Goal: Task Accomplishment & Management: Manage account settings

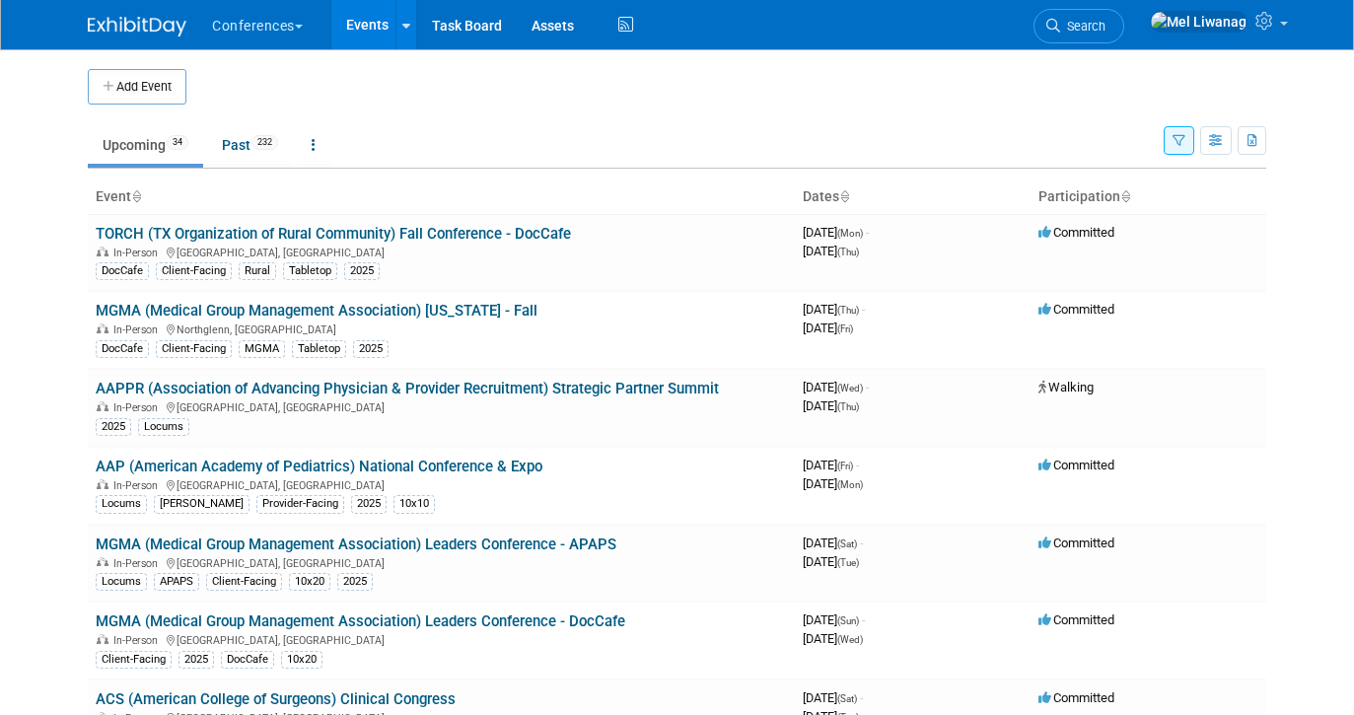
click at [1124, 14] on link "Search" at bounding box center [1078, 26] width 91 height 35
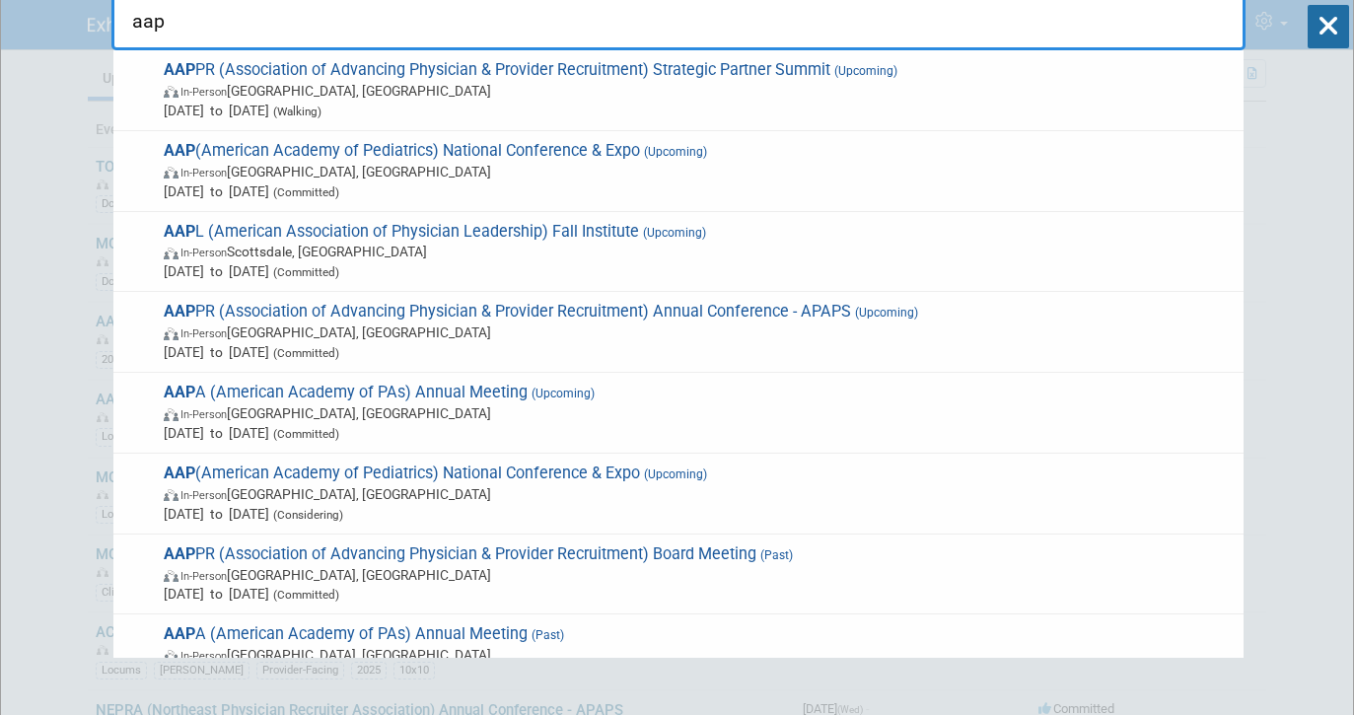
type input "aap"
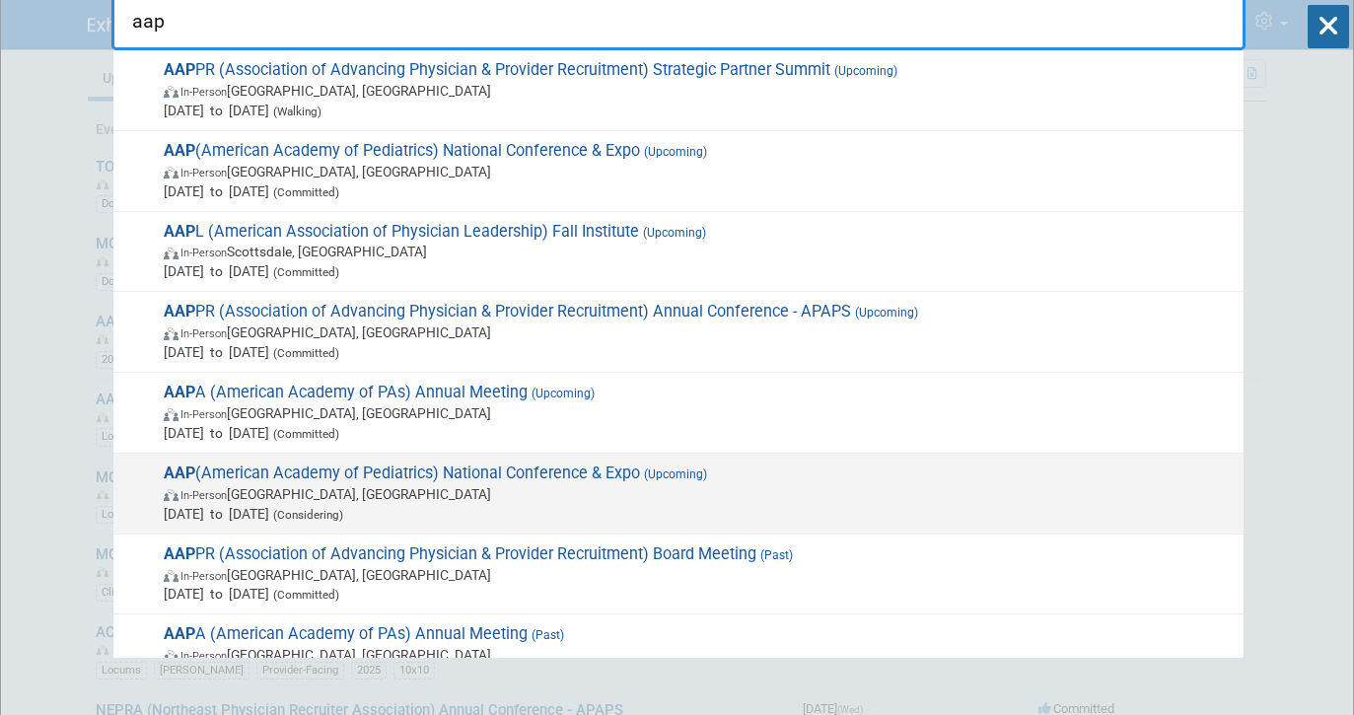
click at [304, 471] on span "AAP (American Academy of Pediatrics) National Conference & Expo (Upcoming) In-P…" at bounding box center [696, 493] width 1076 height 60
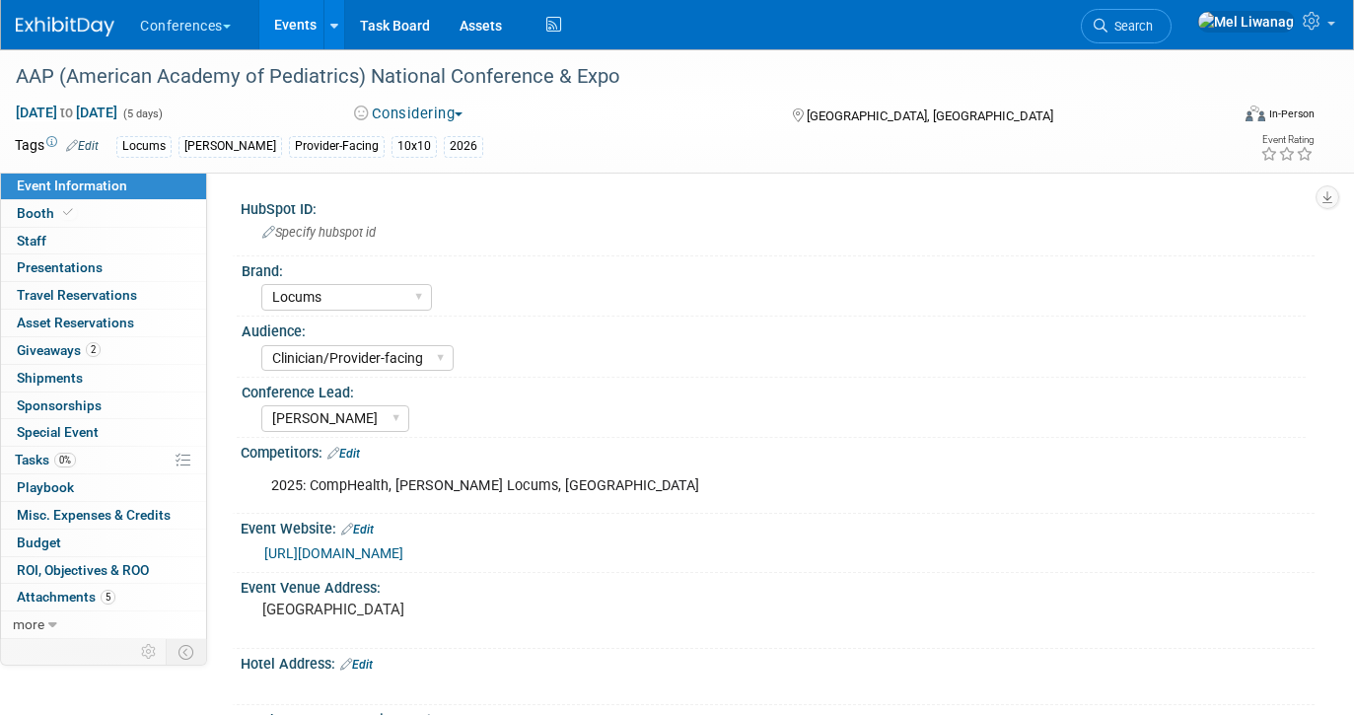
select select "Locums"
select select "Clinician/Provider-facing"
select select "[PERSON_NAME]"
click at [1153, 27] on span "Search" at bounding box center [1129, 26] width 45 height 15
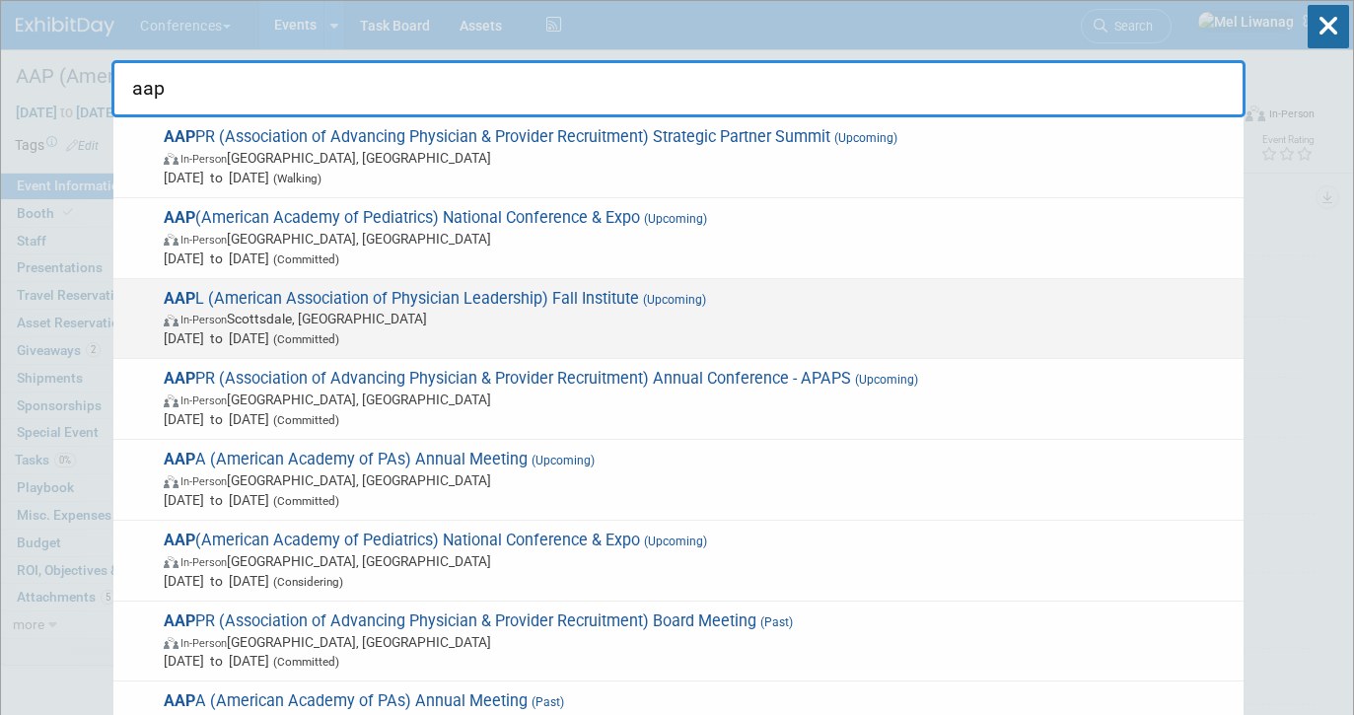
type input "aap"
click at [372, 329] on span "Oct 23, 2025 to Oct 25, 2025 (Committed)" at bounding box center [699, 338] width 1070 height 20
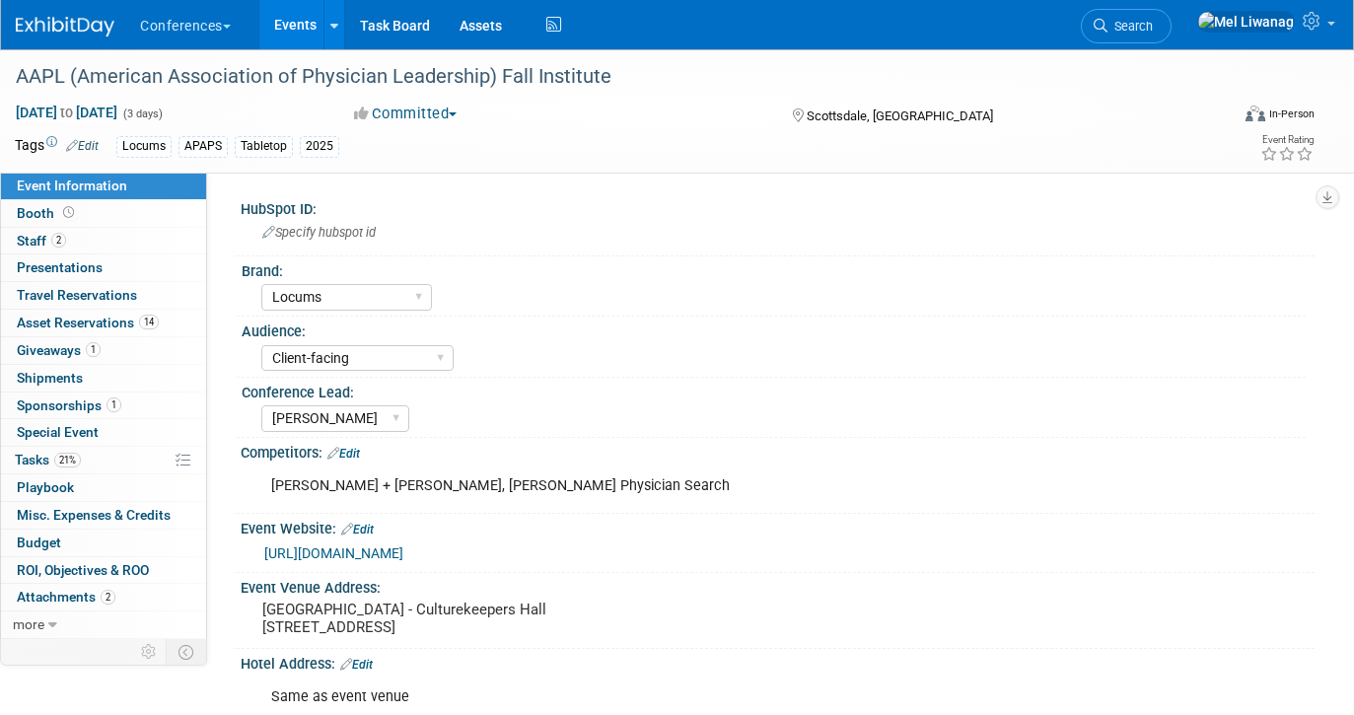
select select "Locums"
select select "Client-facing"
select select "[PERSON_NAME]"
click at [1159, 37] on link "Search" at bounding box center [1126, 26] width 91 height 35
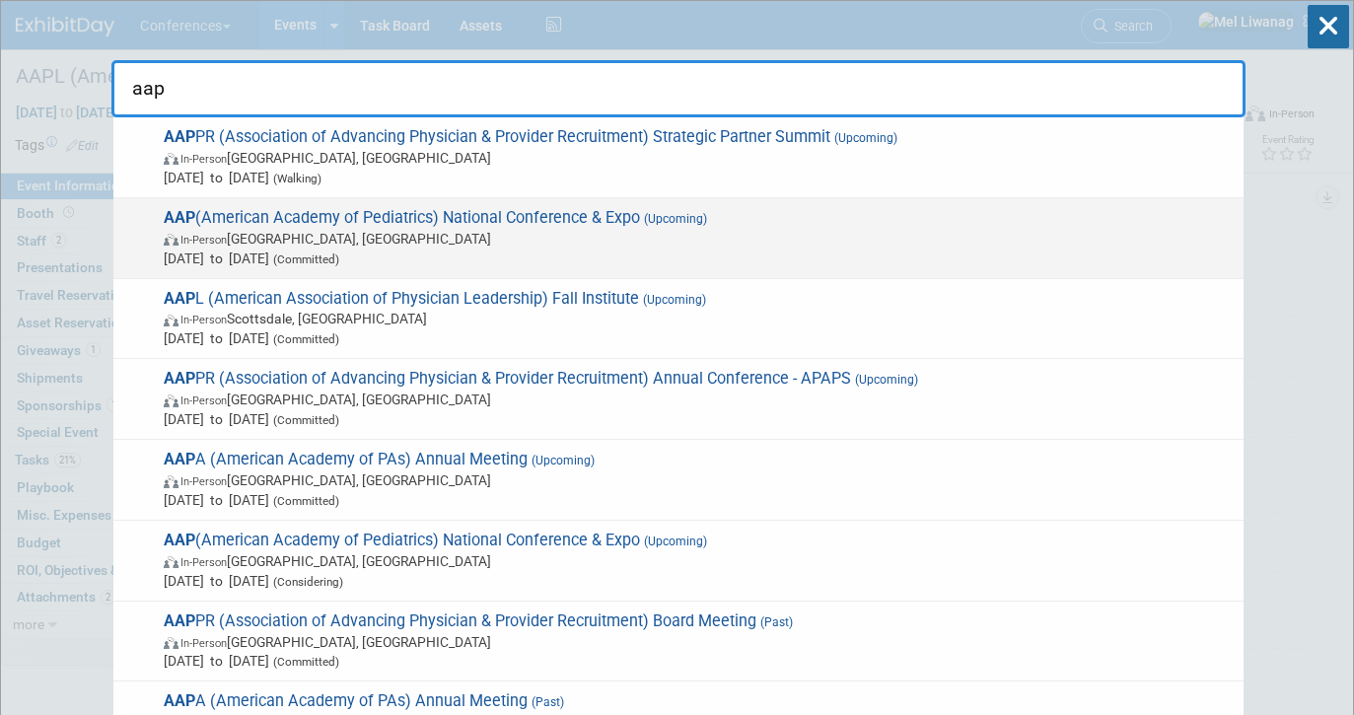
click at [334, 243] on span "In-Person Denver, CO" at bounding box center [699, 239] width 1070 height 20
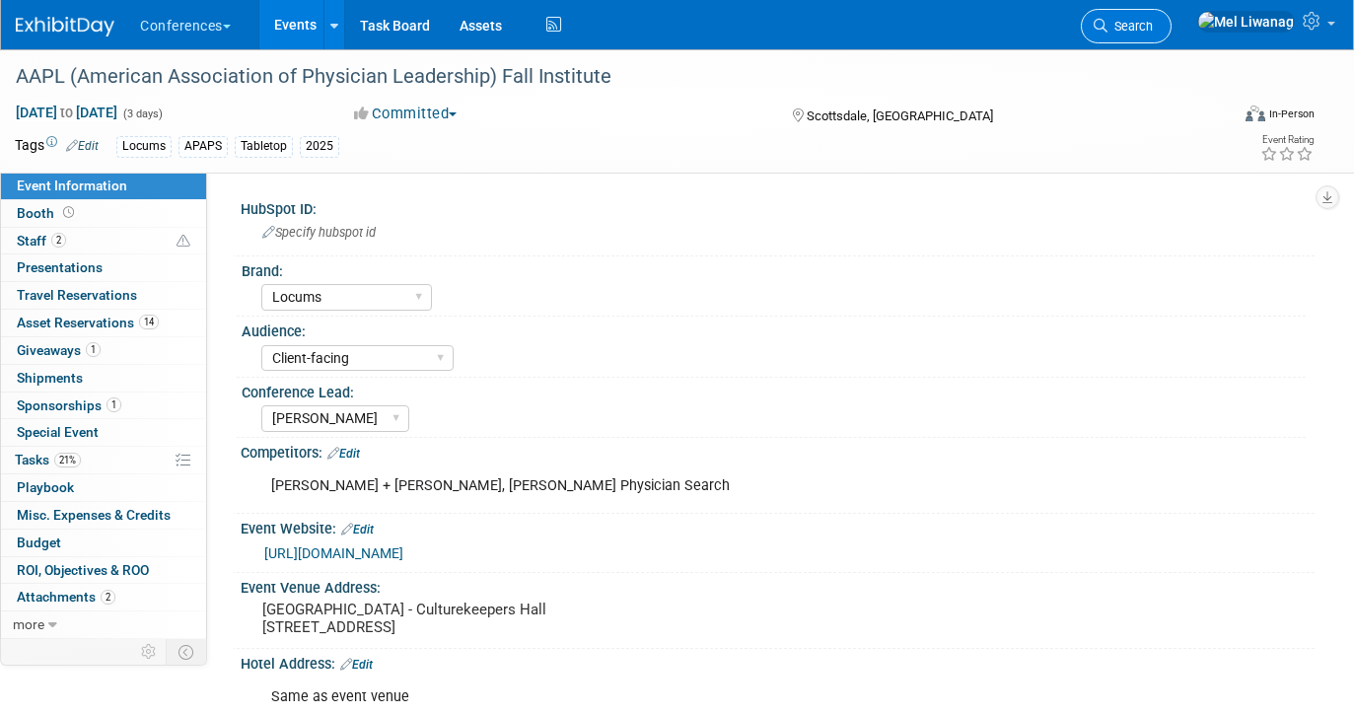
click at [1107, 30] on icon at bounding box center [1100, 26] width 14 height 14
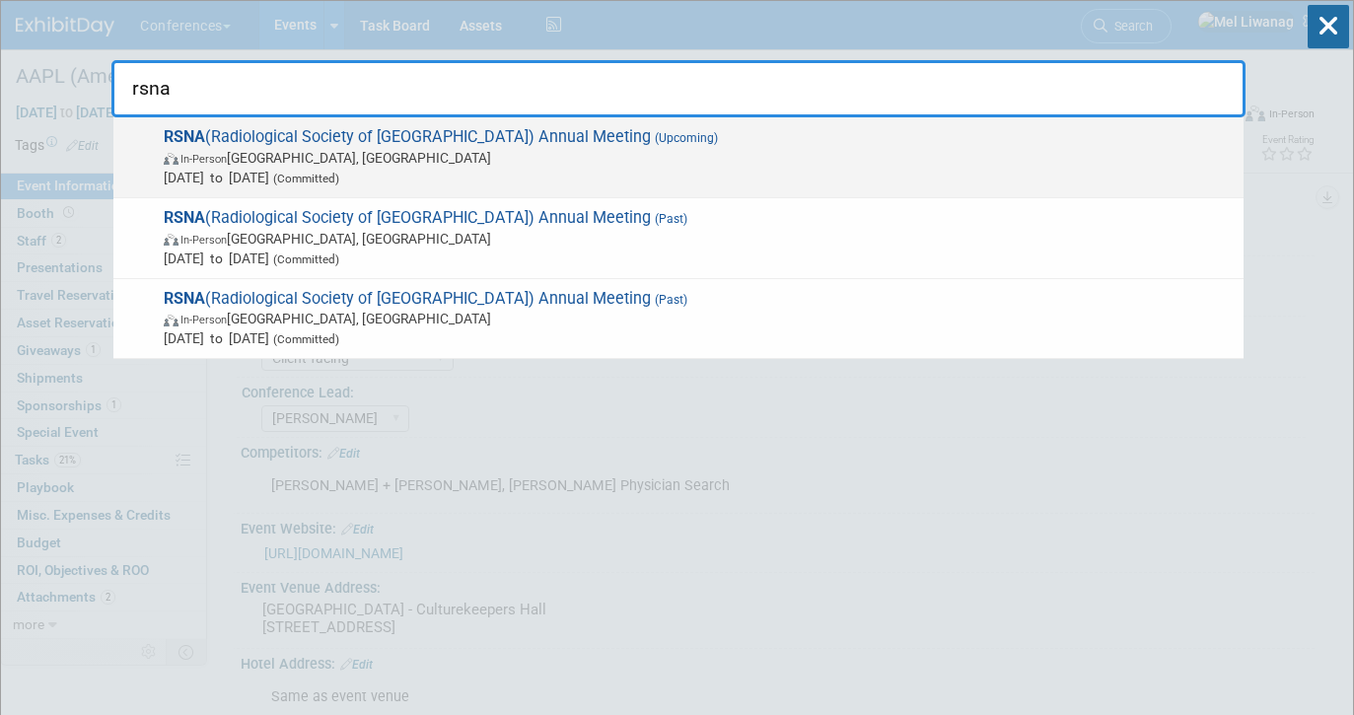
type input "rsna"
click at [655, 161] on span "In-Person Chicago, IL" at bounding box center [699, 158] width 1070 height 20
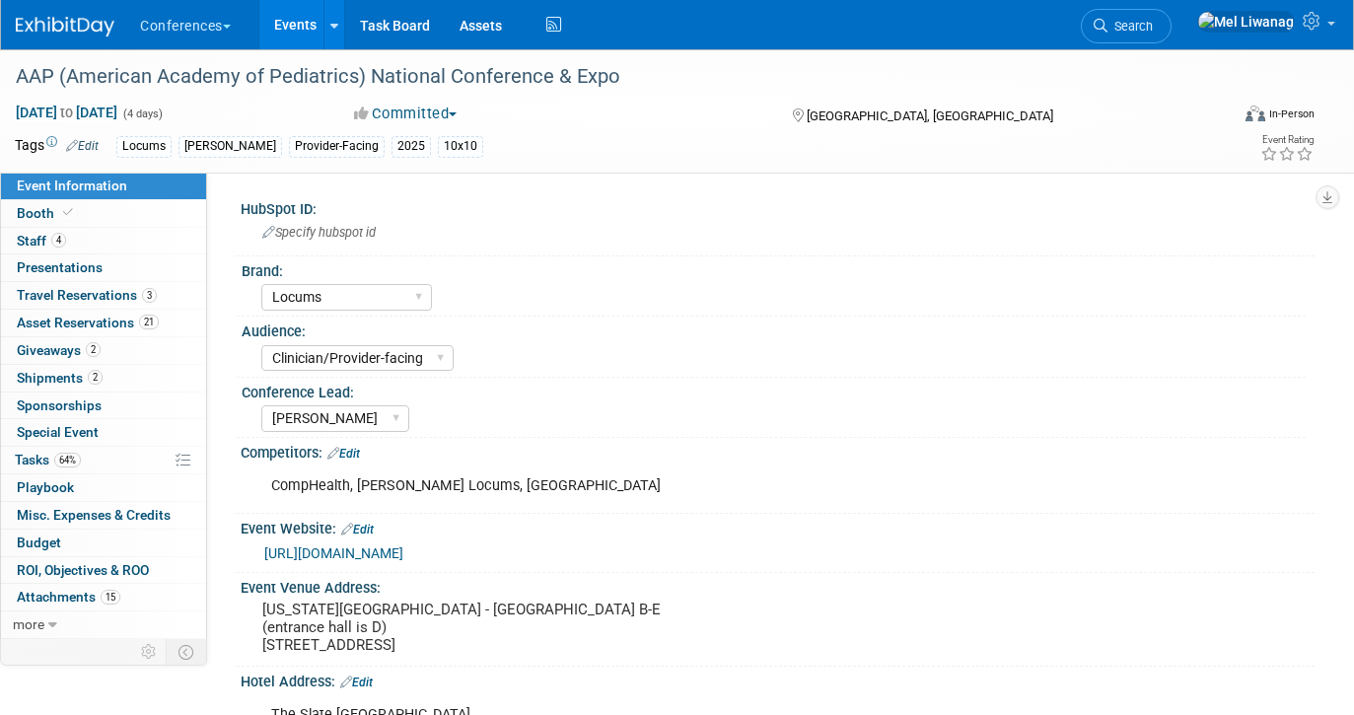
select select "Locums"
select select "Clinician/Provider-facing"
select select "[PERSON_NAME]"
click at [114, 289] on span "Travel Reservations 3" at bounding box center [87, 295] width 140 height 16
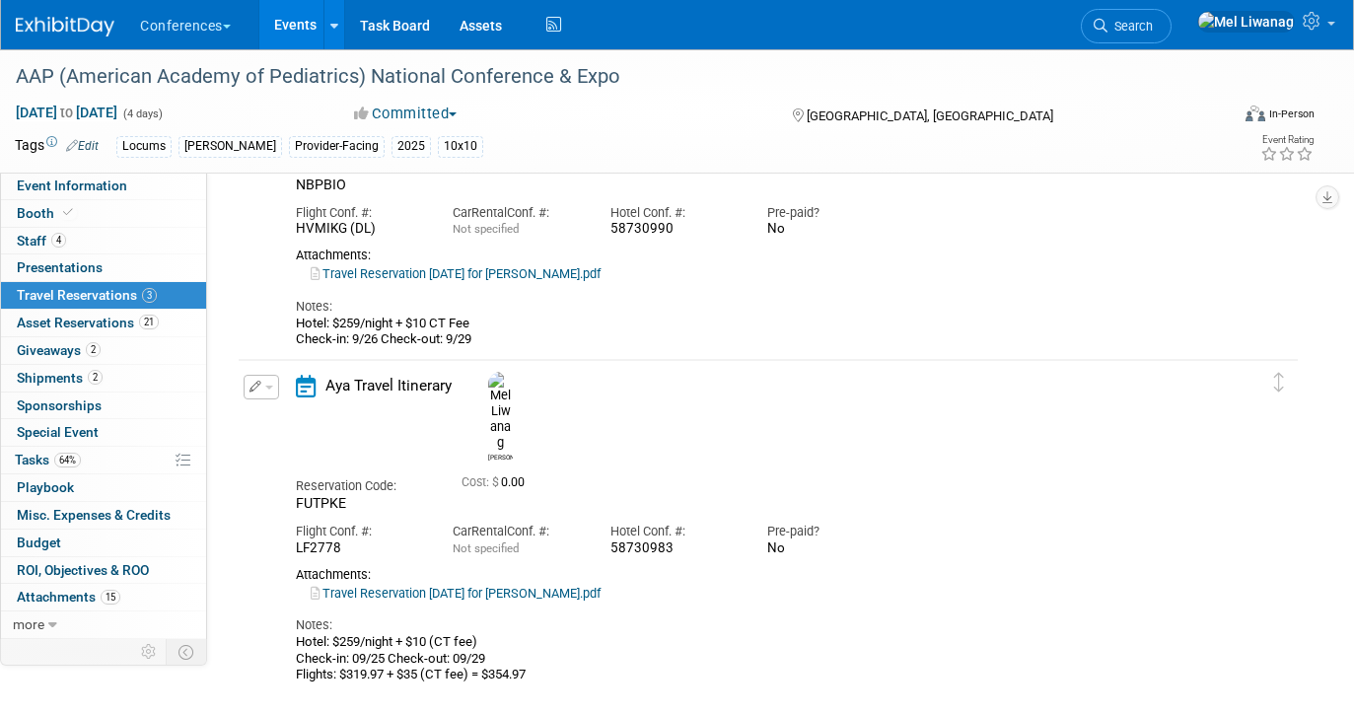
scroll to position [432, 0]
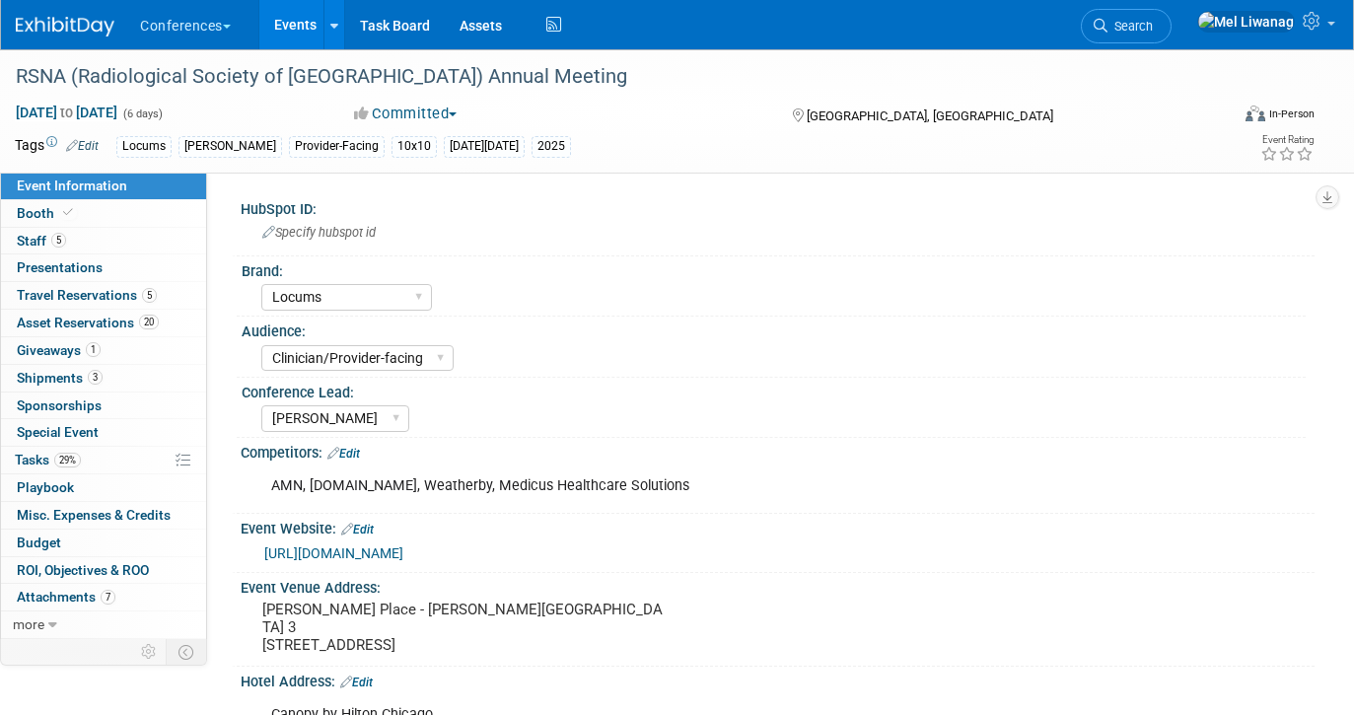
select select "Locums"
select select "Clinician/Provider-facing"
select select "[PERSON_NAME]"
click at [162, 297] on link "5 Travel Reservations 5" at bounding box center [103, 295] width 205 height 27
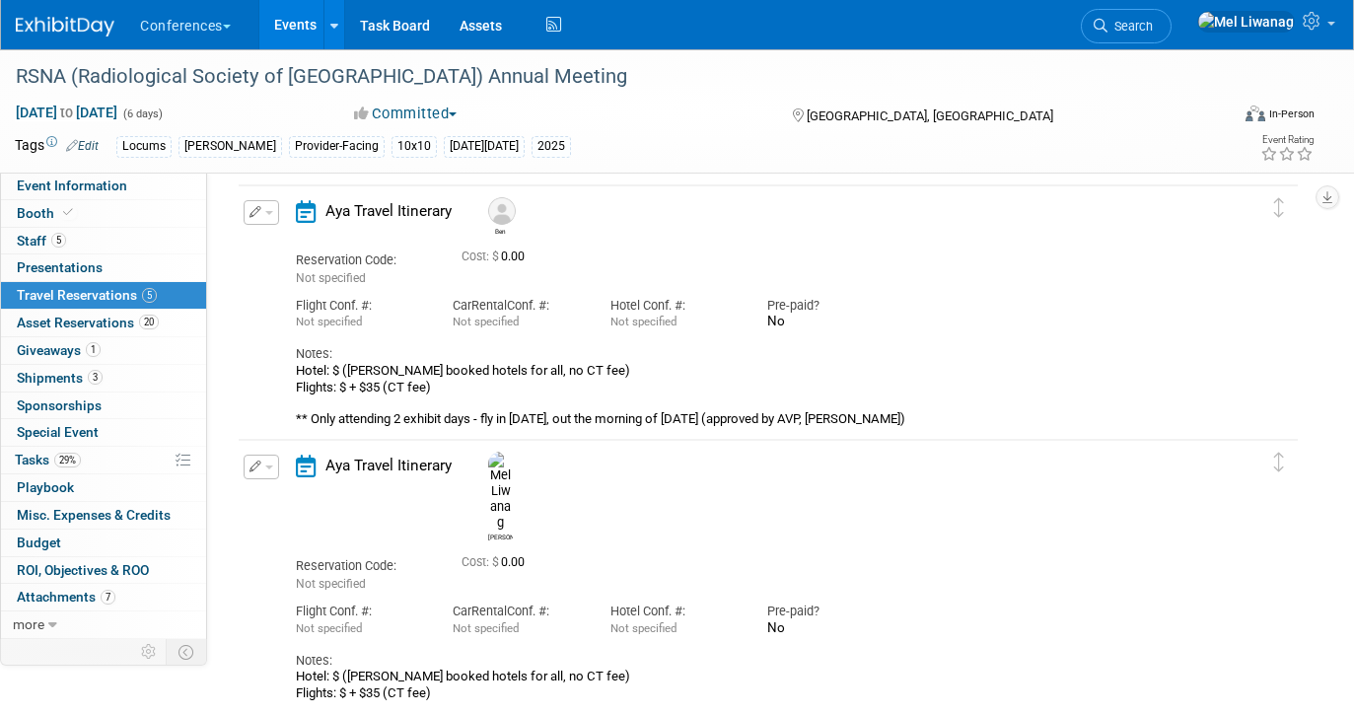
scroll to position [740, 0]
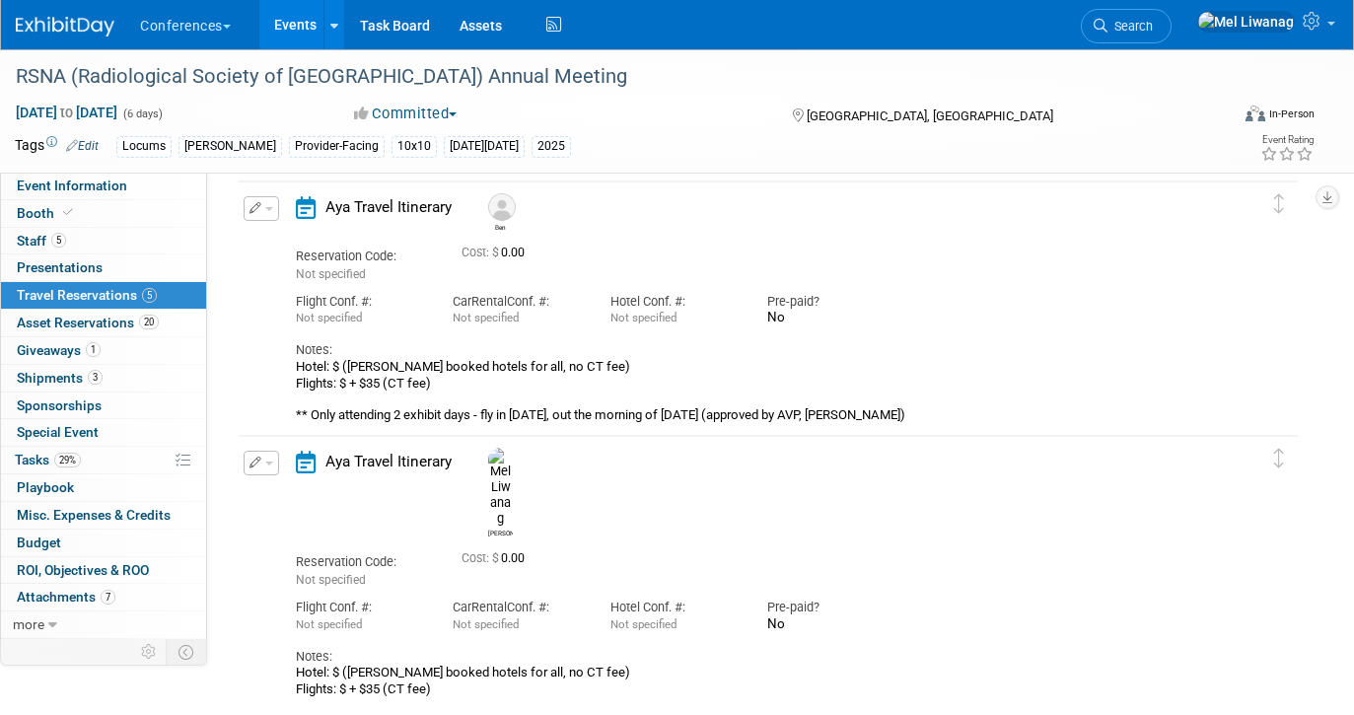
click at [267, 458] on button "button" at bounding box center [261, 463] width 35 height 25
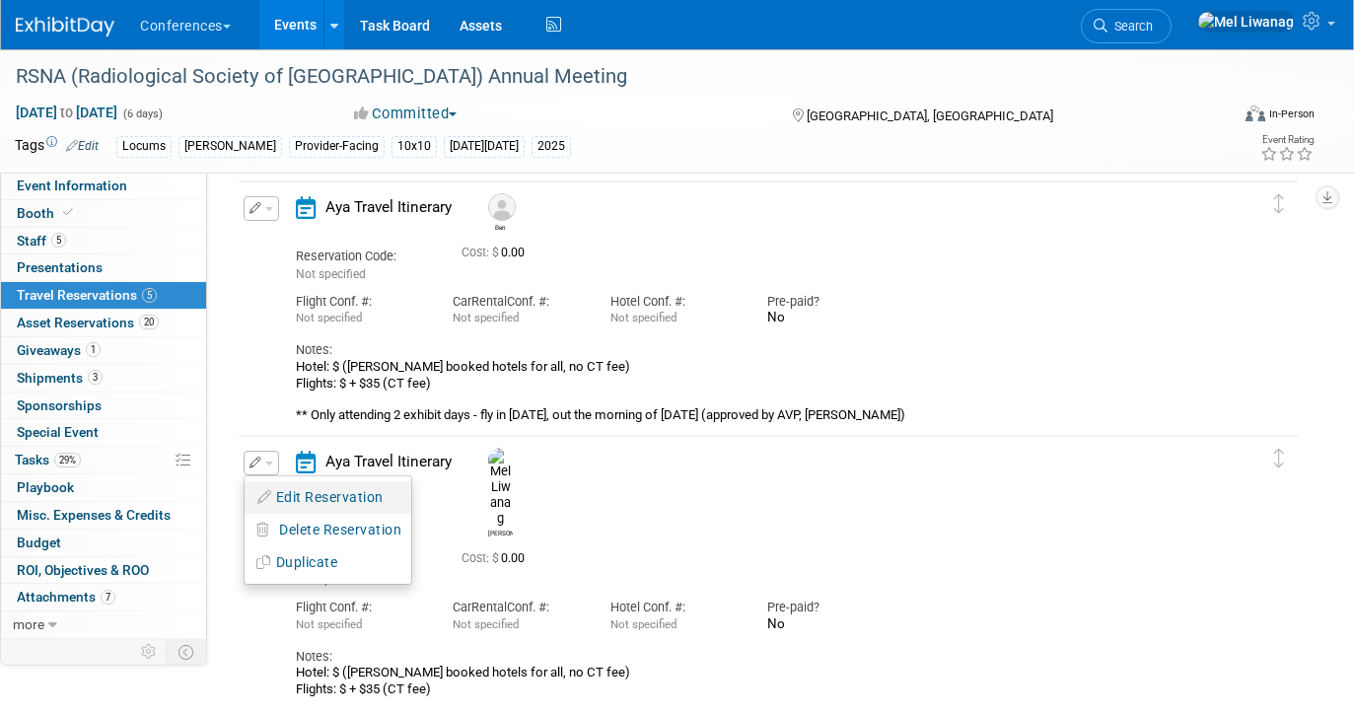
click at [280, 487] on button "Edit Reservation" at bounding box center [328, 497] width 167 height 29
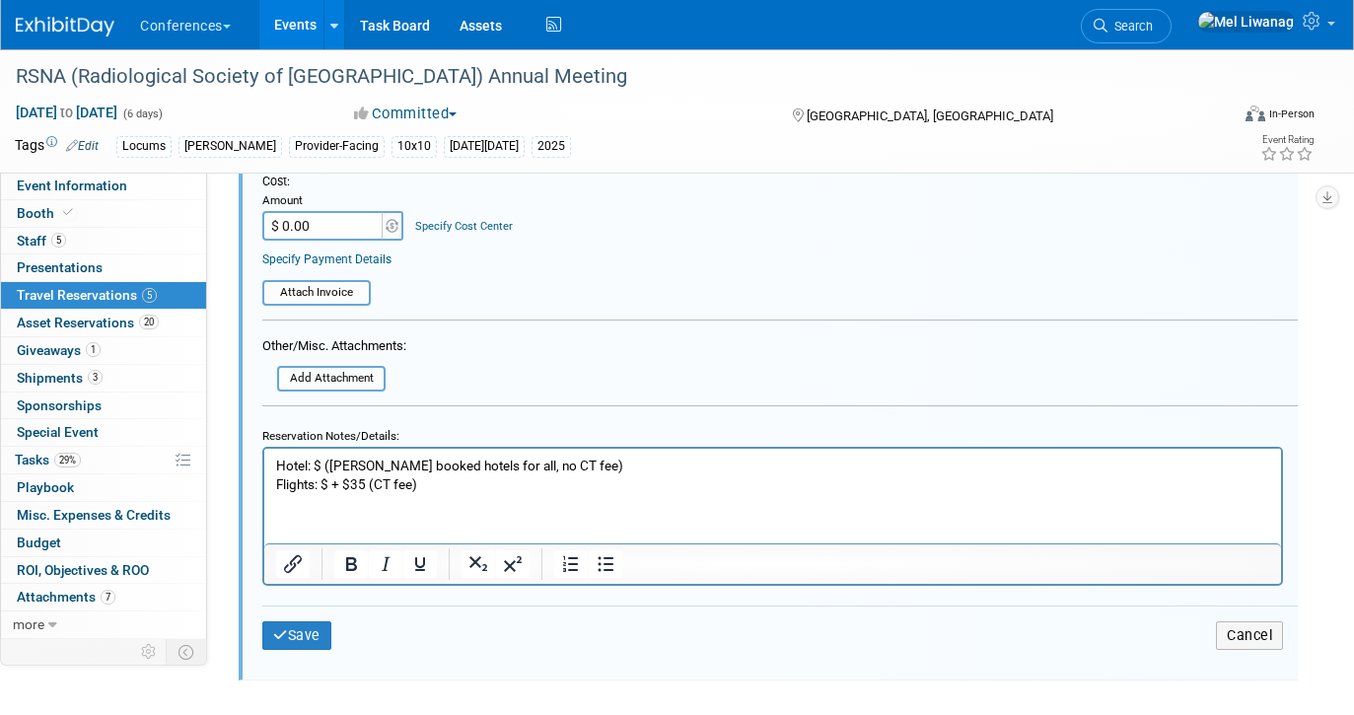
scroll to position [1519, 0]
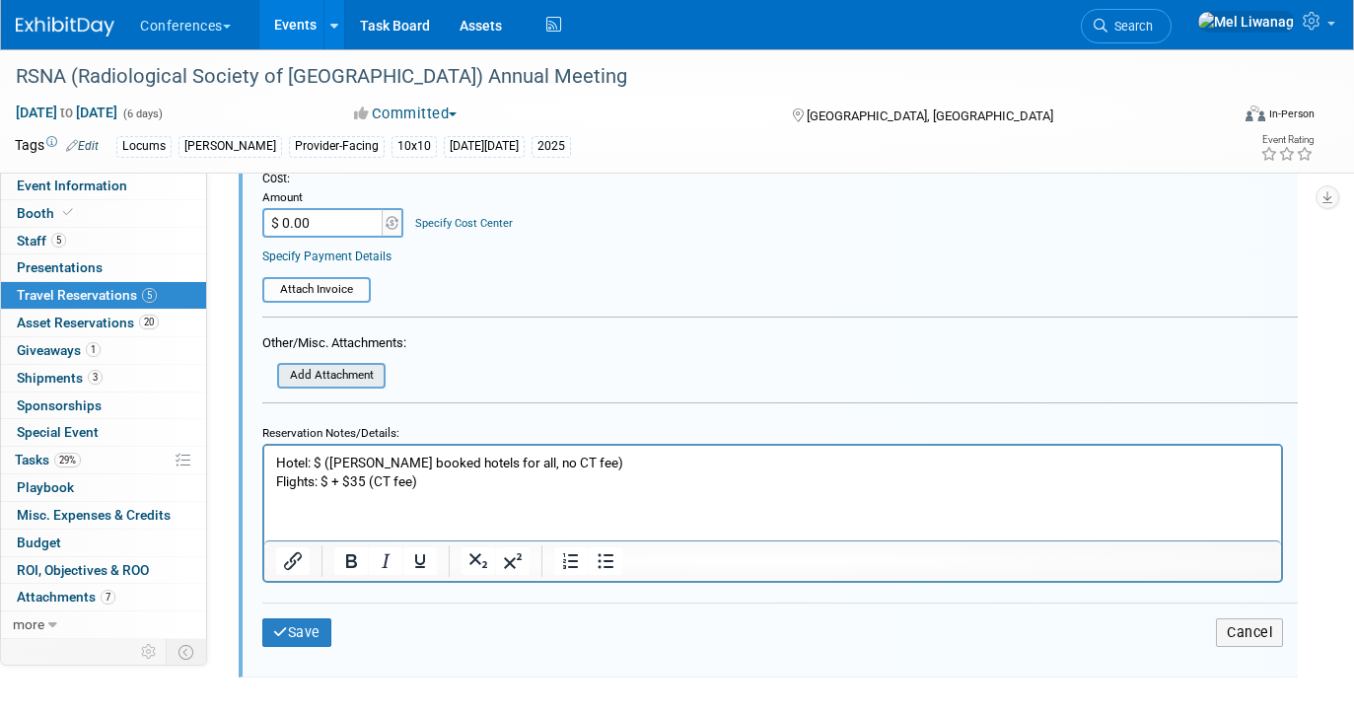
click at [324, 365] on input "file" at bounding box center [266, 376] width 235 height 22
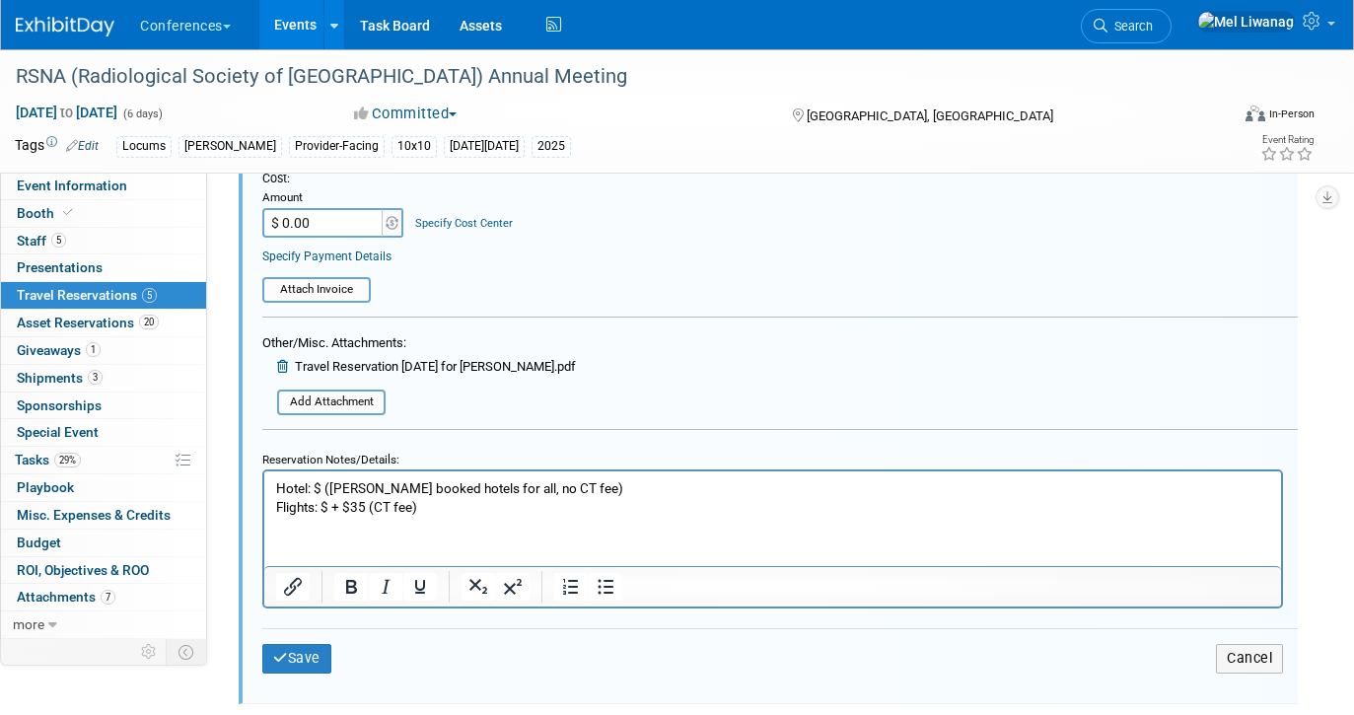
click at [323, 628] on div "Save Cancel" at bounding box center [779, 657] width 1035 height 59
click at [323, 633] on div "Save Cancel" at bounding box center [779, 657] width 1035 height 59
click at [315, 658] on button "Save" at bounding box center [296, 658] width 69 height 29
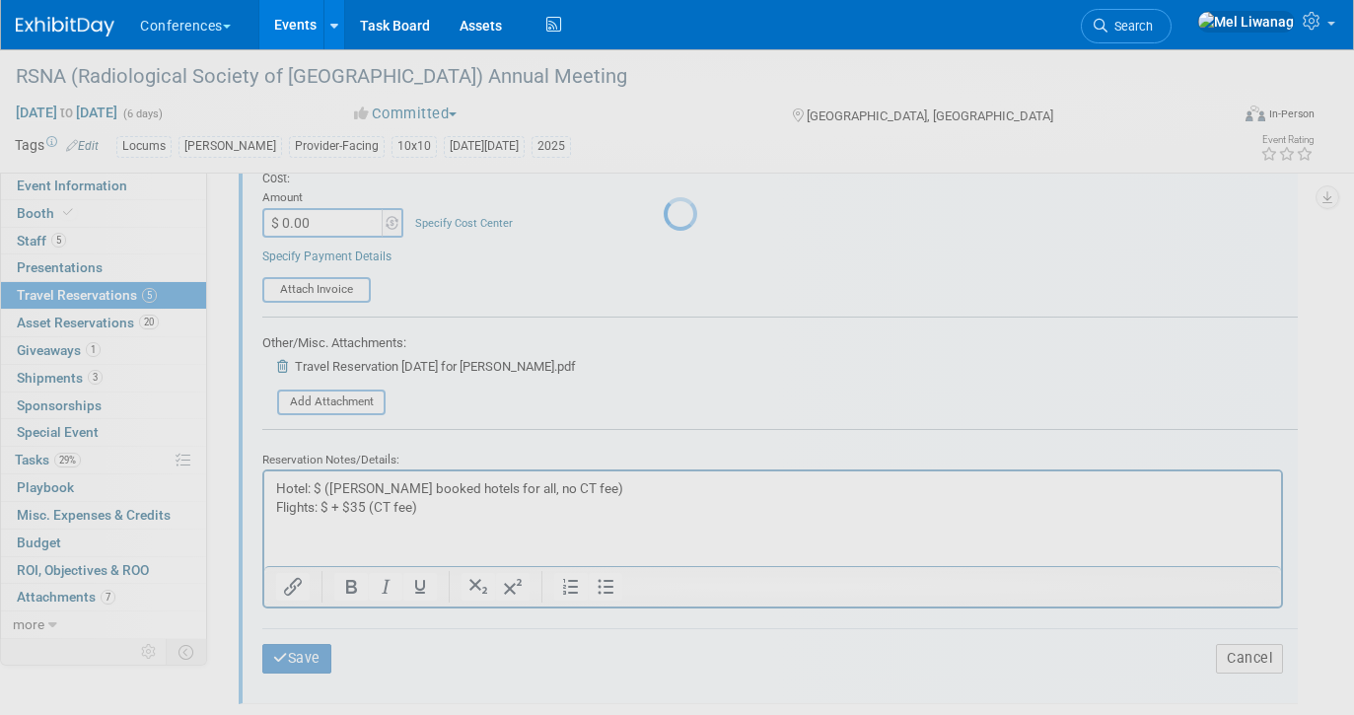
scroll to position [942, 0]
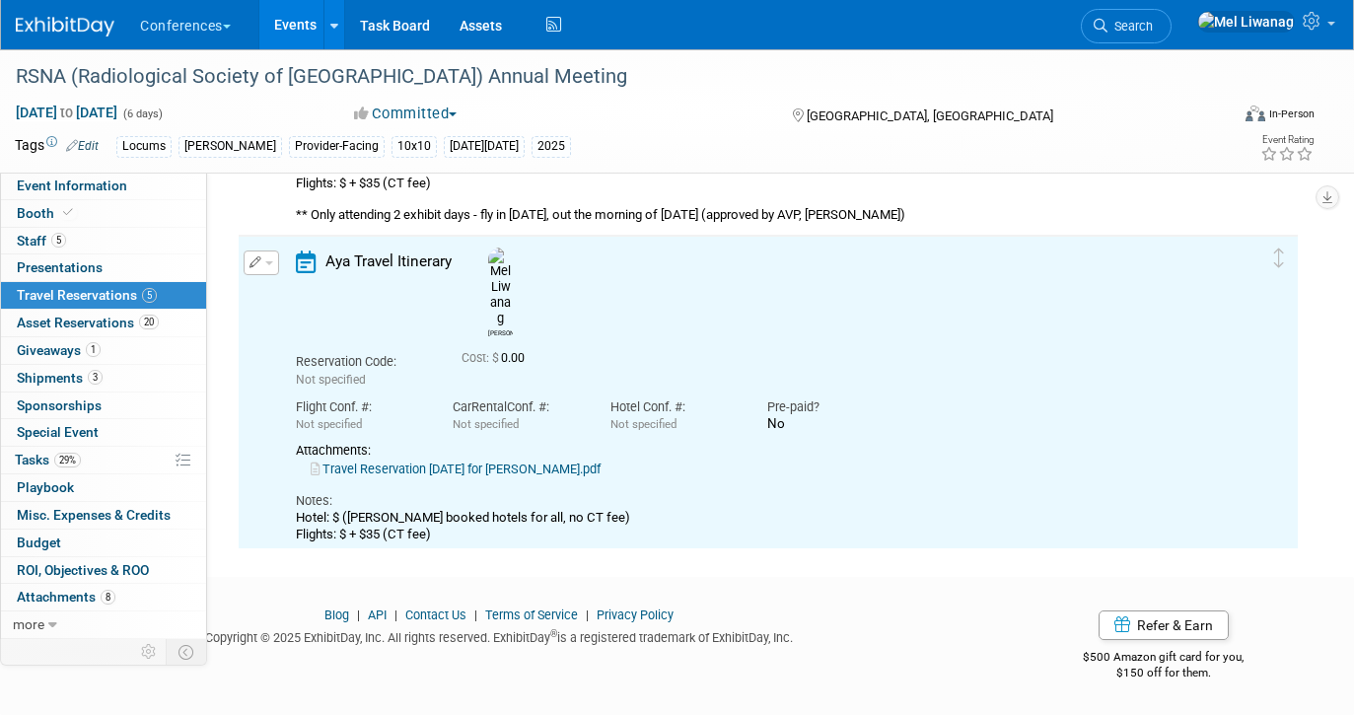
click at [519, 461] on link "Travel Reservation November 28 for MELINDA LIWANAG.pdf" at bounding box center [456, 468] width 290 height 15
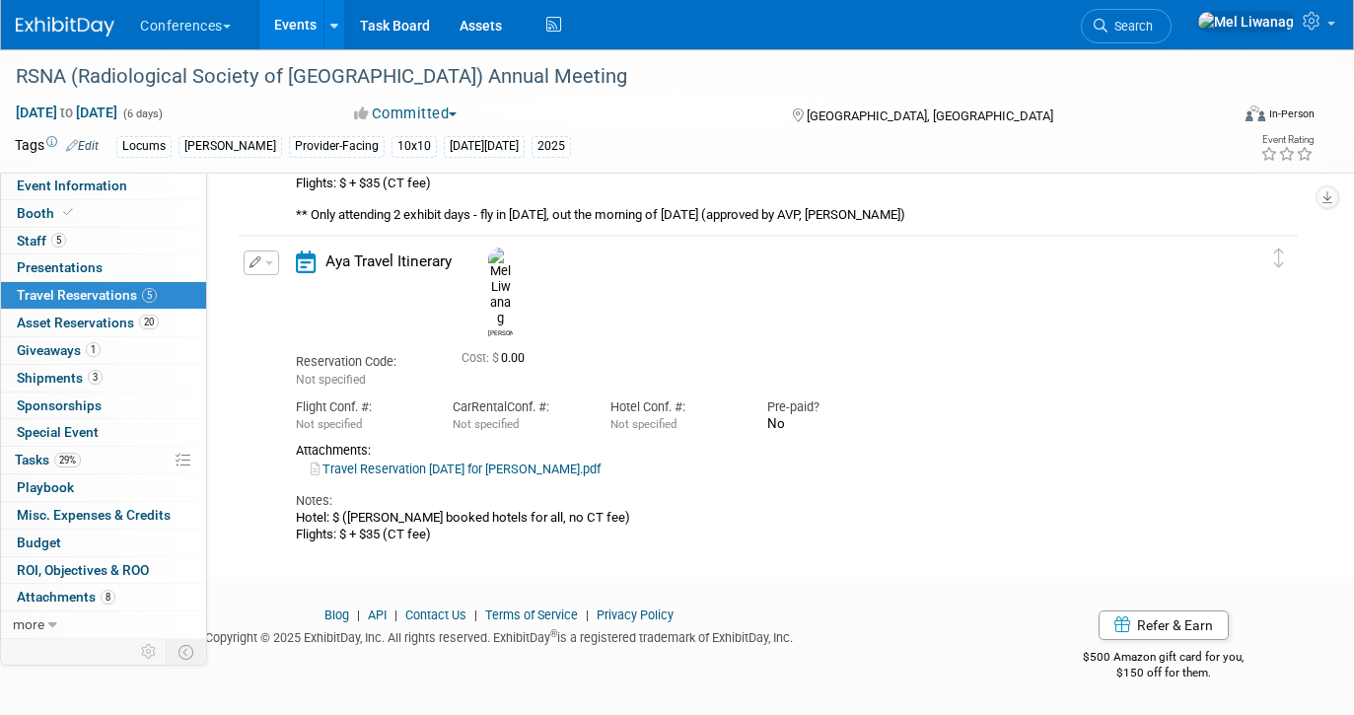
click at [570, 492] on td "Delete Reservation Mel Reservation Code: Not specified" at bounding box center [753, 392] width 1029 height 313
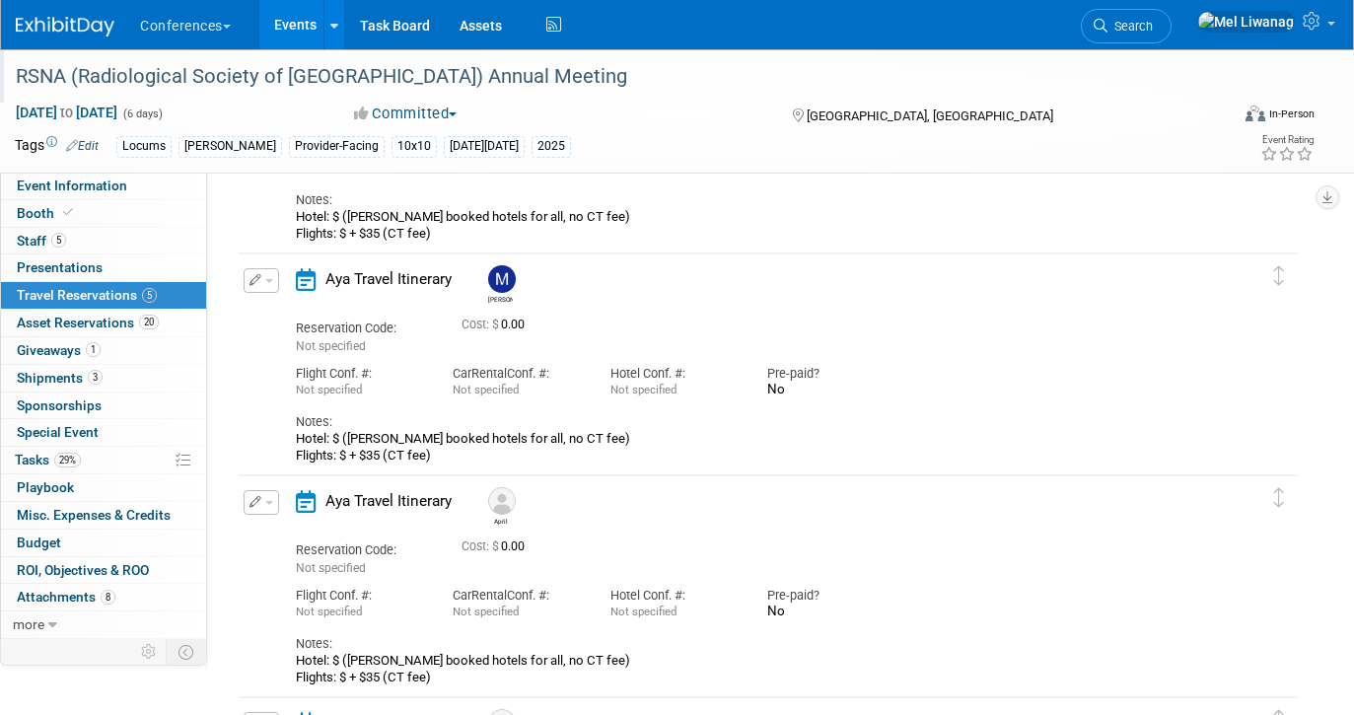
scroll to position [224, 0]
click at [133, 202] on link "Booth" at bounding box center [103, 213] width 205 height 27
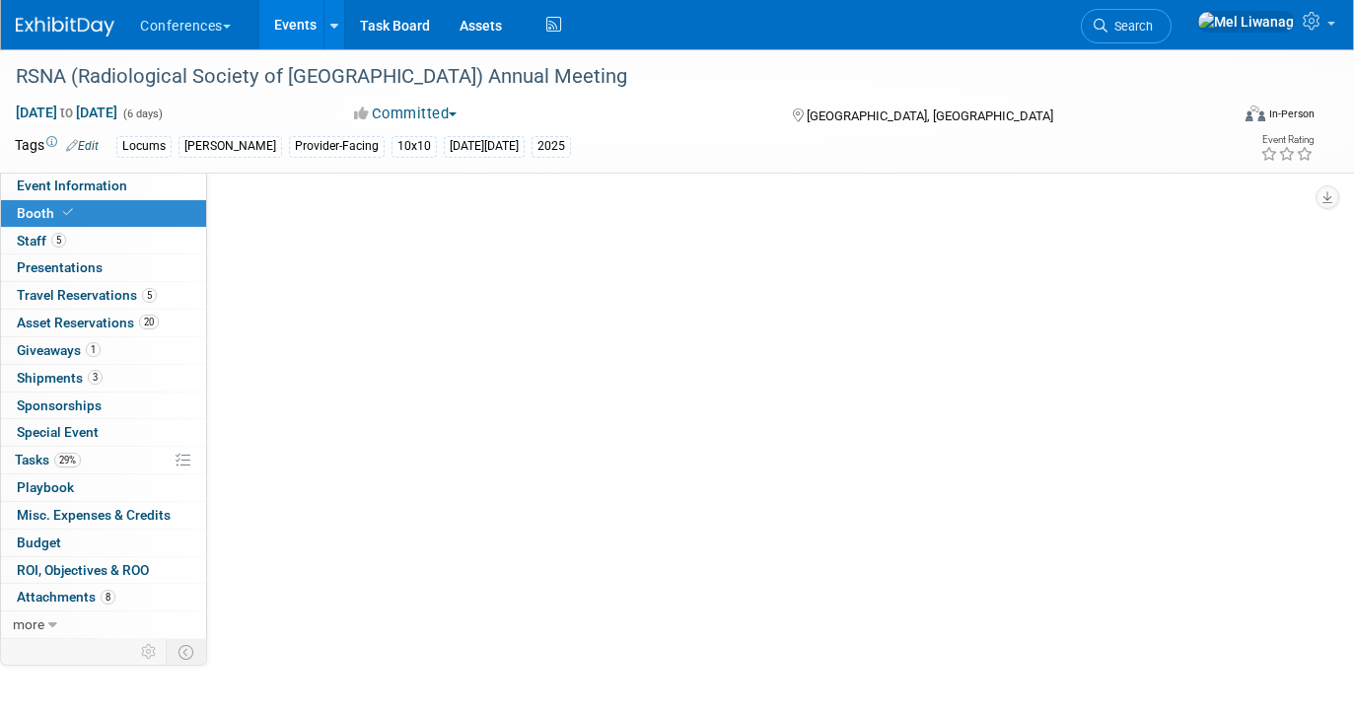
select select "10'x10'"
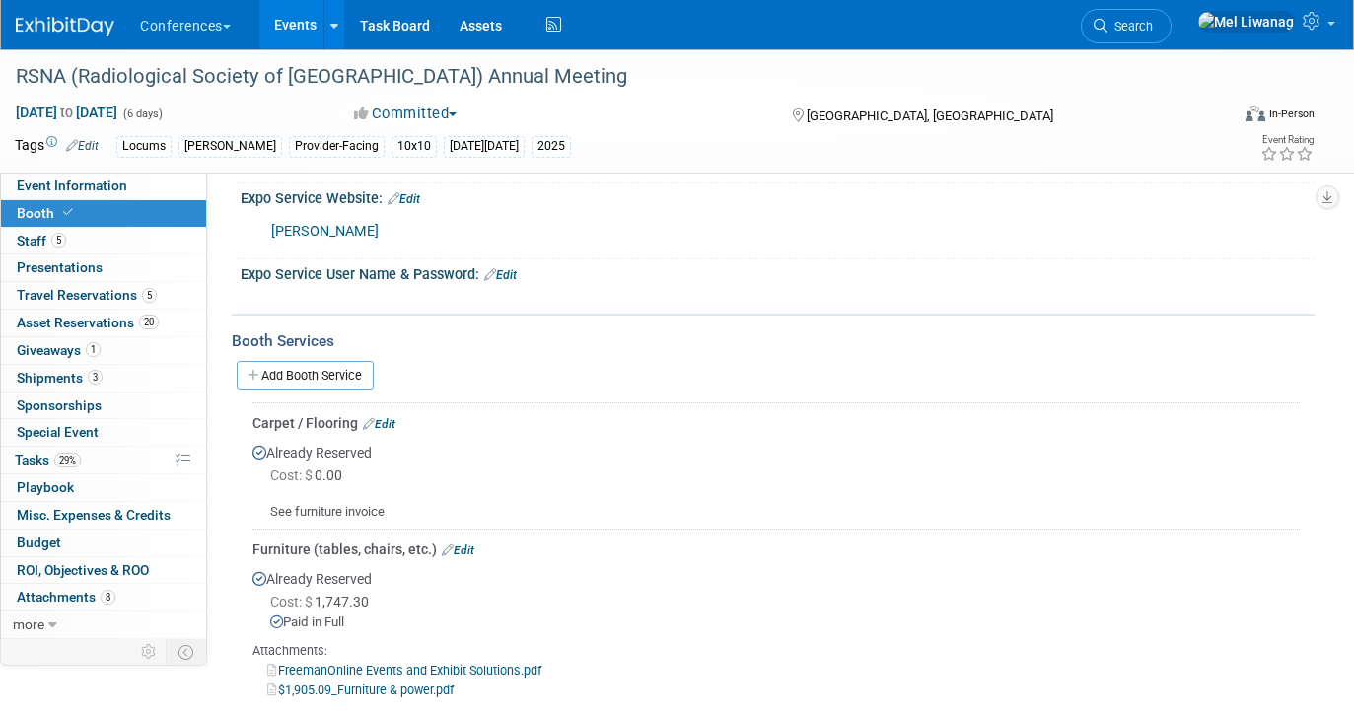
scroll to position [572, 0]
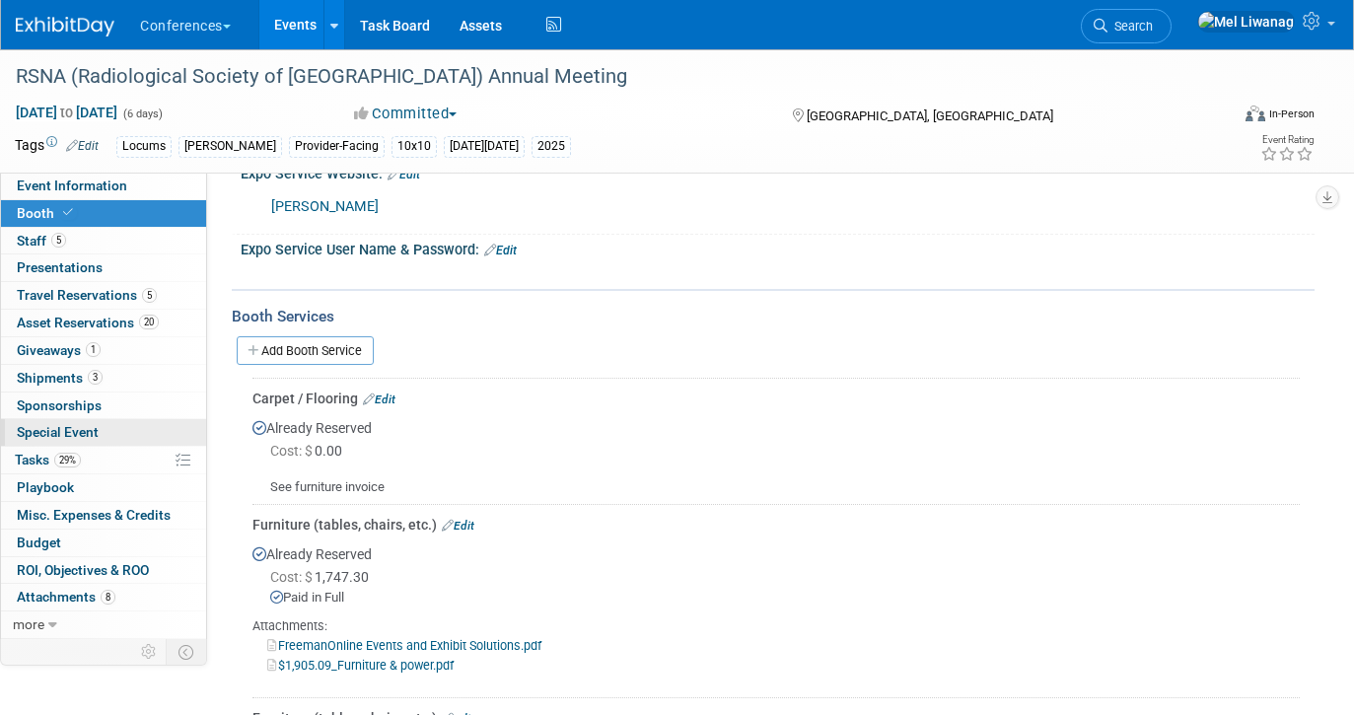
click at [87, 445] on link "Special Event" at bounding box center [103, 432] width 205 height 27
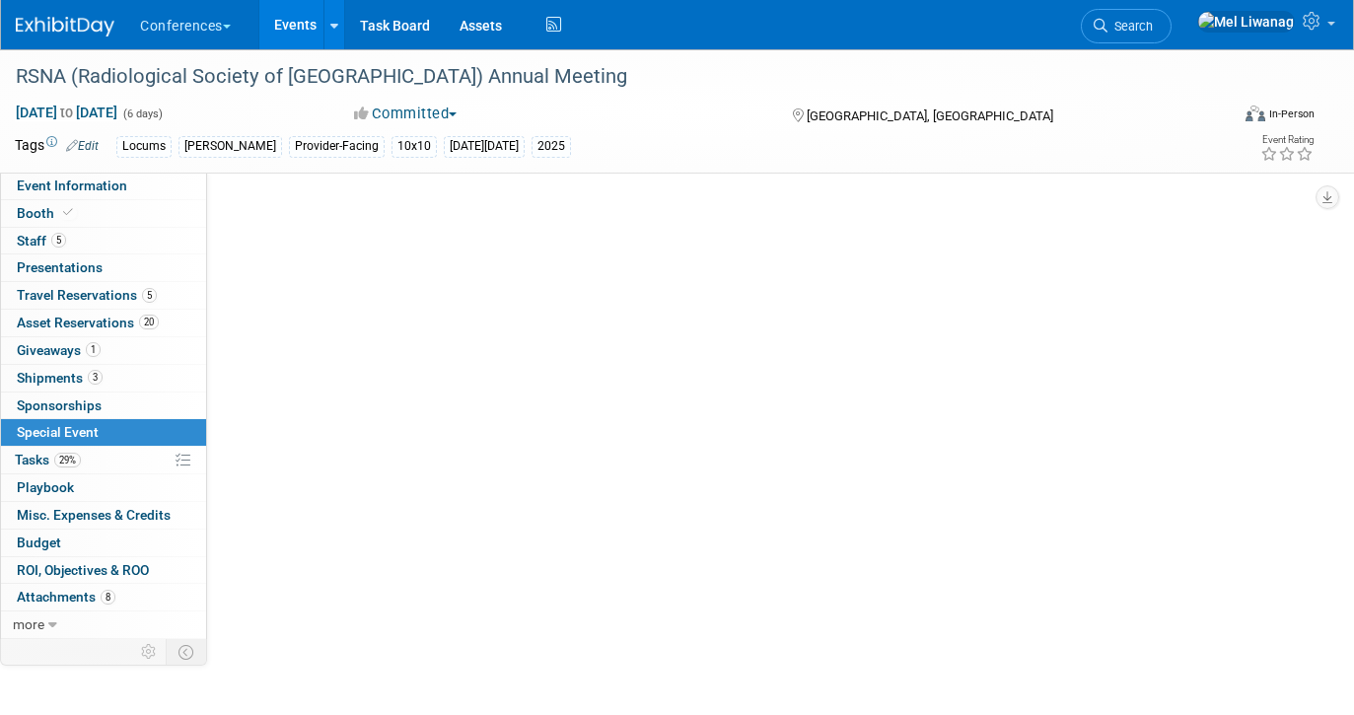
scroll to position [0, 0]
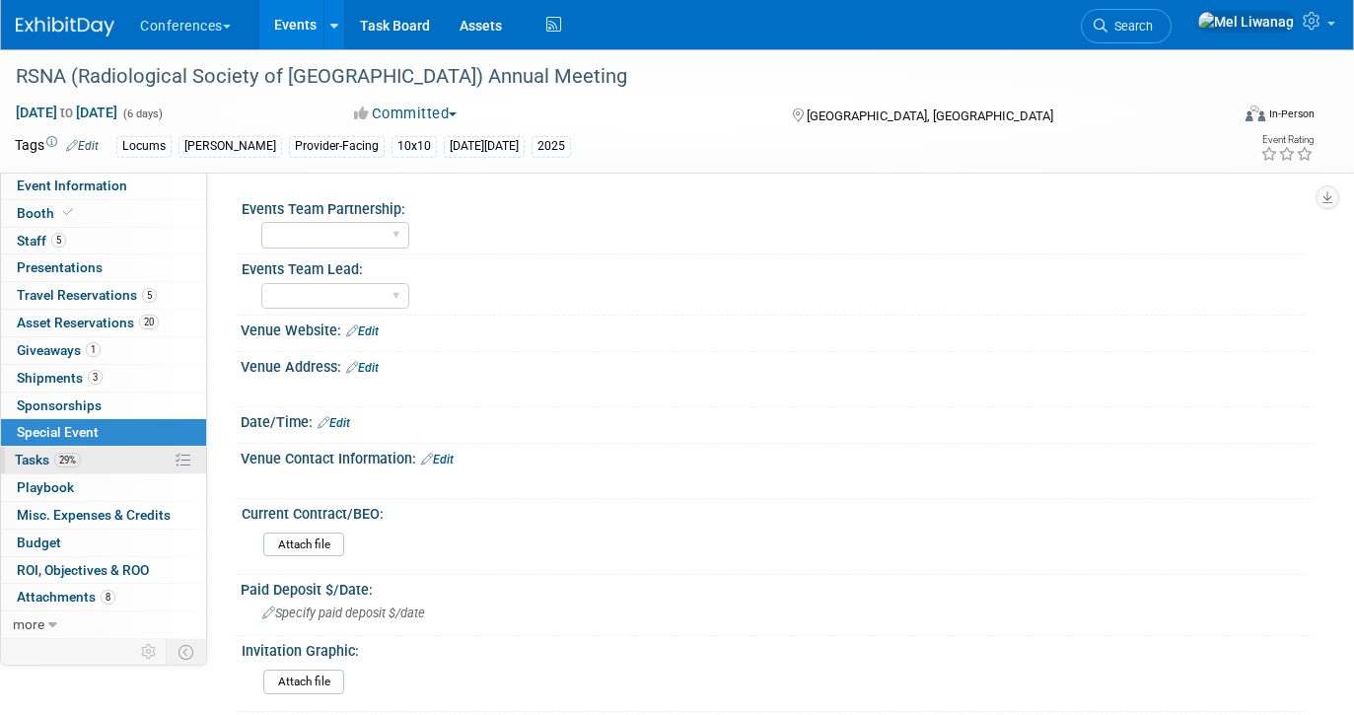
click at [80, 458] on span "29%" at bounding box center [67, 460] width 27 height 15
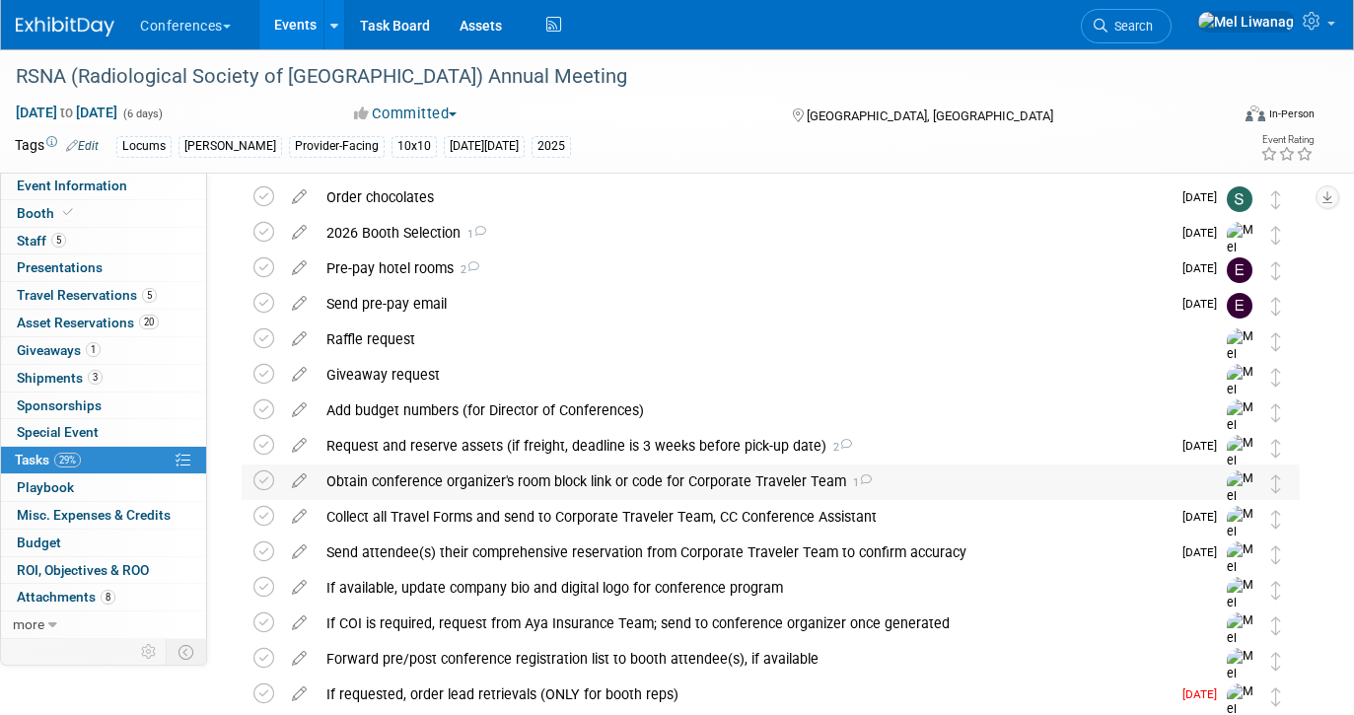
click at [583, 481] on div "Obtain conference organizer's room block link or code for Corporate Traveler Te…" at bounding box center [751, 481] width 871 height 34
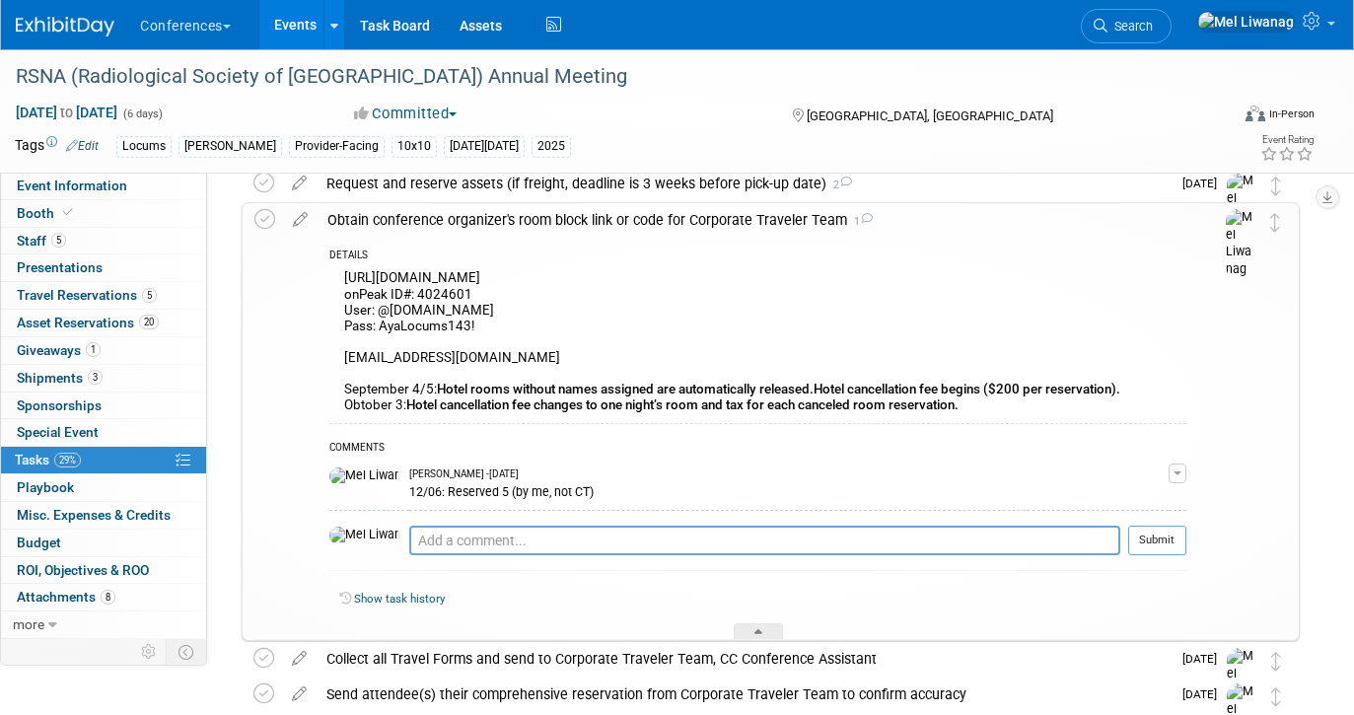
scroll to position [341, 0]
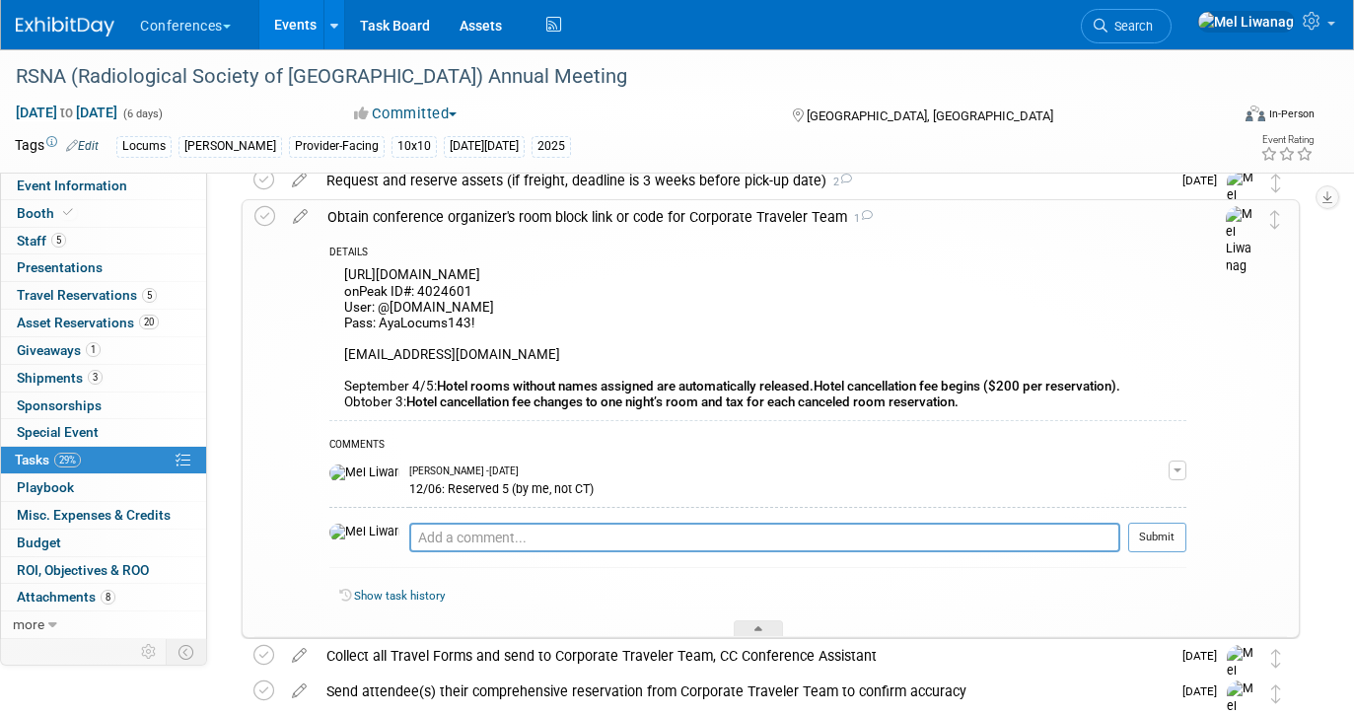
drag, startPoint x: 671, startPoint y: 275, endPoint x: 343, endPoint y: 279, distance: 328.3
click at [341, 278] on div "https://compass.onpeak.com/e/012607949/4#hotels onPeak ID#: 4024601 User: @ayal…" at bounding box center [757, 341] width 857 height 158
copy div "https://compass.onpeak.com/e/012607949/4#hotels"
click at [1171, 9] on link "Search" at bounding box center [1126, 26] width 91 height 35
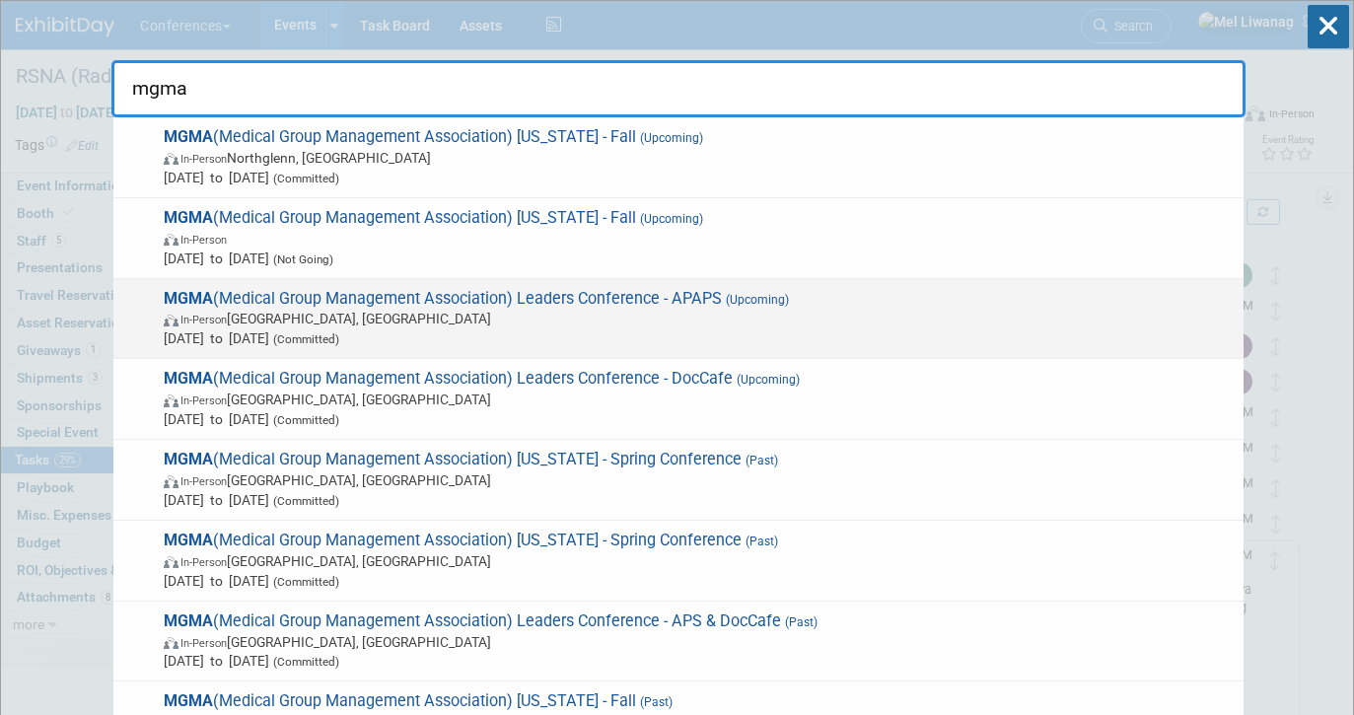
type input "mgma"
click at [735, 325] on span "In-Person Orlando, FL" at bounding box center [699, 319] width 1070 height 20
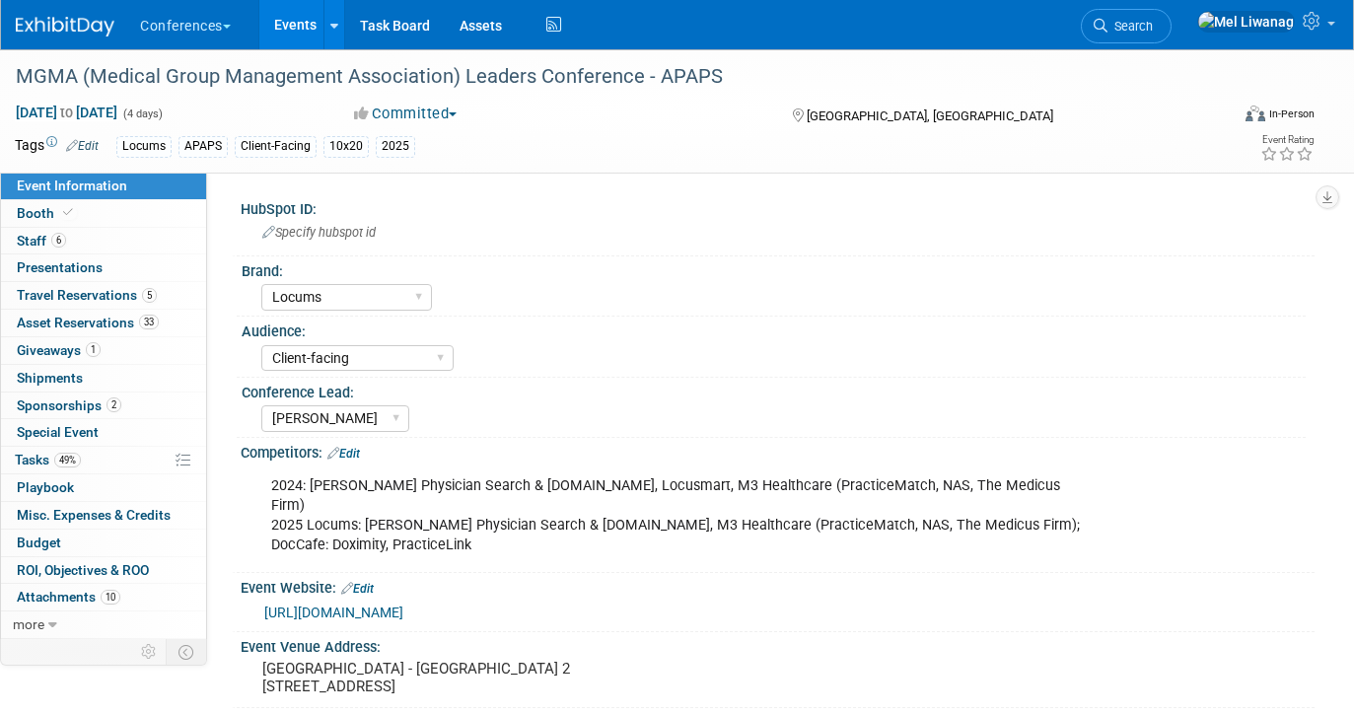
select select "Locums"
select select "Client-facing"
select select "[PERSON_NAME]"
click at [136, 218] on link "Booth" at bounding box center [103, 213] width 205 height 27
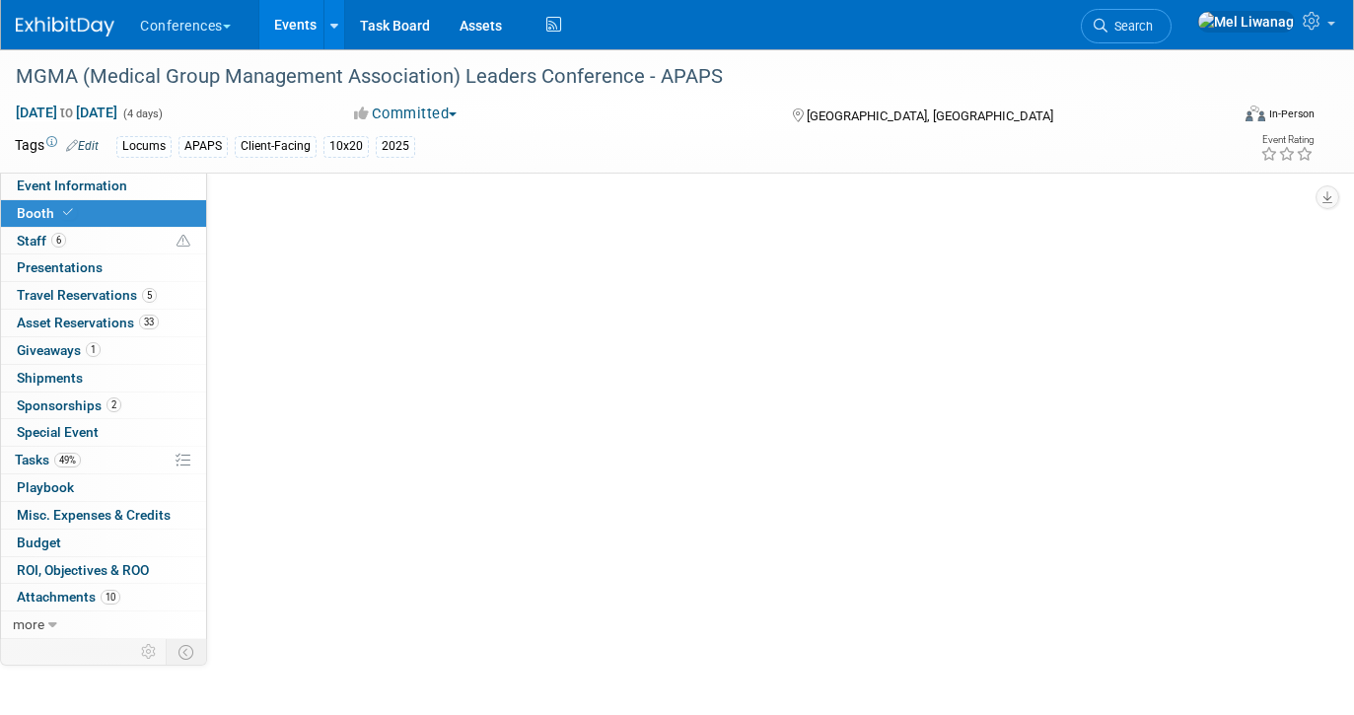
select select "10'x20'"
select select "Yes"
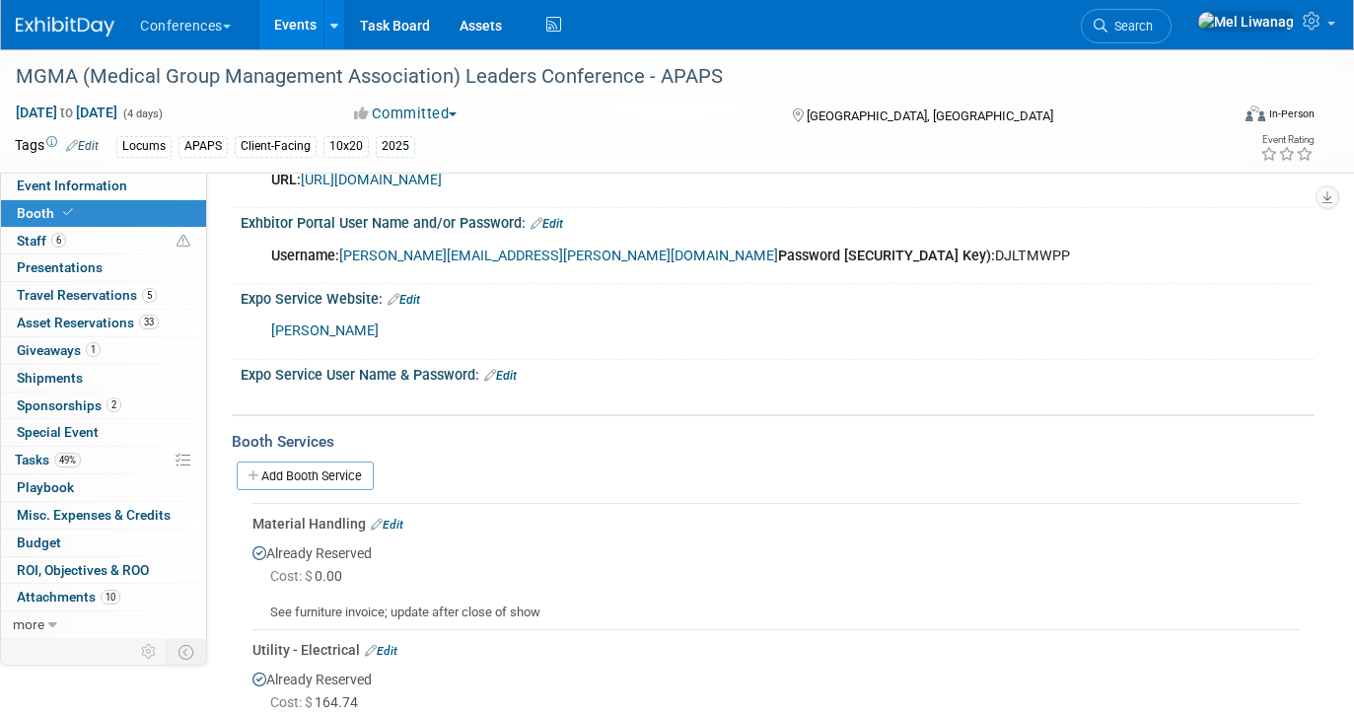
scroll to position [422, 0]
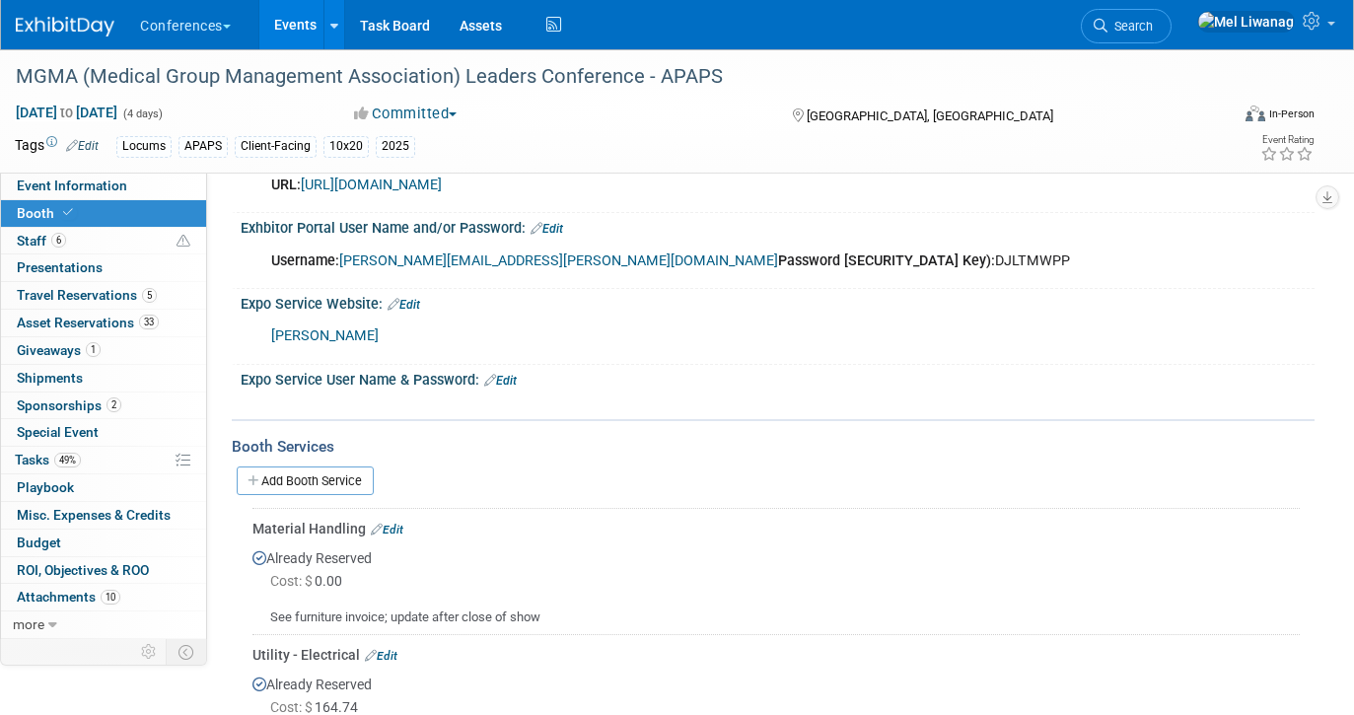
click at [442, 183] on link "https://www.conferenceharvester.com/harvester2ex/login.asp?EventKey=NUSFNBIJ" at bounding box center [371, 184] width 141 height 17
click at [735, 256] on div "Username: mel.liwanag@ayahealthcare.com Password (Access Key): DJLTMWPP" at bounding box center [681, 261] width 848 height 39
copy div "DJLTMWPP"
click at [872, 459] on div "Add Booth Service" at bounding box center [773, 479] width 1083 height 45
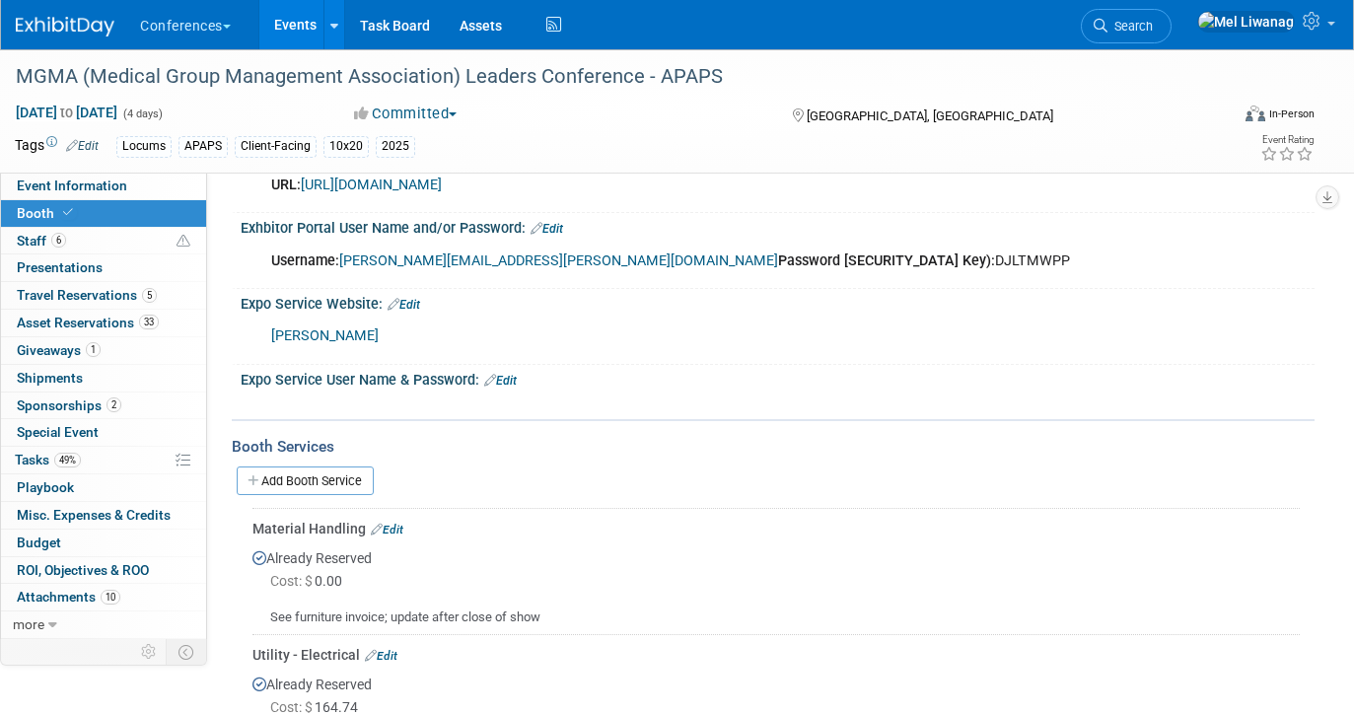
click at [87, 35] on img at bounding box center [65, 27] width 99 height 20
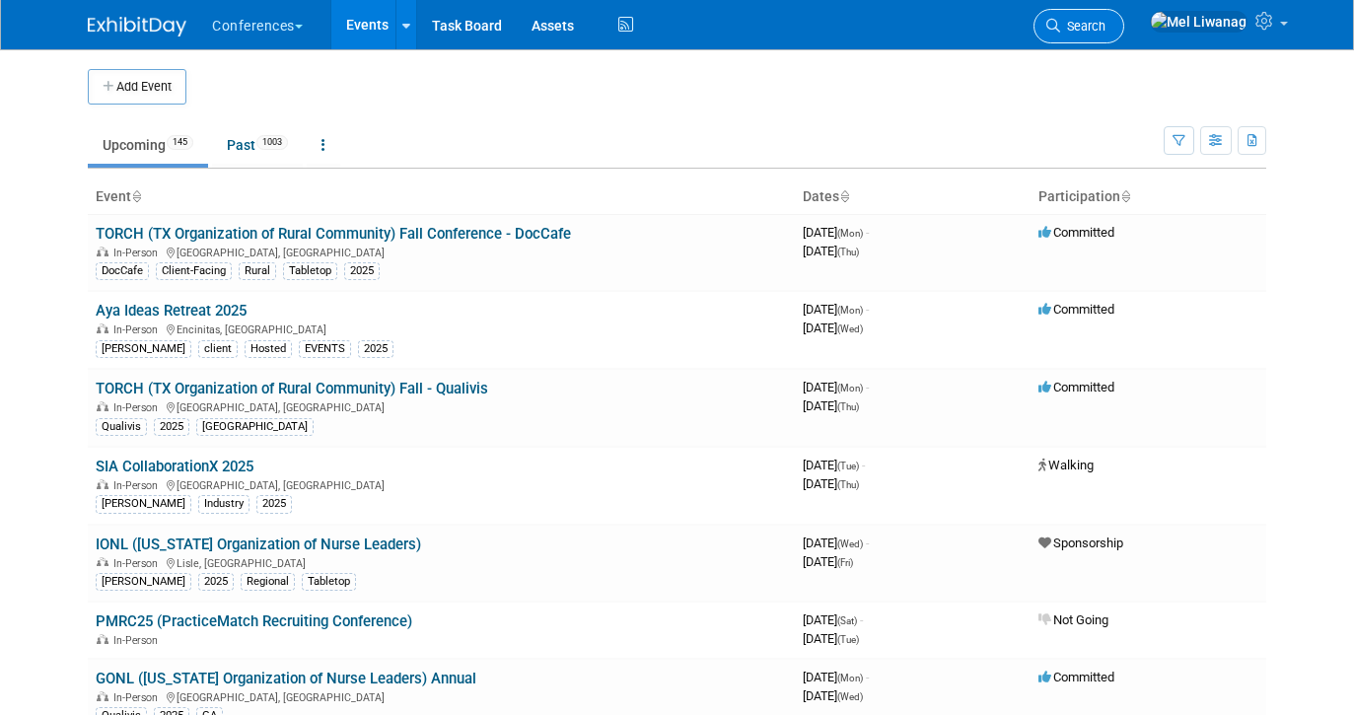
click at [1124, 15] on link "Search" at bounding box center [1078, 26] width 91 height 35
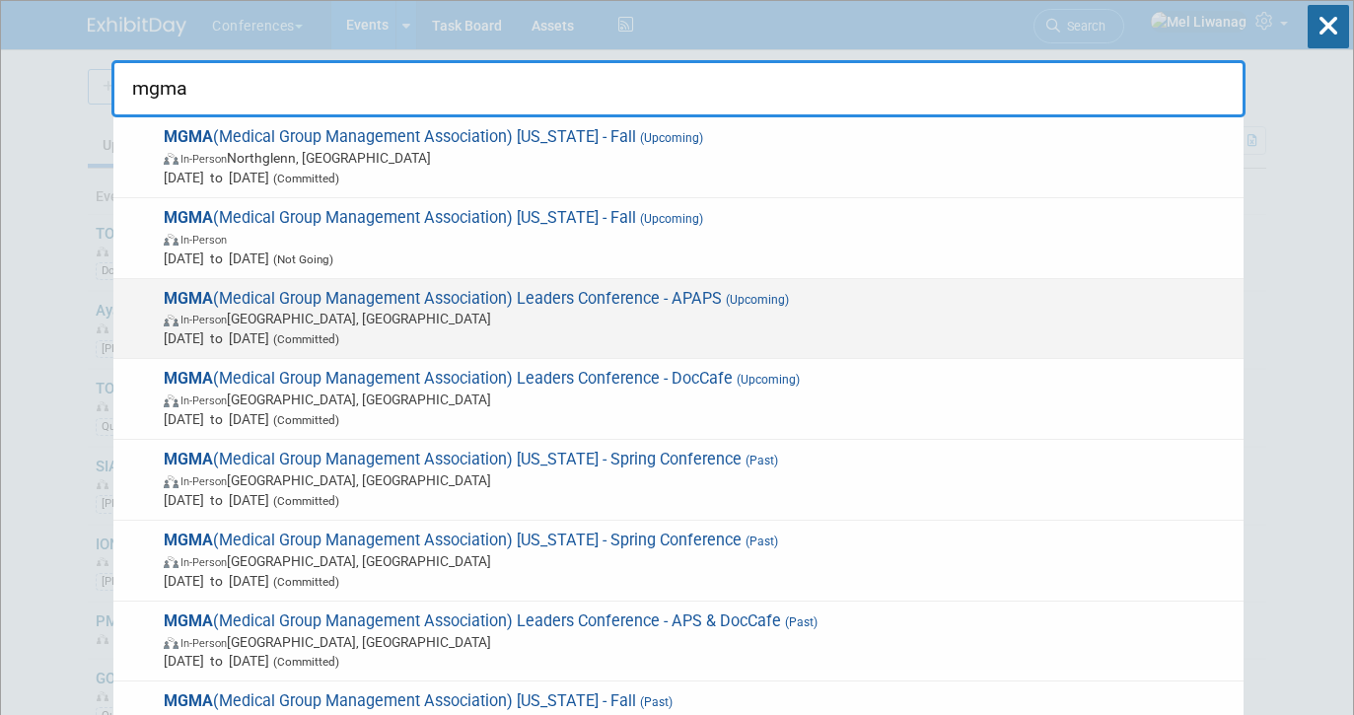
type input "mgma"
click at [821, 328] on span "[DATE] to [DATE] (Committed)" at bounding box center [699, 338] width 1070 height 20
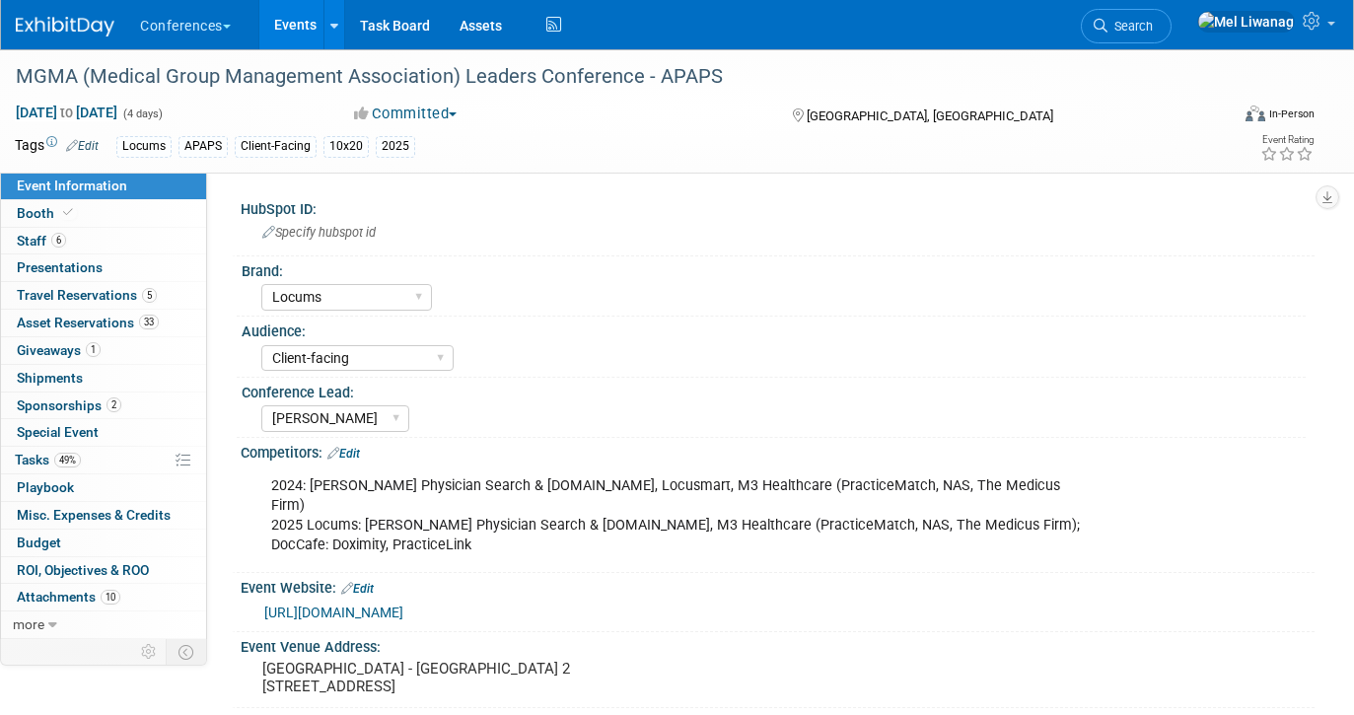
select select "Locums"
select select "Client-facing"
select select "[PERSON_NAME]"
click at [67, 453] on span "49%" at bounding box center [67, 460] width 27 height 15
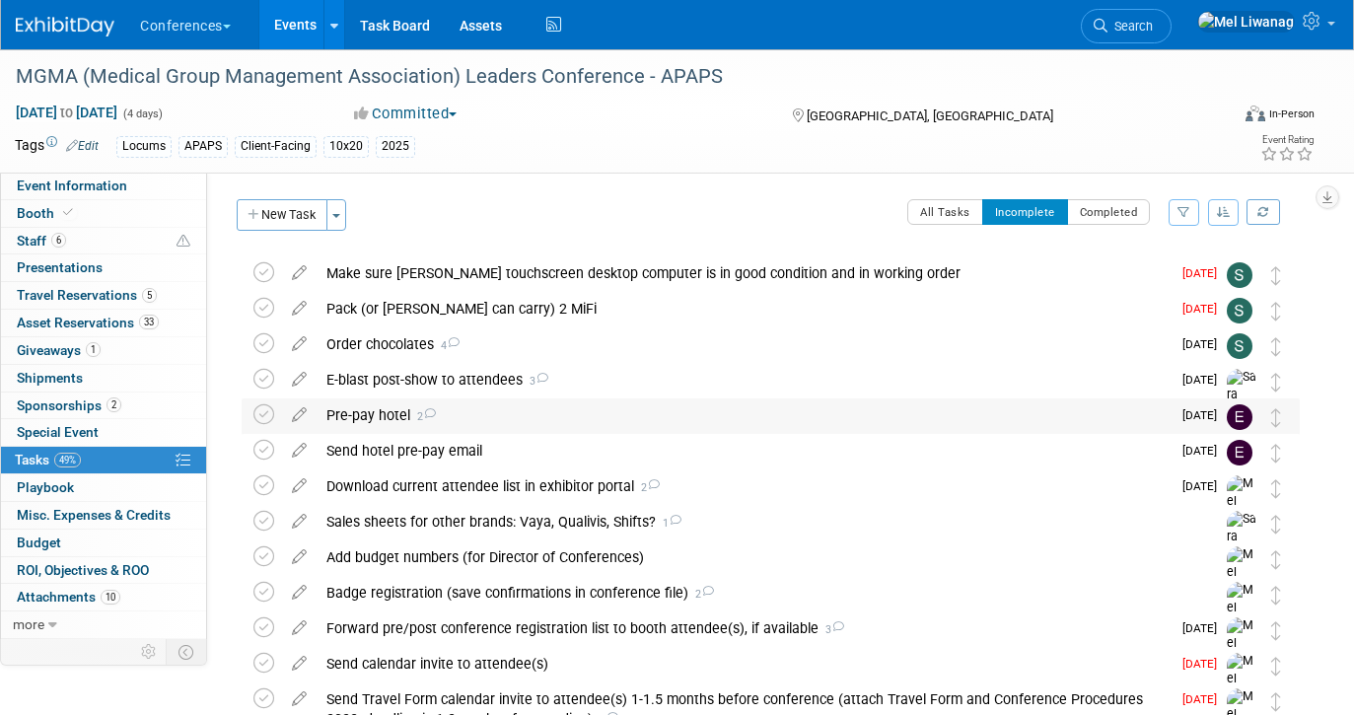
click at [473, 420] on div "Pre-pay hotel 2" at bounding box center [743, 415] width 854 height 34
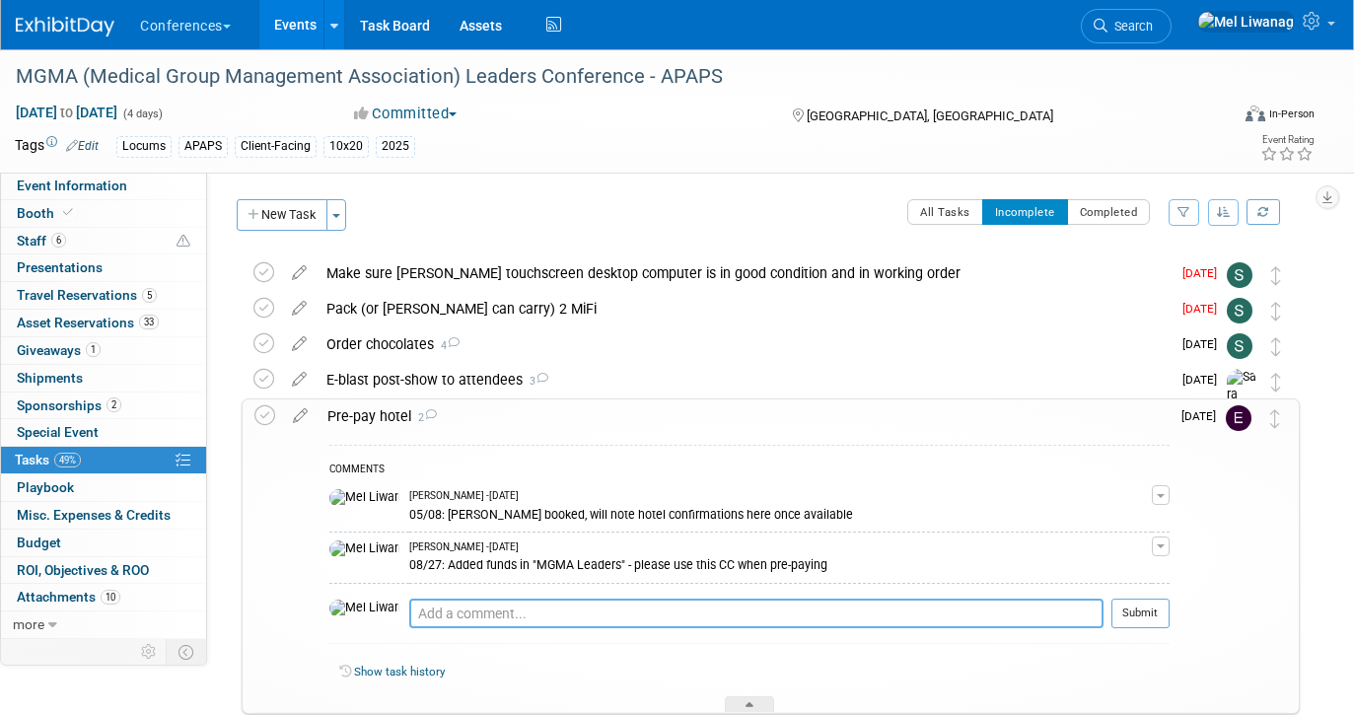
click at [459, 613] on textarea at bounding box center [756, 613] width 694 height 30
type textarea "09/10: Hotel confirmation#s available 1 week prior to show"
click at [1115, 617] on button "Submit" at bounding box center [1140, 613] width 58 height 30
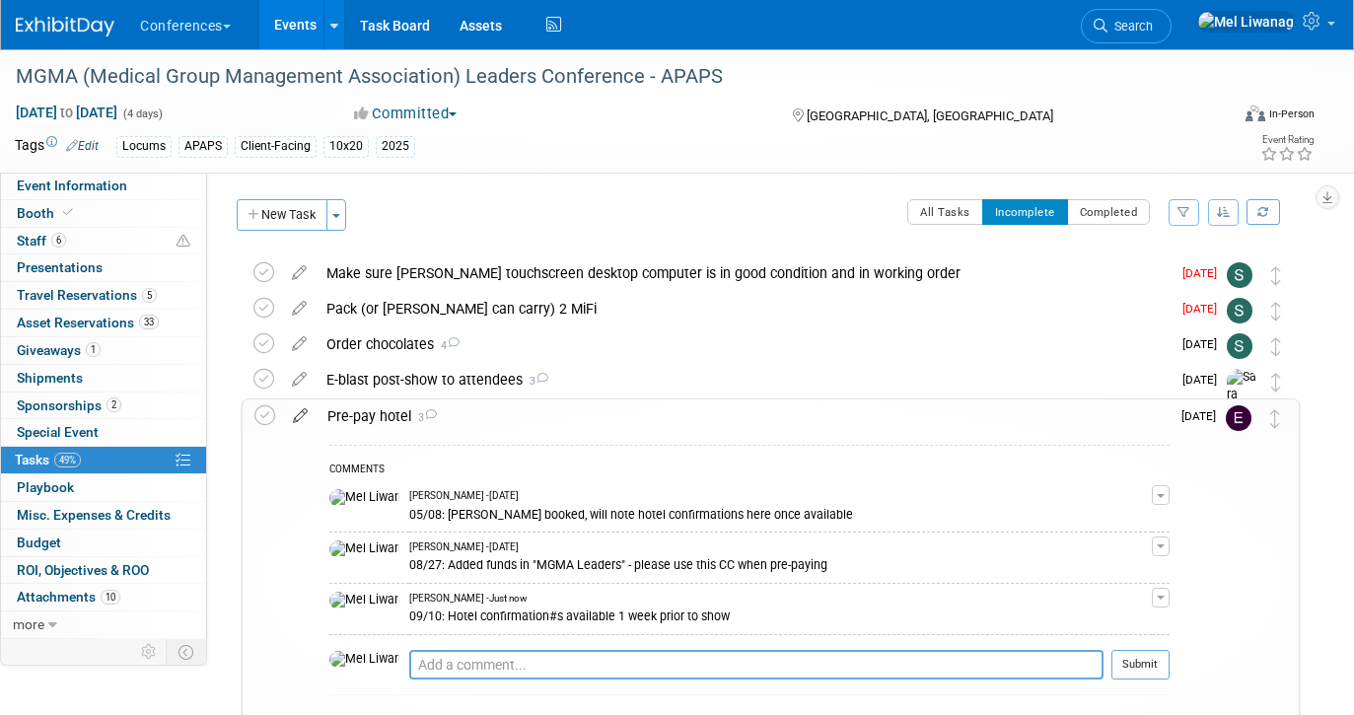
click at [302, 411] on icon at bounding box center [300, 411] width 35 height 25
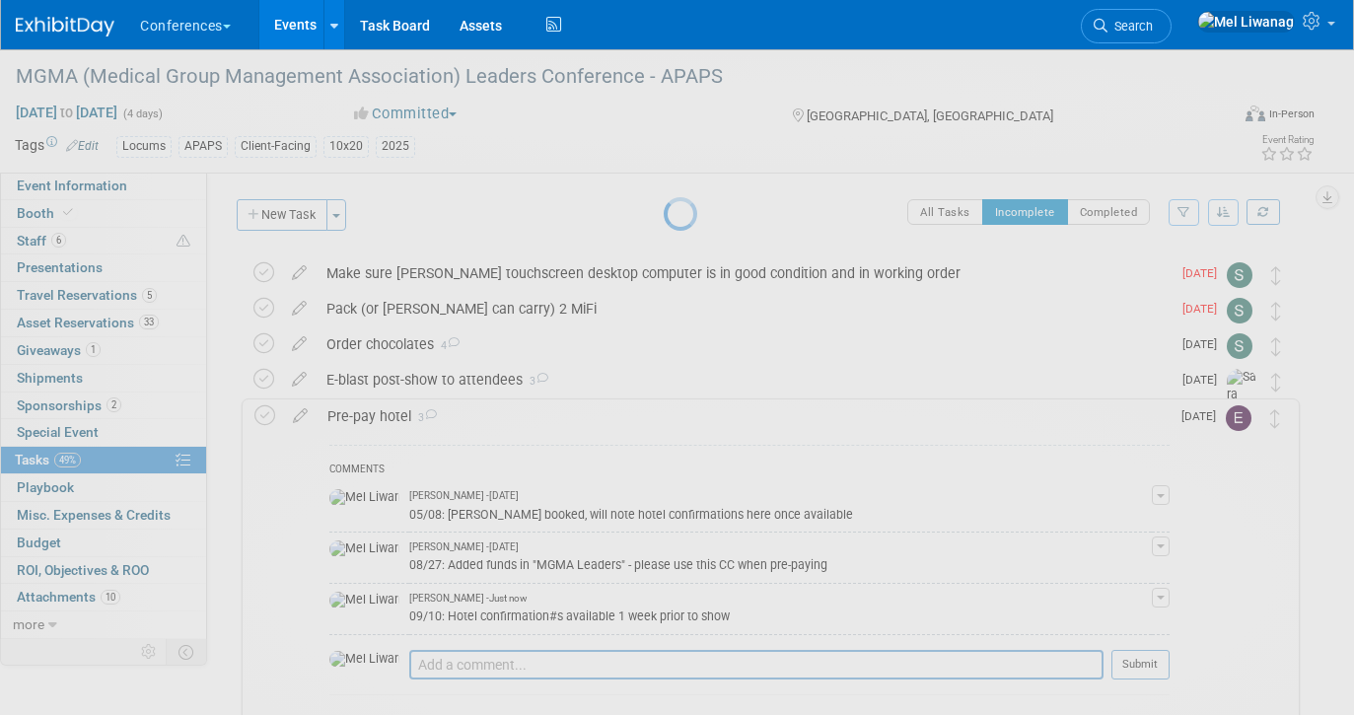
select select "8"
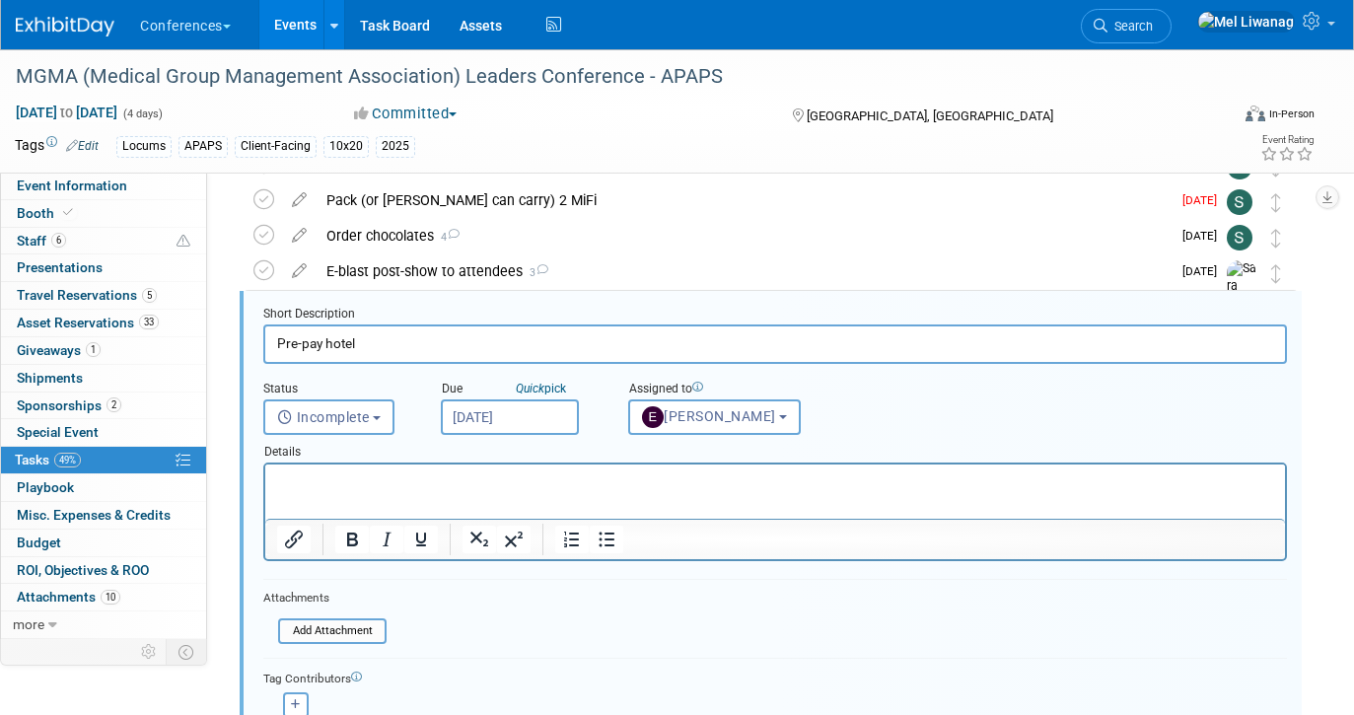
scroll to position [110, 0]
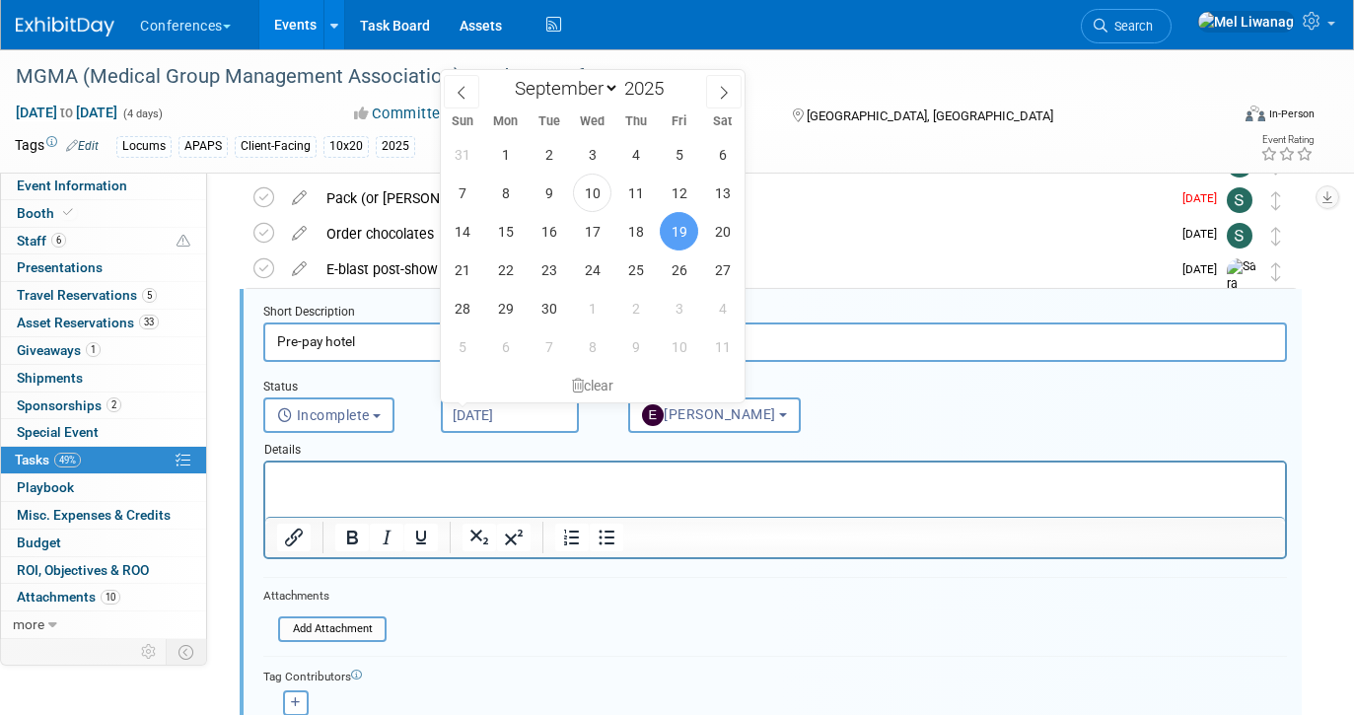
click at [504, 415] on input "Sep 19, 2025" at bounding box center [510, 414] width 138 height 35
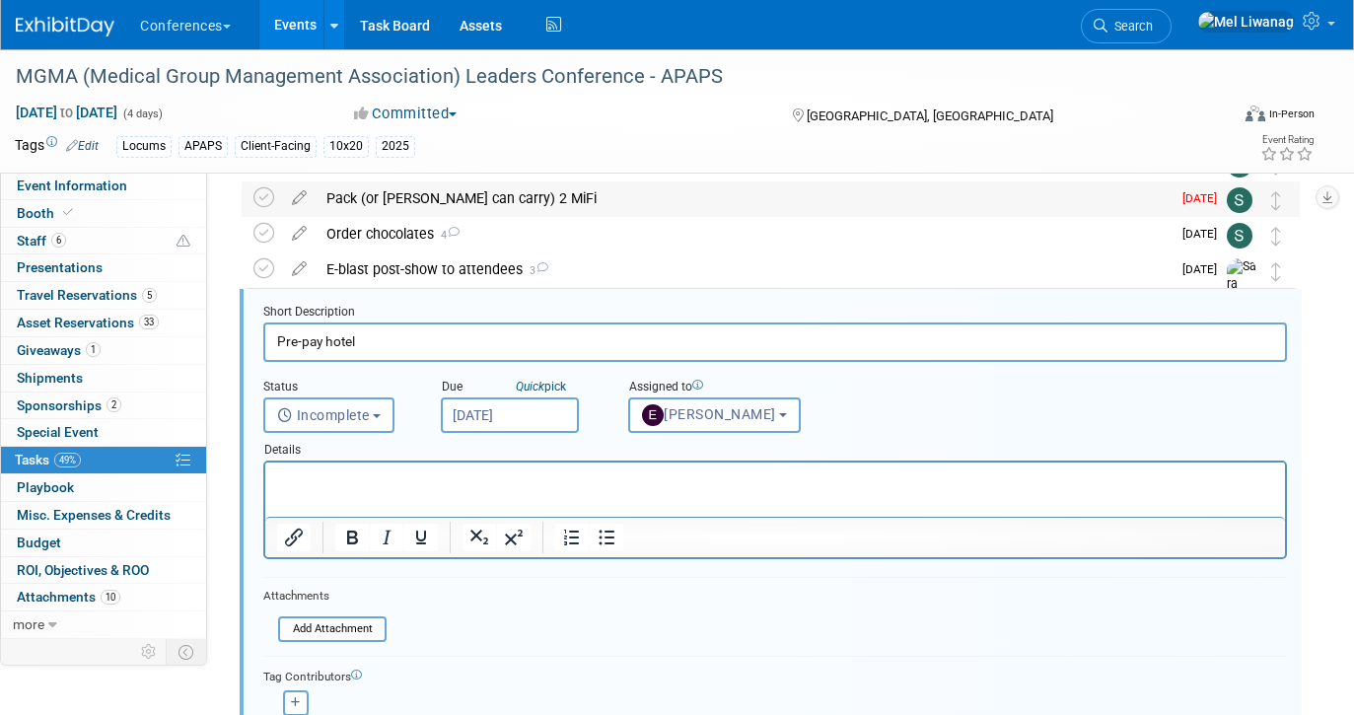
click at [924, 189] on div "Pack (or Marygrace can carry) 2 MiFi" at bounding box center [743, 198] width 854 height 34
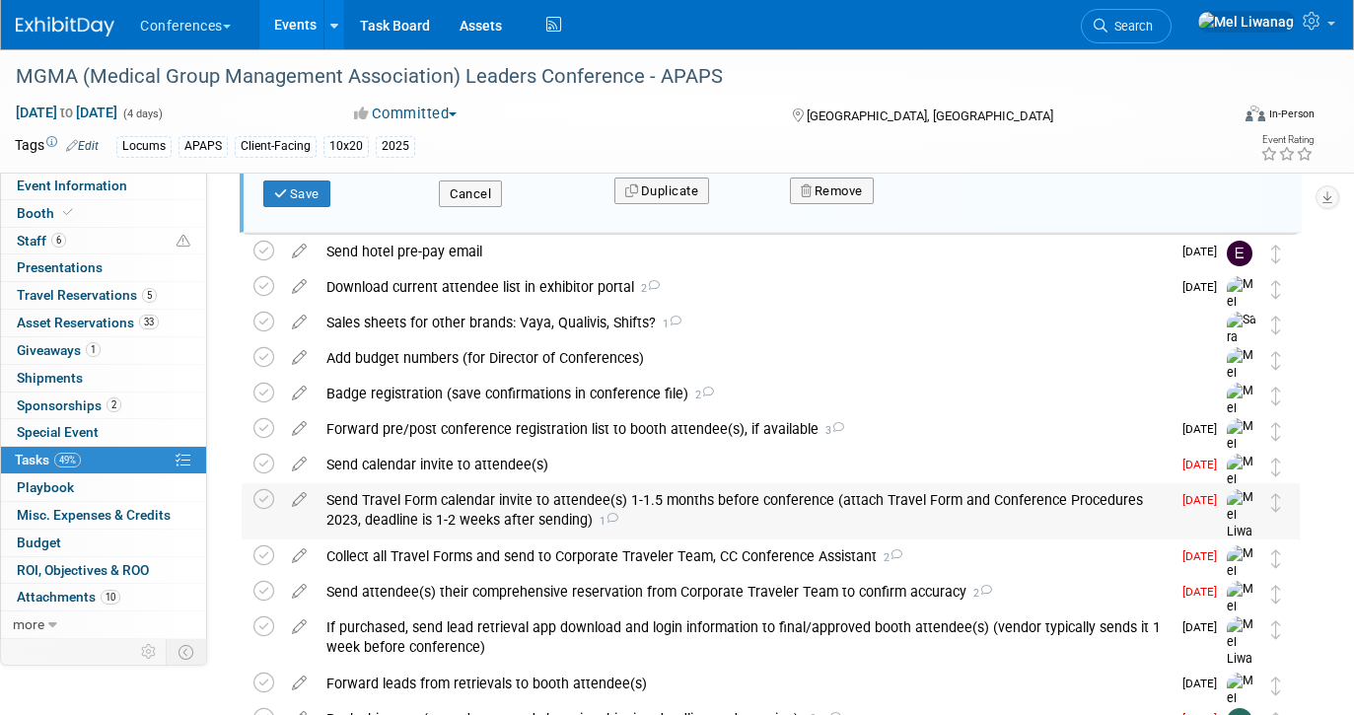
scroll to position [915, 0]
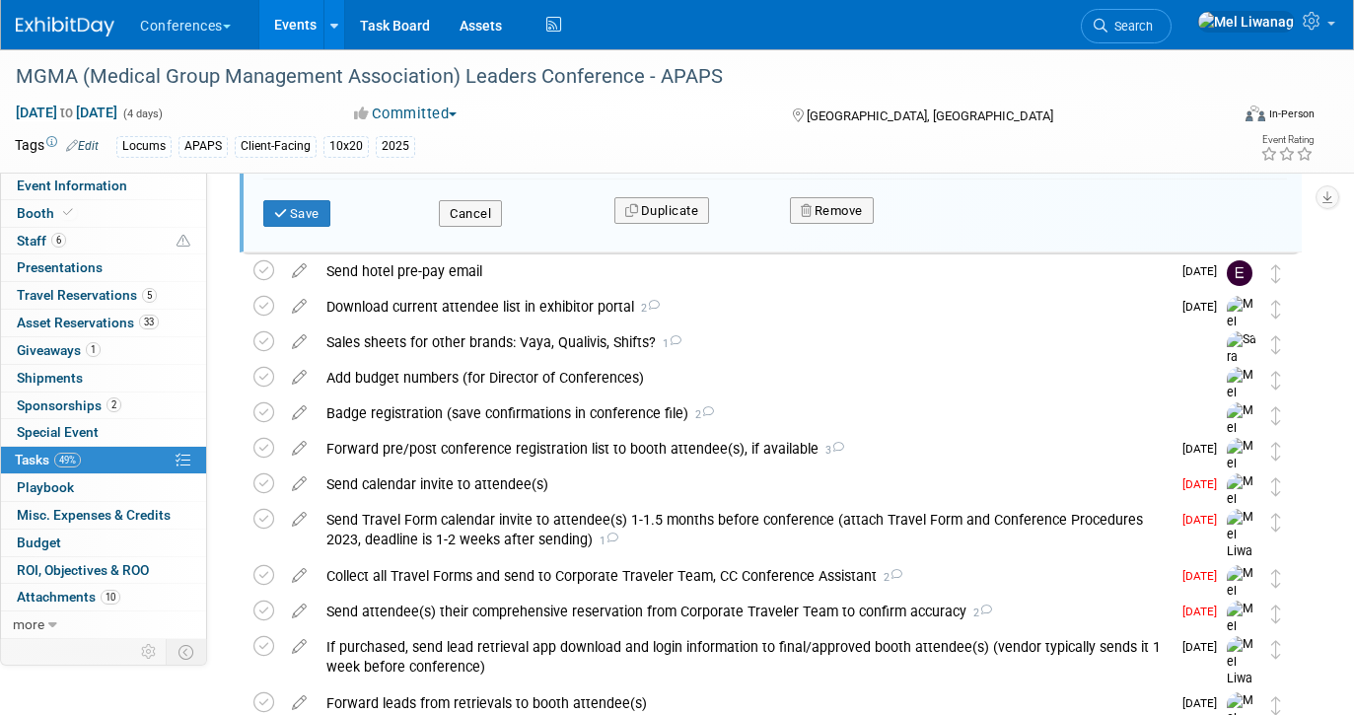
click at [469, 230] on div "Save Cancel Duplicate Remove" at bounding box center [774, 210] width 1053 height 46
click at [460, 210] on button "Cancel" at bounding box center [470, 214] width 63 height 28
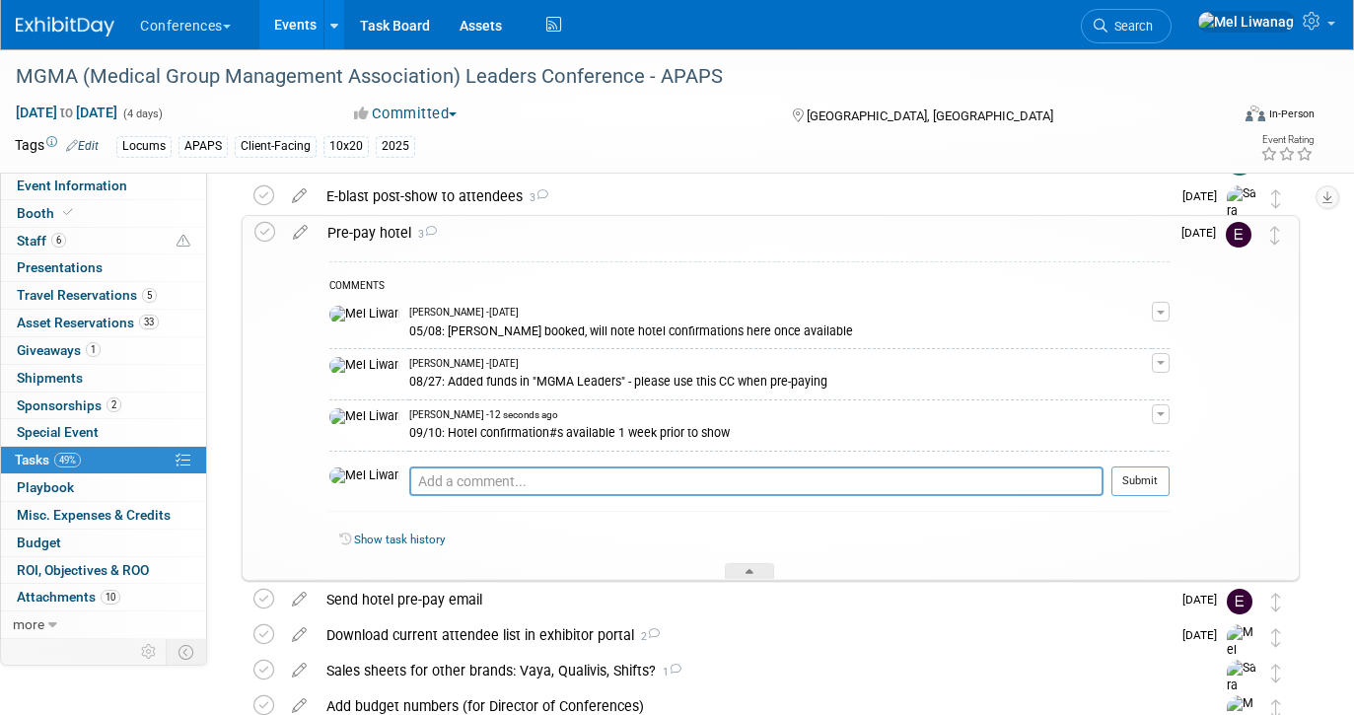
scroll to position [434, 0]
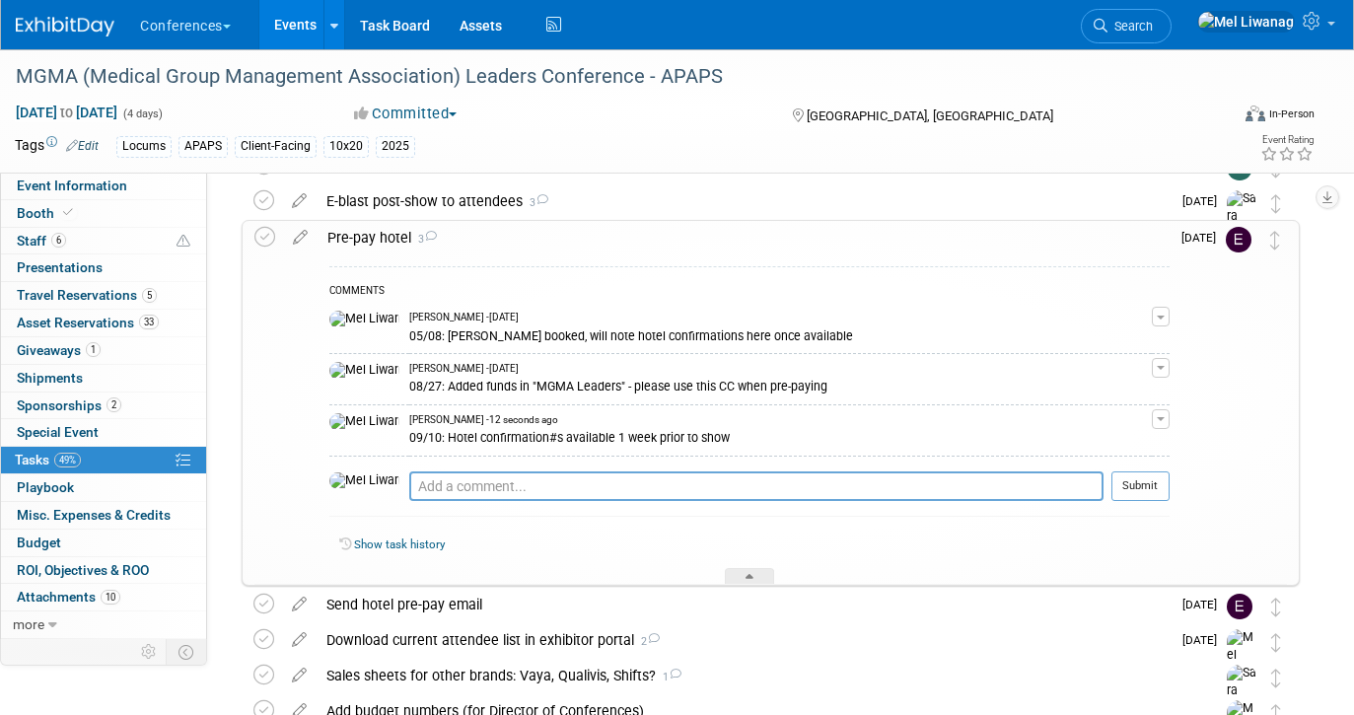
click at [469, 234] on div "Pre-pay hotel 3" at bounding box center [743, 238] width 852 height 34
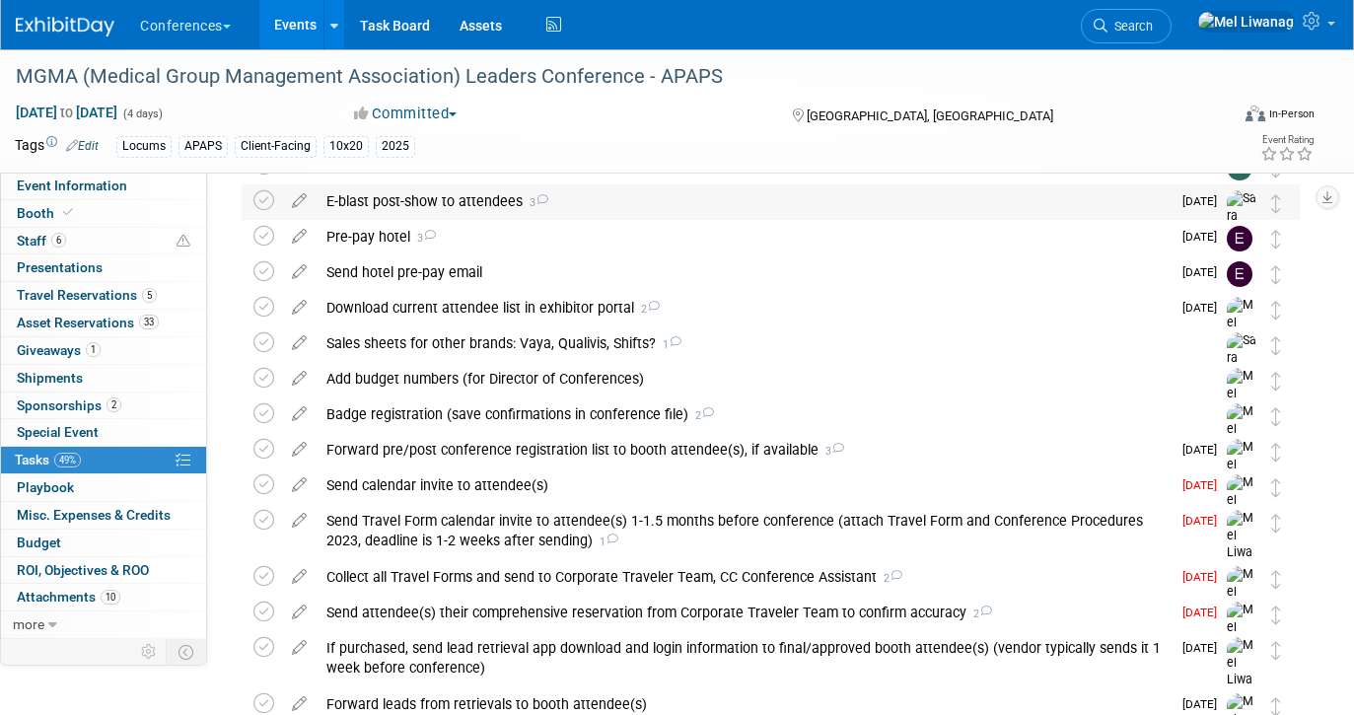
click at [405, 197] on div "E-blast post-show to attendees 3" at bounding box center [743, 201] width 854 height 34
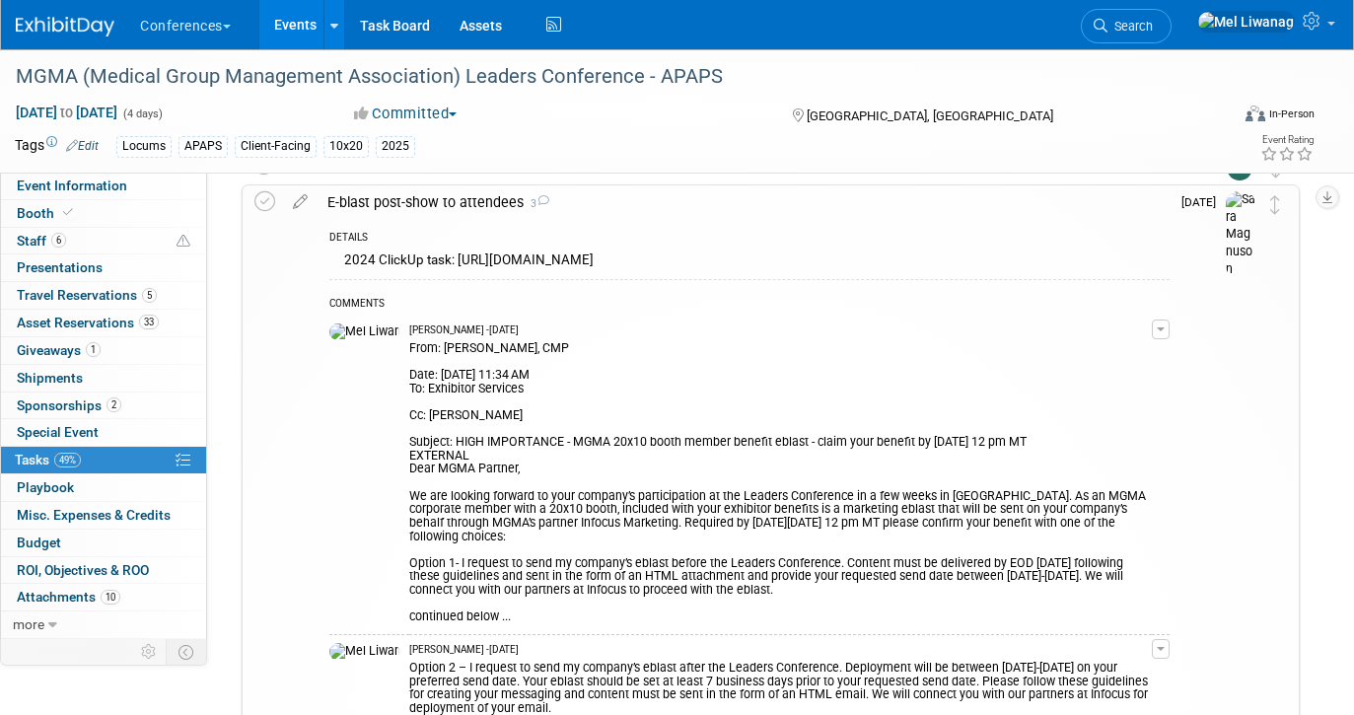
click at [405, 197] on div "E-blast post-show to attendees 3" at bounding box center [743, 202] width 852 height 34
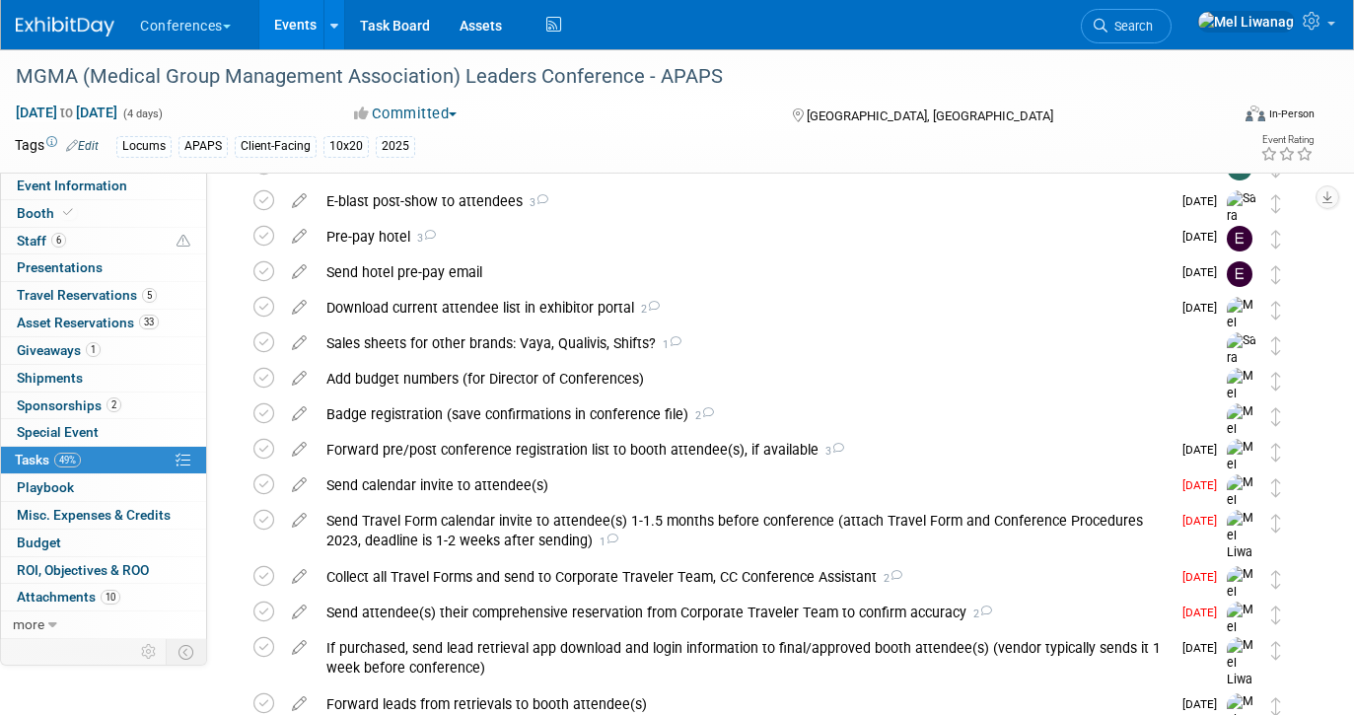
click at [132, 173] on div "MGMA (Medical Group Management Association) Leaders Conference - APAPS Sep 27, …" at bounding box center [677, 111] width 1354 height 124
click at [107, 183] on span "Event Information" at bounding box center [72, 185] width 110 height 16
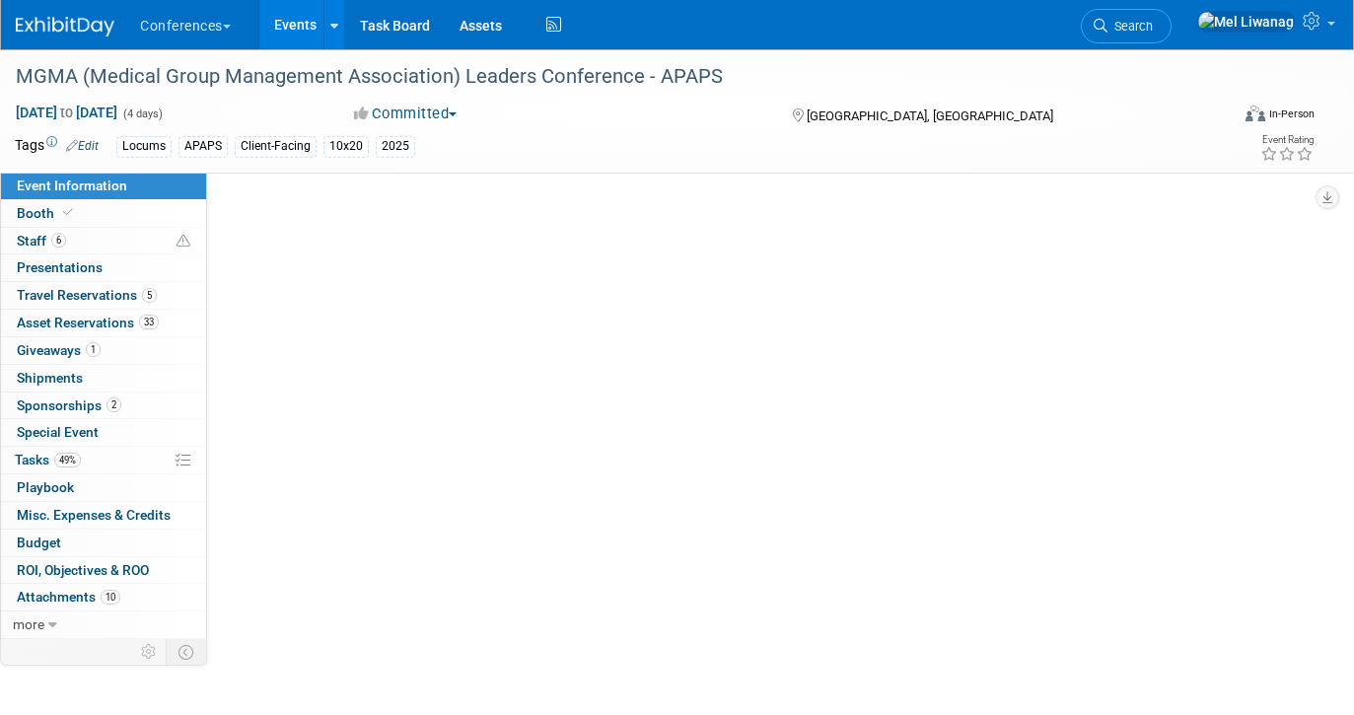
scroll to position [0, 0]
select select "Locums"
select select "Client-facing"
select select "[PERSON_NAME]"
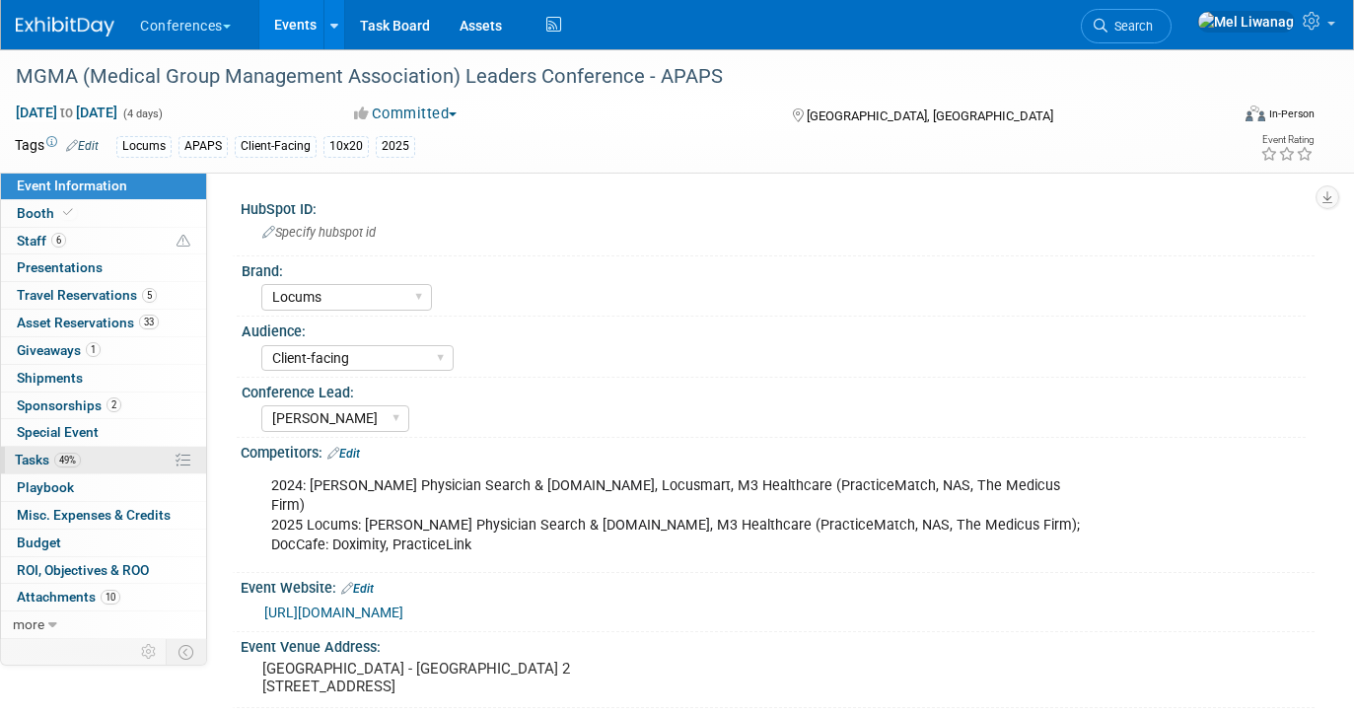
click at [91, 458] on link "49% Tasks 49%" at bounding box center [103, 460] width 205 height 27
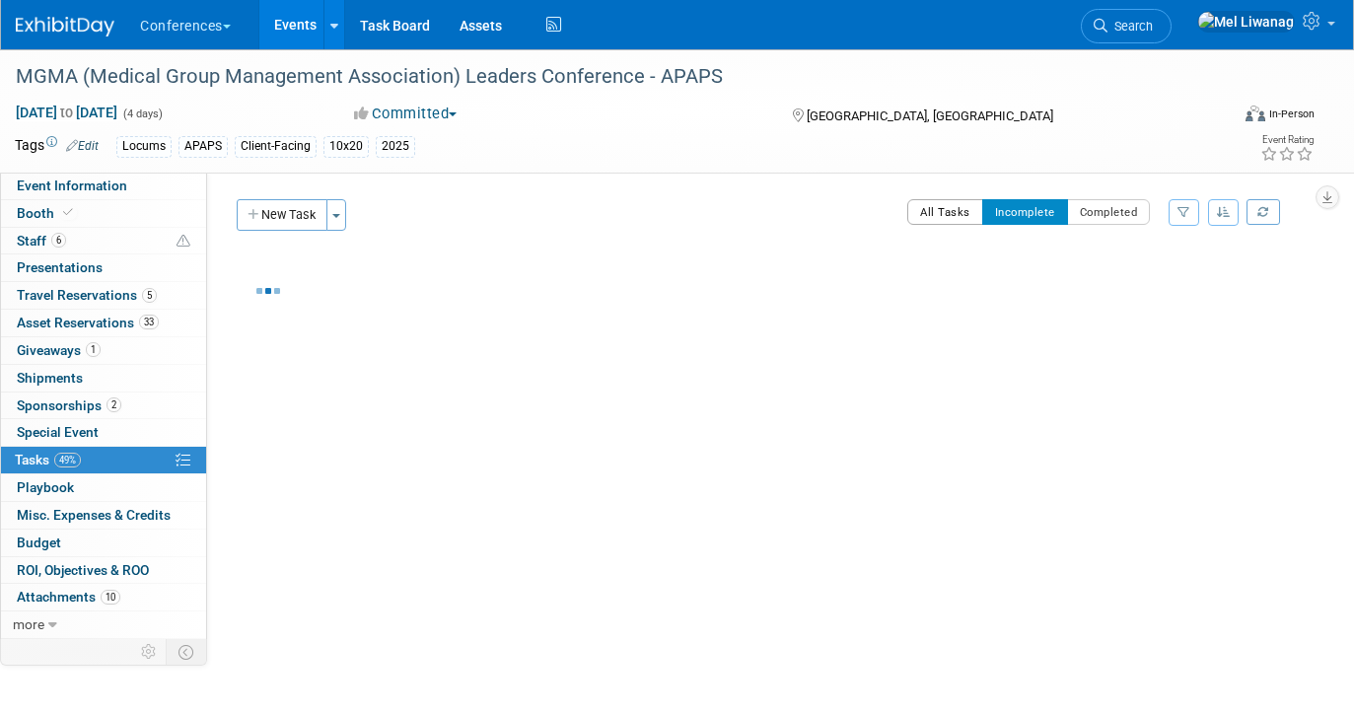
click at [947, 210] on button "All Tasks" at bounding box center [945, 212] width 76 height 26
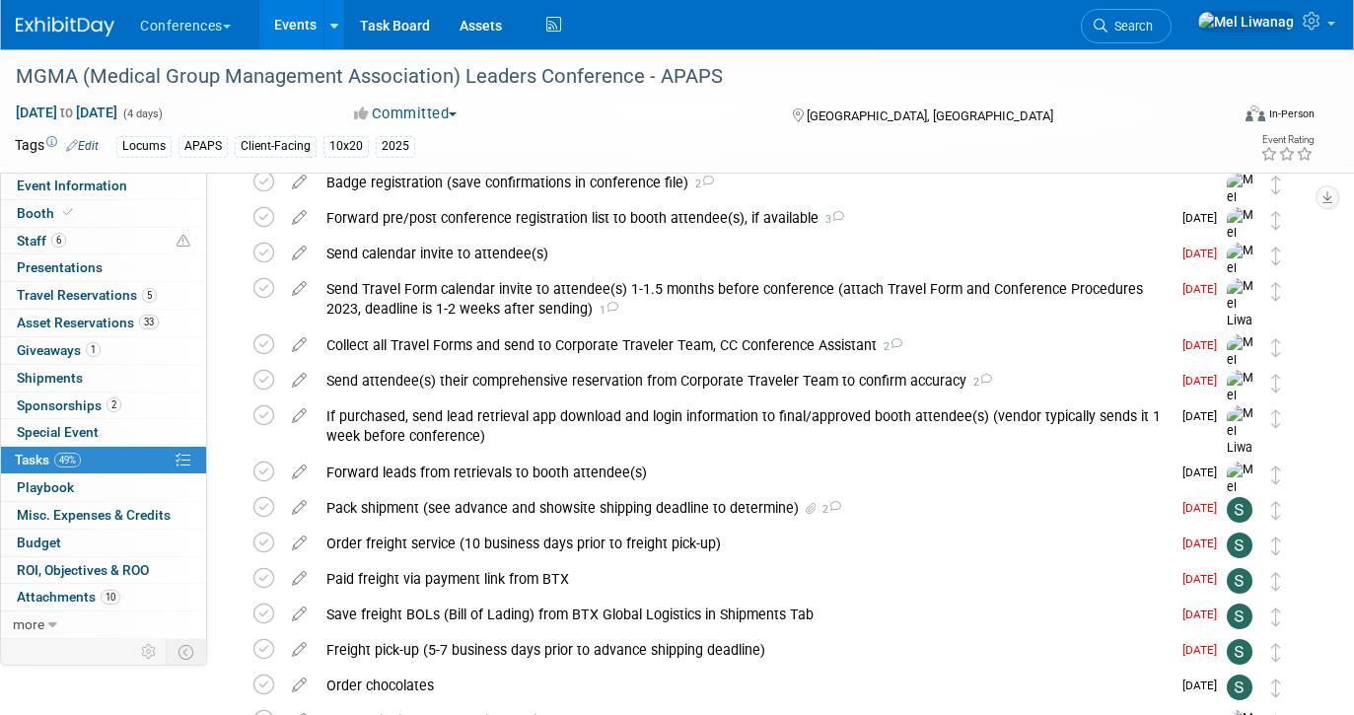
scroll to position [411, 0]
click at [71, 209] on span at bounding box center [68, 212] width 18 height 15
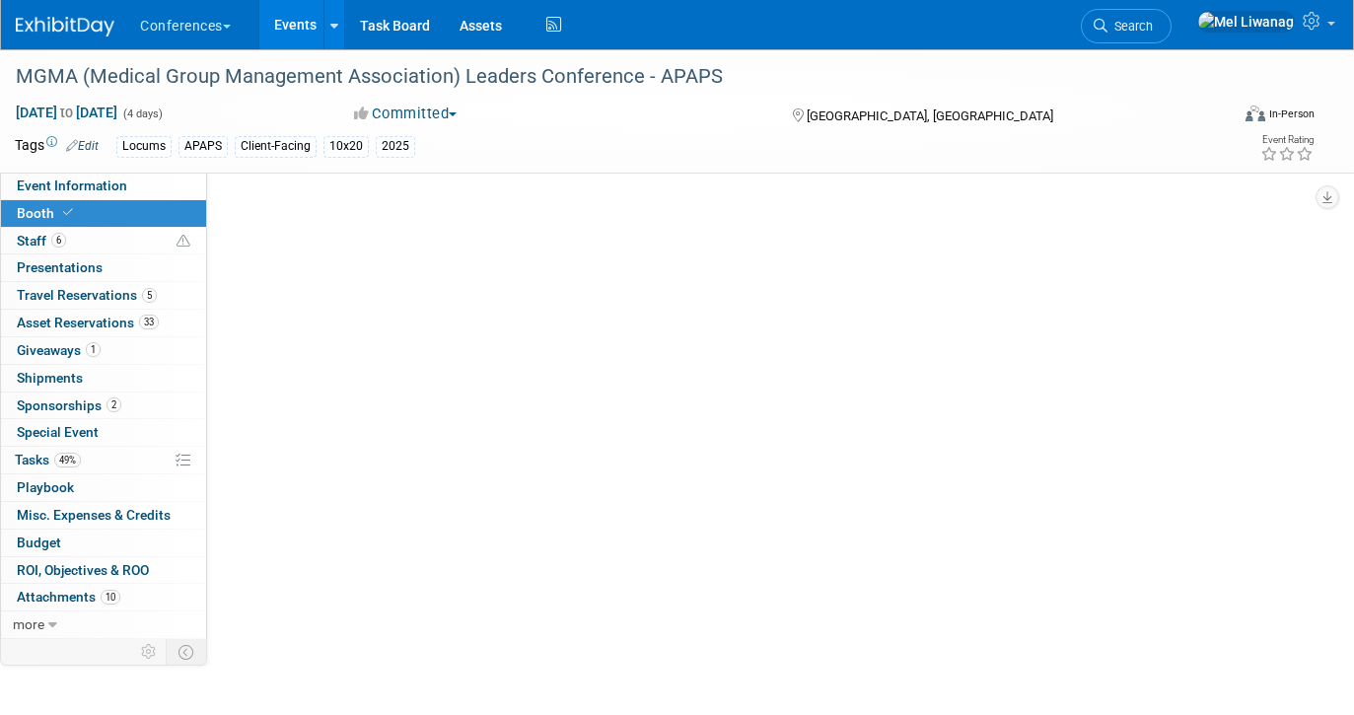
scroll to position [0, 0]
select select "10'x20'"
select select "Yes"
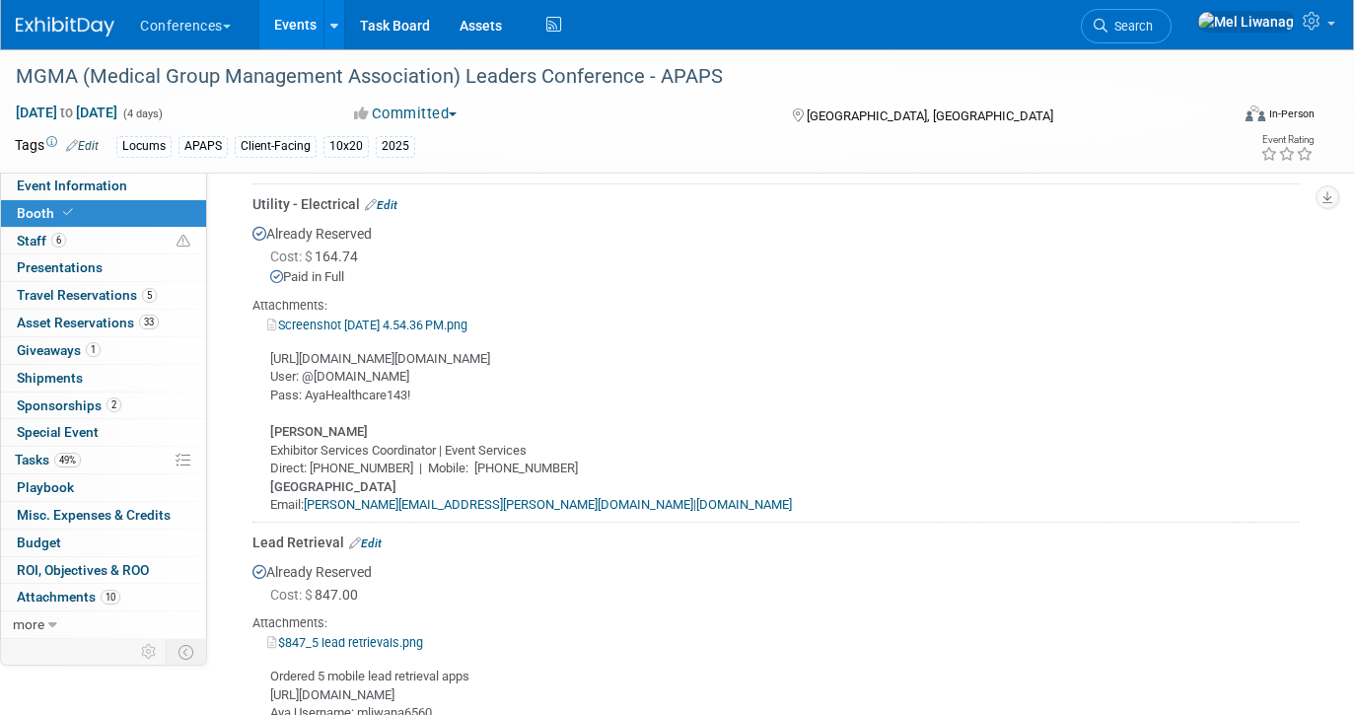
scroll to position [874, 0]
click at [467, 319] on link "Screenshot 2025-06-12 at 4.54.36 PM.png" at bounding box center [367, 323] width 200 height 15
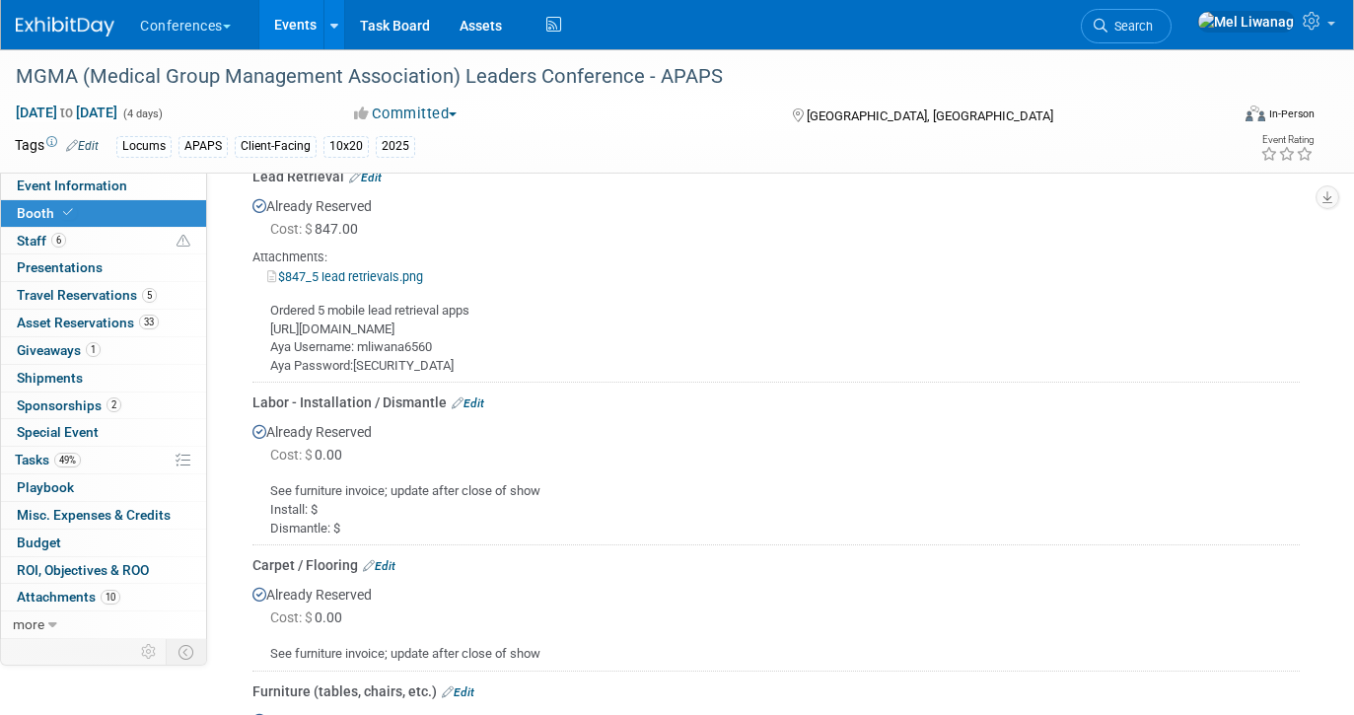
scroll to position [1240, 0]
click at [403, 280] on div "$847_5 lead retrievals.png" at bounding box center [775, 274] width 1047 height 20
click at [394, 273] on link "$847_5 lead retrievals.png" at bounding box center [345, 274] width 156 height 15
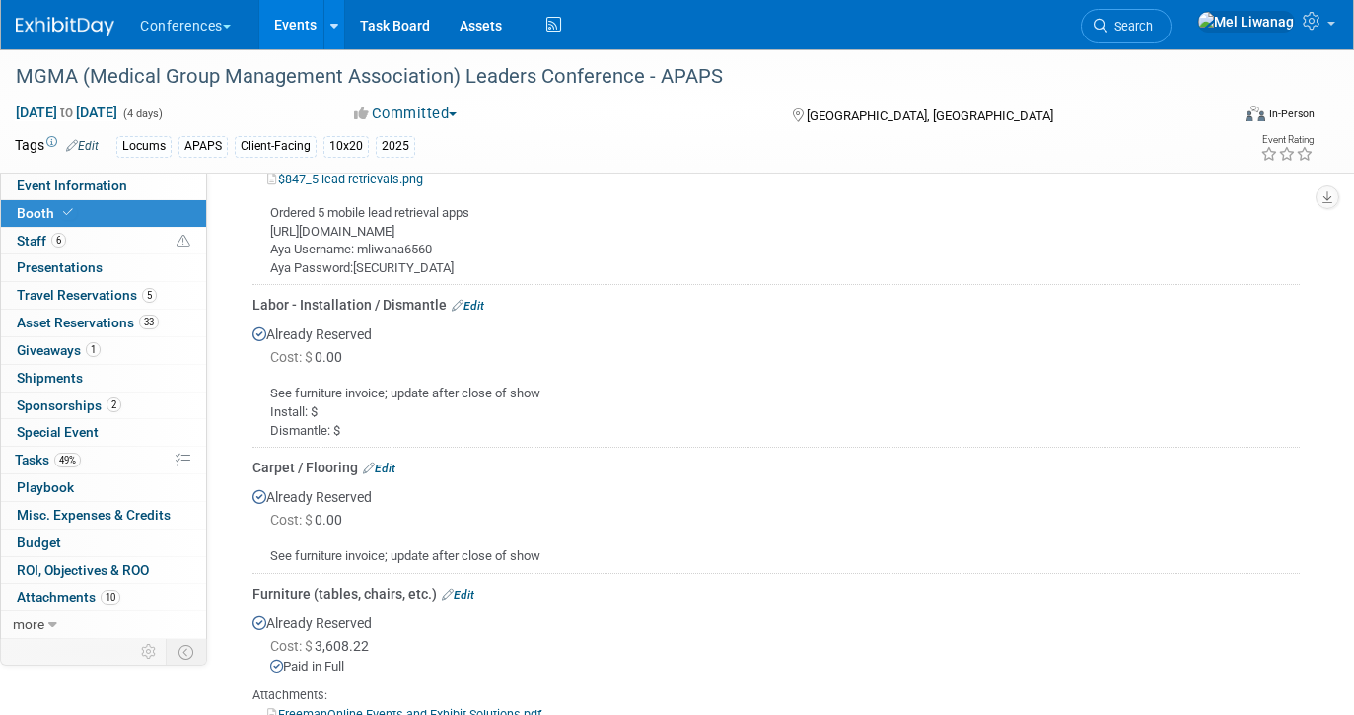
scroll to position [1482, 0]
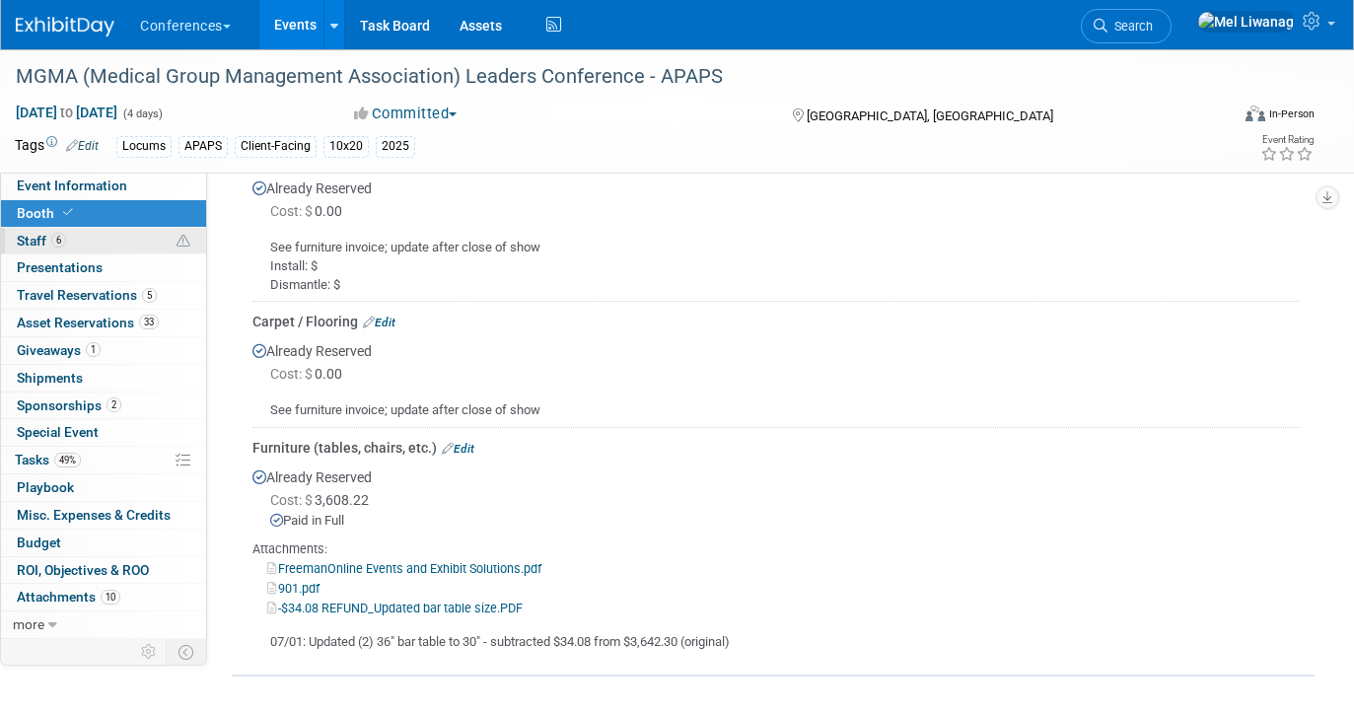
click at [84, 233] on link "6 Staff 6" at bounding box center [103, 241] width 205 height 27
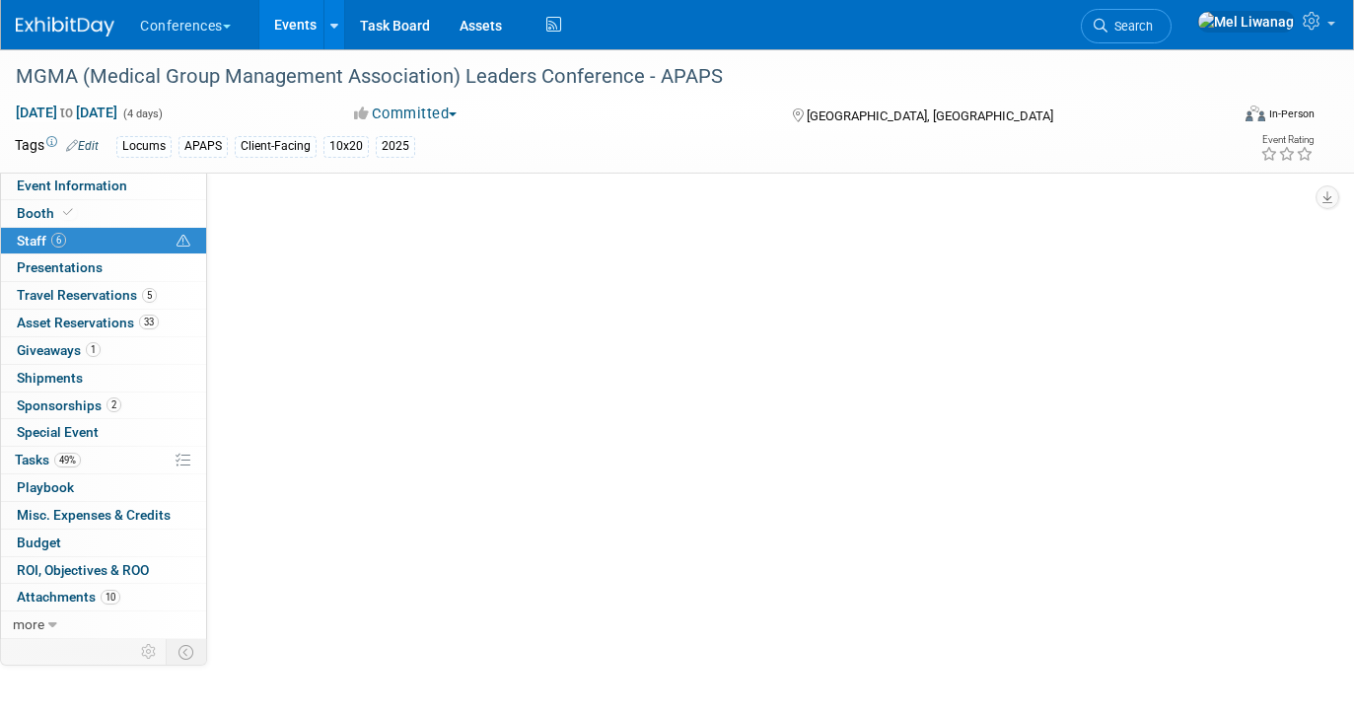
scroll to position [0, 0]
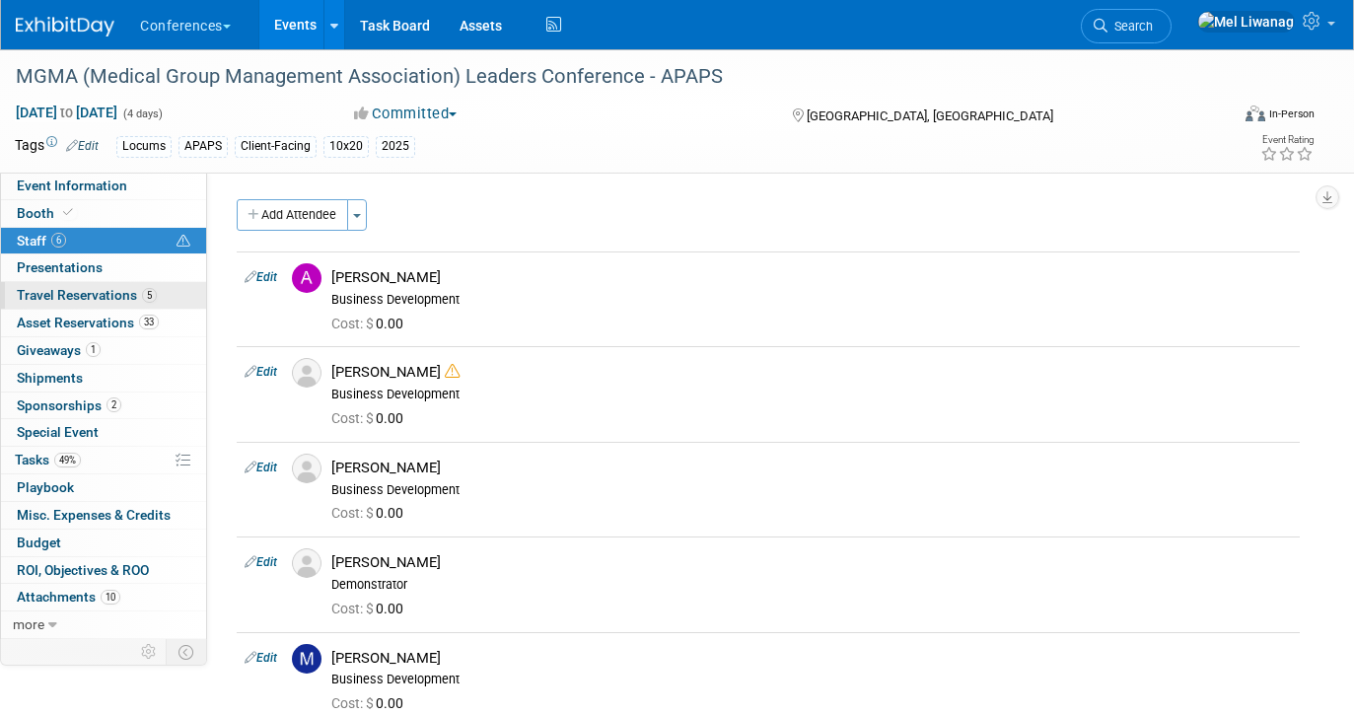
click at [72, 305] on link "5 Travel Reservations 5" at bounding box center [103, 295] width 205 height 27
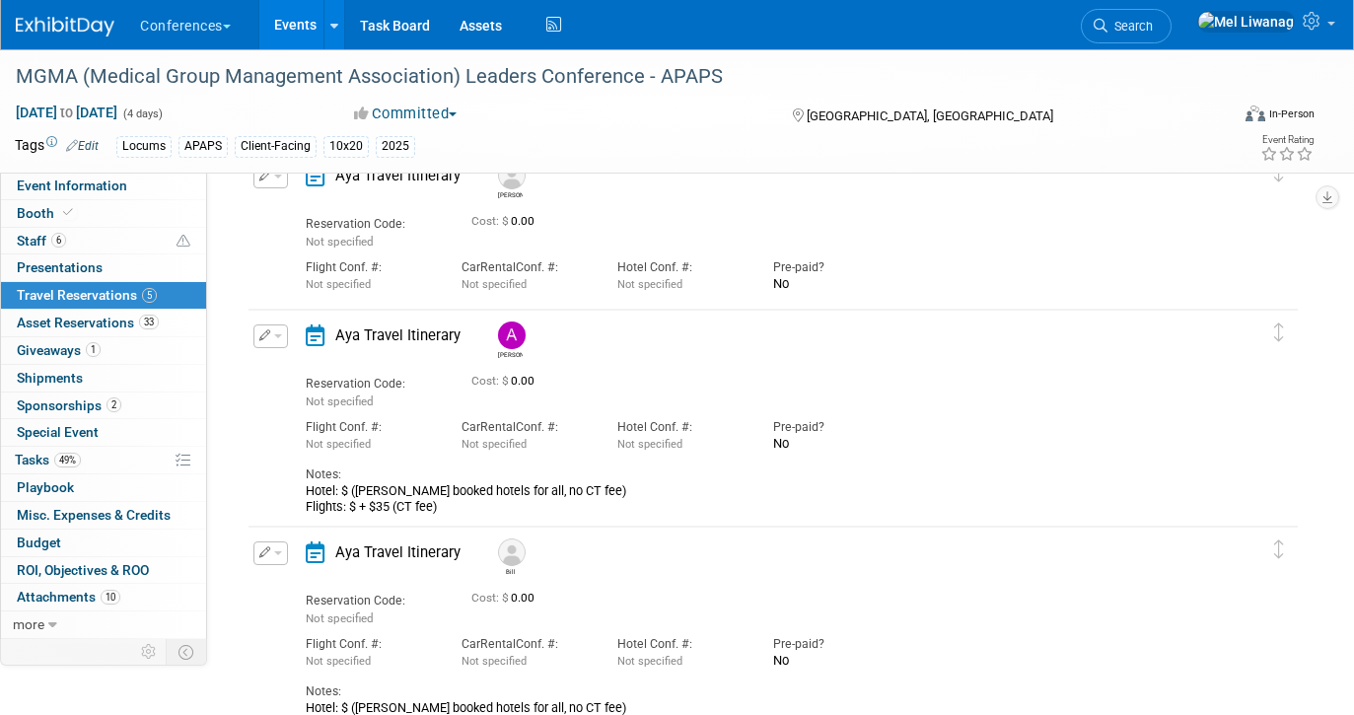
scroll to position [482, 0]
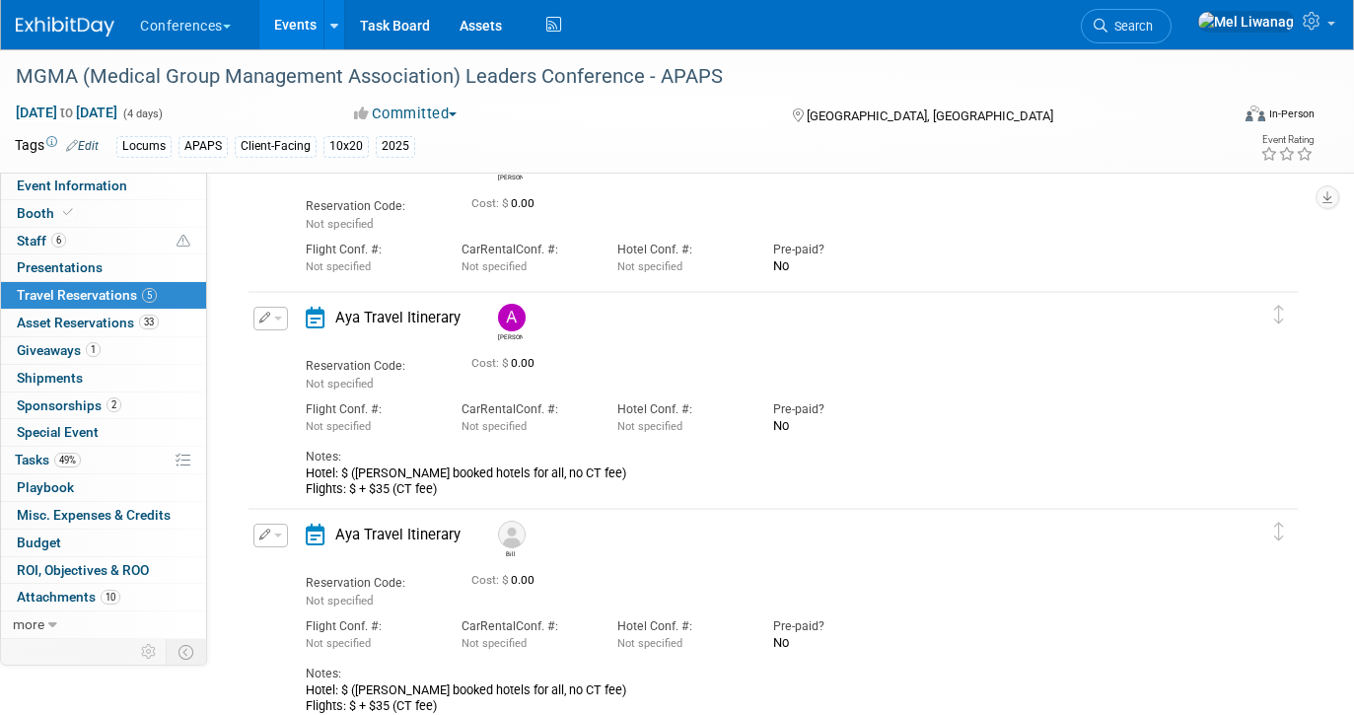
drag, startPoint x: 446, startPoint y: 491, endPoint x: 311, endPoint y: 469, distance: 136.8
click at [310, 469] on div "Hotel: $ (Mel booked hotels for all, no CT fee) Flights: $ + $35 (CT fee)" at bounding box center [758, 481] width 905 height 32
copy div "Hotel: $ (Mel booked hotels for all, no CT fee) Flights: $ + $35 (CT fee)"
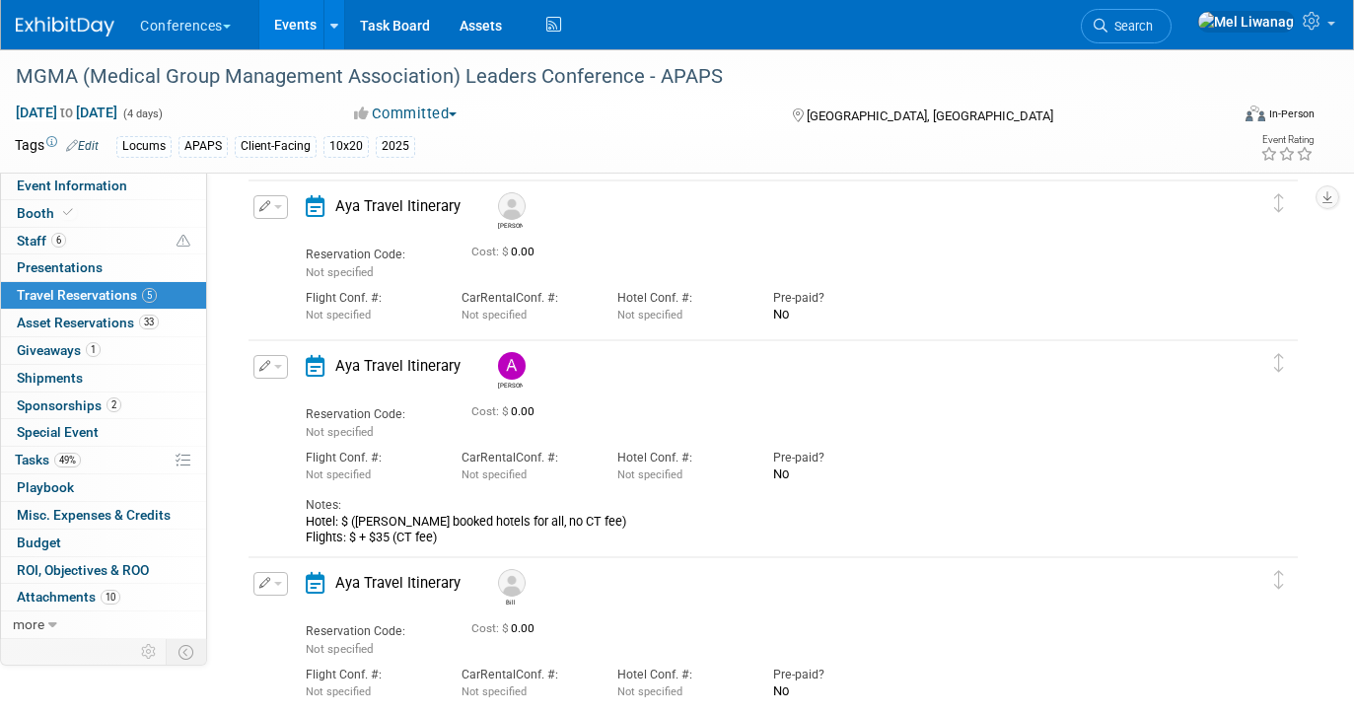
scroll to position [432, 0]
click at [266, 218] on button "button" at bounding box center [270, 209] width 35 height 24
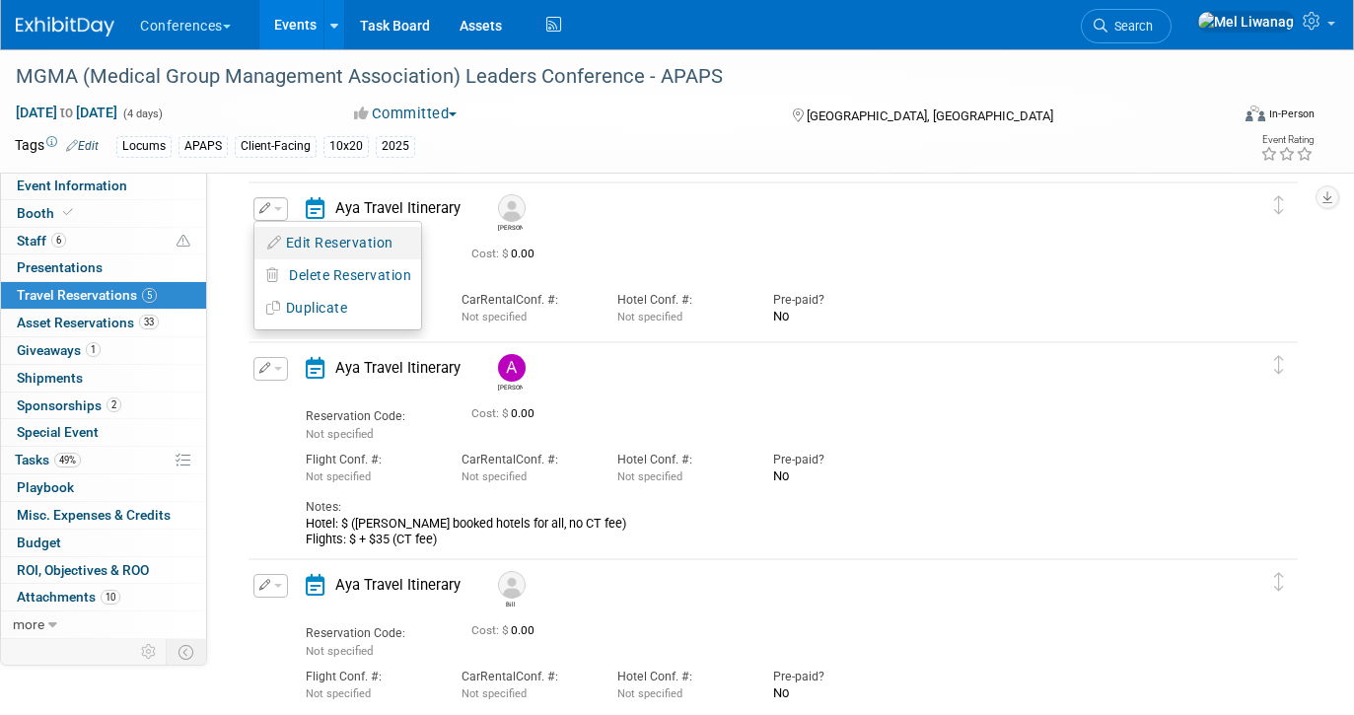
click at [275, 240] on icon "button" at bounding box center [275, 243] width 16 height 14
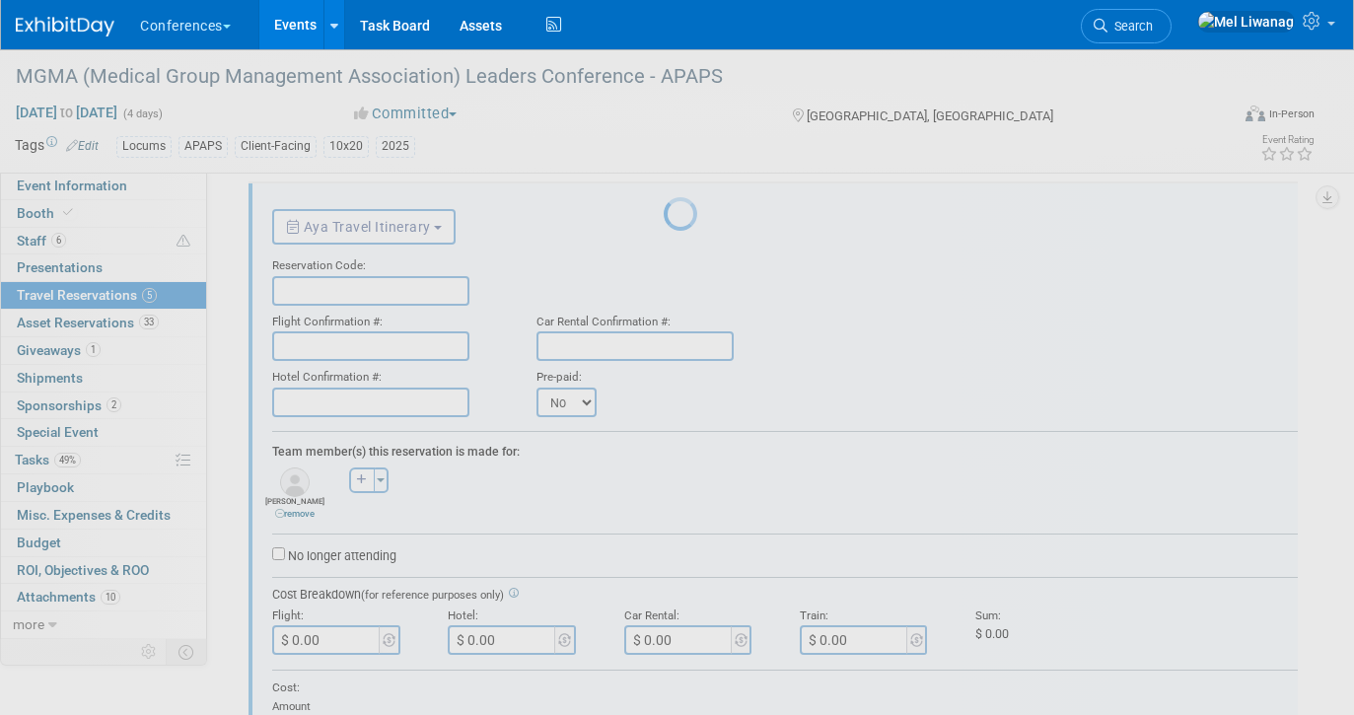
scroll to position [406, 0]
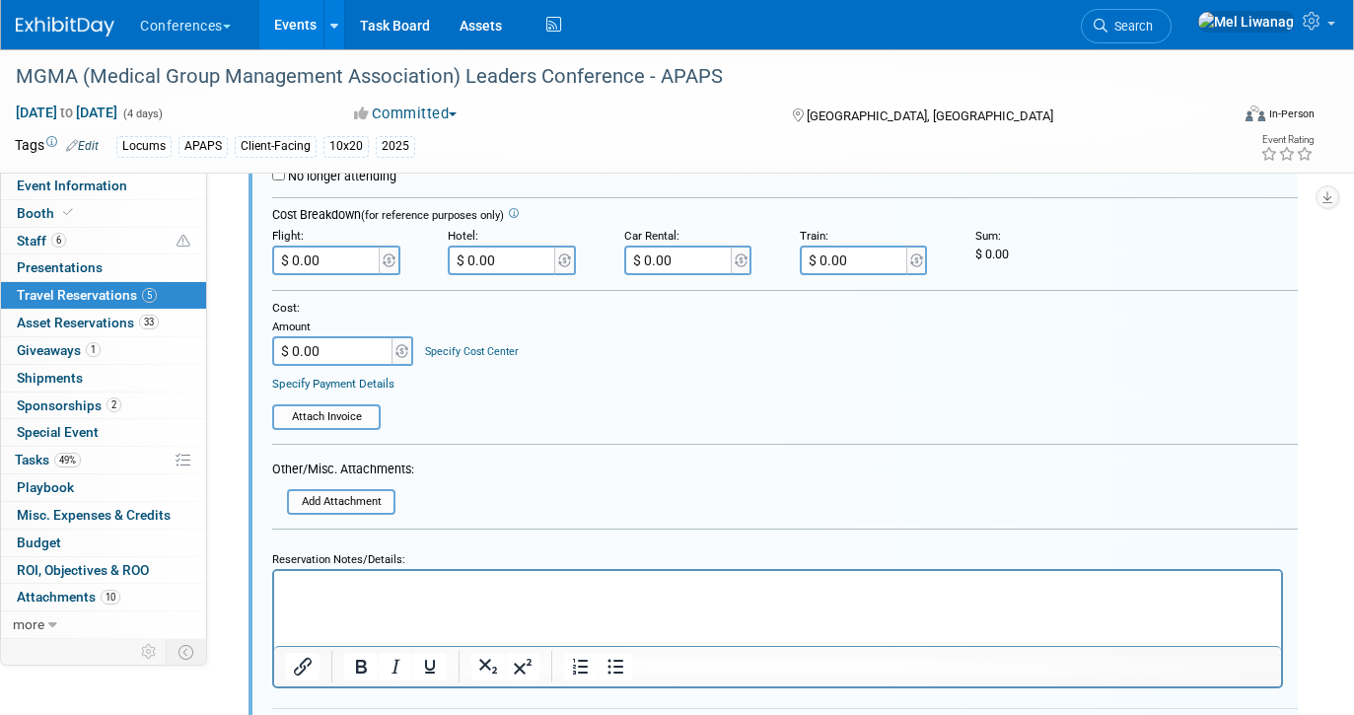
click at [403, 587] on p "Rich Text Area. Press ALT-0 for help." at bounding box center [778, 587] width 984 height 18
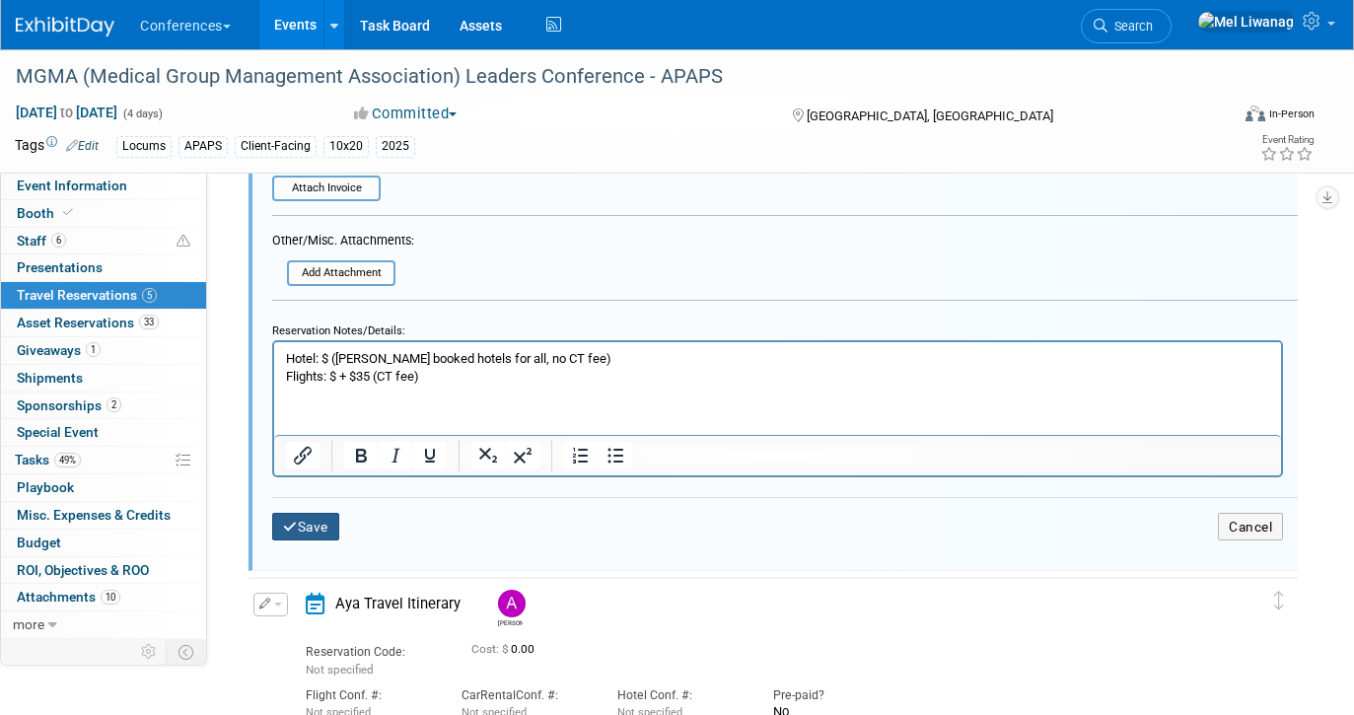
click at [313, 538] on button "Save" at bounding box center [305, 527] width 67 height 29
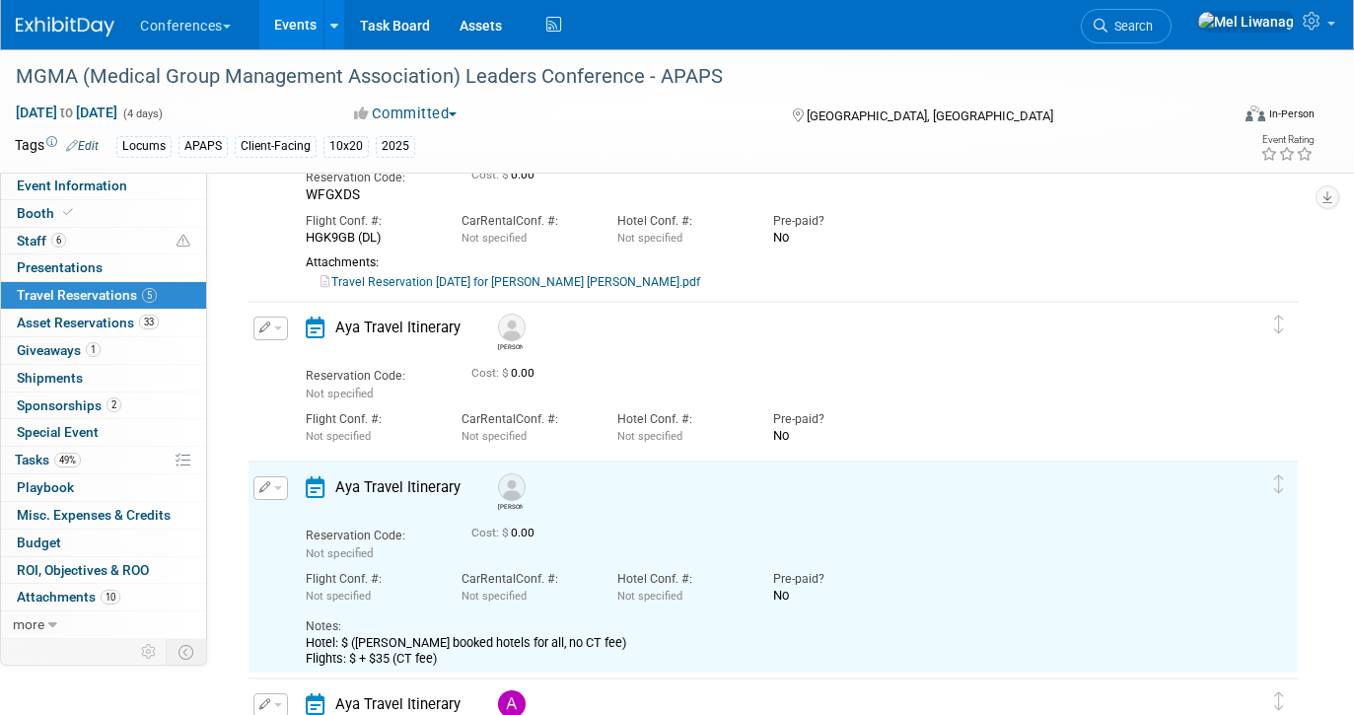
scroll to position [131, 0]
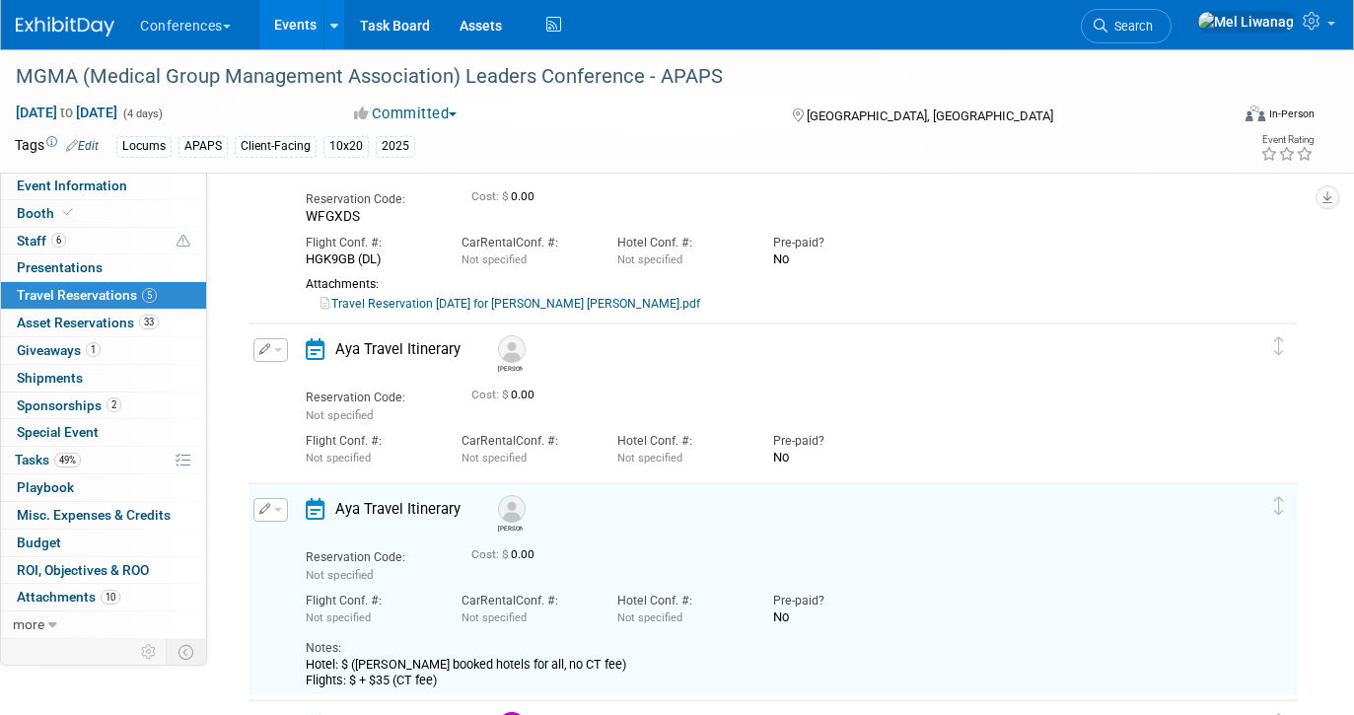
click at [278, 344] on button "button" at bounding box center [270, 350] width 35 height 24
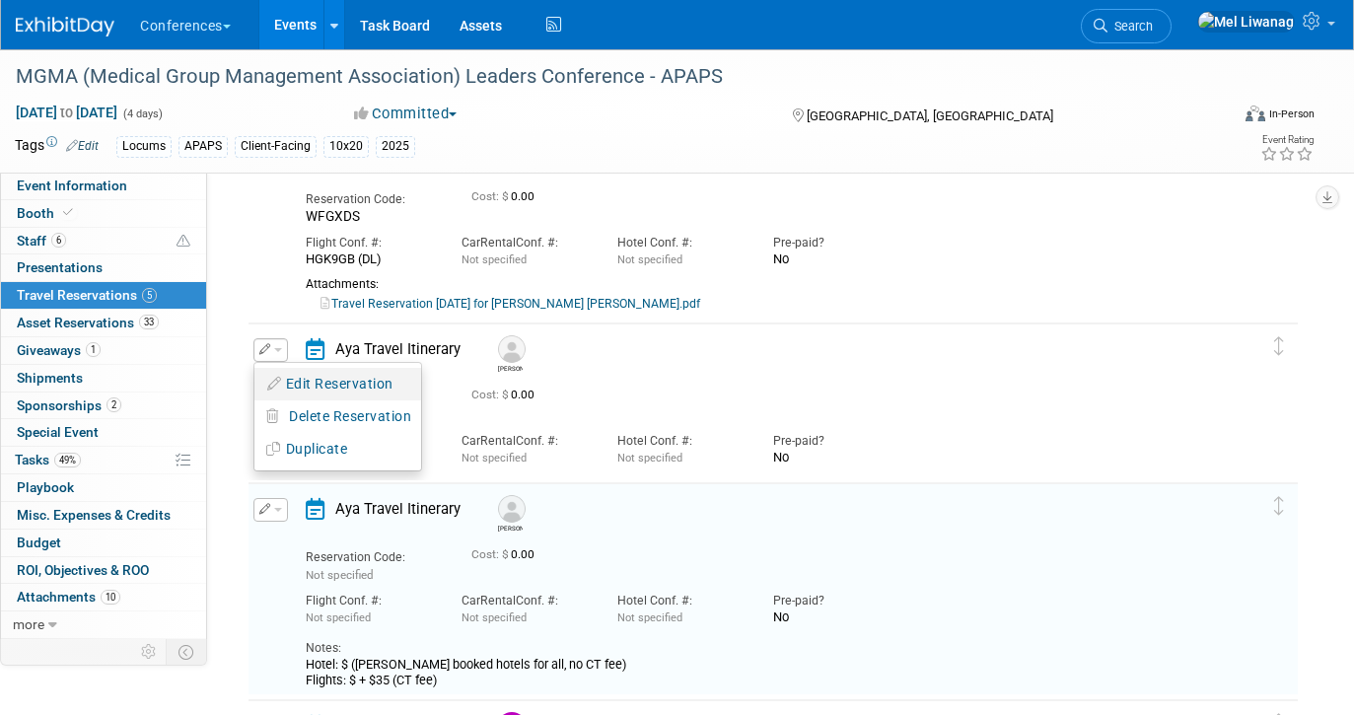
click at [278, 377] on icon "button" at bounding box center [275, 384] width 16 height 14
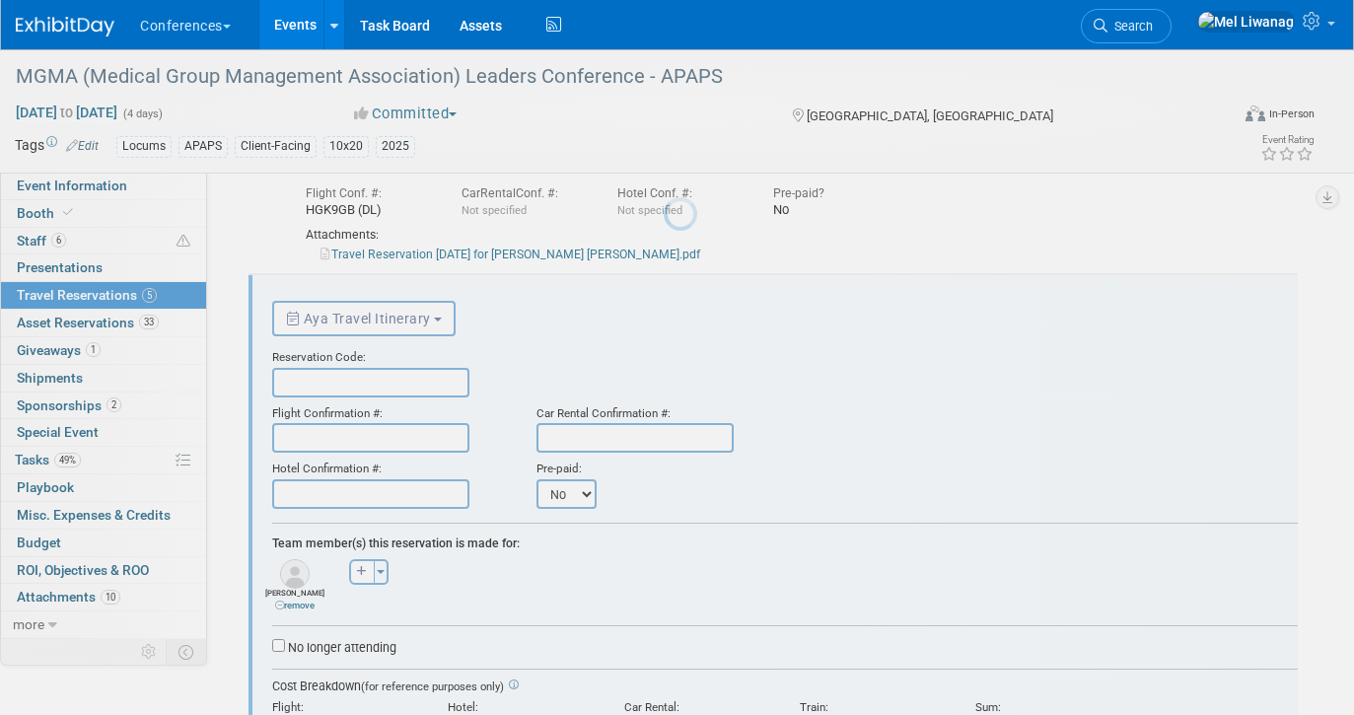
scroll to position [0, 0]
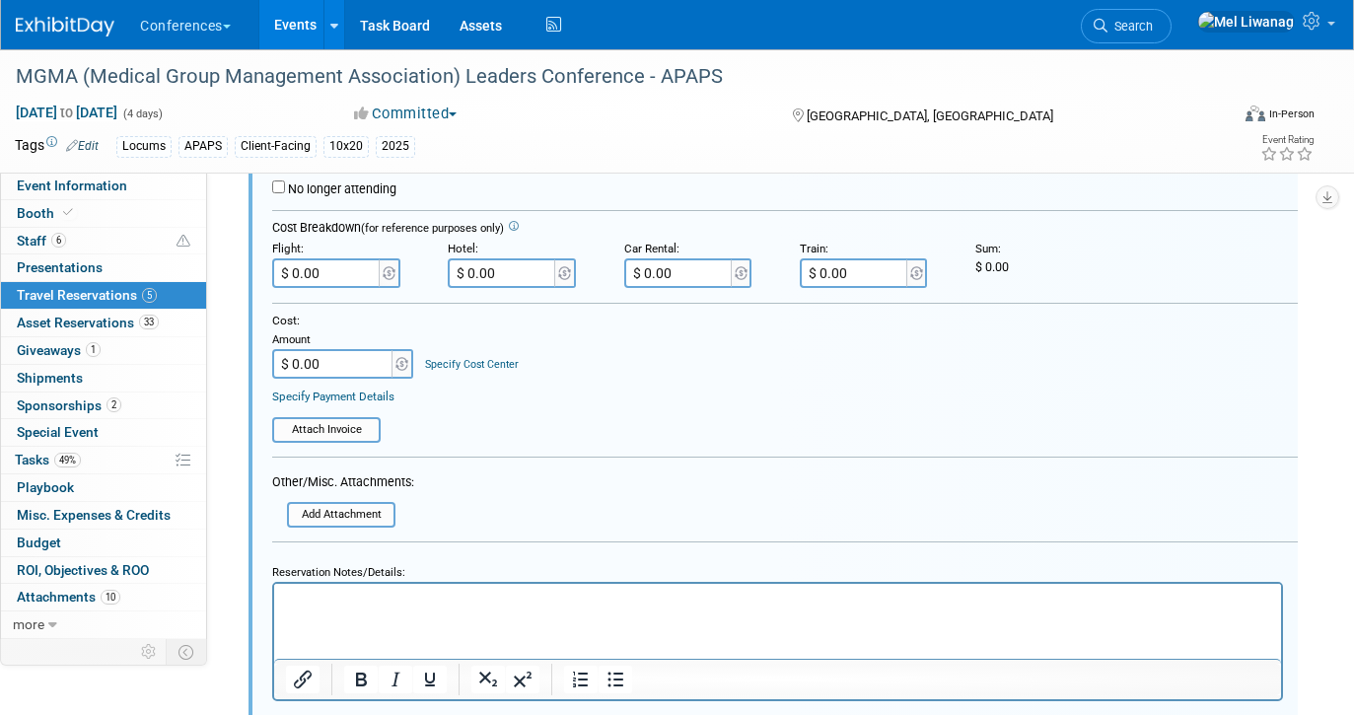
click at [359, 602] on p "Rich Text Area. Press ALT-0 for help." at bounding box center [778, 600] width 984 height 18
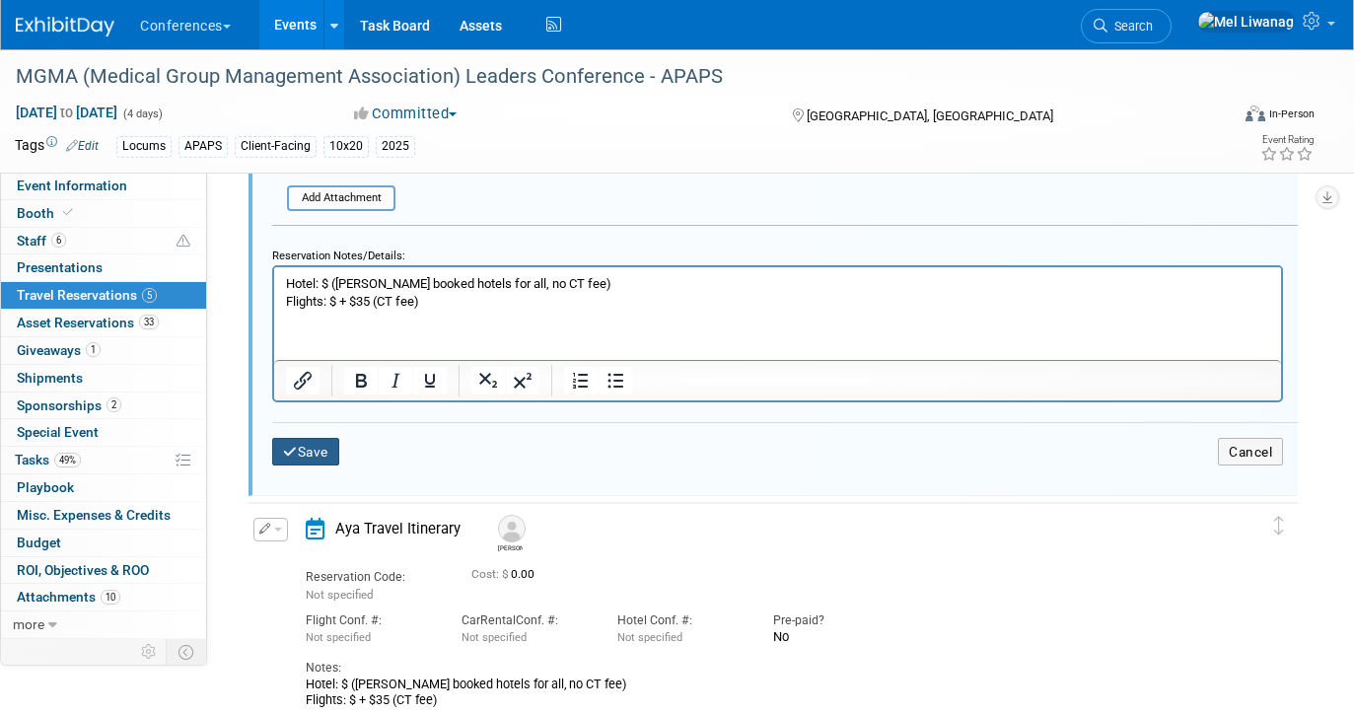
click at [323, 450] on button "Save" at bounding box center [305, 452] width 67 height 29
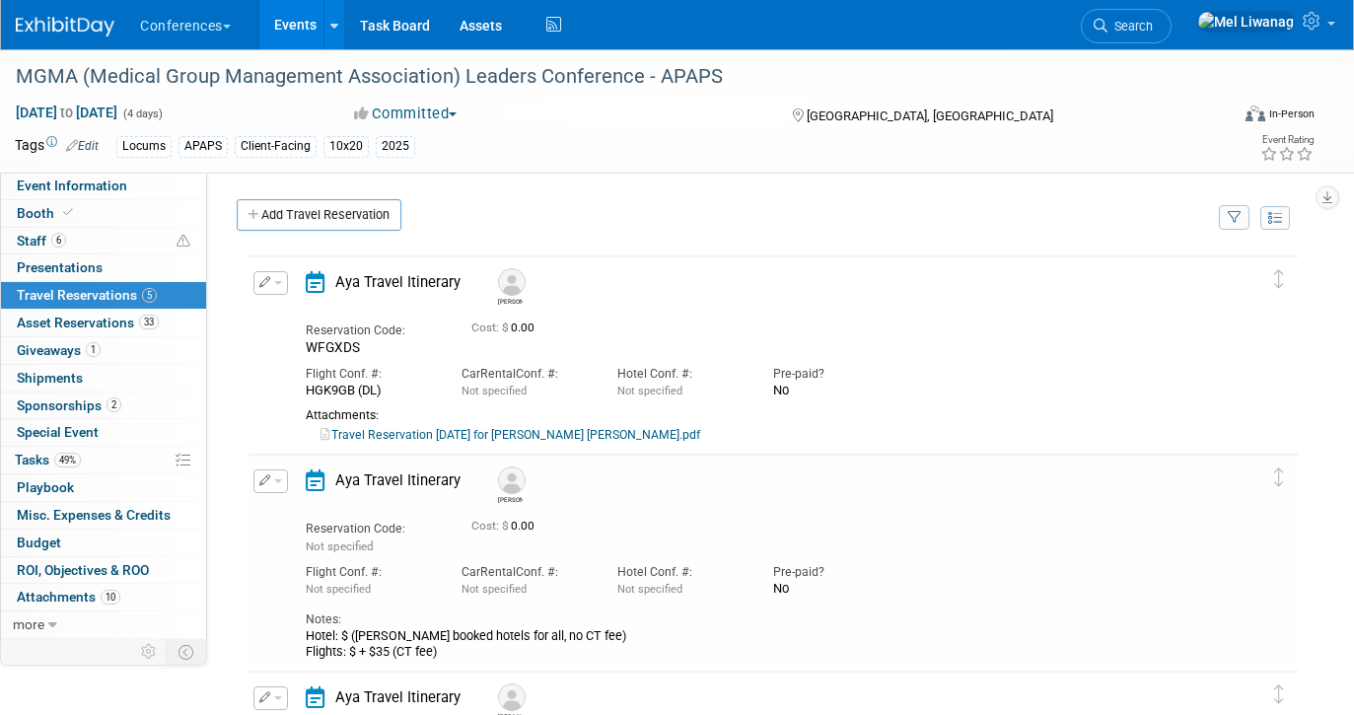
click at [280, 281] on button "button" at bounding box center [270, 283] width 35 height 24
click at [280, 300] on ul "Edit Reservation Delete Reservation" at bounding box center [337, 349] width 169 height 109
click at [272, 292] on button "button" at bounding box center [270, 283] width 35 height 24
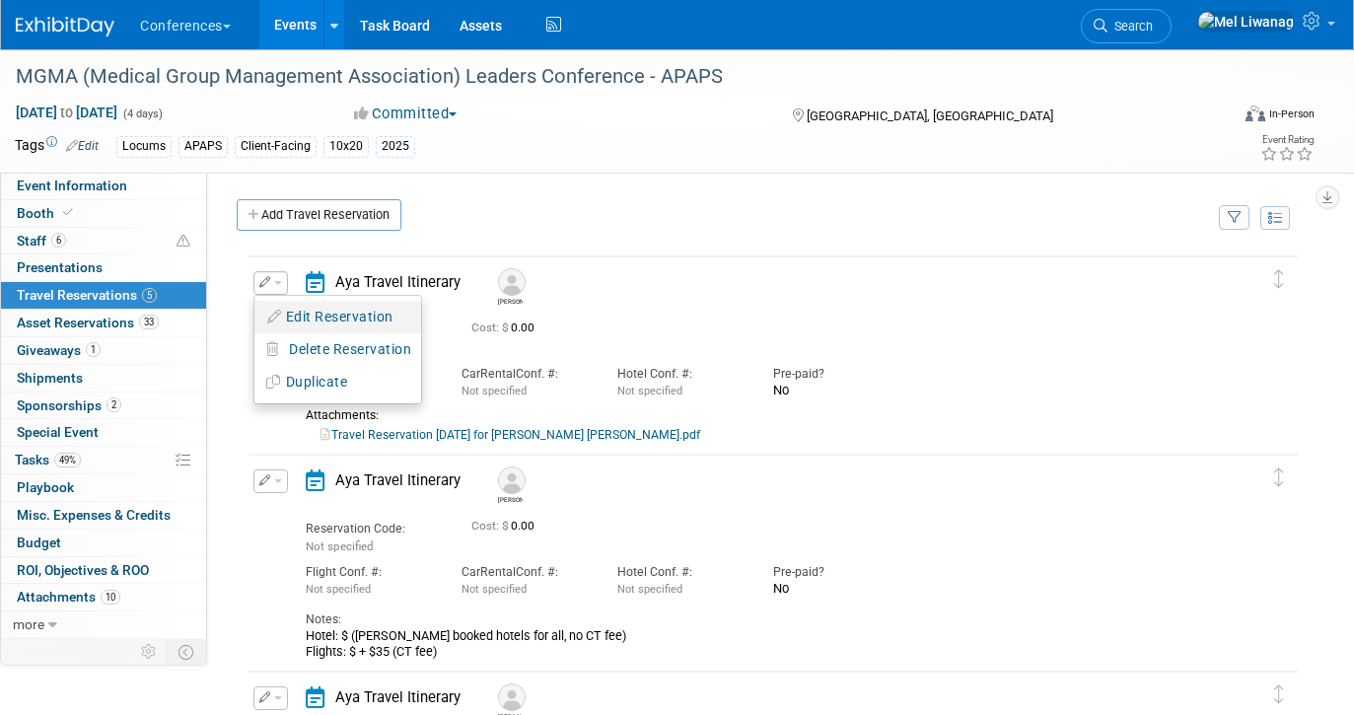
click at [272, 316] on icon "button" at bounding box center [275, 317] width 16 height 14
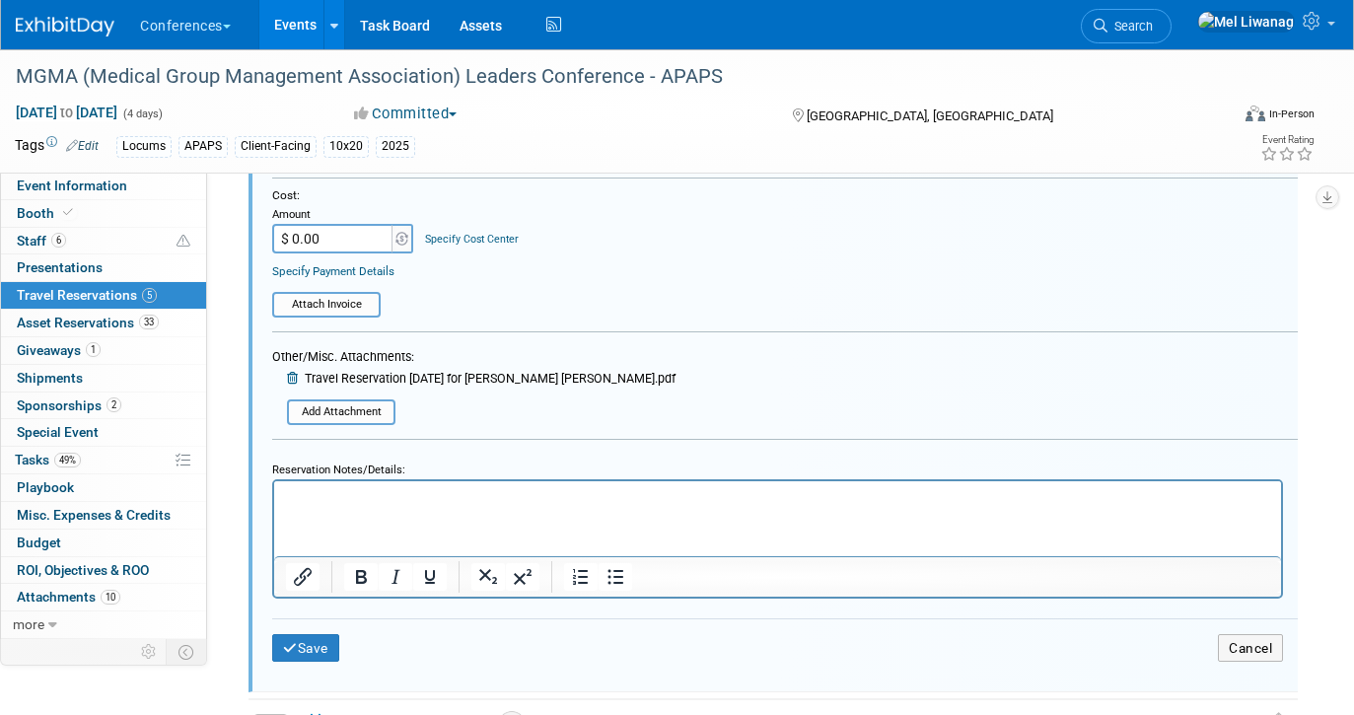
scroll to position [578, 0]
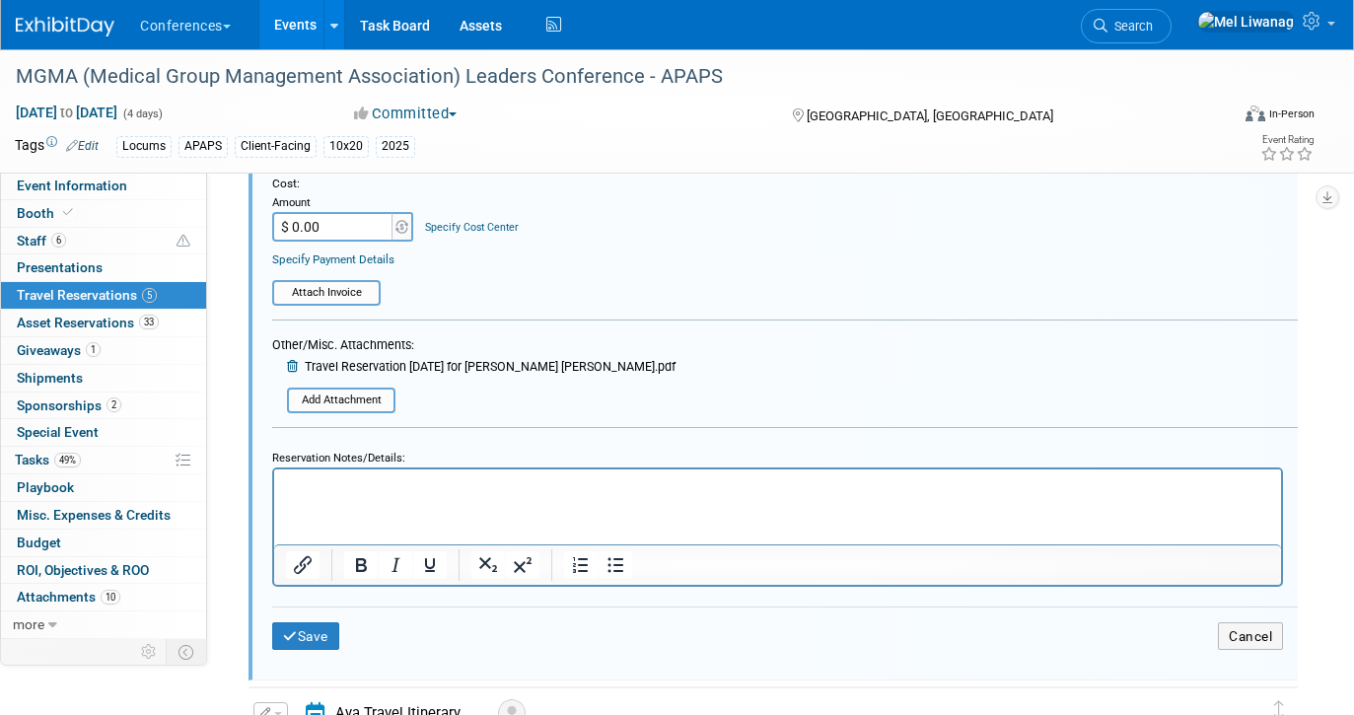
click at [384, 490] on p "Rich Text Area. Press ALT-0 for help." at bounding box center [778, 485] width 984 height 18
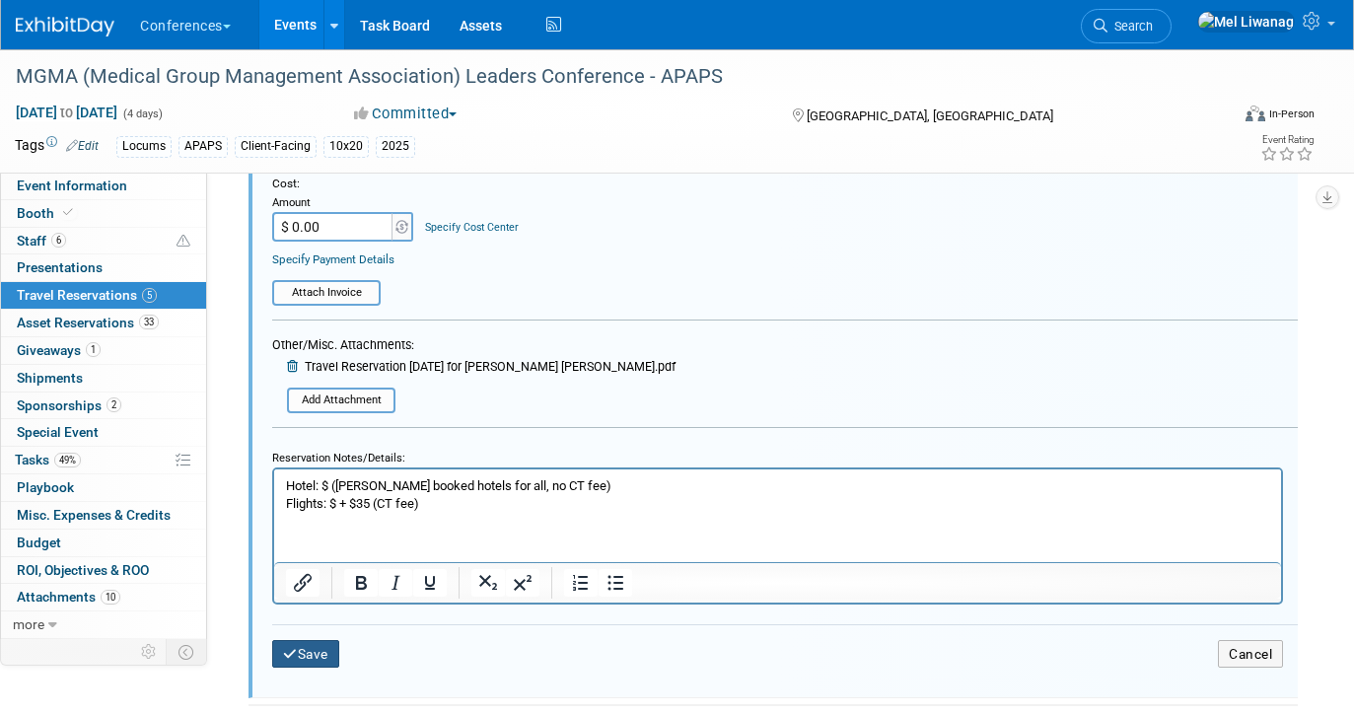
click at [317, 649] on button "Save" at bounding box center [305, 654] width 67 height 29
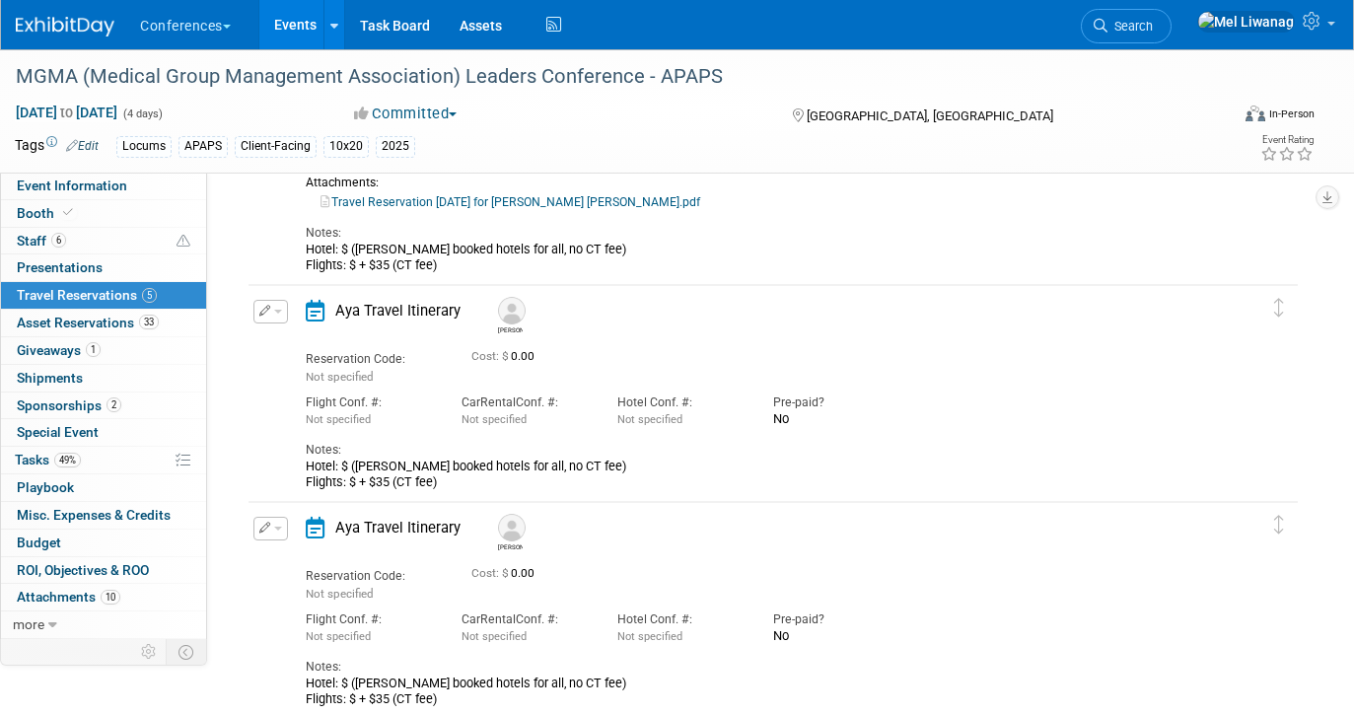
scroll to position [0, 0]
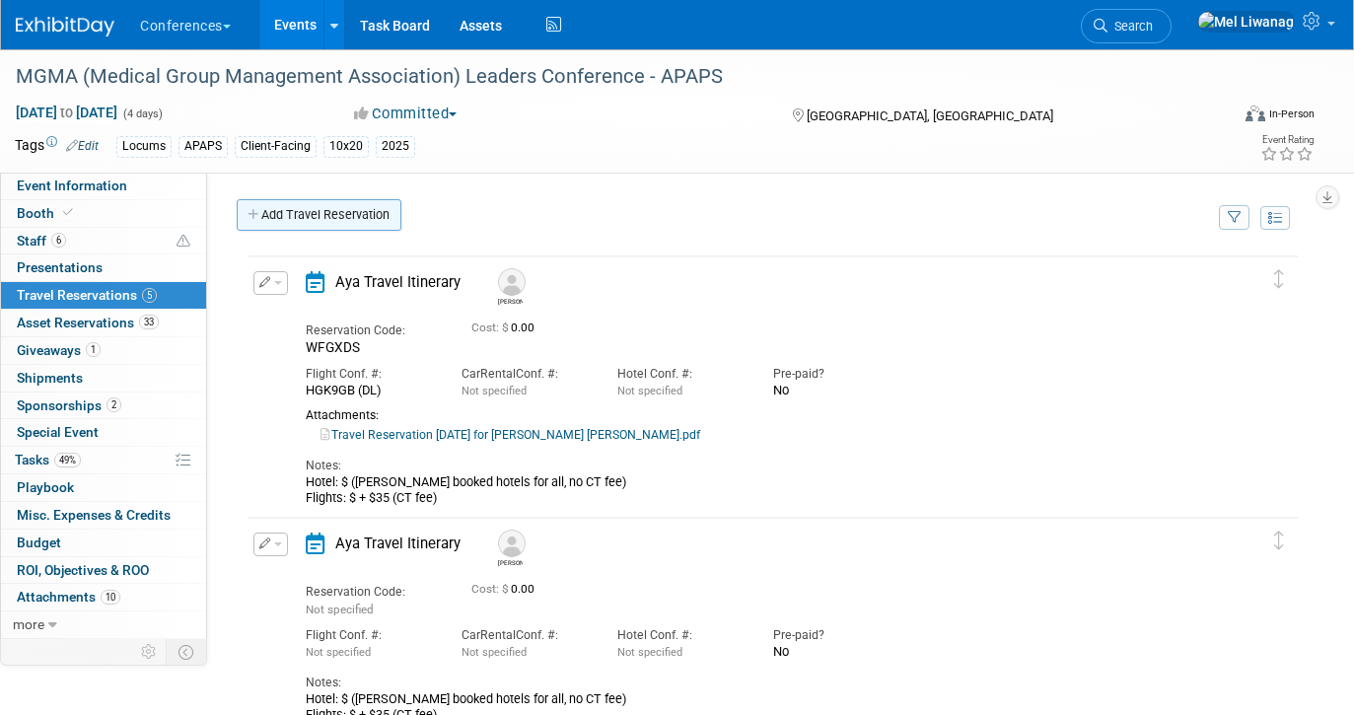
click at [365, 227] on link "Add Travel Reservation" at bounding box center [319, 215] width 165 height 32
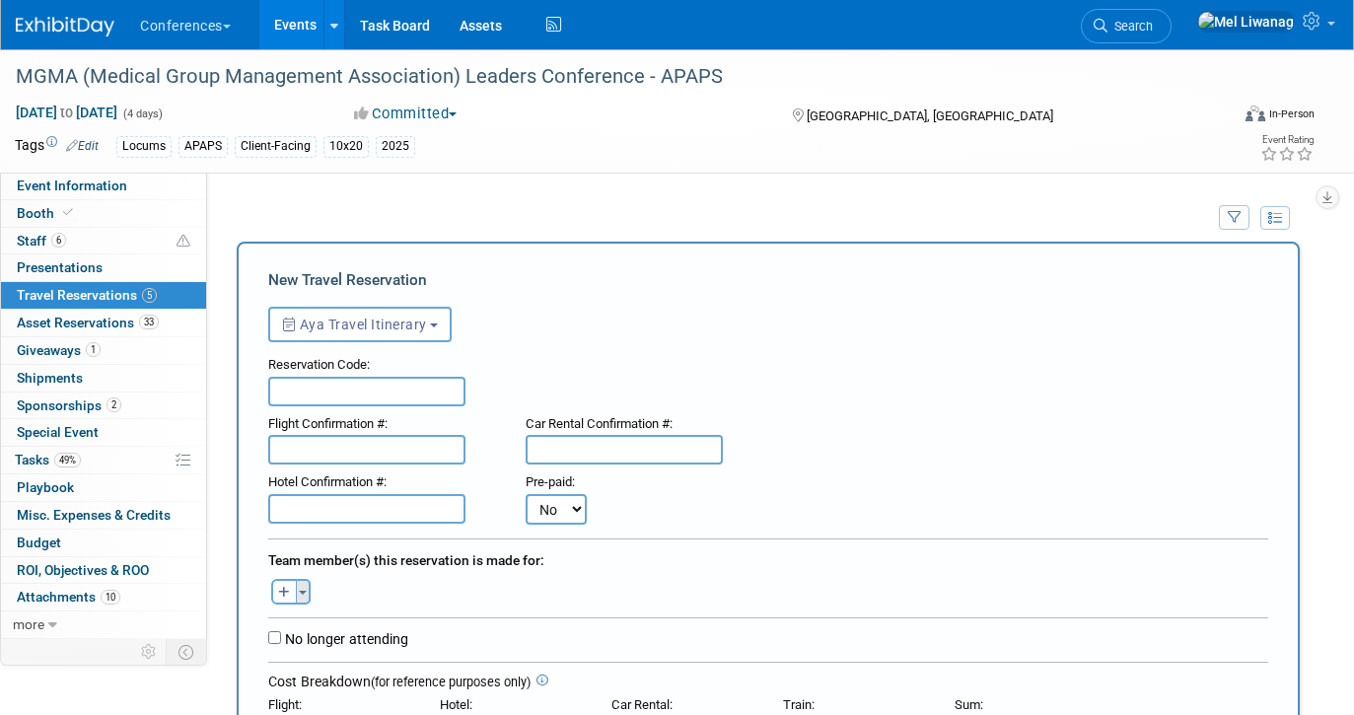
click at [302, 593] on span "button" at bounding box center [303, 593] width 8 height 4
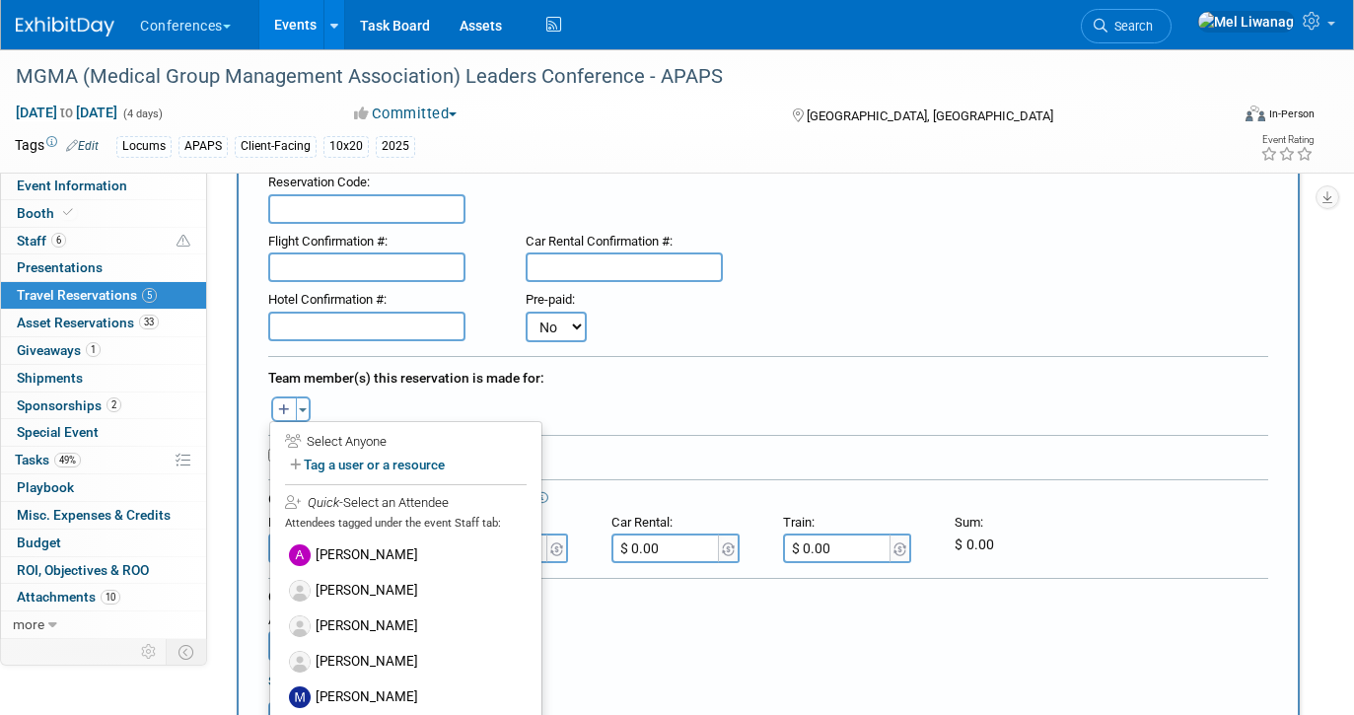
scroll to position [225, 0]
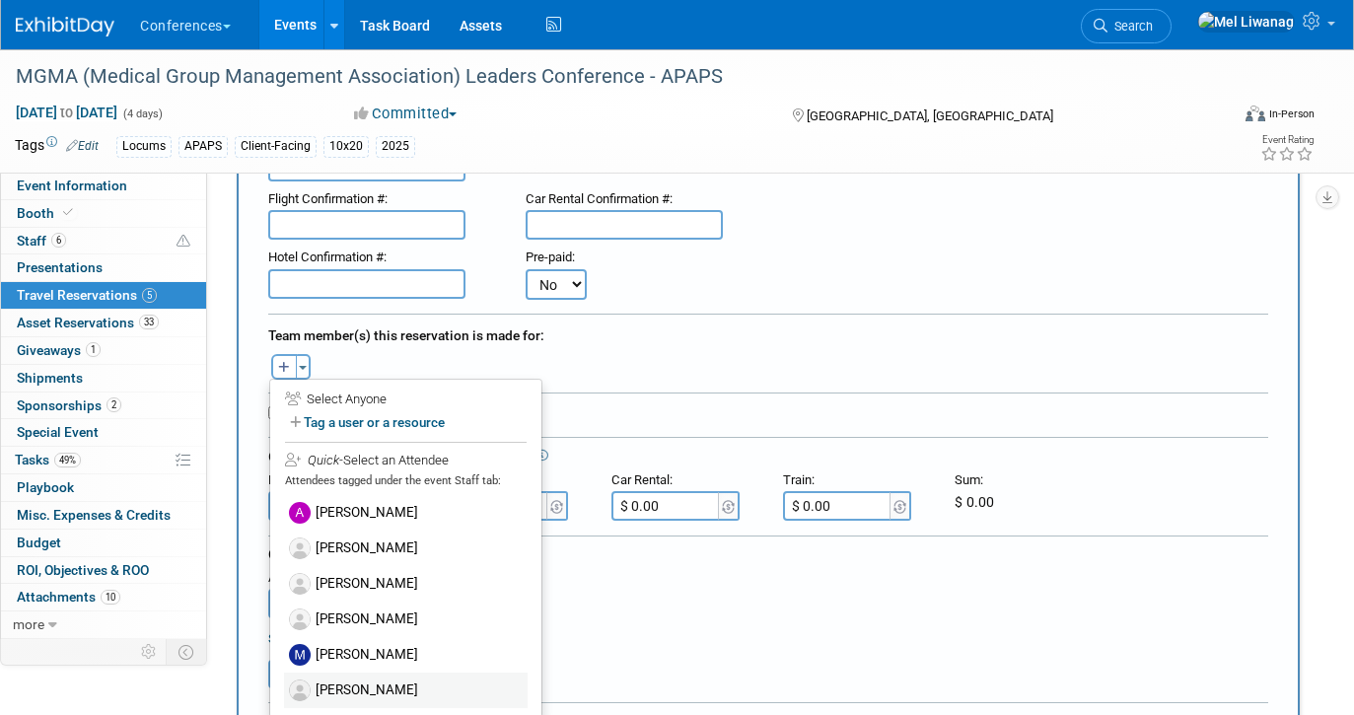
click at [337, 684] on label "[PERSON_NAME]" at bounding box center [406, 689] width 244 height 35
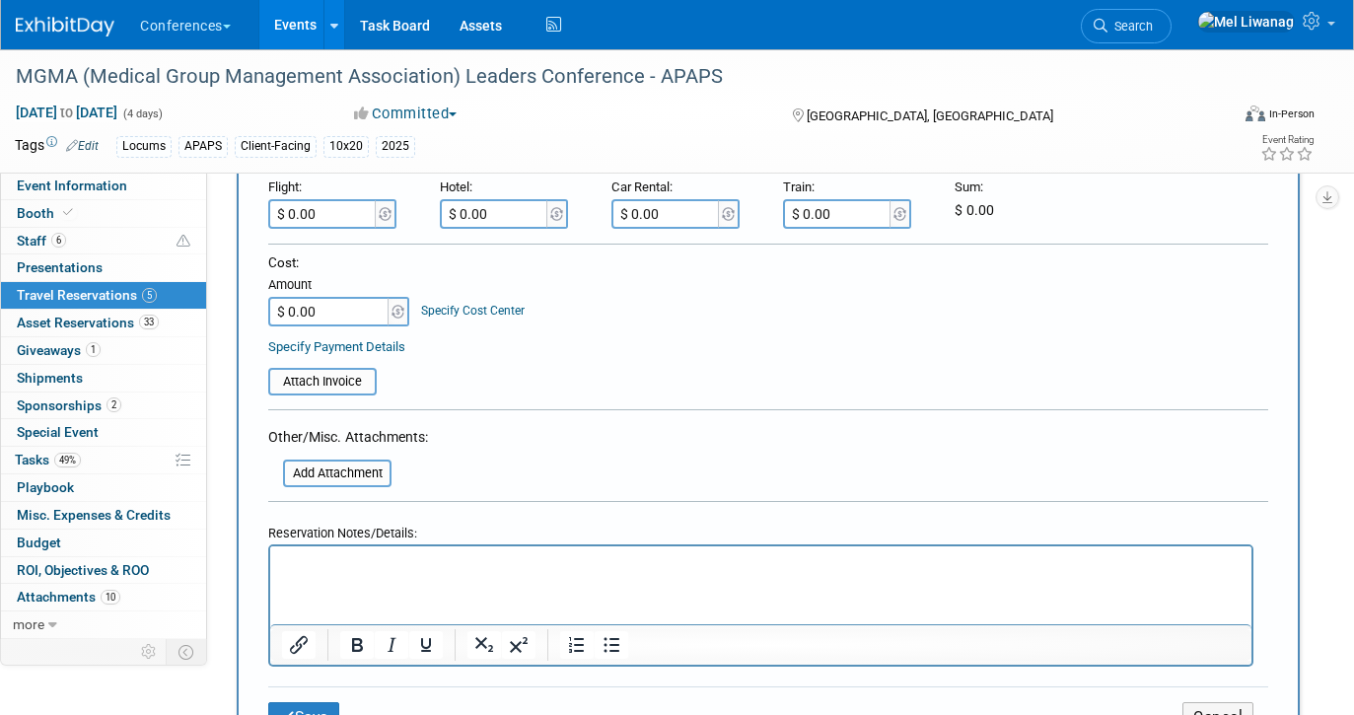
scroll to position [580, 0]
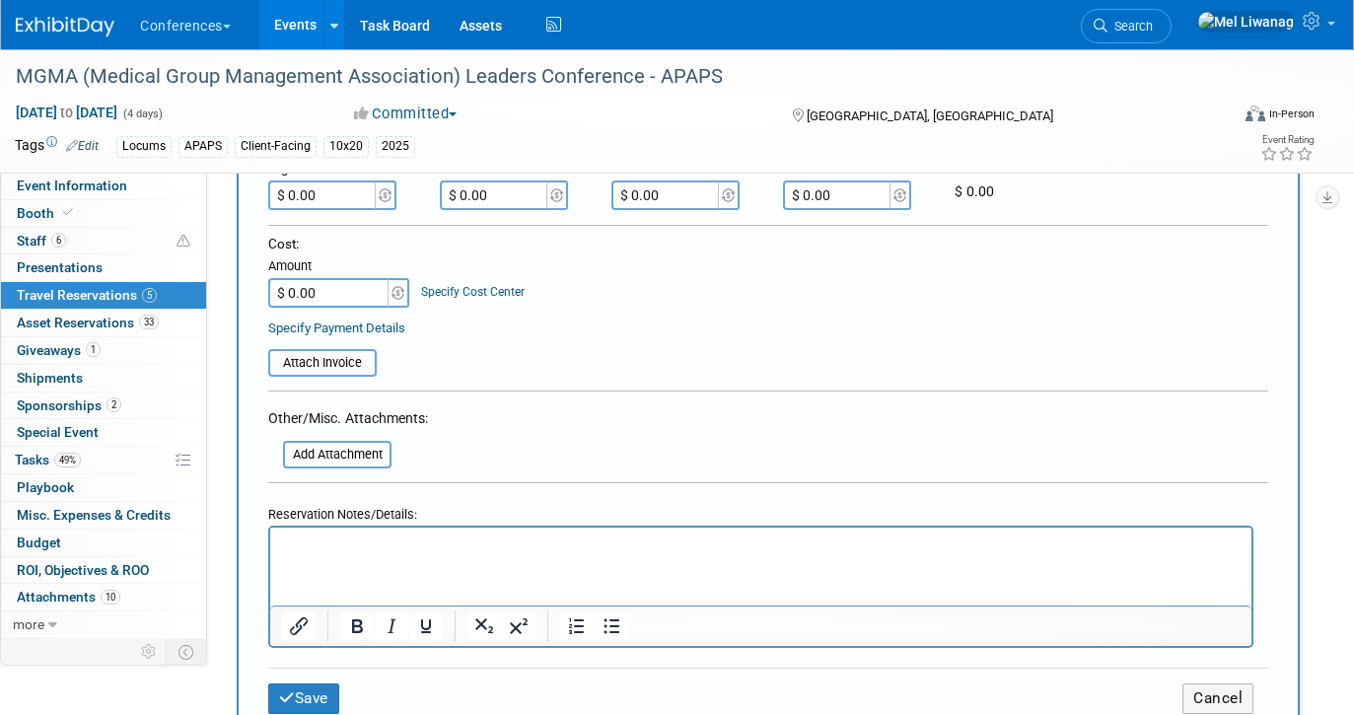
click at [349, 555] on html at bounding box center [760, 540] width 981 height 29
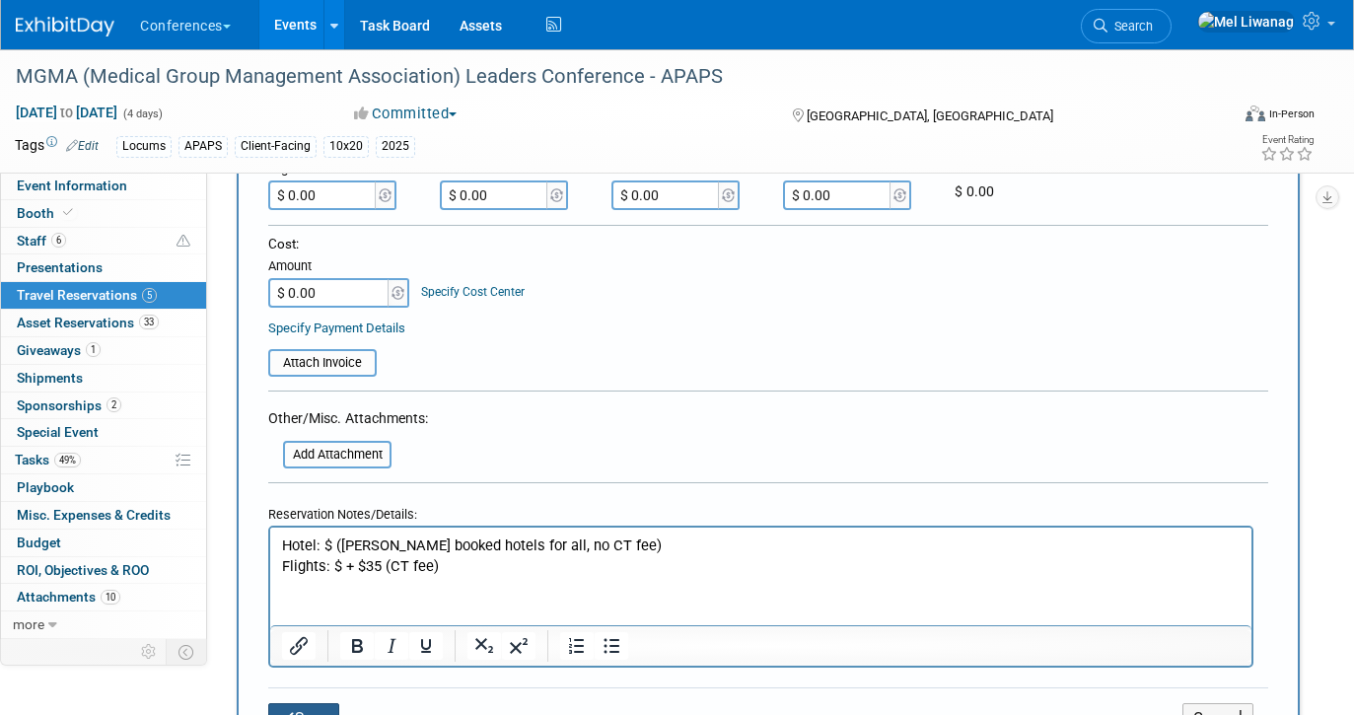
click at [310, 705] on button "Save" at bounding box center [303, 718] width 71 height 31
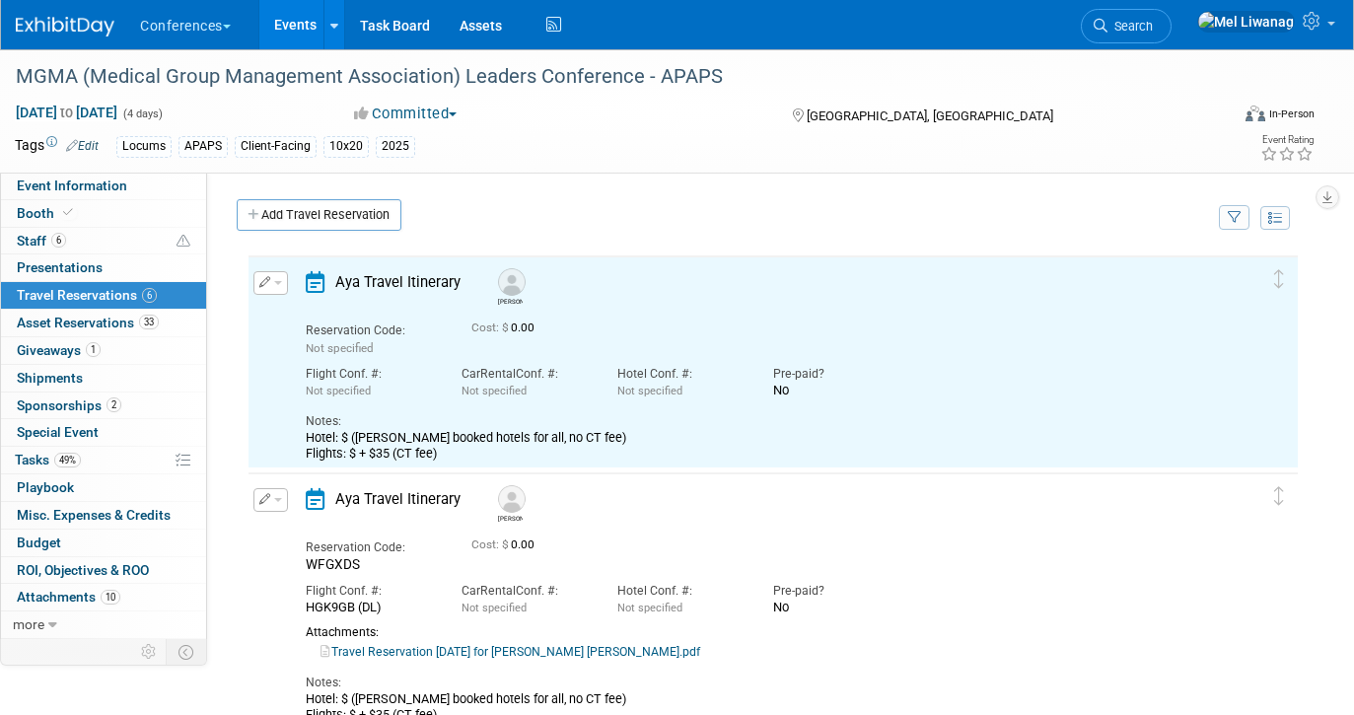
scroll to position [0, 0]
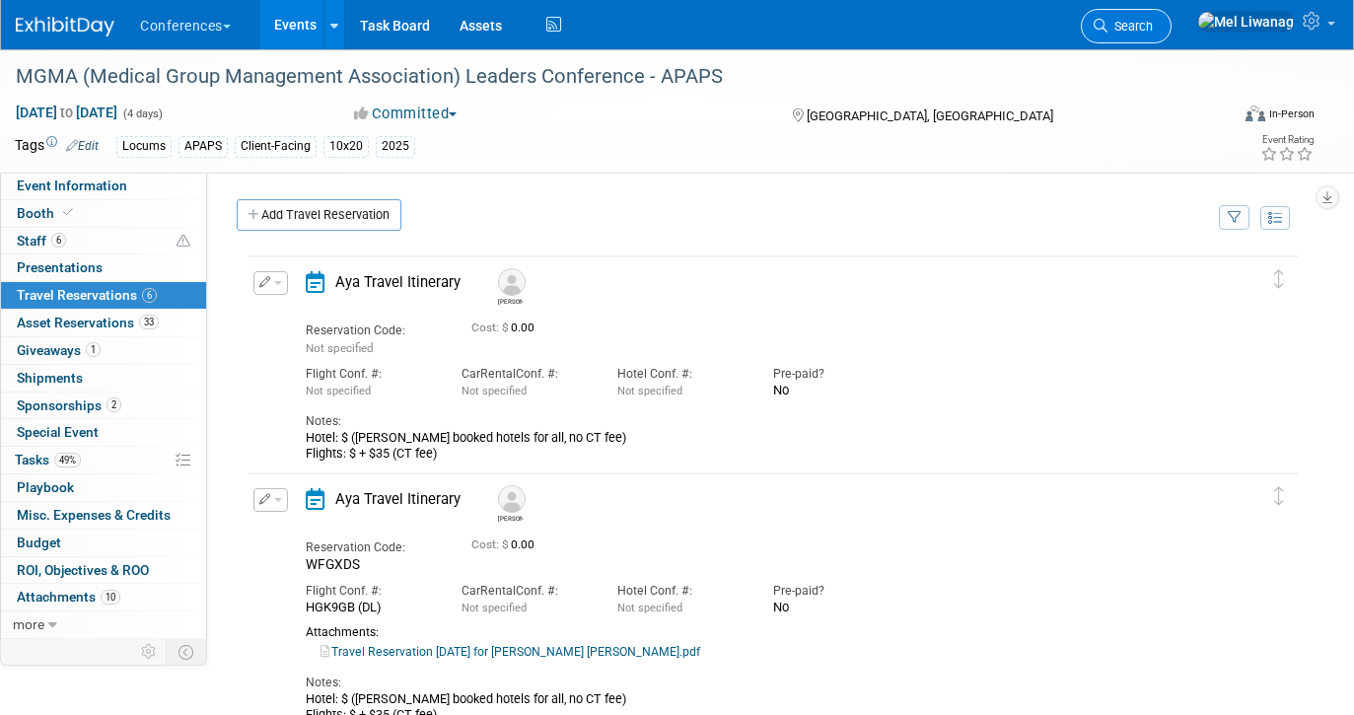
click at [1107, 20] on icon at bounding box center [1100, 26] width 14 height 14
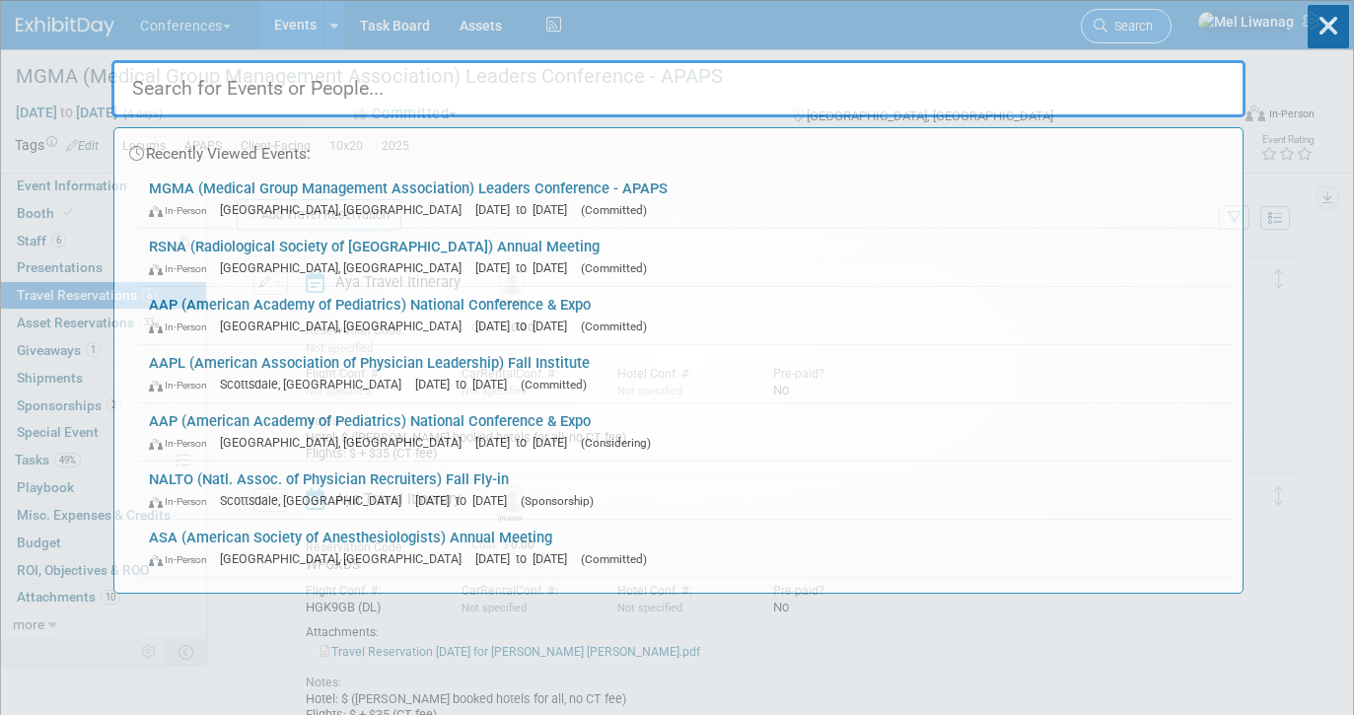
type input "n"
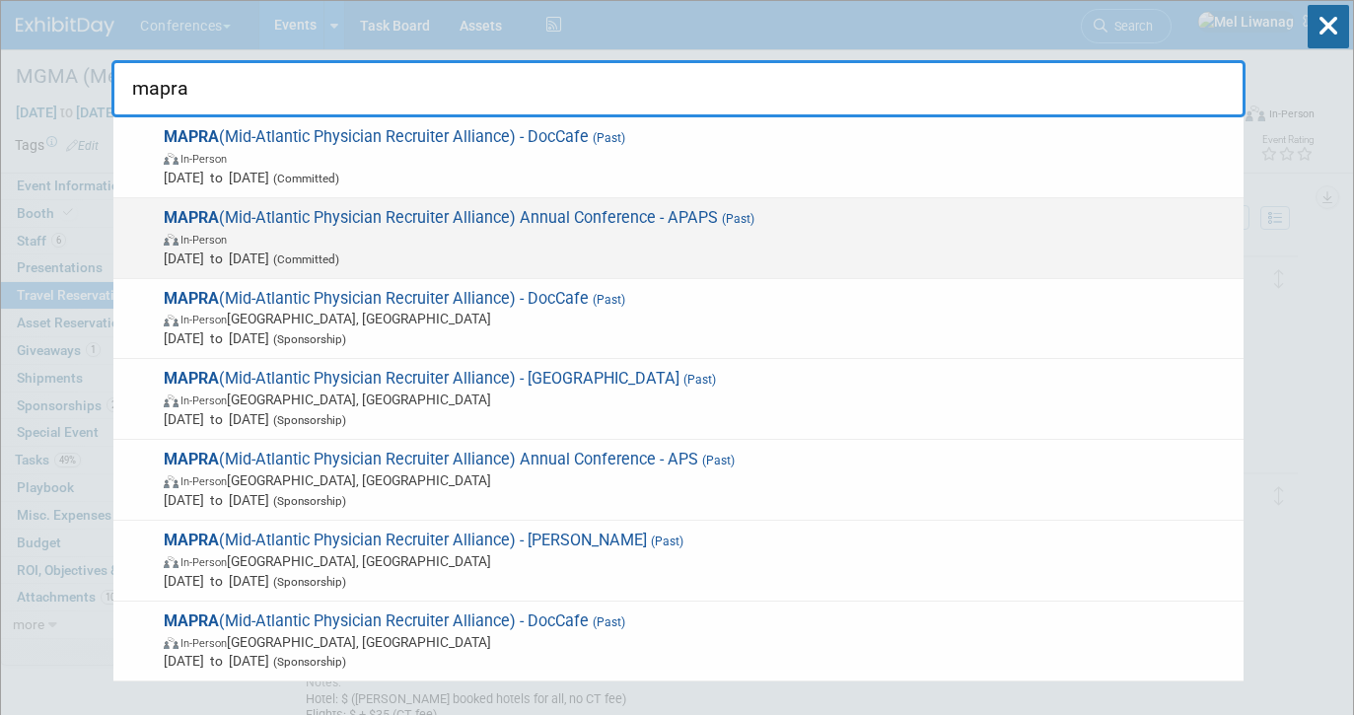
type input "mapra"
click at [798, 245] on span "In-Person" at bounding box center [699, 239] width 1070 height 20
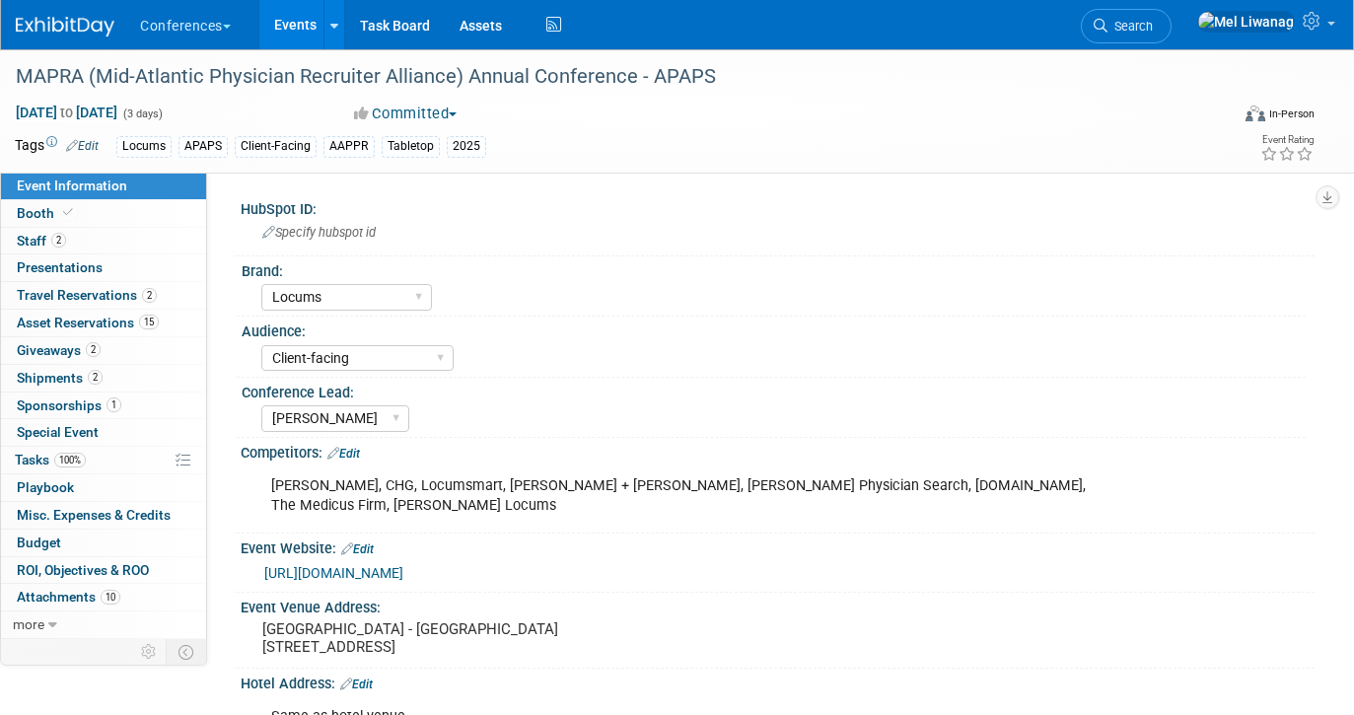
select select "Locums"
select select "Client-facing"
select select "[PERSON_NAME]"
click at [150, 292] on span "2" at bounding box center [149, 295] width 15 height 15
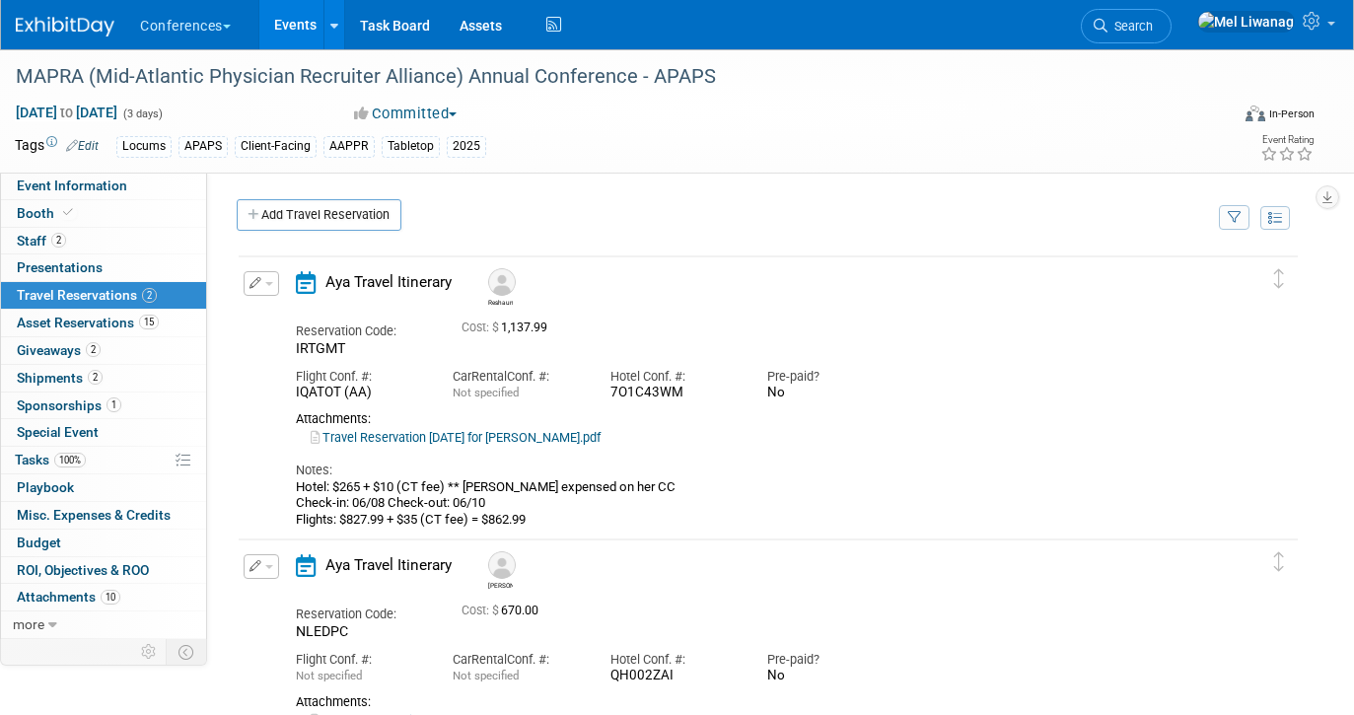
click at [264, 290] on button "button" at bounding box center [261, 283] width 35 height 25
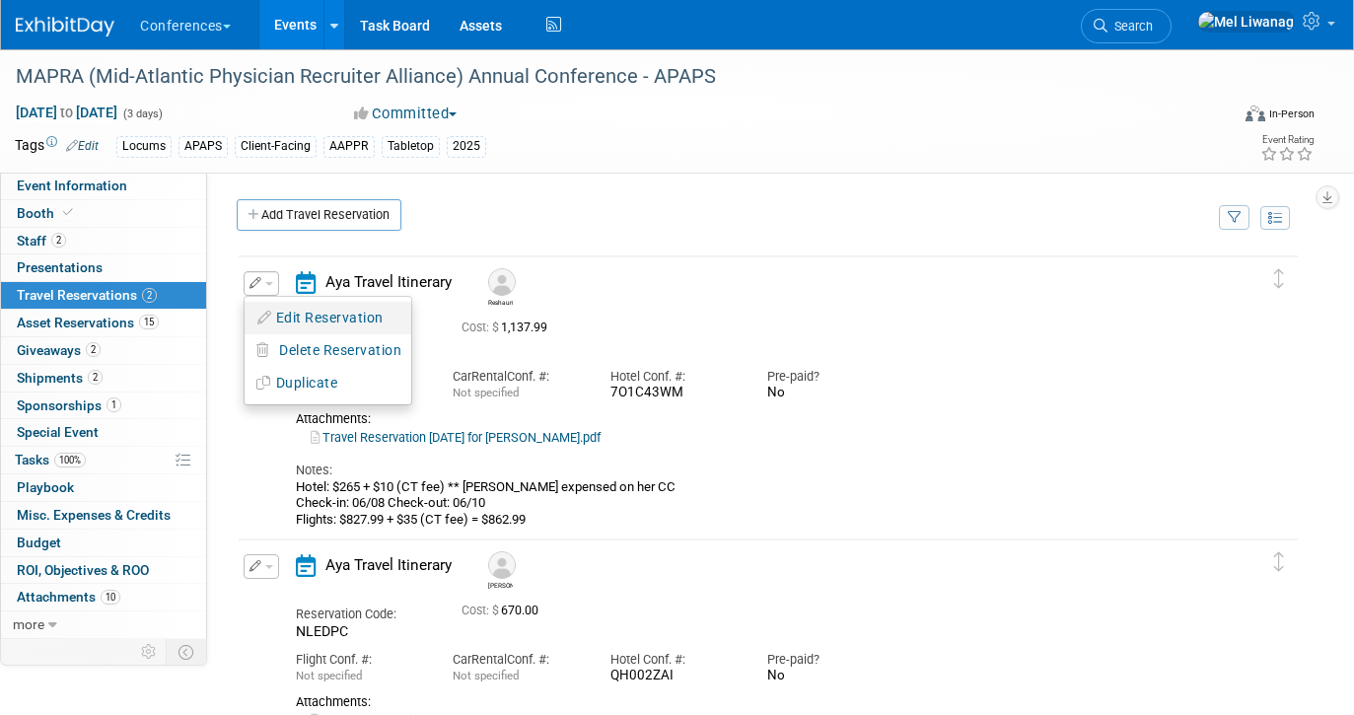
click at [285, 317] on button "Edit Reservation" at bounding box center [328, 318] width 167 height 29
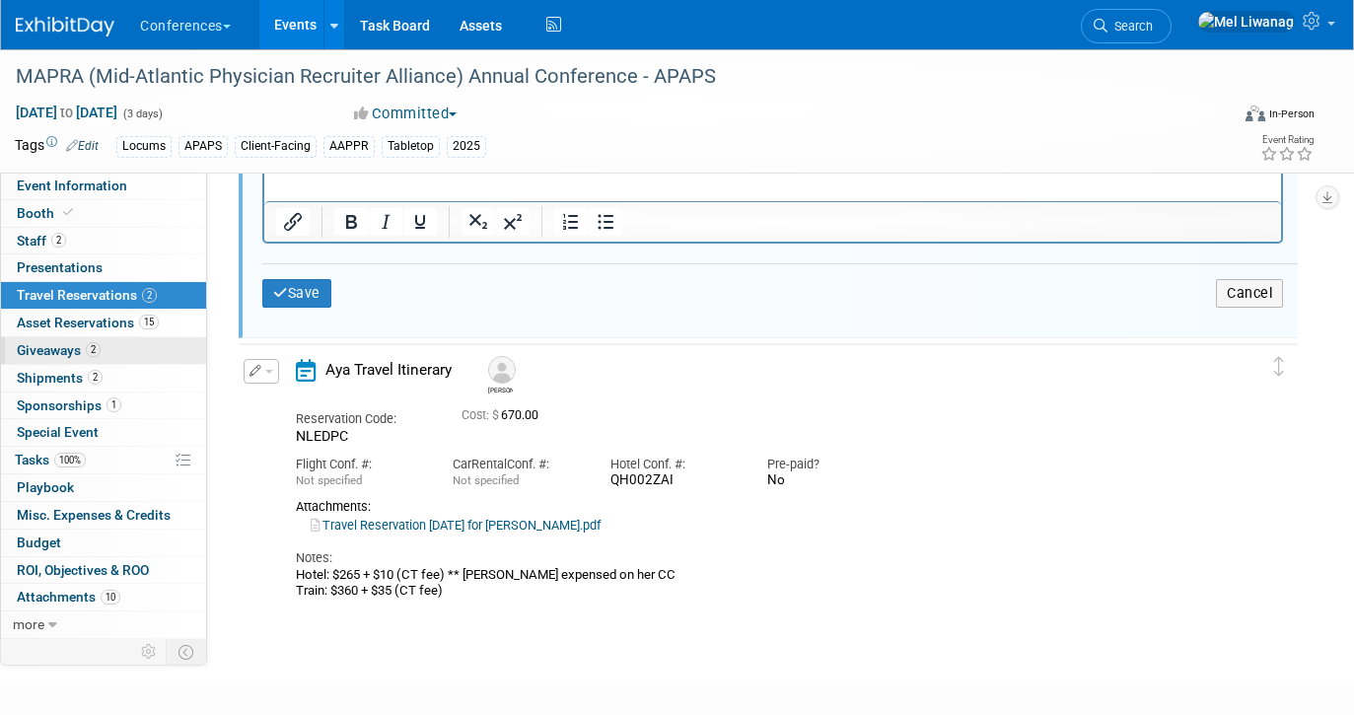
scroll to position [974, 0]
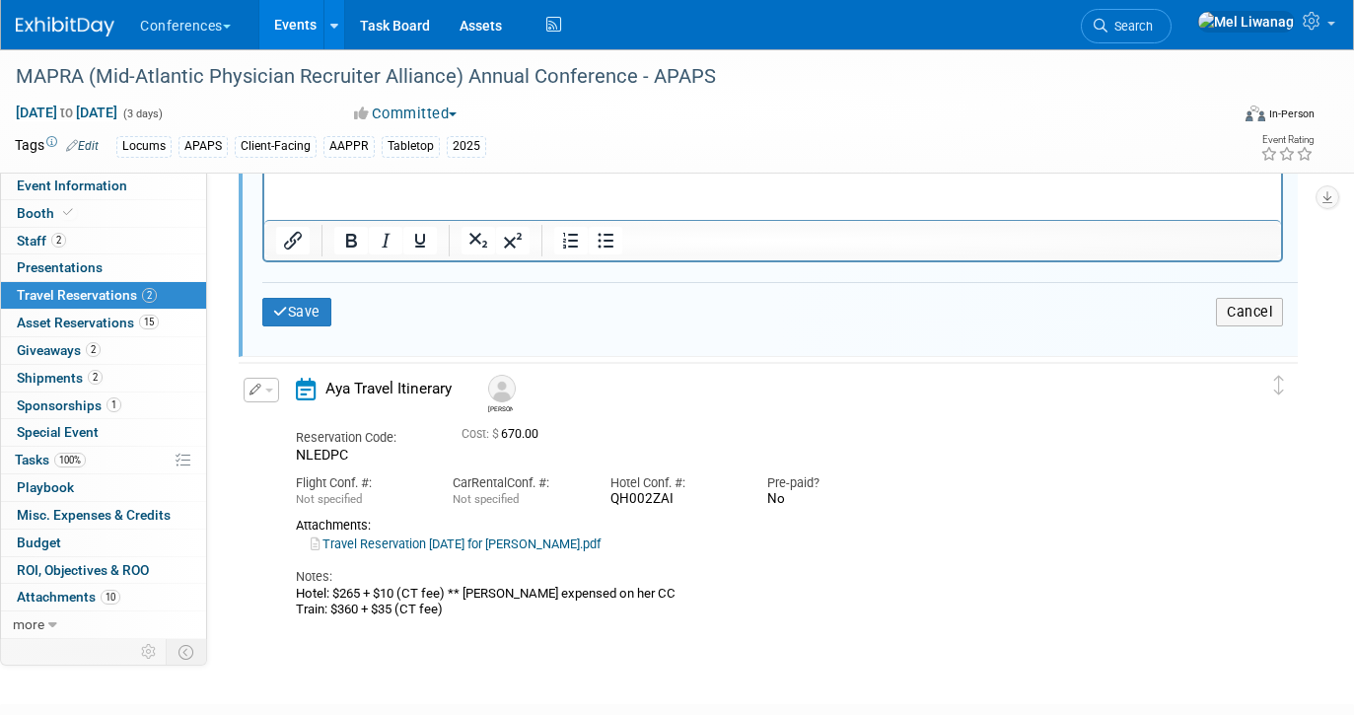
click at [266, 387] on button "button" at bounding box center [261, 390] width 35 height 25
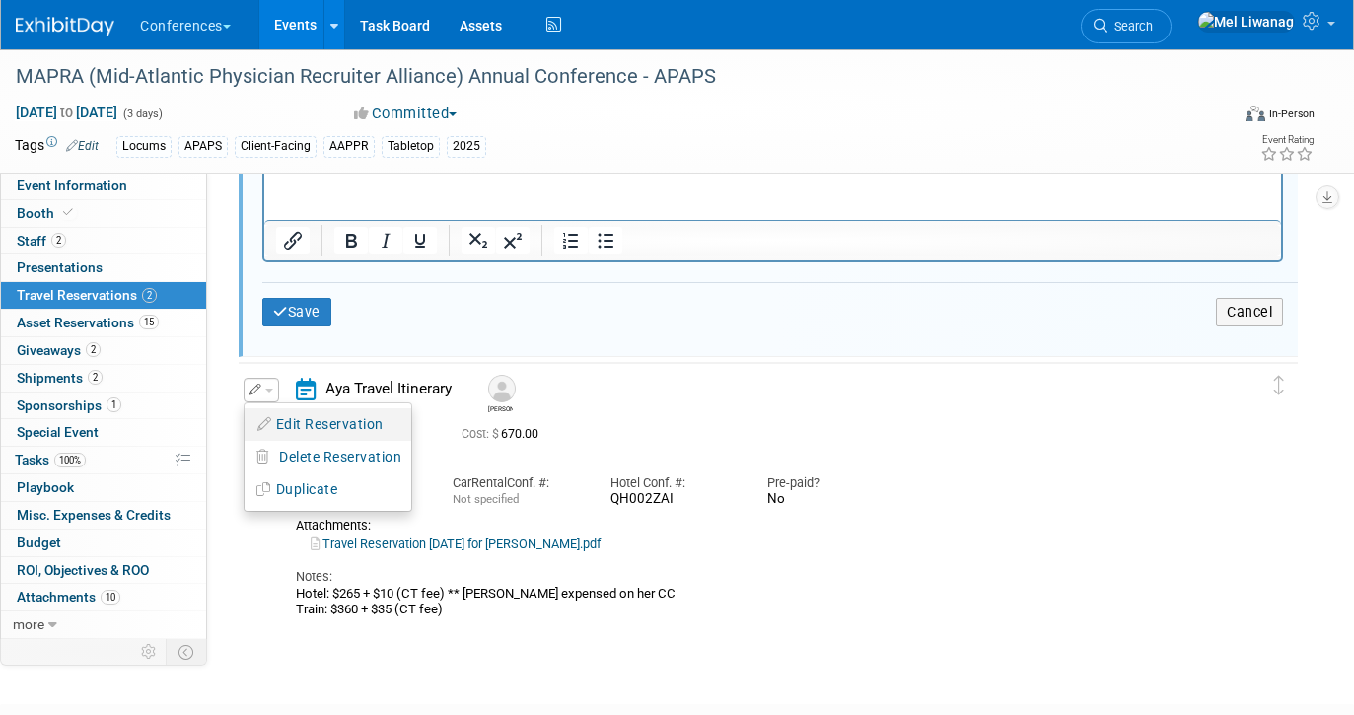
click at [273, 410] on button "Edit Reservation" at bounding box center [328, 424] width 167 height 29
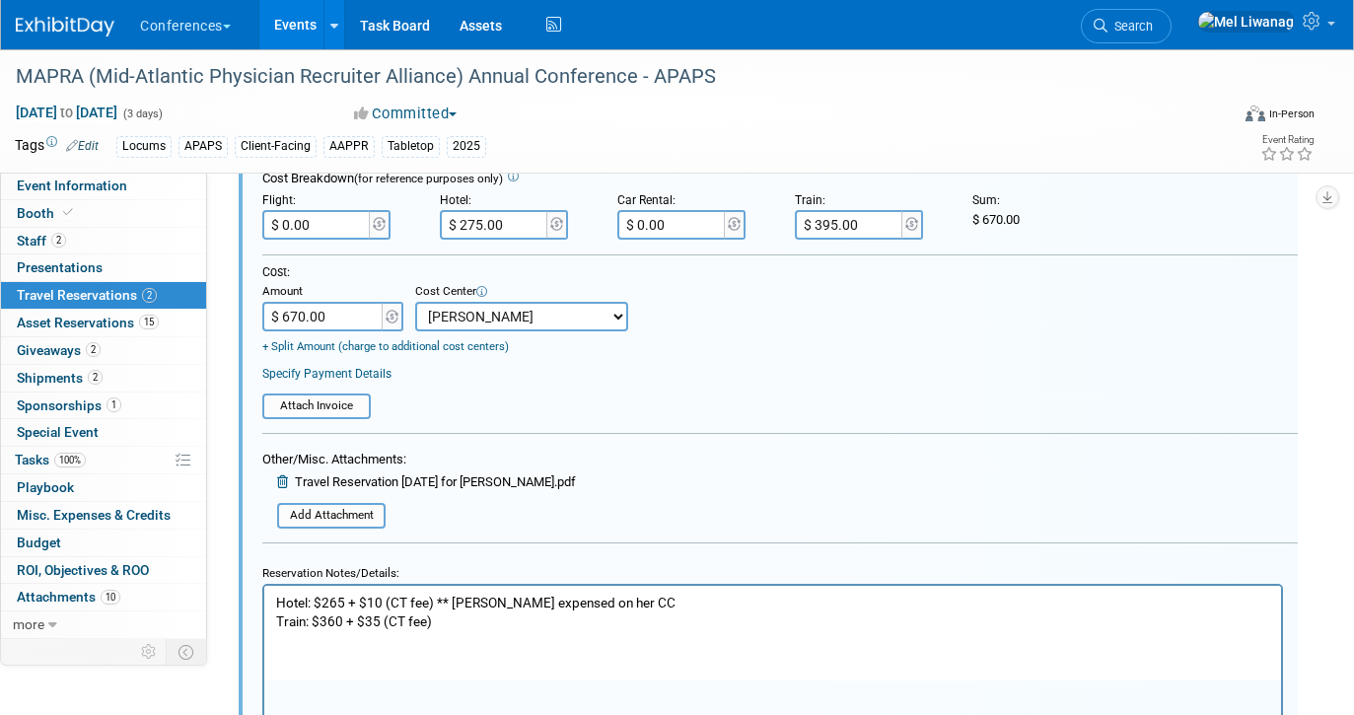
scroll to position [1578, 0]
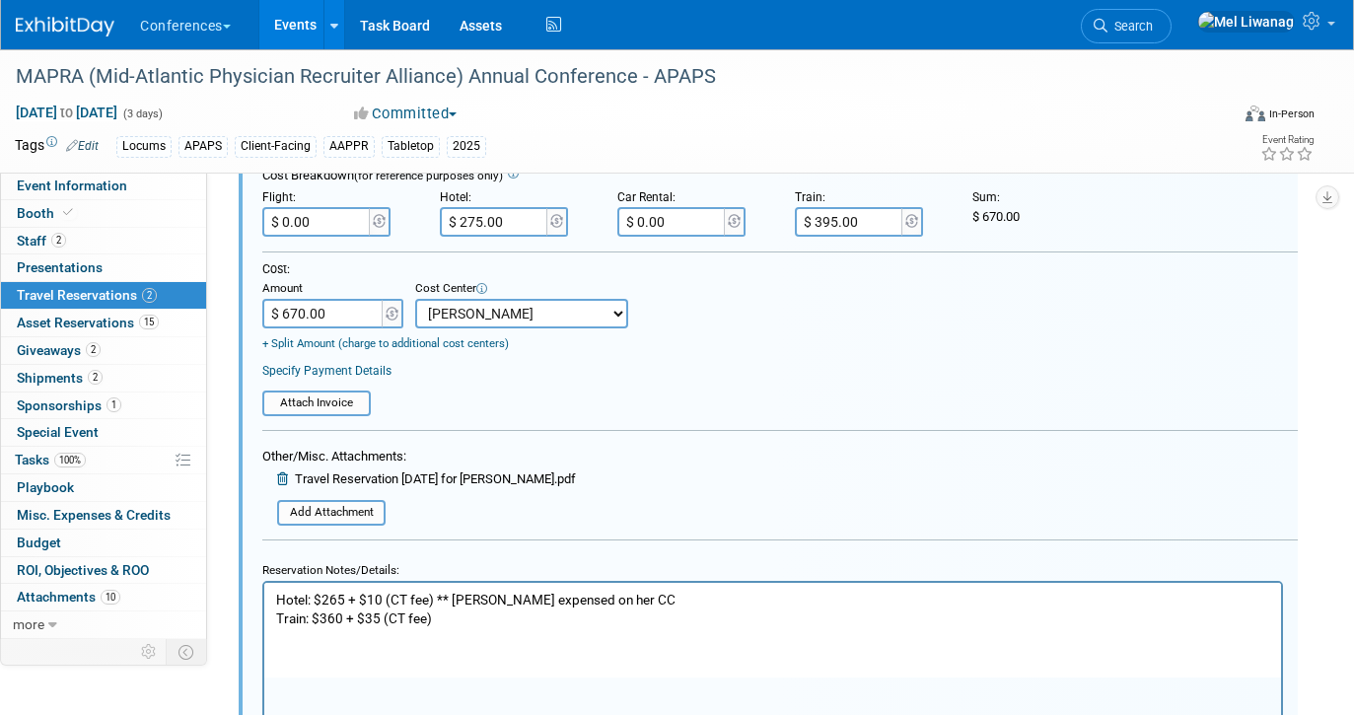
click at [353, 226] on input "$ 0.00" at bounding box center [317, 222] width 110 height 30
type input "$ 395.00"
click at [443, 426] on form "<i class="fa-light fa-calendar-lines" style="padding: 6px 4px 6px 1px;"></i> Ay…" at bounding box center [779, 291] width 1035 height 1034
click at [334, 311] on input "$ 670.00" at bounding box center [323, 314] width 123 height 30
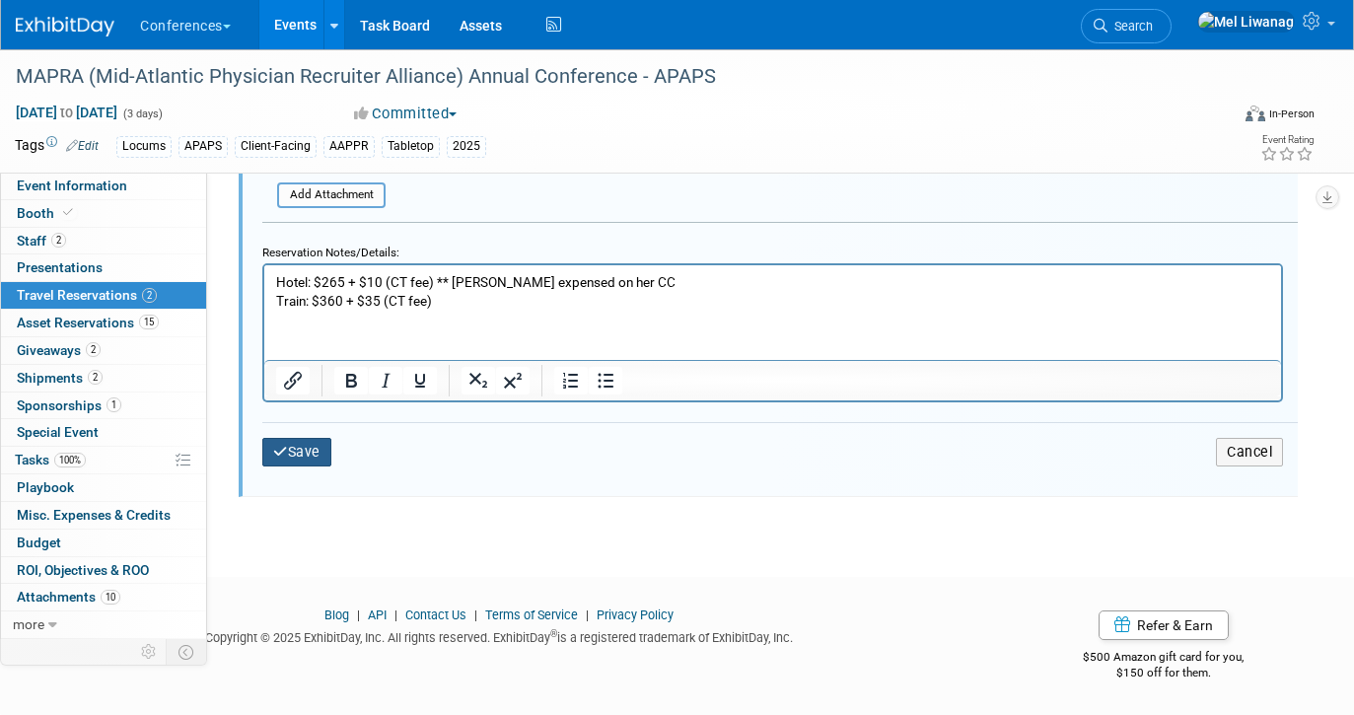
type input "$ 1,065.00"
click at [300, 441] on button "Save" at bounding box center [296, 452] width 69 height 29
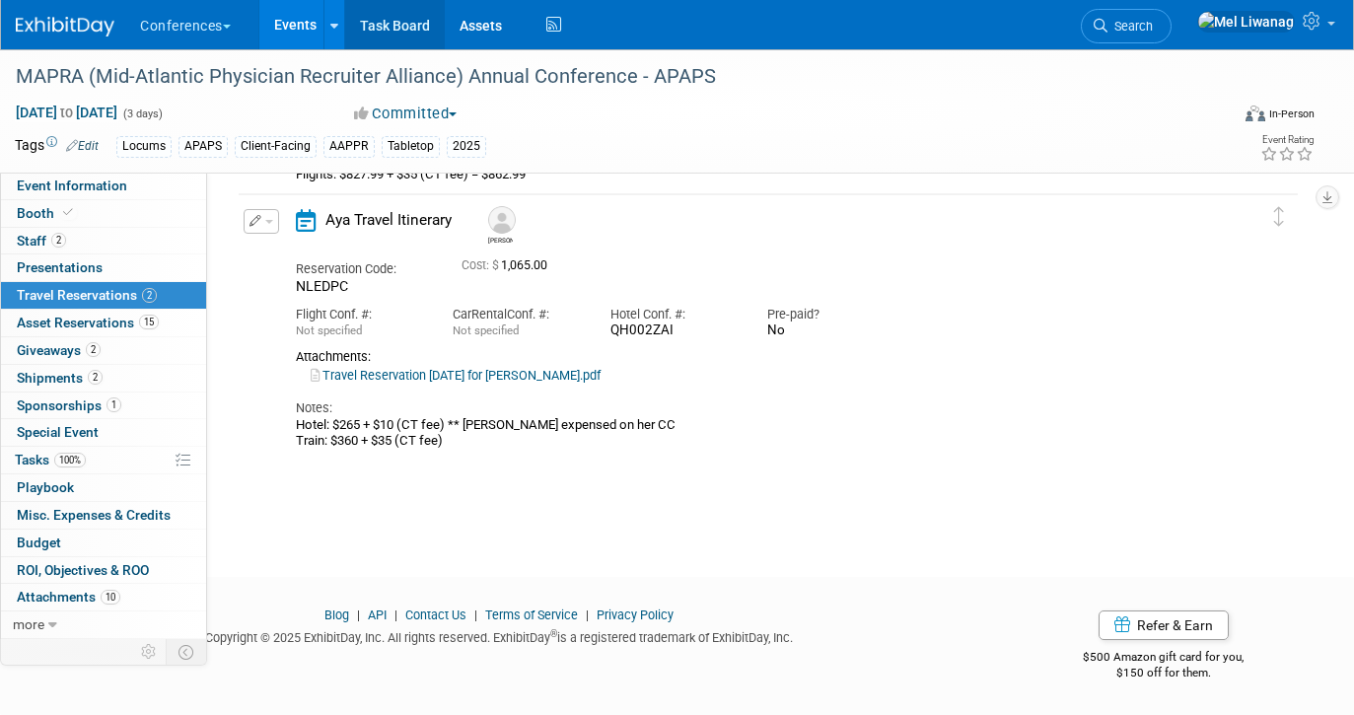
scroll to position [316, 0]
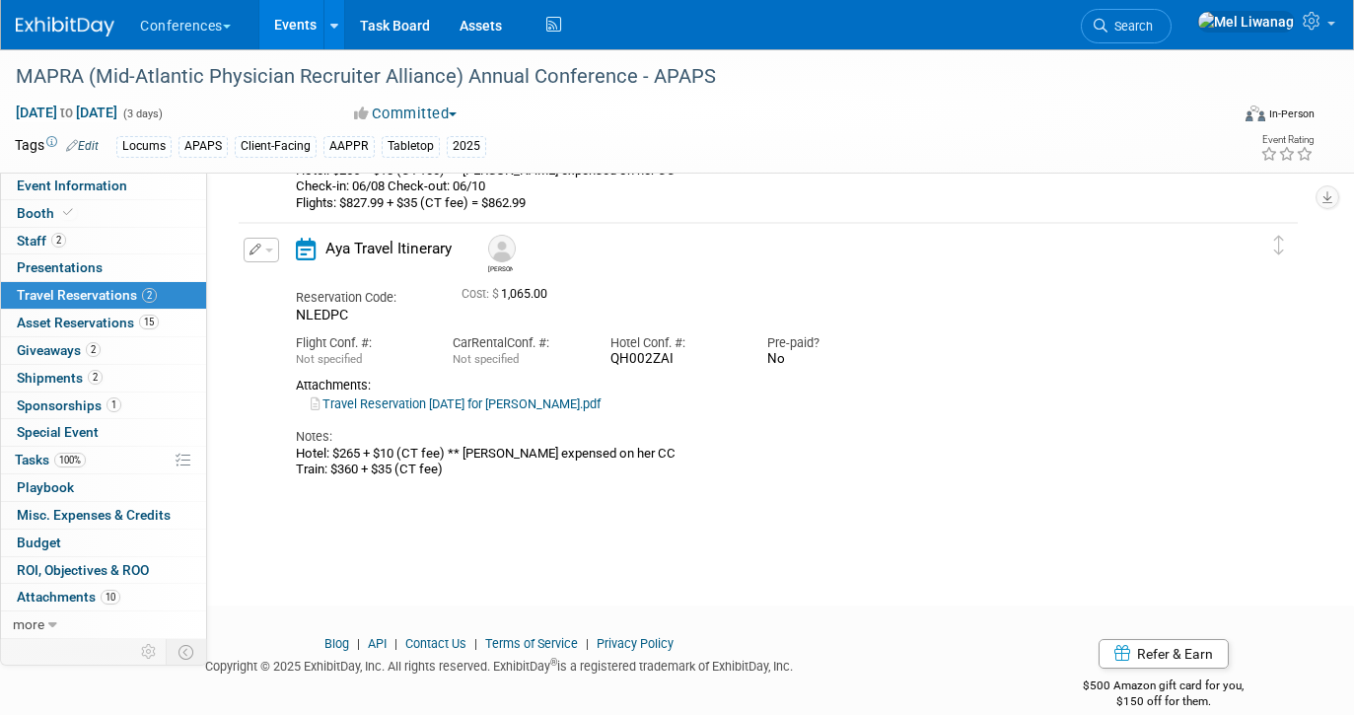
click at [1181, 47] on div "Conferences Explore: My Workspaces 2 Go to Workspace: Conferences Marketing Req…" at bounding box center [664, 24] width 1297 height 49
click at [1171, 35] on link "Search" at bounding box center [1126, 26] width 91 height 35
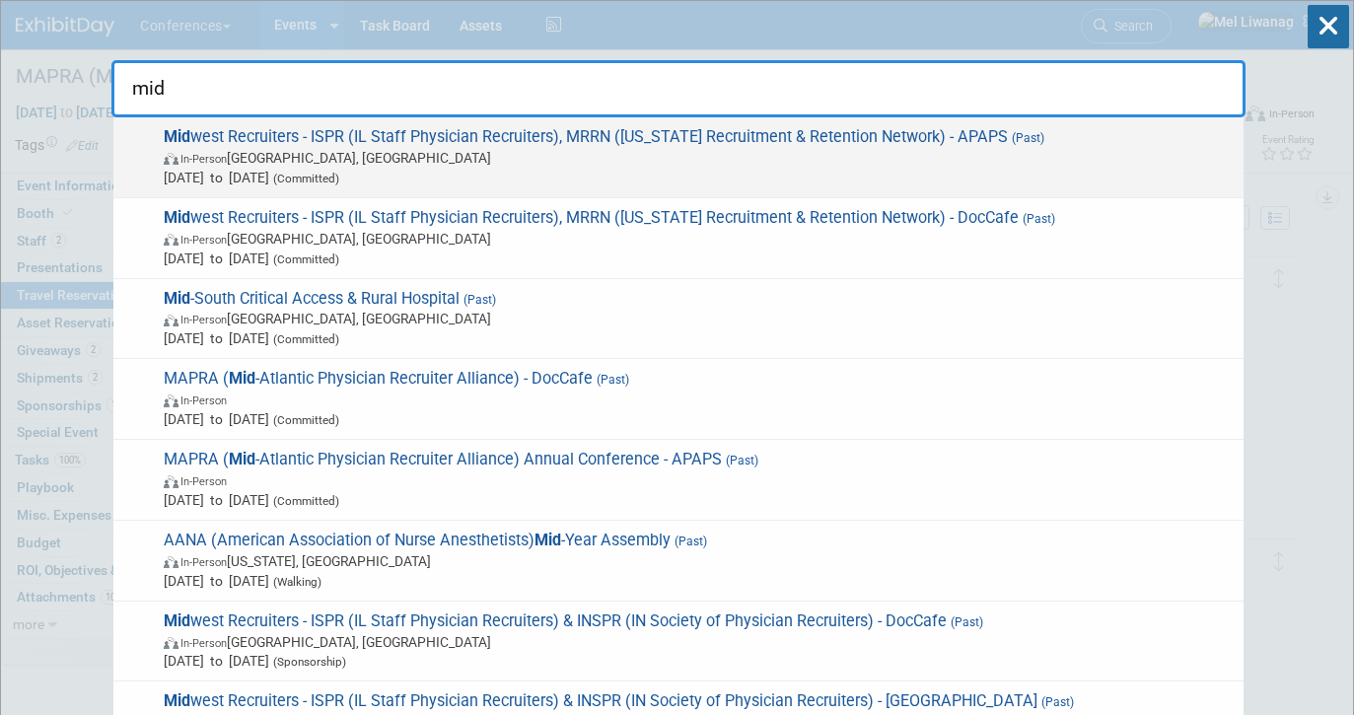
type input "mid"
click at [944, 145] on span "Mid west Recruiters - ISPR (IL Staff Physician Recruiters), MRRN (Michigan Recr…" at bounding box center [696, 157] width 1076 height 60
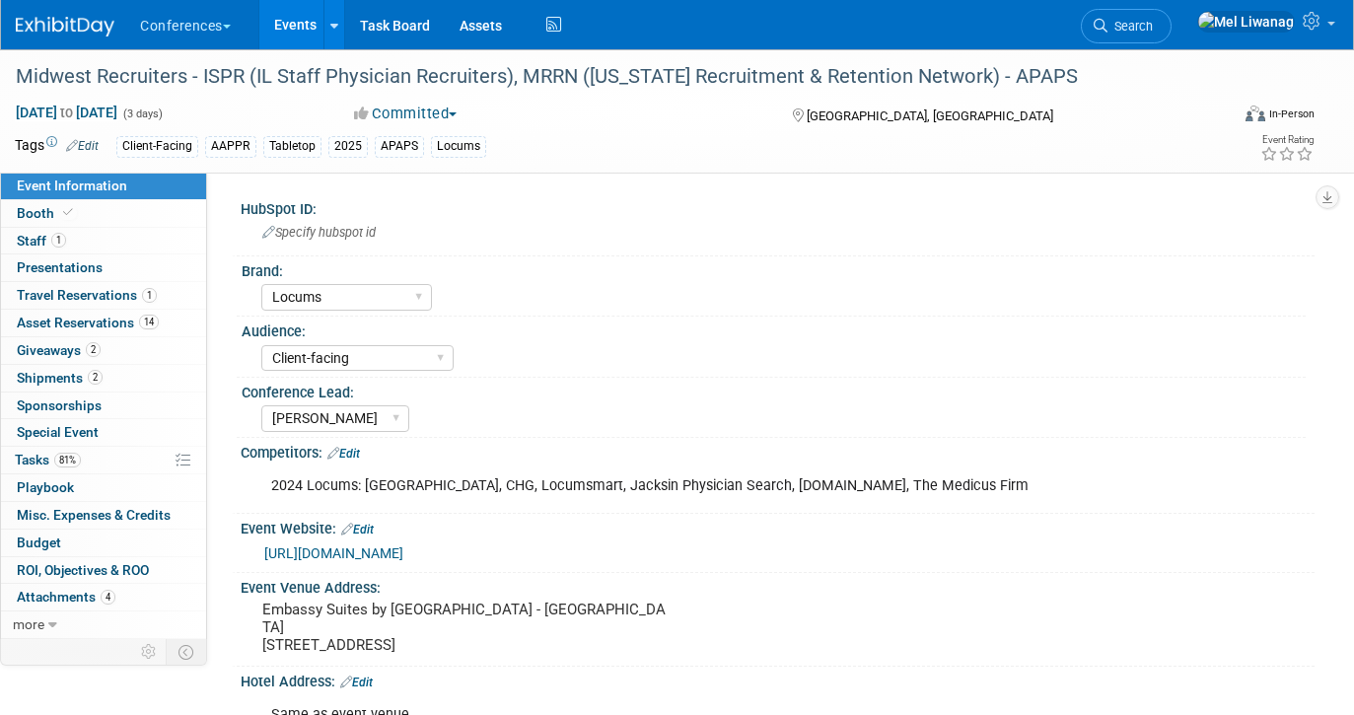
select select "Locums"
select select "Client-facing"
select select "[PERSON_NAME]"
click at [162, 280] on link "0 Presentations 0" at bounding box center [103, 267] width 205 height 27
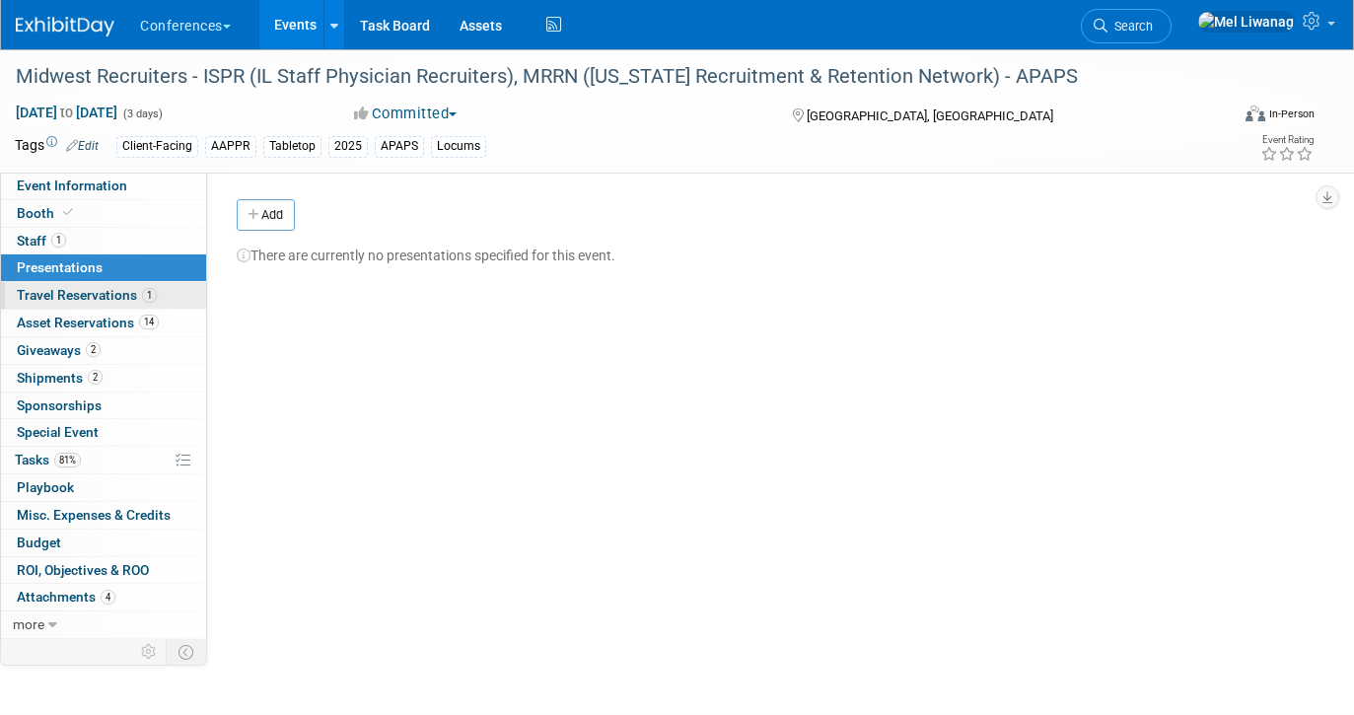
click at [162, 297] on link "1 Travel Reservations 1" at bounding box center [103, 295] width 205 height 27
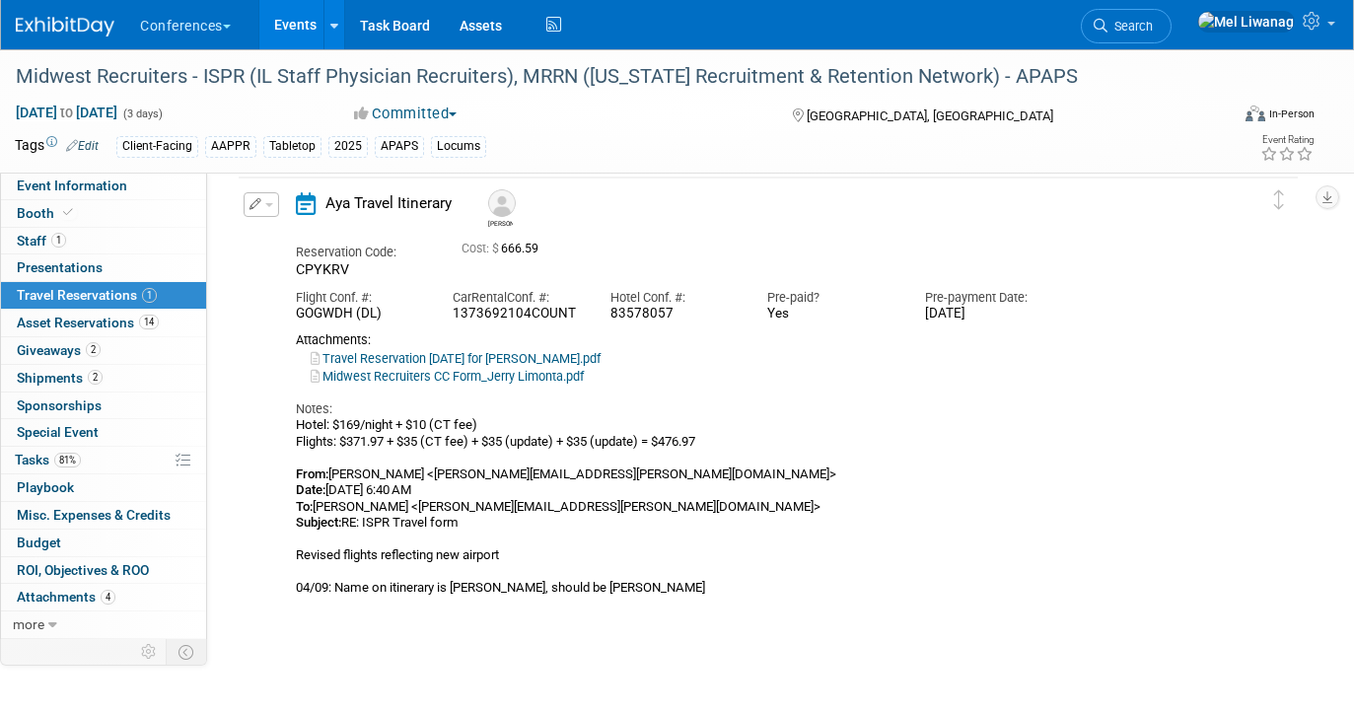
scroll to position [82, 0]
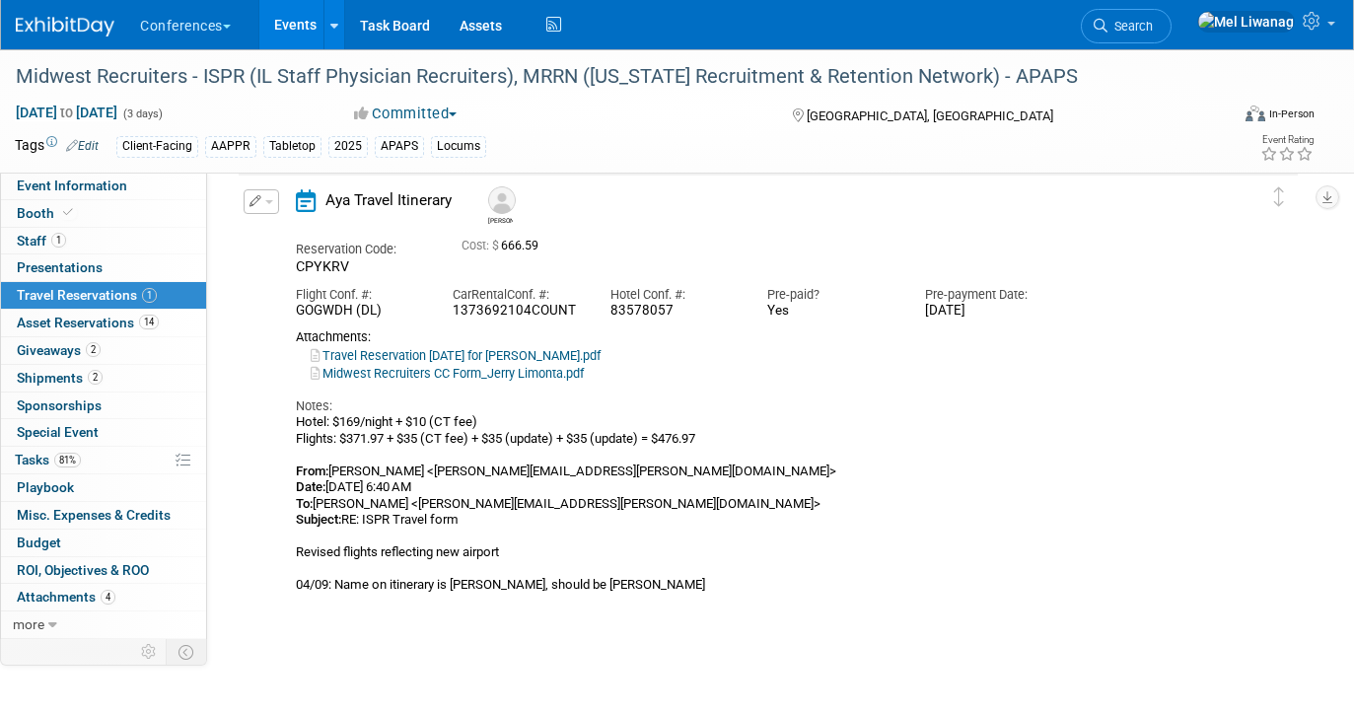
click at [258, 202] on icon "button" at bounding box center [255, 201] width 13 height 12
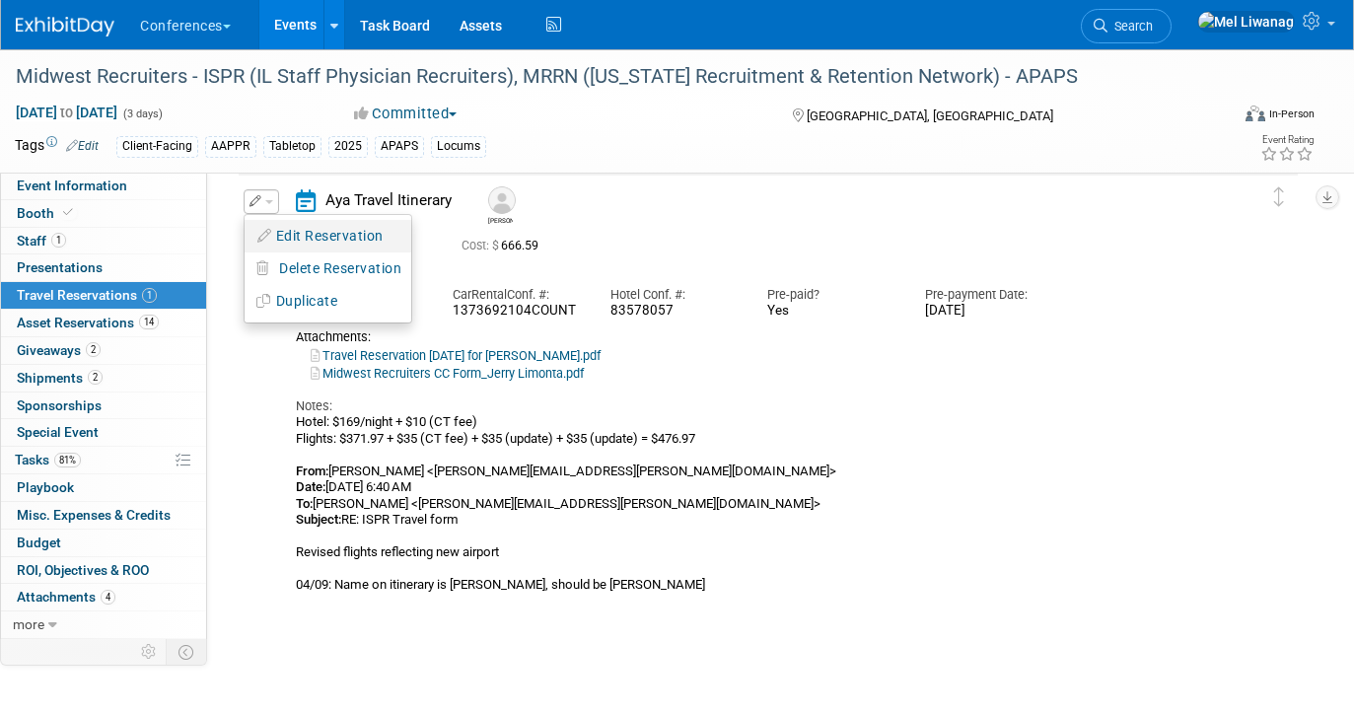
click at [279, 228] on button "Edit Reservation" at bounding box center [328, 236] width 167 height 29
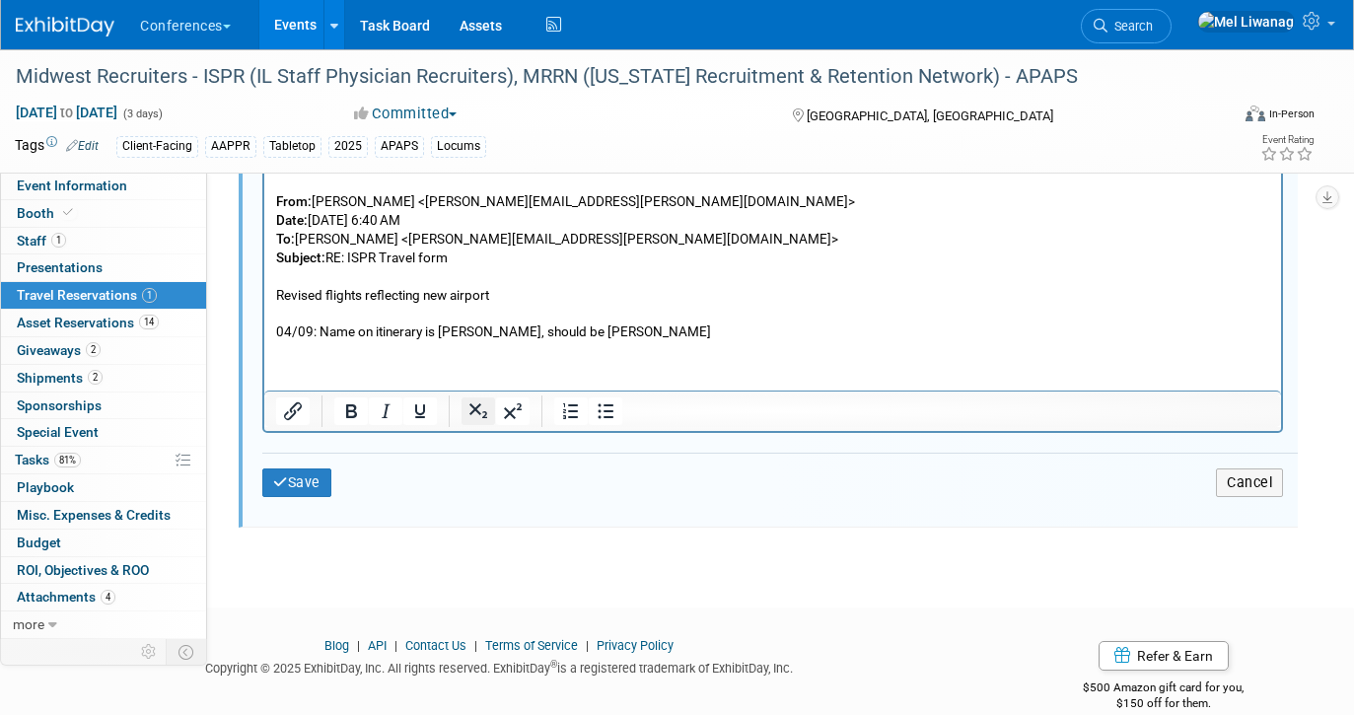
scroll to position [957, 0]
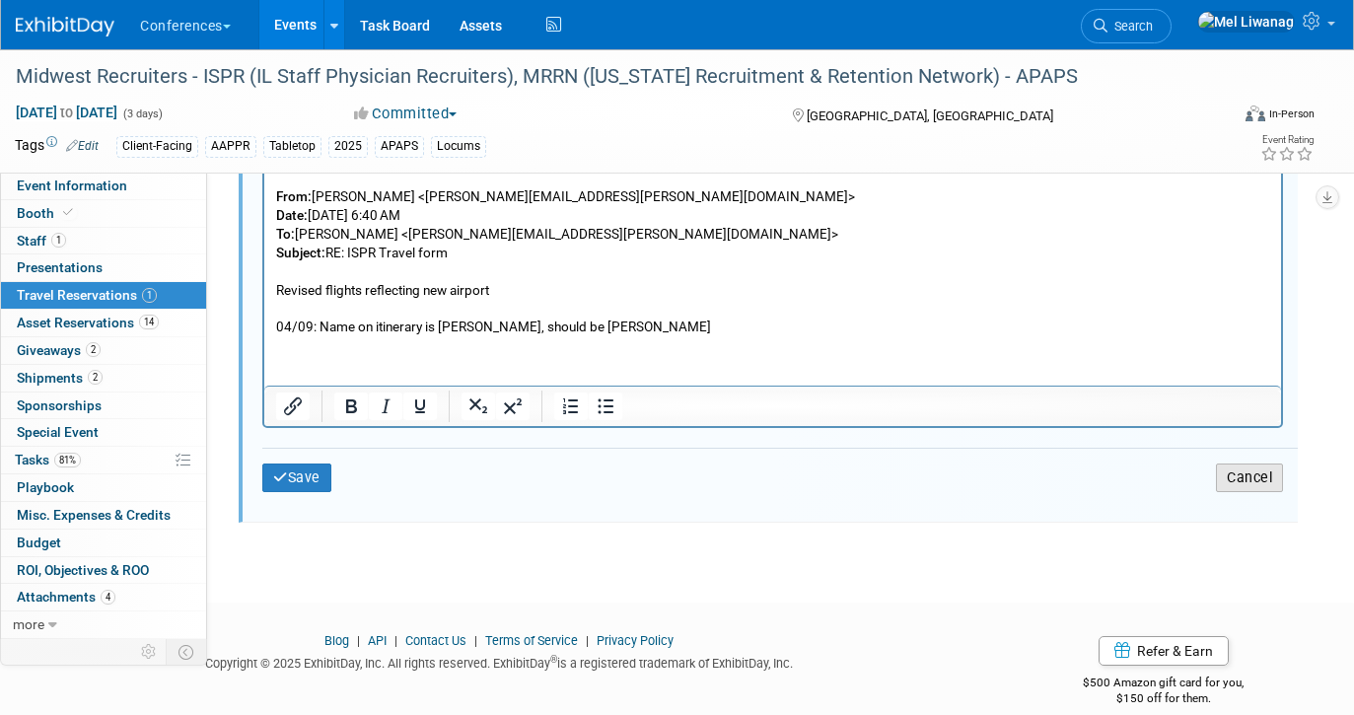
click at [1226, 478] on button "Cancel" at bounding box center [1249, 477] width 67 height 29
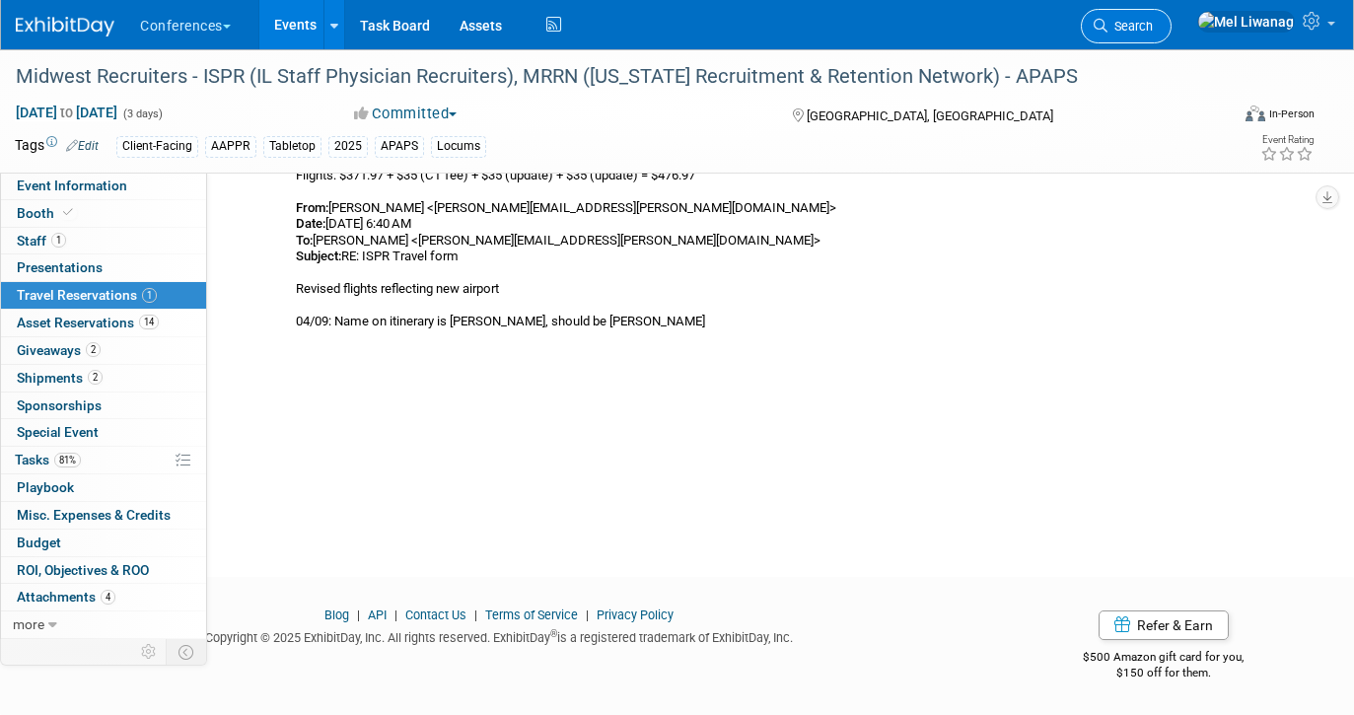
click at [1153, 32] on span "Search" at bounding box center [1129, 26] width 45 height 15
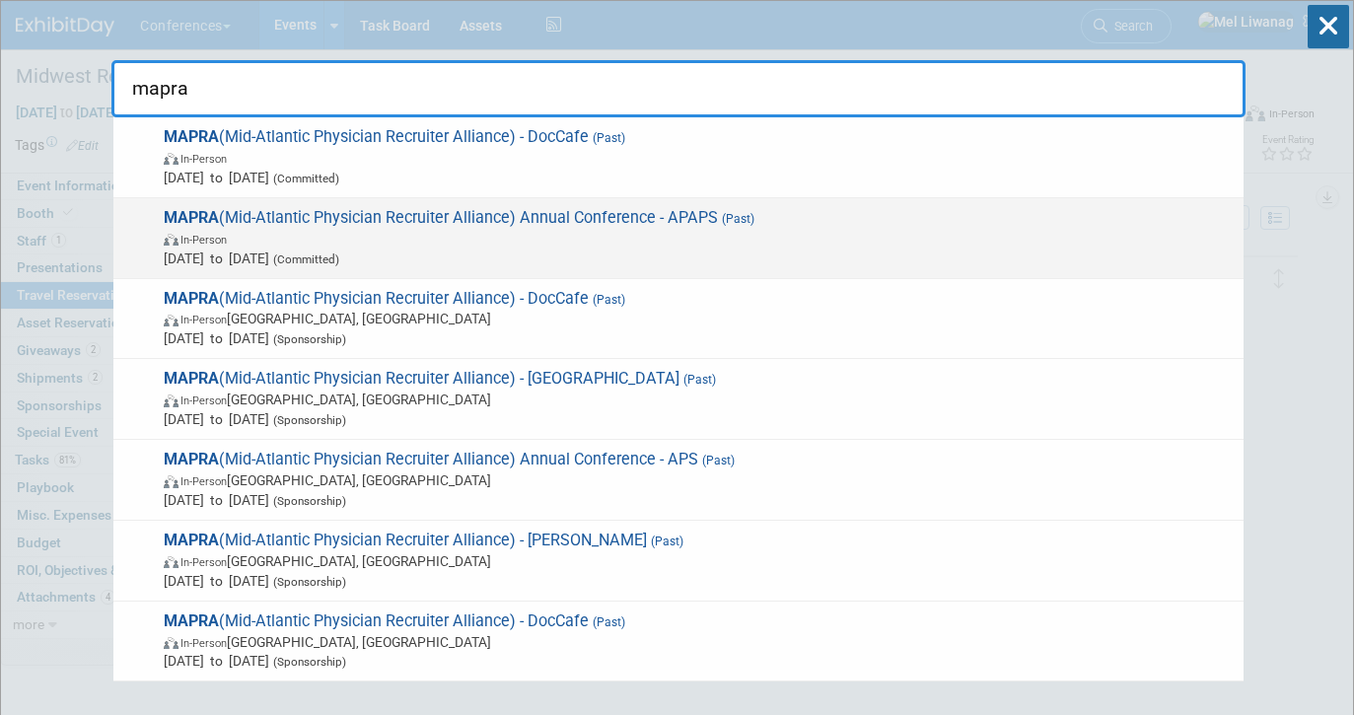
type input "mapra"
click at [652, 234] on span "In-Person" at bounding box center [699, 239] width 1070 height 20
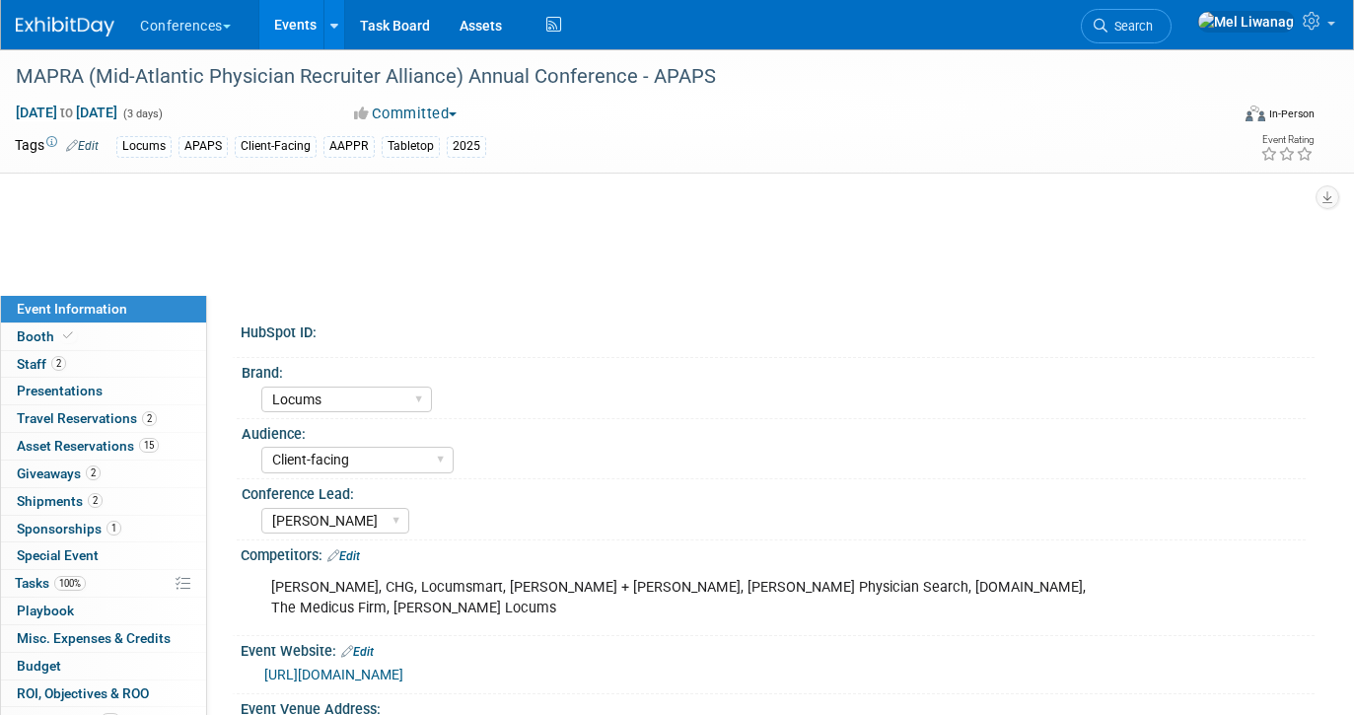
select select "Locums"
select select "Client-facing"
select select "[PERSON_NAME]"
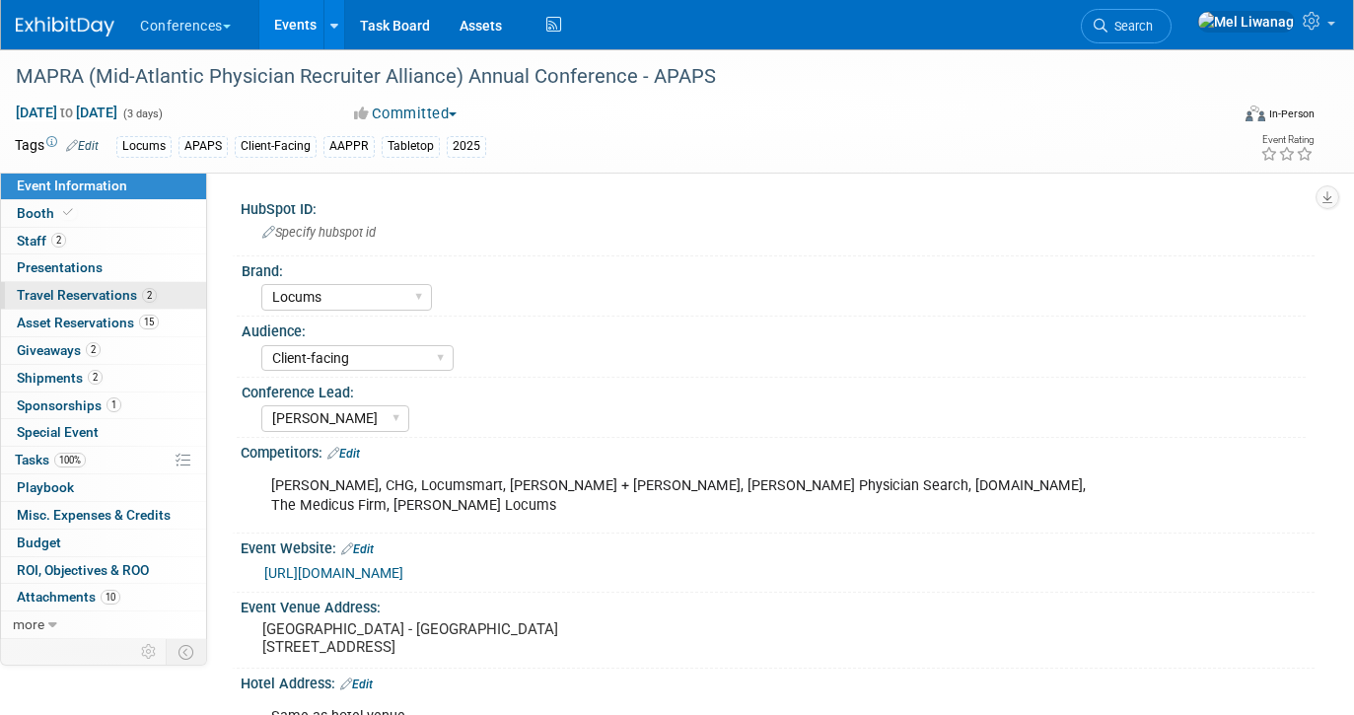
click at [145, 301] on span "2" at bounding box center [149, 295] width 15 height 15
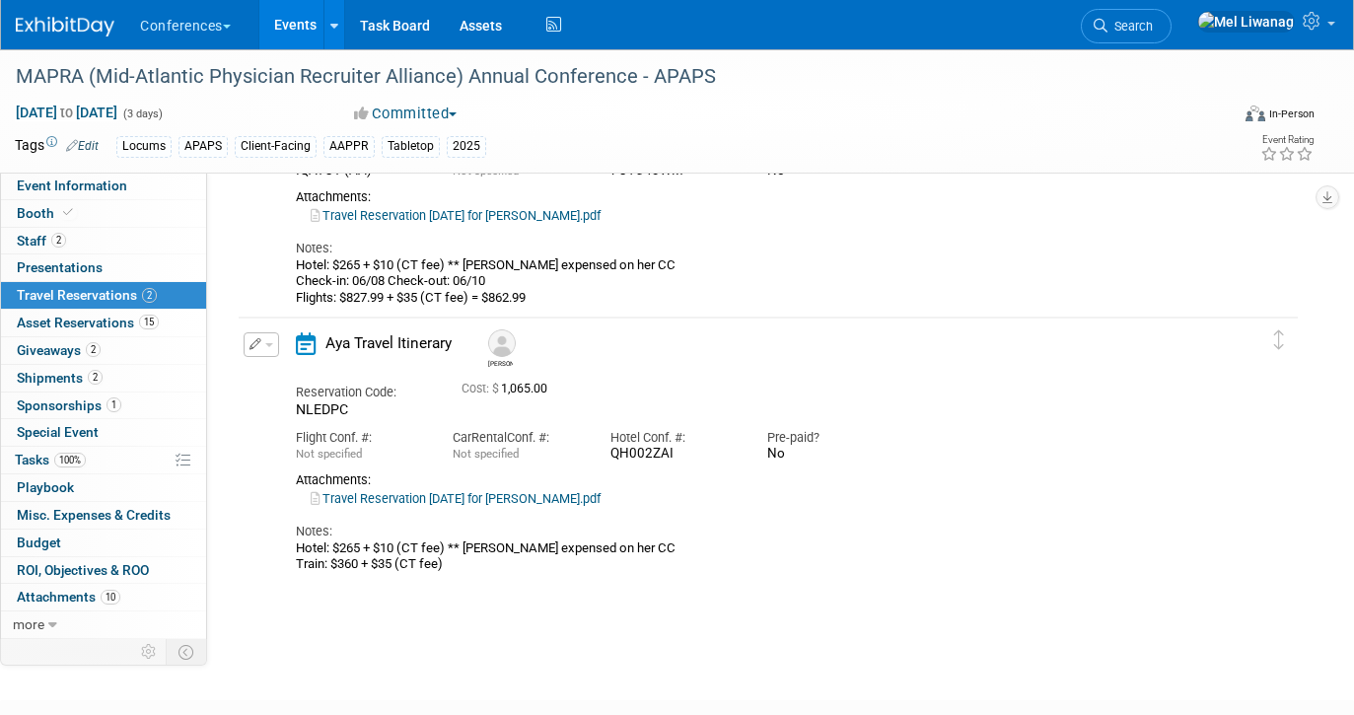
scroll to position [198, 0]
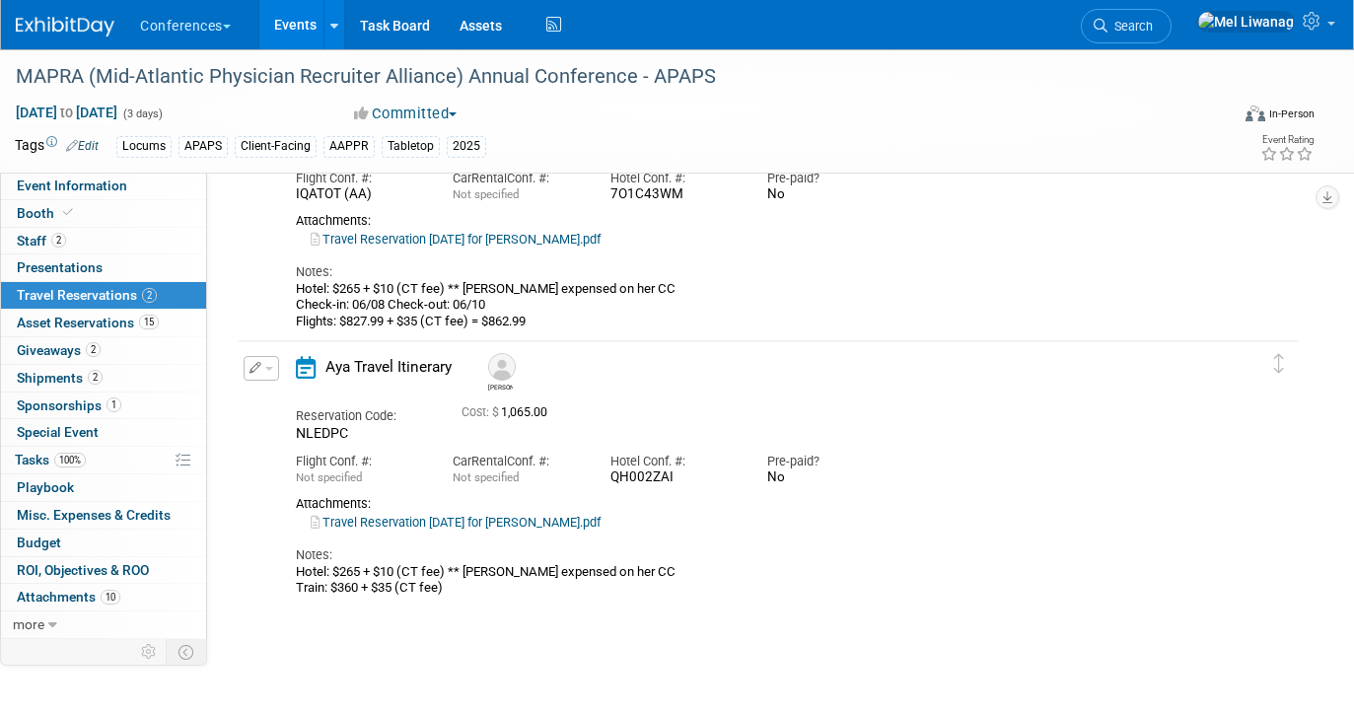
click at [264, 363] on button "button" at bounding box center [261, 368] width 35 height 25
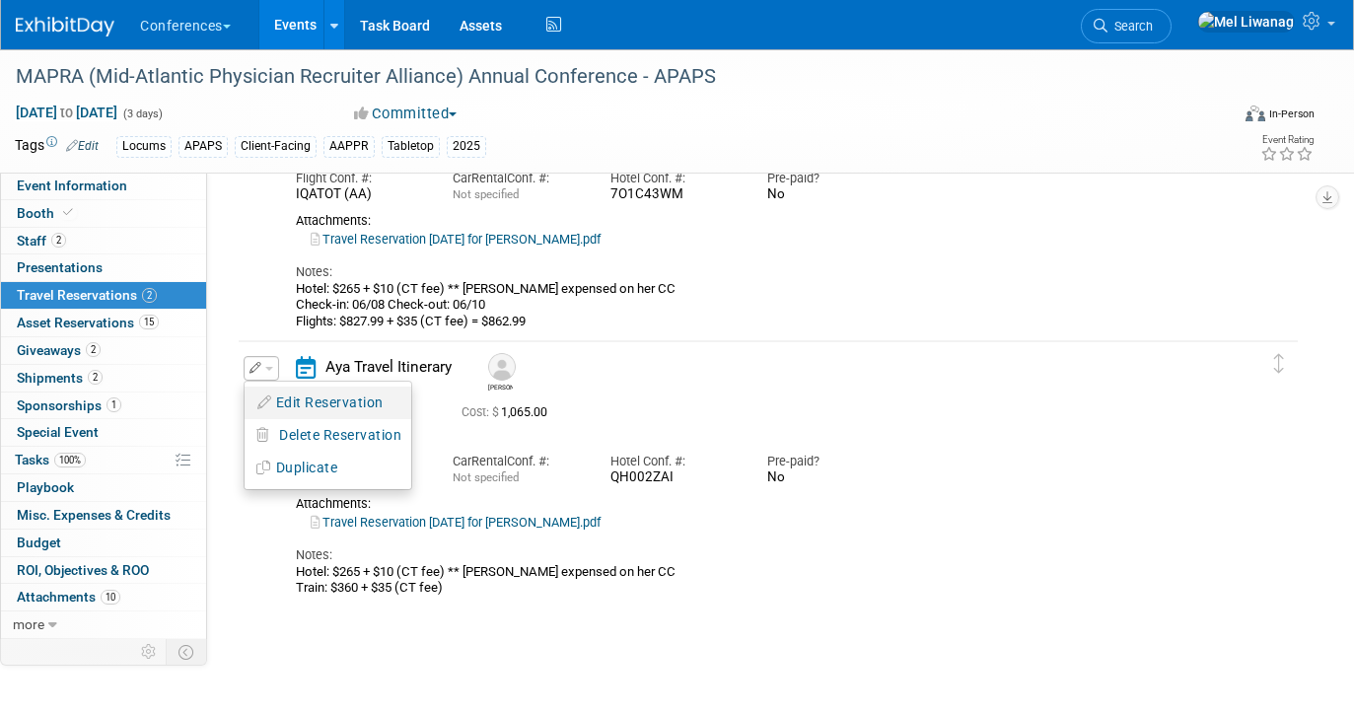
click at [287, 400] on button "Edit Reservation" at bounding box center [328, 402] width 167 height 29
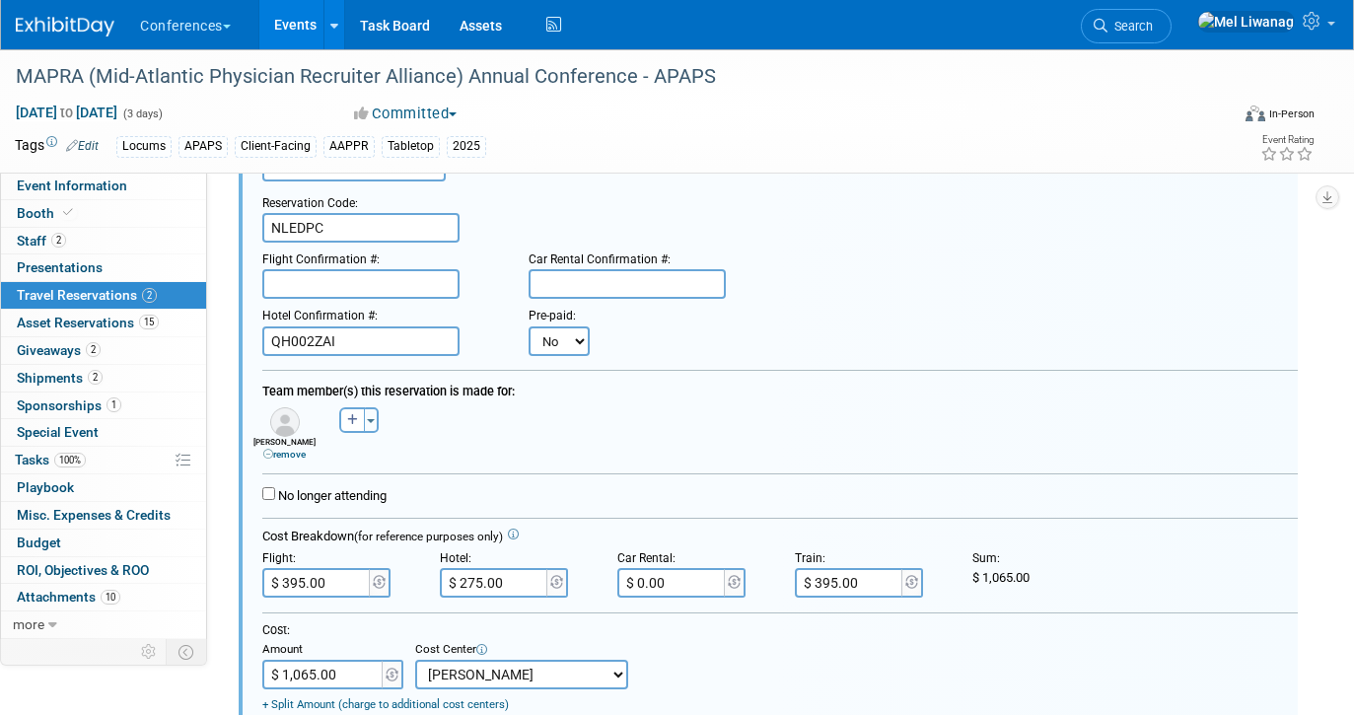
scroll to position [420, 1]
click at [341, 591] on input "$ 395.00" at bounding box center [316, 583] width 110 height 30
type input "$"
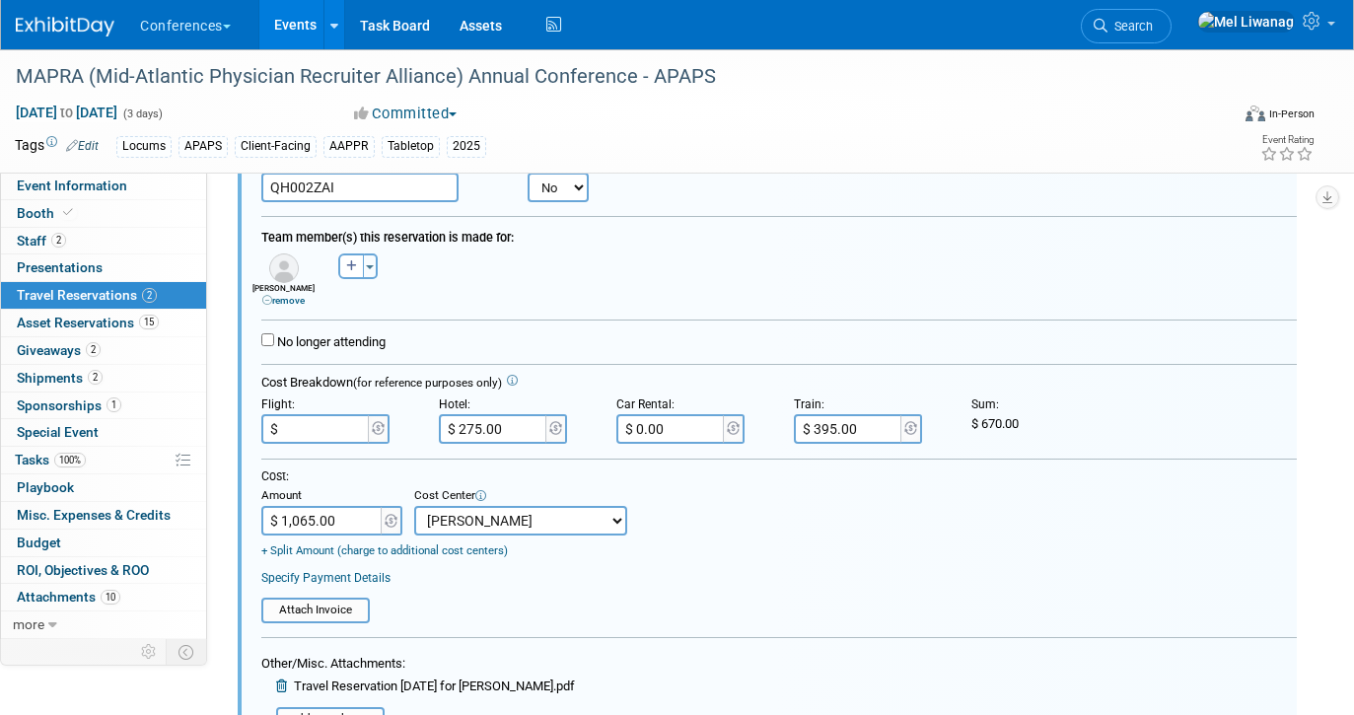
scroll to position [579, 1]
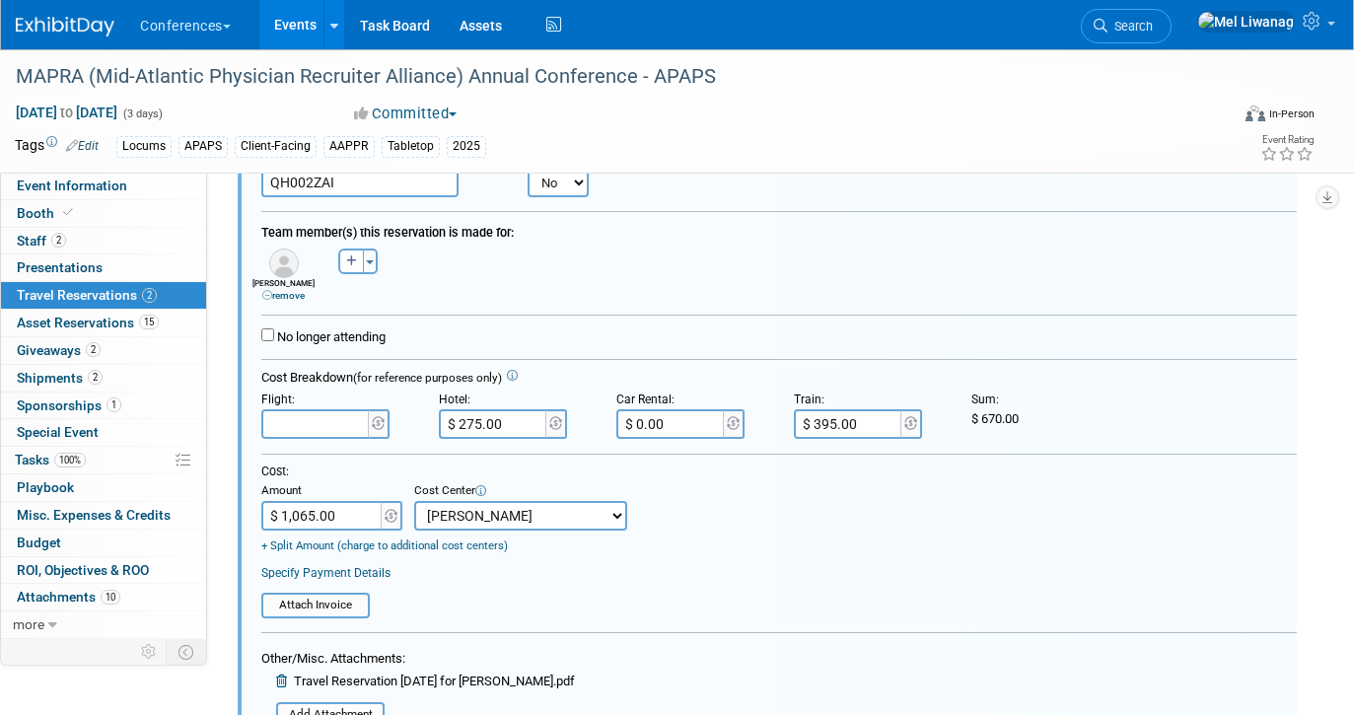
click at [347, 511] on input "$ 1,065.00" at bounding box center [322, 516] width 123 height 30
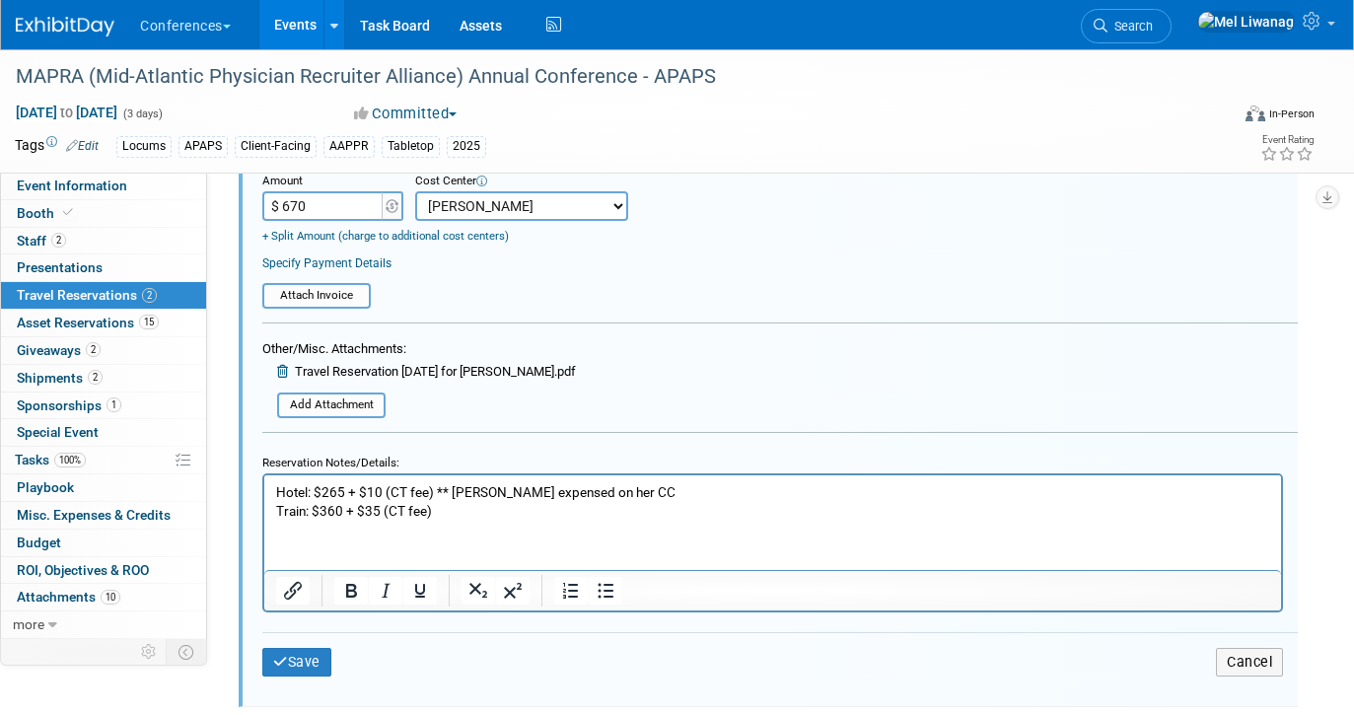
scroll to position [908, 0]
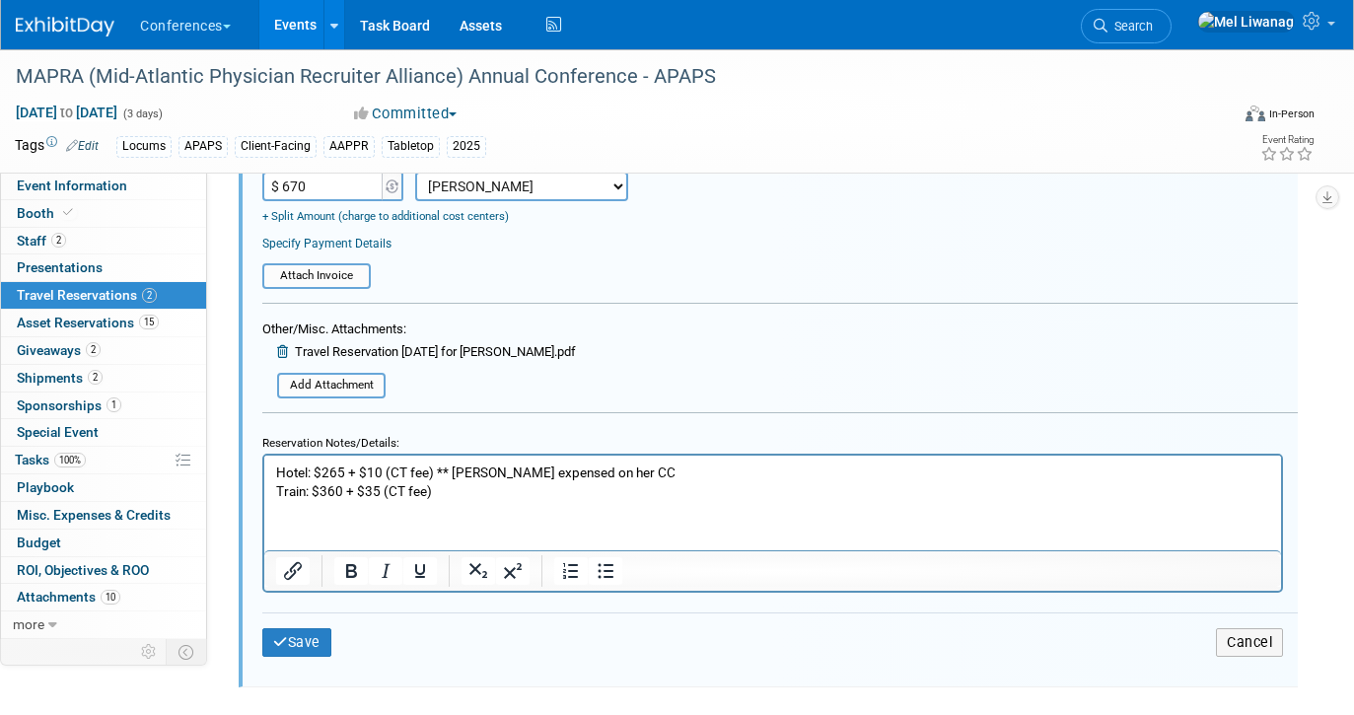
type input "$ 670.00"
click at [300, 661] on div "Save Cancel" at bounding box center [779, 641] width 1035 height 59
click at [302, 639] on button "Save" at bounding box center [296, 642] width 69 height 29
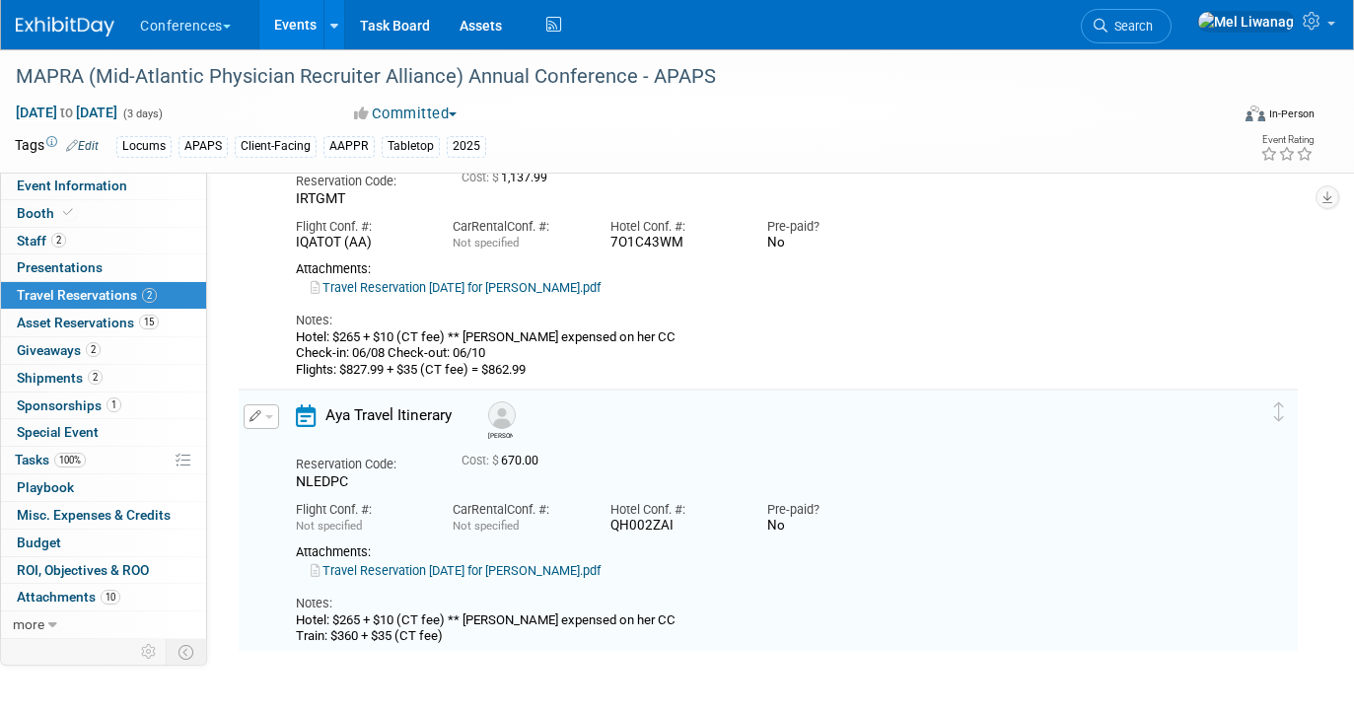
scroll to position [132, 0]
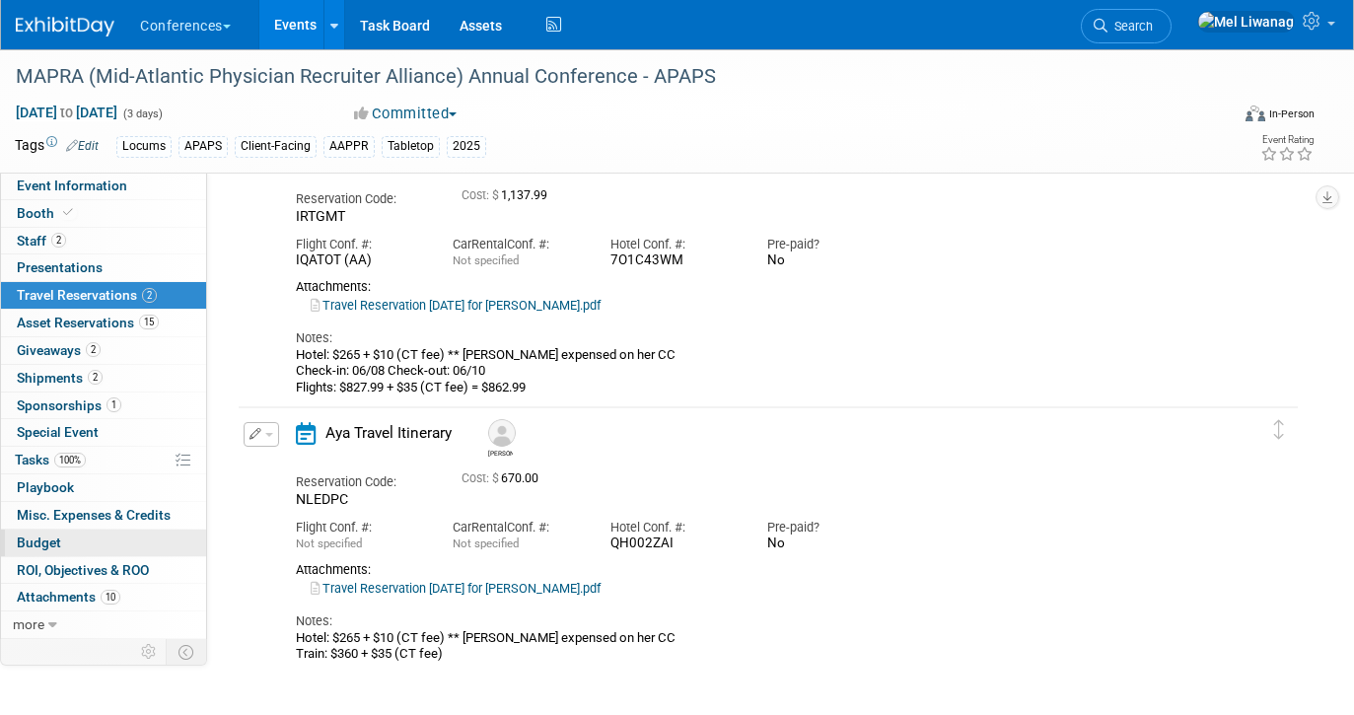
click at [93, 534] on link "Budget" at bounding box center [103, 542] width 205 height 27
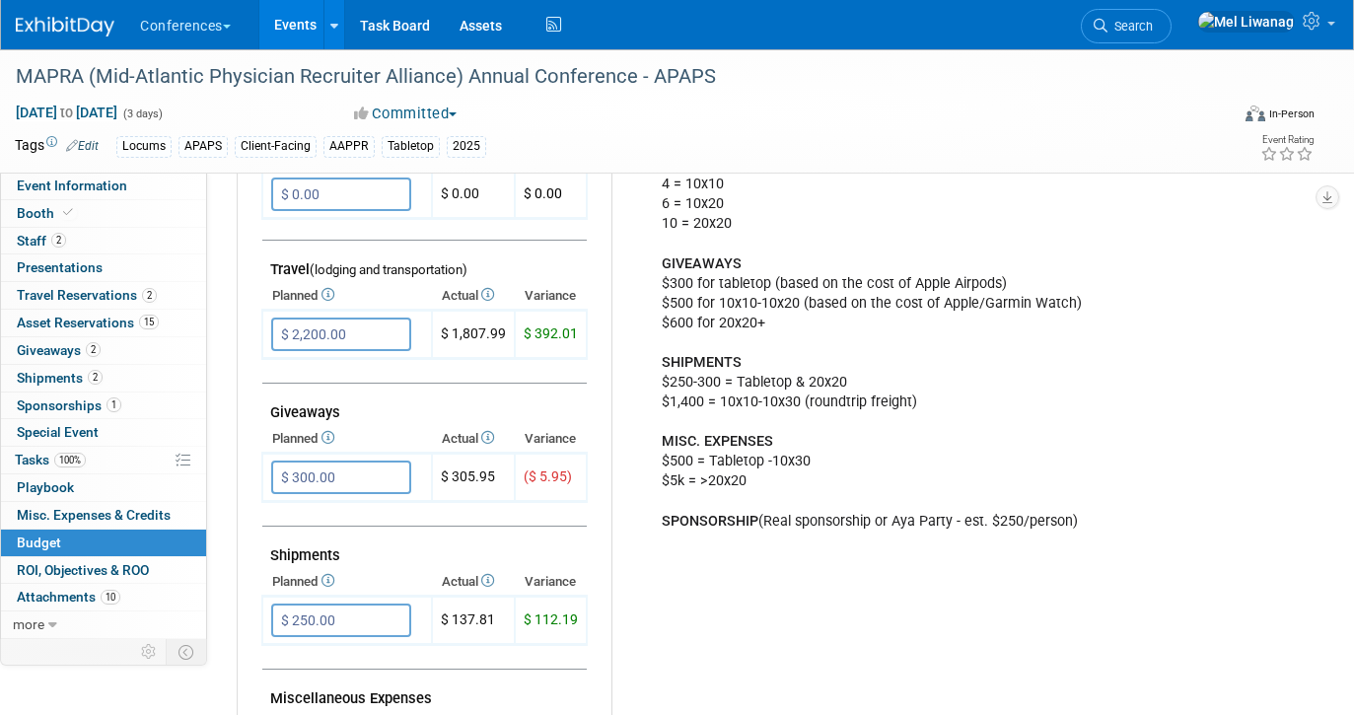
scroll to position [722, 0]
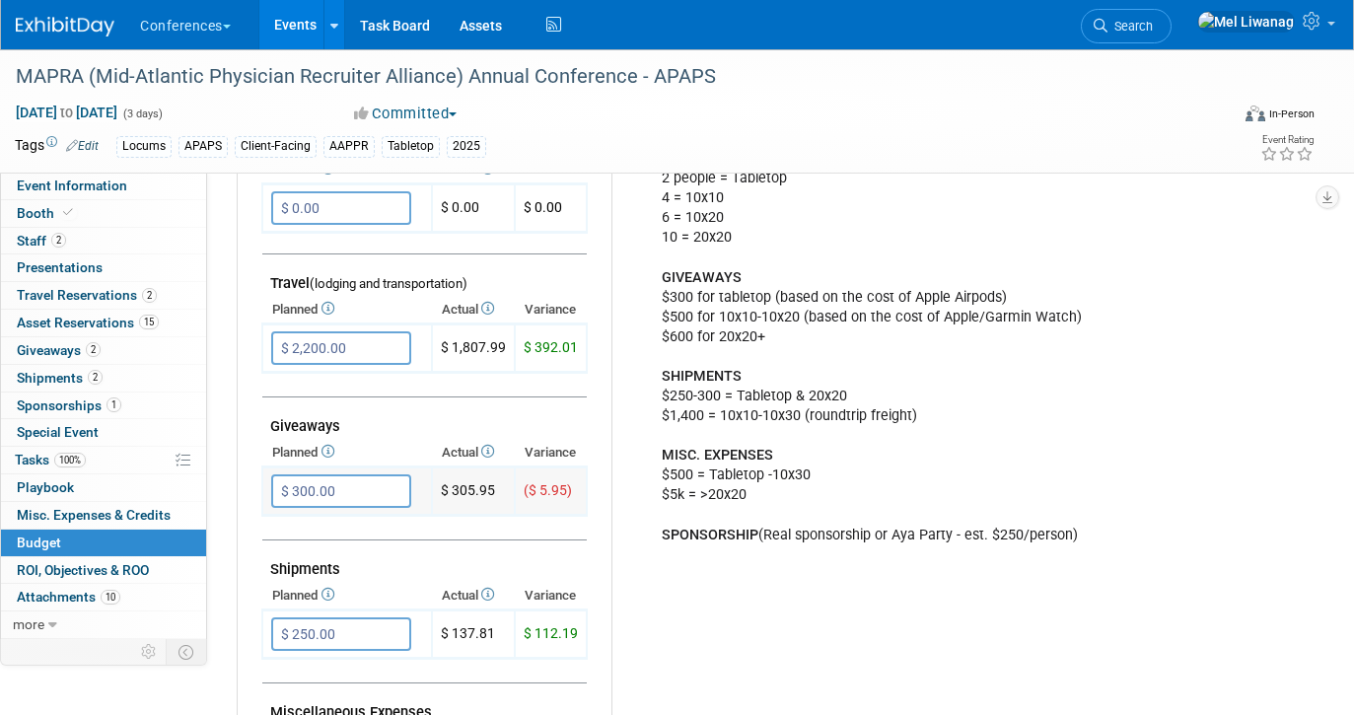
click at [386, 472] on td "$ 300.00" at bounding box center [347, 491] width 170 height 48
click at [380, 488] on input "$ 300.00" at bounding box center [341, 491] width 140 height 34
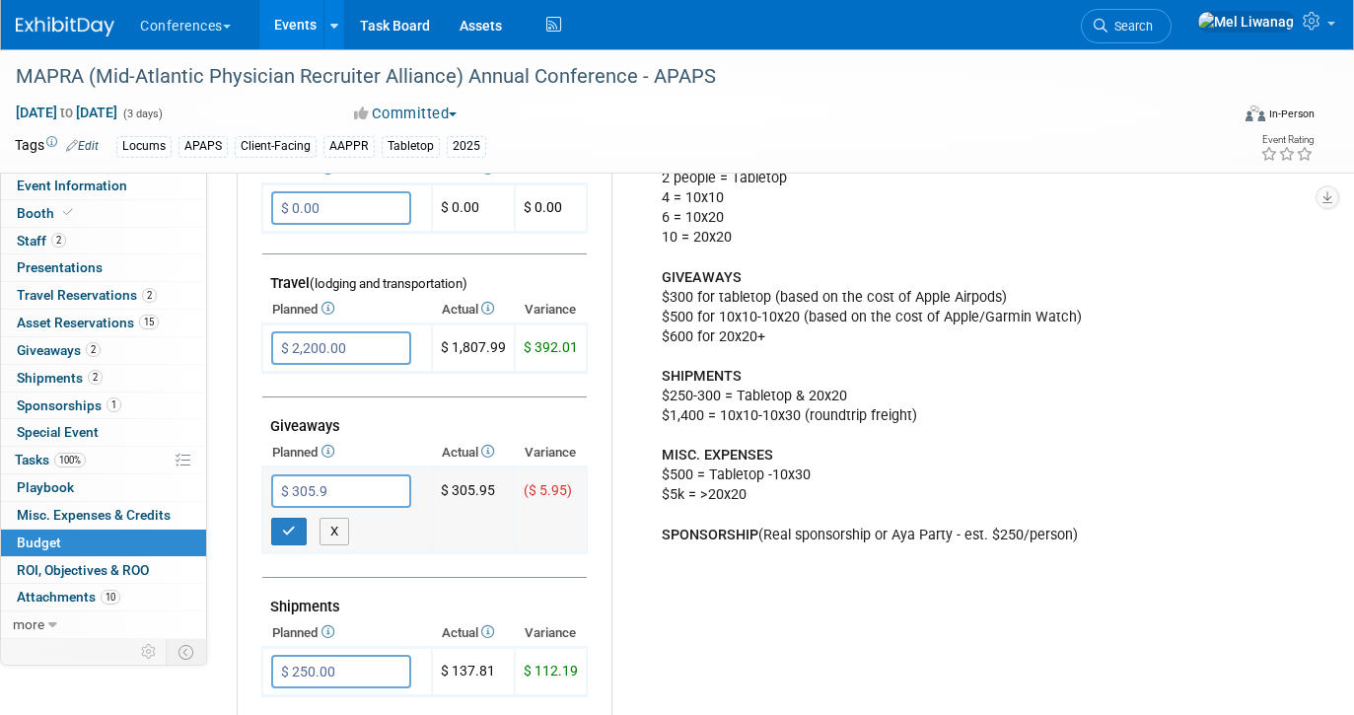
type input "$ 305.95"
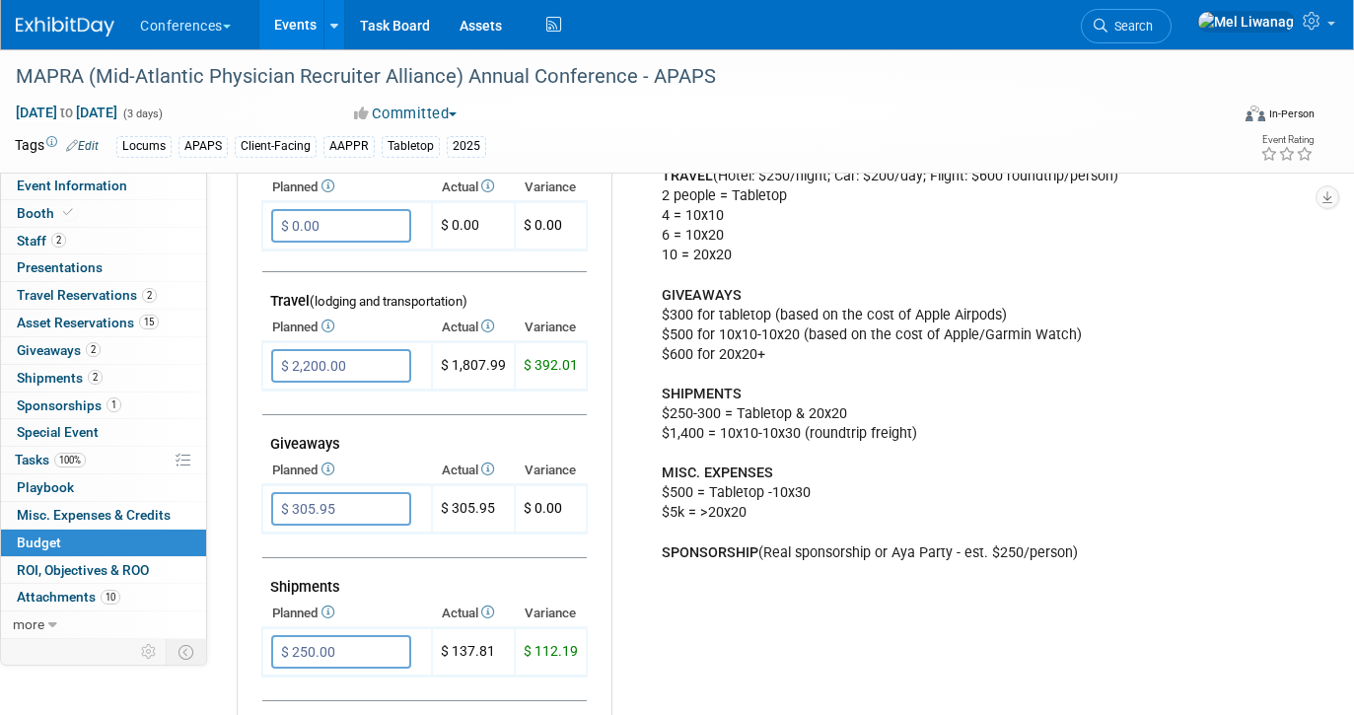
scroll to position [705, 0]
click at [389, 371] on input "$ 2,200.00" at bounding box center [341, 365] width 140 height 34
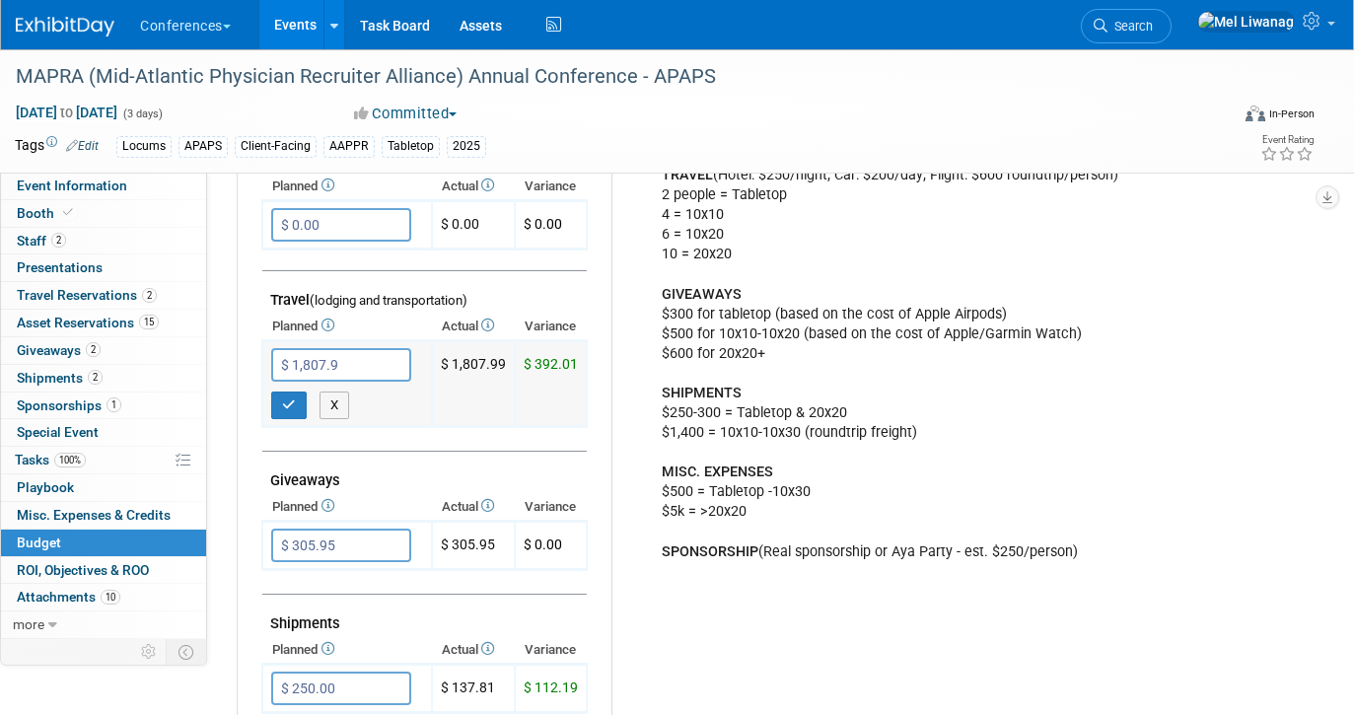
type input "$ 1,807.99"
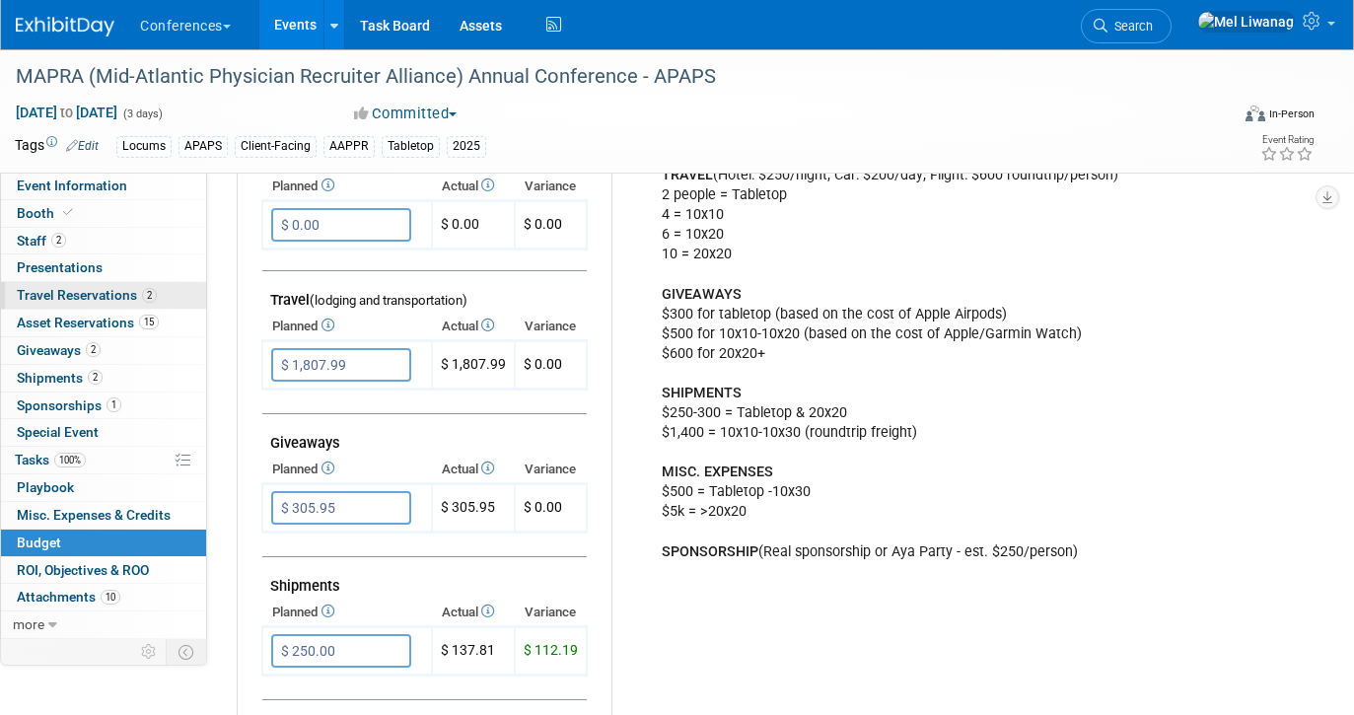
click at [105, 298] on span "Travel Reservations 2" at bounding box center [87, 295] width 140 height 16
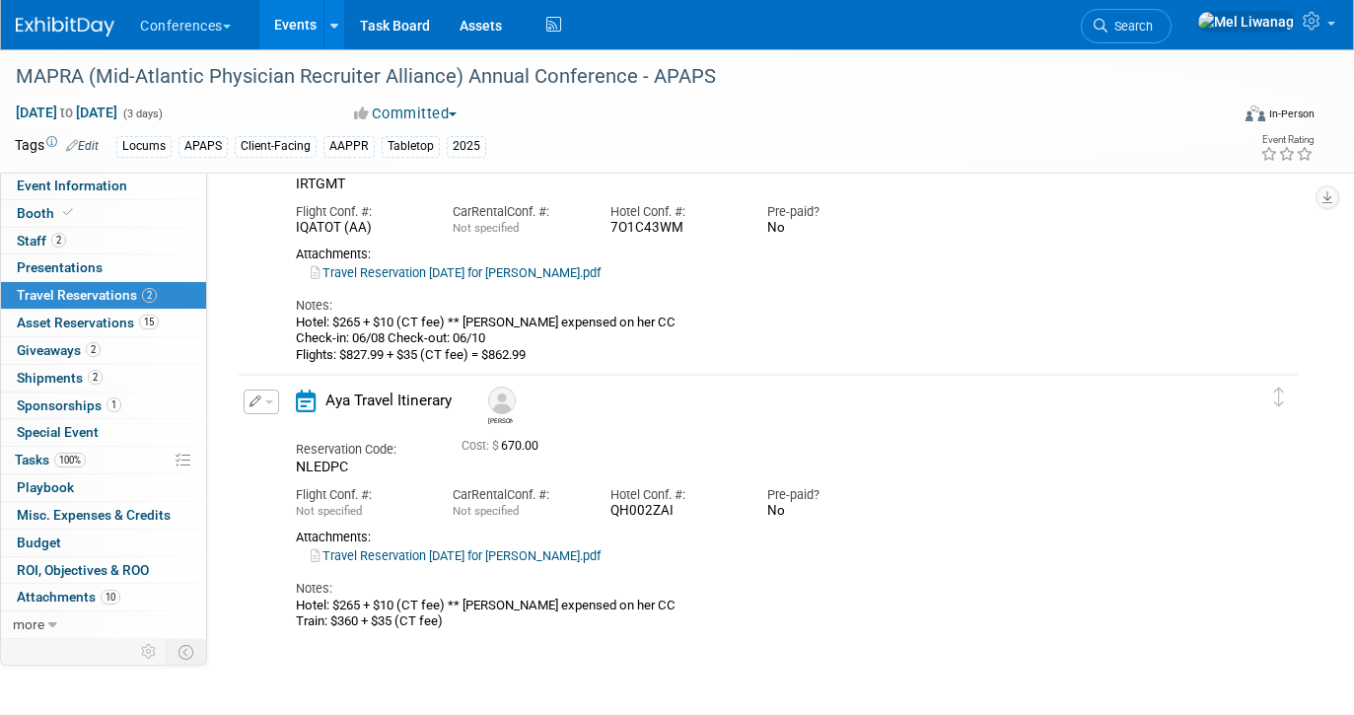
scroll to position [166, 0]
click at [1153, 30] on span "Search" at bounding box center [1129, 26] width 45 height 15
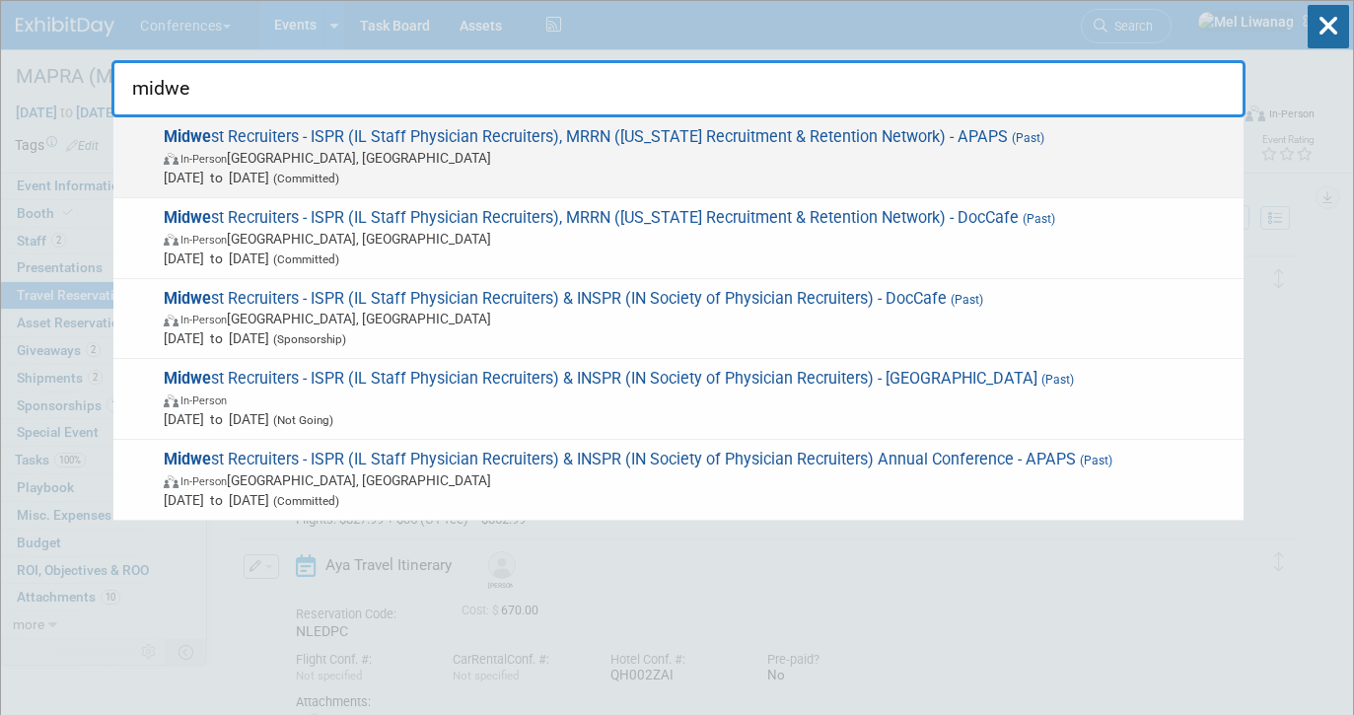
type input "midwe"
click at [919, 158] on span "In-Person Grand Rapids, MI" at bounding box center [699, 158] width 1070 height 20
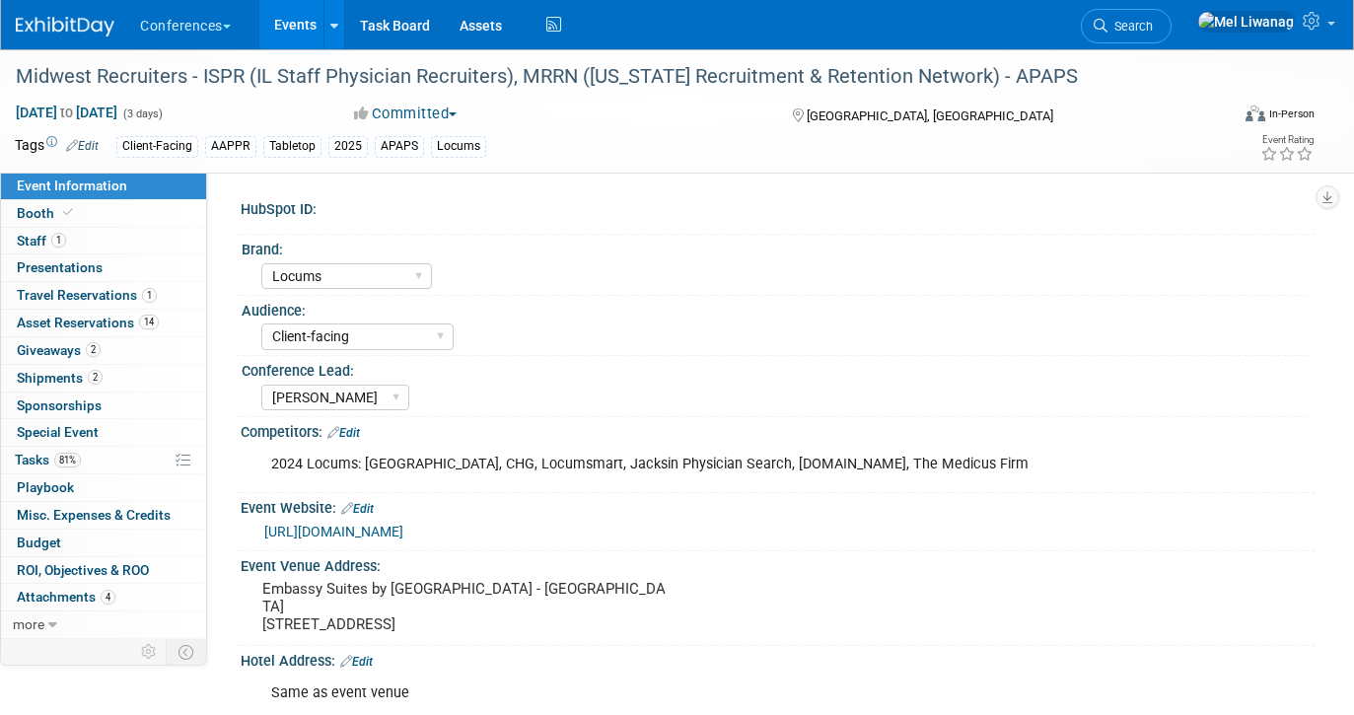
select select "Locums"
select select "Client-facing"
select select "[PERSON_NAME]"
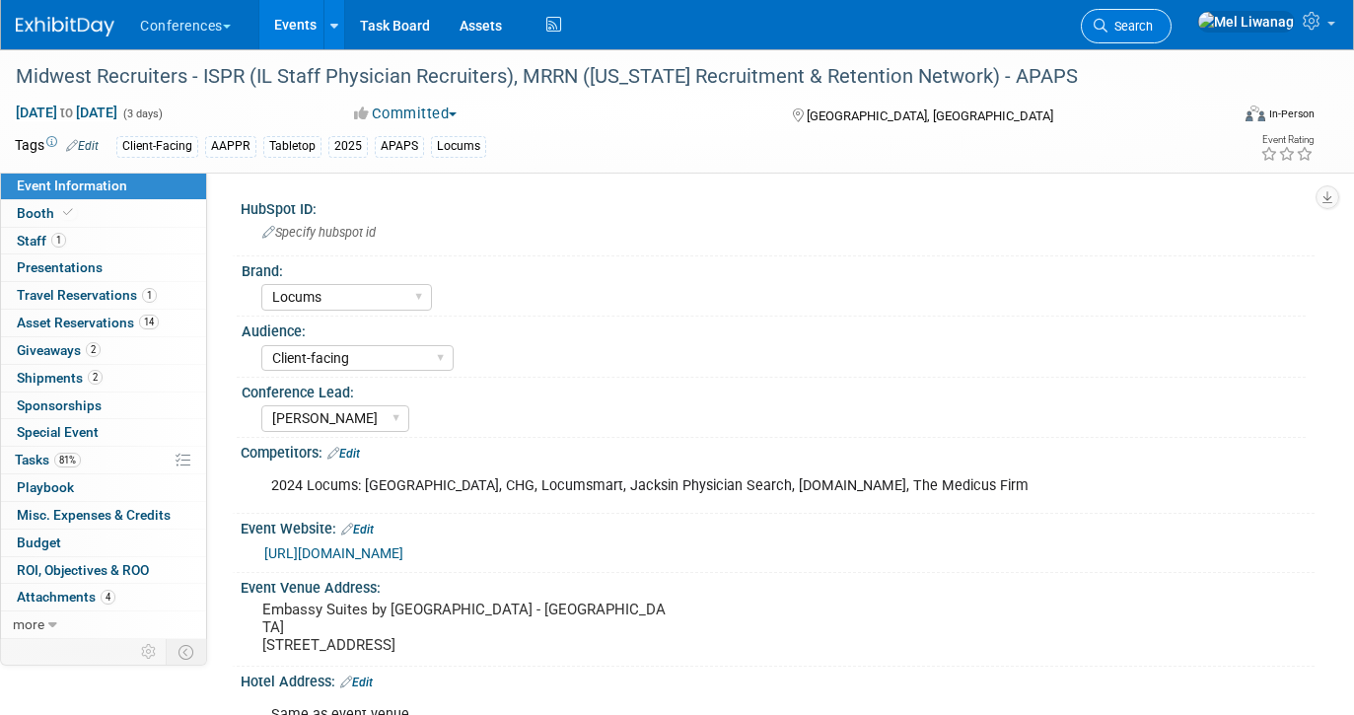
click at [1153, 31] on span "Search" at bounding box center [1129, 26] width 45 height 15
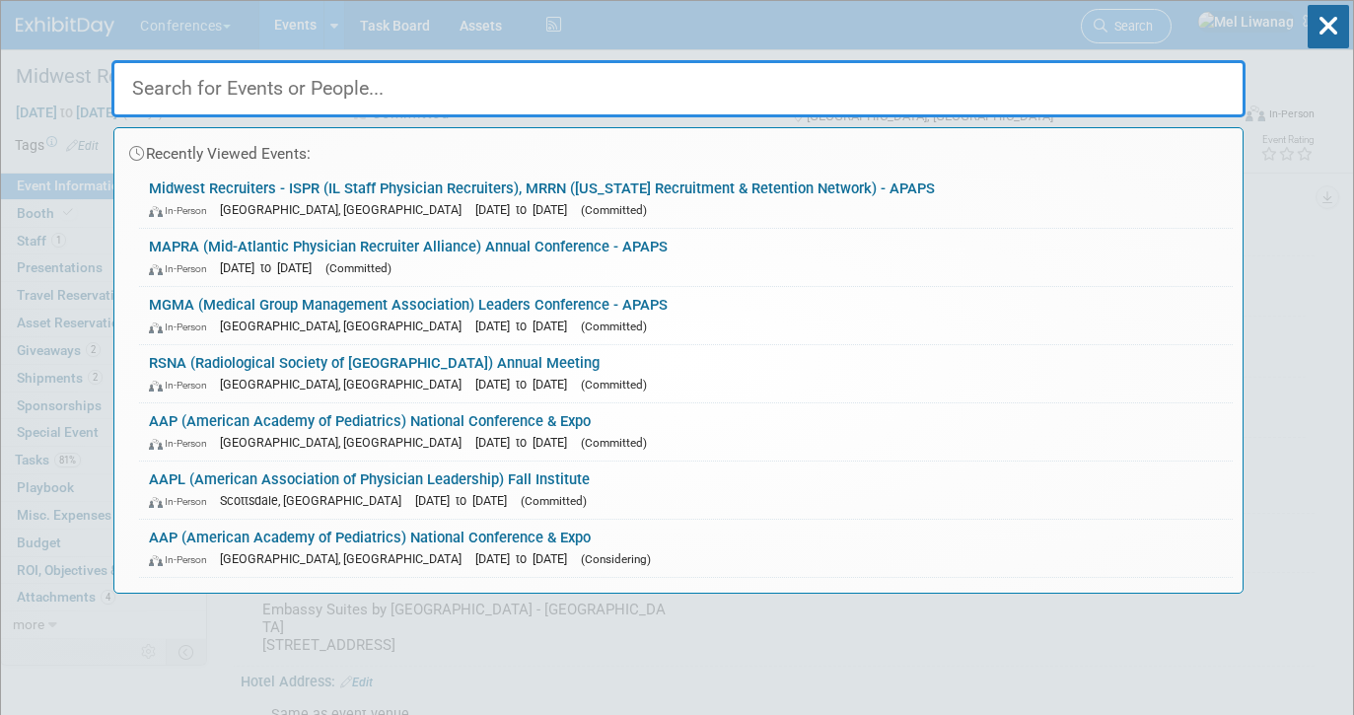
type input "a"
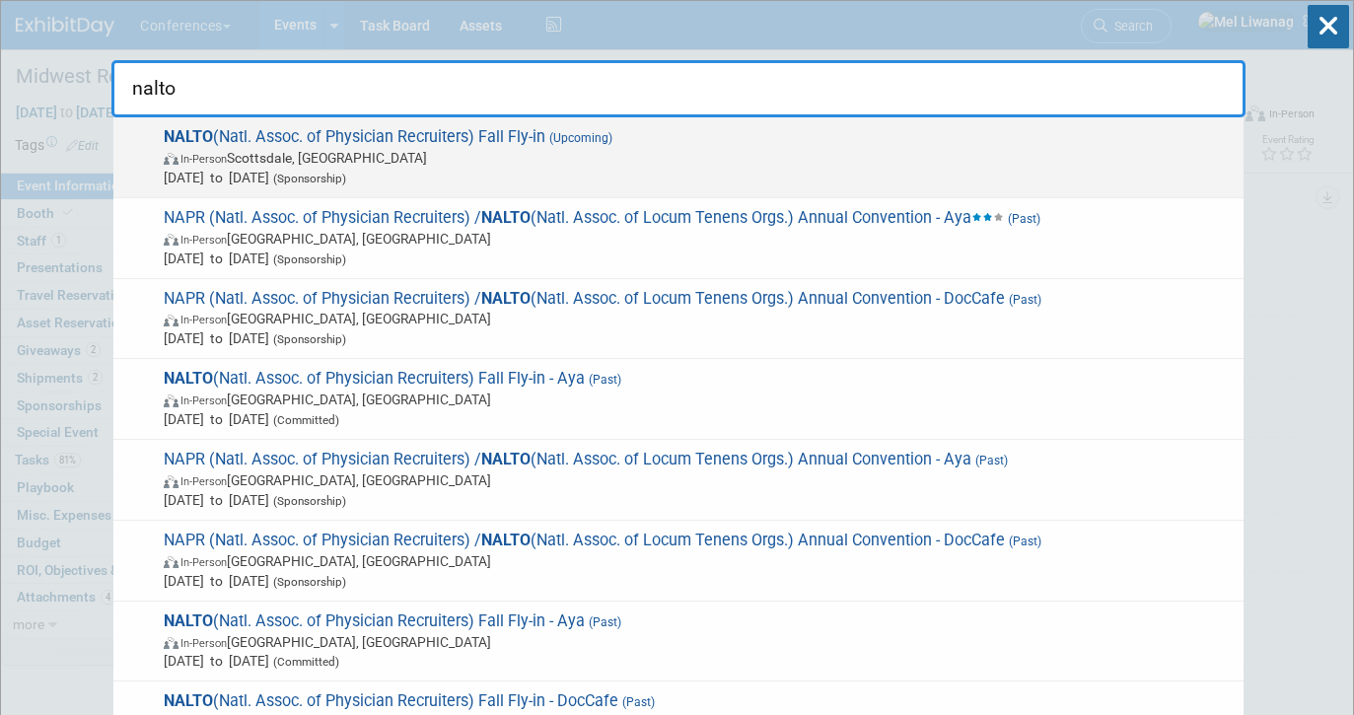
type input "nalto"
click at [825, 147] on span "NALTO (Natl. Assoc. of Physician Recruiters) Fall Fly-in (Upcoming) In-Person […" at bounding box center [696, 157] width 1076 height 60
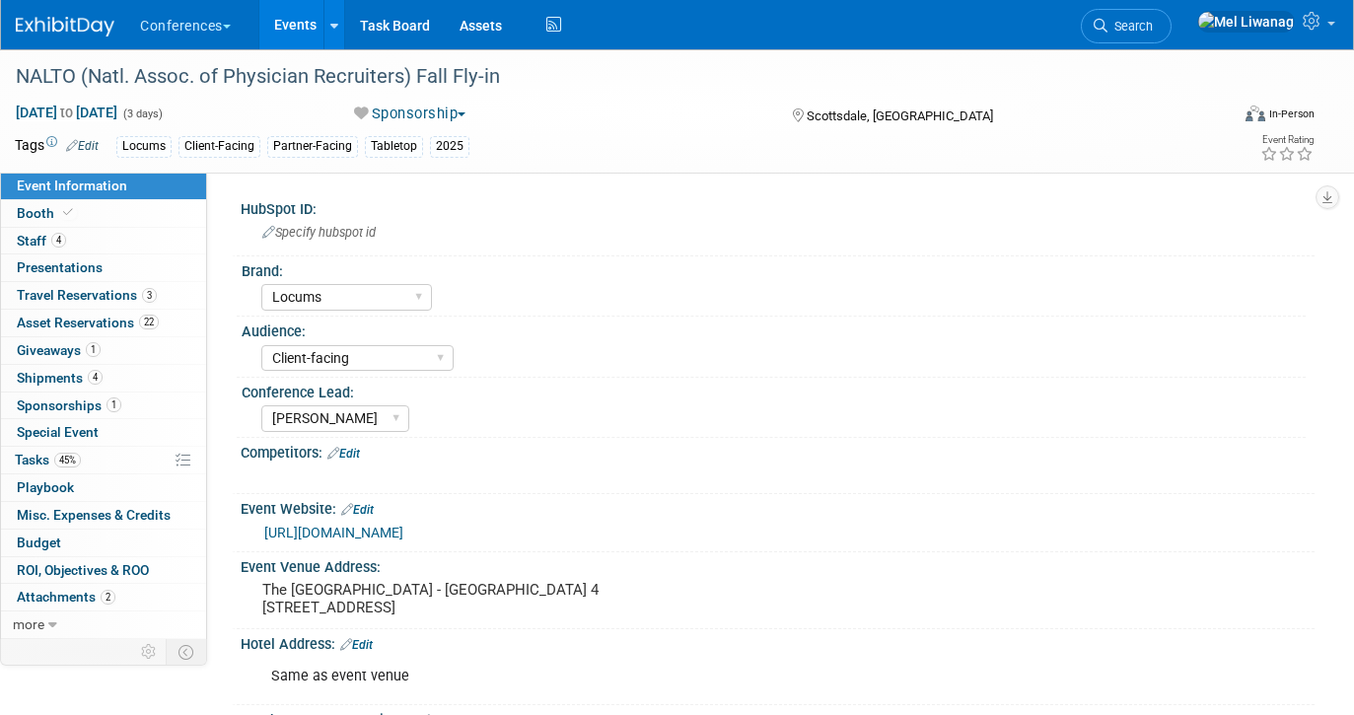
select select "Locums"
select select "Client-facing"
select select "[PERSON_NAME]"
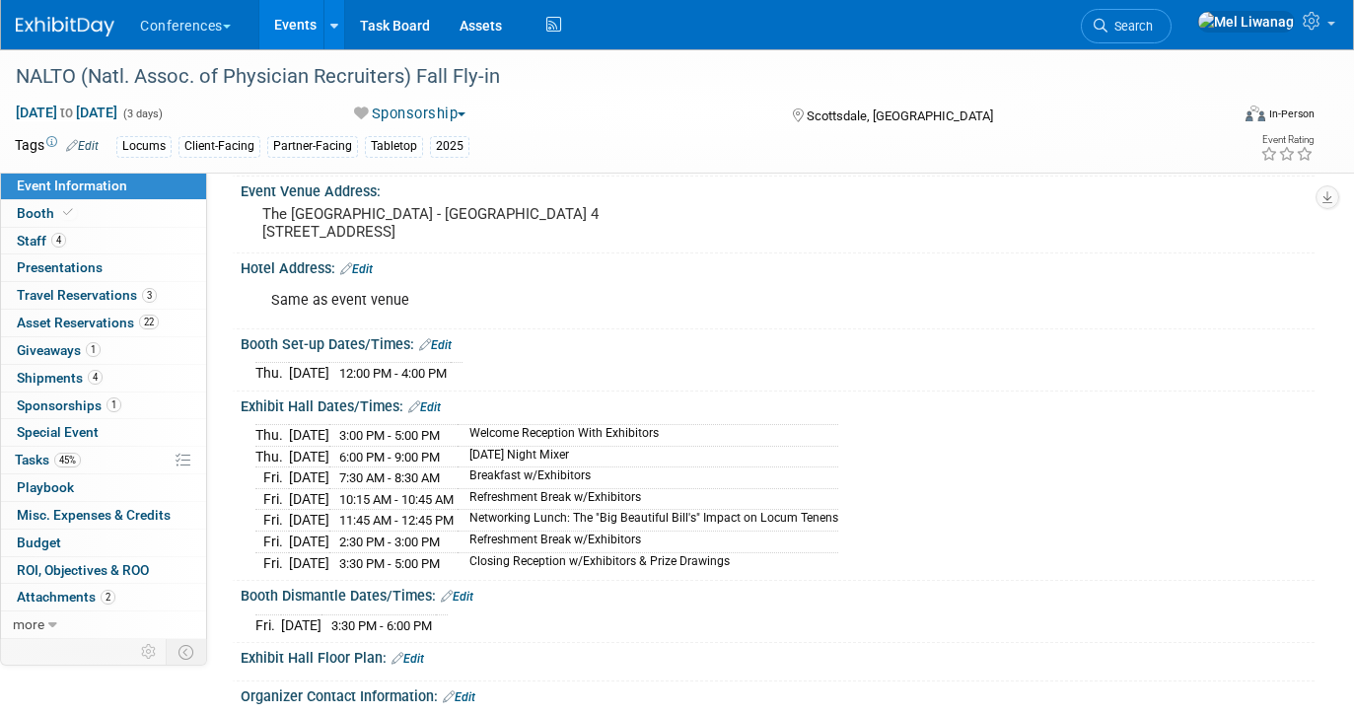
scroll to position [377, 0]
drag, startPoint x: 794, startPoint y: 553, endPoint x: 235, endPoint y: 436, distance: 571.2
click at [235, 436] on div "Exhibit Hall Dates/Times: Edit Thu. Oct 9, 2025 3:00 PM - 5:00 PM Welcome Recep…" at bounding box center [773, 484] width 1083 height 189
copy div "Edit Thu. Oct 9, 2025 3:00 PM - 5:00 PM Welcome Reception With Exhibitors Thu. …"
click at [88, 464] on link "45% Tasks 45%" at bounding box center [103, 460] width 205 height 27
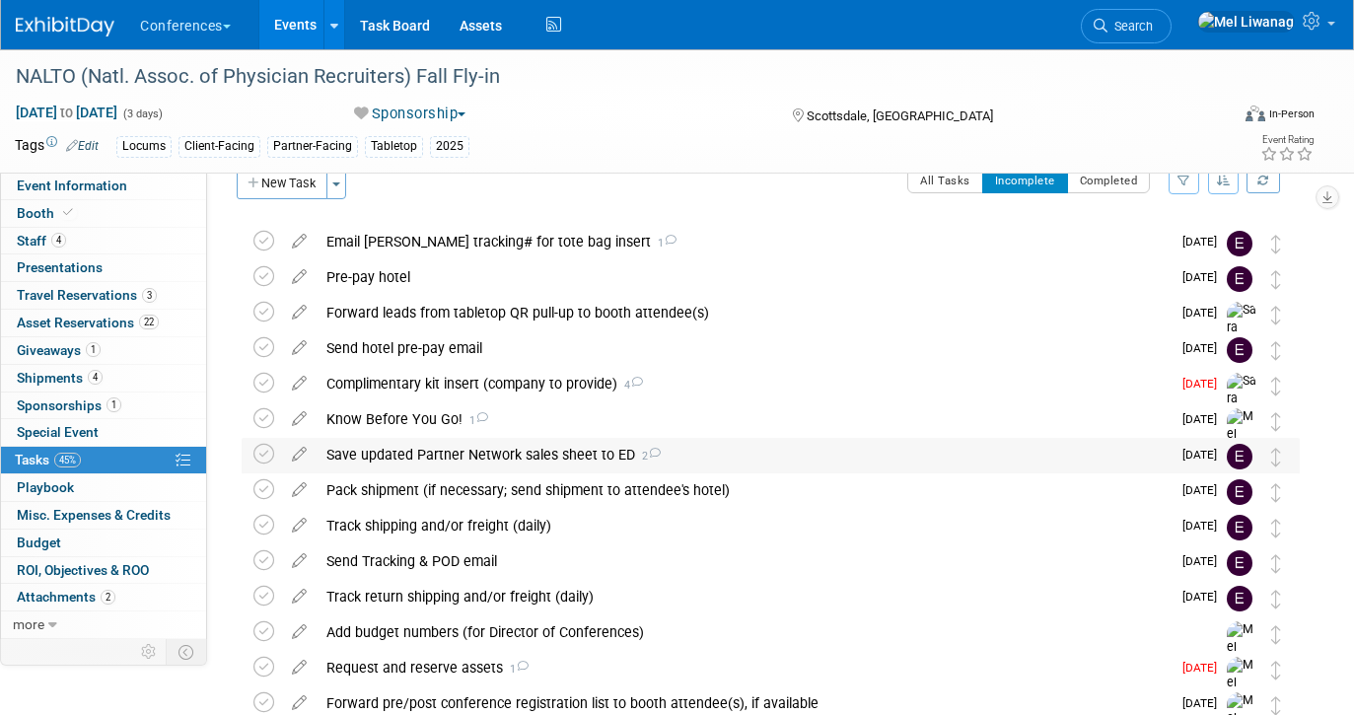
scroll to position [0, 0]
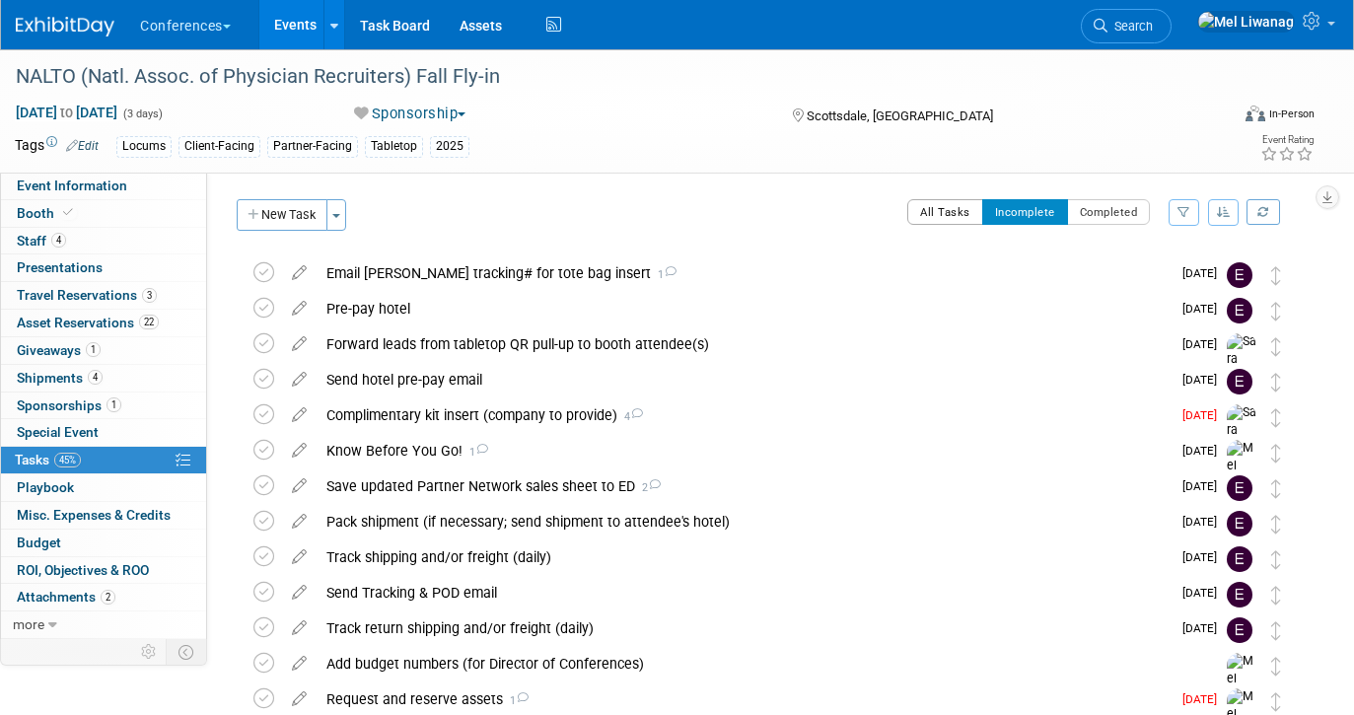
click at [922, 202] on button "All Tasks" at bounding box center [945, 212] width 76 height 26
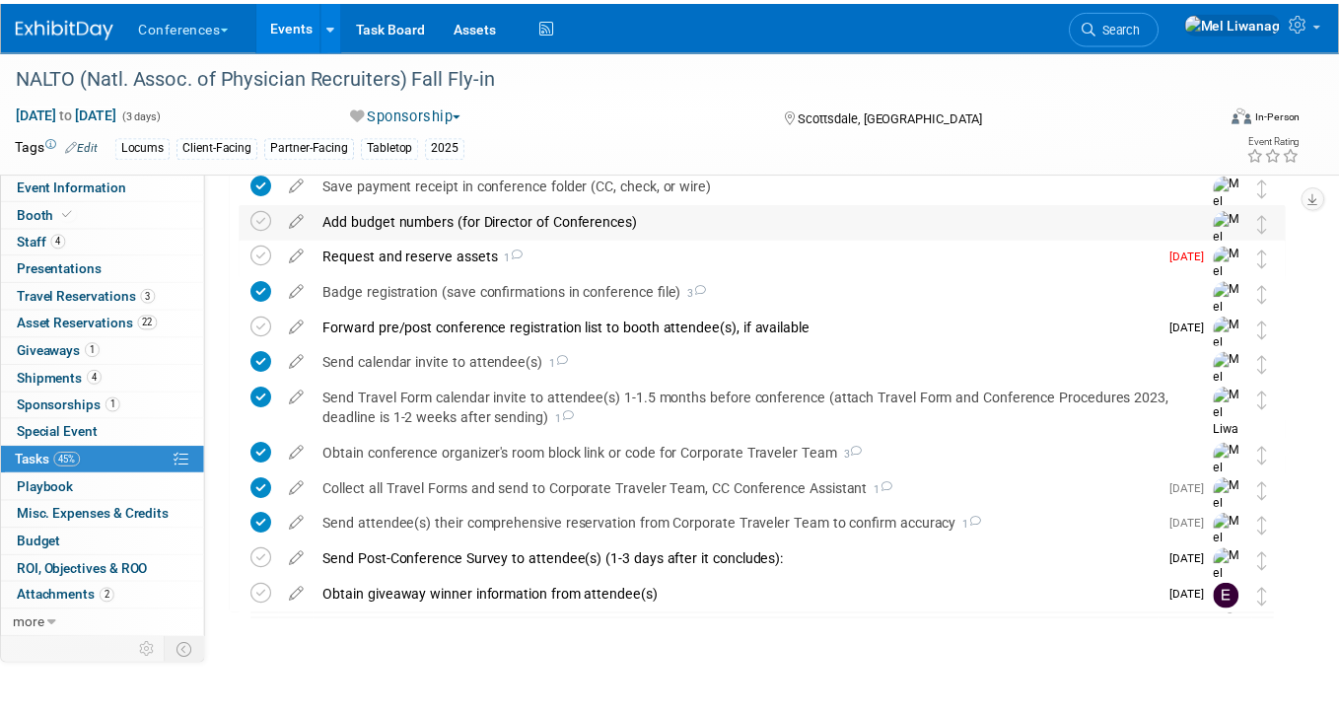
scroll to position [712, 0]
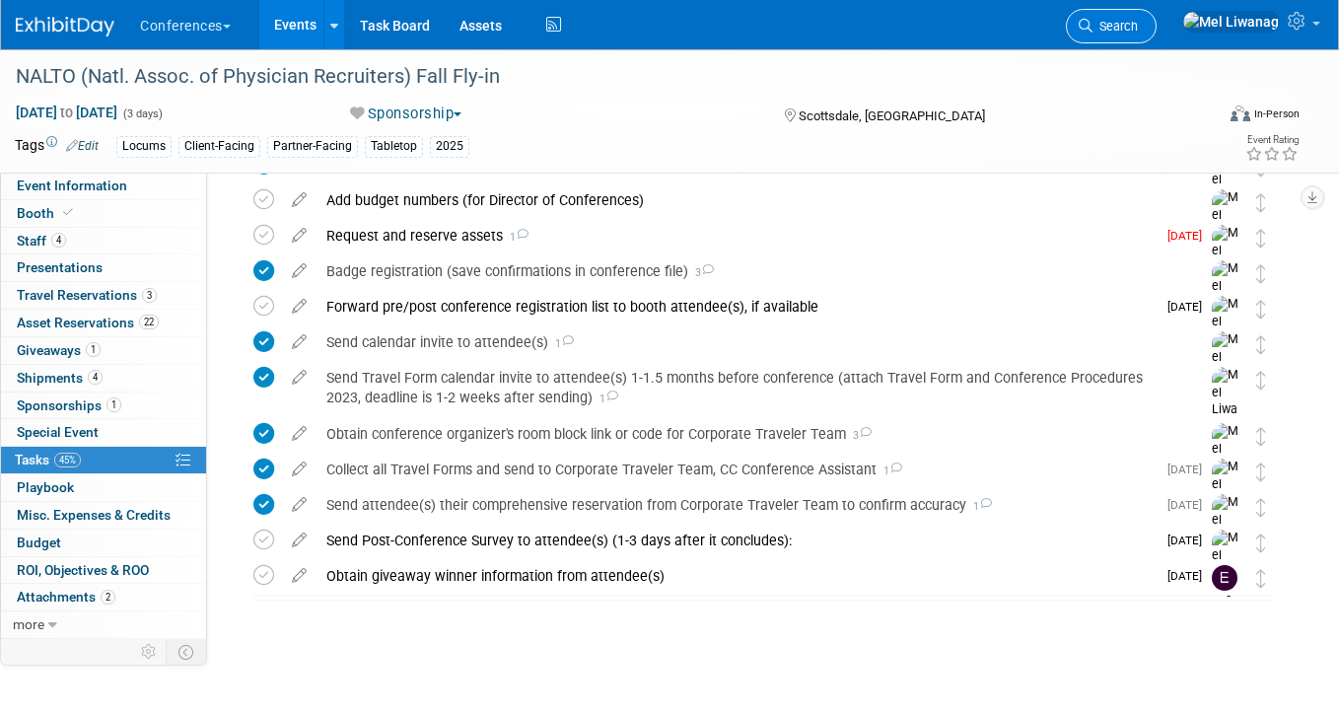
click at [1138, 30] on span "Search" at bounding box center [1114, 26] width 45 height 15
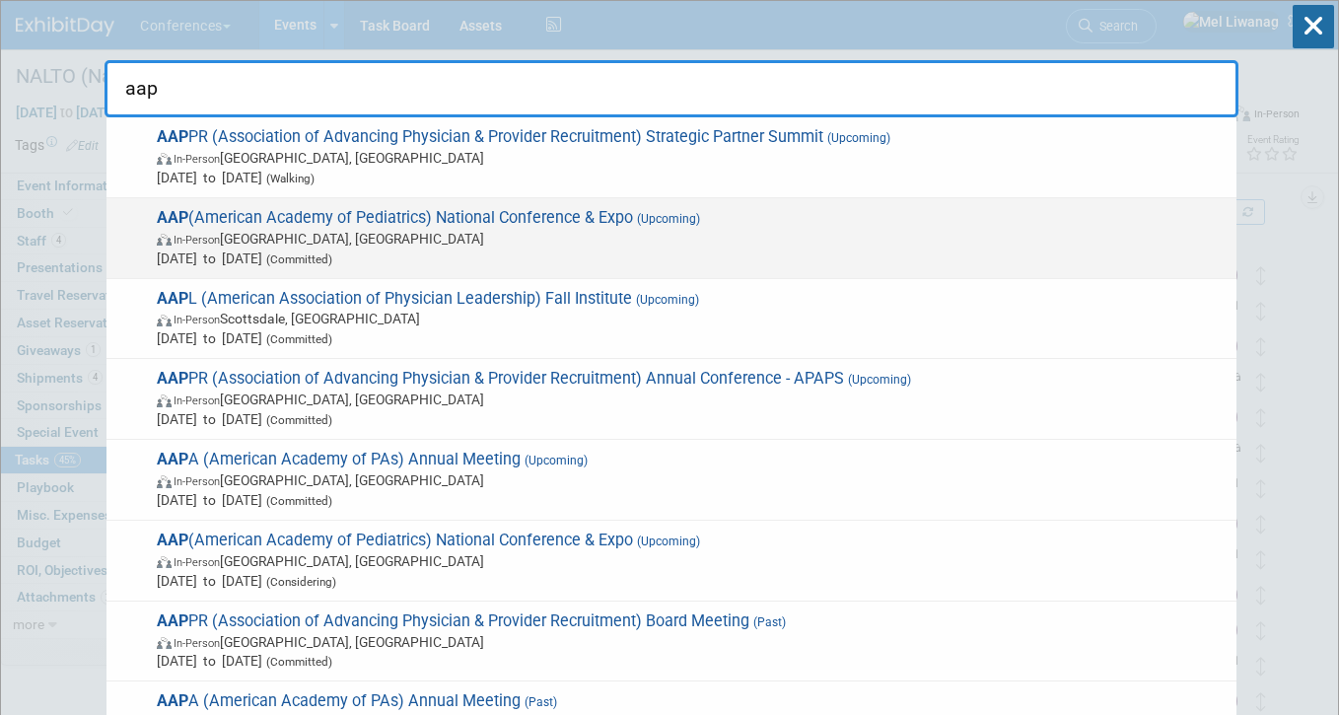
type input "aap"
click at [384, 240] on span "In-Person Denver, CO" at bounding box center [692, 239] width 1070 height 20
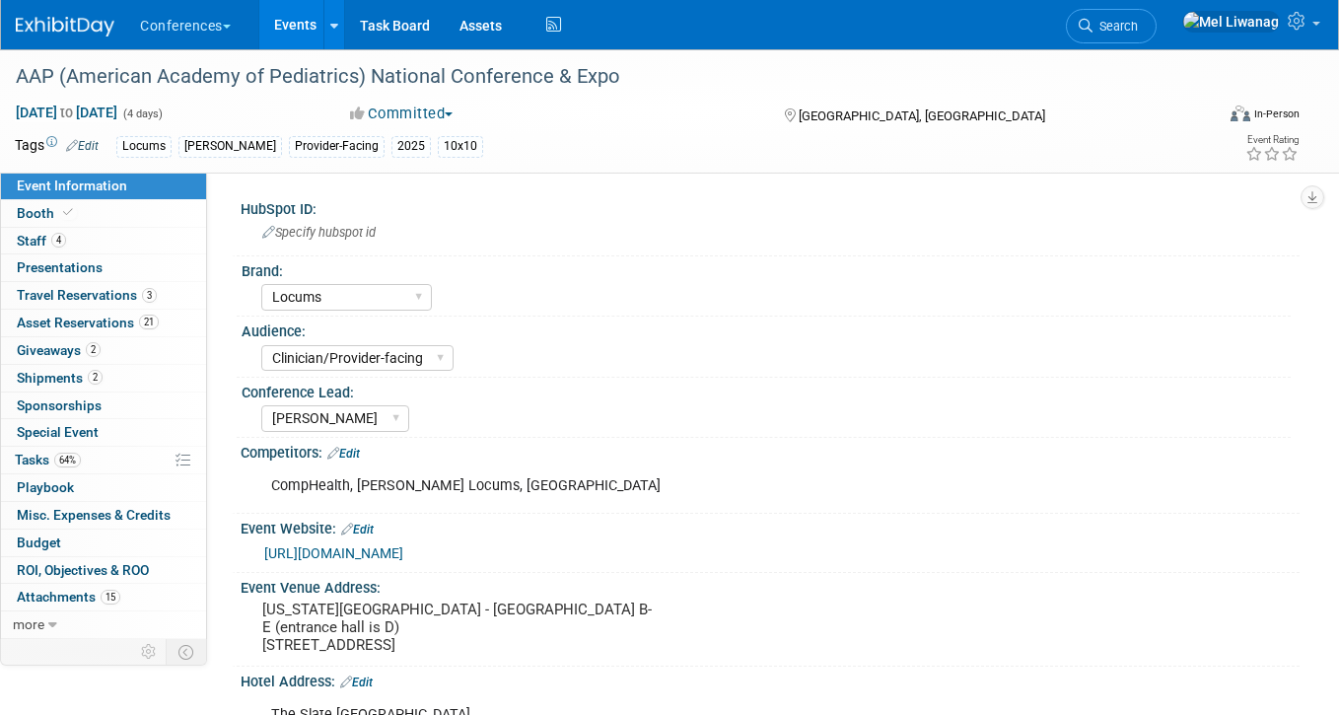
select select "Locums"
select select "Clinician/Provider-facing"
select select "[PERSON_NAME]"
click at [111, 376] on link "2 Shipments 2" at bounding box center [103, 378] width 205 height 27
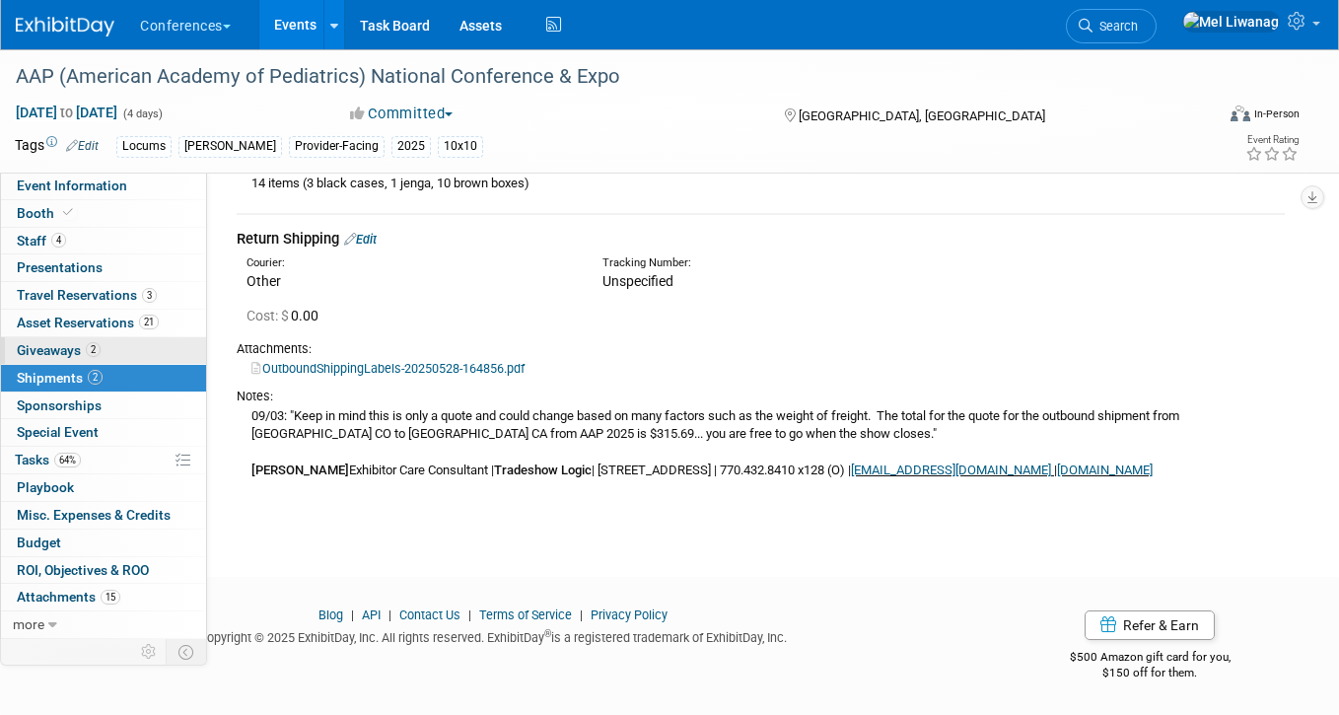
scroll to position [410, 0]
click at [79, 463] on span "64%" at bounding box center [67, 460] width 27 height 15
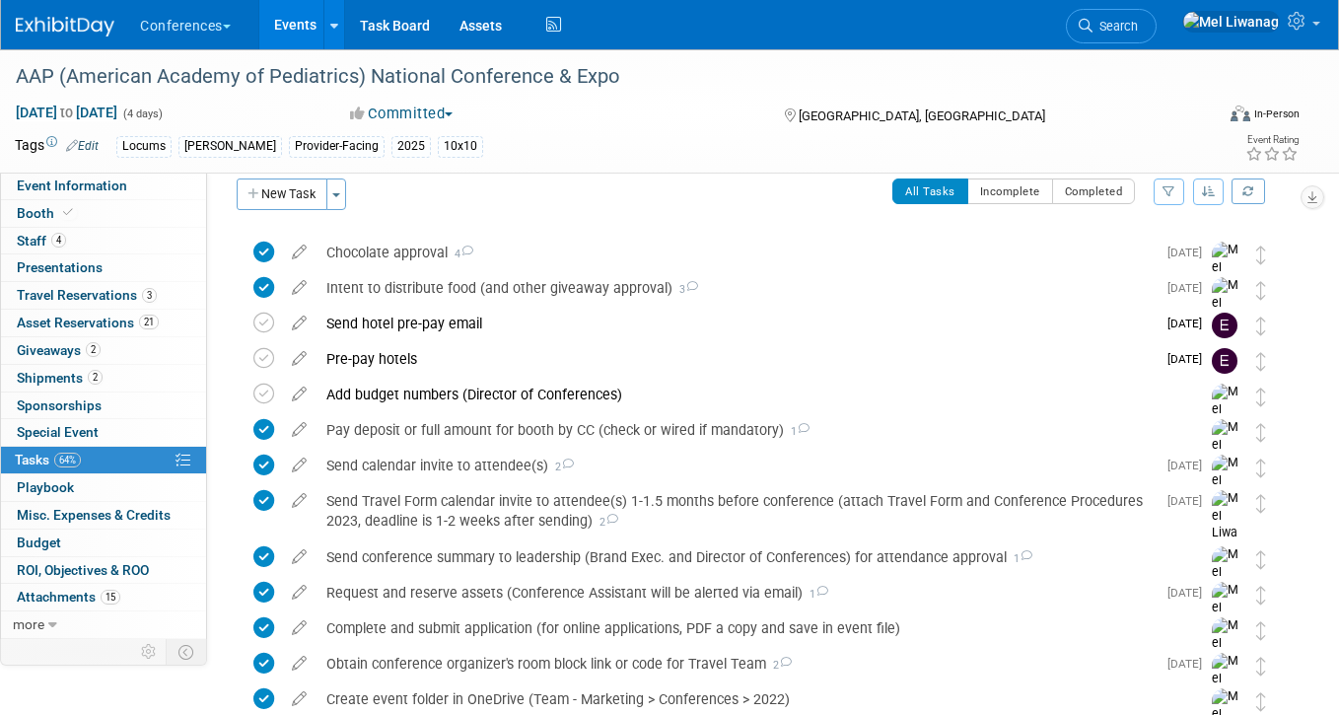
scroll to position [25, 0]
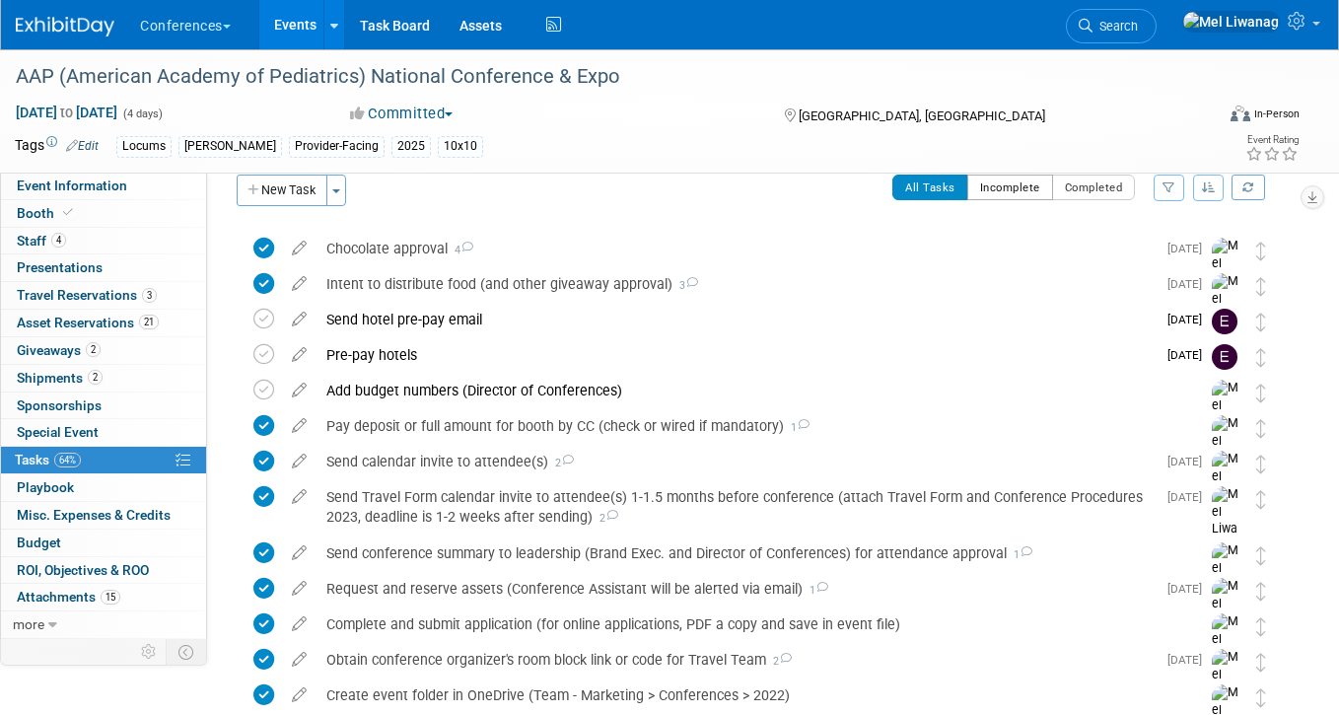
click at [1003, 180] on button "Incomplete" at bounding box center [1010, 188] width 86 height 26
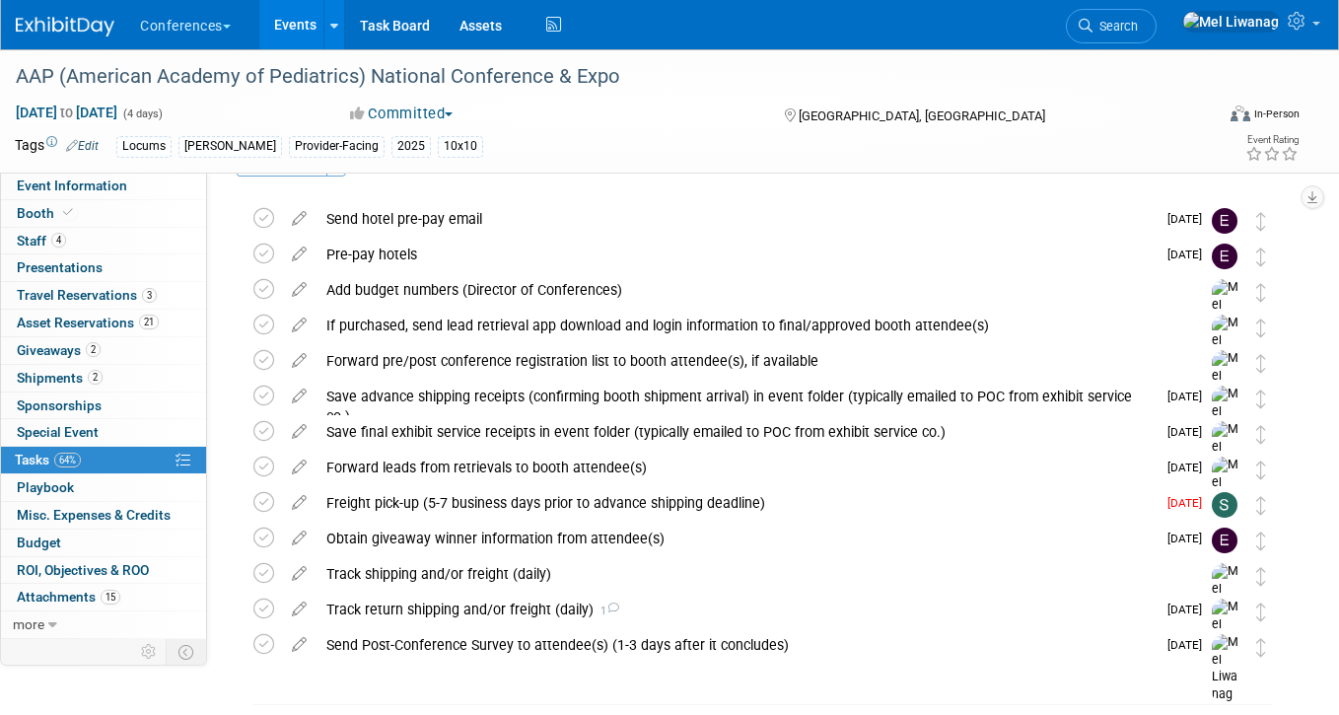
scroll to position [45, 0]
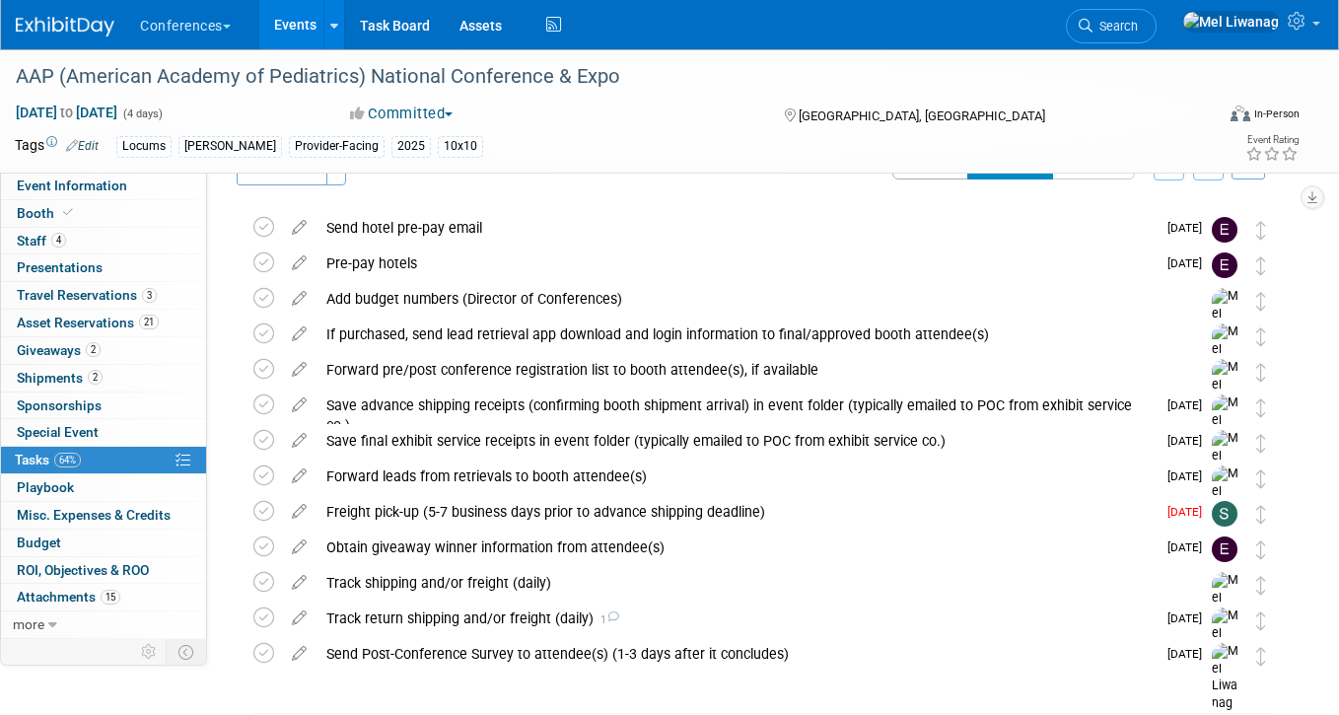
click at [917, 175] on button "All Tasks" at bounding box center [930, 167] width 76 height 26
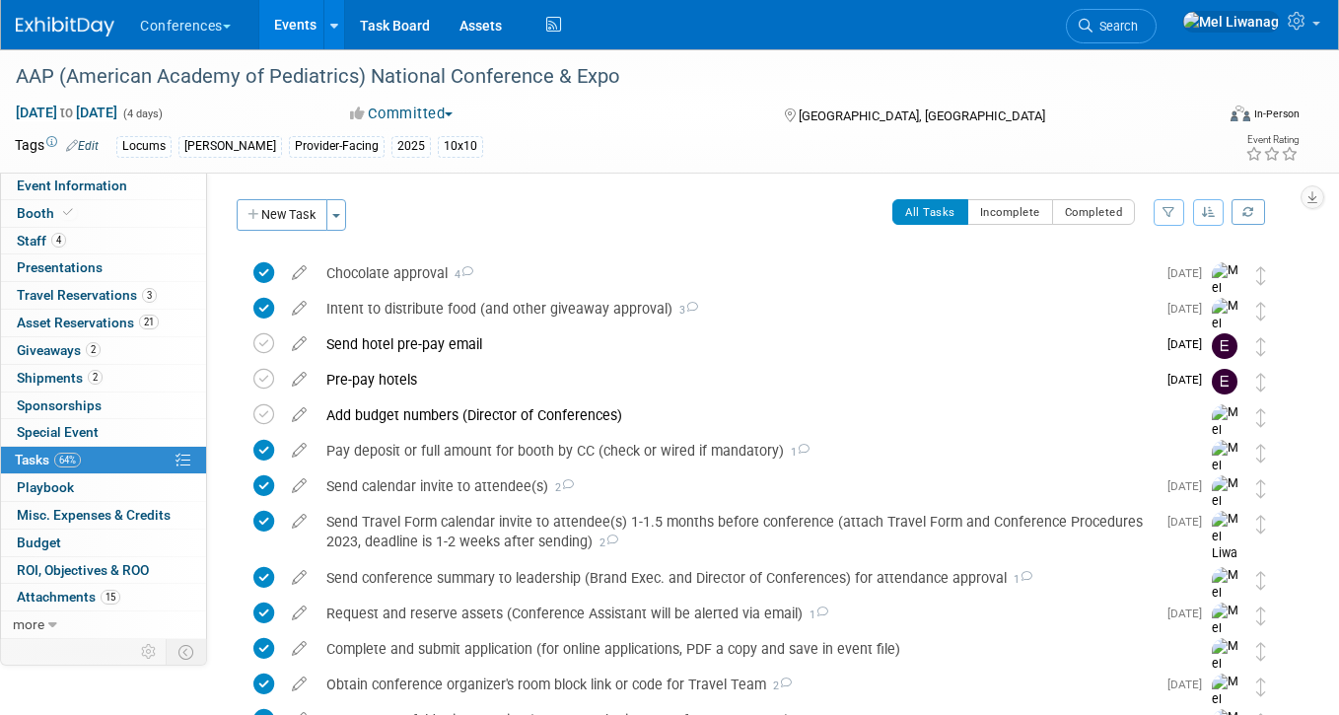
scroll to position [930, 0]
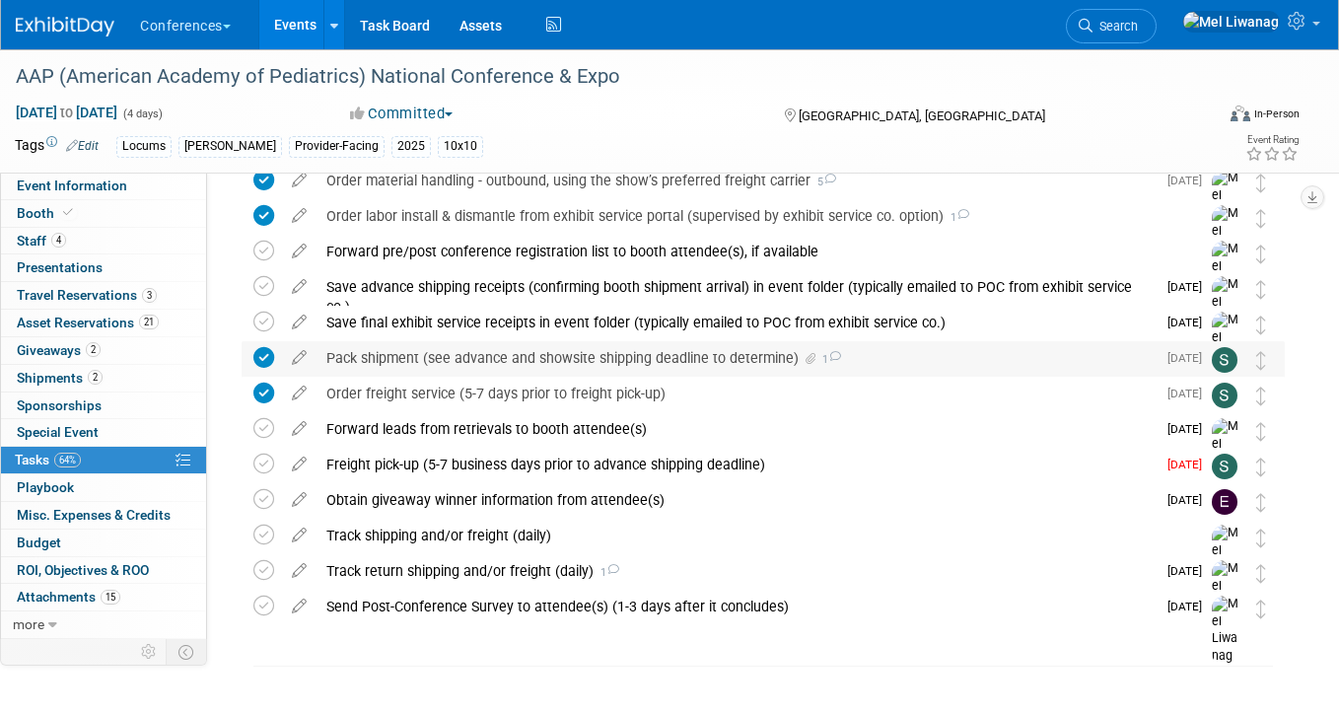
click at [655, 351] on div "Pack shipment (see advance and showsite shipping deadline to determine) 1" at bounding box center [735, 358] width 839 height 34
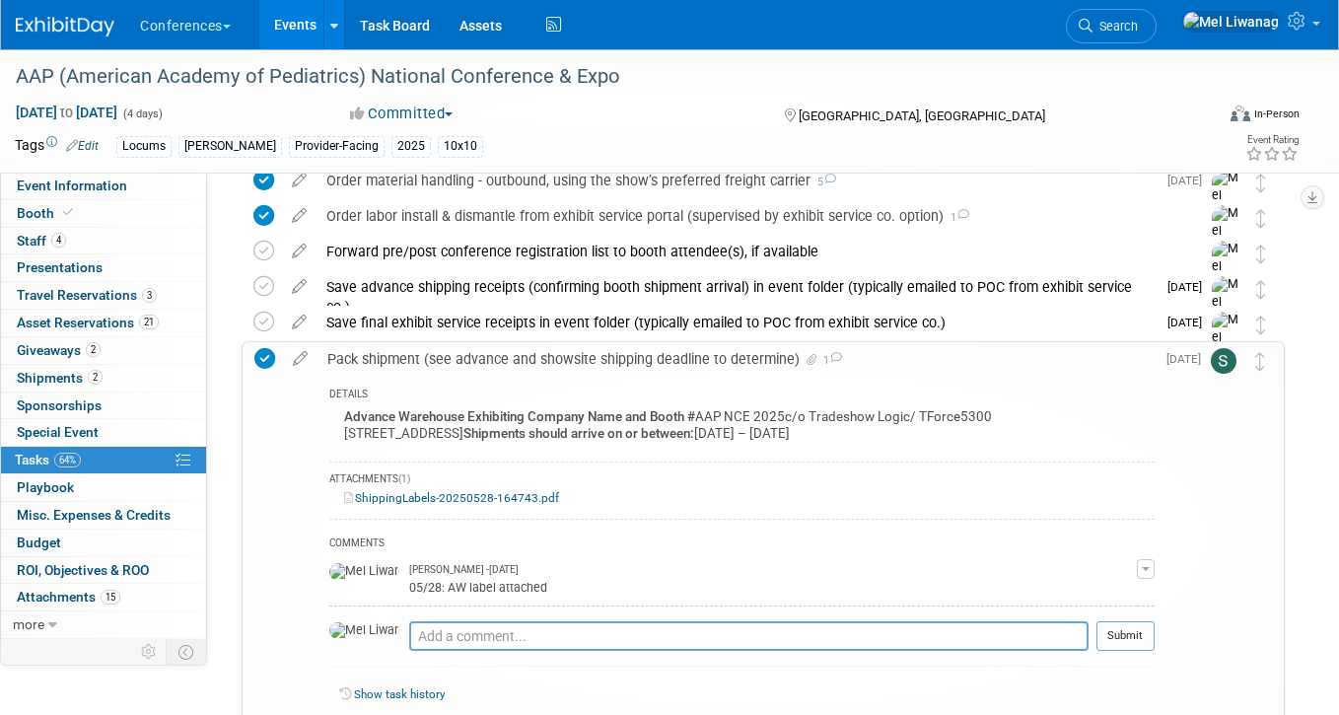
scroll to position [931, 0]
click at [669, 362] on div "Pack shipment (see advance and showsite shipping deadline to determine) 1" at bounding box center [735, 358] width 837 height 34
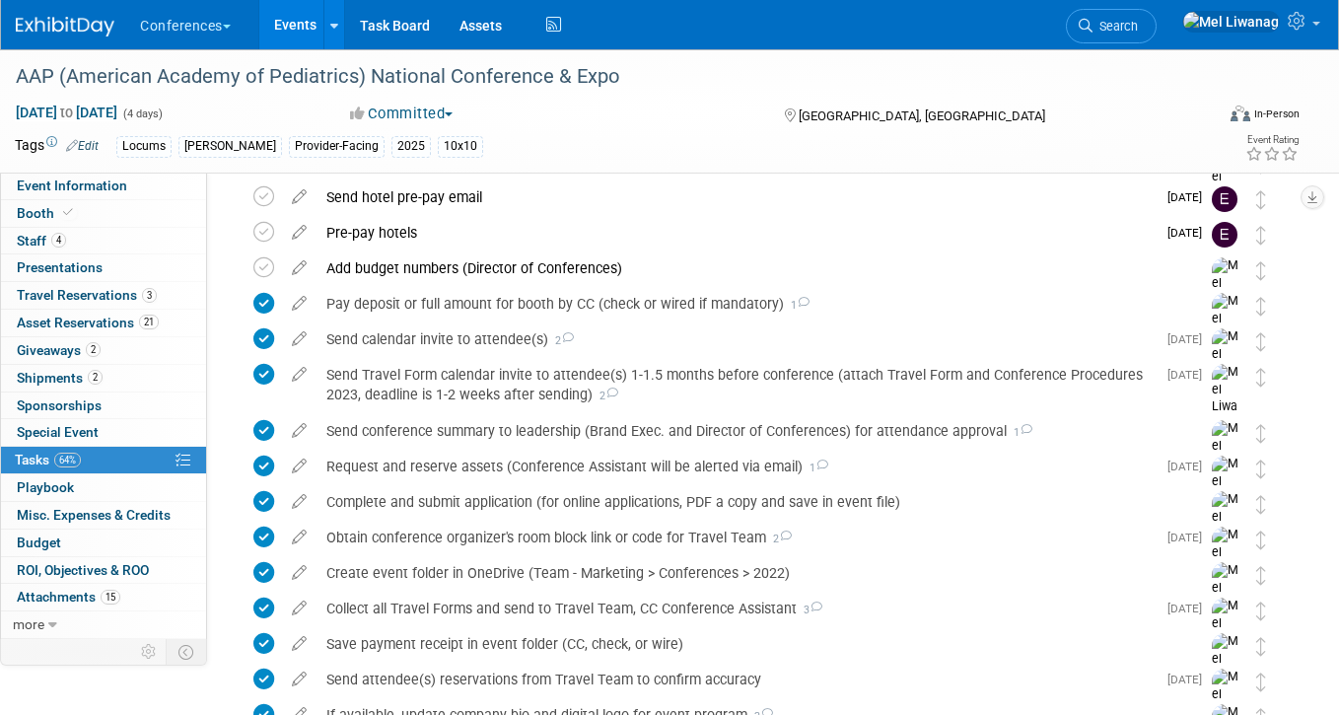
scroll to position [0, 0]
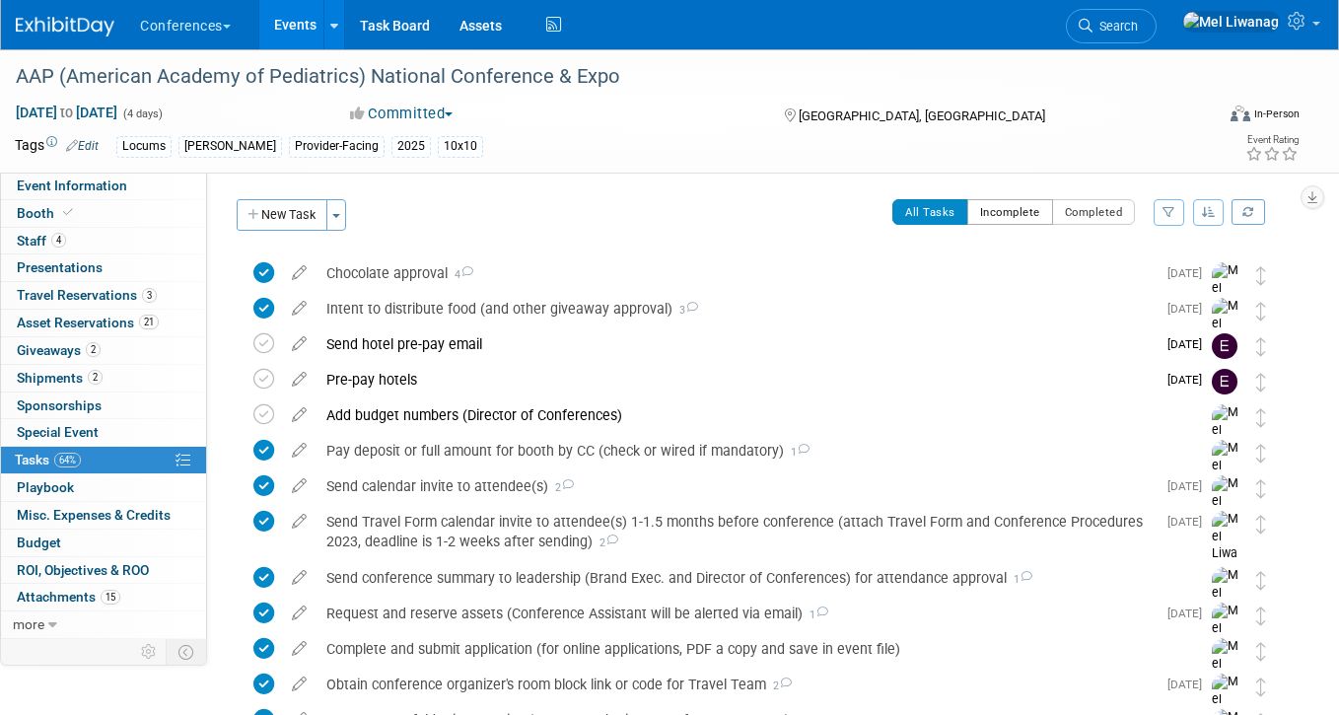
click at [1041, 211] on button "Incomplete" at bounding box center [1010, 212] width 86 height 26
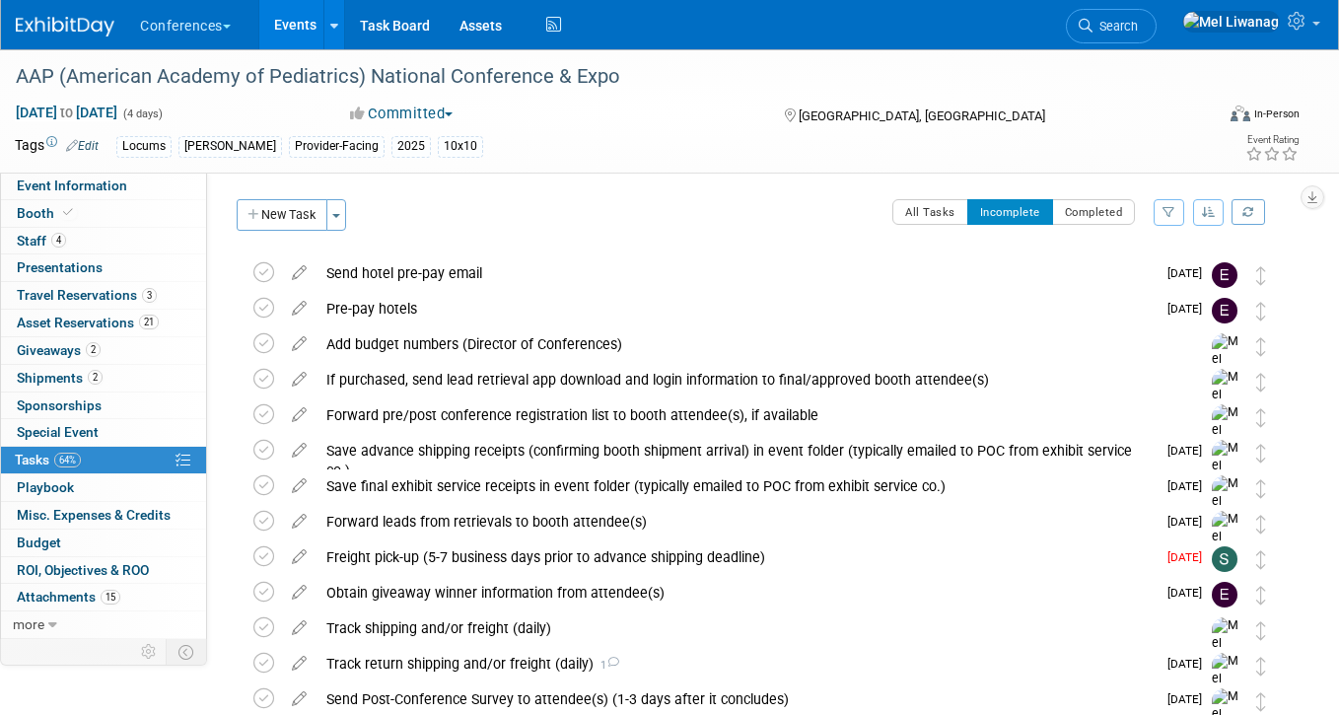
click at [73, 173] on div "AAP (American Academy of Pediatrics) National Conference & Expo Sep 26, 2025 to…" at bounding box center [669, 110] width 1339 height 123
click at [78, 185] on span "Event Information" at bounding box center [72, 185] width 110 height 16
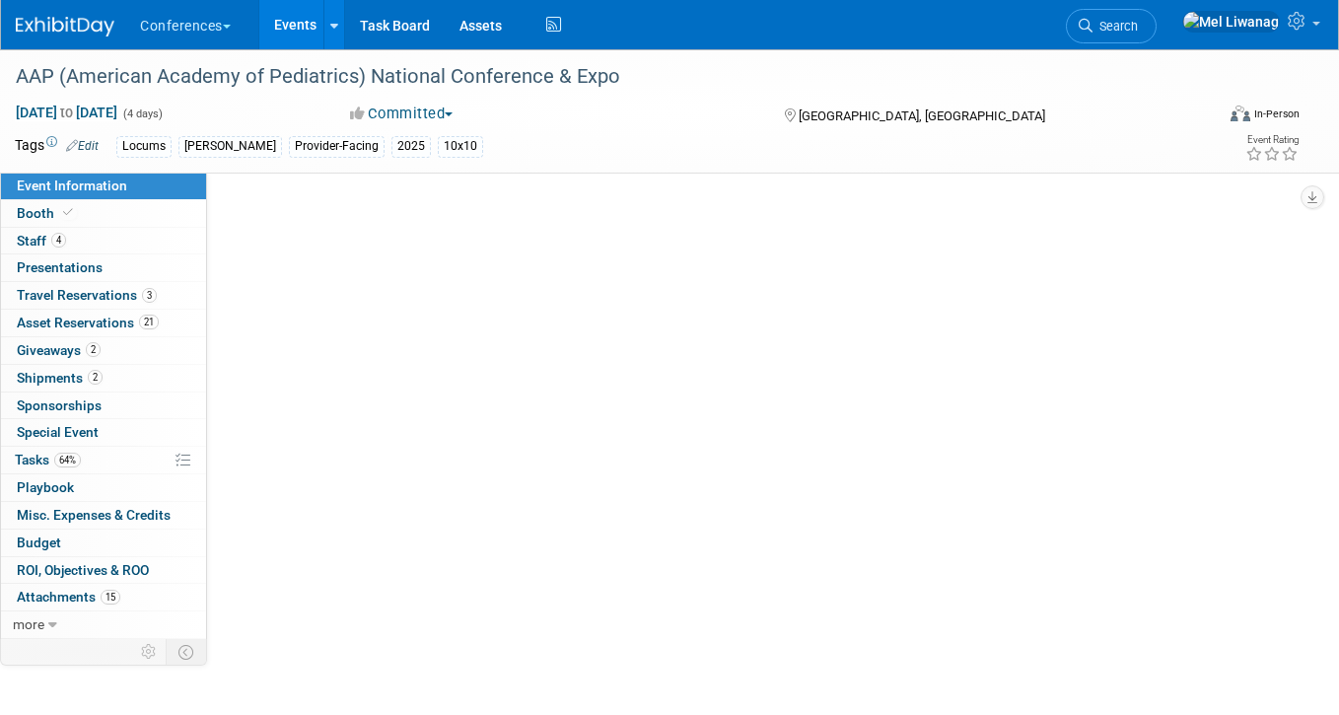
select select "Locums"
select select "Clinician/Provider-facing"
select select "[PERSON_NAME]"
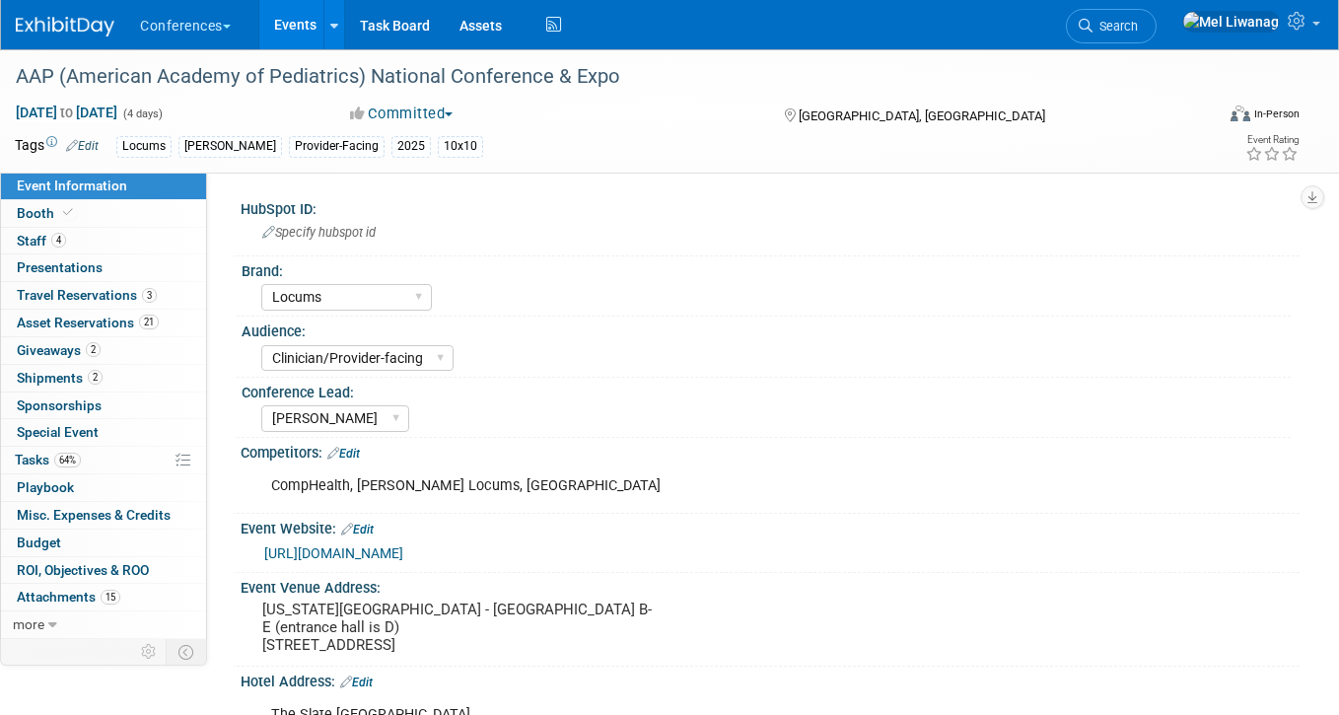
click at [56, 23] on img at bounding box center [65, 27] width 99 height 20
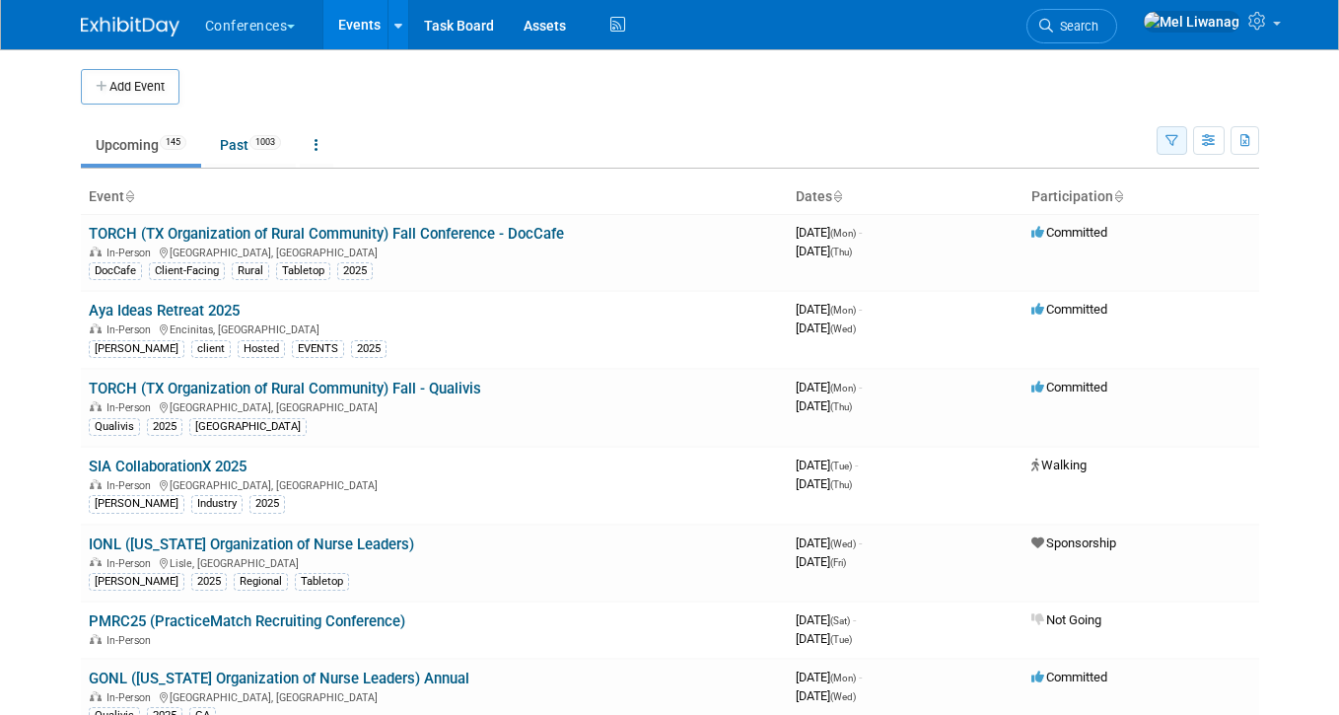
click at [1161, 140] on button "button" at bounding box center [1171, 140] width 31 height 29
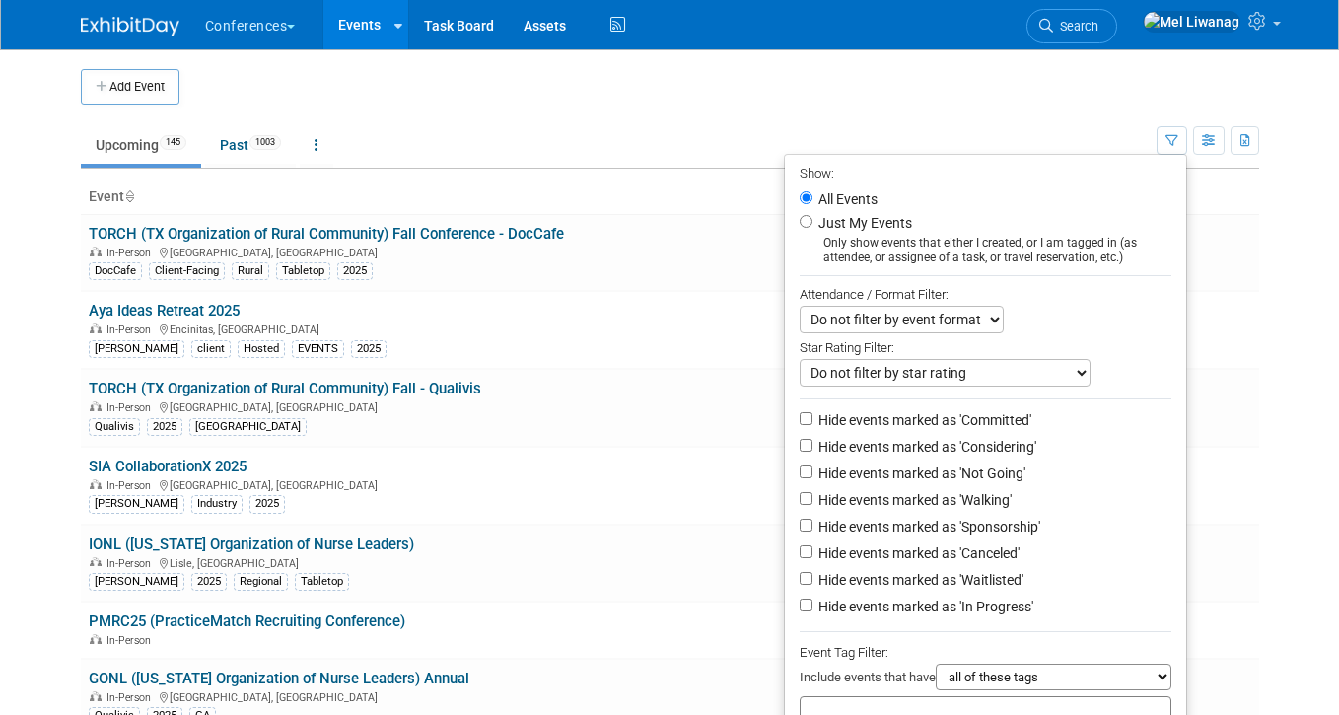
click at [863, 230] on label "Just My Events" at bounding box center [863, 223] width 98 height 20
click at [812, 228] on input "Just My Events" at bounding box center [806, 221] width 13 height 13
radio input "true"
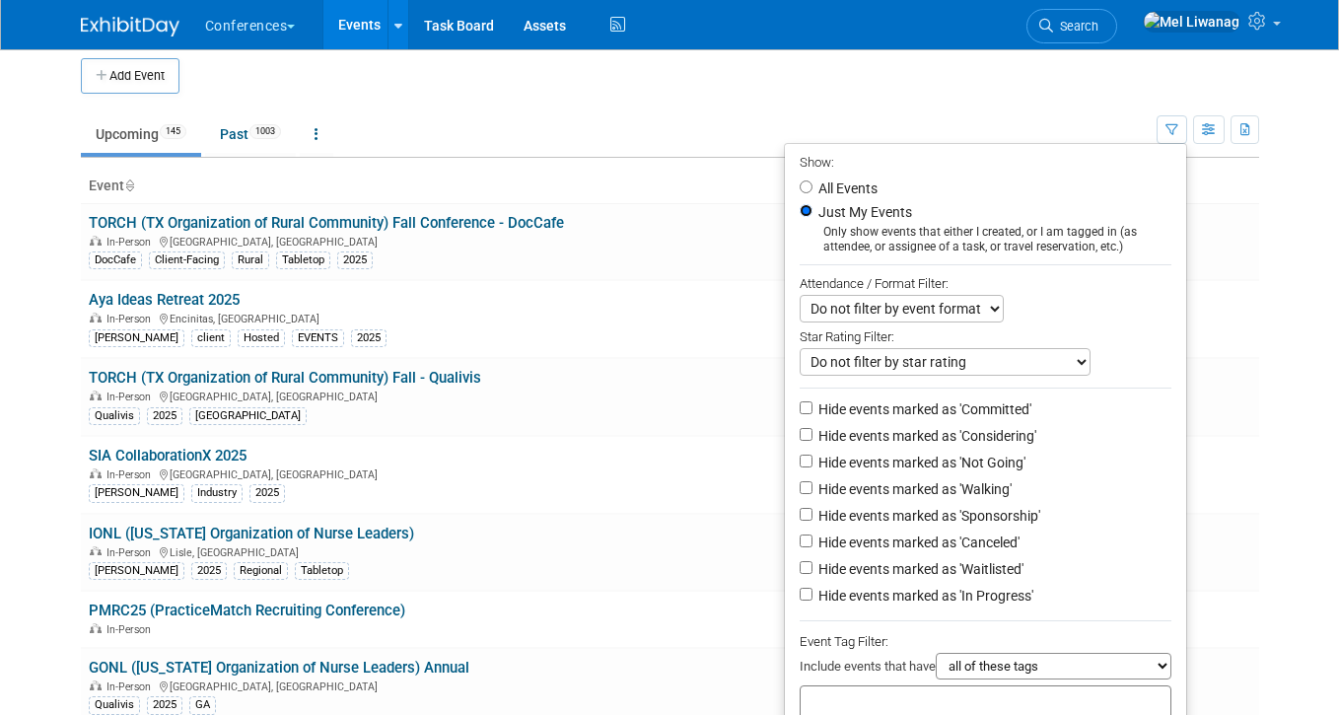
scroll to position [42, 0]
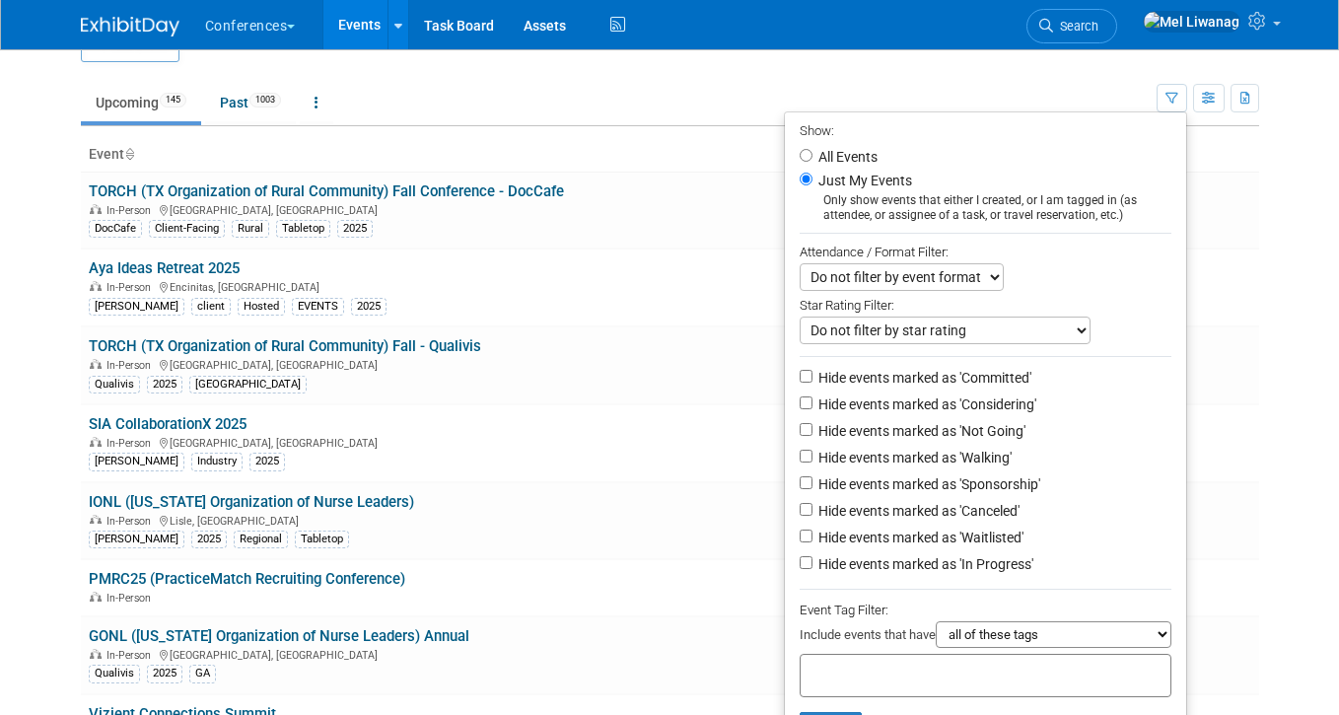
click at [910, 430] on label "Hide events marked as 'Not Going'" at bounding box center [919, 431] width 211 height 20
click at [812, 430] on input "Hide events marked as 'Not Going'" at bounding box center [806, 429] width 13 height 13
checkbox input "true"
click at [923, 546] on label "Hide events marked as 'Waitlisted'" at bounding box center [918, 537] width 209 height 20
click at [812, 542] on input "Hide events marked as 'Waitlisted'" at bounding box center [806, 535] width 13 height 13
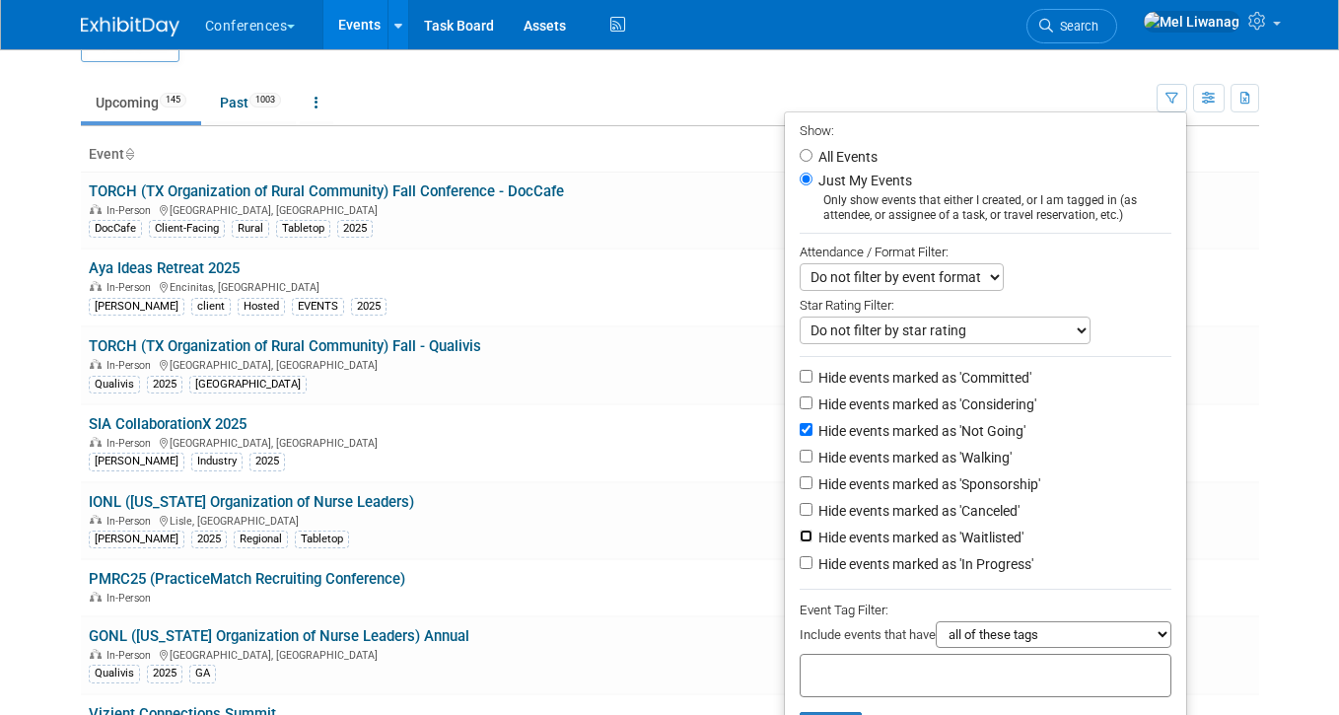
checkbox input "true"
click at [926, 521] on label "Hide events marked as 'Canceled'" at bounding box center [916, 511] width 205 height 20
click at [812, 516] on input "Hide events marked as 'Canceled'" at bounding box center [806, 509] width 13 height 13
checkbox input "true"
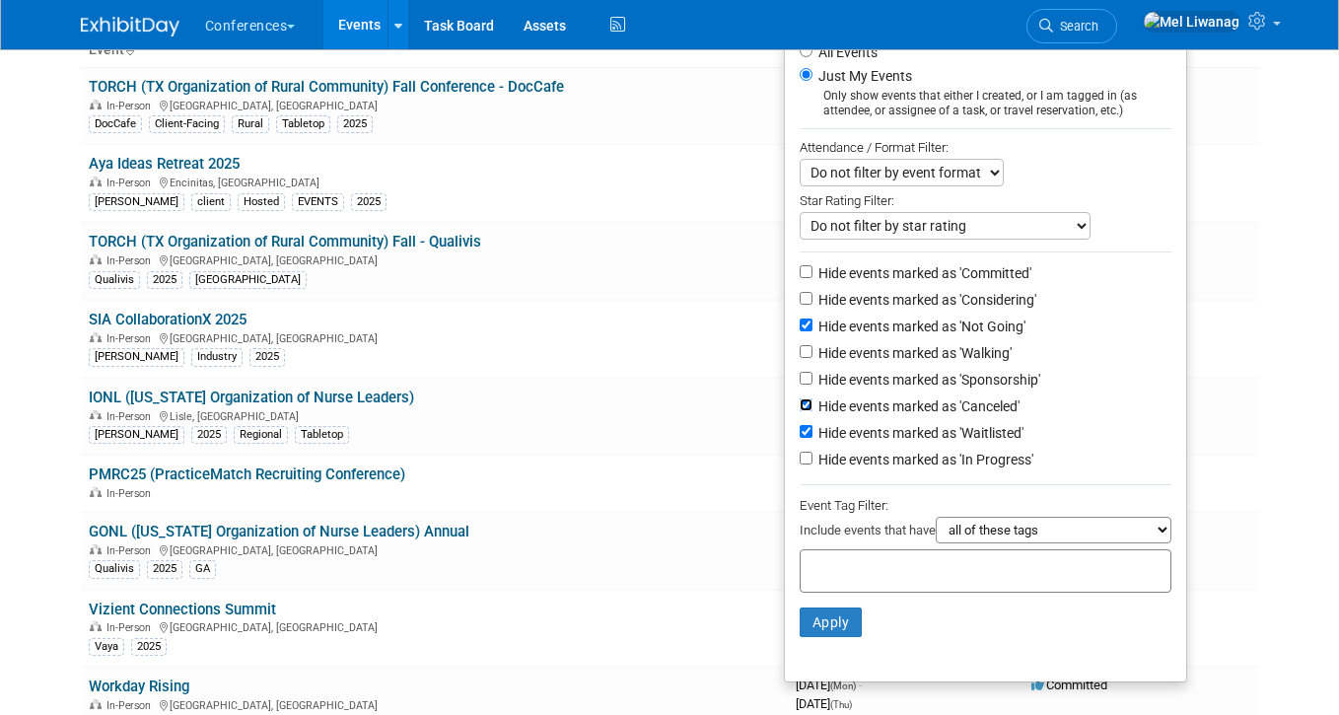
scroll to position [191, 0]
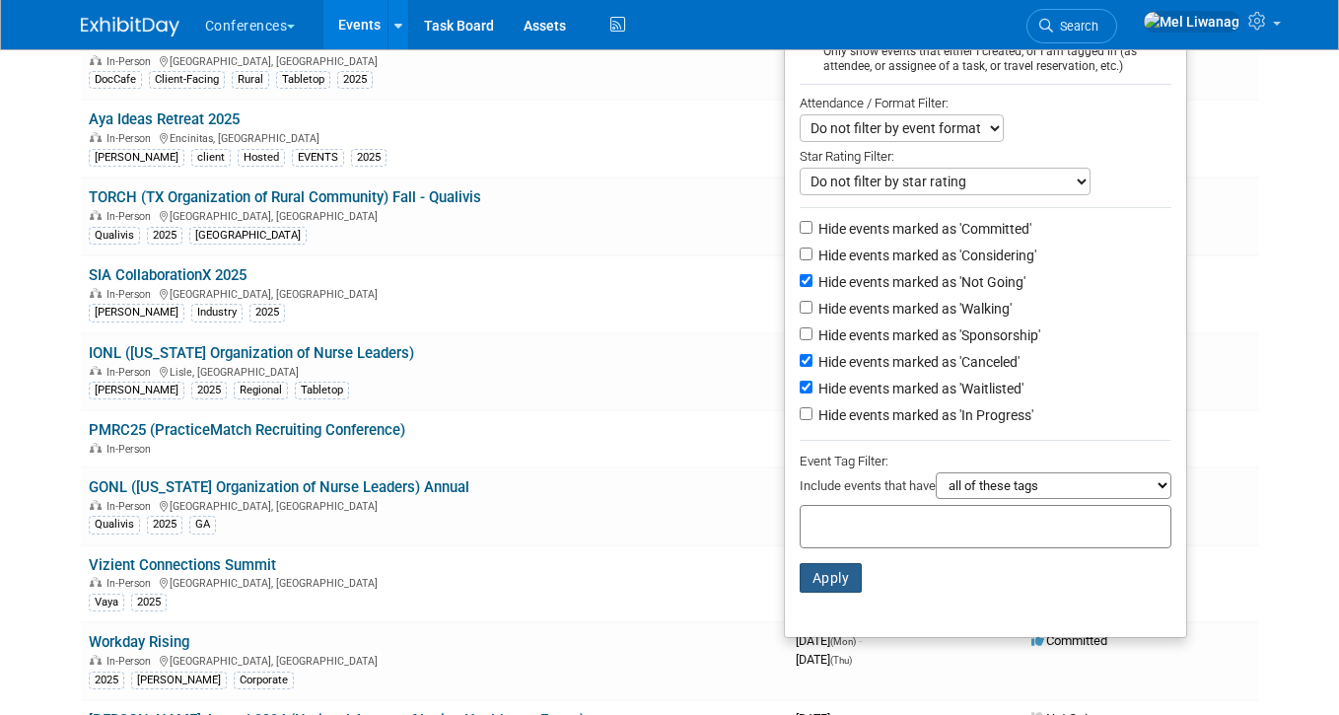
click at [850, 584] on button "Apply" at bounding box center [831, 578] width 63 height 30
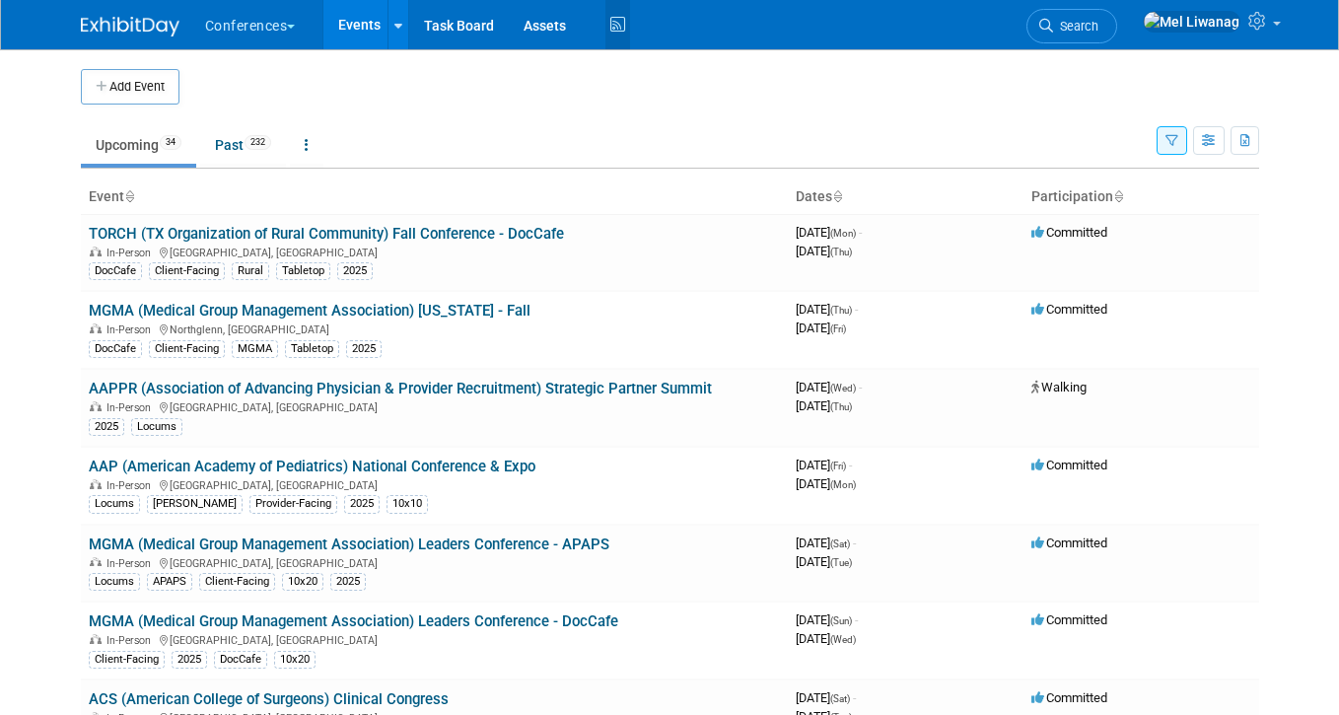
click at [627, 26] on icon at bounding box center [617, 25] width 25 height 31
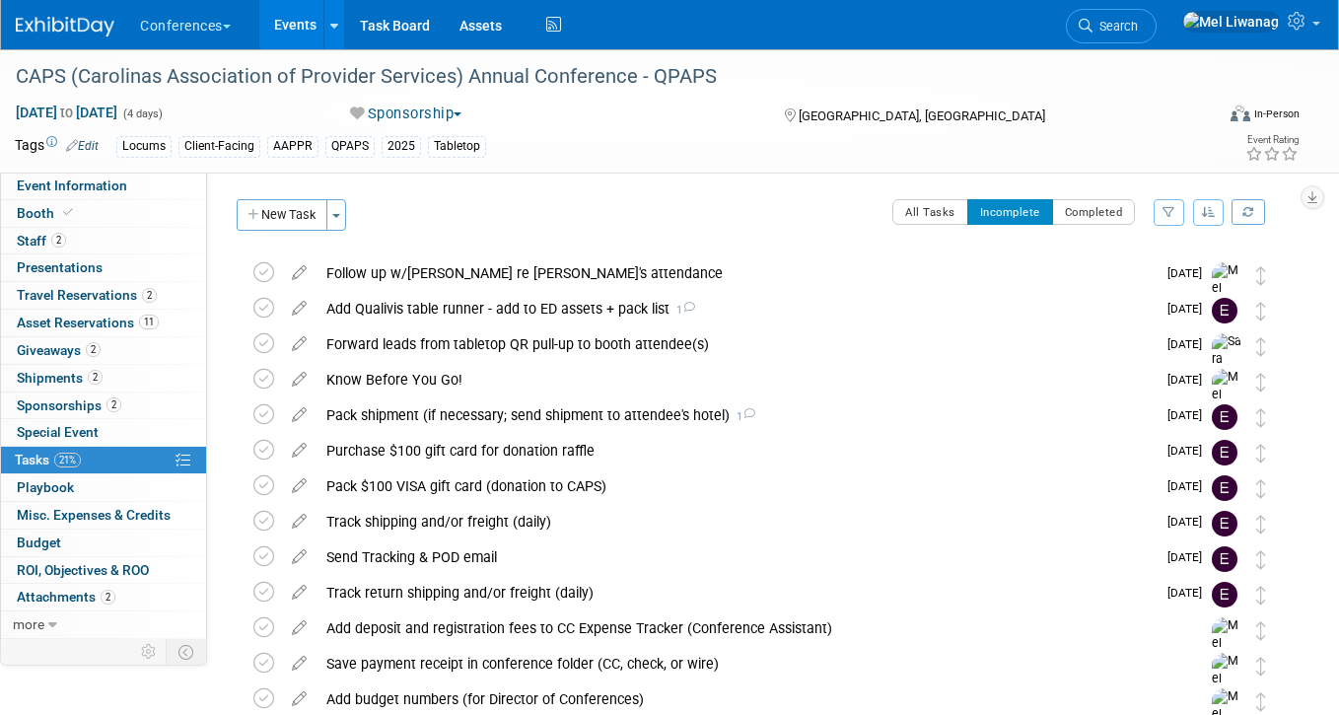
scroll to position [463, 0]
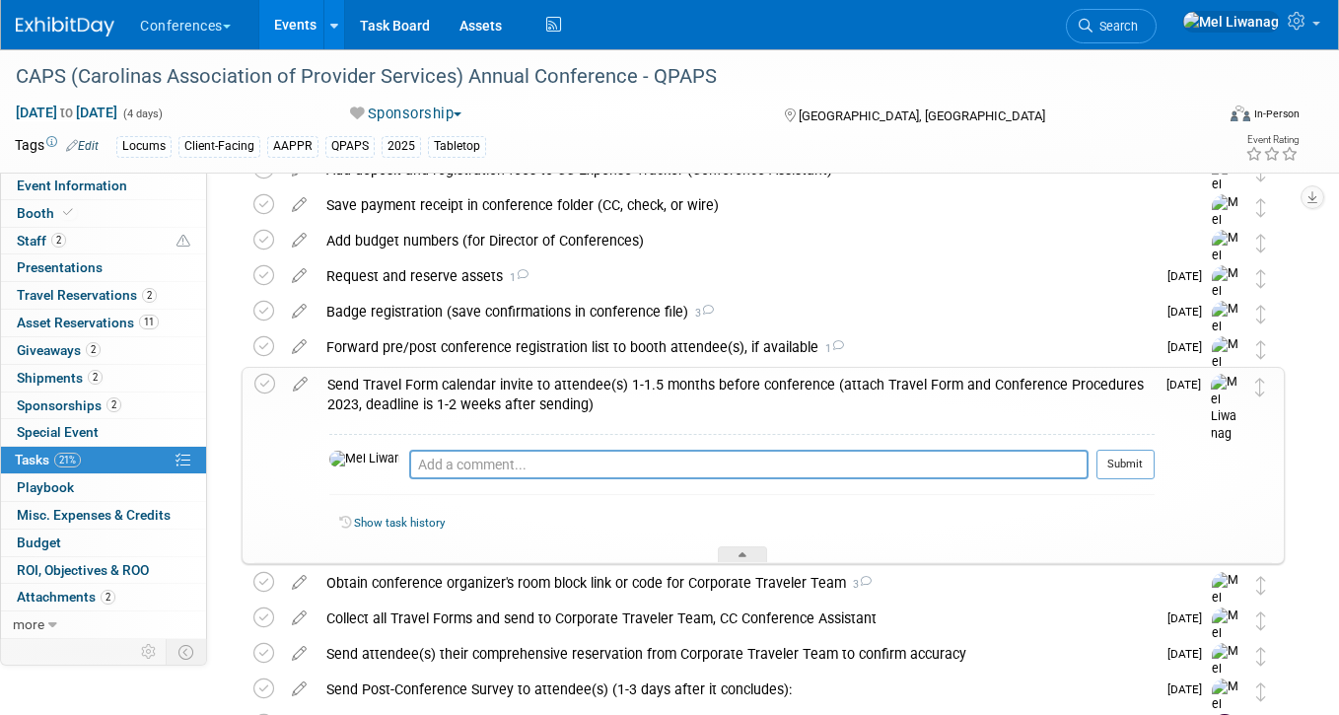
click at [609, 402] on div "Send Travel Form calendar invite to attendee(s) 1-1.5 months before conference …" at bounding box center [735, 395] width 837 height 54
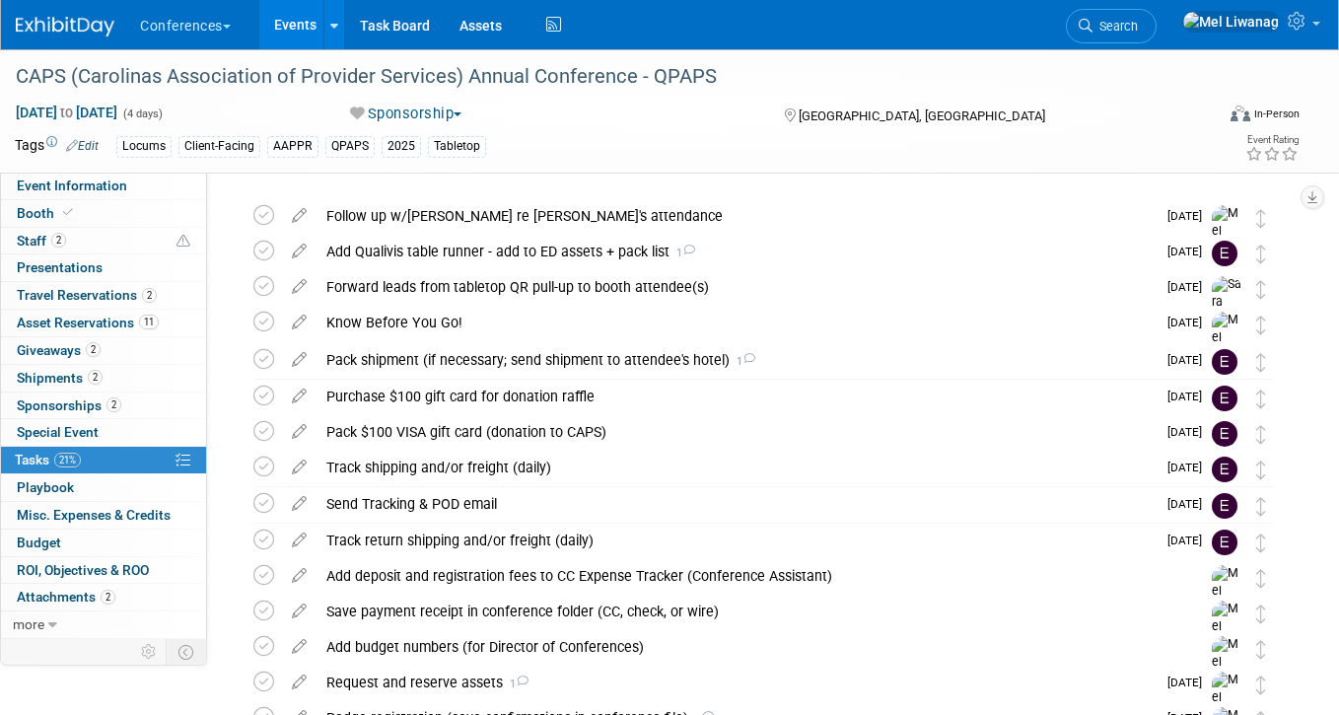
scroll to position [0, 0]
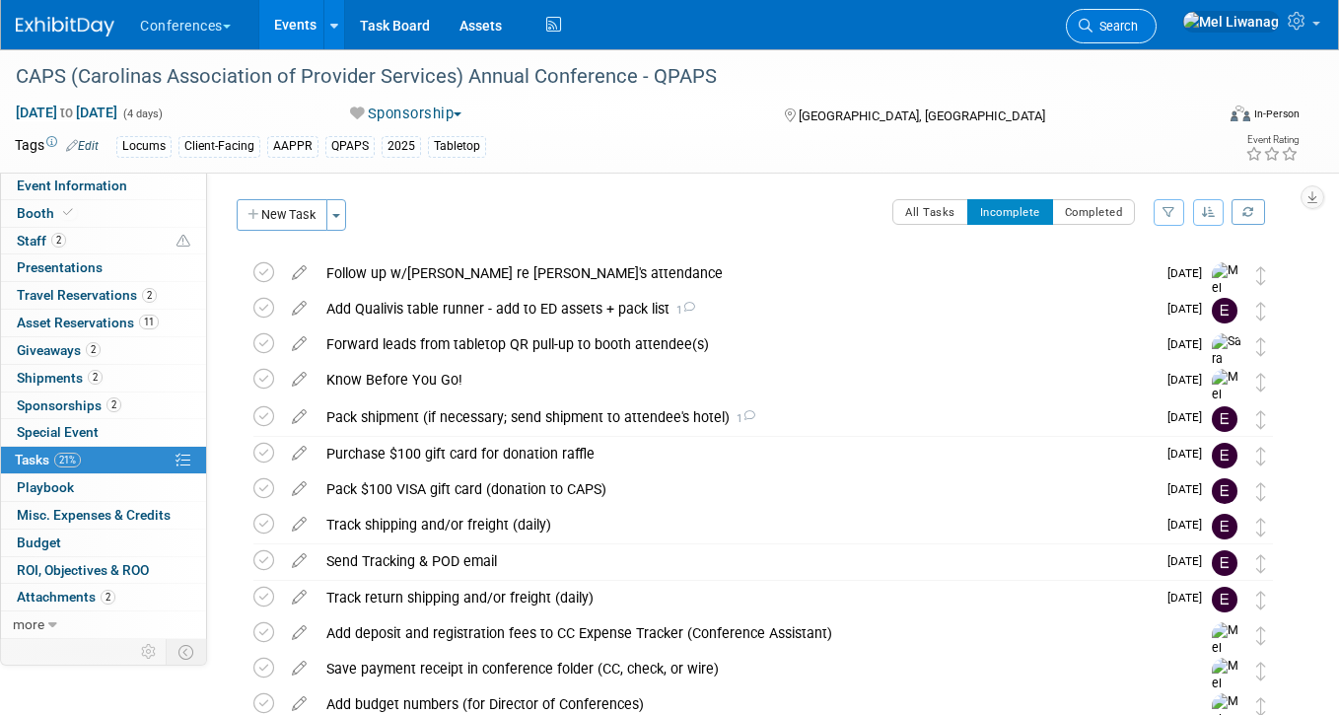
click at [1156, 40] on link "Search" at bounding box center [1111, 26] width 91 height 35
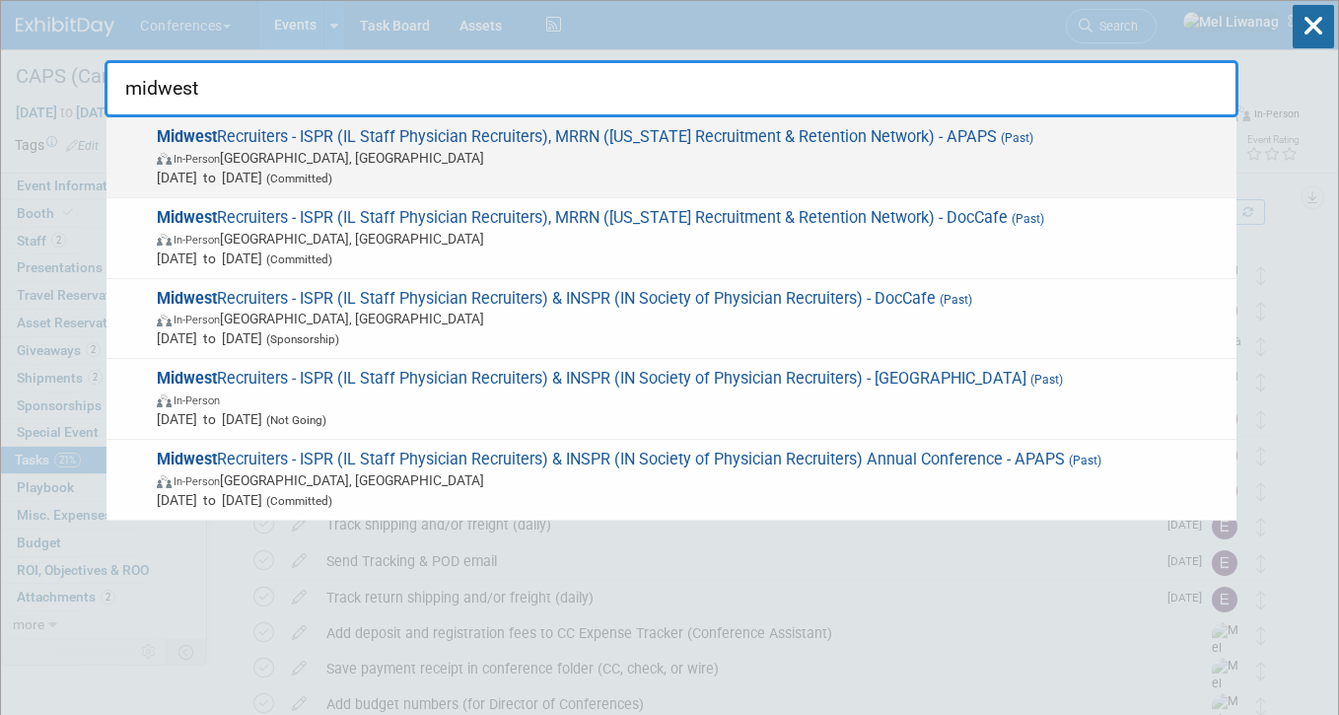
type input "midwest"
click at [1071, 130] on span "Midwest Recruiters - ISPR (IL Staff Physician Recruiters), MRRN ([US_STATE] Rec…" at bounding box center [689, 157] width 1076 height 60
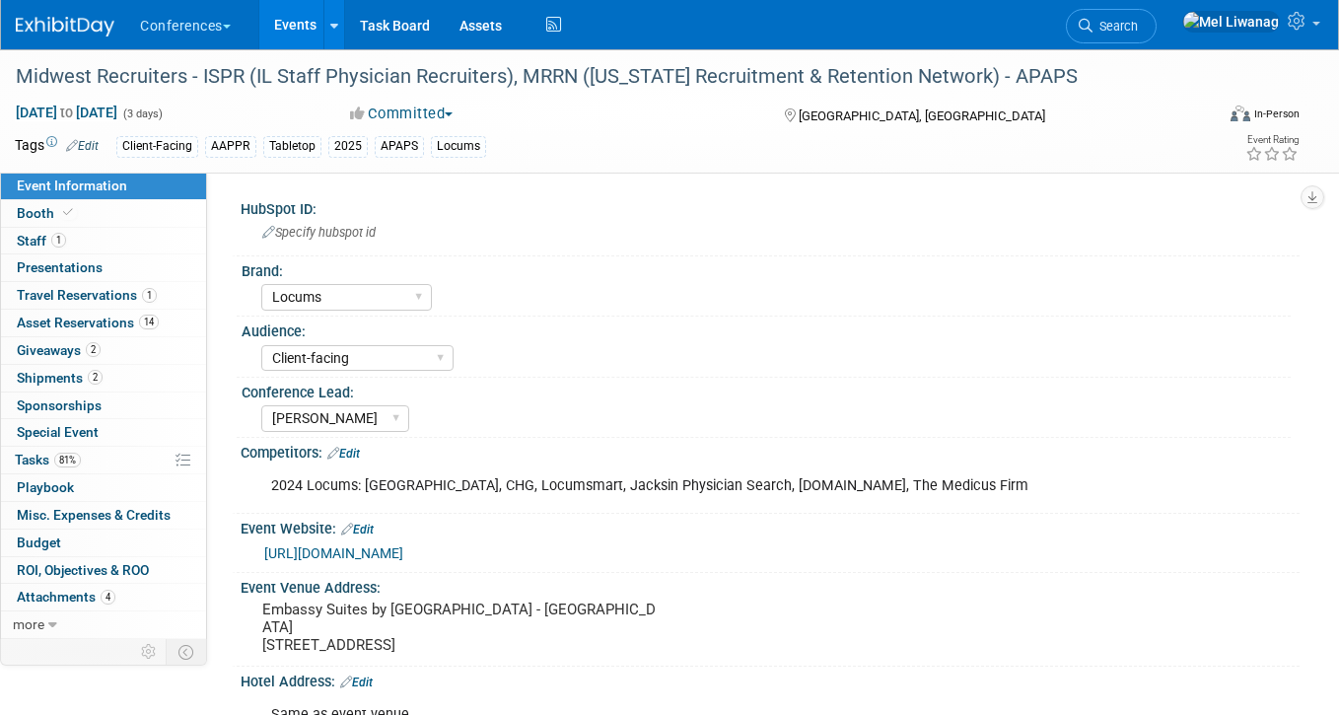
select select "Locums"
select select "Client-facing"
select select "[PERSON_NAME]"
click at [117, 454] on link "81% Tasks 81%" at bounding box center [103, 460] width 205 height 27
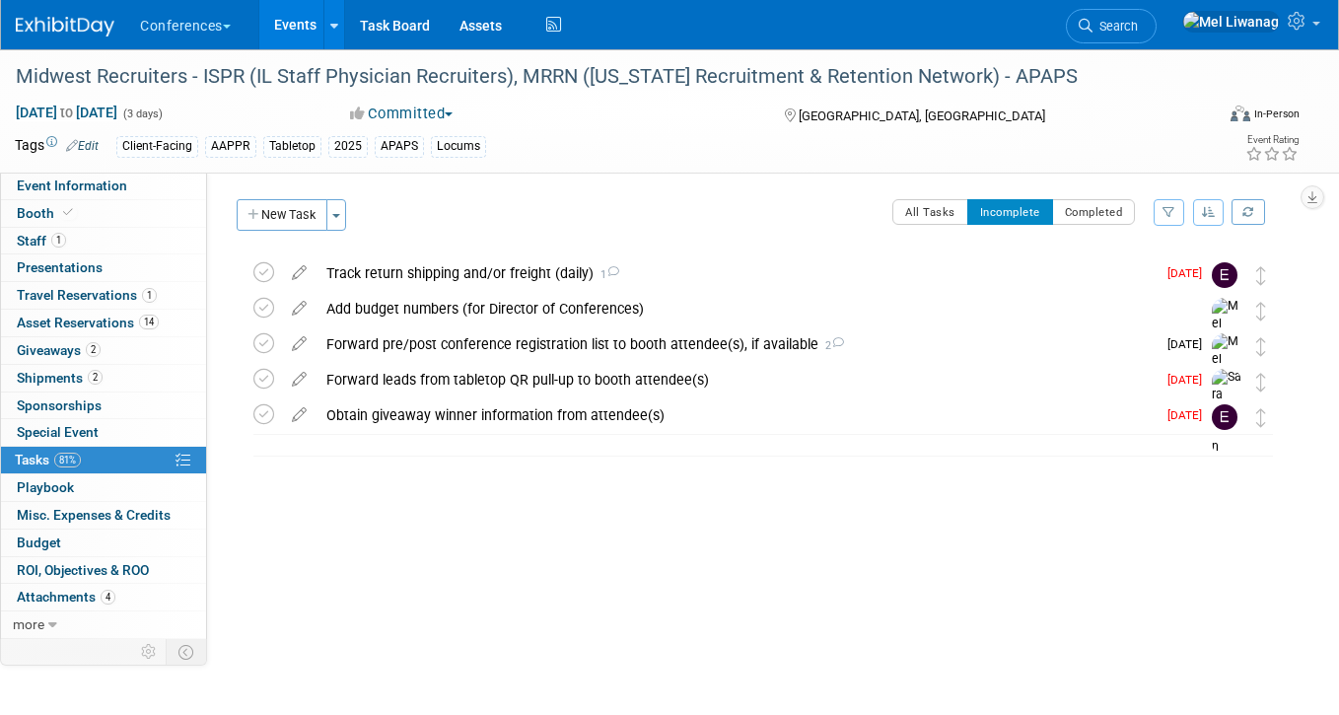
click at [674, 515] on div "HubSpot ID: Specify hubspot id Brand: Aya Bespoke Corporate Dawson DocCafe Educ…" at bounding box center [753, 406] width 1092 height 466
click at [164, 194] on link "Event Information" at bounding box center [103, 186] width 205 height 27
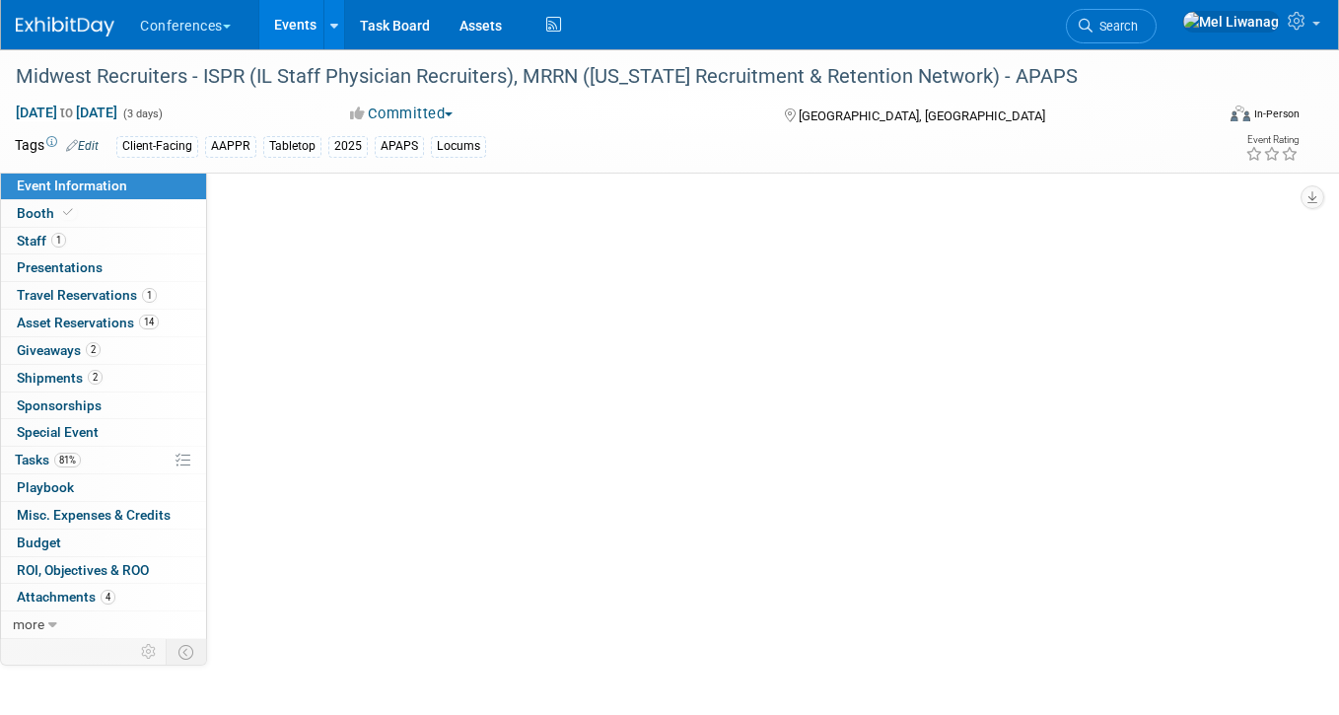
select select "Locums"
select select "Client-facing"
select select "[PERSON_NAME]"
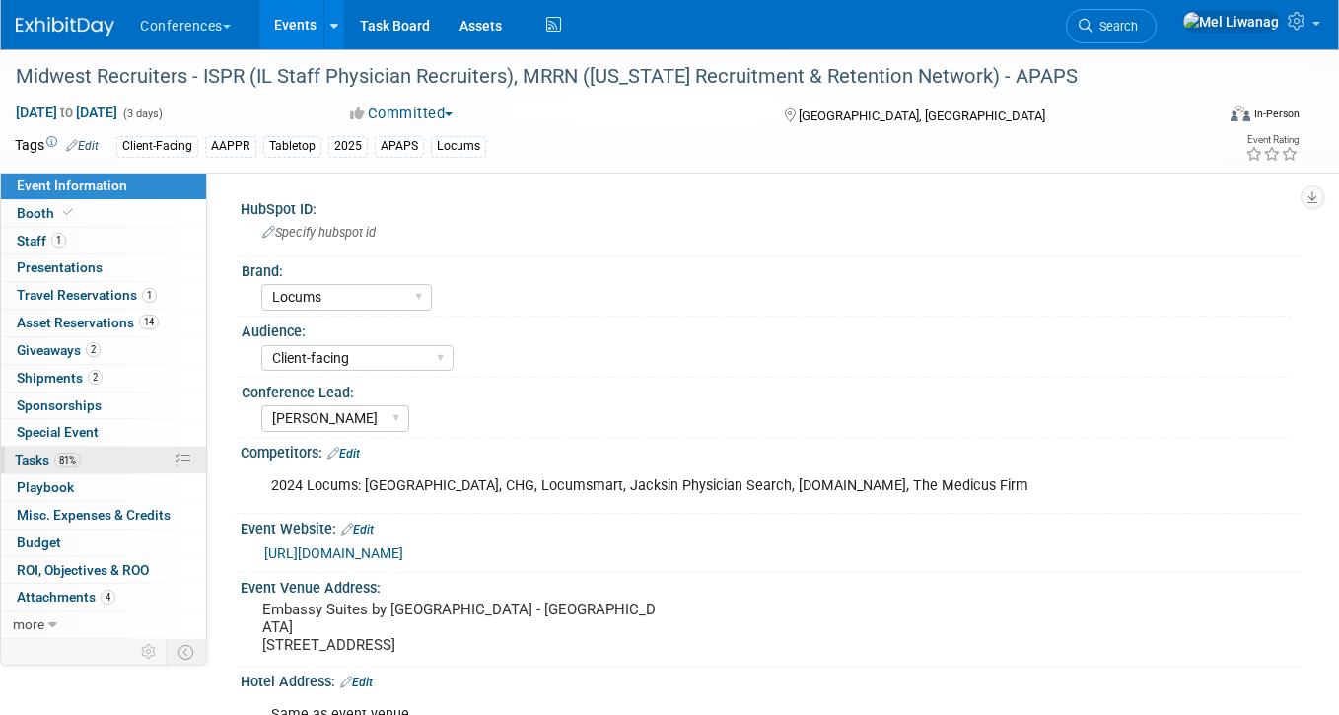
click at [118, 456] on link "81% Tasks 81%" at bounding box center [103, 460] width 205 height 27
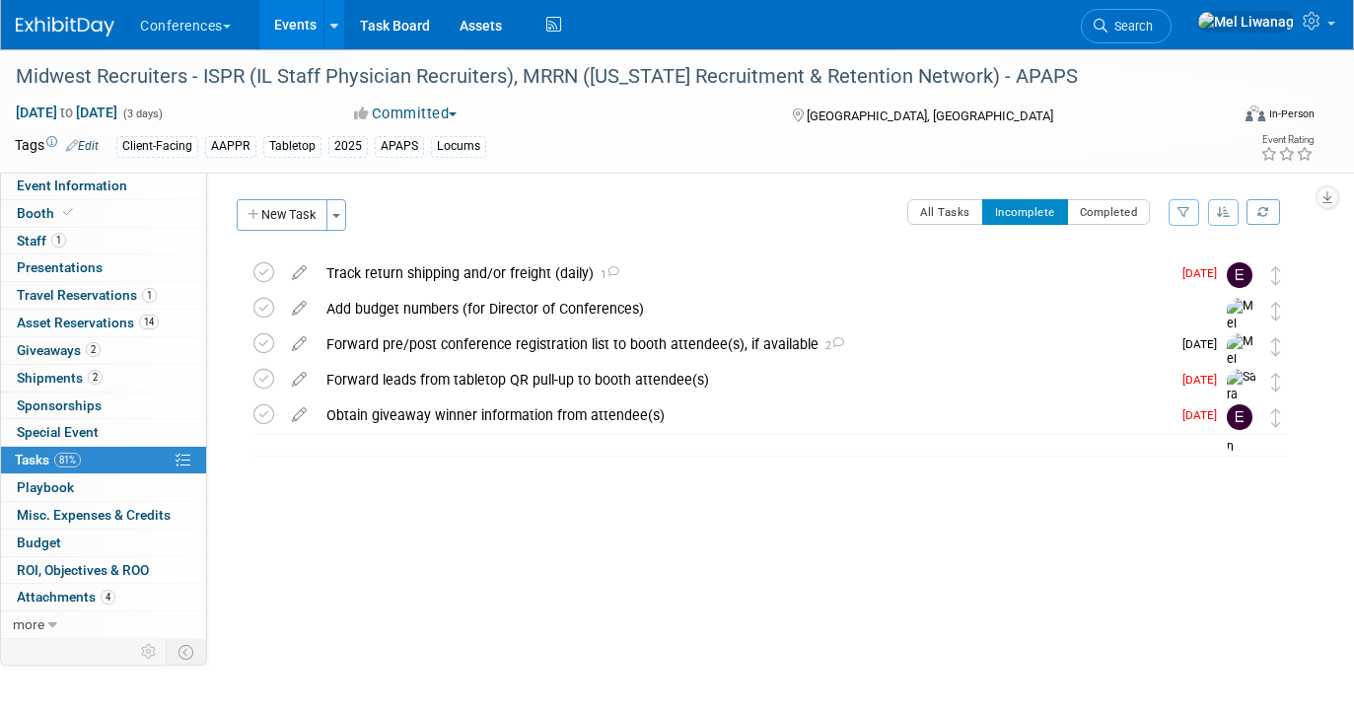
click at [68, 8] on div at bounding box center [77, 18] width 122 height 36
click at [66, 23] on img at bounding box center [65, 27] width 99 height 20
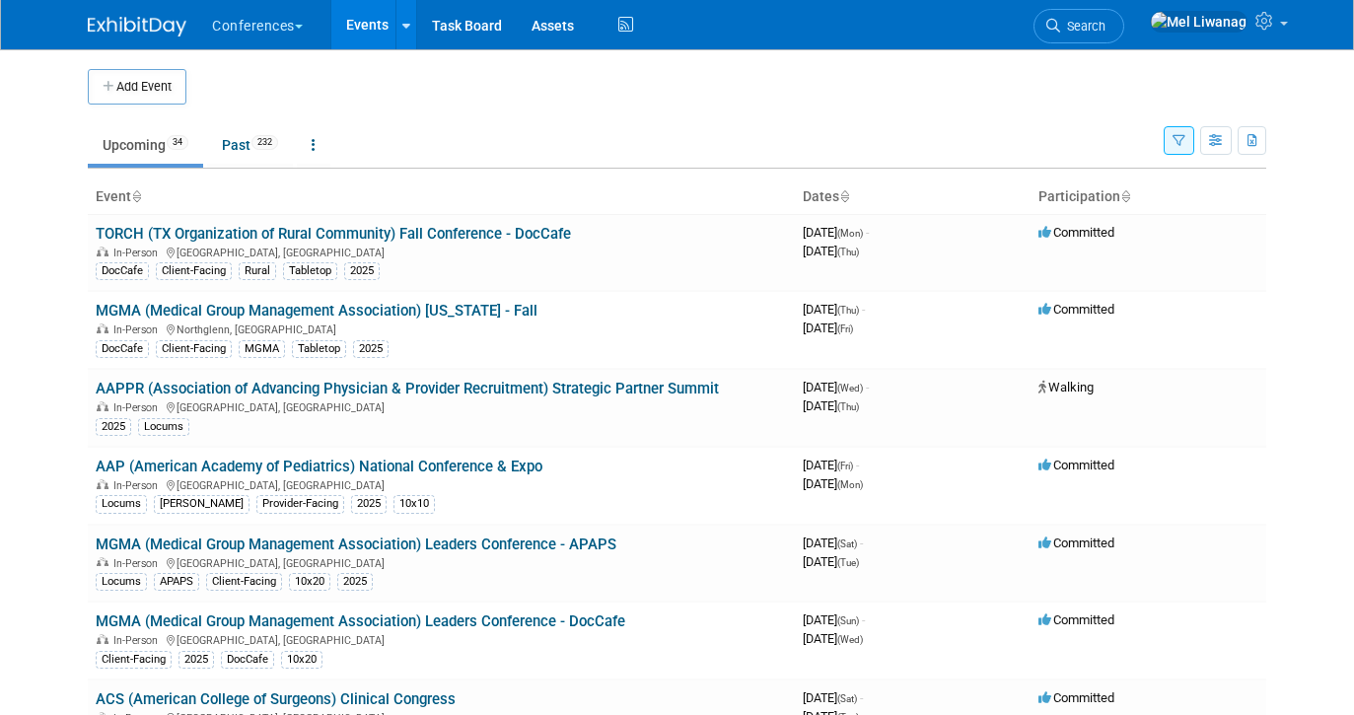
click at [1178, 139] on icon "button" at bounding box center [1178, 141] width 13 height 13
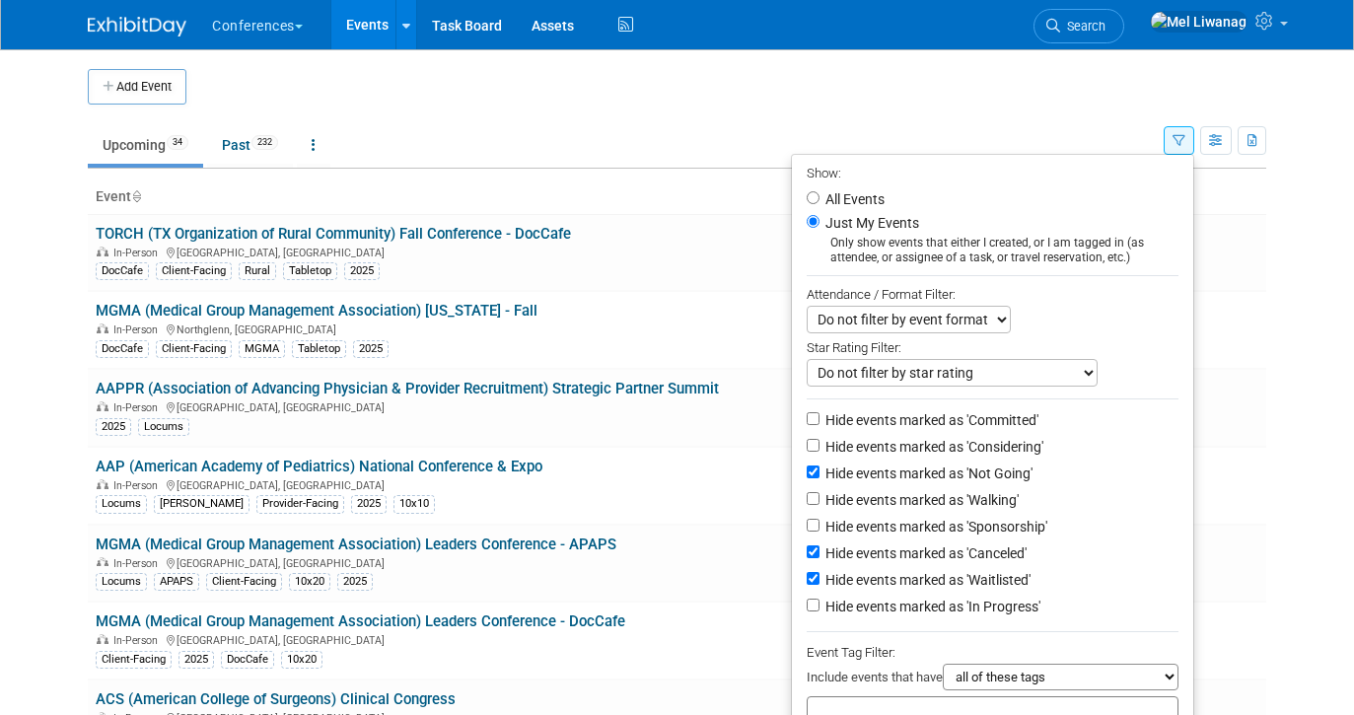
click at [1178, 139] on icon "button" at bounding box center [1178, 141] width 13 height 13
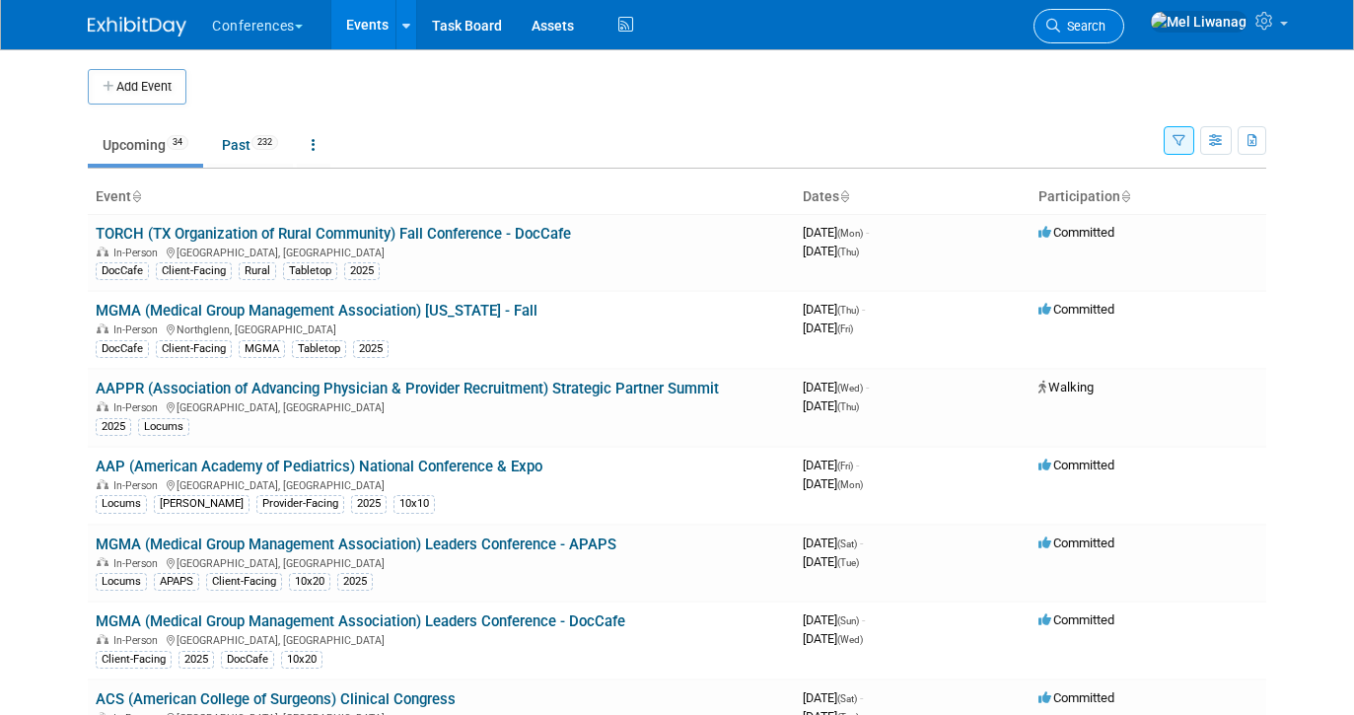
click at [1105, 30] on span "Search" at bounding box center [1082, 26] width 45 height 15
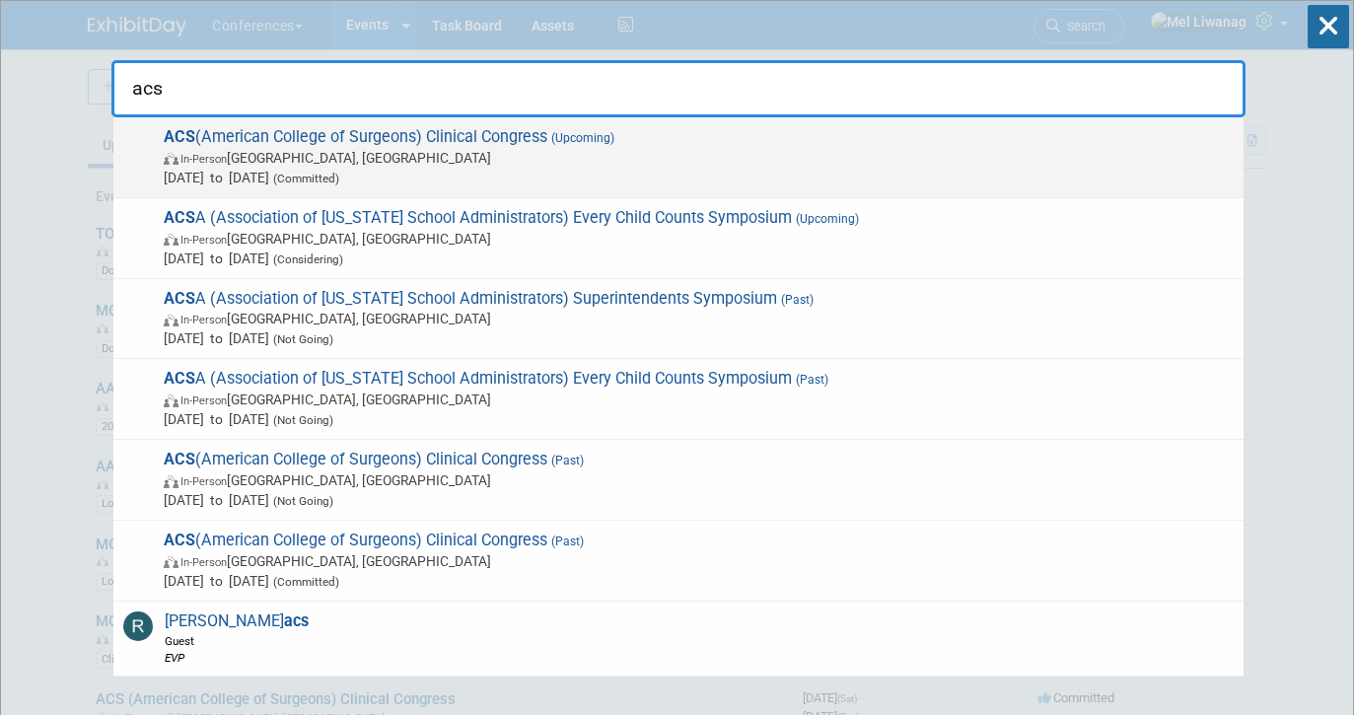
type input "acs"
click at [582, 143] on span "(Upcoming)" at bounding box center [580, 138] width 67 height 14
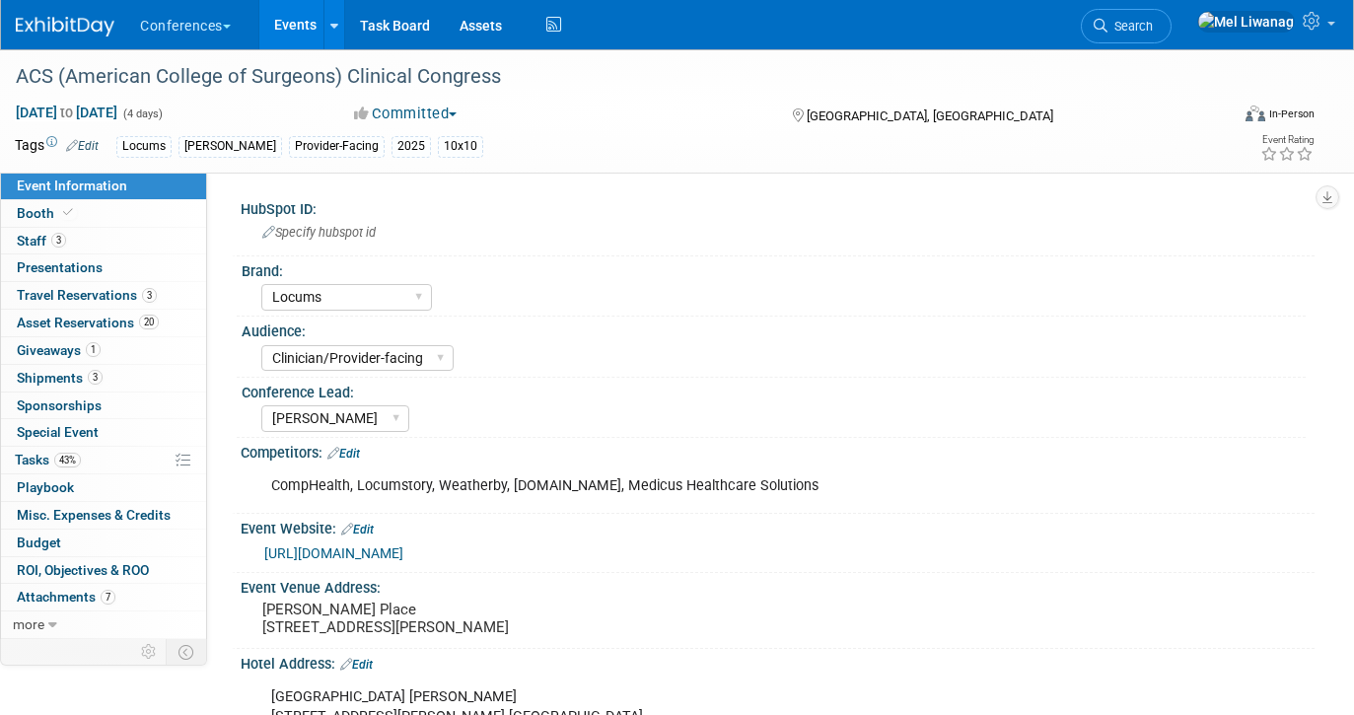
select select "Locums"
select select "Clinician/Provider-facing"
select select "[PERSON_NAME]"
click at [79, 203] on link "Booth" at bounding box center [103, 213] width 205 height 27
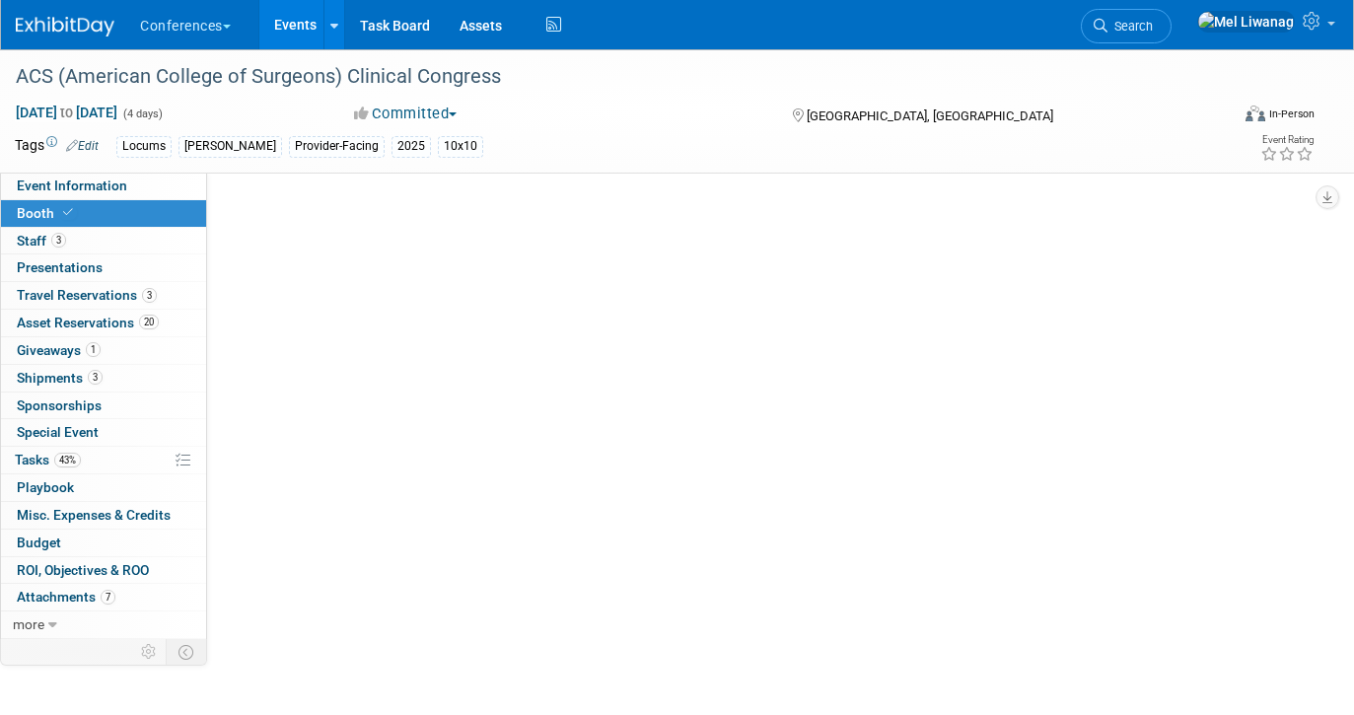
select select "10'x10'"
select select "No"
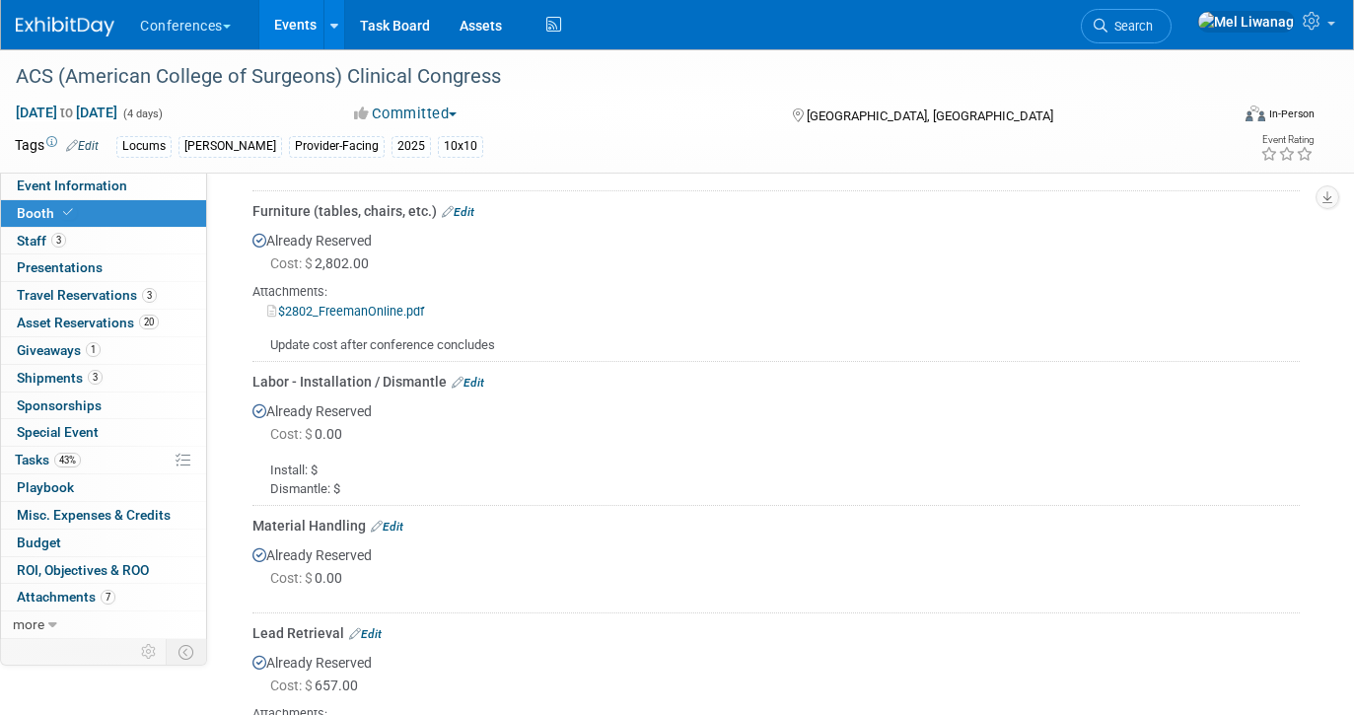
scroll to position [906, 0]
click at [462, 215] on link "Edit" at bounding box center [458, 211] width 33 height 14
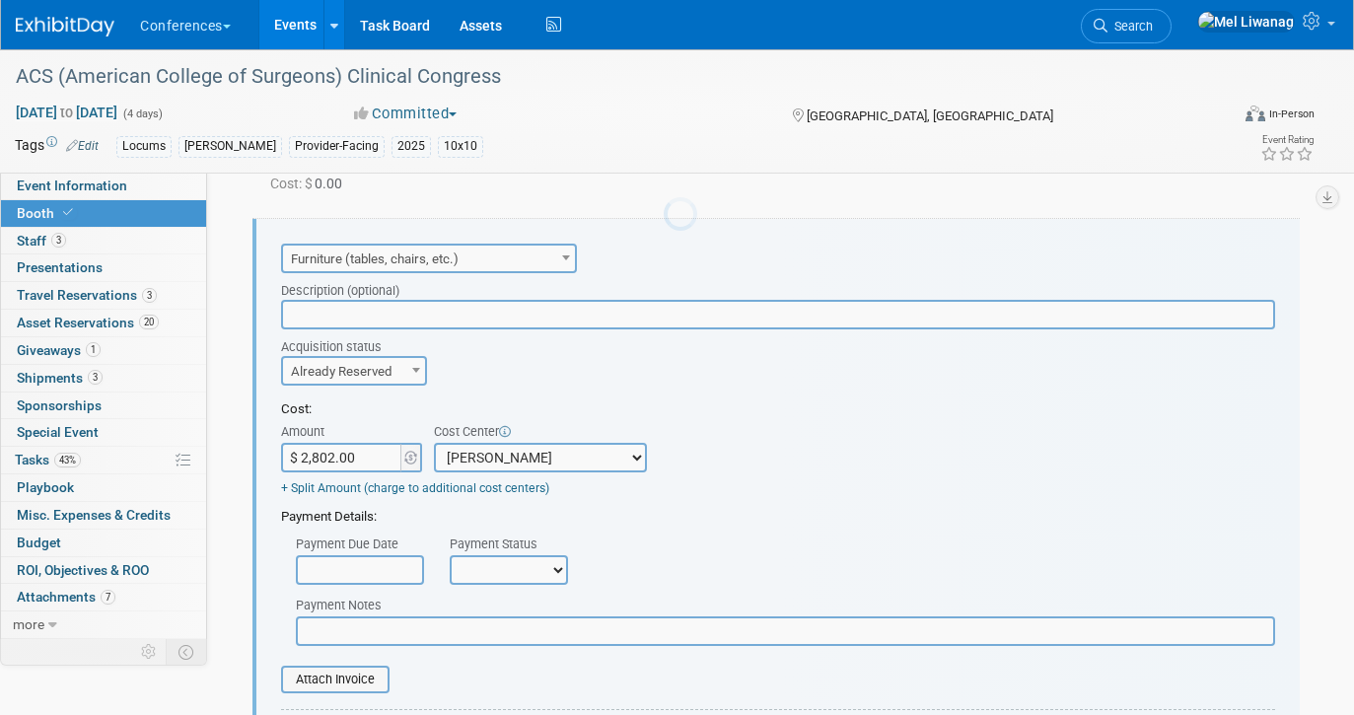
scroll to position [872, 0]
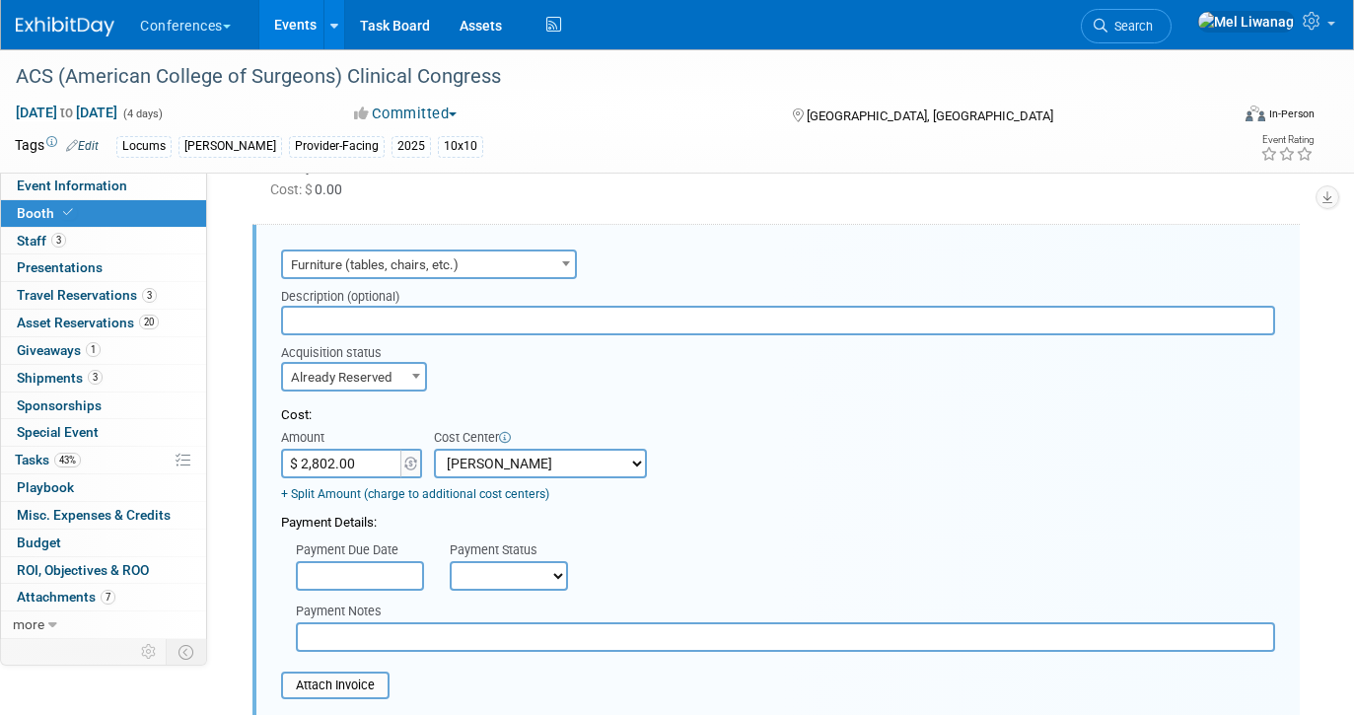
click at [379, 465] on input "$ 2,802.00" at bounding box center [342, 464] width 123 height 30
type input "$ 3,110.82"
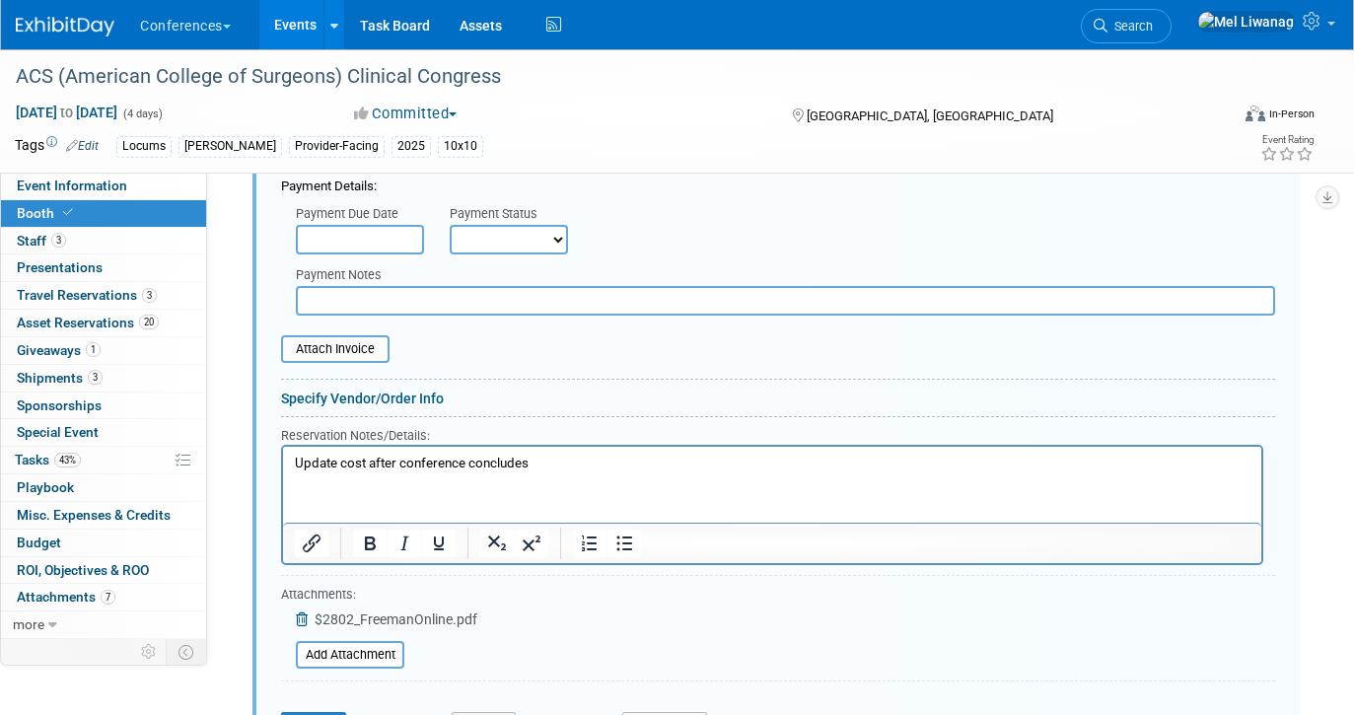
scroll to position [1220, 0]
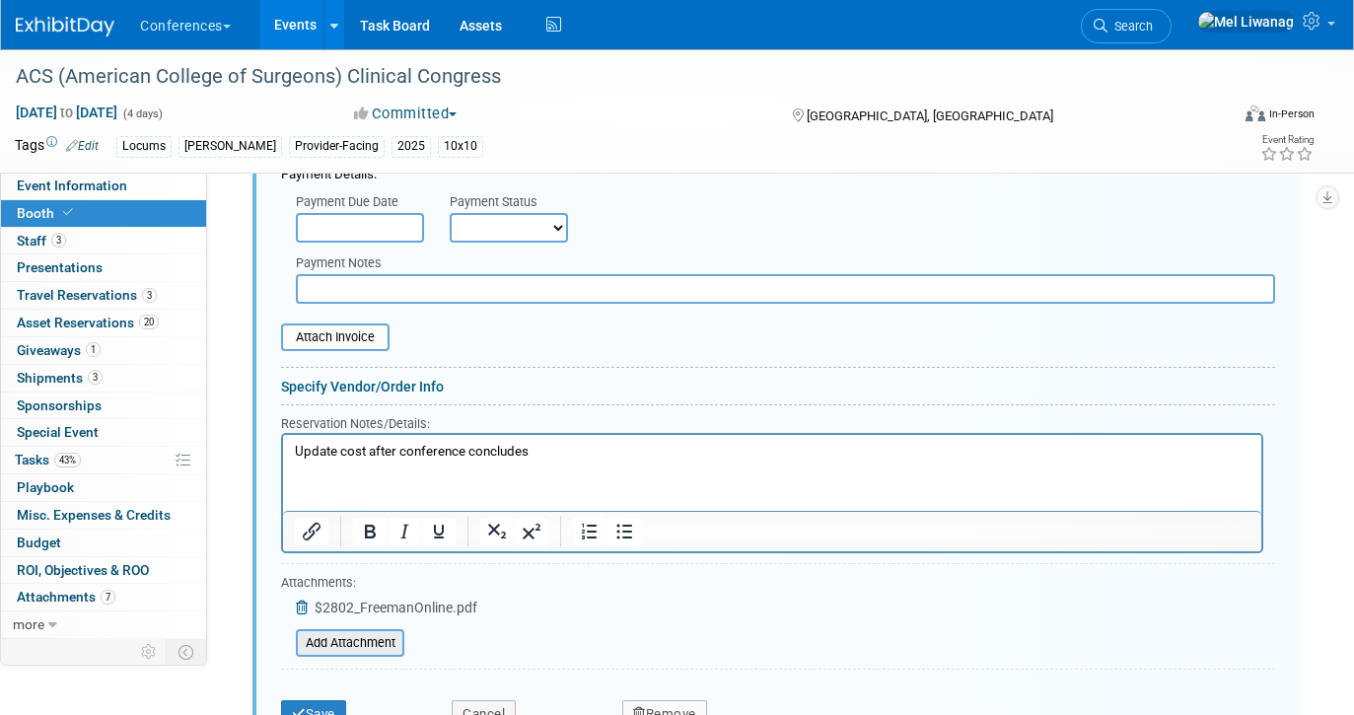
click at [374, 636] on input "file" at bounding box center [285, 643] width 235 height 24
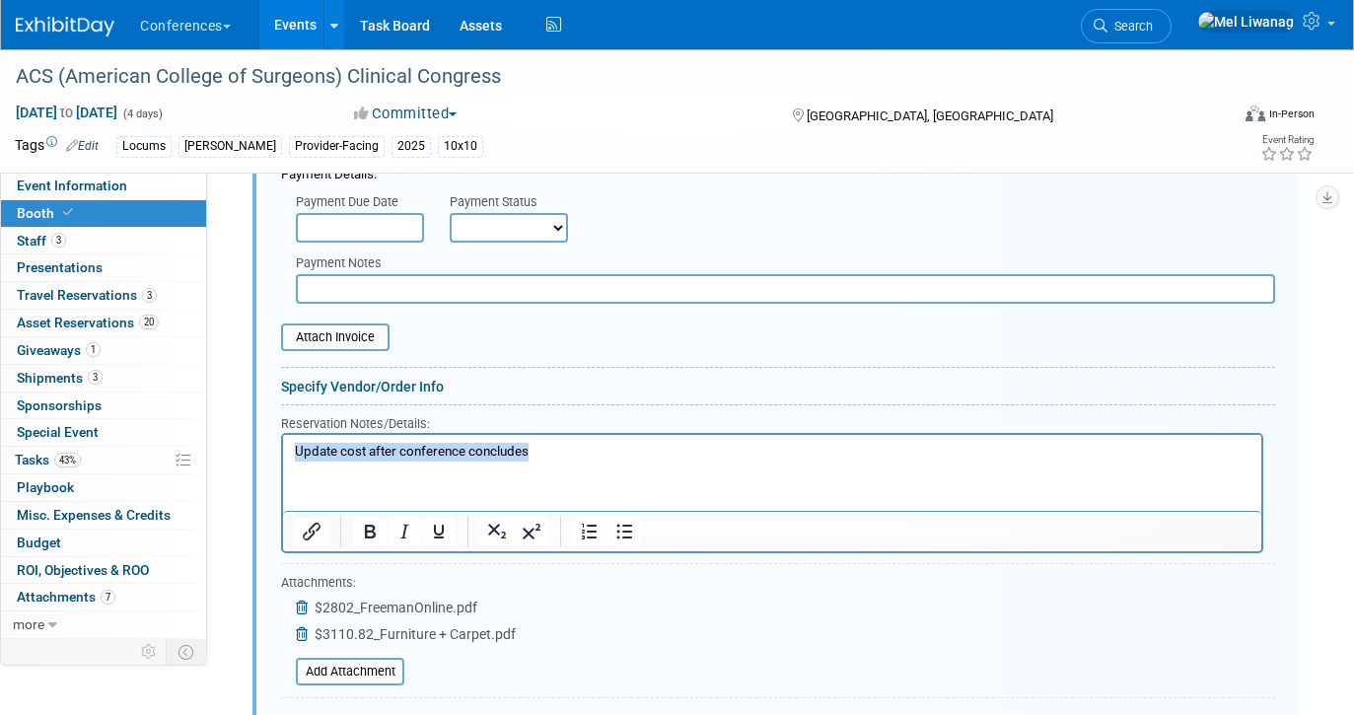
drag, startPoint x: 535, startPoint y: 452, endPoint x: 70, endPoint y: 439, distance: 465.5
click at [283, 439] on html "Update cost after conference concludes" at bounding box center [772, 448] width 978 height 27
copy p "Update cost after conference concludes"
click at [301, 606] on icon at bounding box center [304, 607] width 16 height 14
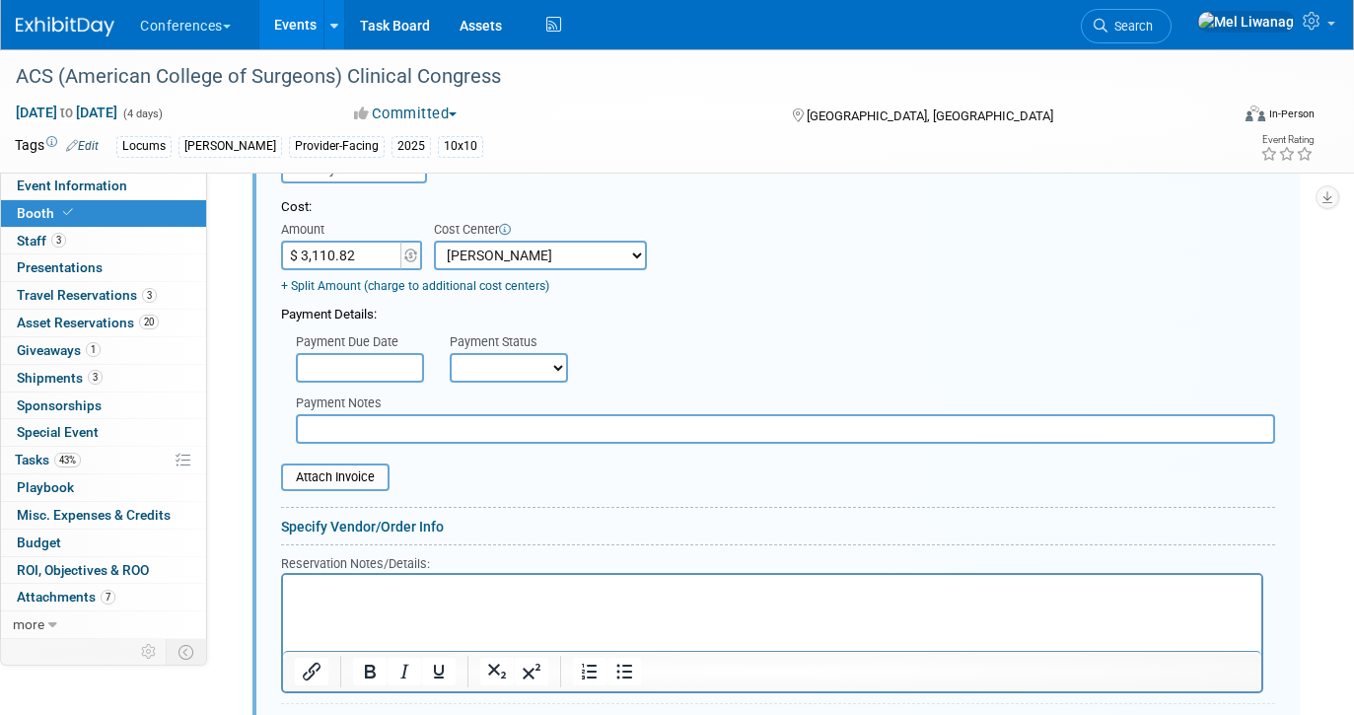
scroll to position [1066, 0]
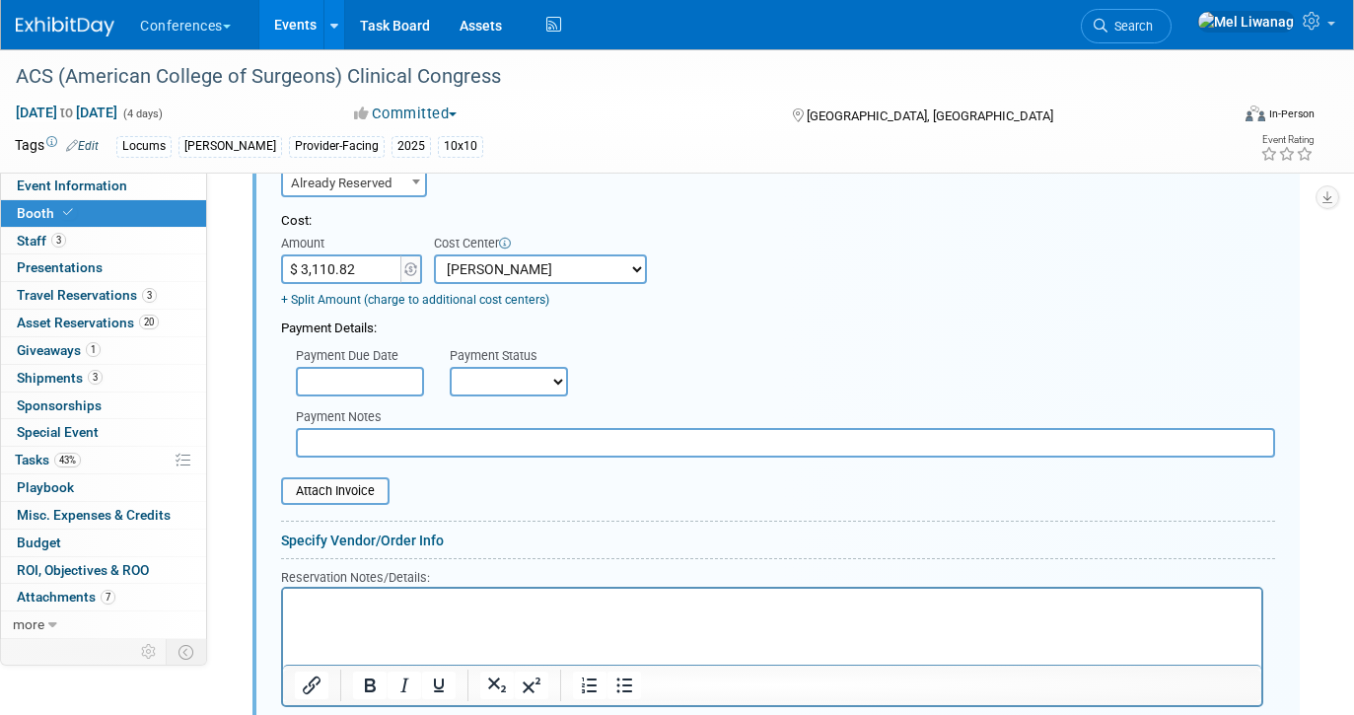
click at [507, 387] on select "Not Paid Yet Partially Paid Paid in Full" at bounding box center [509, 382] width 118 height 30
select select "1"
click at [450, 367] on select "Not Paid Yet Partially Paid Paid in Full" at bounding box center [509, 382] width 118 height 30
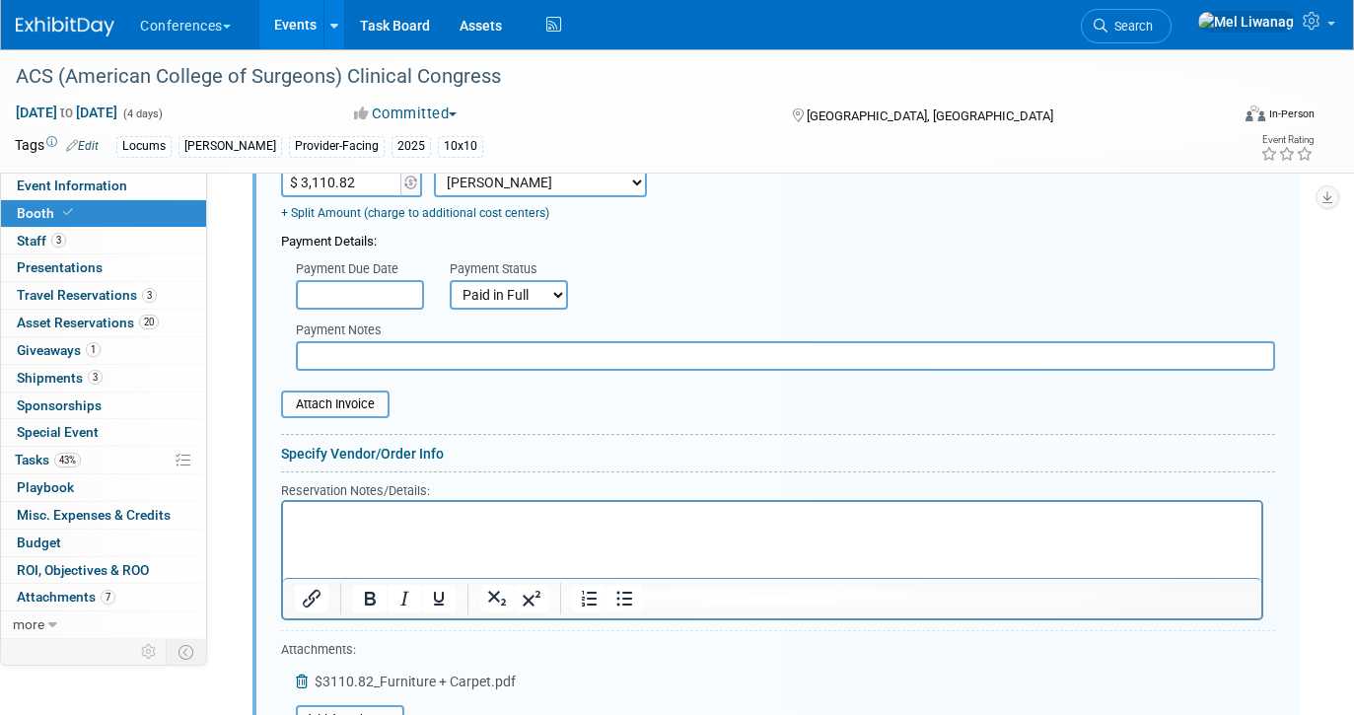
scroll to position [1171, 0]
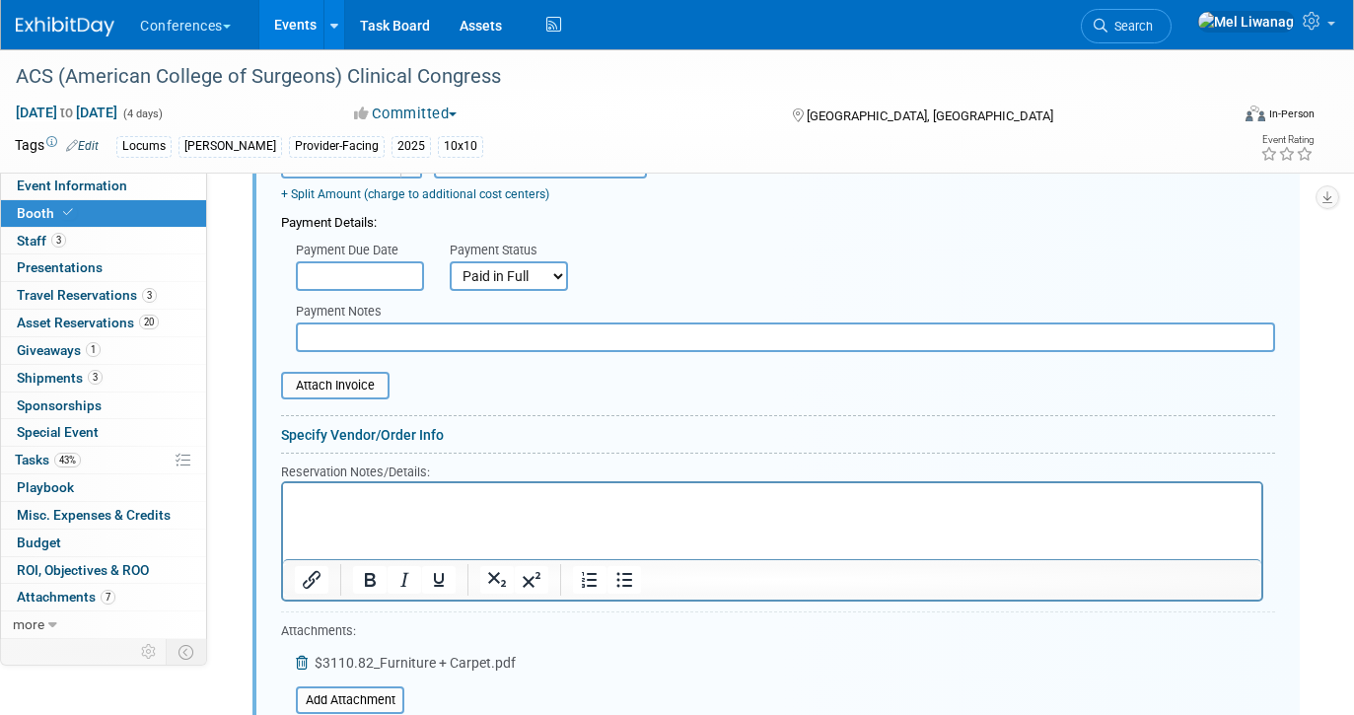
click at [464, 484] on html at bounding box center [772, 496] width 978 height 27
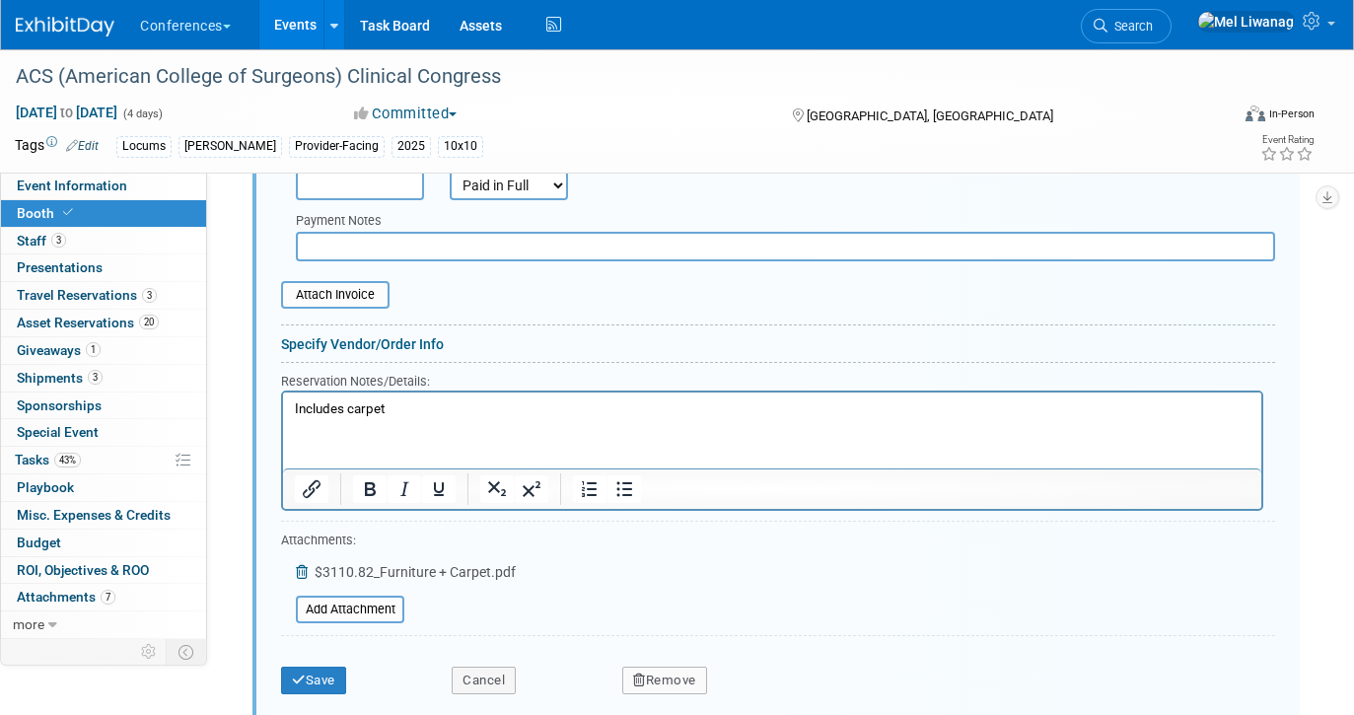
scroll to position [1285, 0]
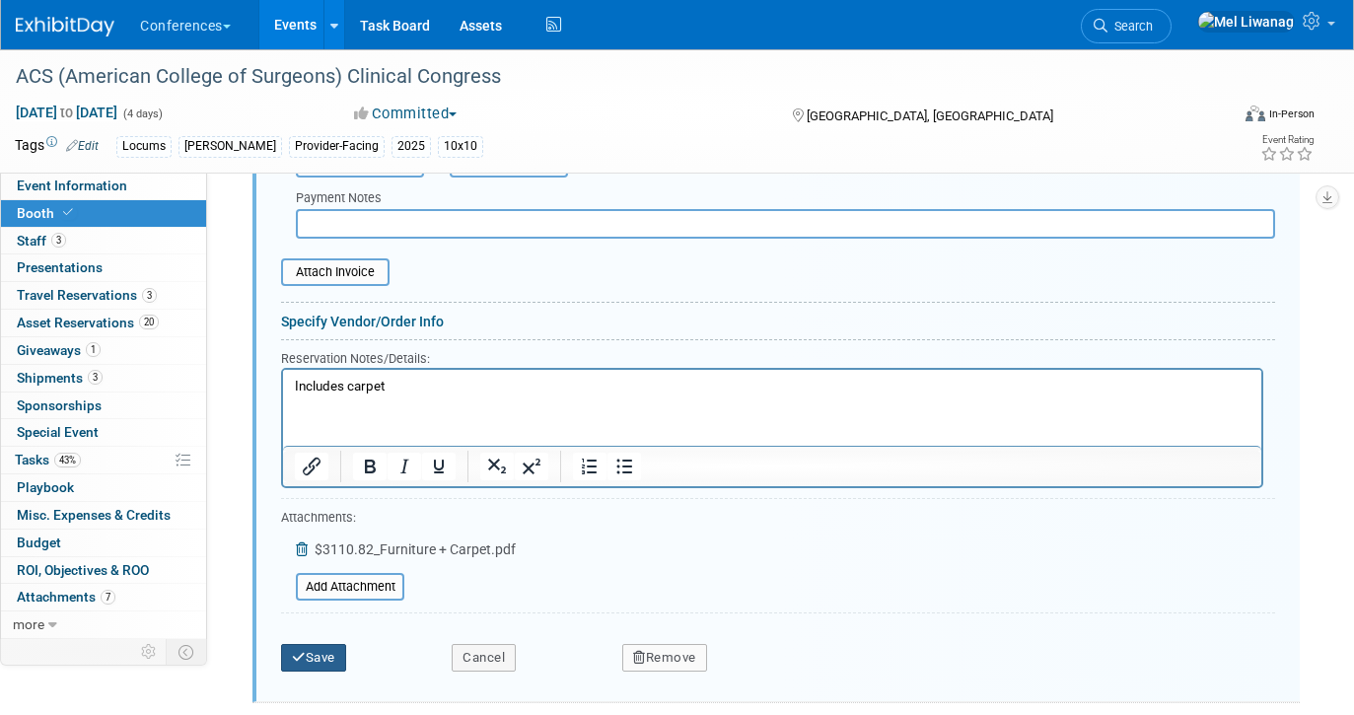
click at [330, 655] on button "Save" at bounding box center [313, 658] width 65 height 28
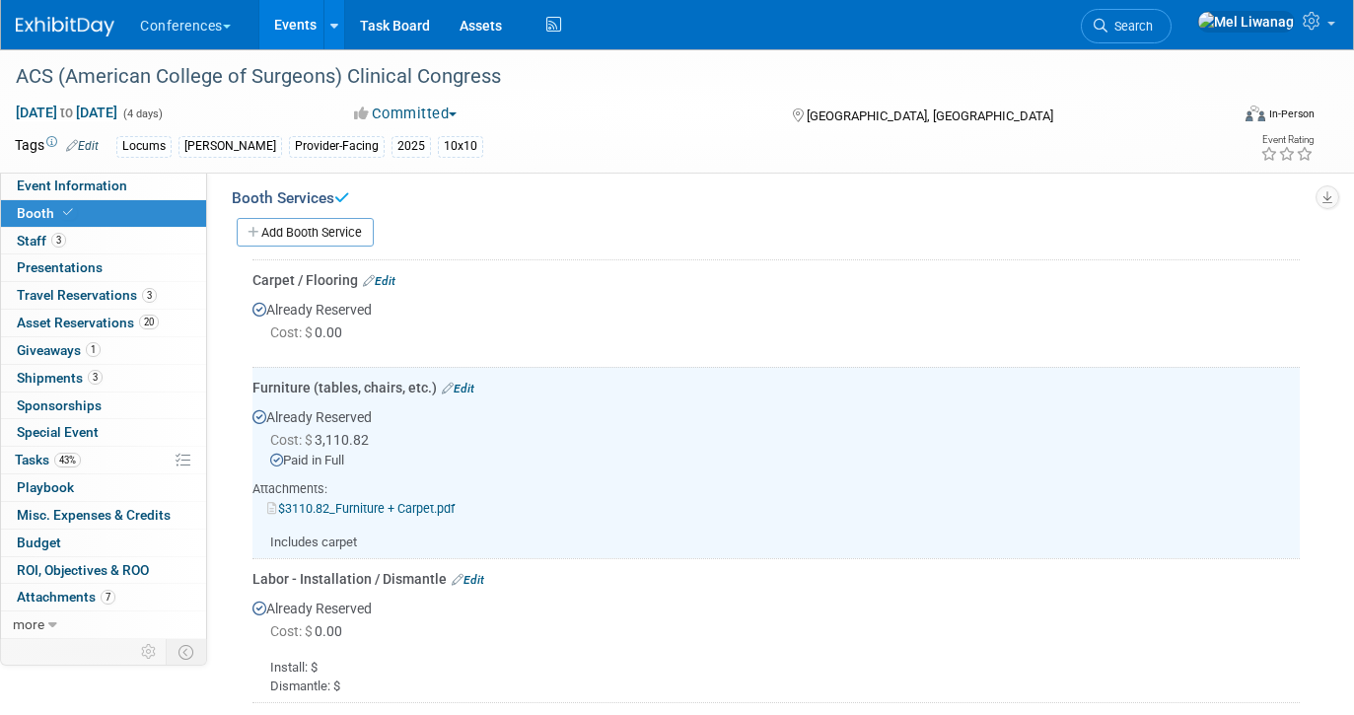
scroll to position [702, 0]
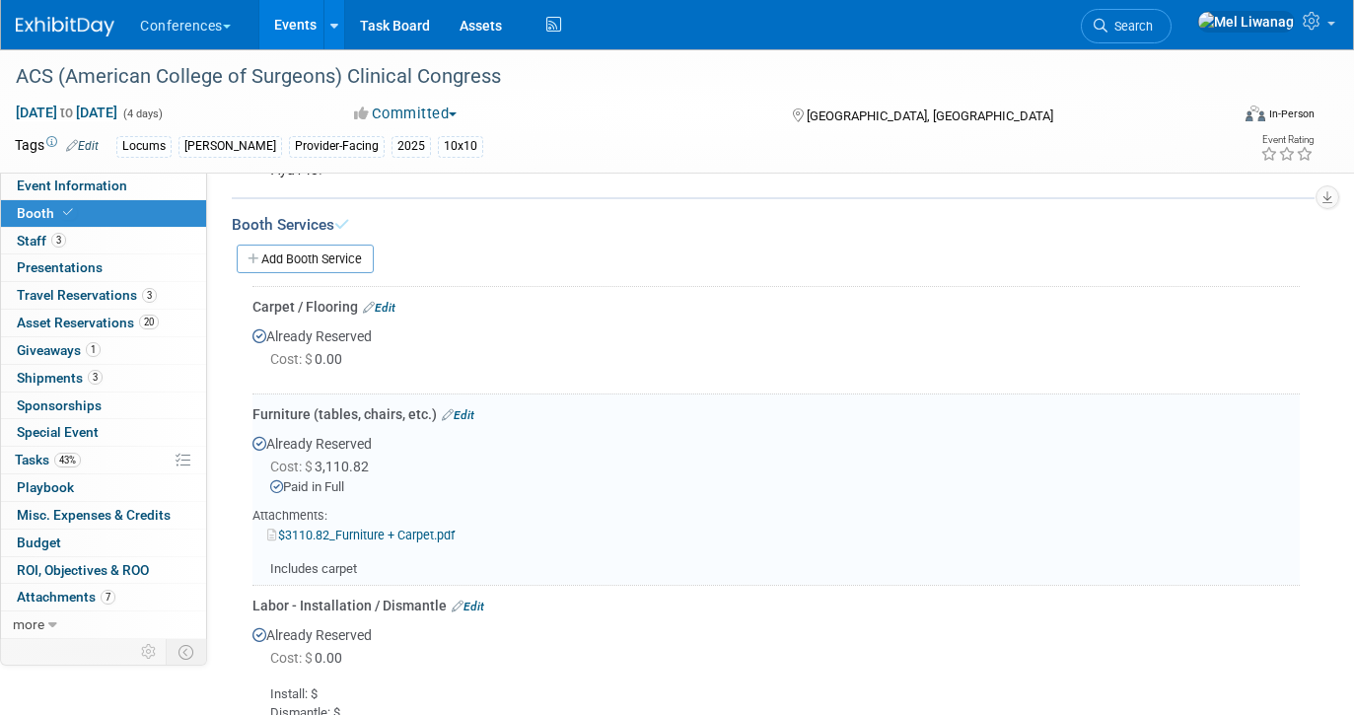
click at [399, 304] on div "Carpet / Flooring Edit" at bounding box center [775, 307] width 1047 height 20
click at [395, 304] on link "Edit" at bounding box center [379, 308] width 33 height 14
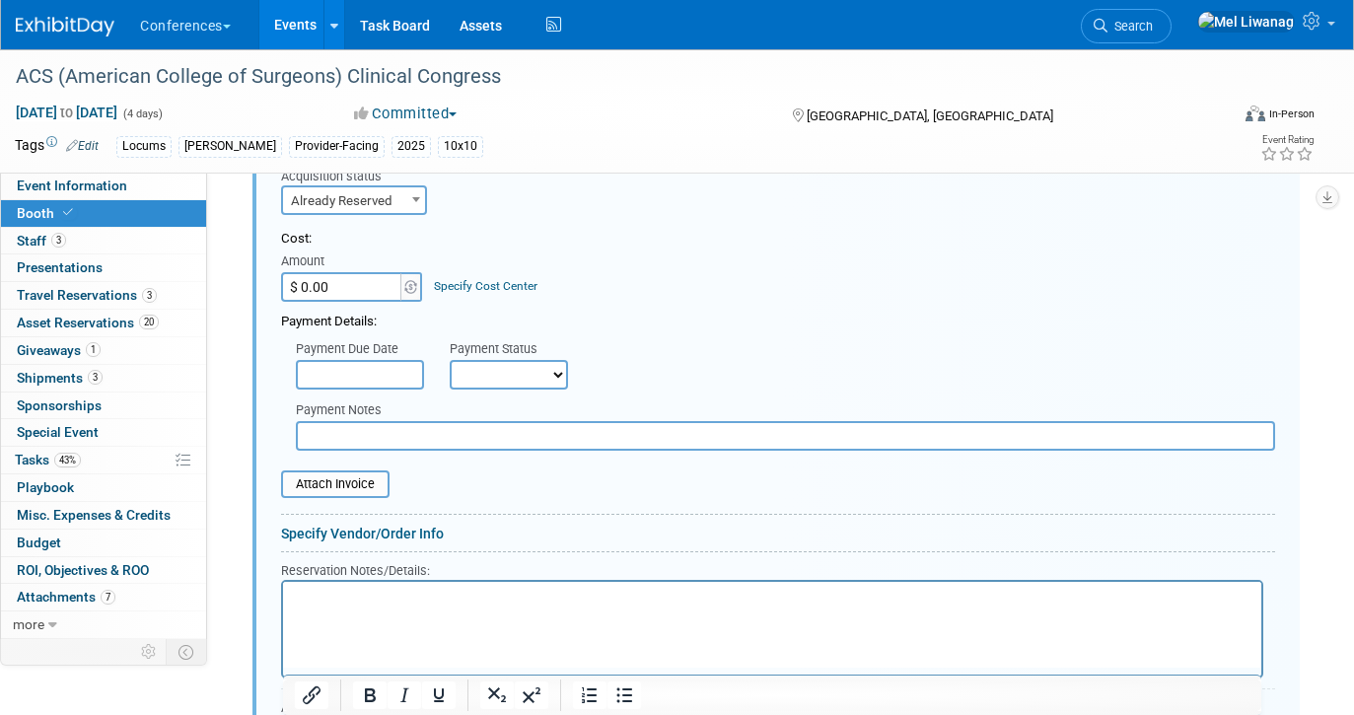
scroll to position [984, 0]
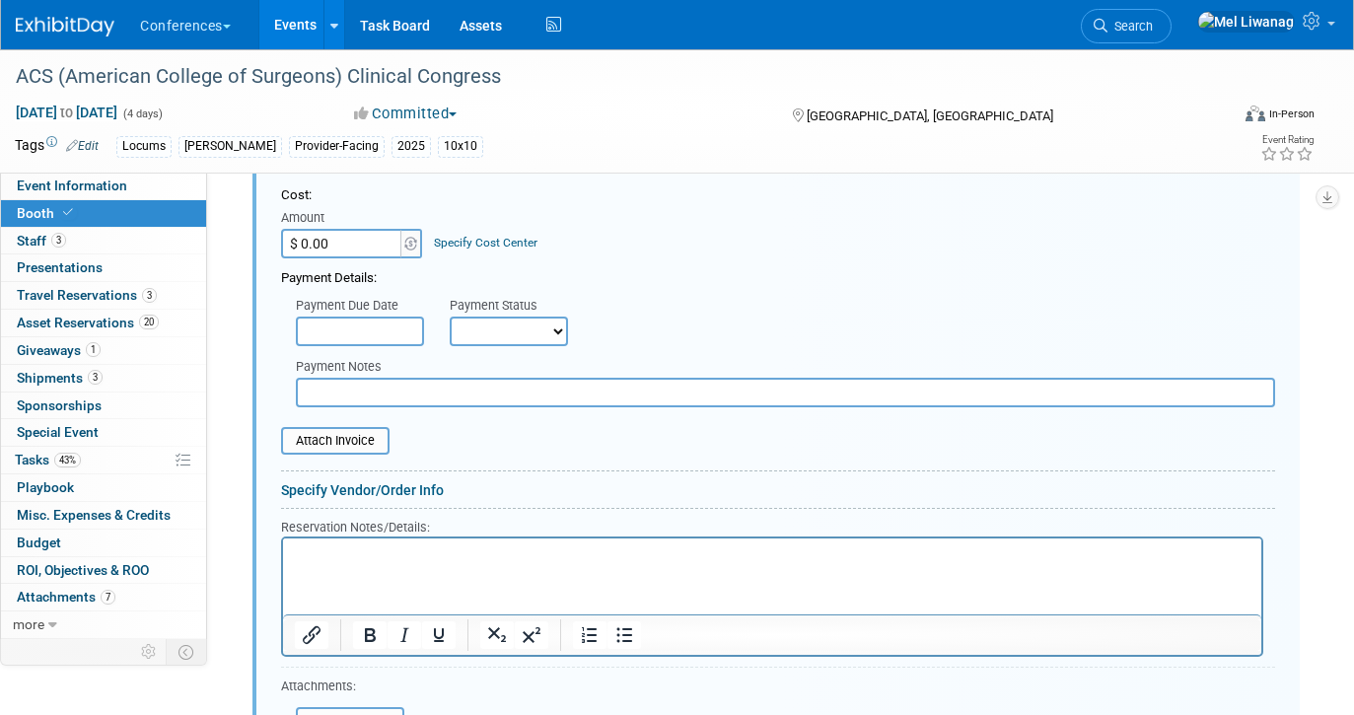
click at [337, 562] on p "Rich Text Area. Press ALT-0 for help." at bounding box center [772, 554] width 955 height 19
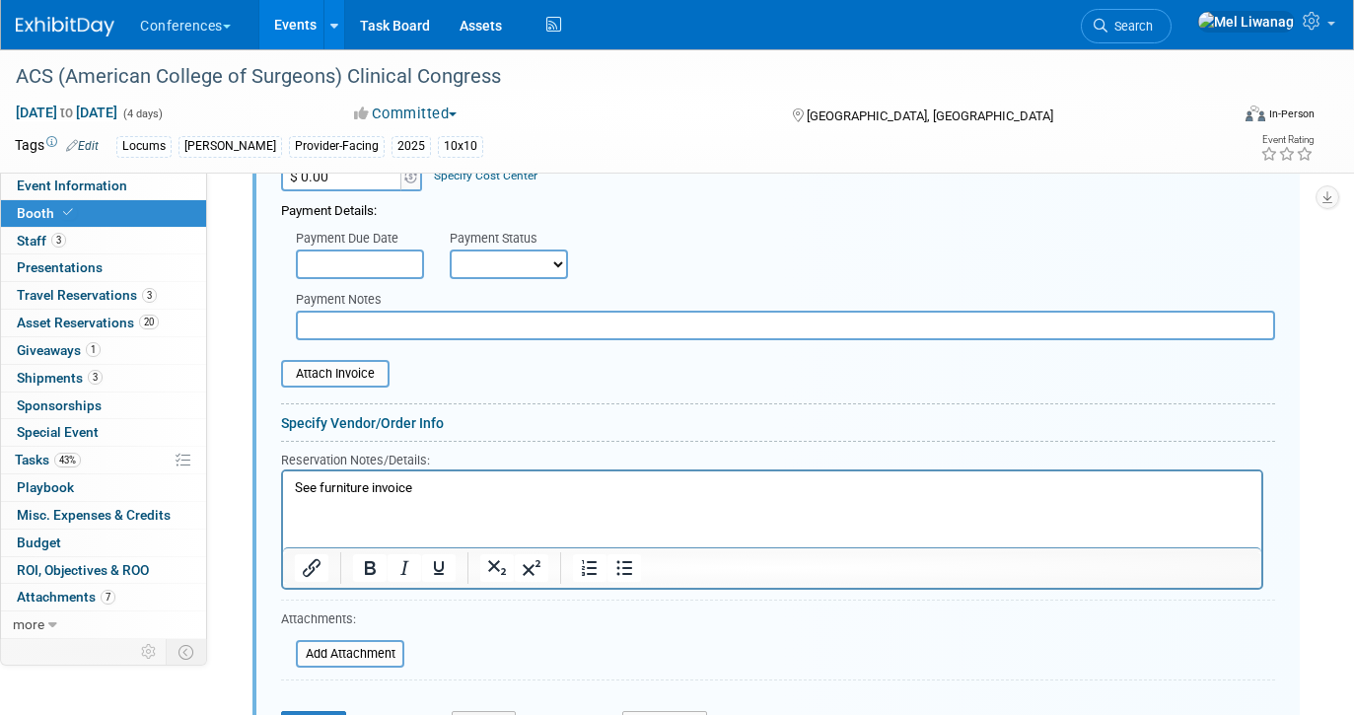
scroll to position [1085, 0]
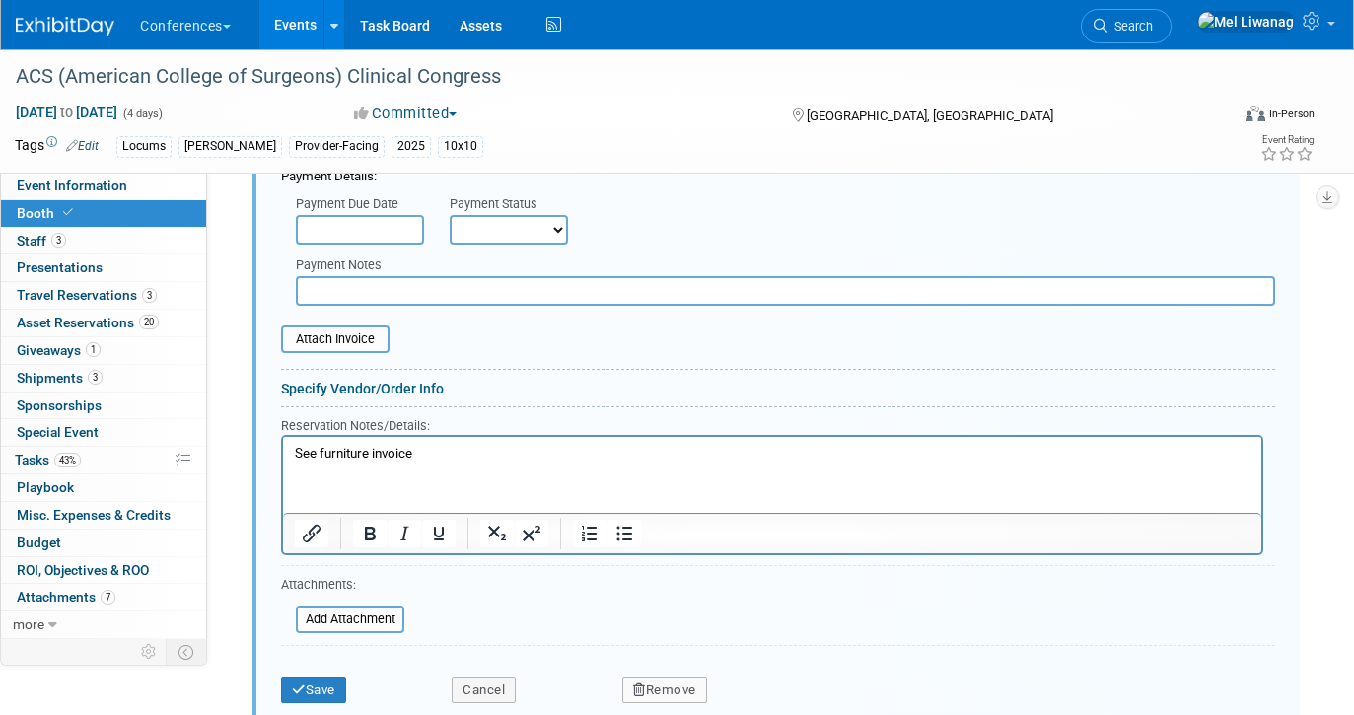
click at [337, 675] on div "Save" at bounding box center [351, 684] width 171 height 40
click at [330, 683] on button "Save" at bounding box center [313, 690] width 65 height 28
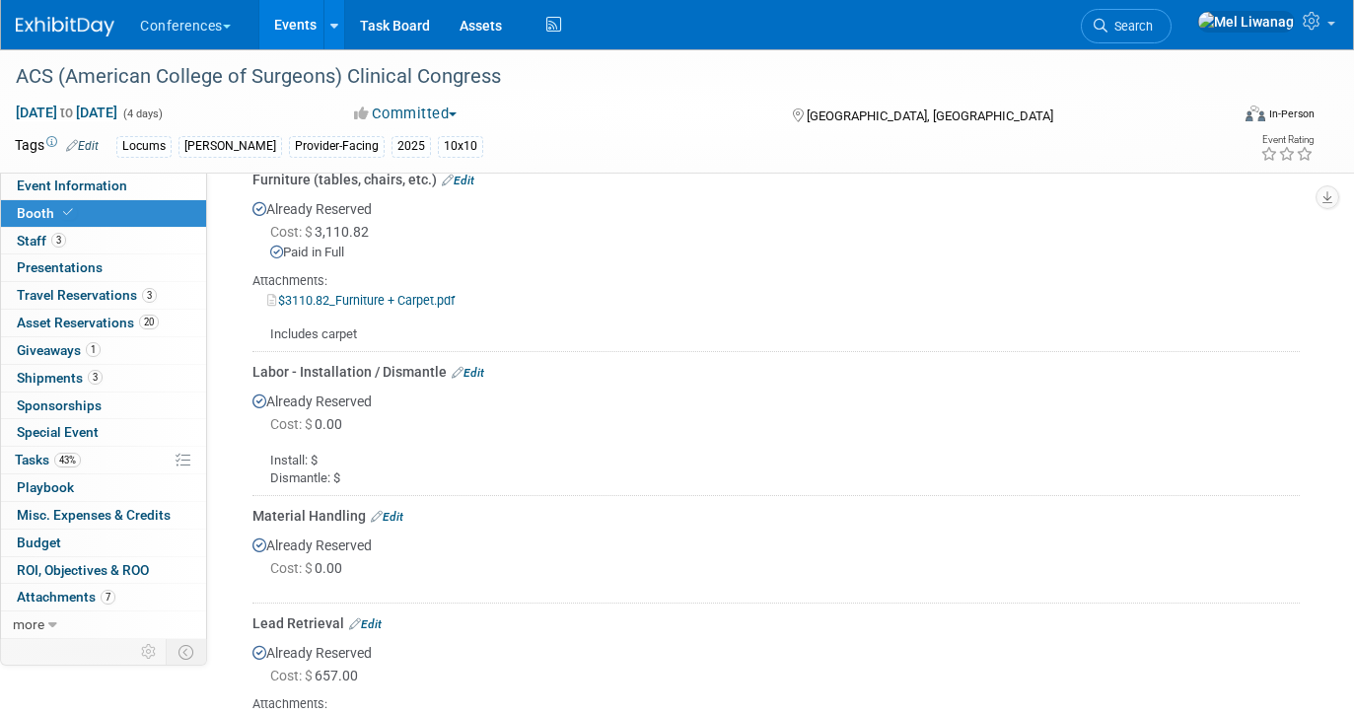
scroll to position [958, 0]
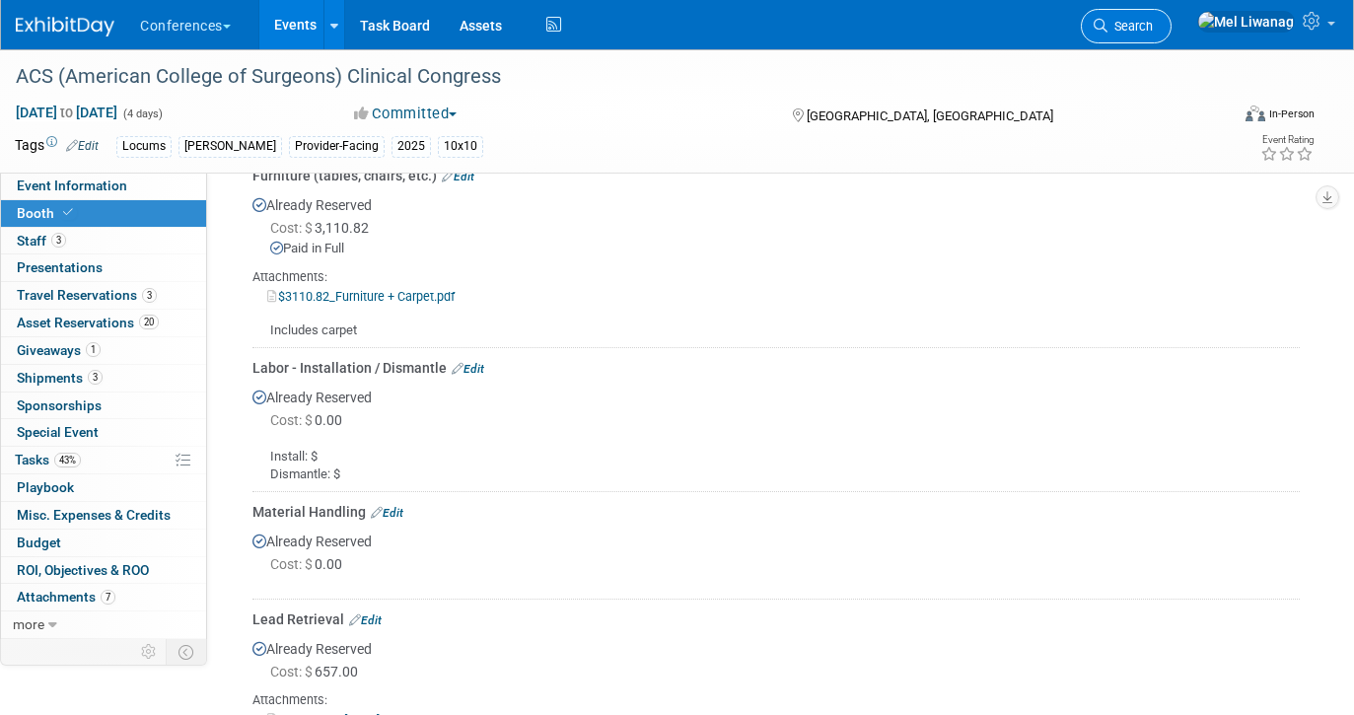
click at [1153, 28] on span "Search" at bounding box center [1129, 26] width 45 height 15
click at [0, 0] on div "Recently Viewed Events: ACS (American College of Surgeons) Clinical Congress In…" at bounding box center [0, 0] width 0 height 0
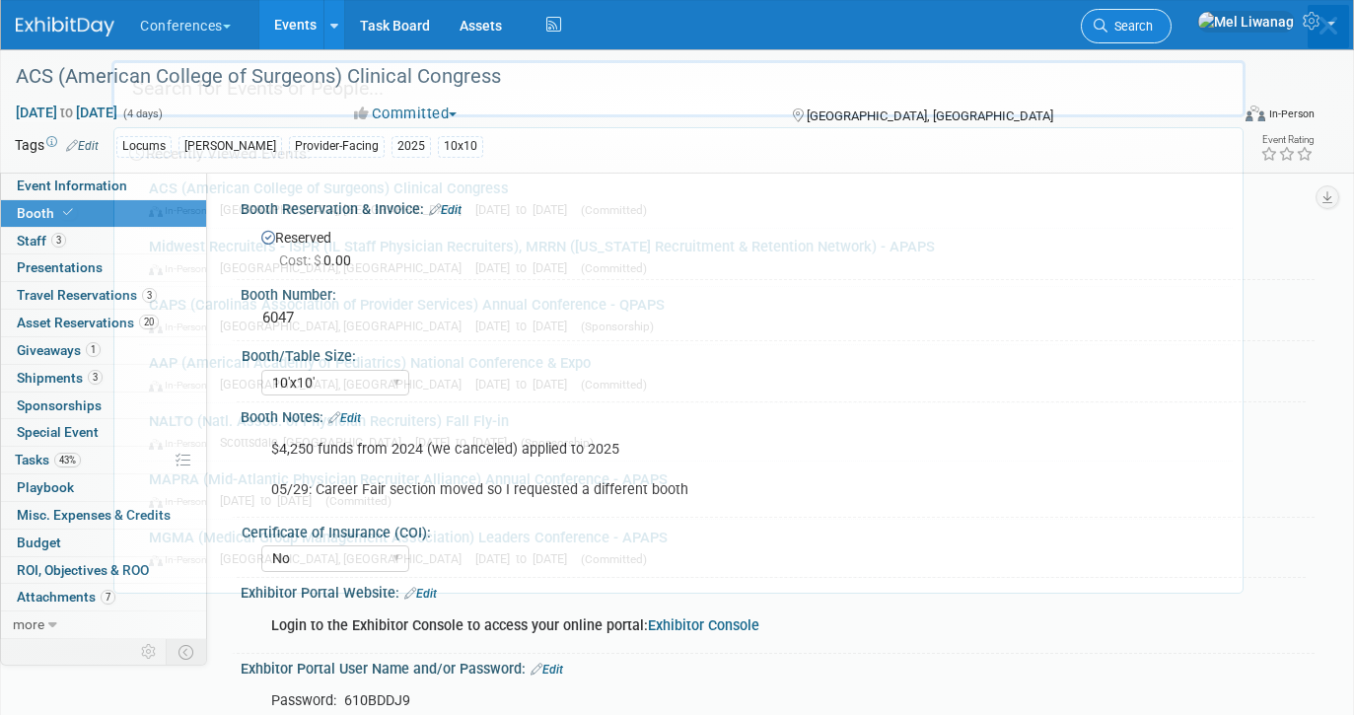
type input "a"
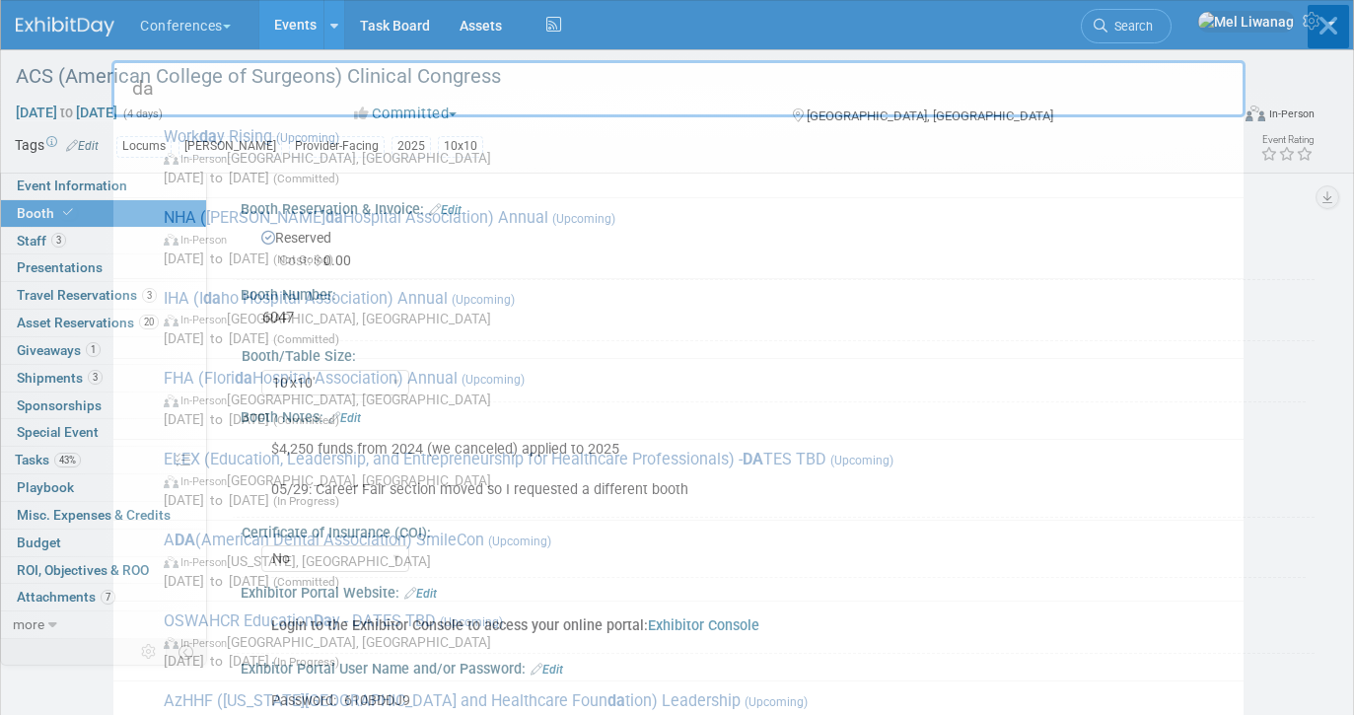
type input "da"
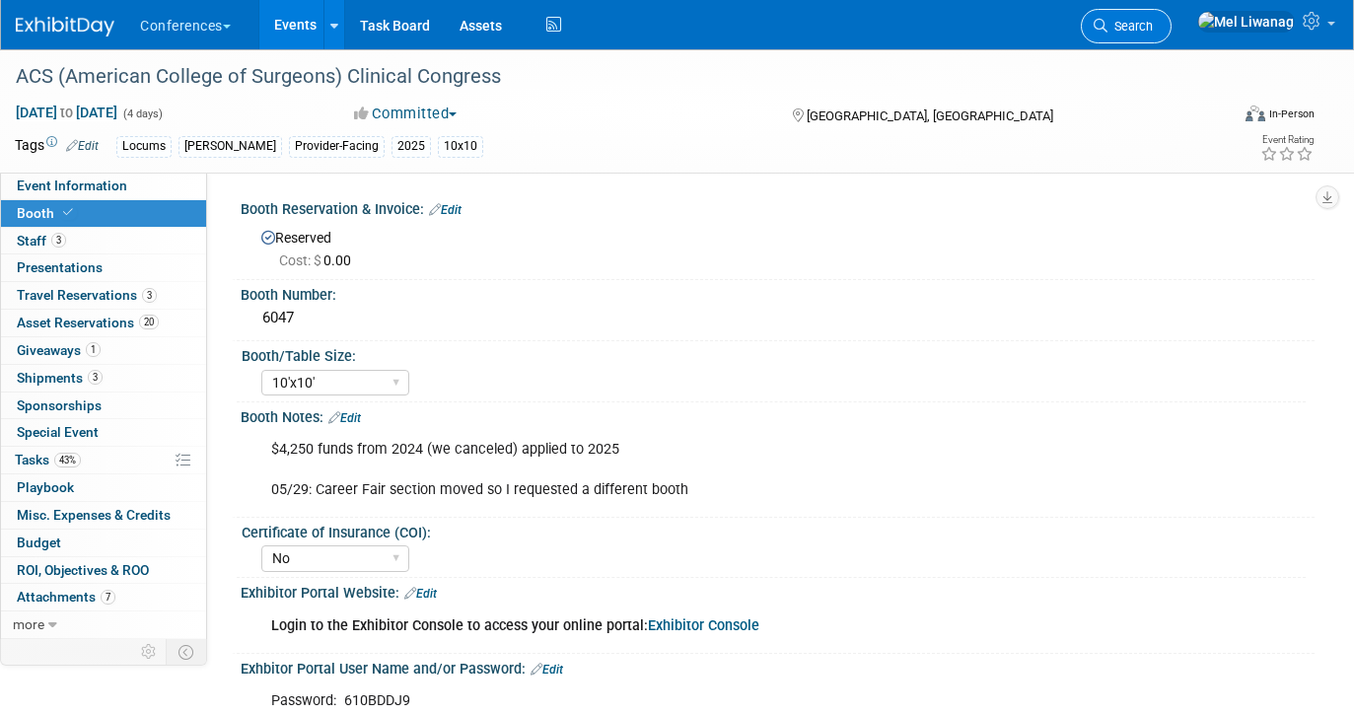
click at [1170, 19] on link "Search" at bounding box center [1126, 26] width 91 height 35
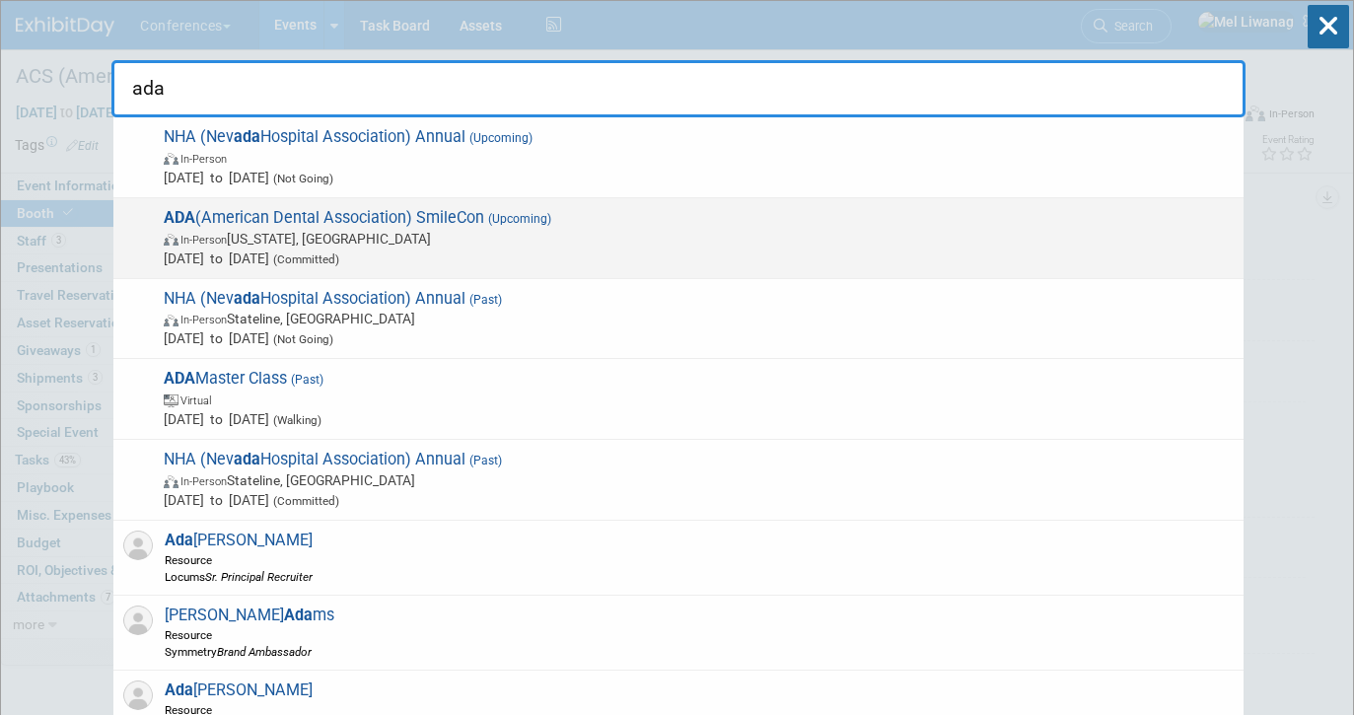
type input "ada"
click at [247, 257] on span "Oct 22, 2025 to Oct 25, 2025 (Committed)" at bounding box center [699, 258] width 1070 height 20
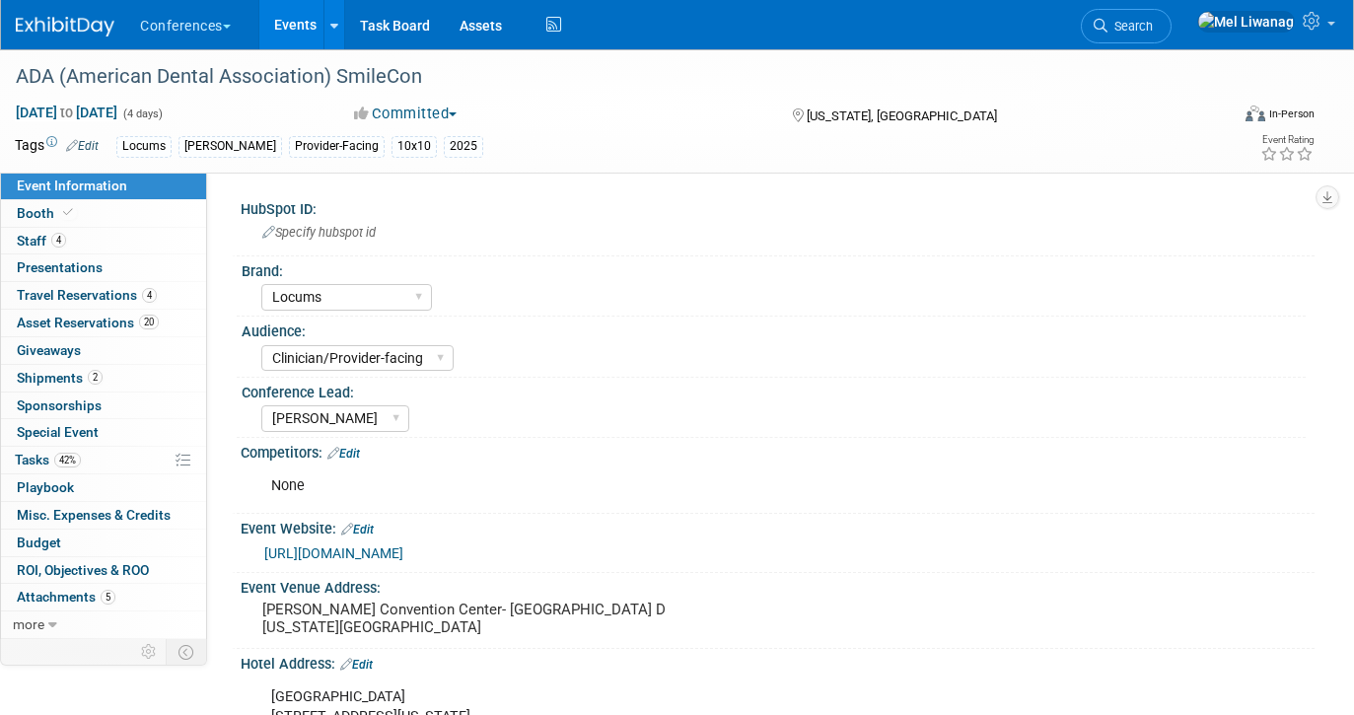
select select "Locums"
select select "Clinician/Provider-facing"
select select "[PERSON_NAME]"
click at [105, 373] on link "2 Shipments 2" at bounding box center [103, 378] width 205 height 27
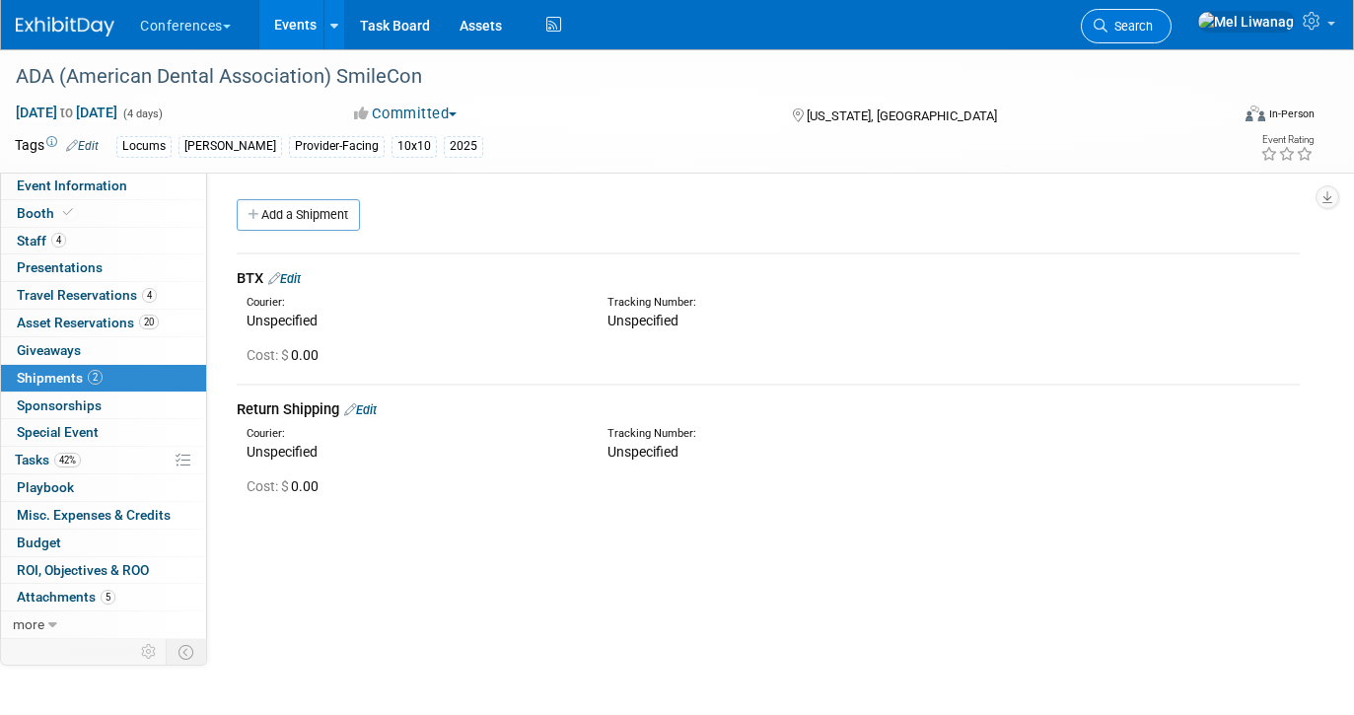
click at [1171, 18] on link "Search" at bounding box center [1126, 26] width 91 height 35
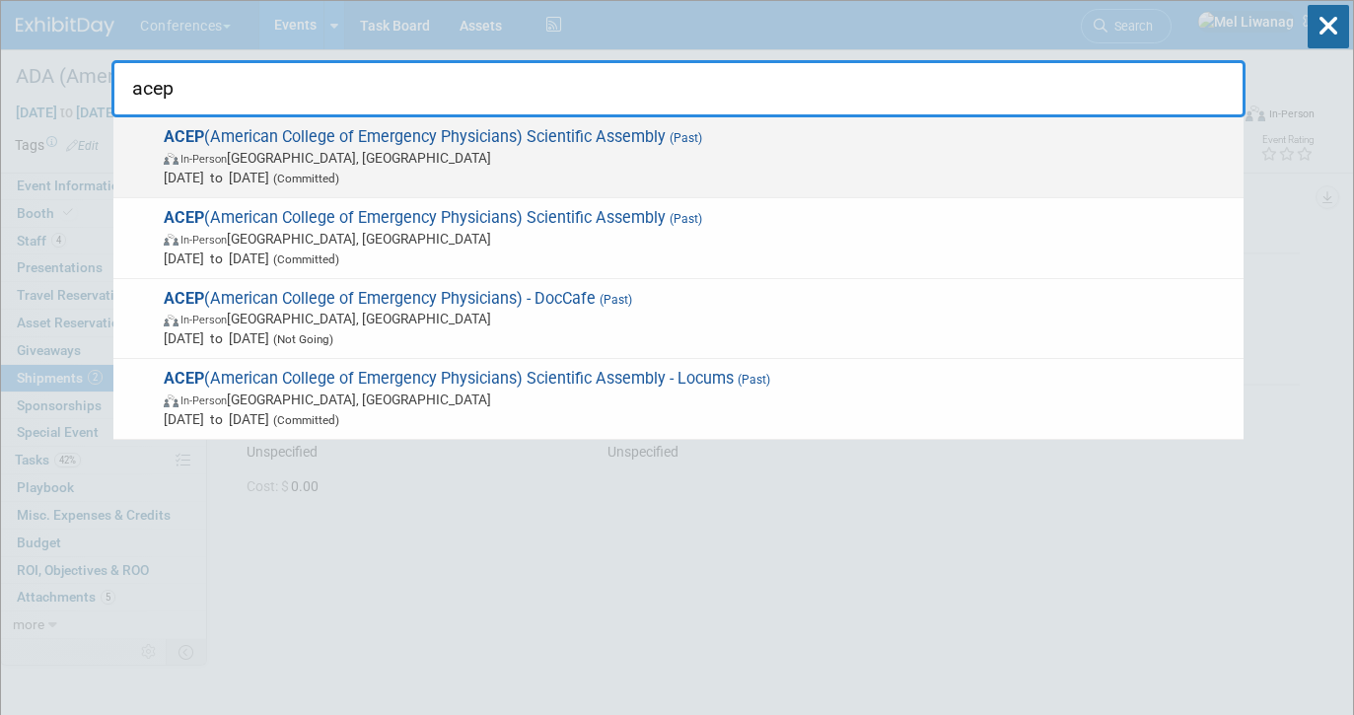
type input "acep"
click at [572, 172] on span "[DATE] to [DATE] (Committed)" at bounding box center [699, 178] width 1070 height 20
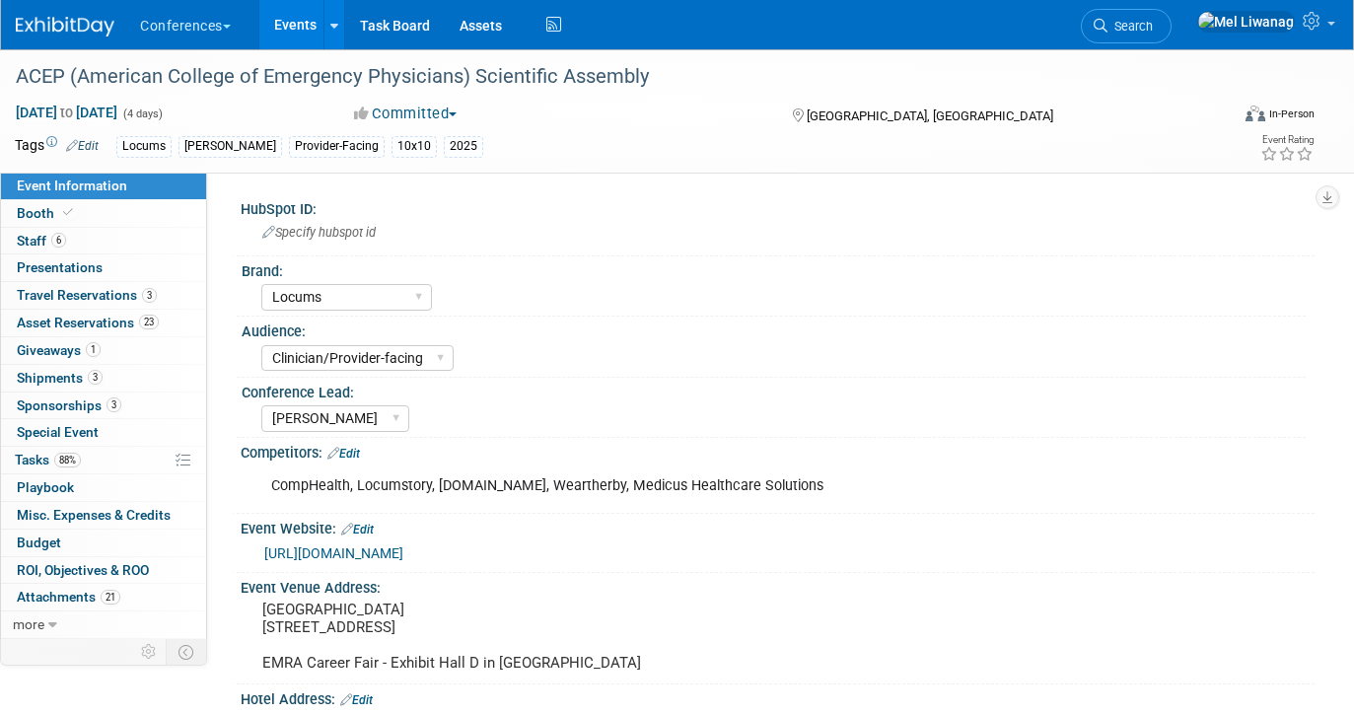
select select "Locums"
select select "Clinician/Provider-facing"
select select "[PERSON_NAME]"
click at [91, 624] on link "more" at bounding box center [103, 624] width 205 height 27
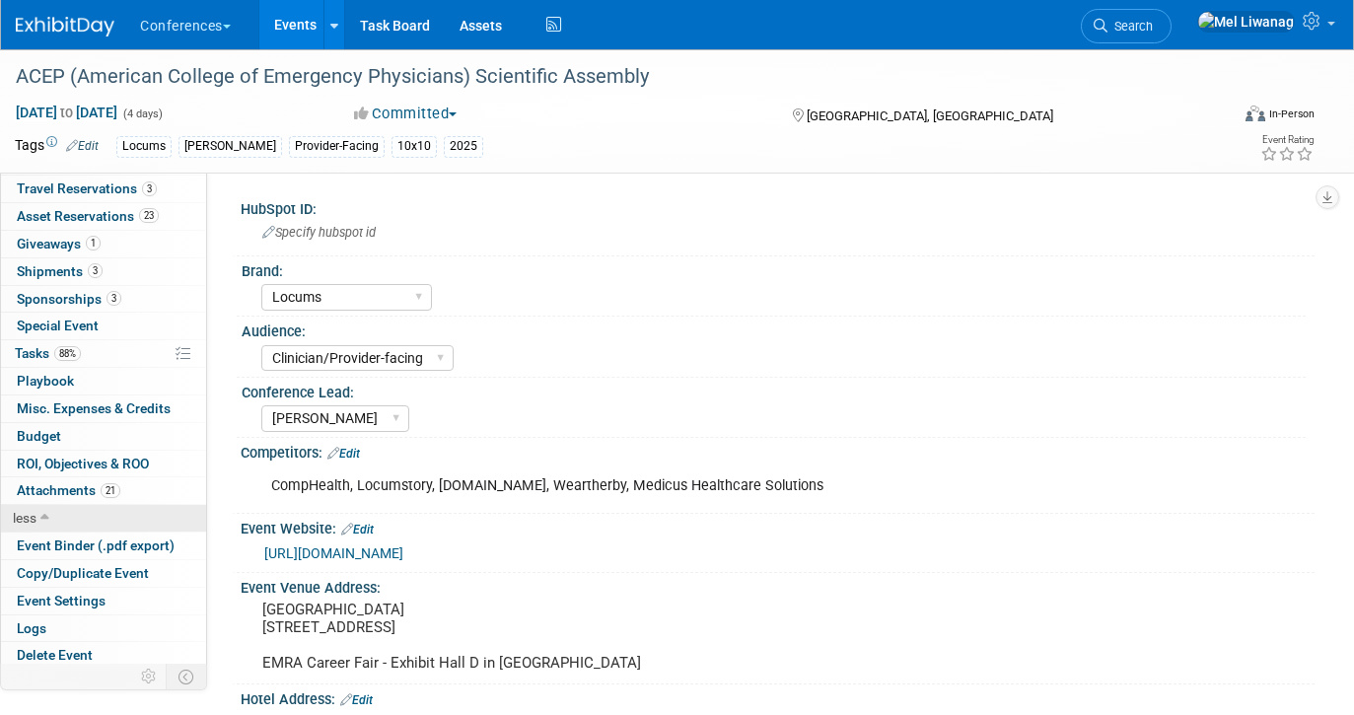
scroll to position [112, 0]
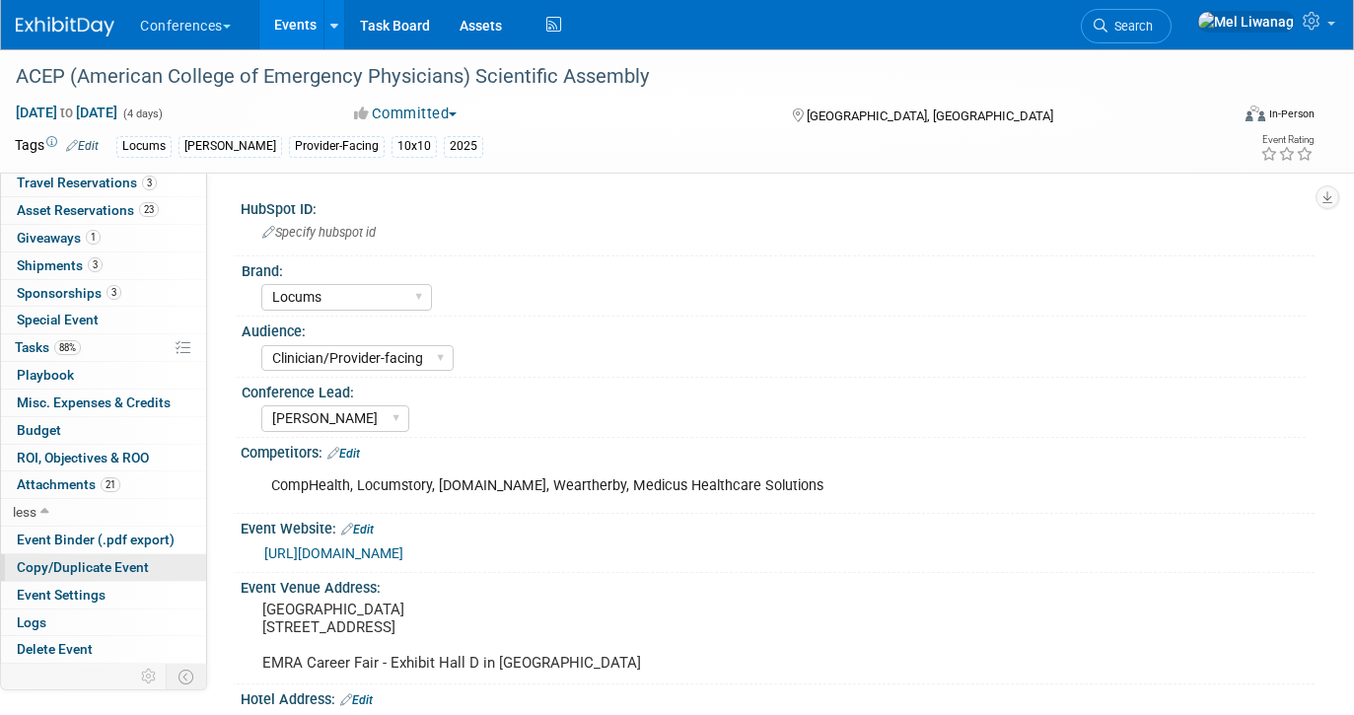
click at [105, 561] on span "Copy/Duplicate Event" at bounding box center [83, 567] width 132 height 16
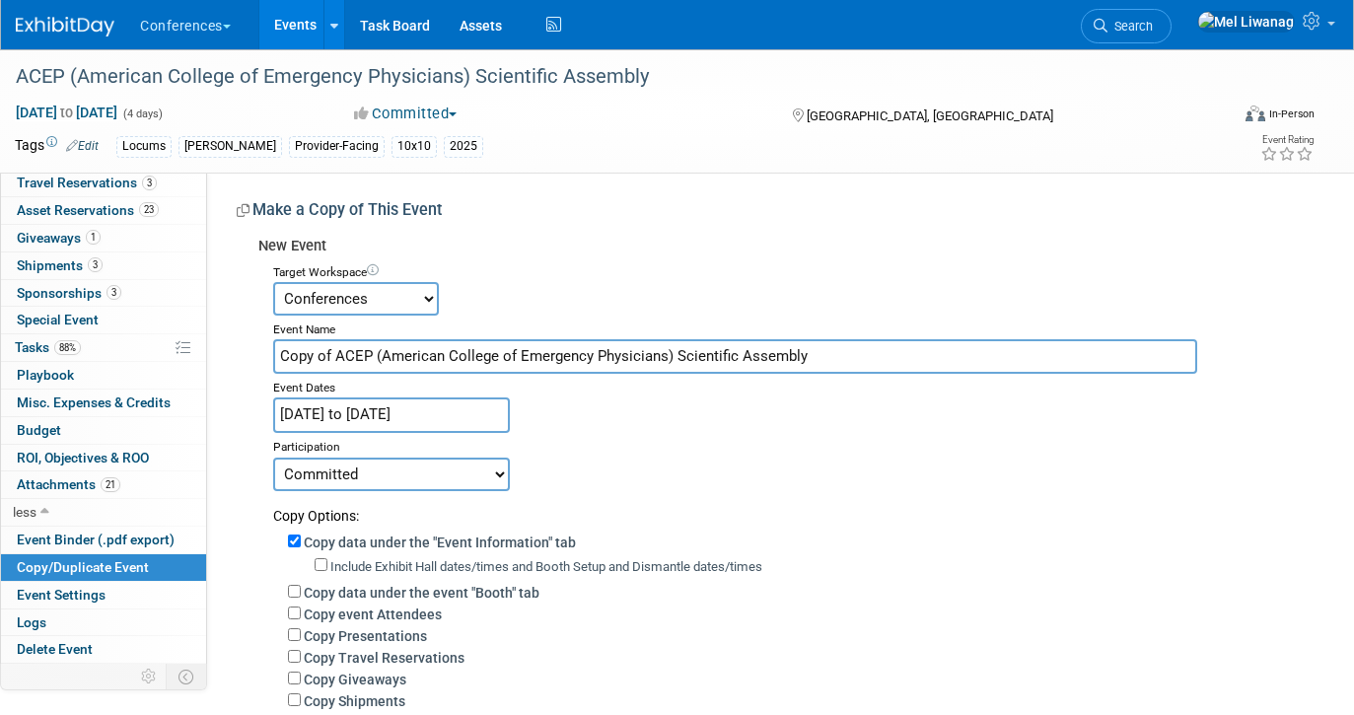
drag, startPoint x: 330, startPoint y: 354, endPoint x: 211, endPoint y: 347, distance: 119.5
click at [211, 347] on div "HubSpot ID: Specify hubspot id Brand: Aya Bespoke Corporate [PERSON_NAME] DocCa…" at bounding box center [760, 584] width 1107 height 822
type input "ACEP (American College of Emergency Physicians) Scientific Assembly"
click at [426, 415] on input "[DATE] to [DATE]" at bounding box center [391, 414] width 237 height 35
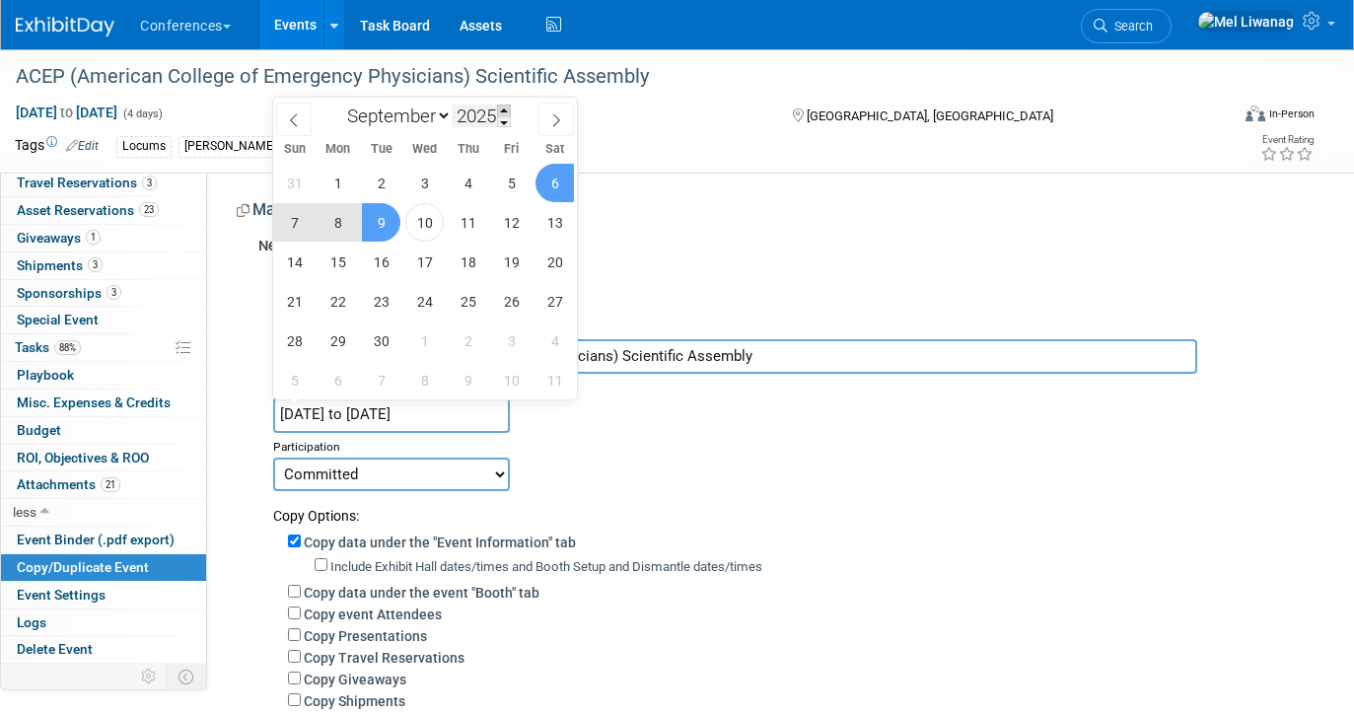
click at [504, 107] on span at bounding box center [504, 111] width 14 height 12
type input "2026"
click at [544, 115] on span at bounding box center [555, 120] width 35 height 34
select select "9"
click at [298, 212] on span "4" at bounding box center [294, 222] width 38 height 38
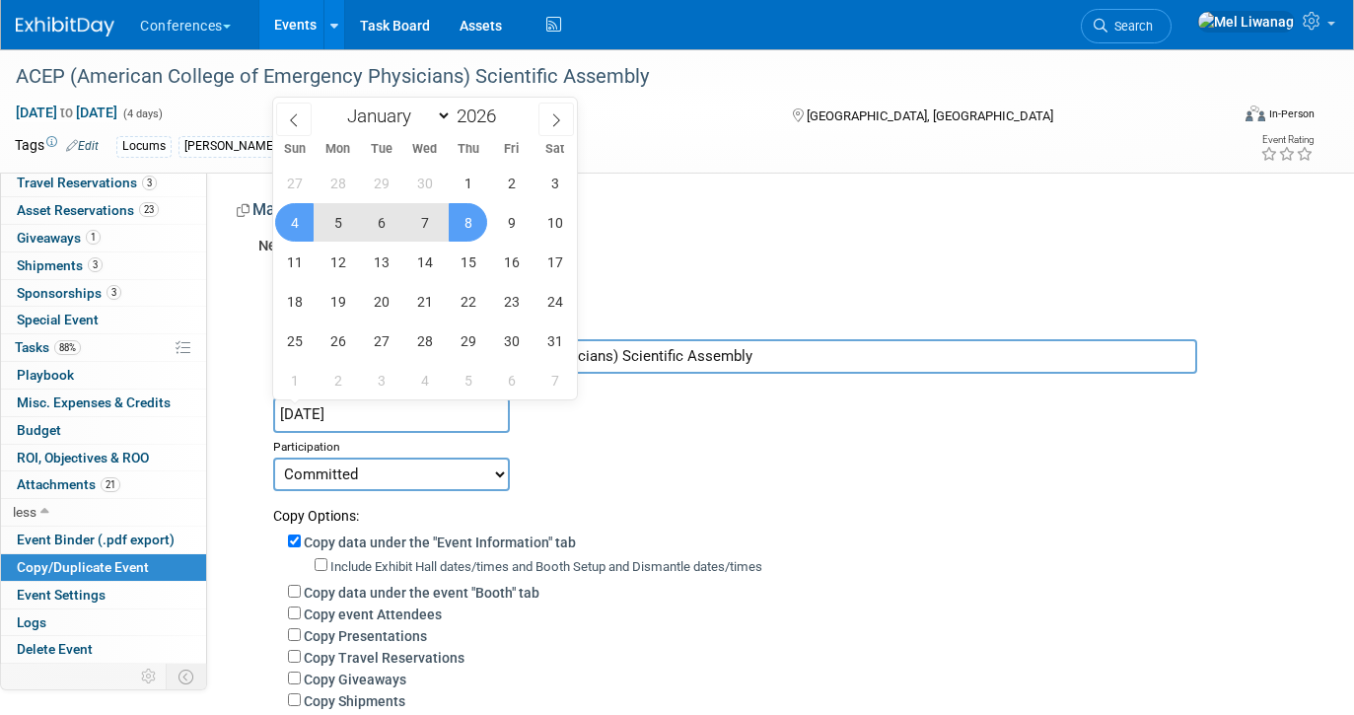
click at [477, 237] on span "8" at bounding box center [468, 222] width 38 height 38
type input "[DATE] to [DATE]"
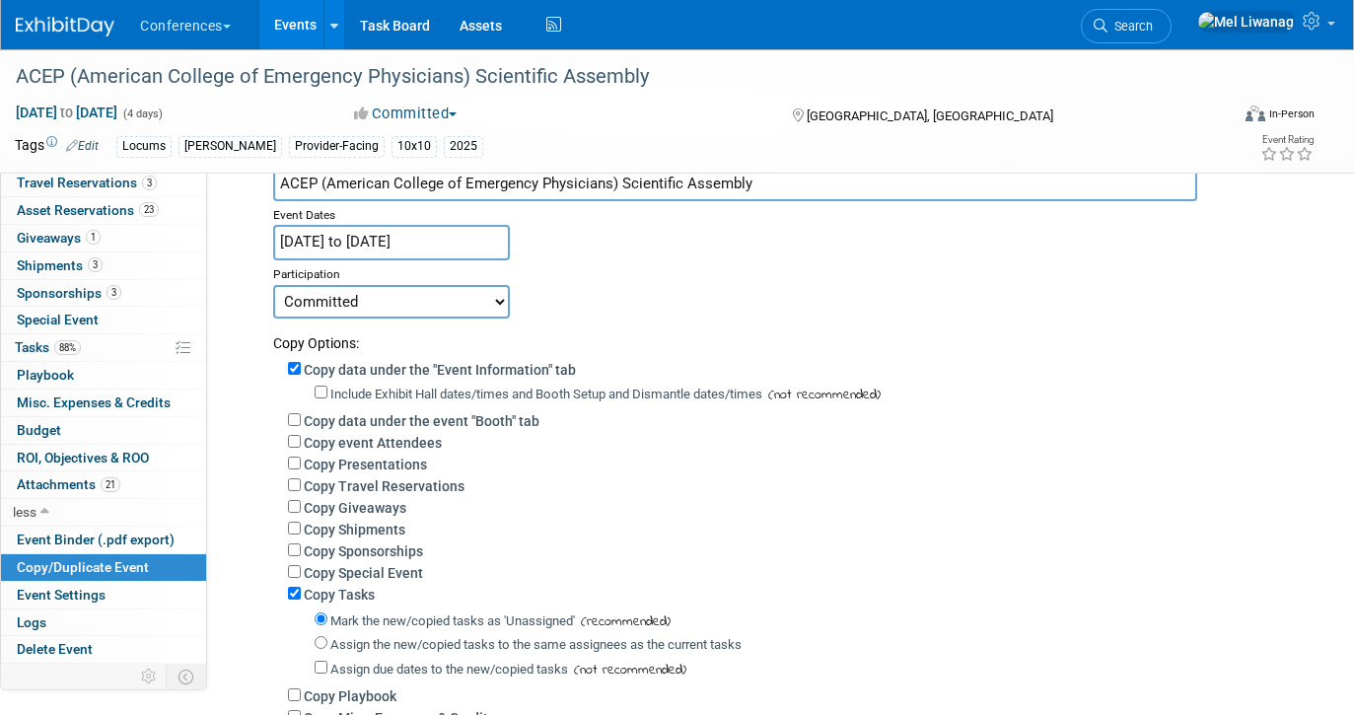
scroll to position [190, 0]
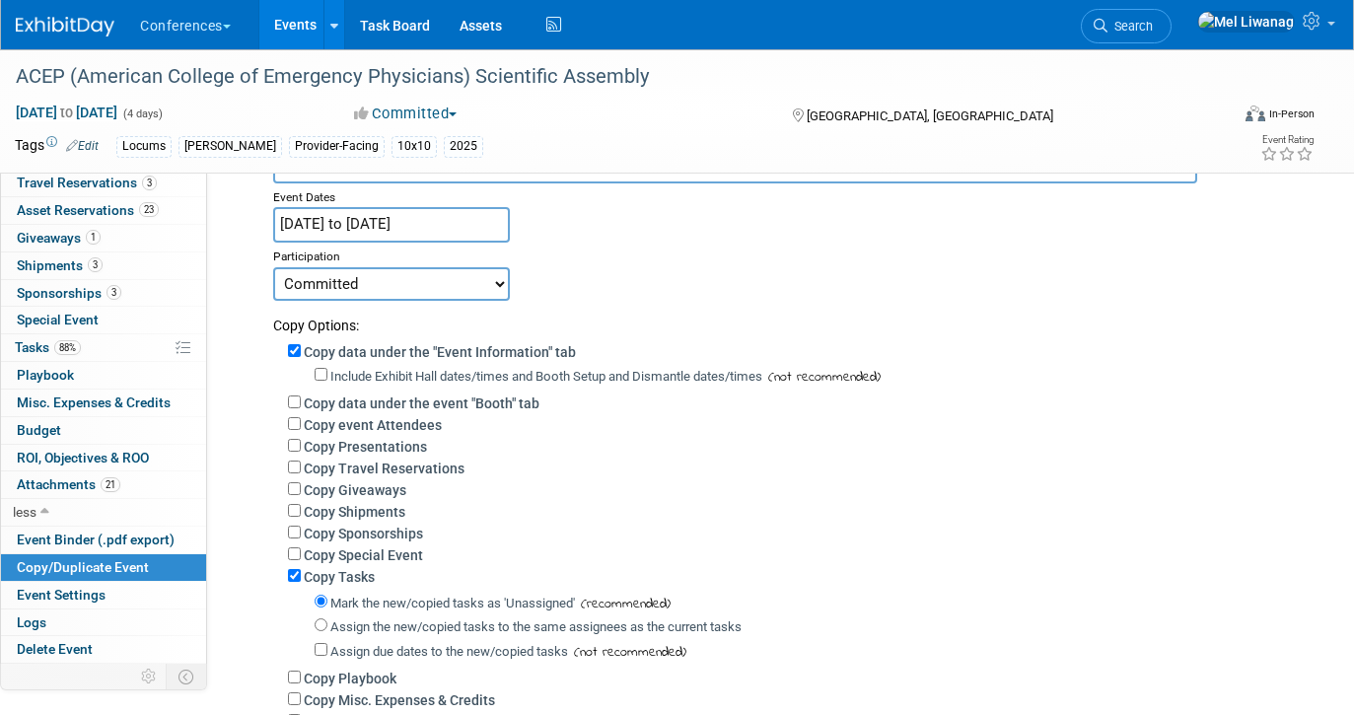
click at [375, 489] on label "Copy Giveaways" at bounding box center [355, 490] width 103 height 16
click at [301, 489] on input "Copy Giveaways" at bounding box center [294, 488] width 13 height 13
checkbox input "true"
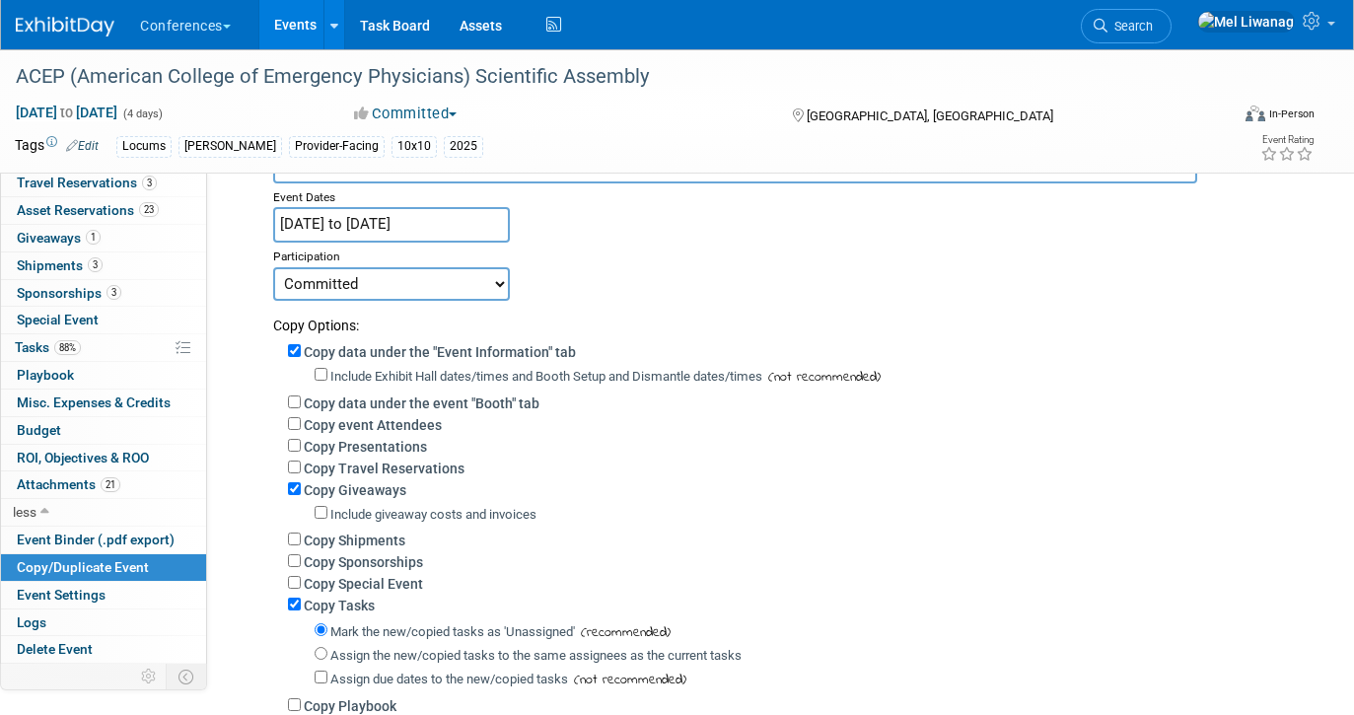
click at [425, 399] on label "Copy data under the event "Booth" tab" at bounding box center [422, 403] width 236 height 16
click at [301, 399] on input "Copy data under the event "Booth" tab" at bounding box center [294, 401] width 13 height 13
checkbox input "true"
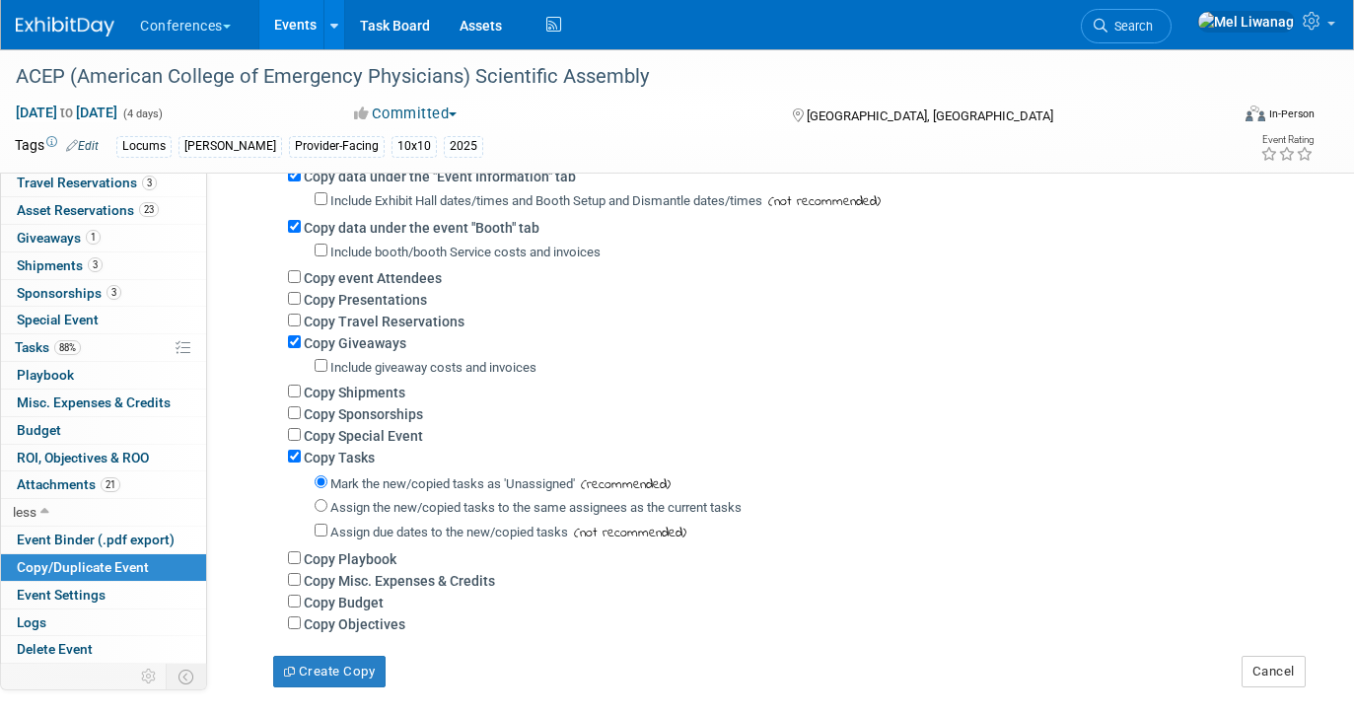
click at [420, 513] on label "Assign the new/copied tasks to the same assignees as the current tasks" at bounding box center [535, 507] width 411 height 15
click at [327, 512] on input "Assign the new/copied tasks to the same assignees as the current tasks" at bounding box center [321, 505] width 13 height 13
radio input "true"
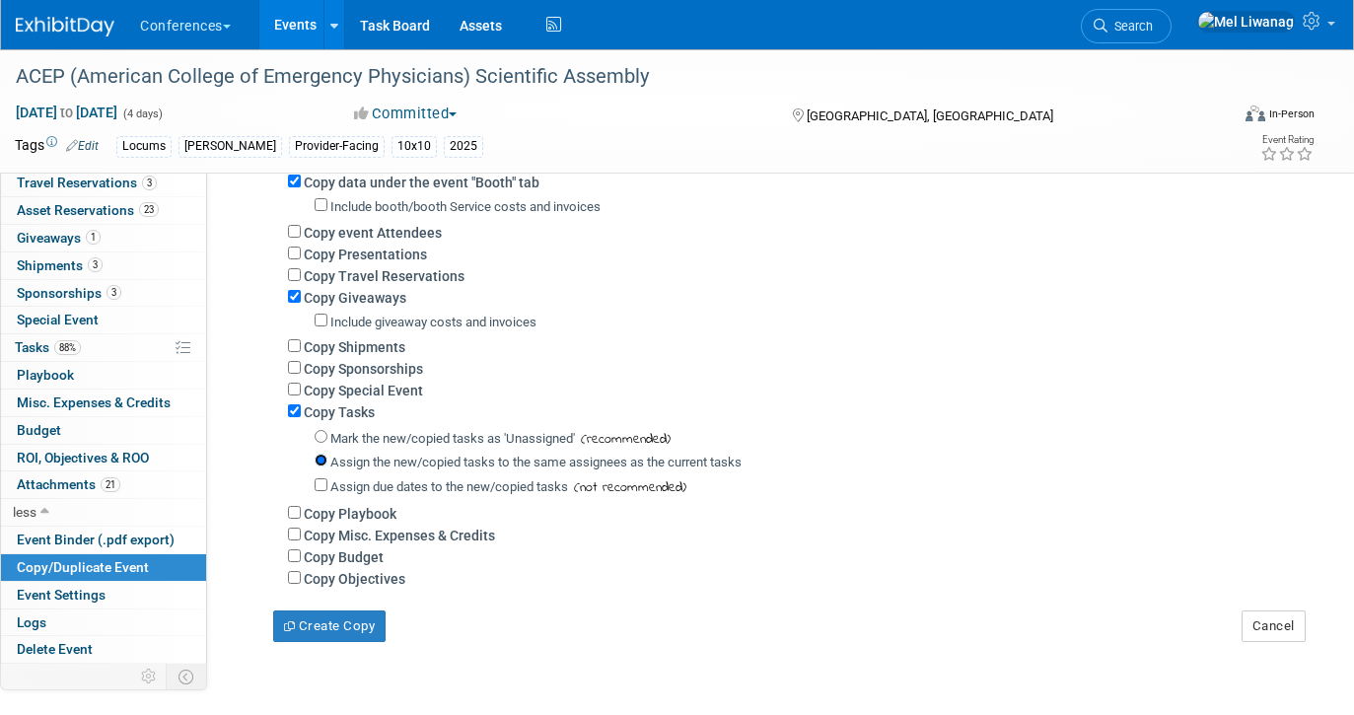
scroll to position [437, 0]
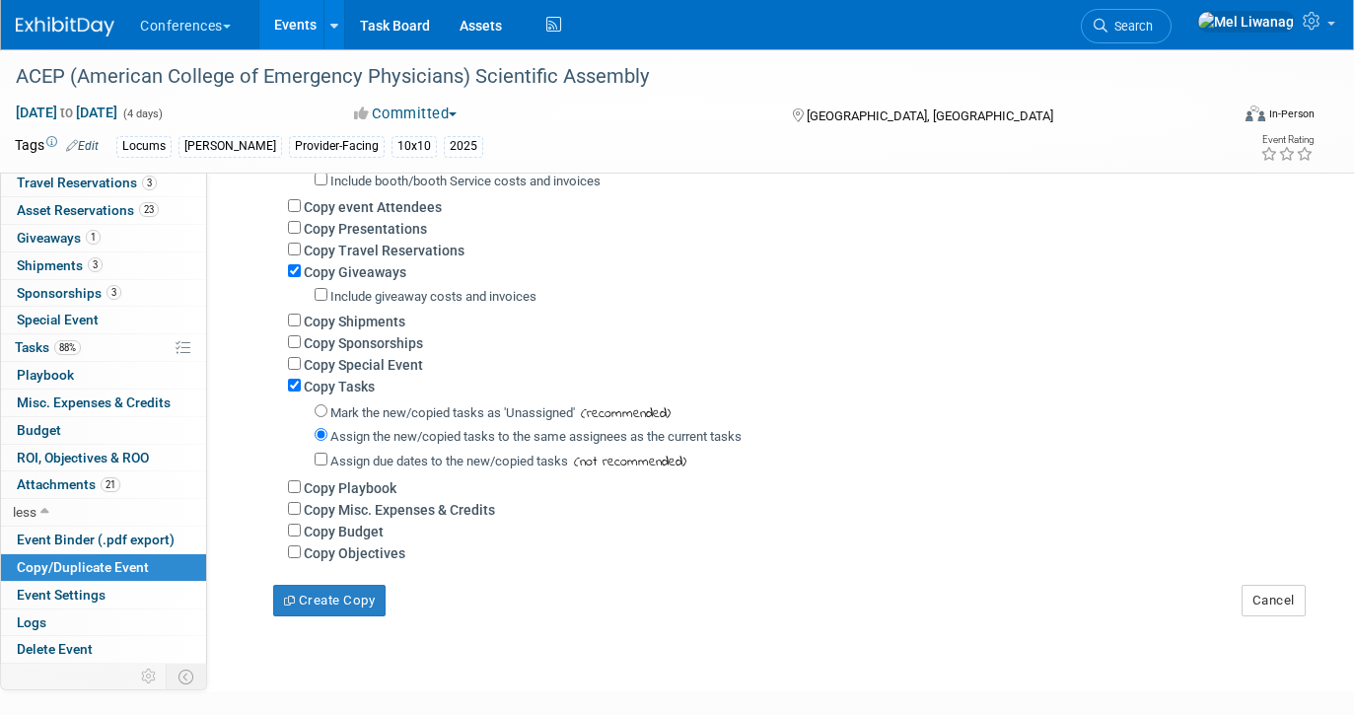
click at [502, 538] on div "Copy Budget" at bounding box center [794, 531] width 1012 height 22
click at [336, 537] on label "Copy Budget" at bounding box center [344, 532] width 80 height 16
click at [301, 536] on input "Copy Budget" at bounding box center [294, 530] width 13 height 13
checkbox input "true"
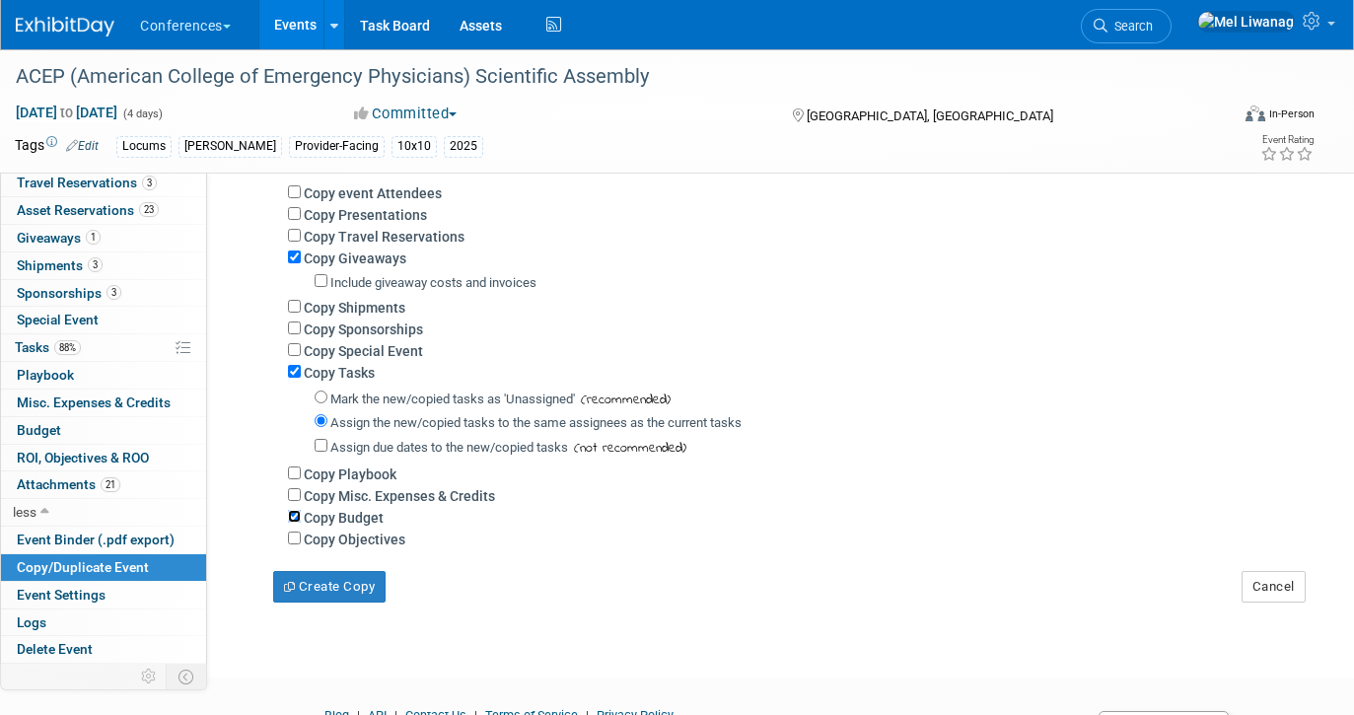
scroll to position [456, 0]
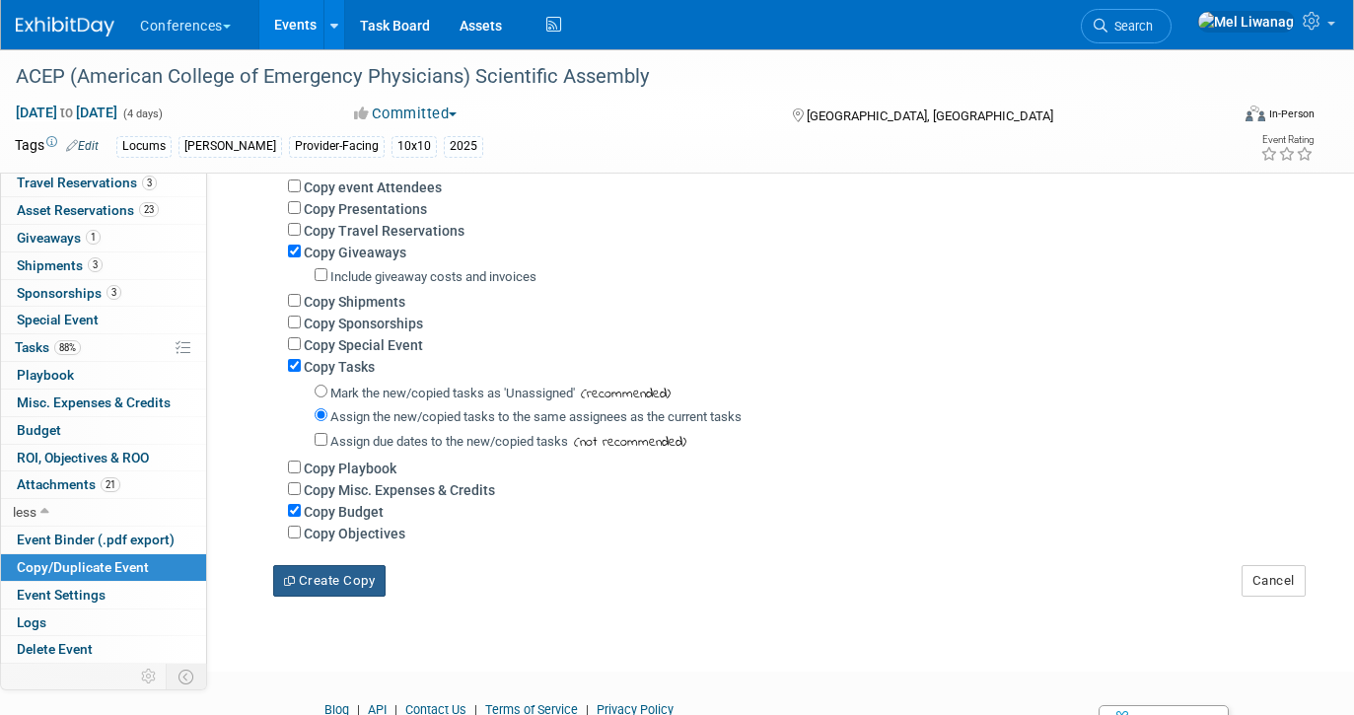
click at [354, 587] on button "Create Copy" at bounding box center [329, 581] width 112 height 32
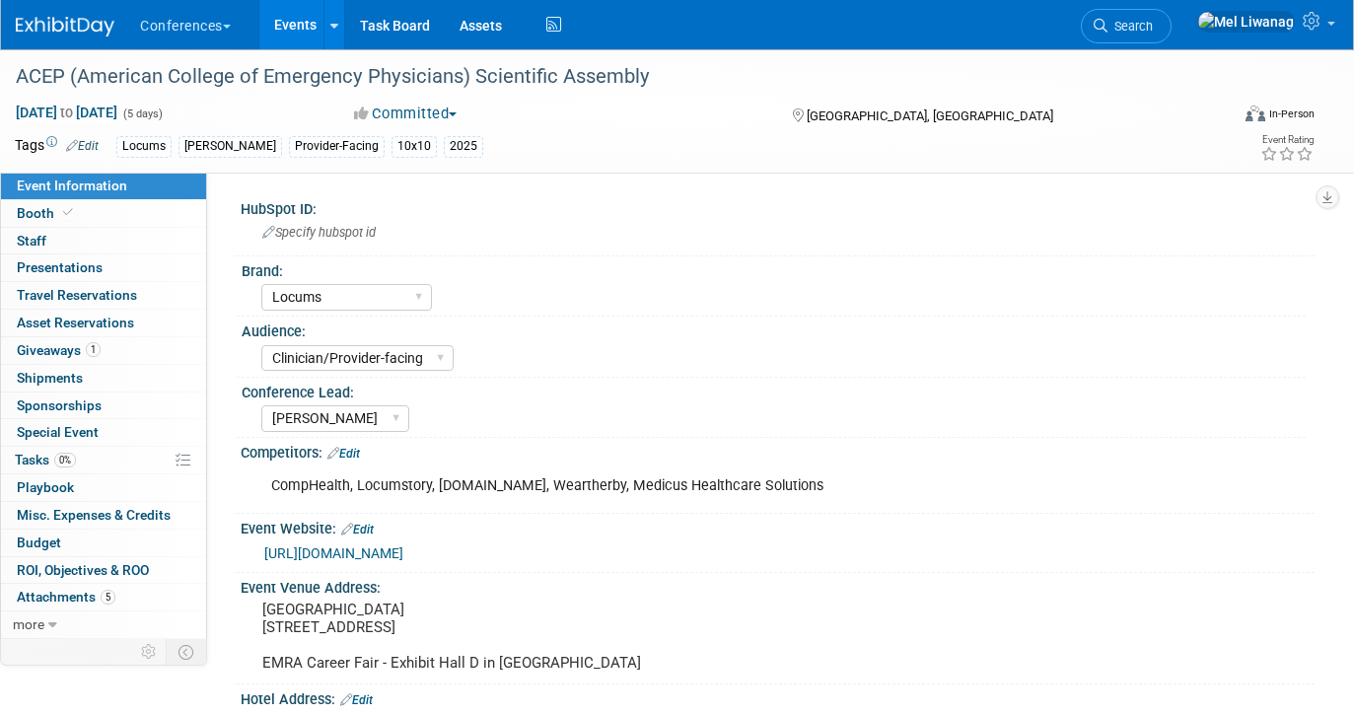
select select "Locums"
select select "Clinician/Provider-facing"
select select "[PERSON_NAME]"
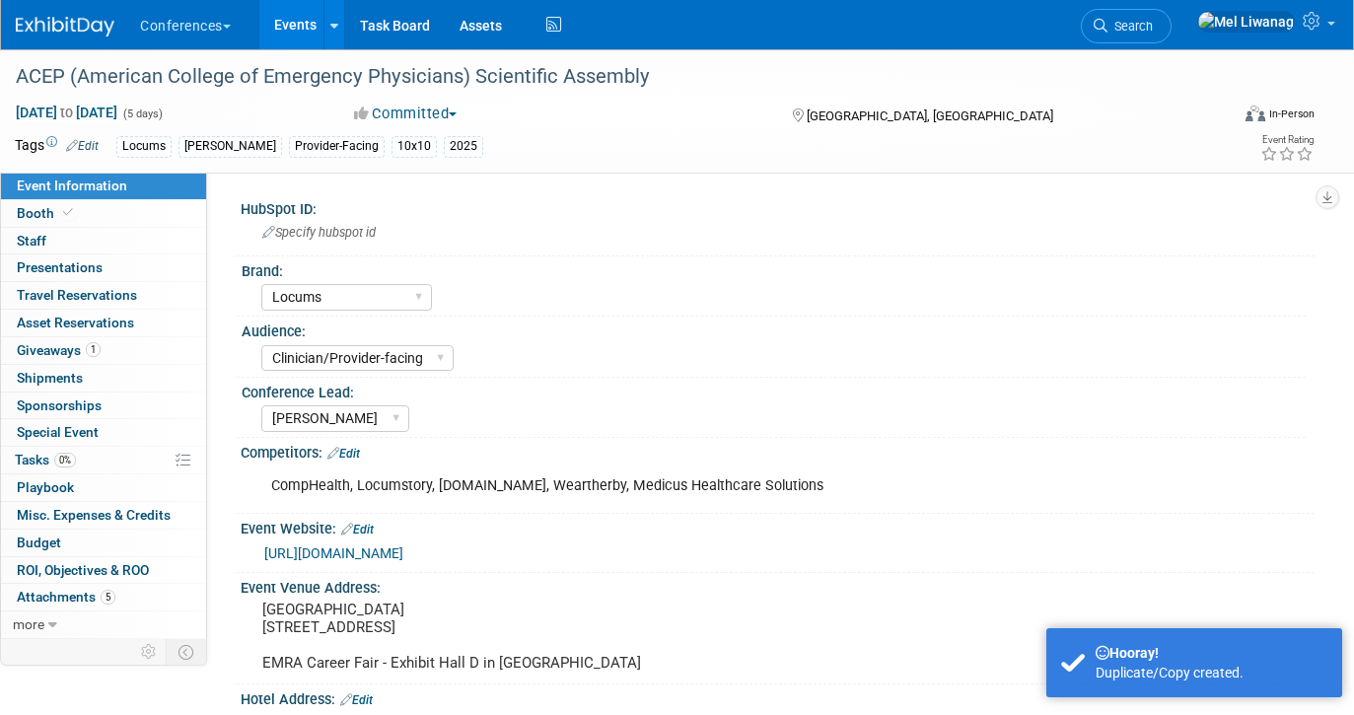
click at [94, 142] on link "Edit" at bounding box center [82, 146] width 33 height 14
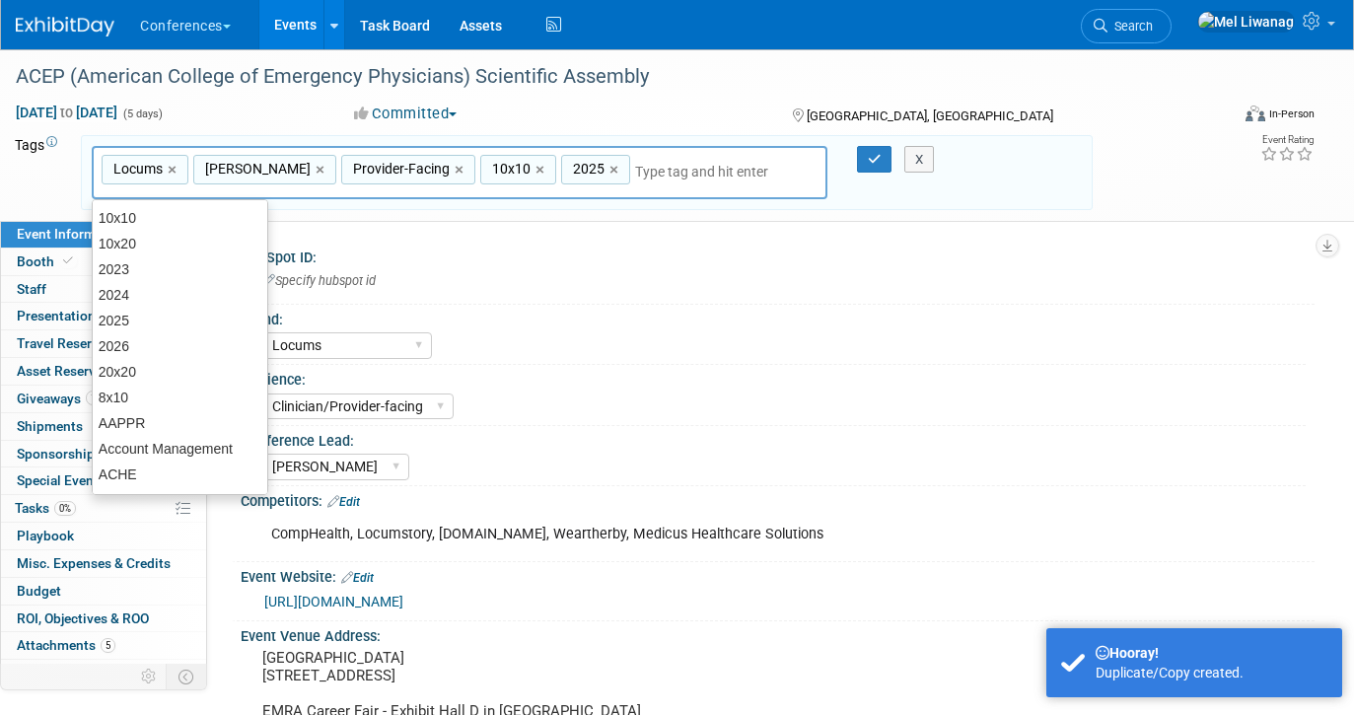
click at [587, 184] on div "2025 ×" at bounding box center [595, 170] width 69 height 31
type input "2025"
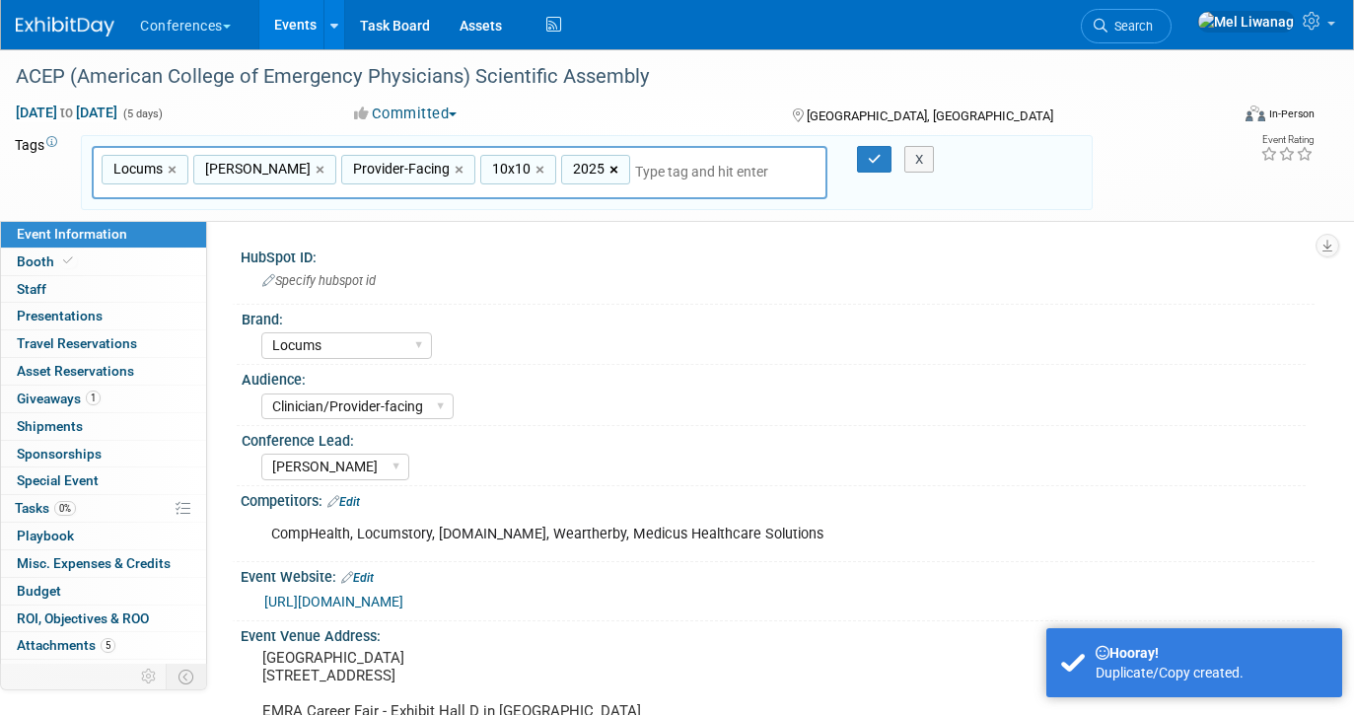
click at [609, 170] on link "×" at bounding box center [615, 170] width 13 height 23
type input "Locums, [PERSON_NAME], Provider-Facing, 10x10"
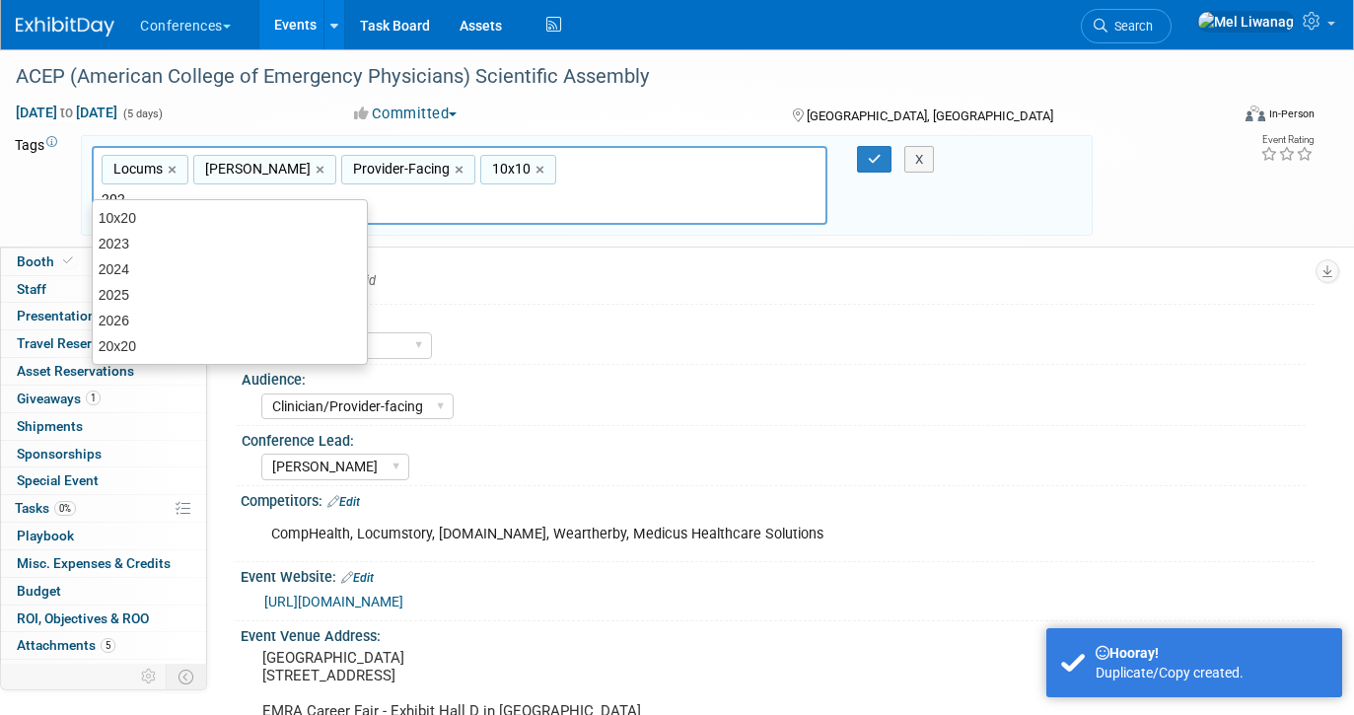
type input "2026"
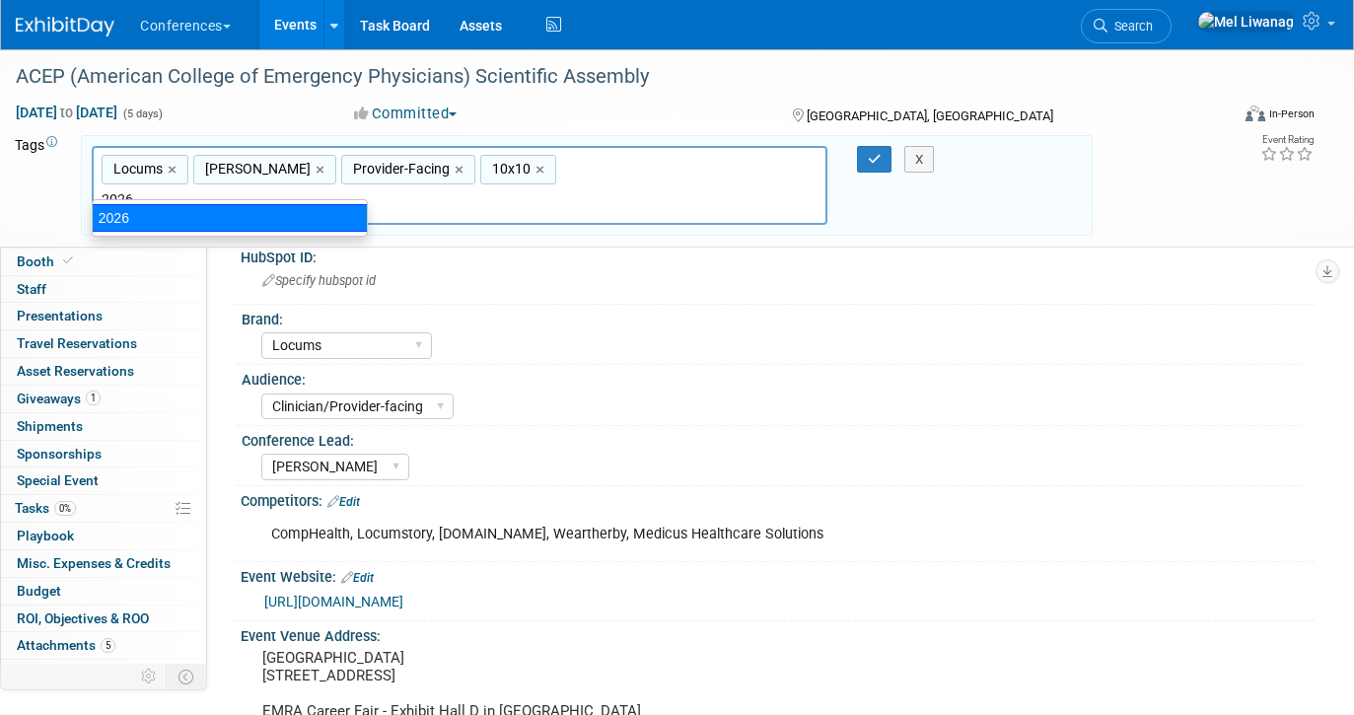
click at [151, 220] on div "2026" at bounding box center [230, 218] width 276 height 28
type input "Locums, [PERSON_NAME], Provider-Facing, 10x10, 2026"
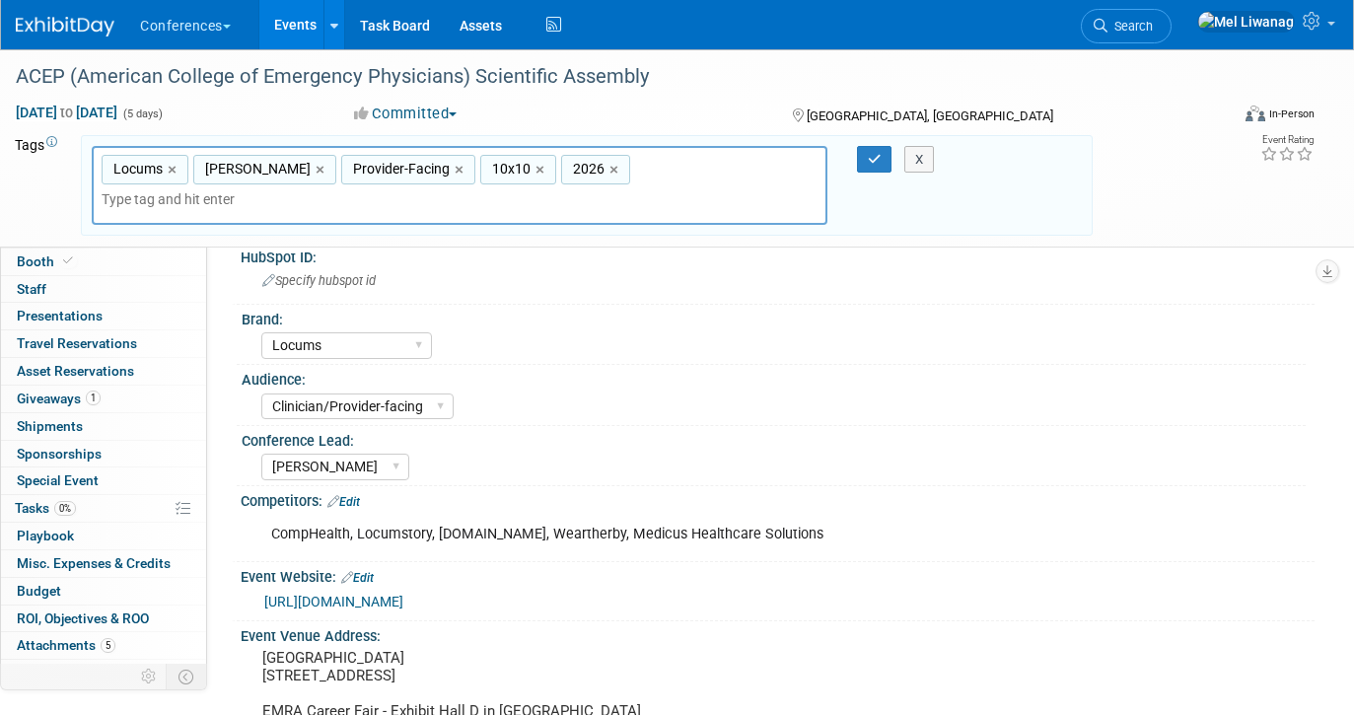
click at [417, 106] on button "Committed" at bounding box center [405, 114] width 117 height 21
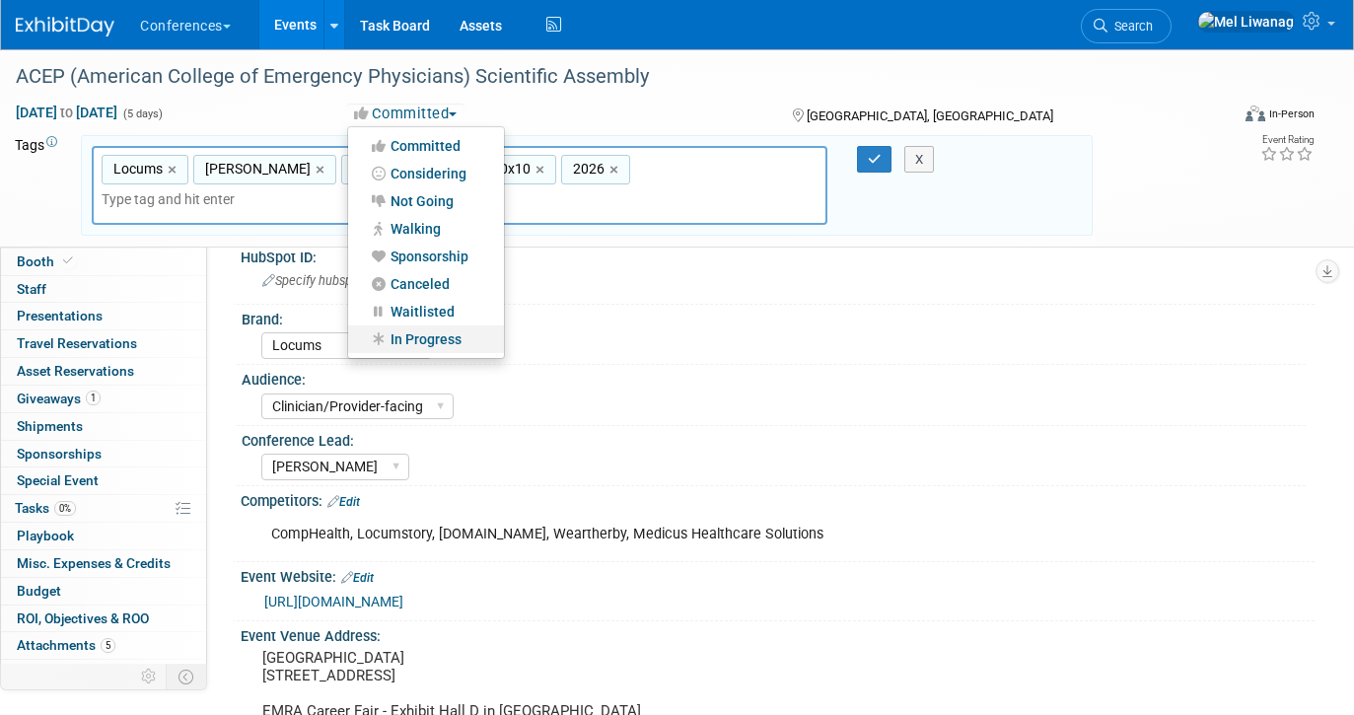
click at [449, 326] on link "In Progress" at bounding box center [426, 339] width 156 height 28
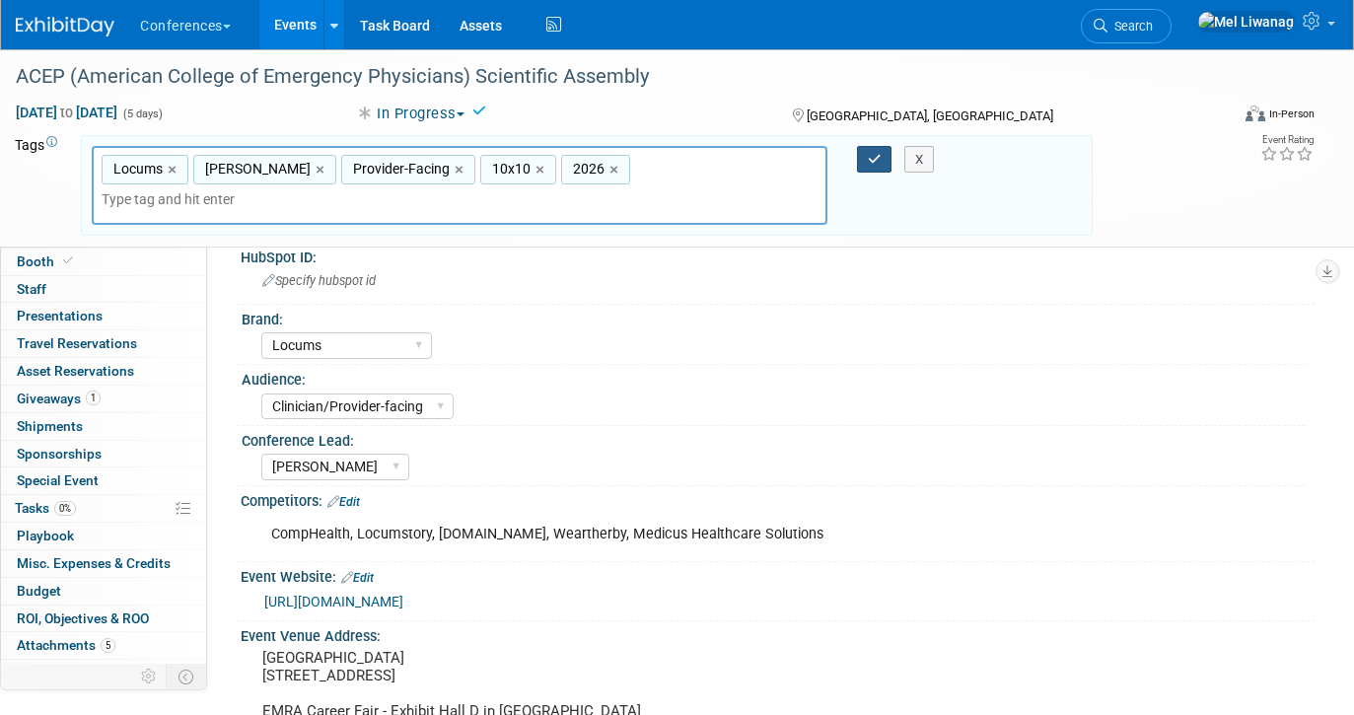
click at [874, 161] on icon "button" at bounding box center [875, 159] width 14 height 13
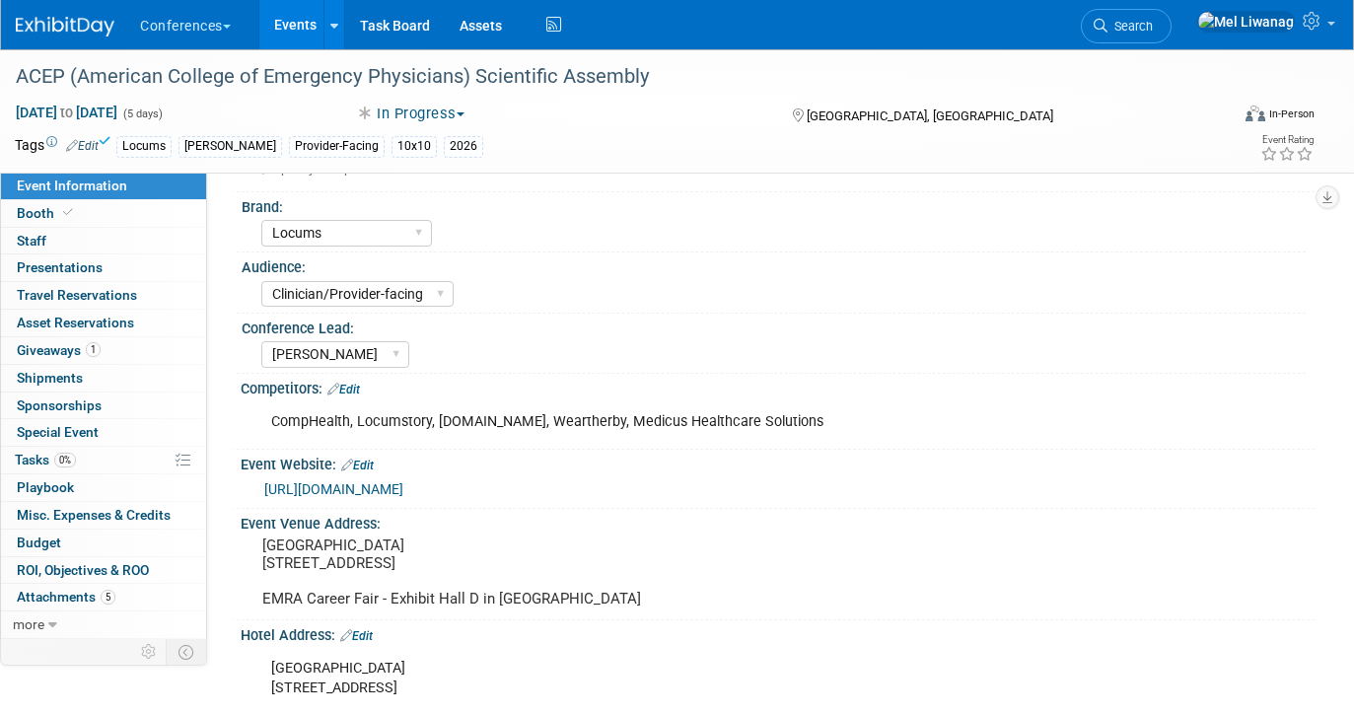
scroll to position [70, 0]
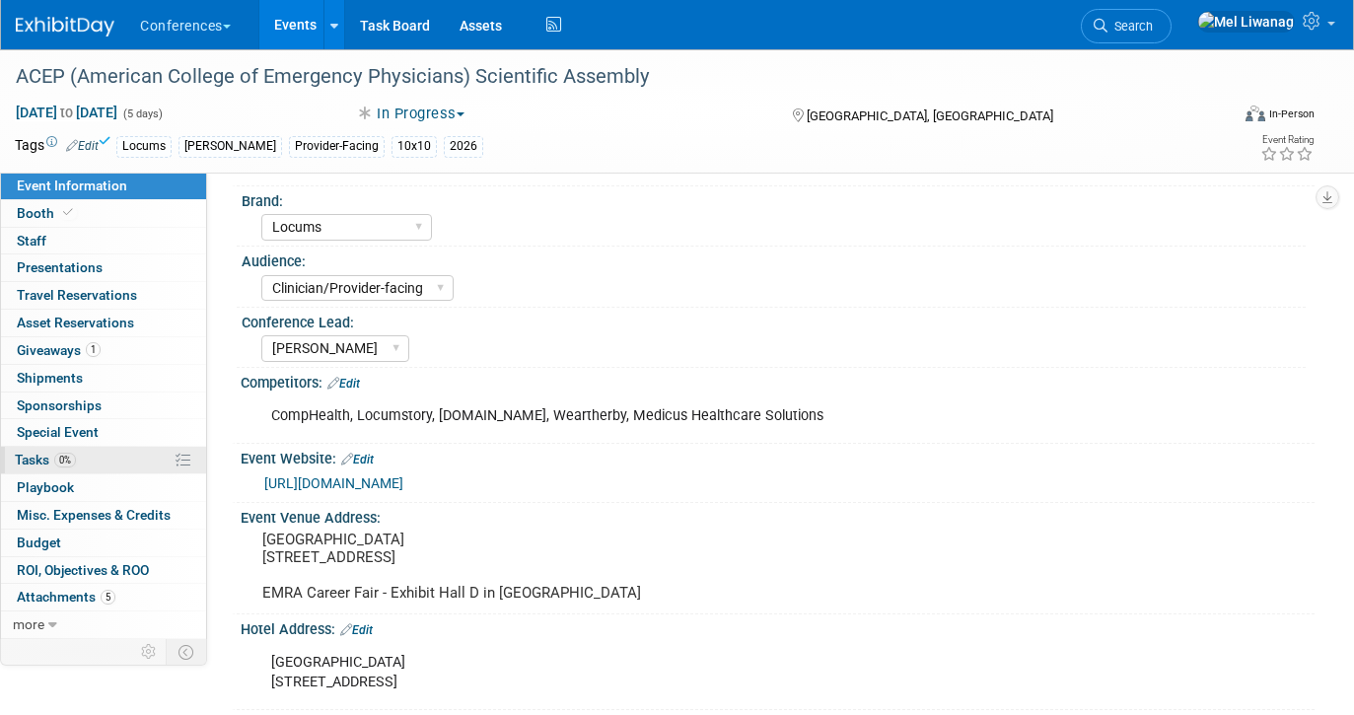
click at [78, 453] on link "0% Tasks 0%" at bounding box center [103, 460] width 205 height 27
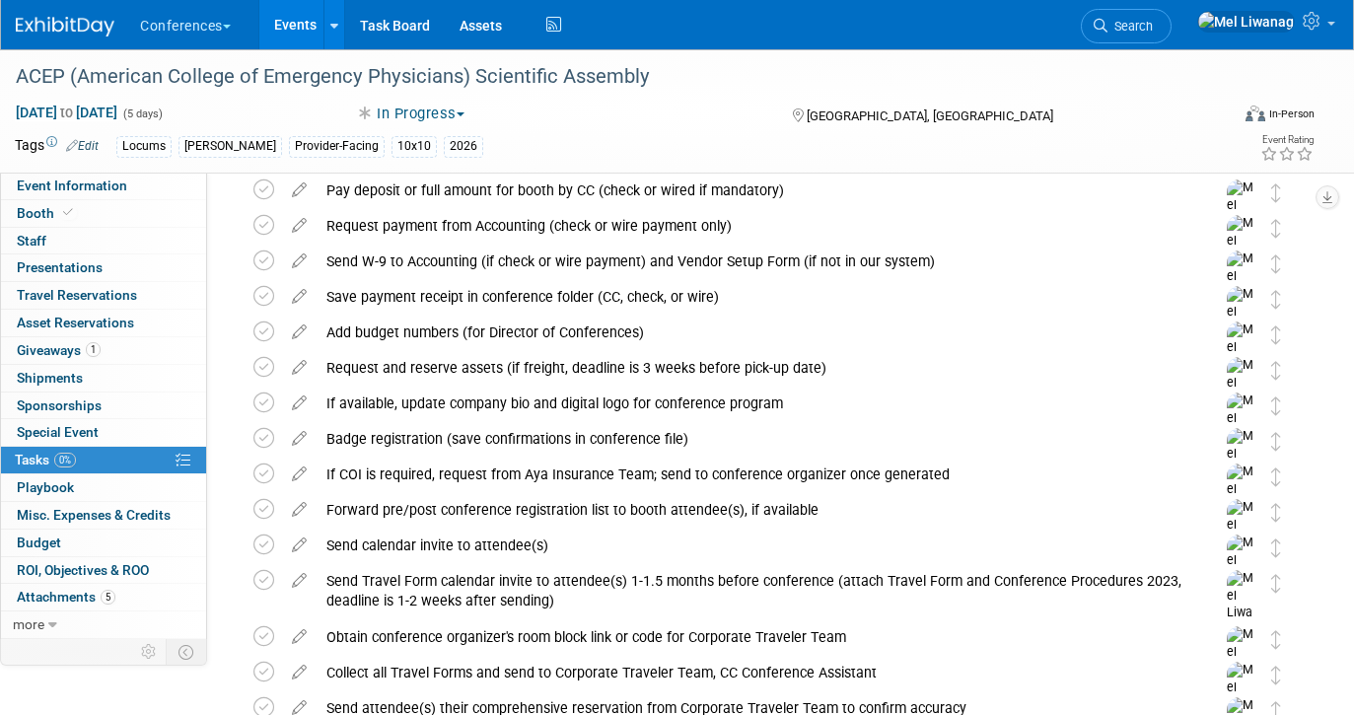
scroll to position [0, 0]
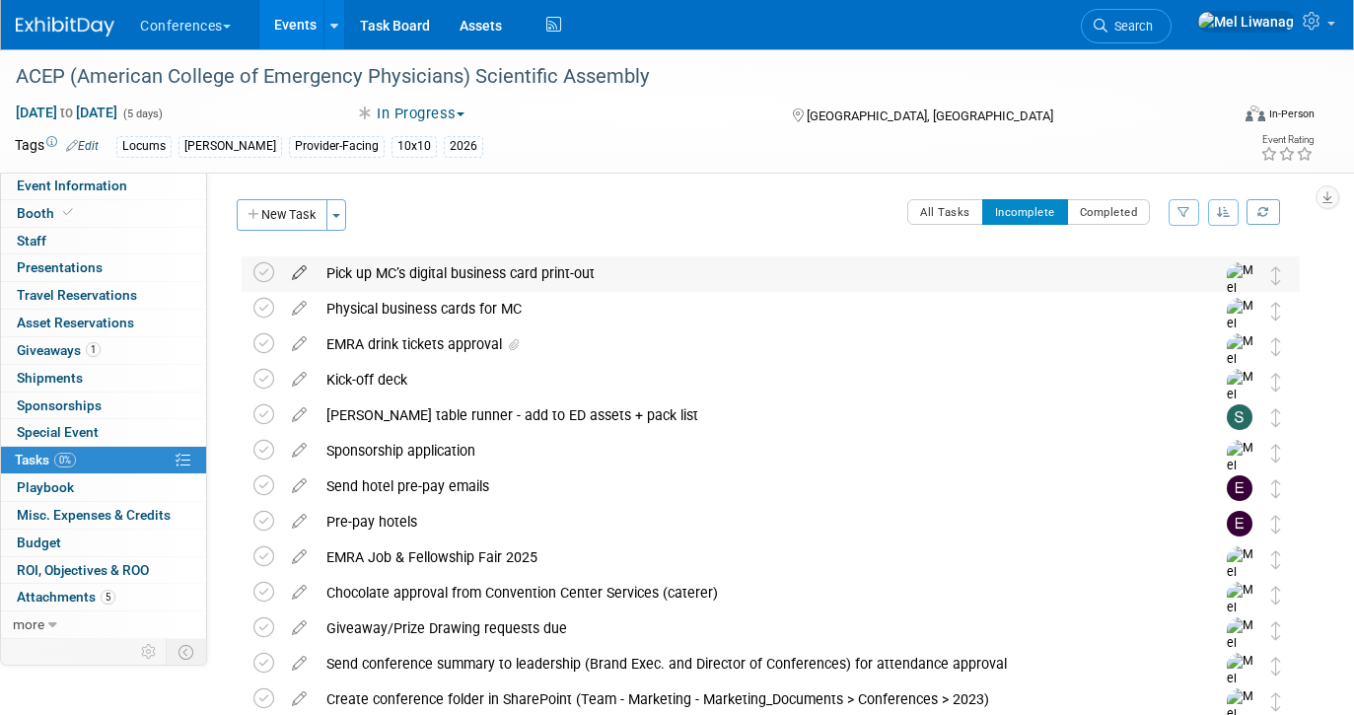
click at [306, 275] on icon at bounding box center [299, 268] width 35 height 25
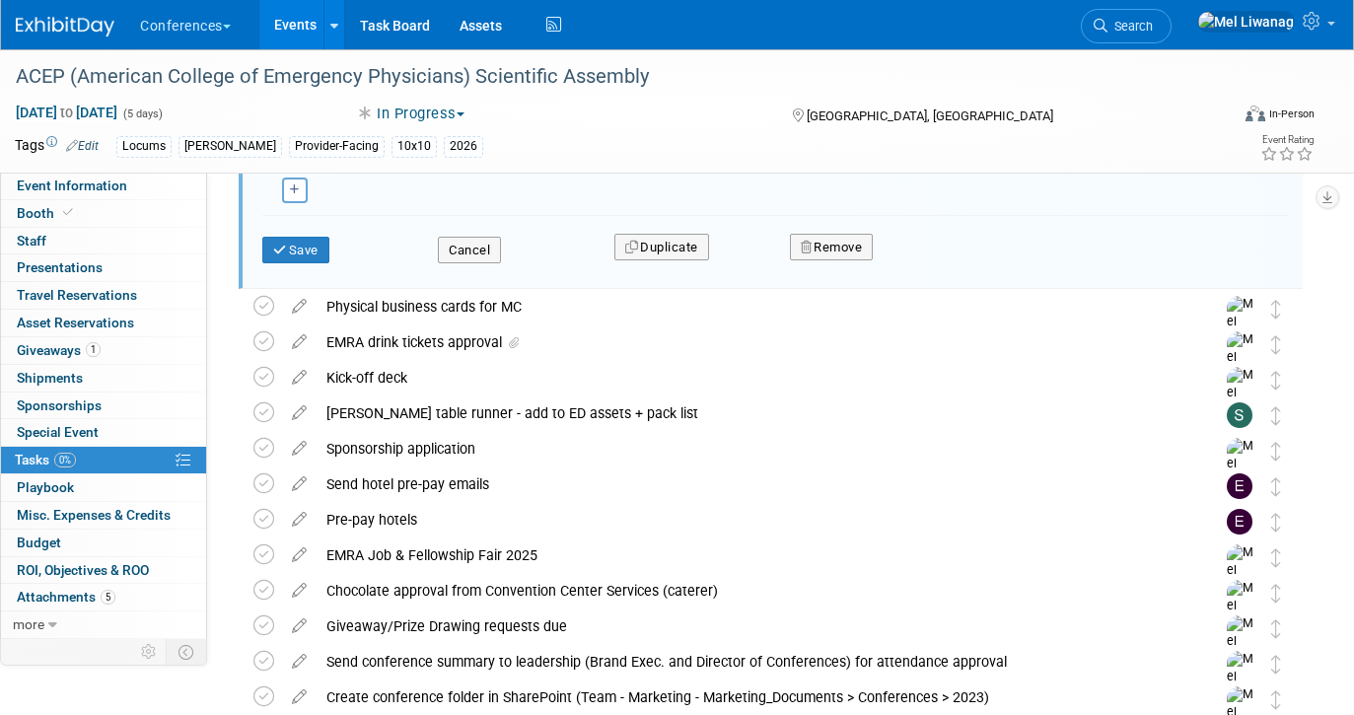
scroll to position [511, 0]
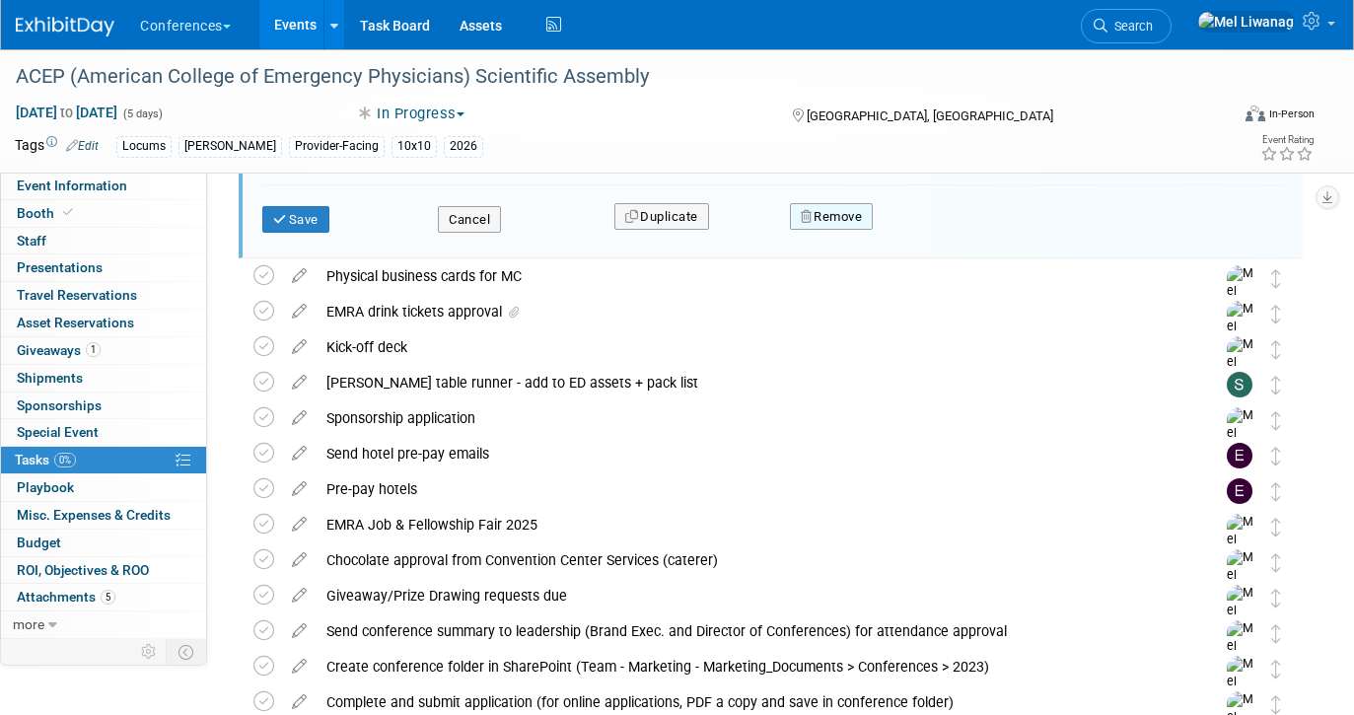
click at [833, 222] on button "Remove" at bounding box center [832, 217] width 84 height 28
click at [924, 236] on icon at bounding box center [929, 233] width 12 height 11
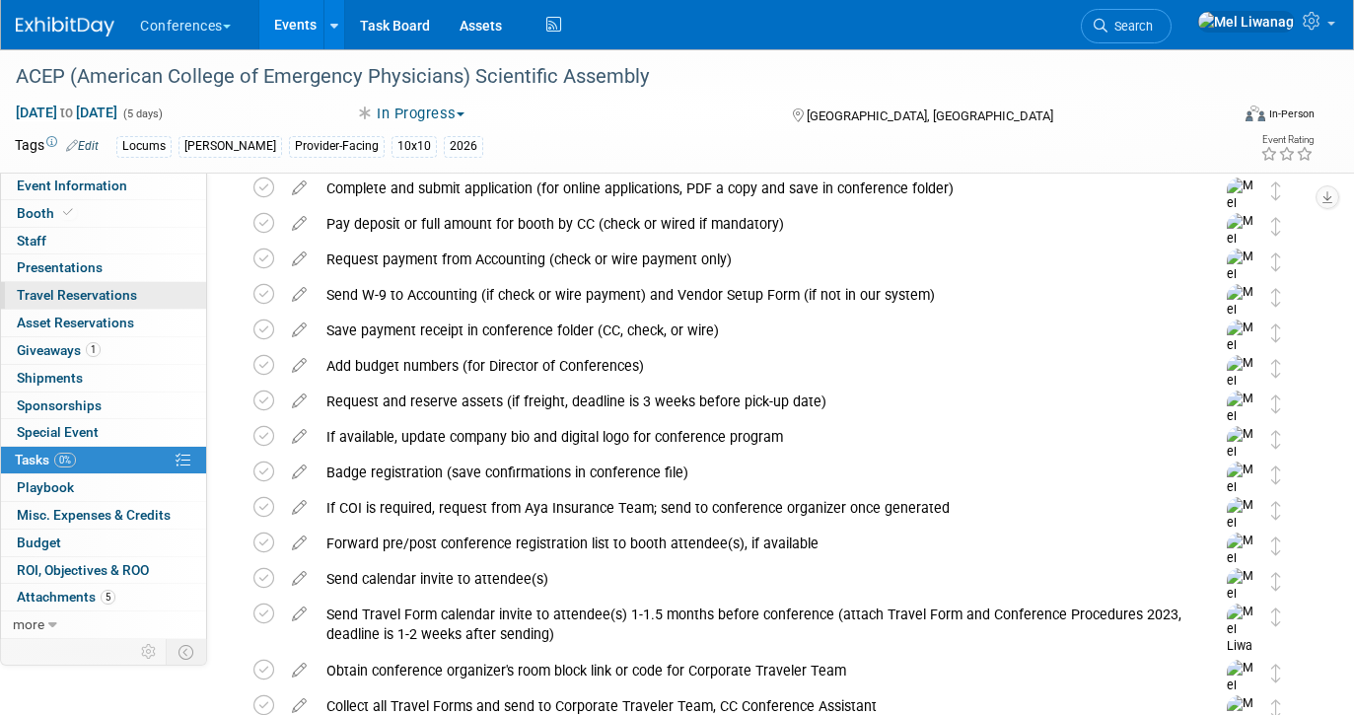
click at [123, 300] on span "Travel Reservations 0" at bounding box center [77, 295] width 120 height 16
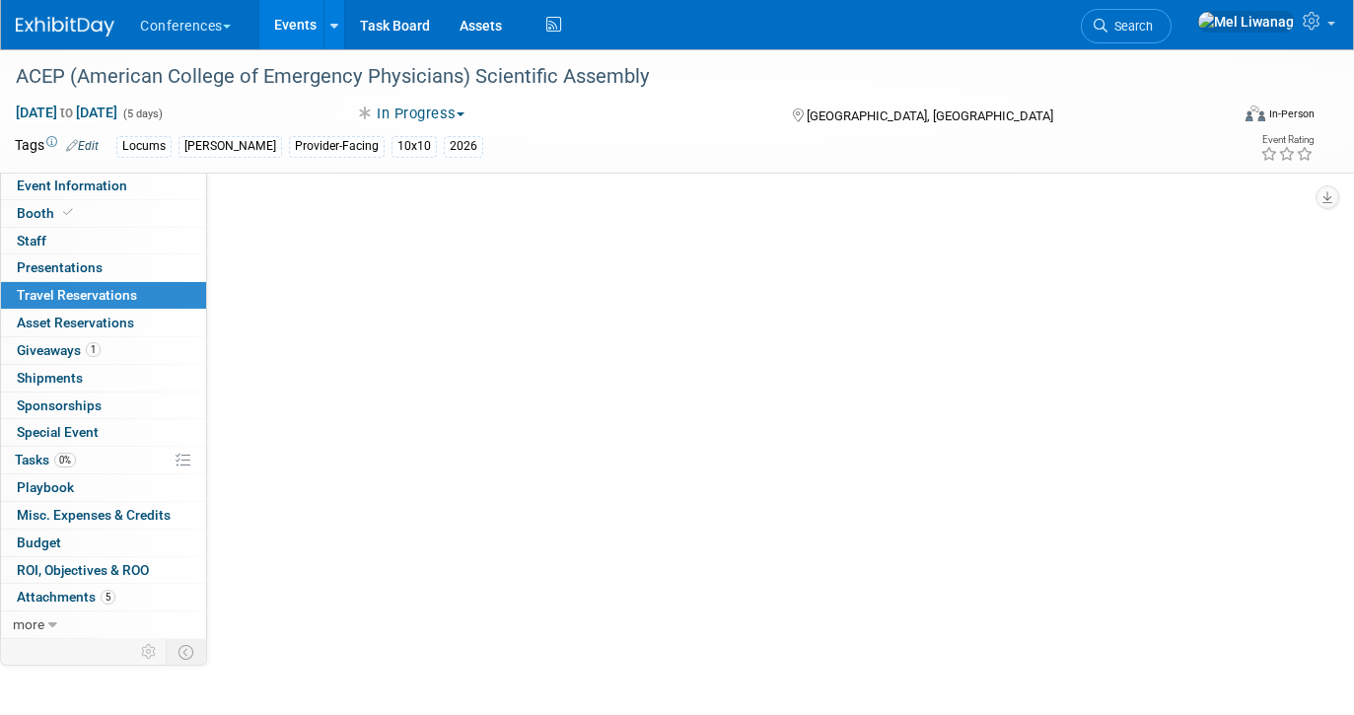
scroll to position [0, 0]
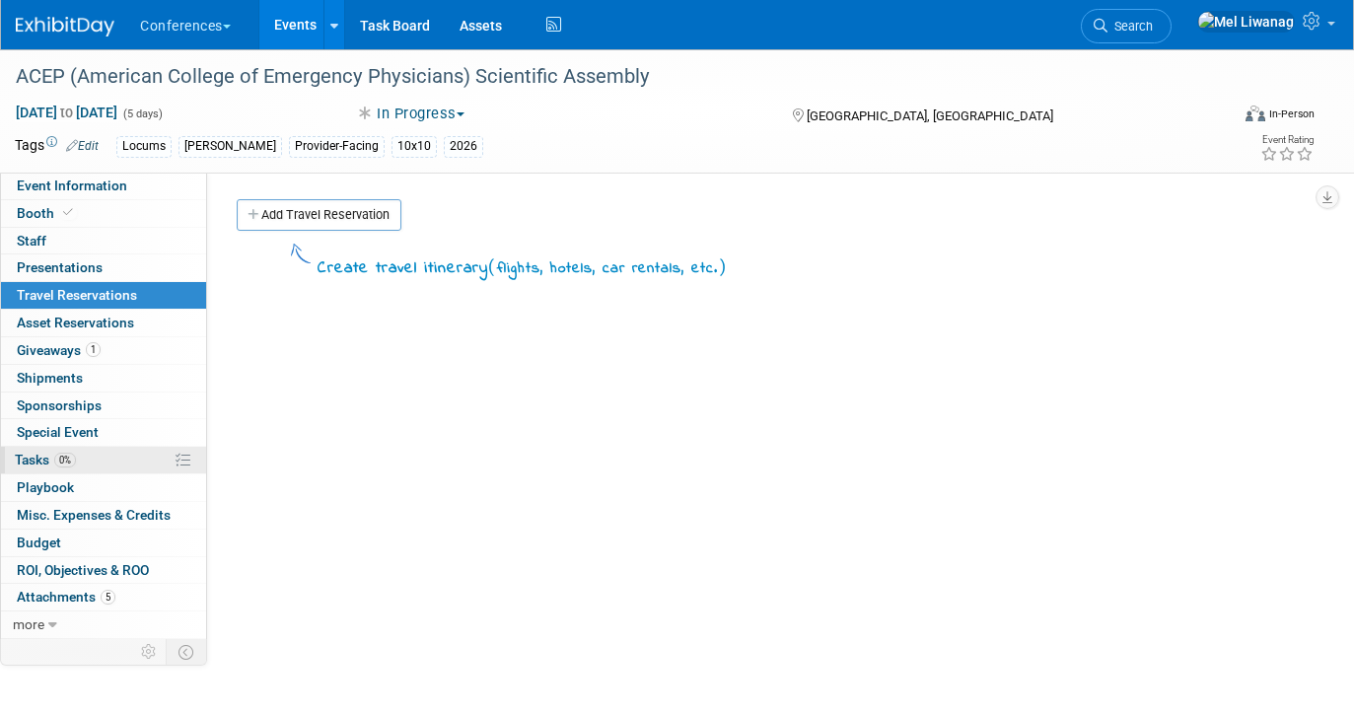
click at [83, 451] on link "0% Tasks 0%" at bounding box center [103, 460] width 205 height 27
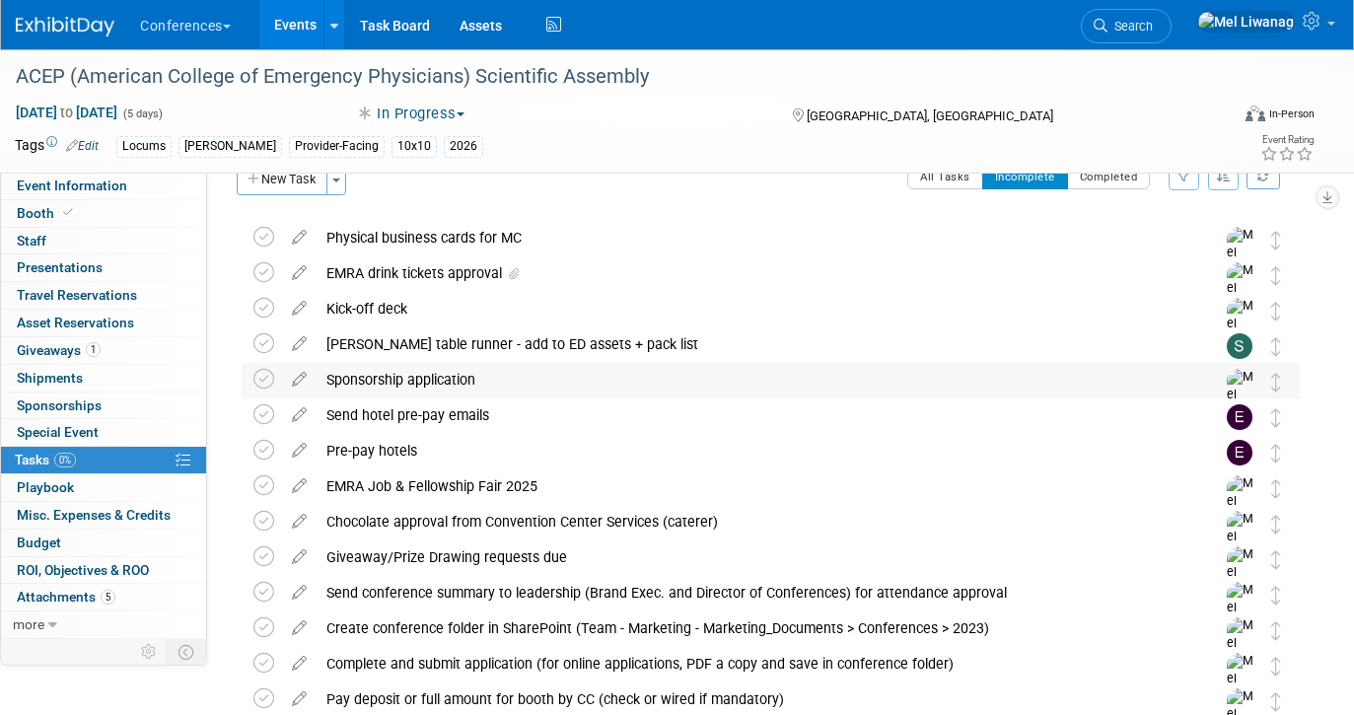
scroll to position [35, 0]
click at [557, 454] on div "Pre-pay hotels" at bounding box center [751, 452] width 871 height 34
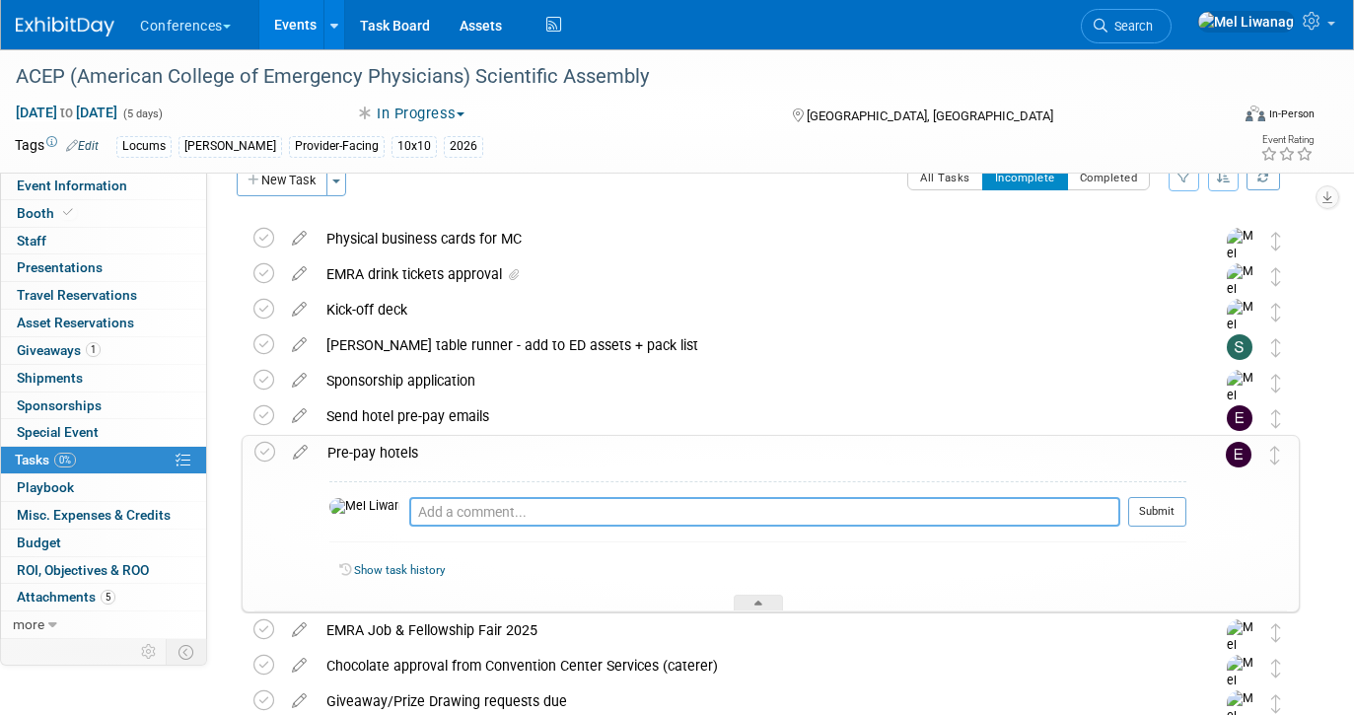
click at [659, 498] on textarea at bounding box center [764, 512] width 711 height 30
paste textarea "[PERSON_NAME] booked, will note hotel confirmations here once available"
click at [410, 513] on textarea "09/10: Mel booked, will note hotel confirmations here once available" at bounding box center [764, 512] width 711 height 30
type textarea "09/10/25: Mel booked, will note hotel confirmations here once available"
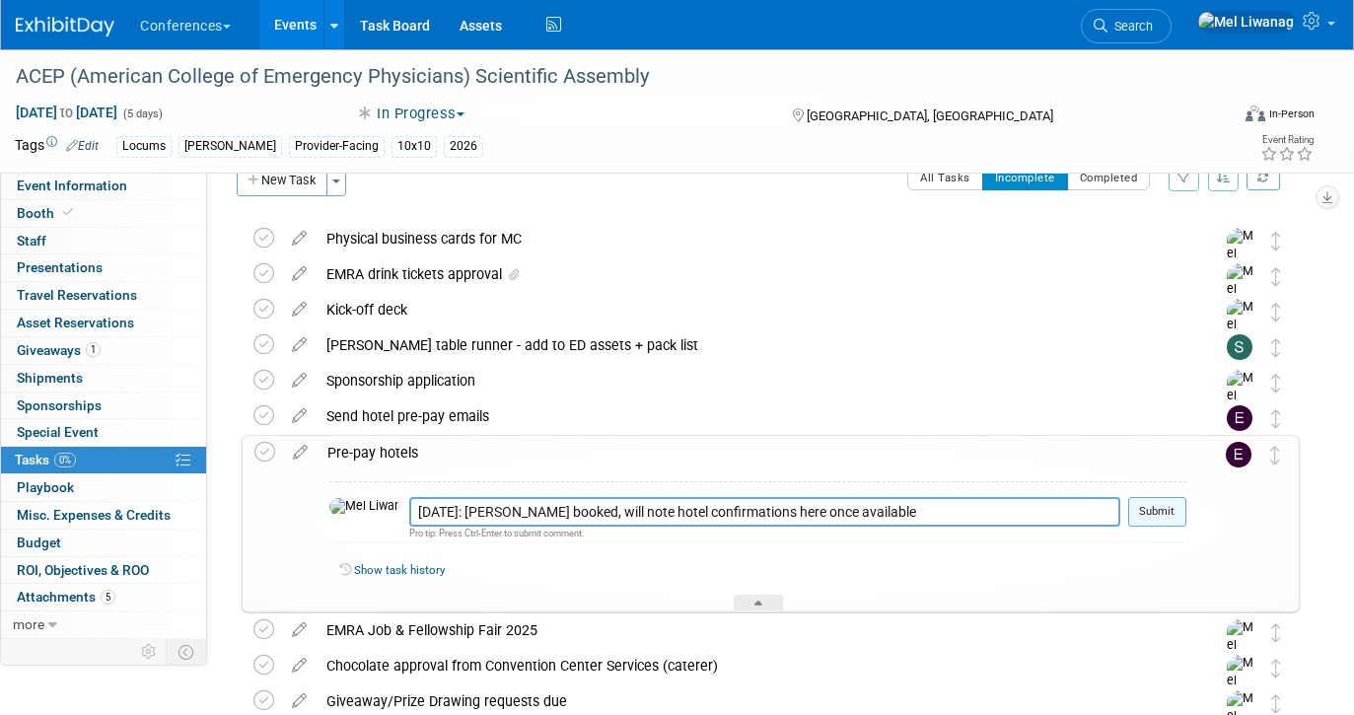
click at [1146, 508] on button "Submit" at bounding box center [1157, 512] width 58 height 30
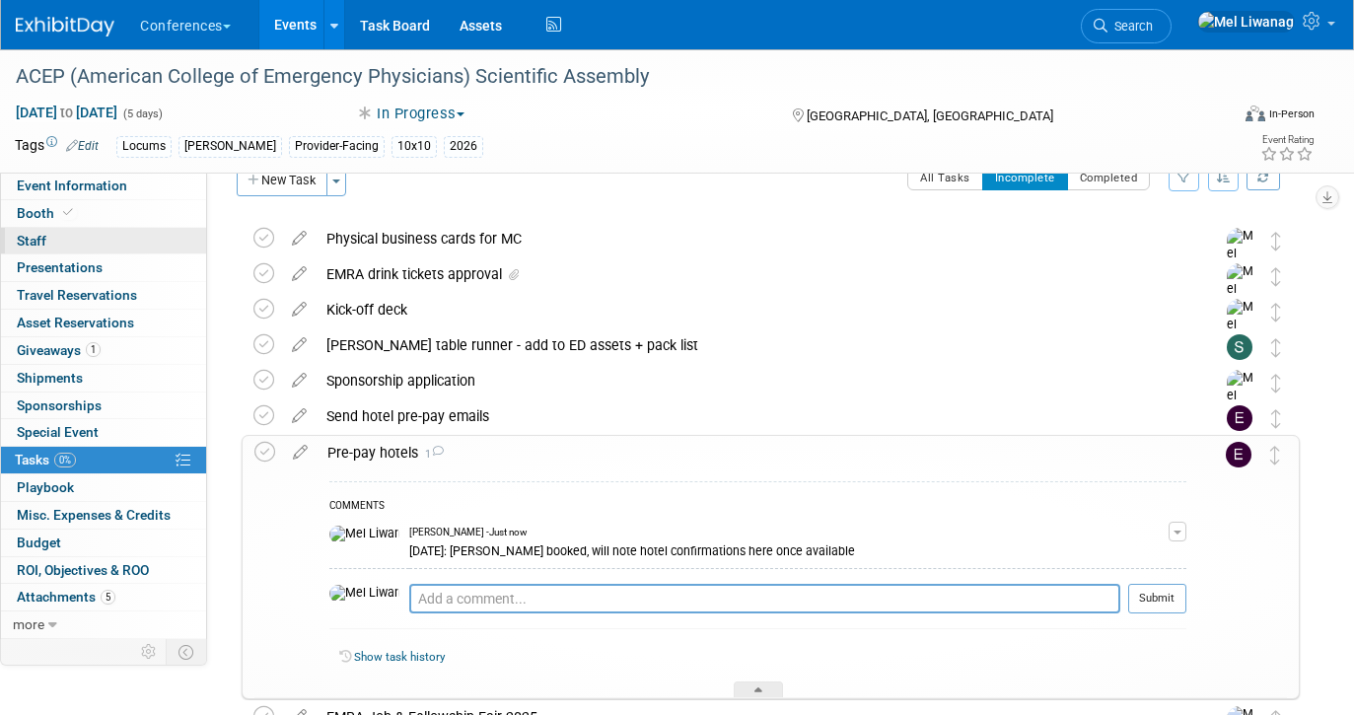
click at [62, 239] on link "0 Staff 0" at bounding box center [103, 241] width 205 height 27
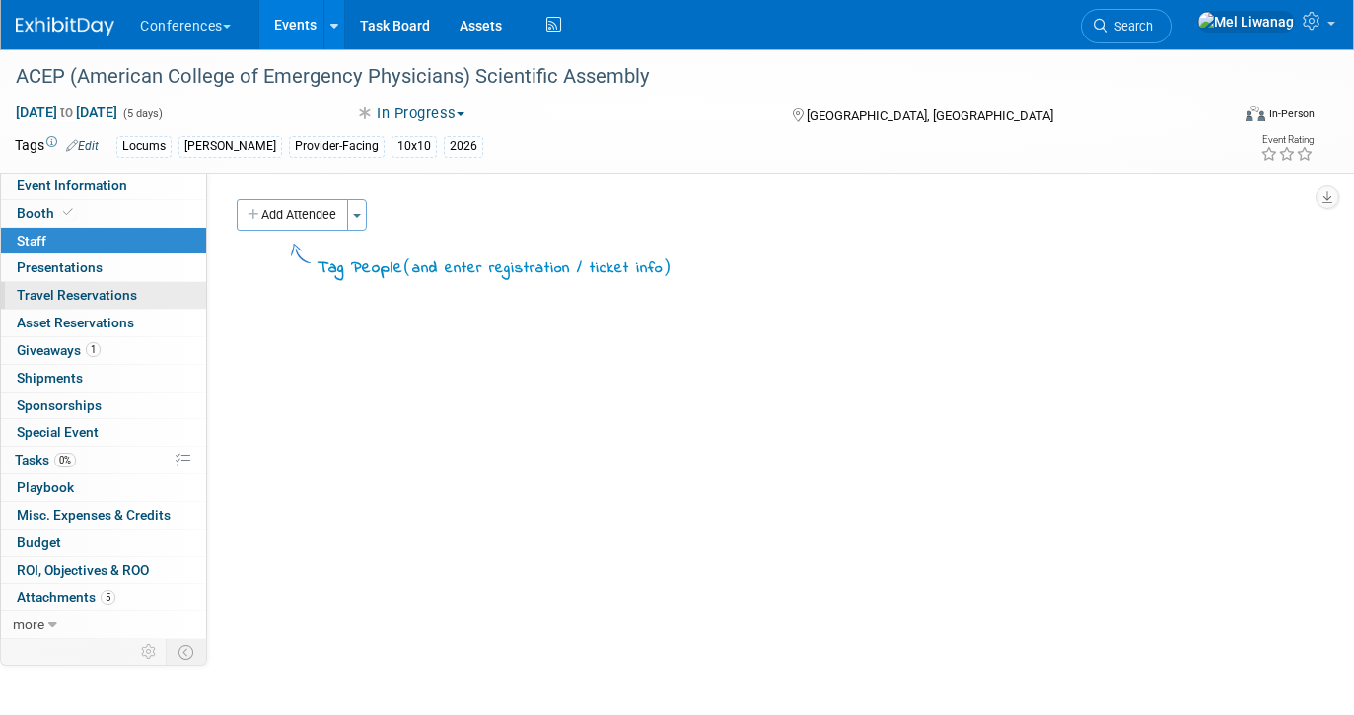
click at [180, 292] on link "0 Travel Reservations 0" at bounding box center [103, 295] width 205 height 27
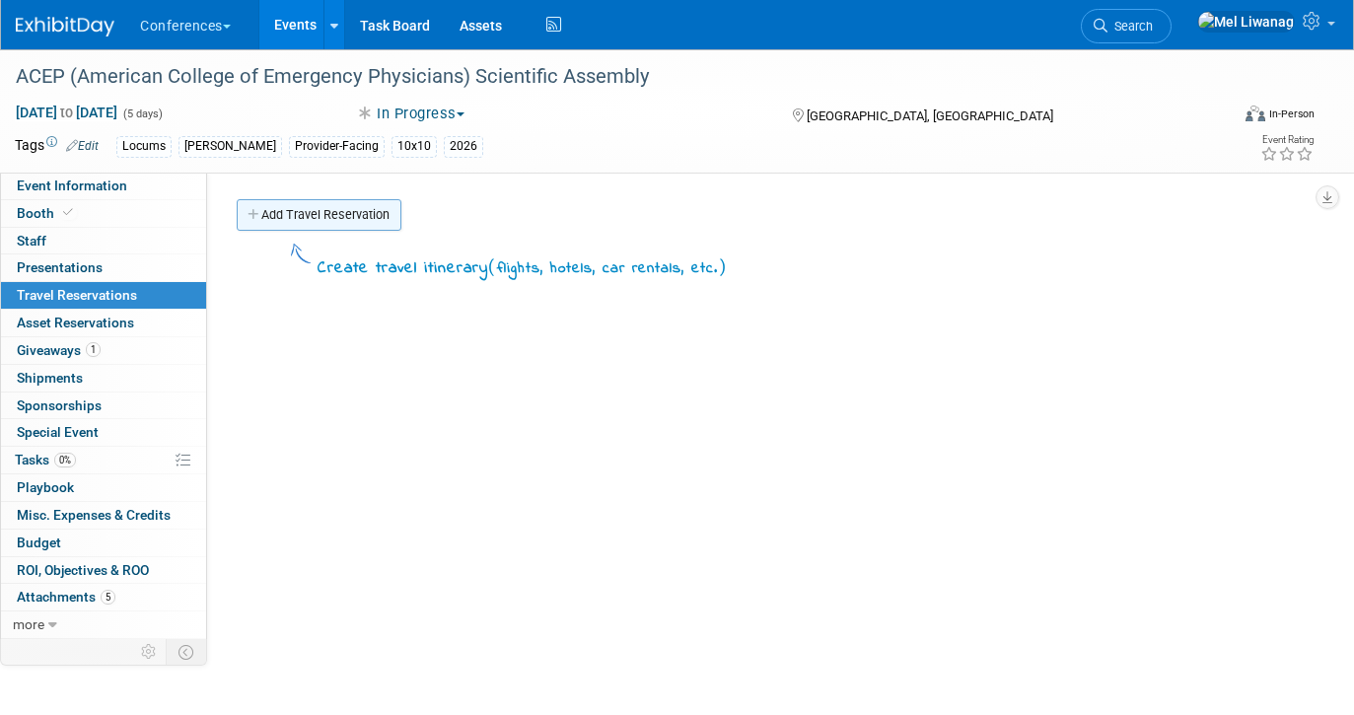
click at [297, 207] on link "Add Travel Reservation" at bounding box center [319, 215] width 165 height 32
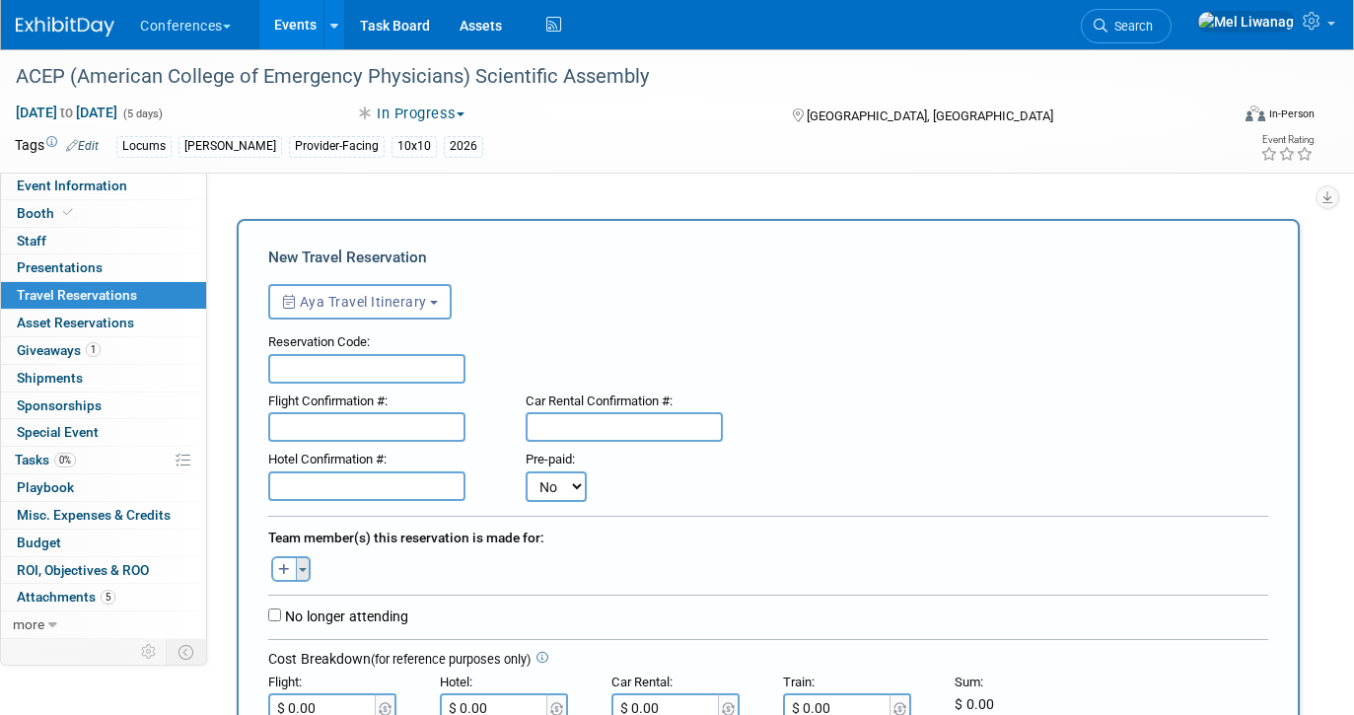
click at [306, 570] on button "Toggle Dropdown" at bounding box center [303, 569] width 15 height 26
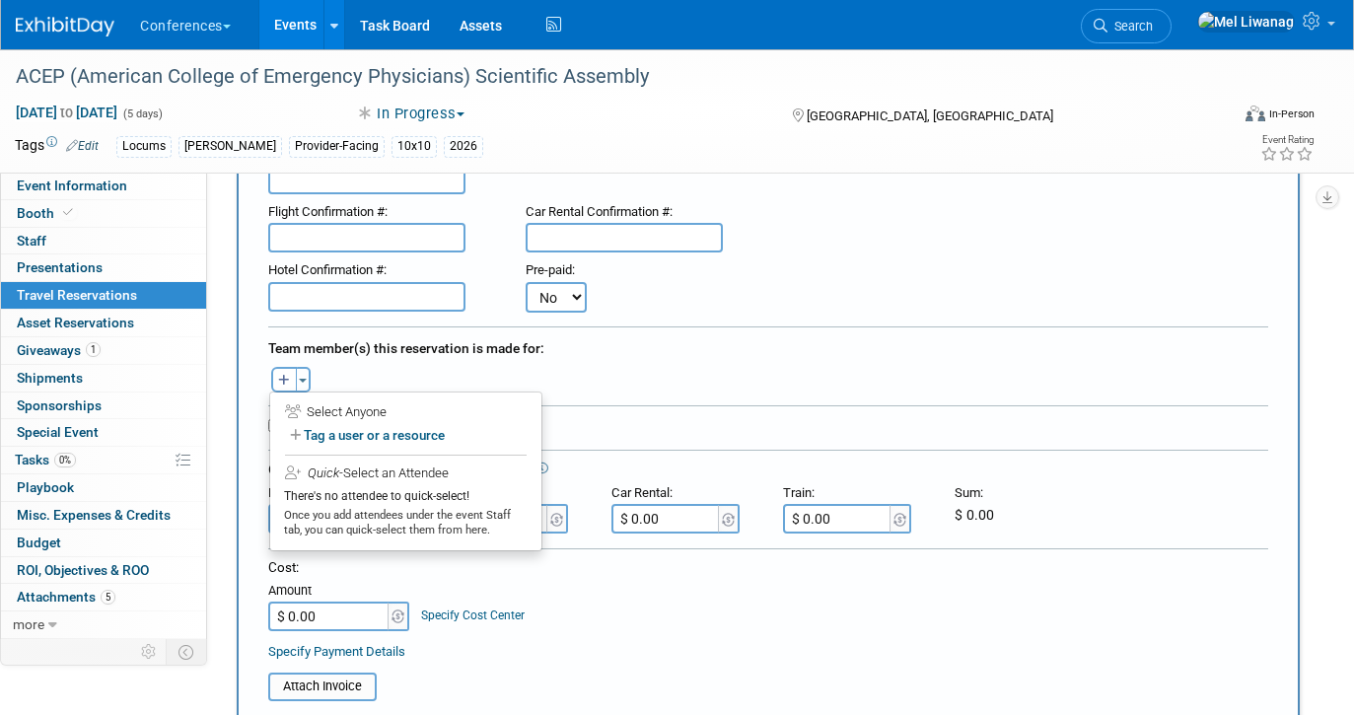
scroll to position [190, 0]
click at [341, 434] on label "Tag a user or a resource" at bounding box center [406, 434] width 242 height 29
select select
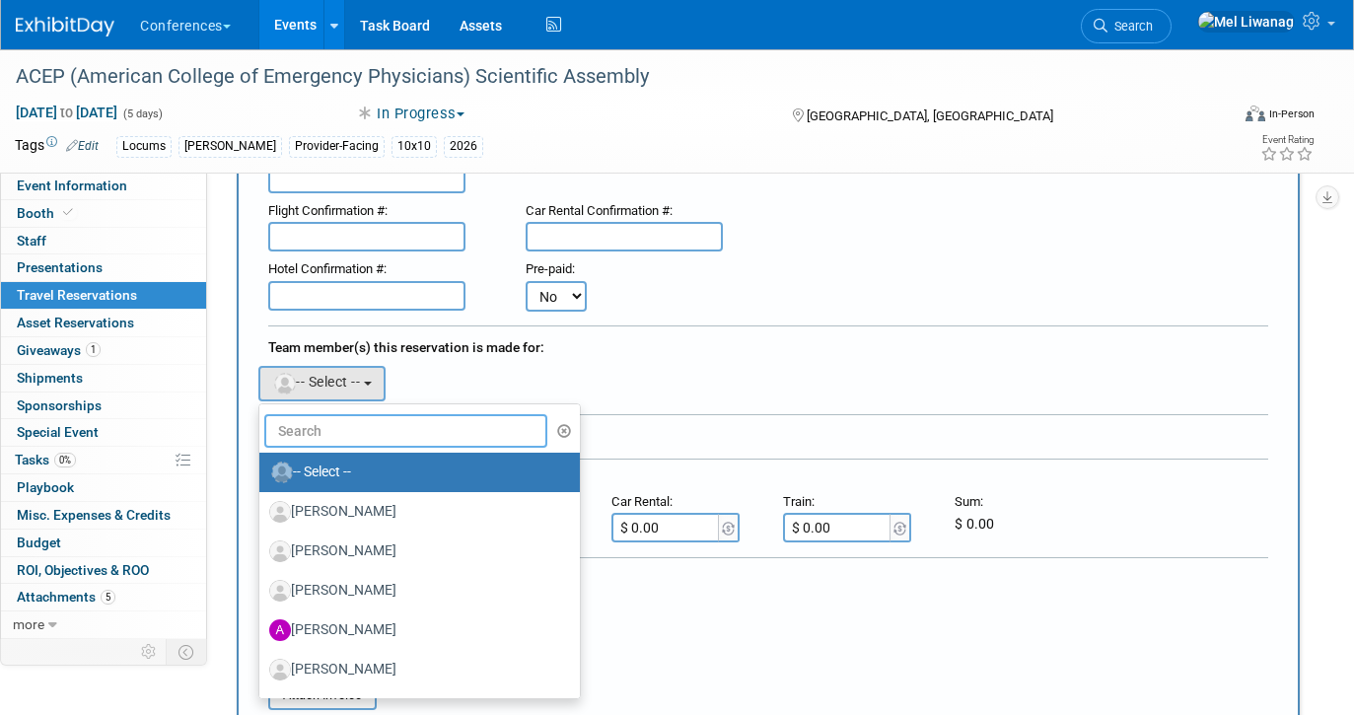
click at [338, 435] on input "text" at bounding box center [405, 431] width 283 height 34
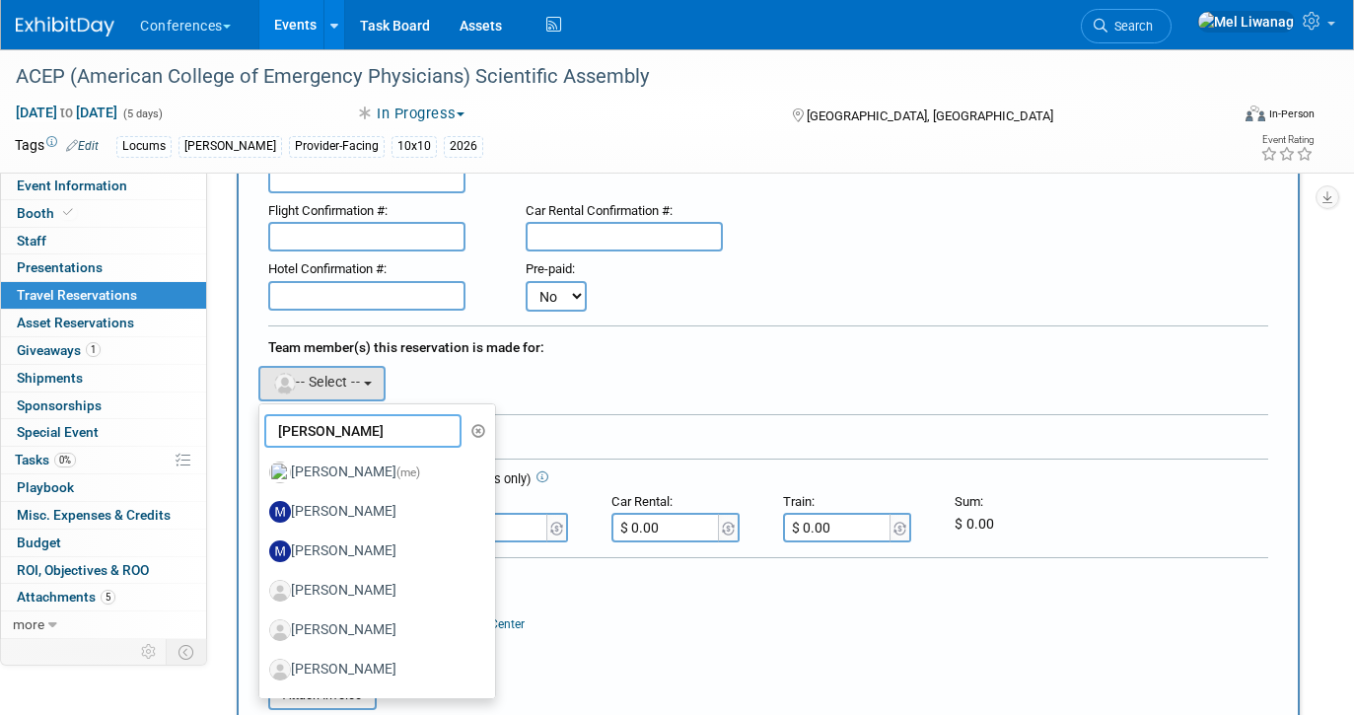
type input "mel"
click at [359, 461] on label "Mel Liwanag (me)" at bounding box center [372, 472] width 206 height 32
click at [262, 463] on input "Mel Liwanag (me)" at bounding box center [255, 469] width 13 height 13
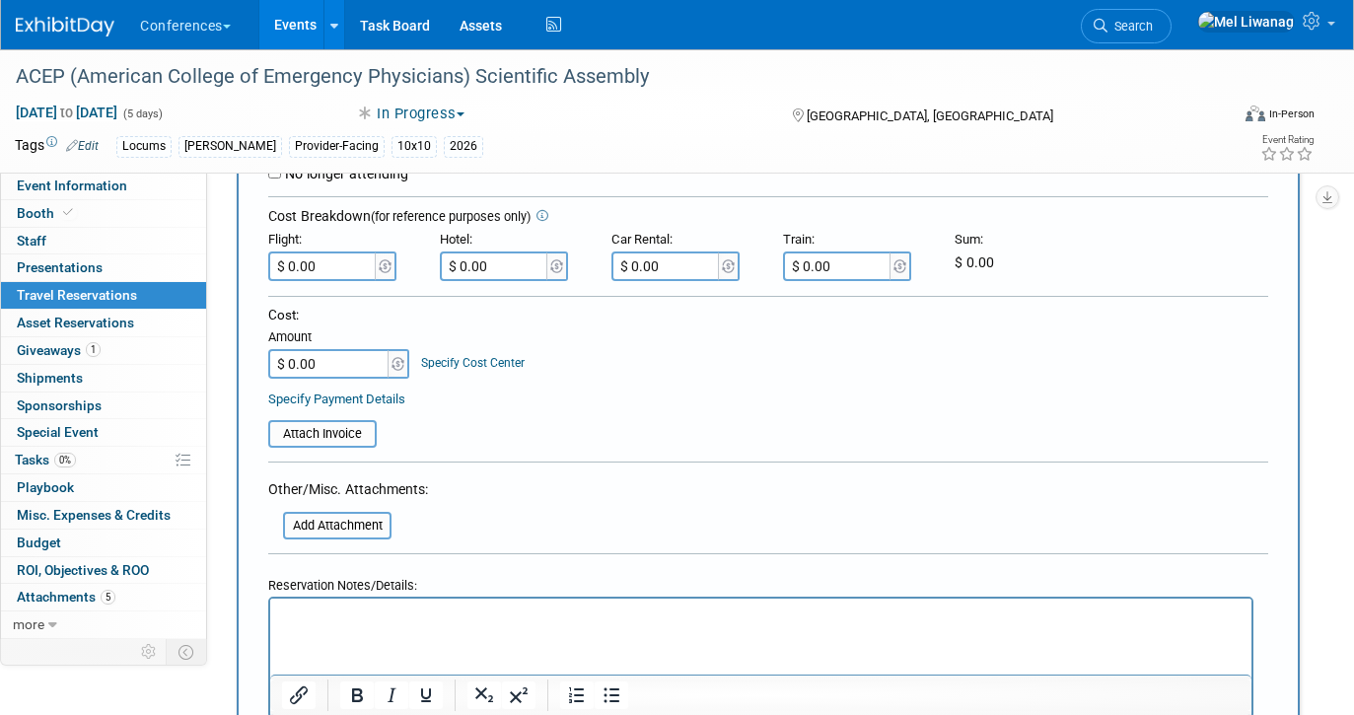
scroll to position [549, 0]
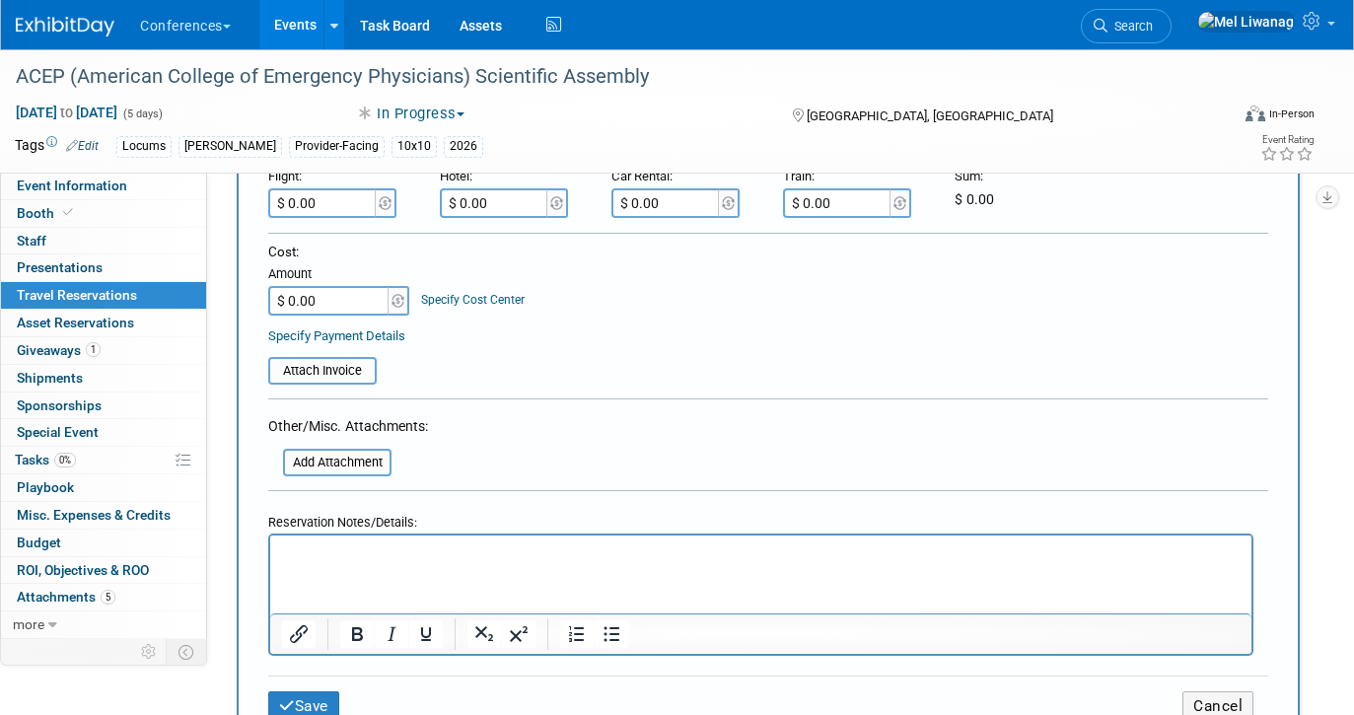
click at [347, 563] on html at bounding box center [760, 548] width 981 height 29
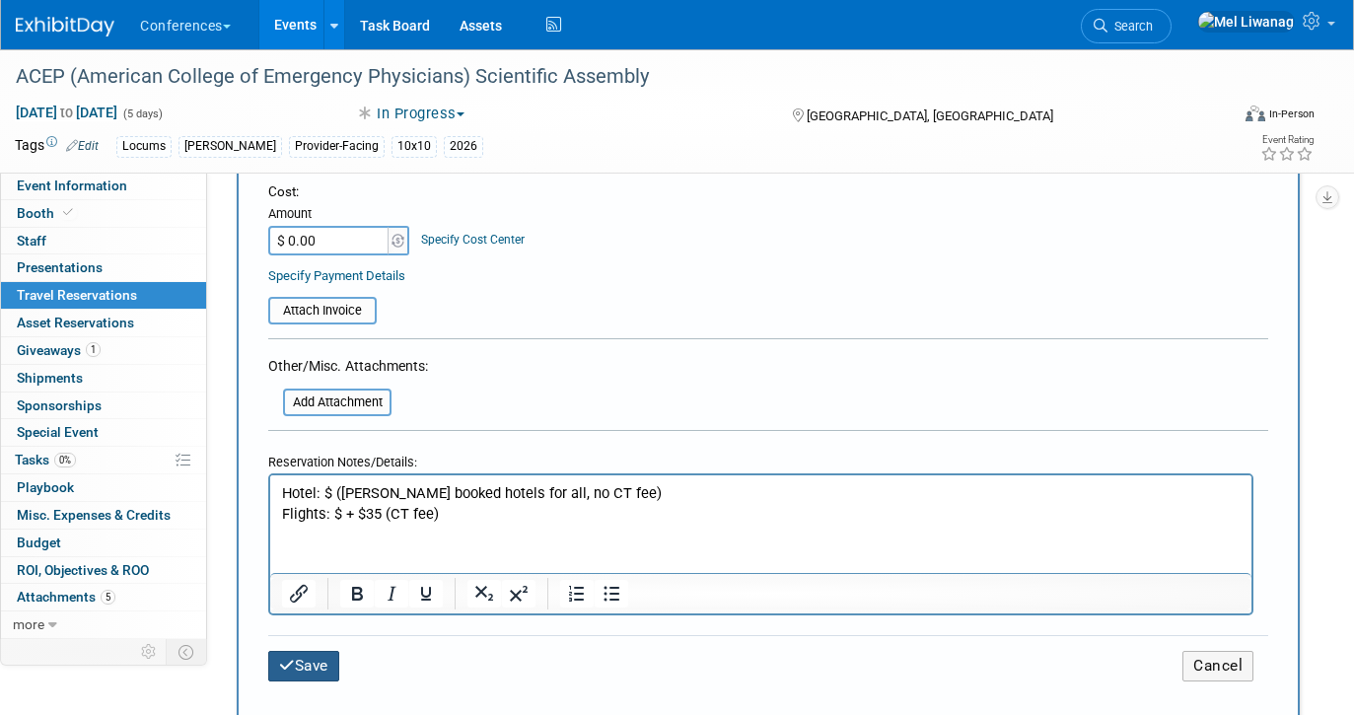
click at [328, 651] on button "Save" at bounding box center [303, 666] width 71 height 31
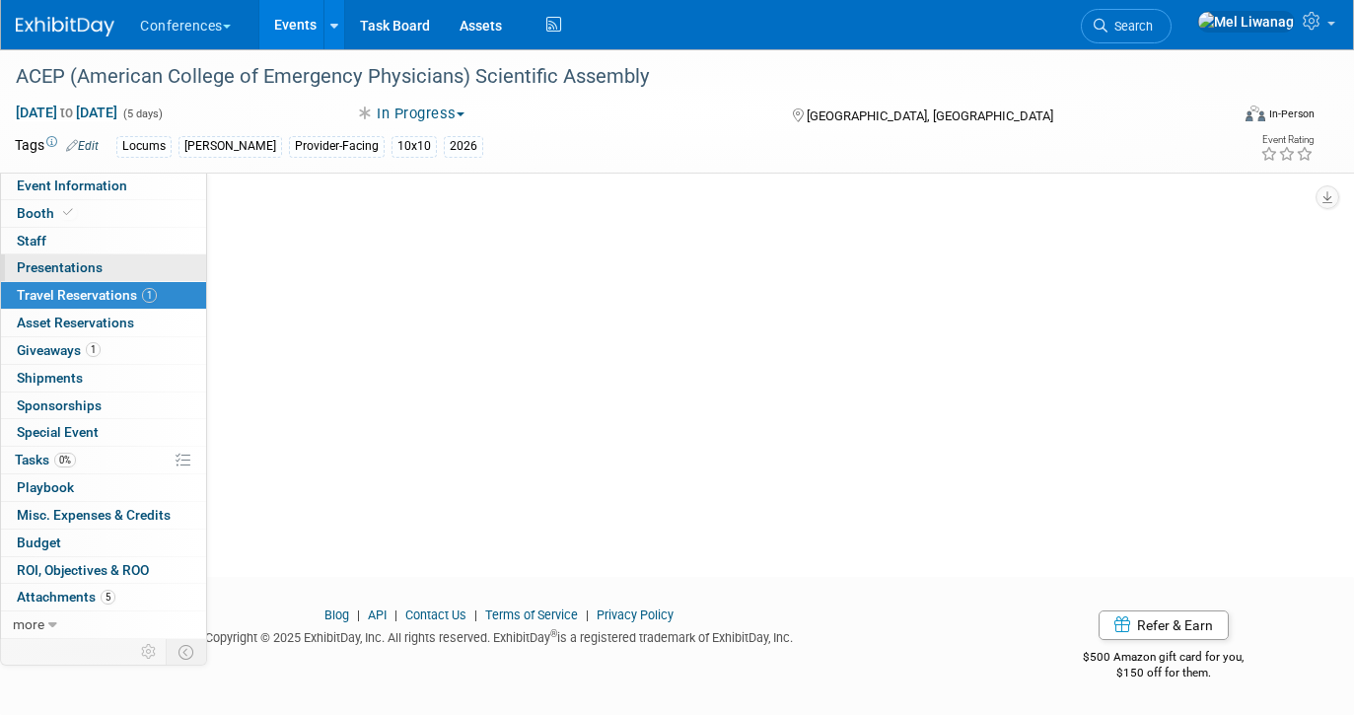
scroll to position [201, 0]
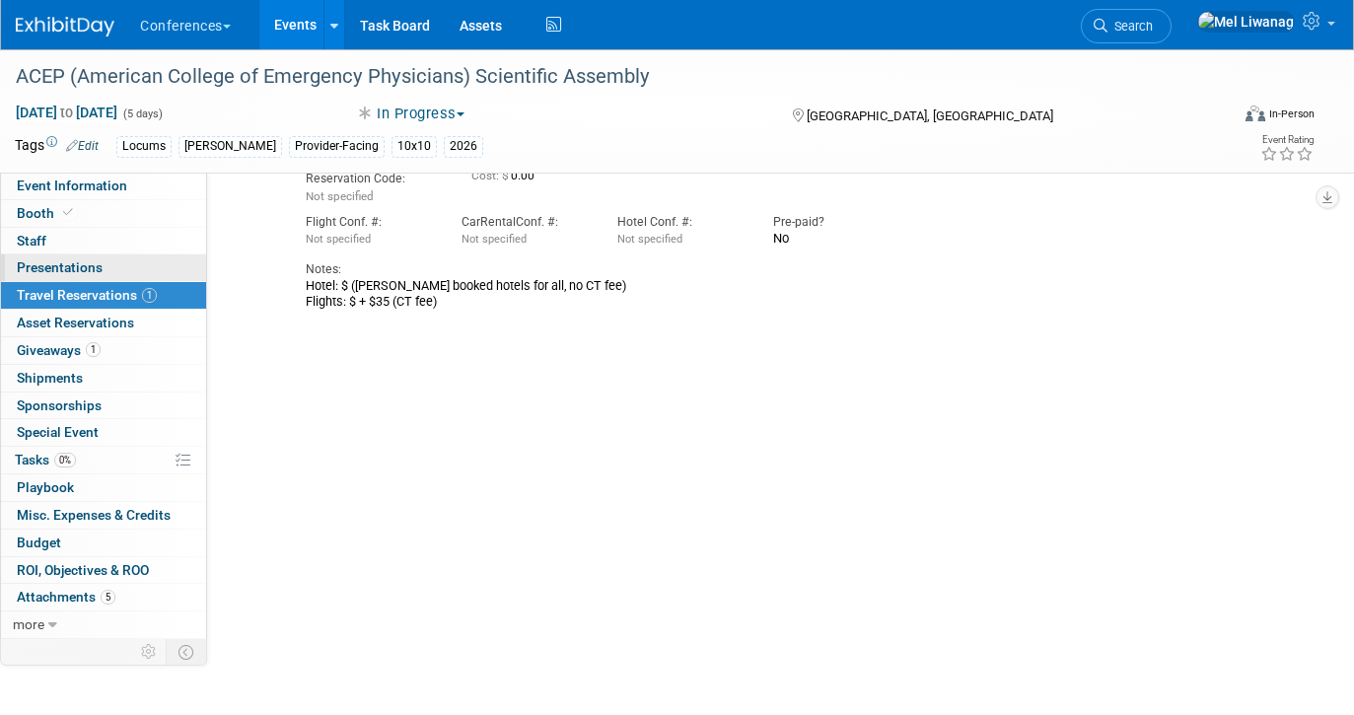
click at [120, 257] on link "0 Presentations 0" at bounding box center [103, 267] width 205 height 27
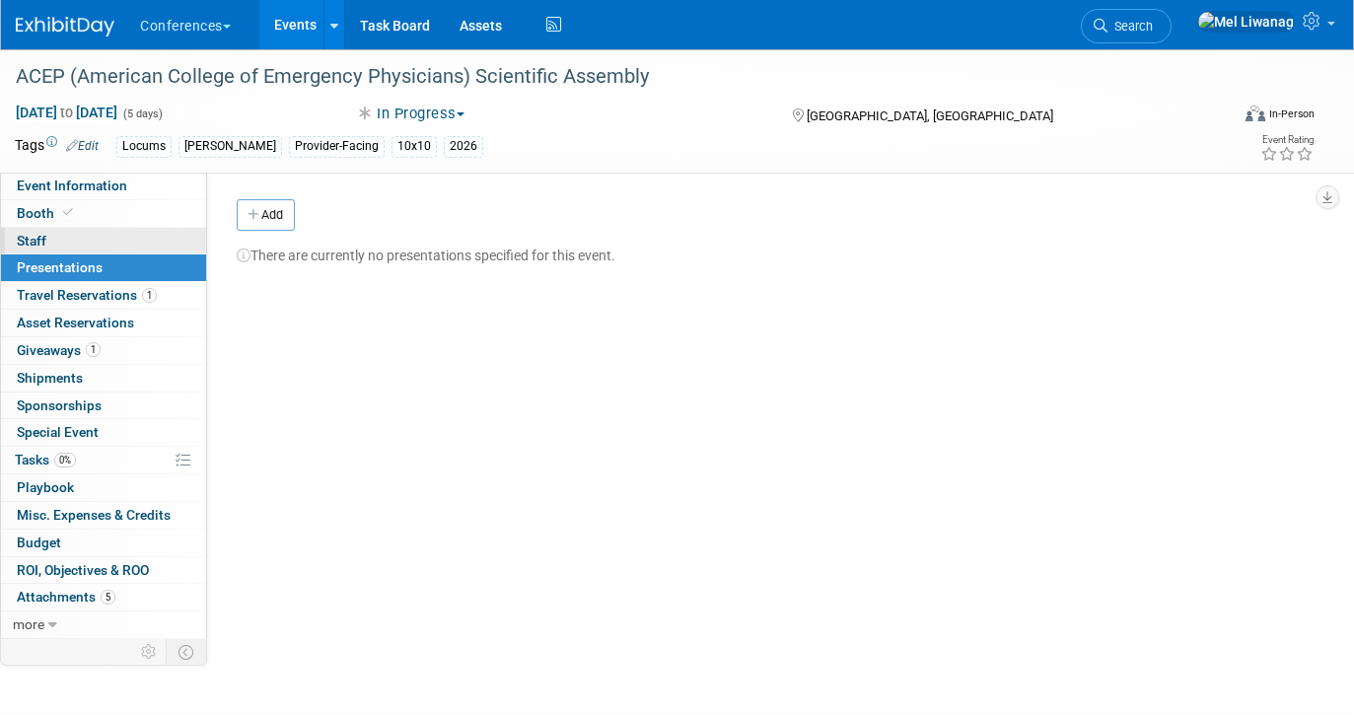
scroll to position [0, 0]
click at [115, 243] on link "0 Staff 0" at bounding box center [103, 241] width 205 height 27
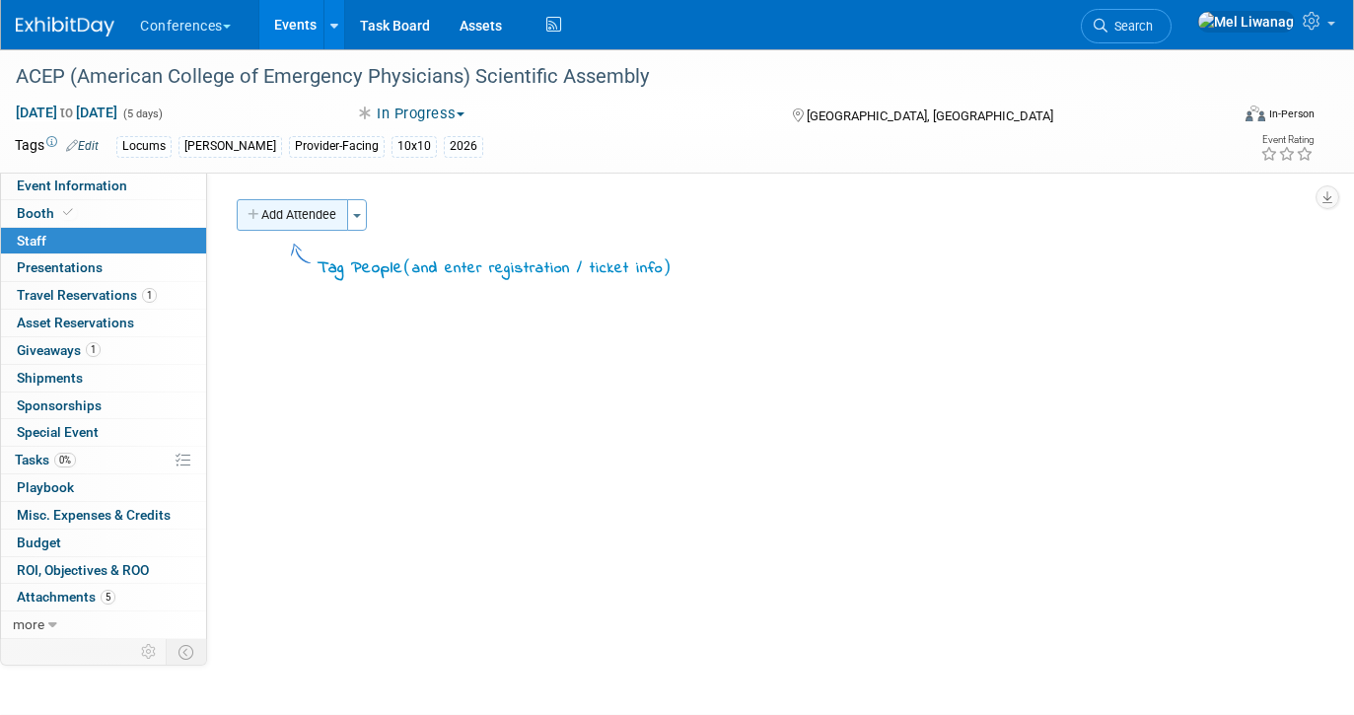
click at [314, 217] on button "Add Attendee" at bounding box center [292, 215] width 111 height 32
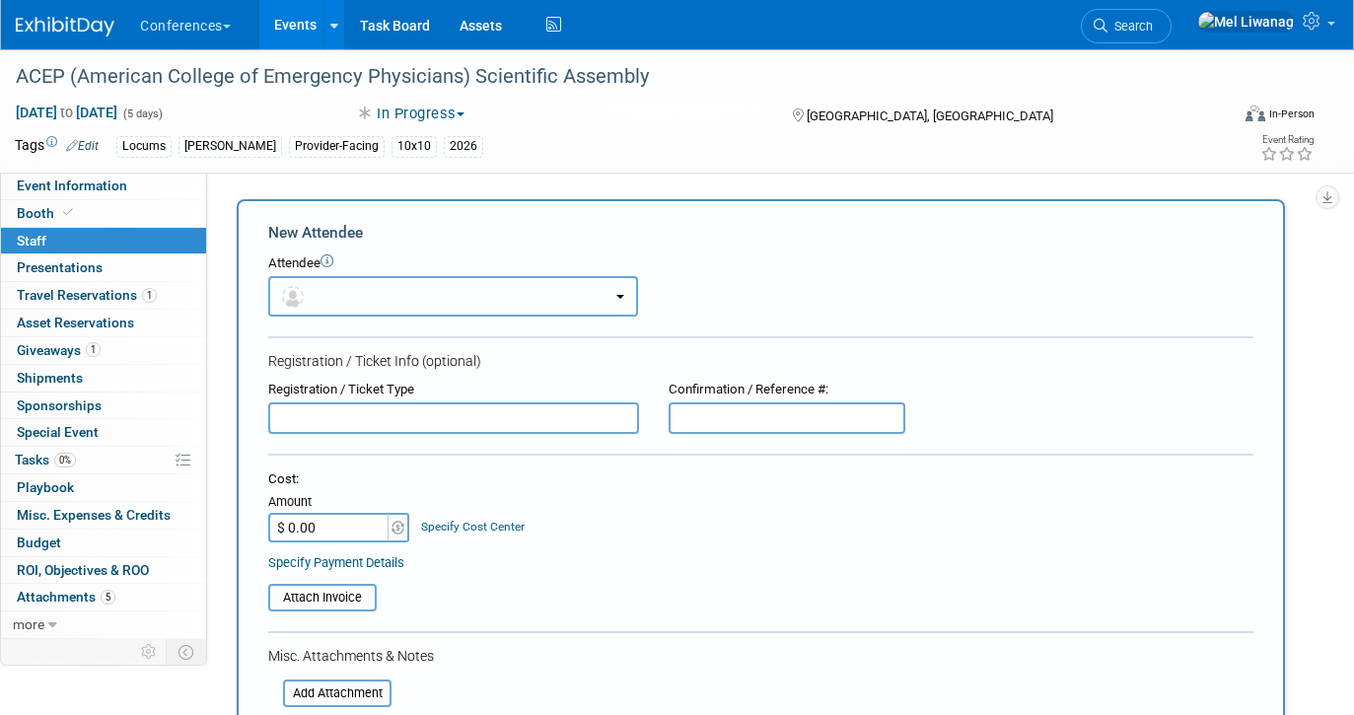
click at [336, 276] on button "button" at bounding box center [453, 296] width 370 height 40
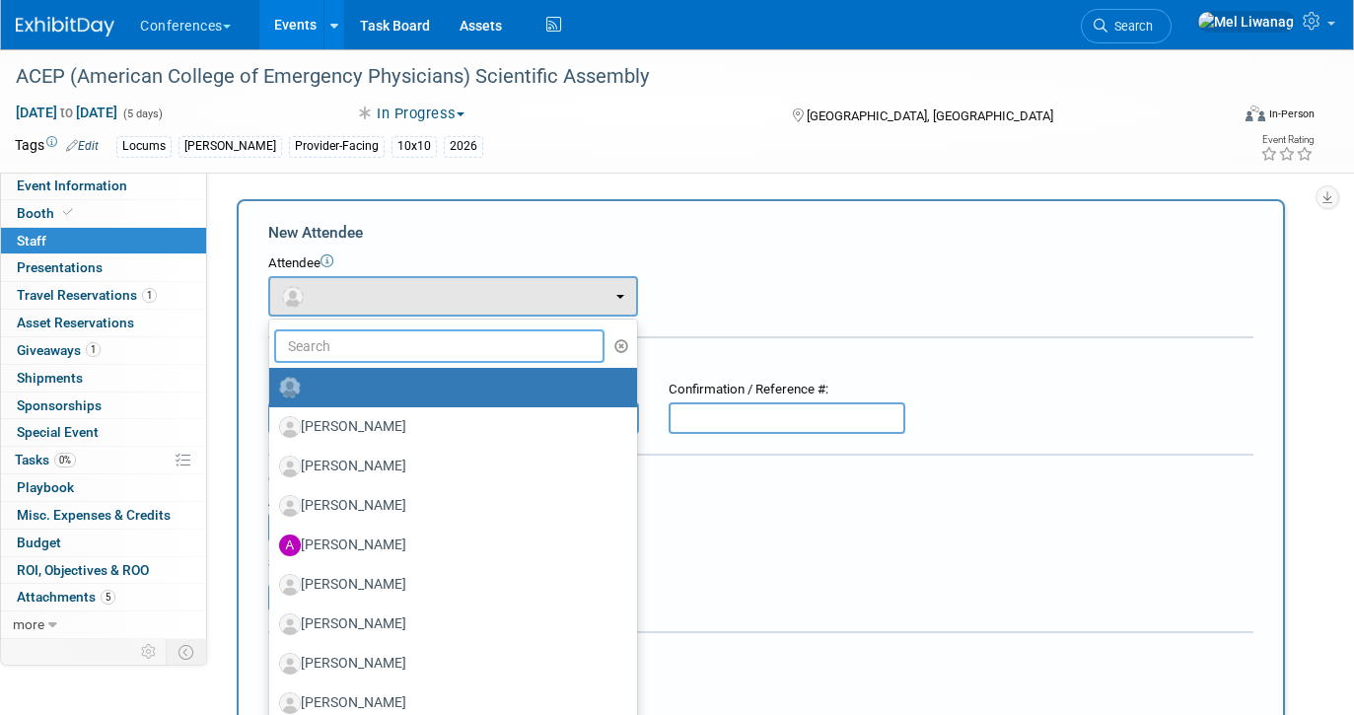
click at [342, 343] on input "text" at bounding box center [439, 346] width 330 height 34
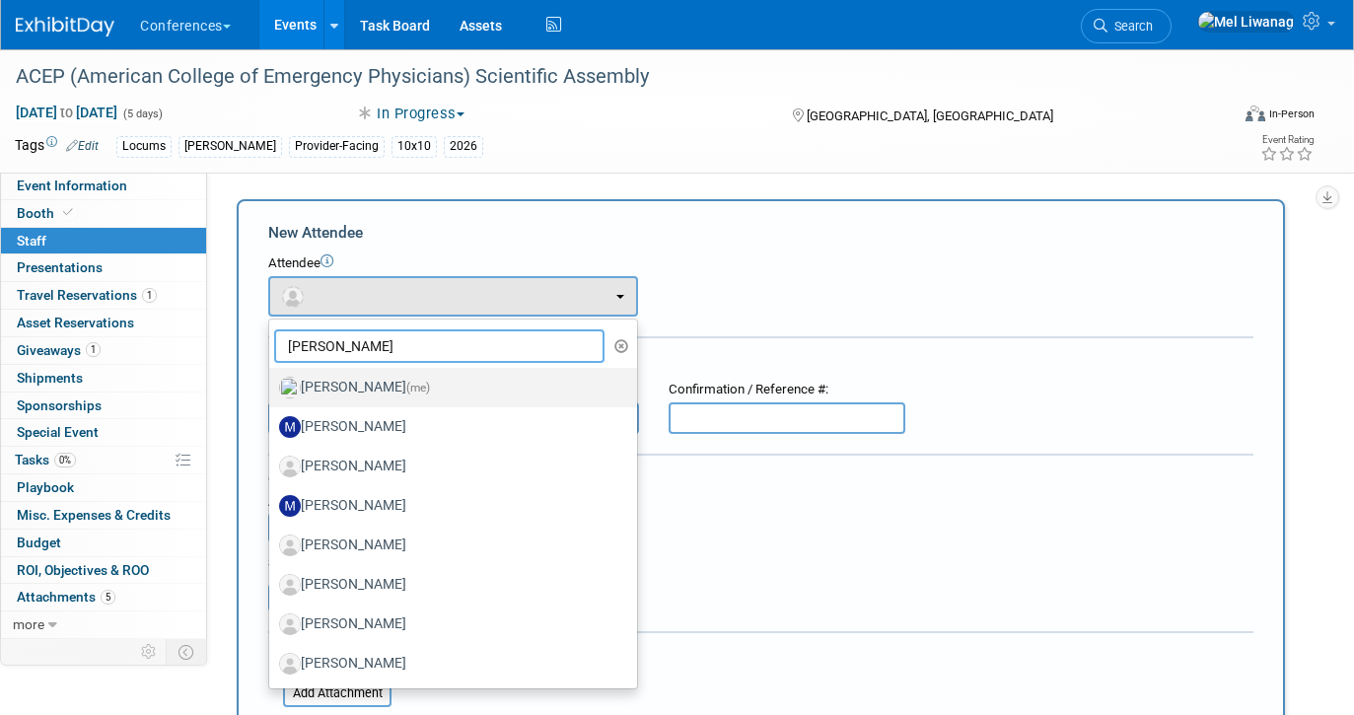
type input "mel"
click at [359, 384] on label "Mel Liwanag (me)" at bounding box center [448, 388] width 338 height 32
click at [272, 384] on input "Mel Liwanag (me)" at bounding box center [265, 385] width 13 height 13
select select "1669af0c-0251-4a15-8b2b-80baaaf13d1b"
select select "3"
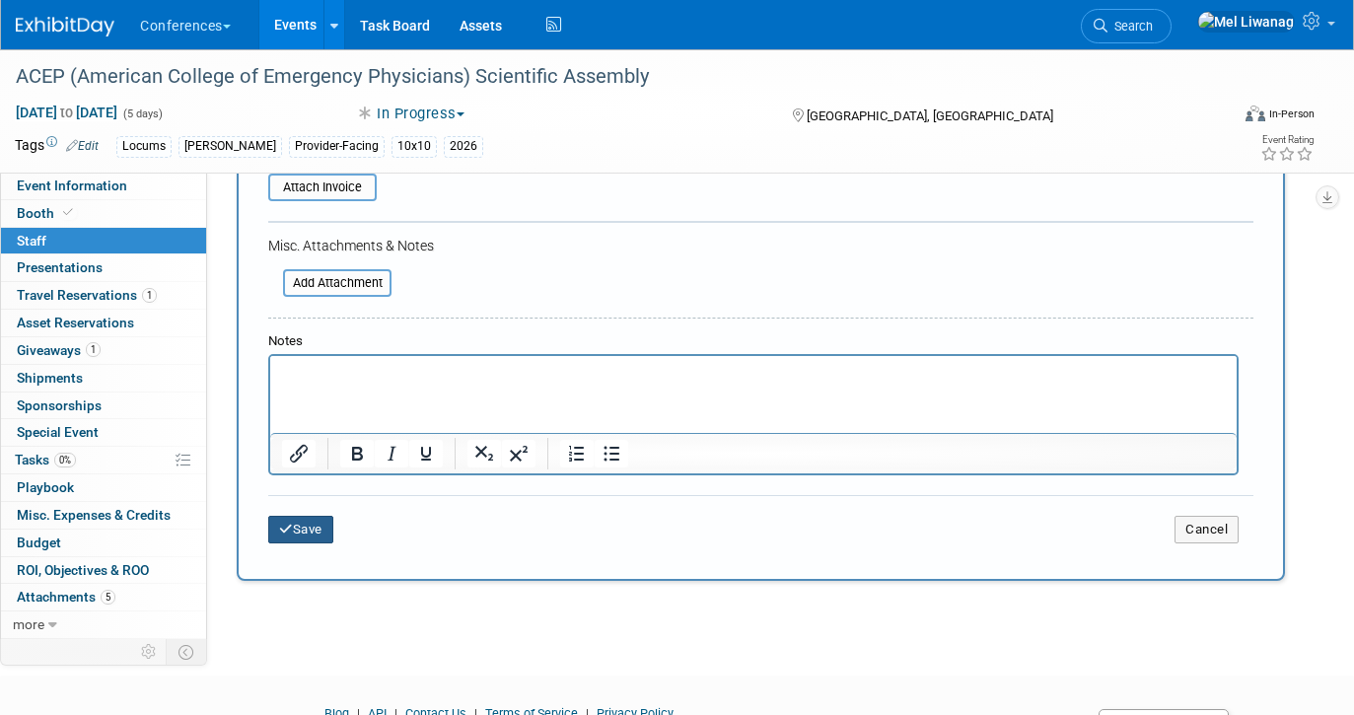
click at [307, 529] on button "Save" at bounding box center [300, 530] width 65 height 28
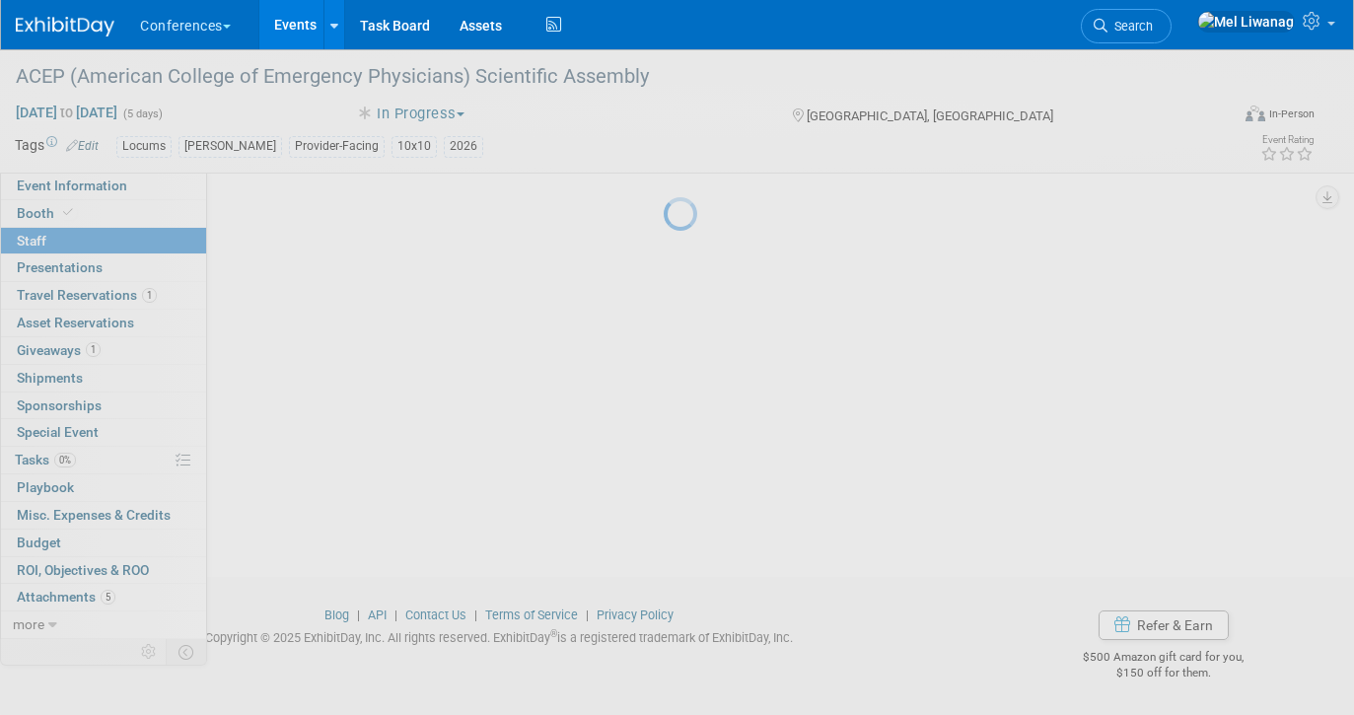
scroll to position [137, 0]
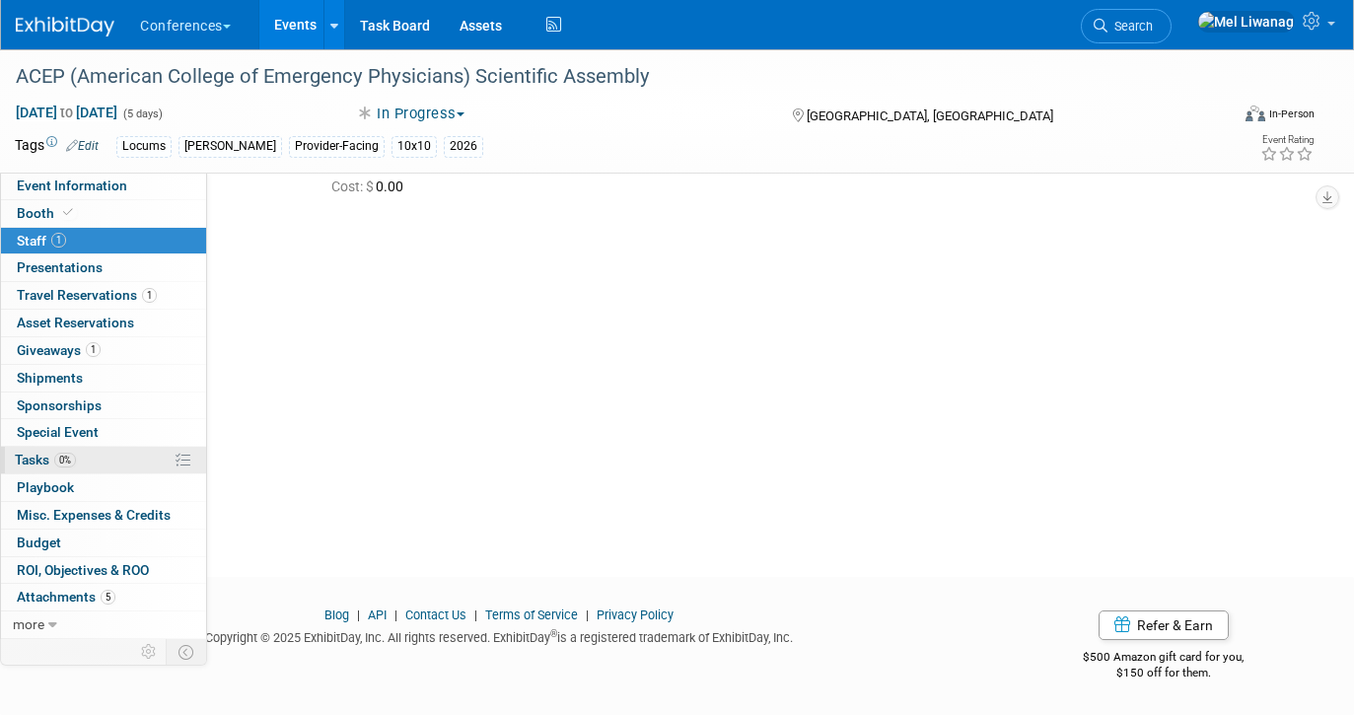
click at [148, 463] on link "0% Tasks 0%" at bounding box center [103, 460] width 205 height 27
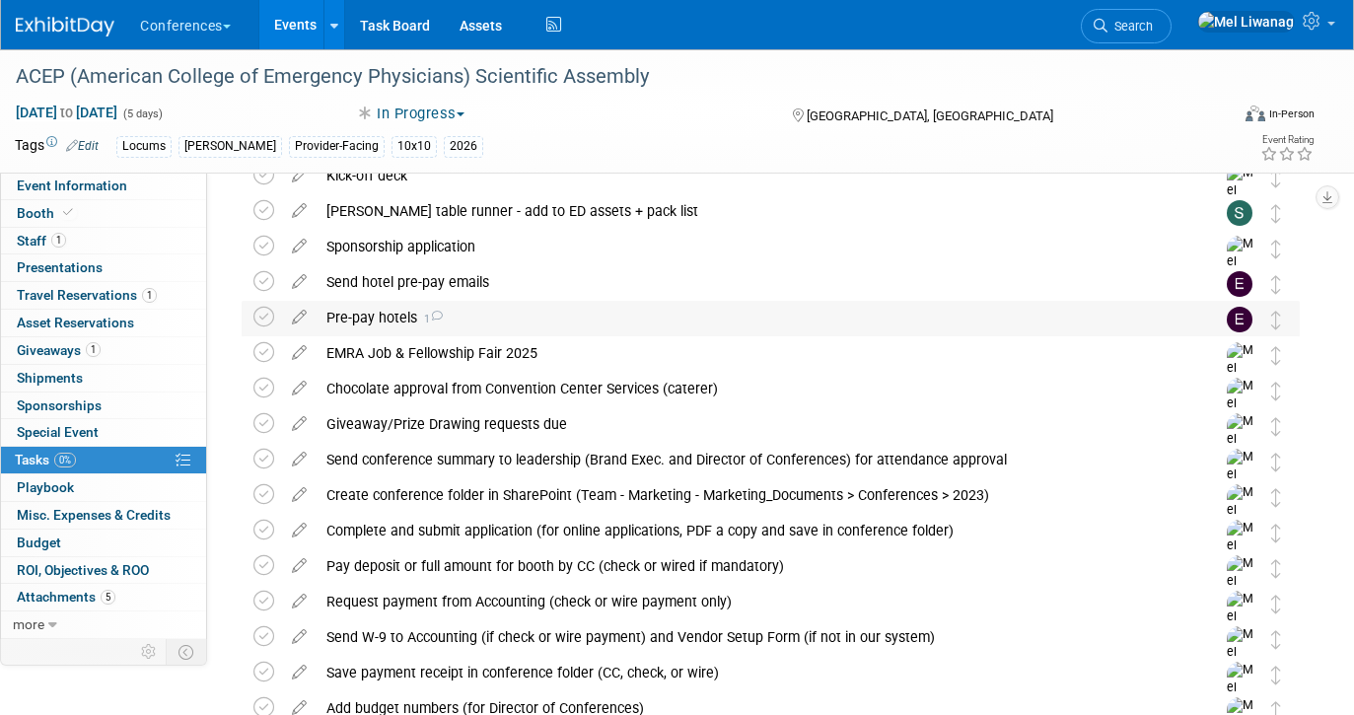
scroll to position [823, 0]
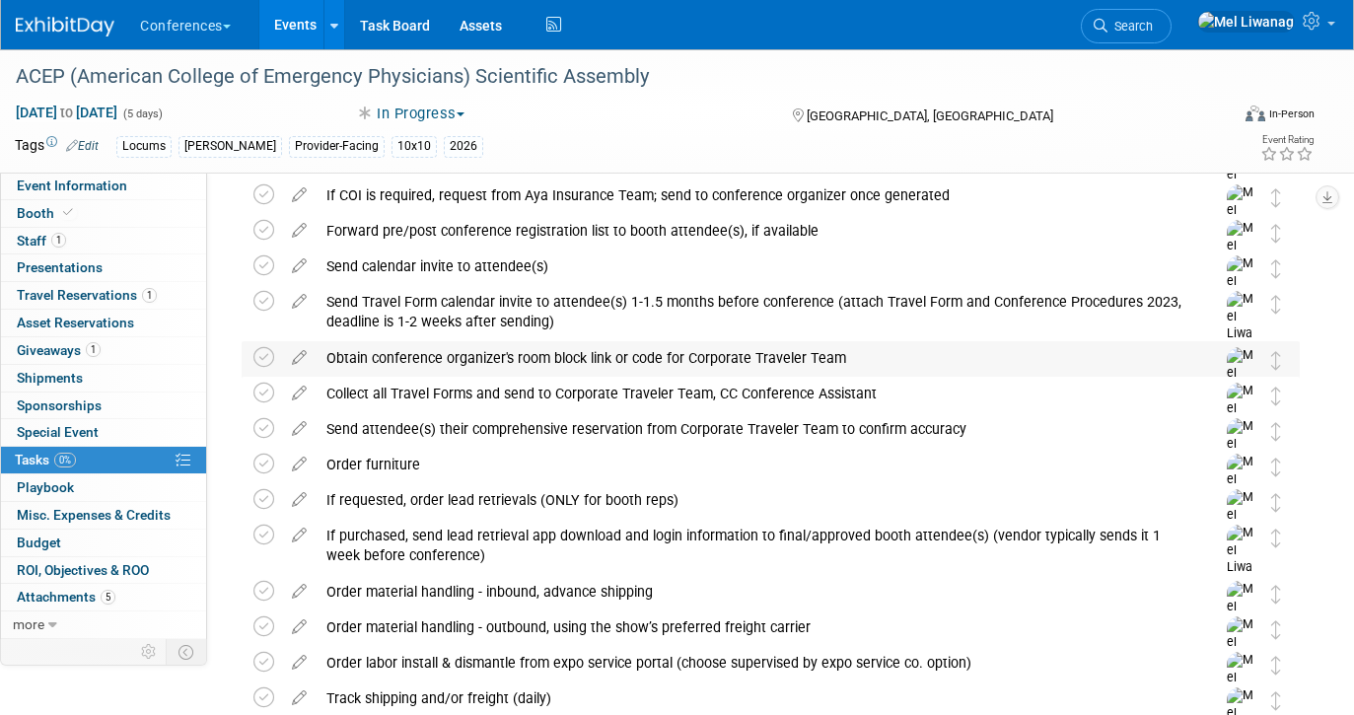
click at [579, 365] on div "Obtain conference organizer's room block link or code for Corporate Traveler Te…" at bounding box center [751, 358] width 871 height 34
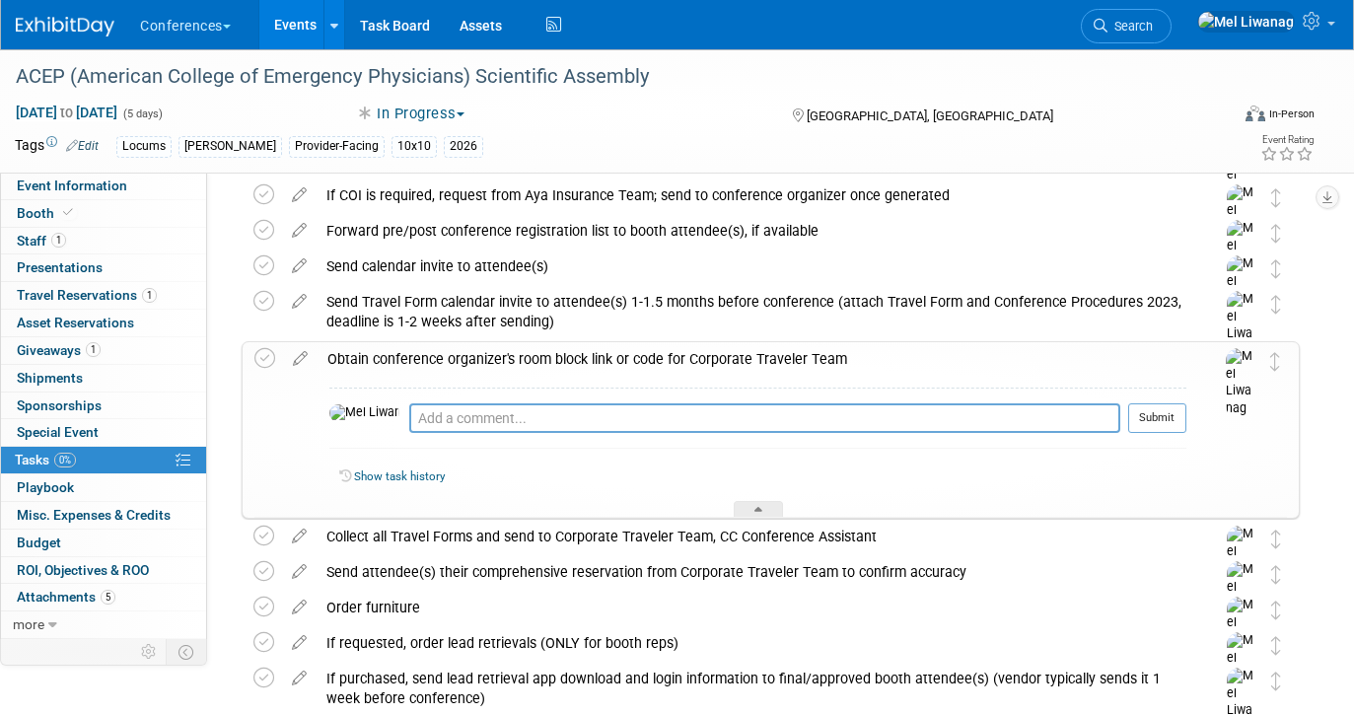
scroll to position [824, 0]
click at [312, 356] on icon at bounding box center [300, 353] width 35 height 25
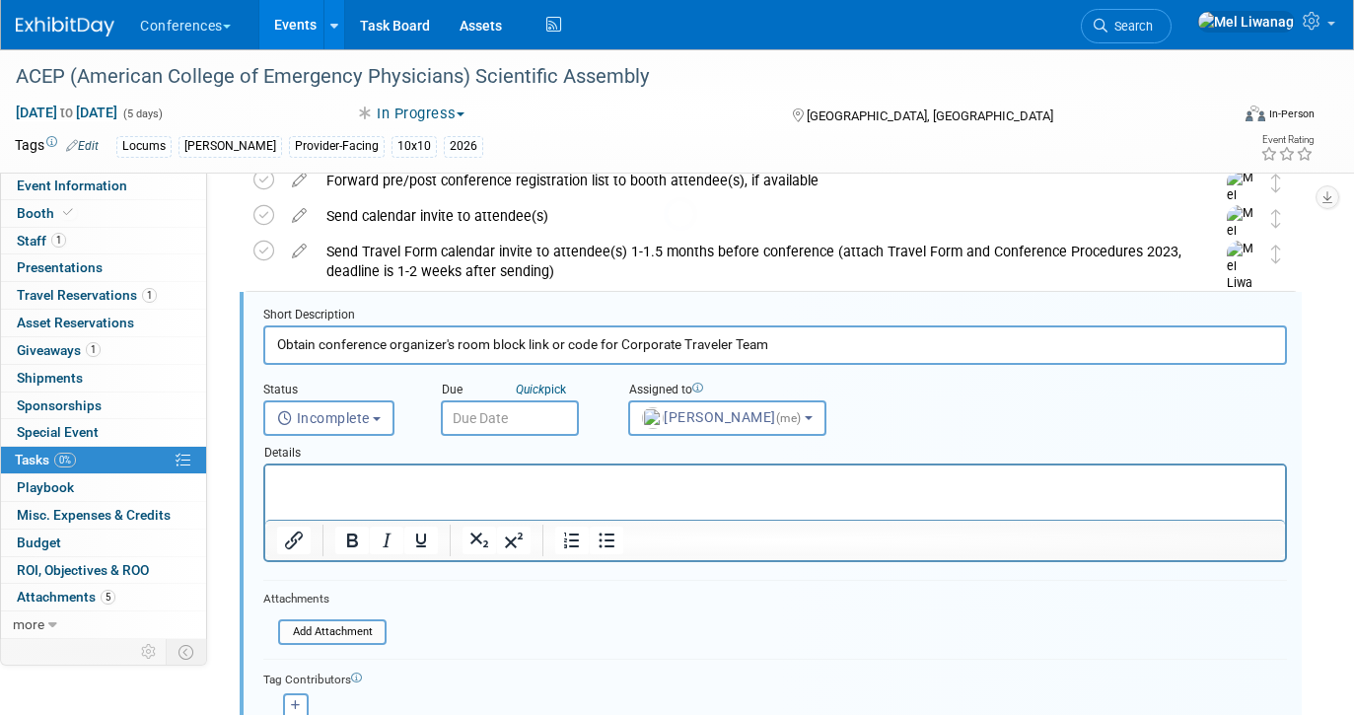
scroll to position [876, 0]
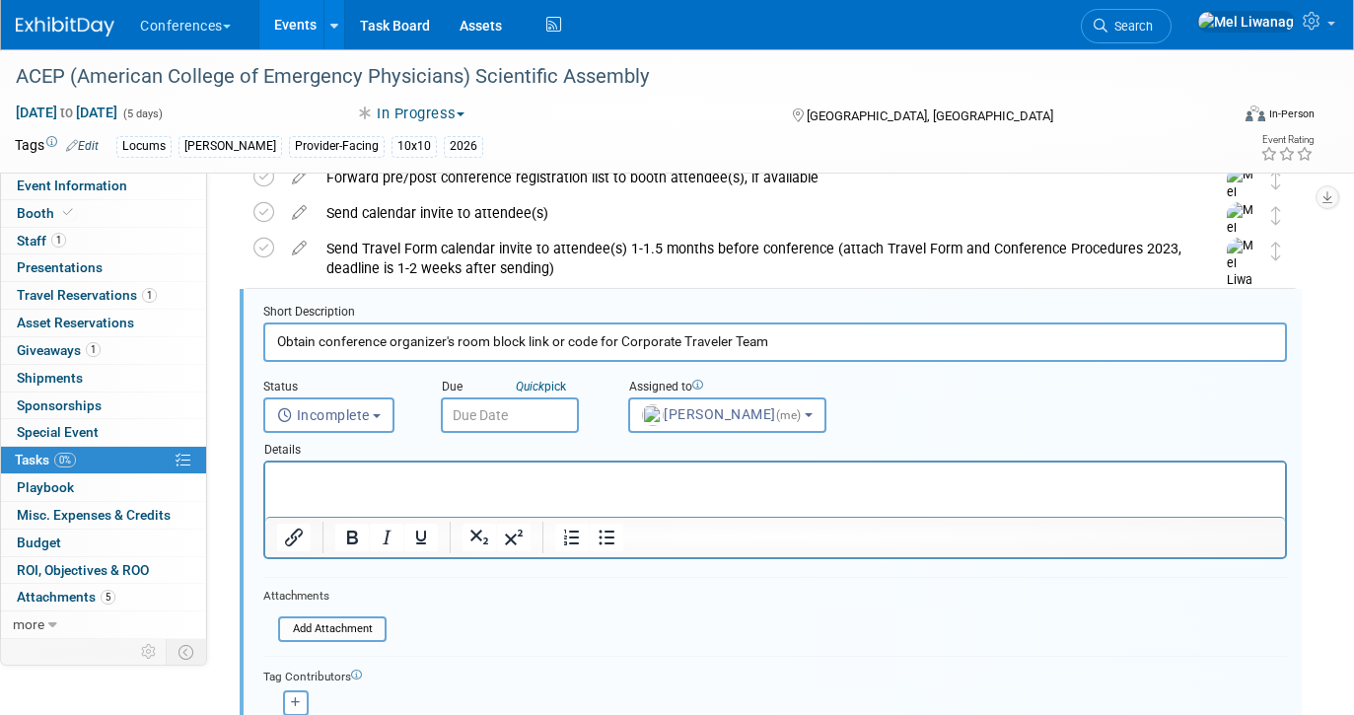
click at [442, 489] on html at bounding box center [774, 475] width 1019 height 27
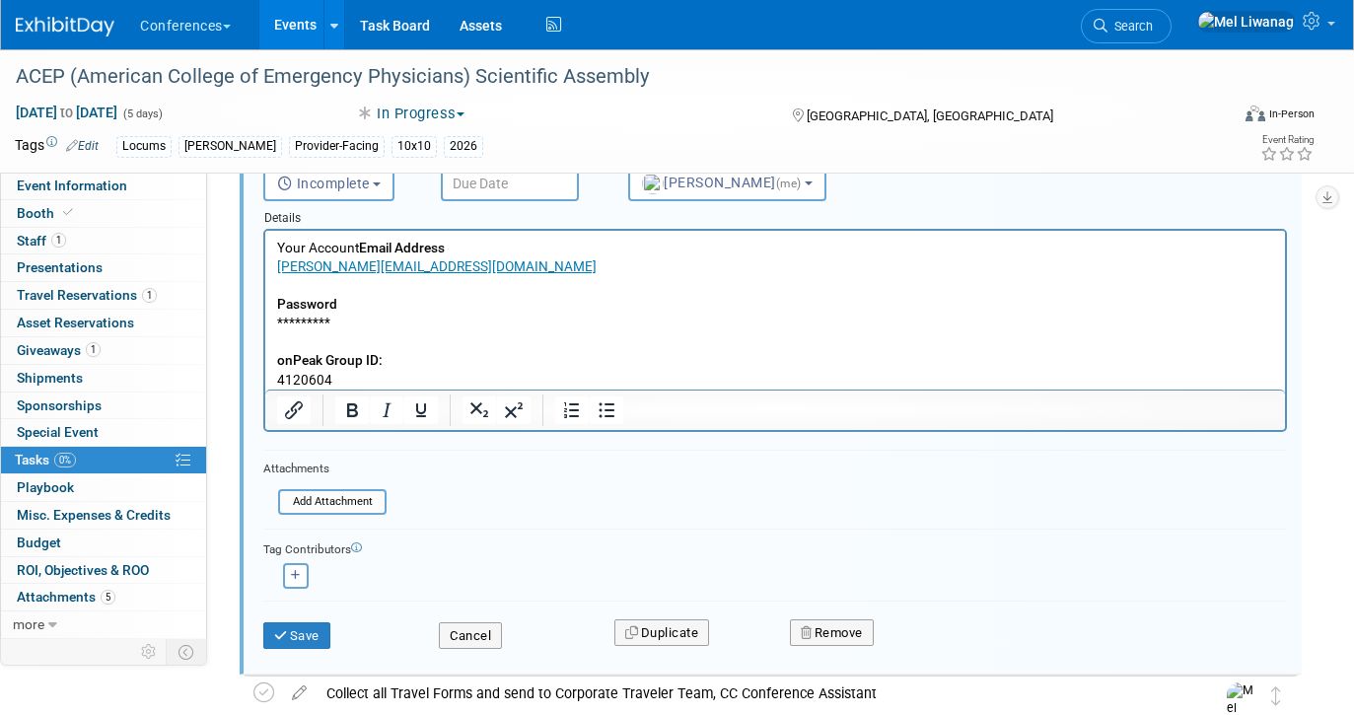
scroll to position [1142, 0]
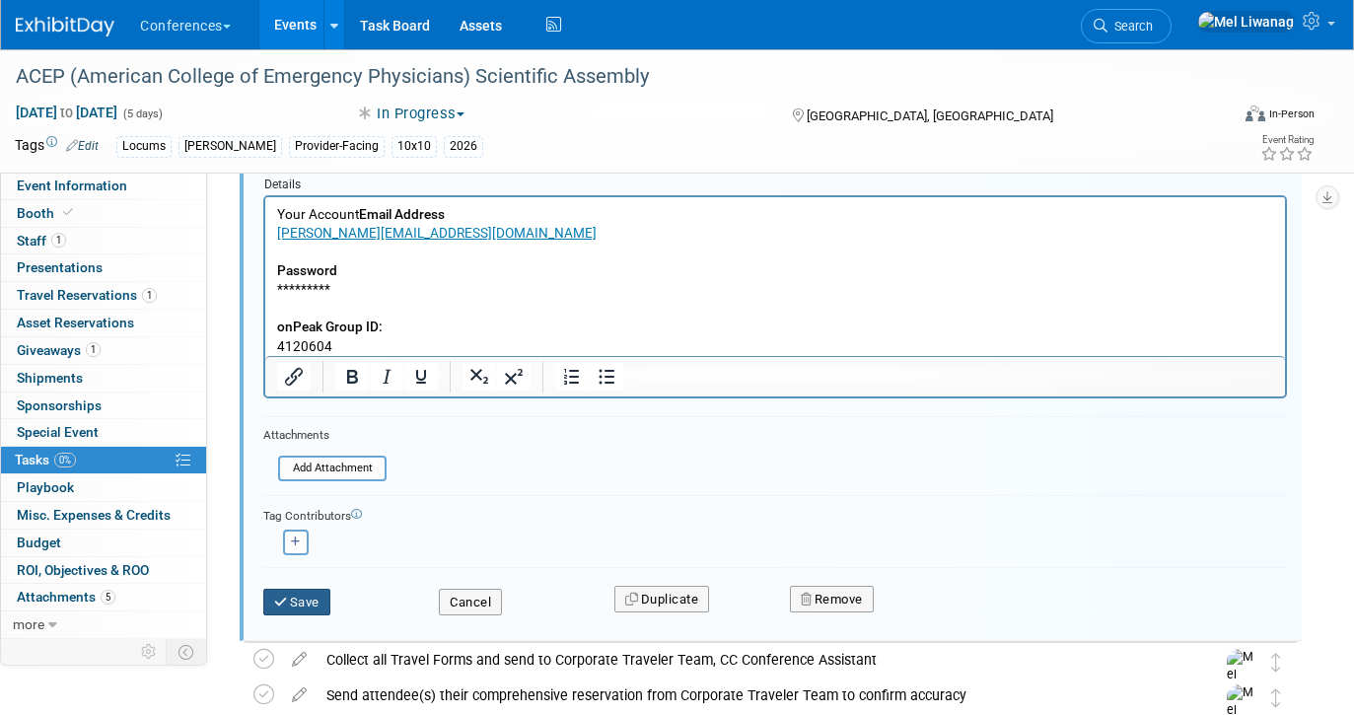
click at [312, 609] on button "Save" at bounding box center [296, 603] width 67 height 28
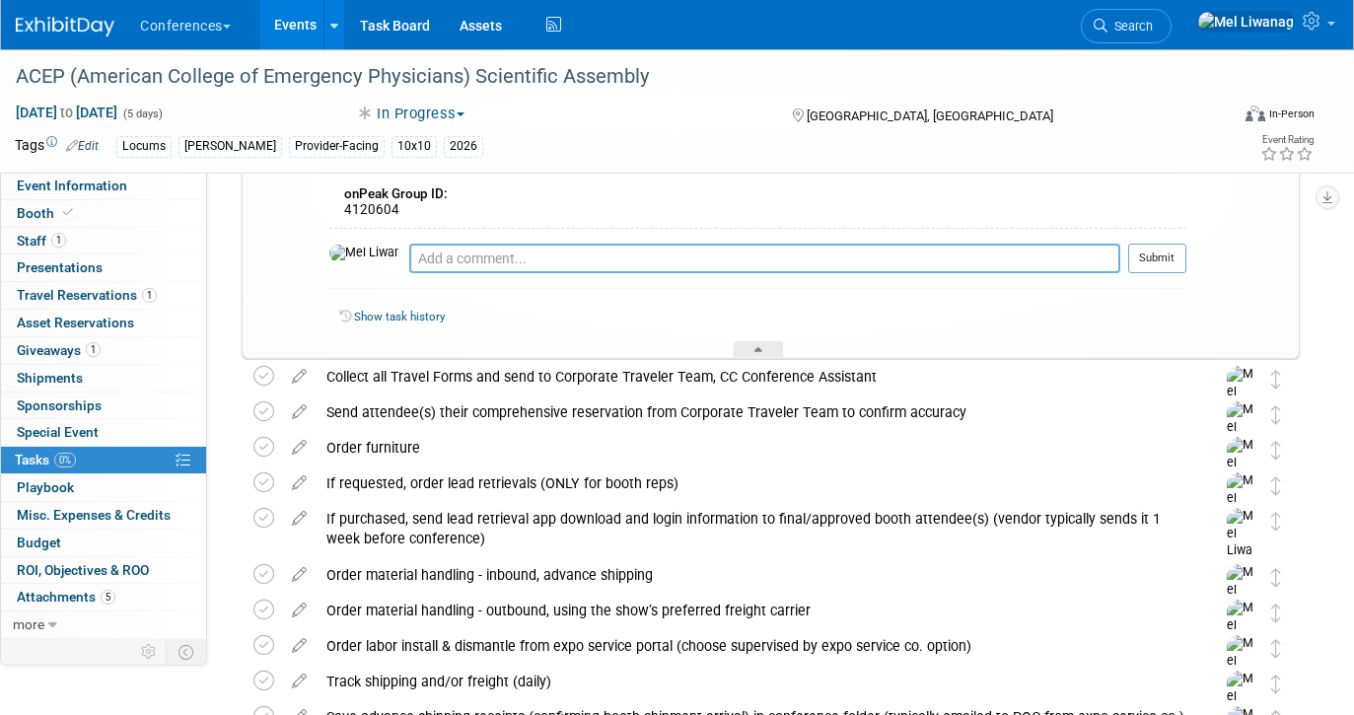
click at [427, 250] on textarea at bounding box center [764, 259] width 711 height 30
type textarea "09/10/25: Reserved 6"
click at [1170, 252] on button "Submit" at bounding box center [1157, 259] width 58 height 30
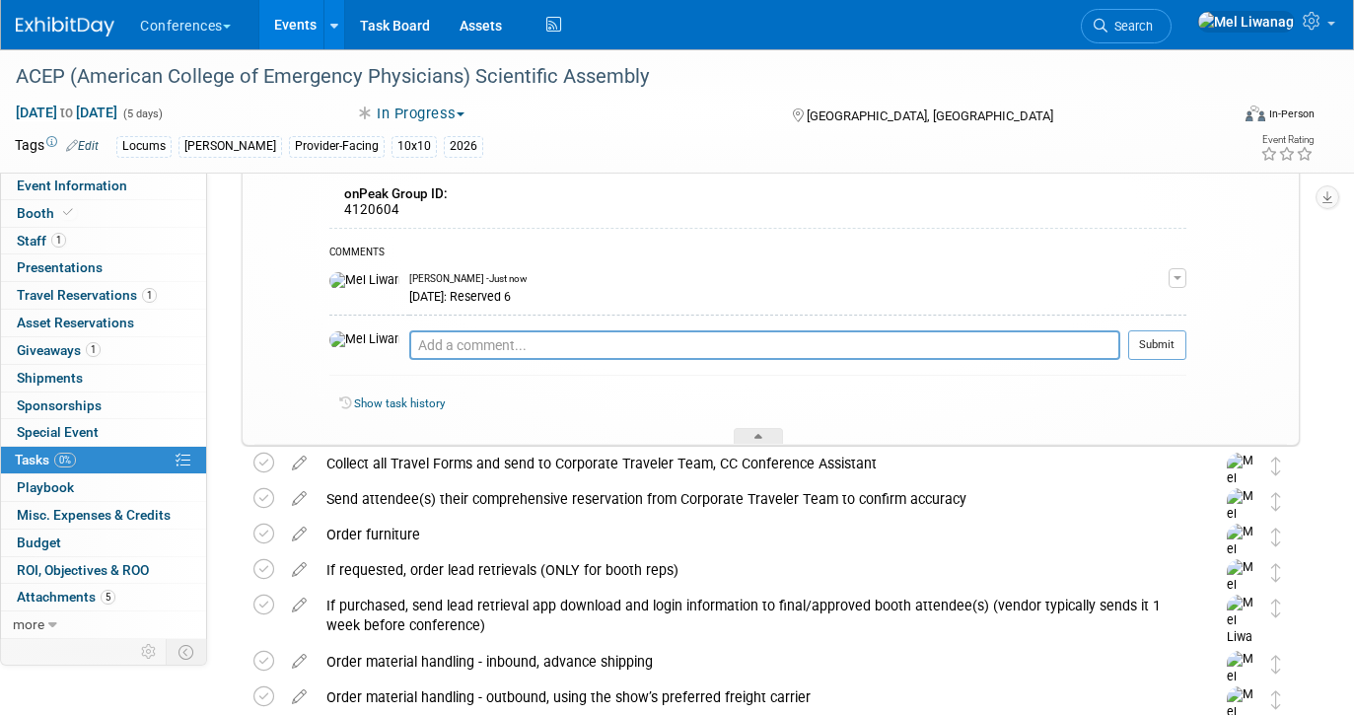
click at [1178, 279] on span "button" at bounding box center [1177, 278] width 8 height 4
click at [1154, 301] on link "Edit Comment" at bounding box center [1107, 307] width 156 height 28
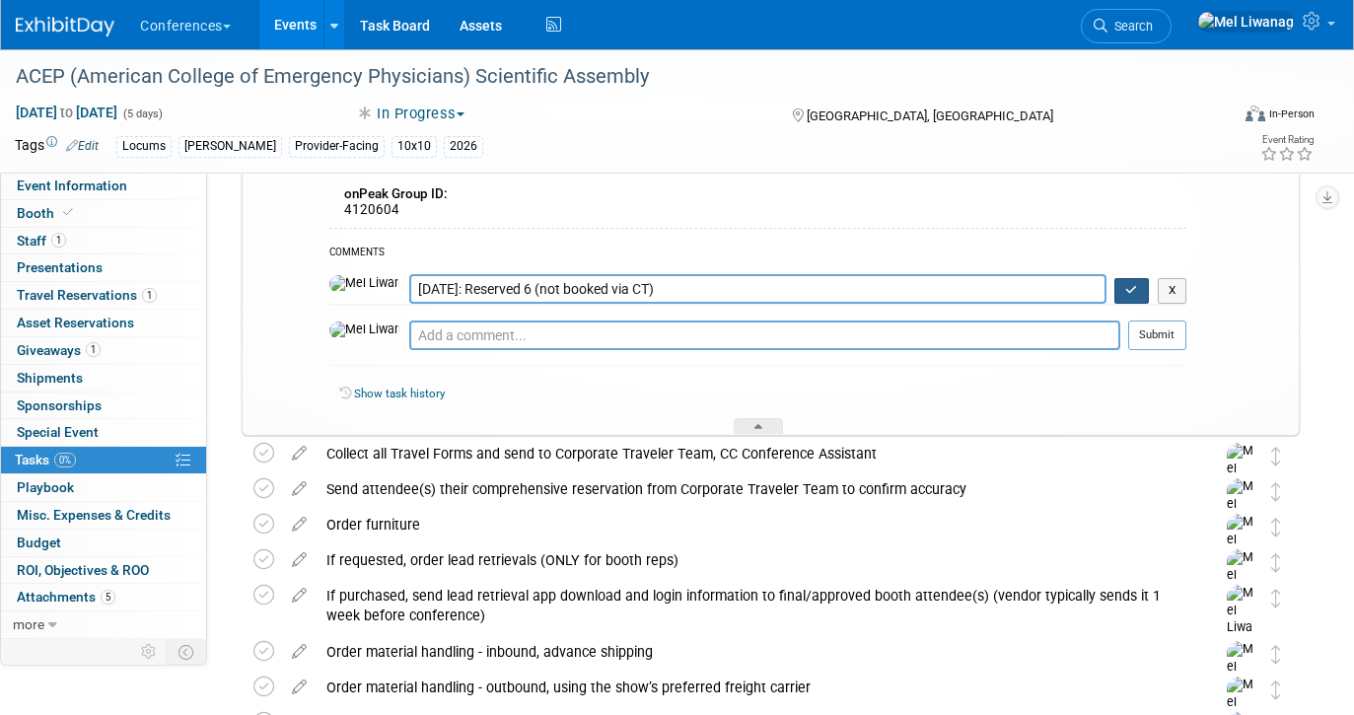
type textarea "09/10/25: Reserved 6 (not booked via CT)"
click at [1127, 283] on button "button" at bounding box center [1131, 291] width 35 height 26
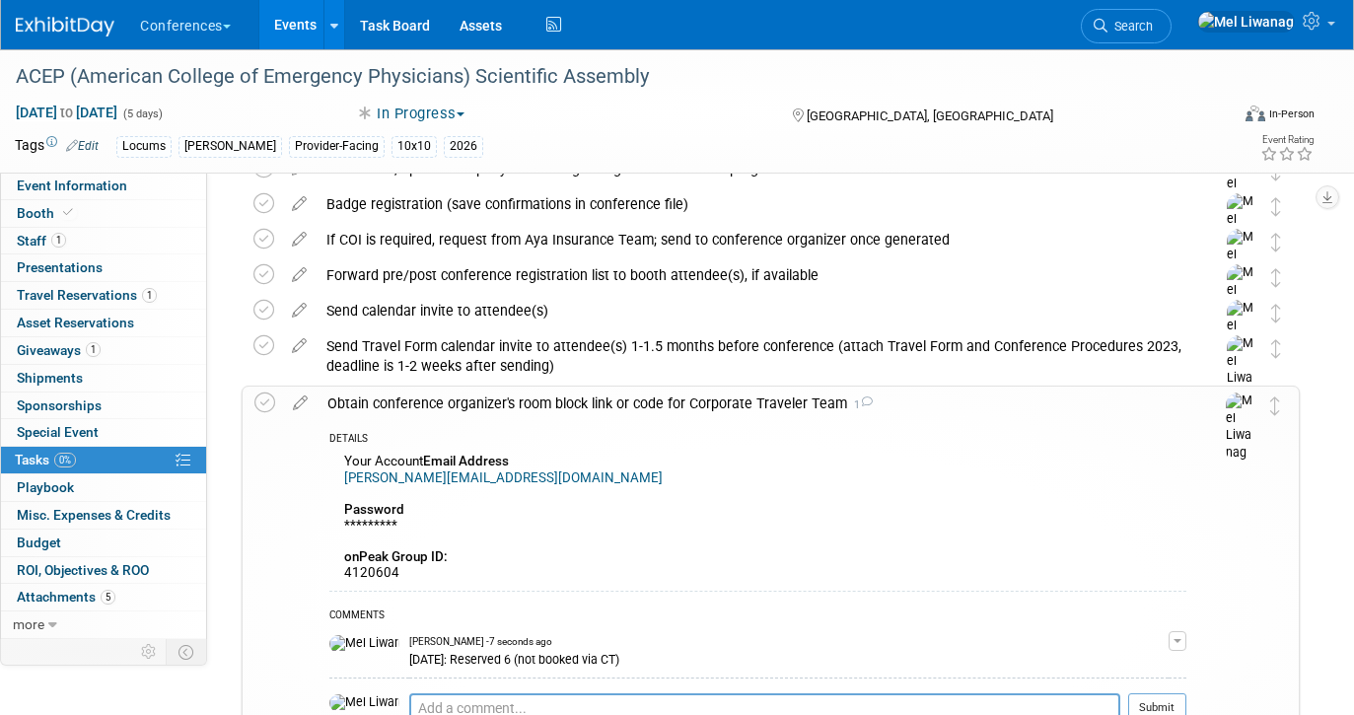
scroll to position [347, 0]
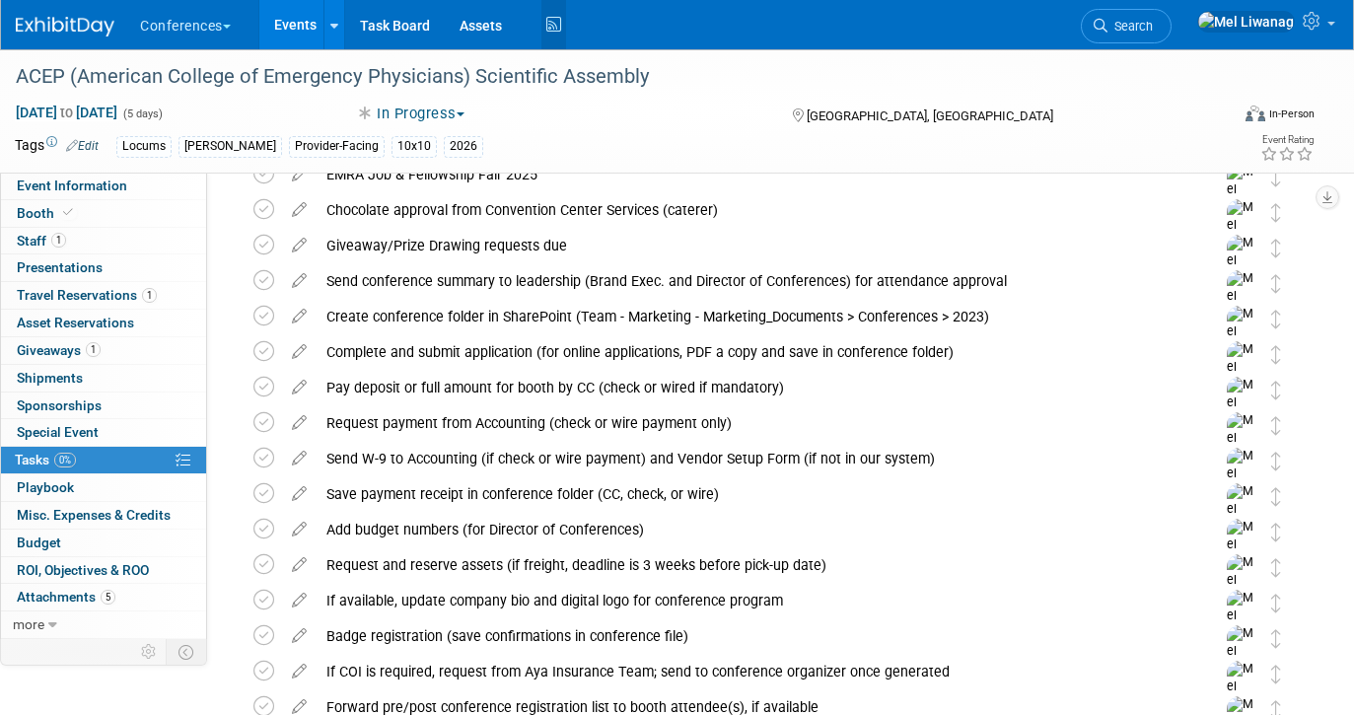
click at [552, 27] on icon at bounding box center [553, 25] width 25 height 31
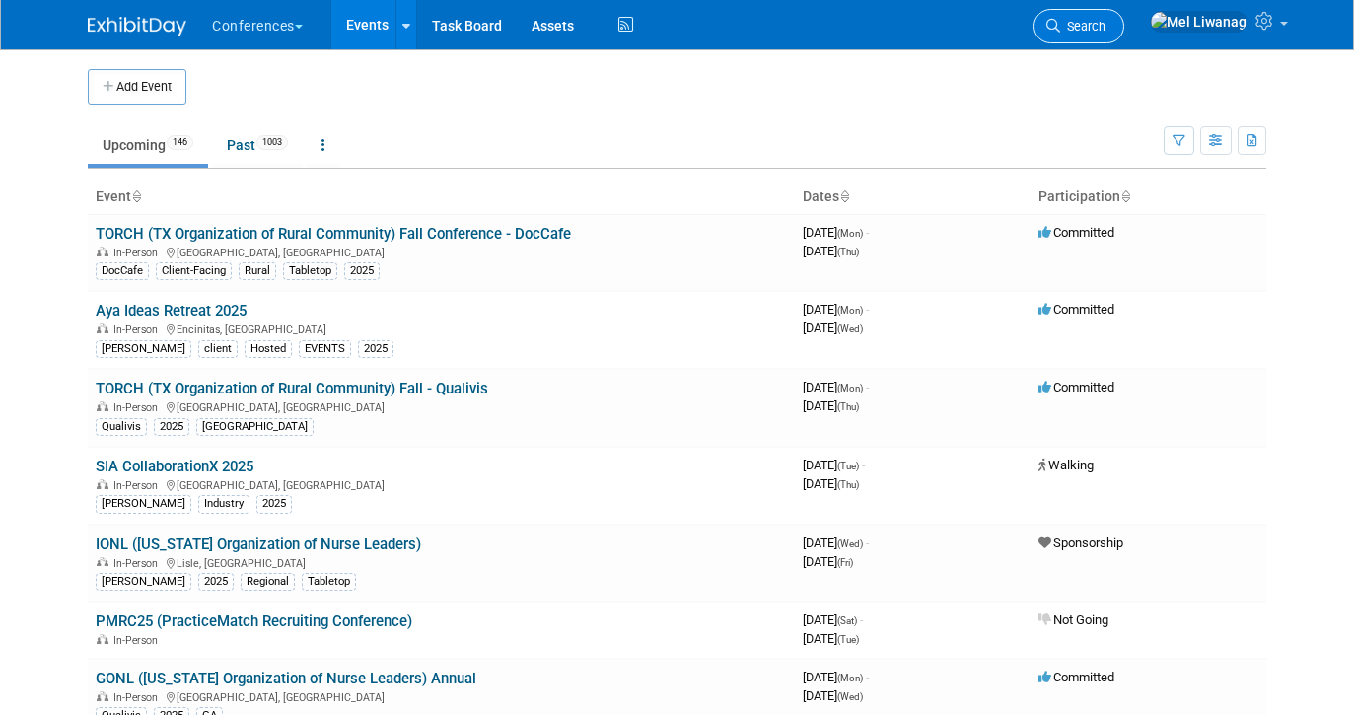
click at [1124, 35] on link "Search" at bounding box center [1078, 26] width 91 height 35
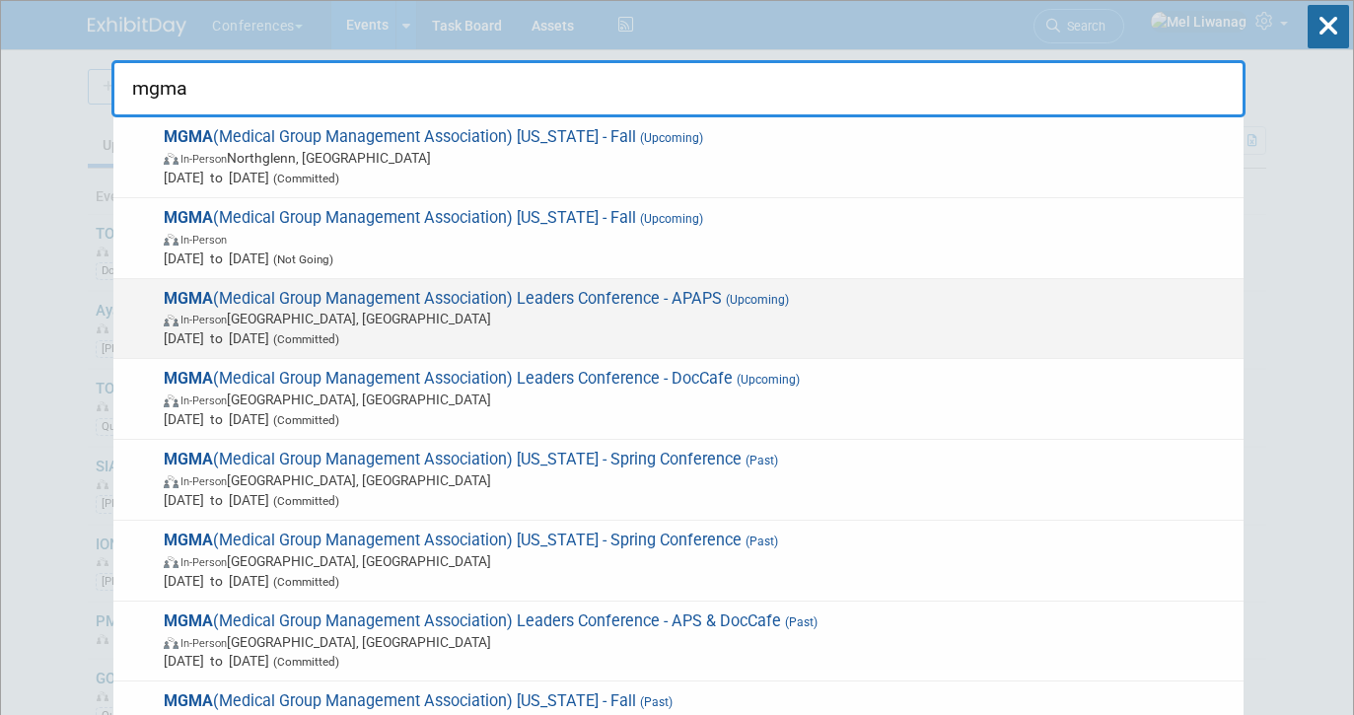
type input "mgma"
click at [736, 331] on span "[DATE] to [DATE] (Committed)" at bounding box center [699, 338] width 1070 height 20
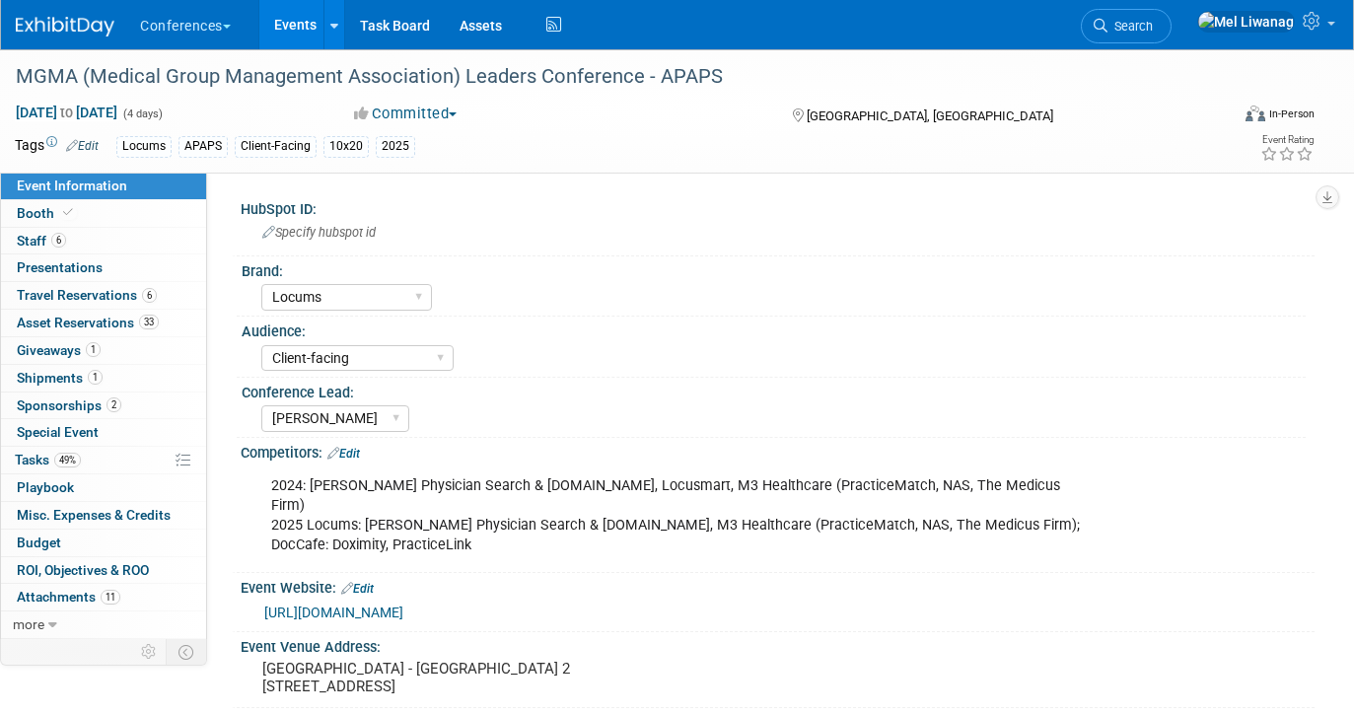
select select "Locums"
select select "Client-facing"
select select "[PERSON_NAME]"
click at [120, 472] on link "49% Tasks 49%" at bounding box center [103, 460] width 205 height 27
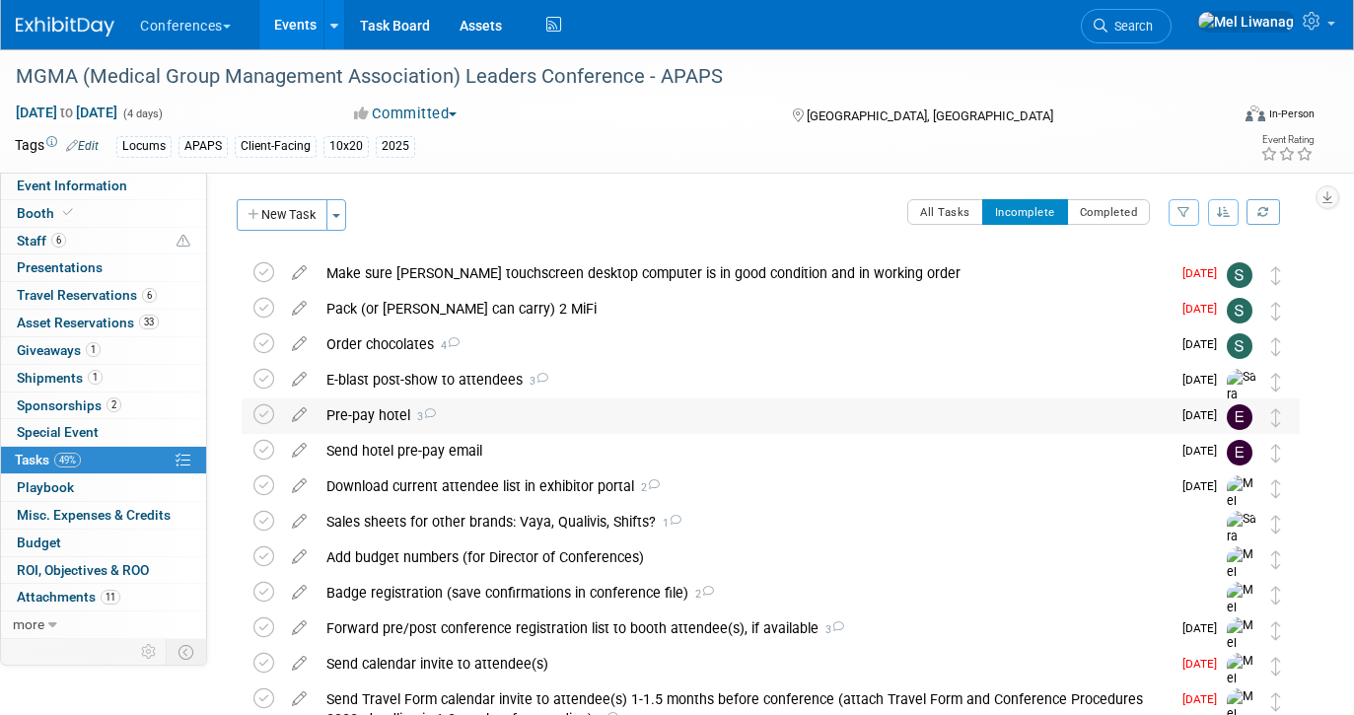
click at [552, 410] on div "Pre-pay hotel 3" at bounding box center [743, 415] width 854 height 34
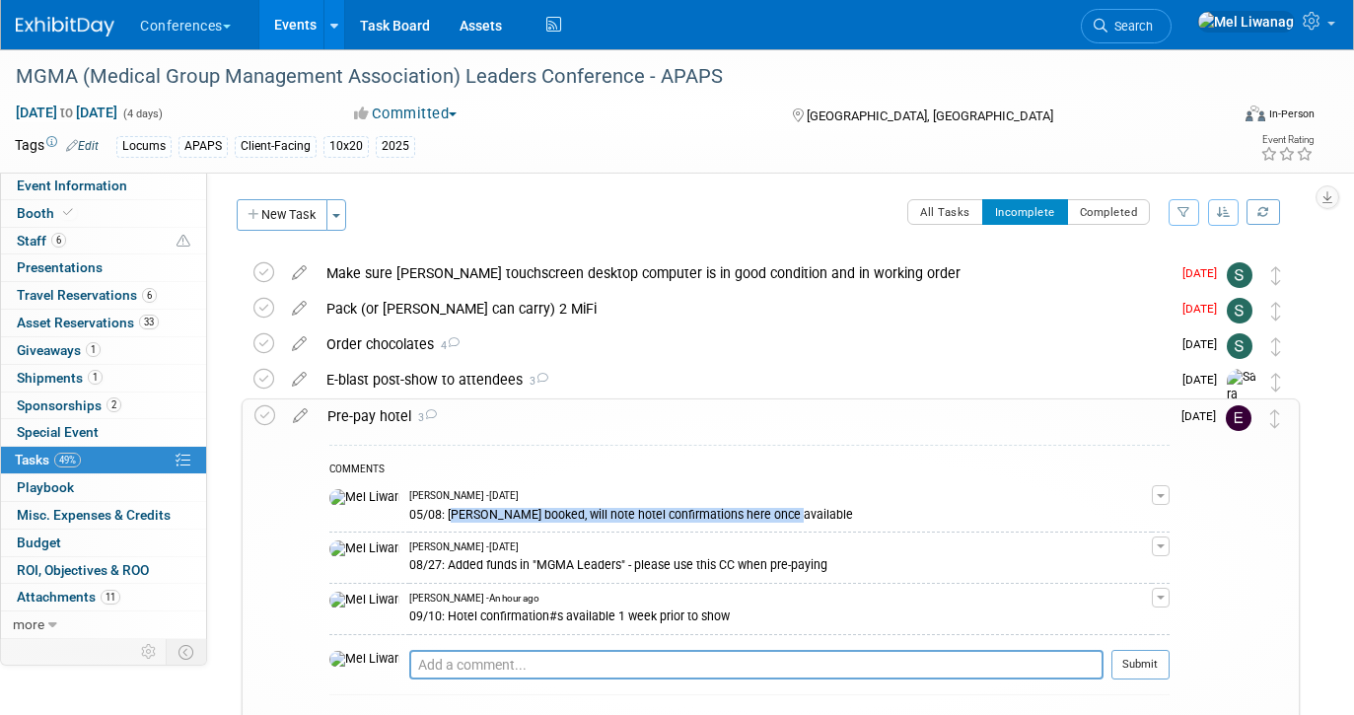
drag, startPoint x: 738, startPoint y: 519, endPoint x: 407, endPoint y: 511, distance: 331.4
click at [409, 510] on div "05/08: [PERSON_NAME] booked, will note hotel confirmations here once available" at bounding box center [780, 513] width 742 height 19
copy div "[PERSON_NAME] booked, will note hotel confirmations here once available"
click at [158, 288] on link "6 Travel Reservations 6" at bounding box center [103, 295] width 205 height 27
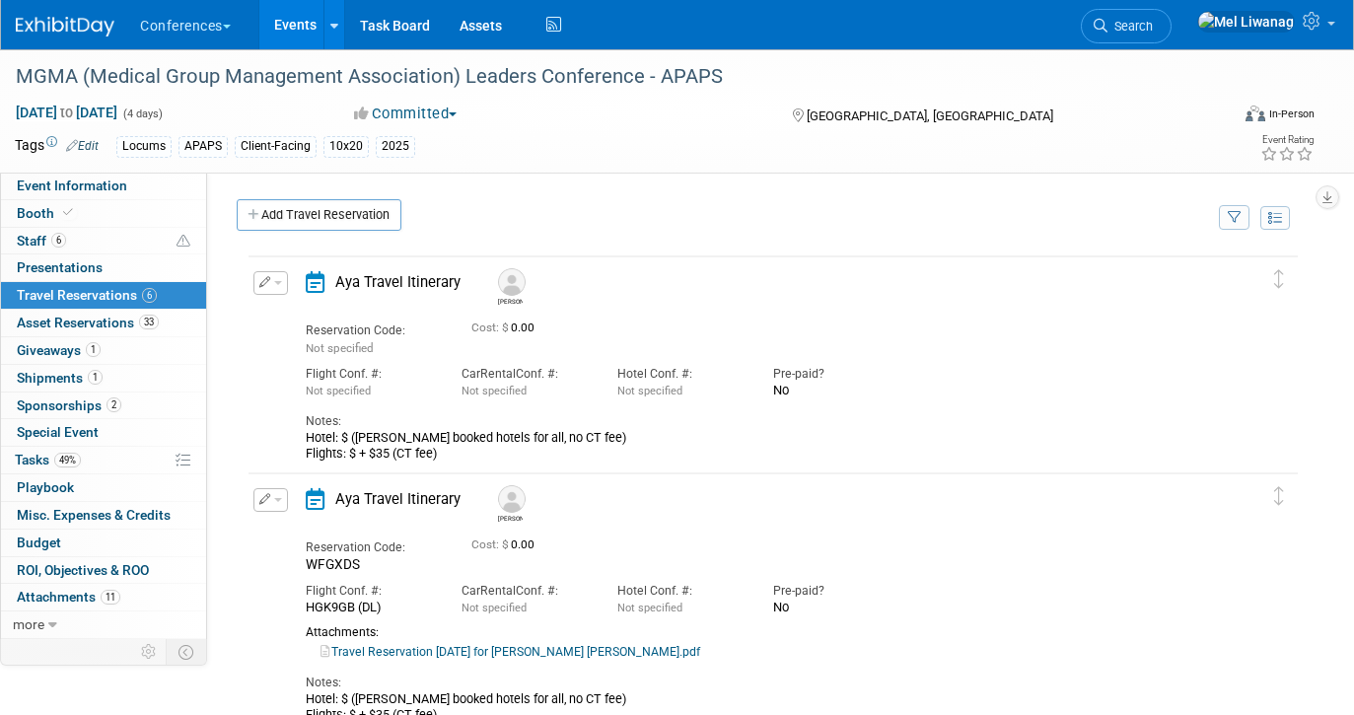
drag, startPoint x: 446, startPoint y: 452, endPoint x: 303, endPoint y: 444, distance: 143.2
click at [303, 444] on div "Aya Travel Itinerary [PERSON_NAME] Reservation Code: Not specified Cost: $" at bounding box center [758, 366] width 935 height 190
copy div "Hotel: $ ([PERSON_NAME] booked hotels for all, no CT fee) Flights: $ + $35 (CT …"
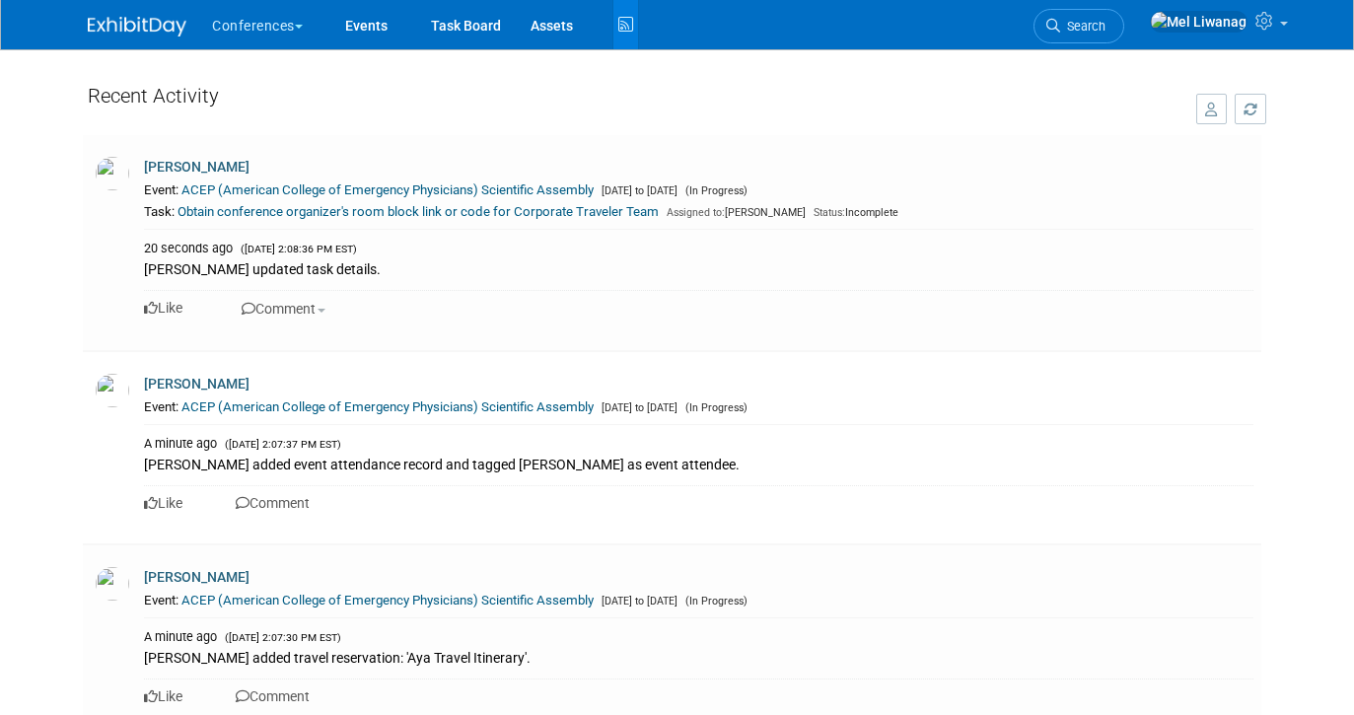
click at [121, 29] on img at bounding box center [137, 27] width 99 height 20
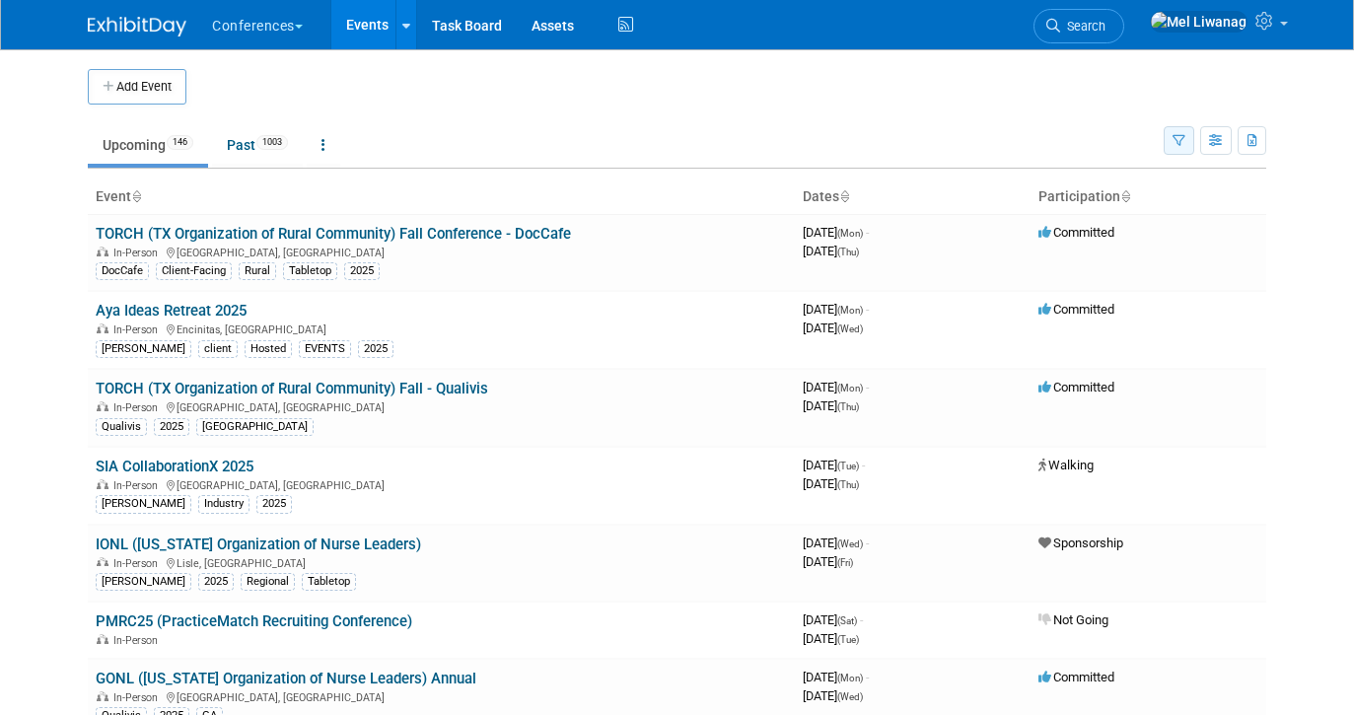
click at [1168, 144] on button "button" at bounding box center [1178, 140] width 31 height 29
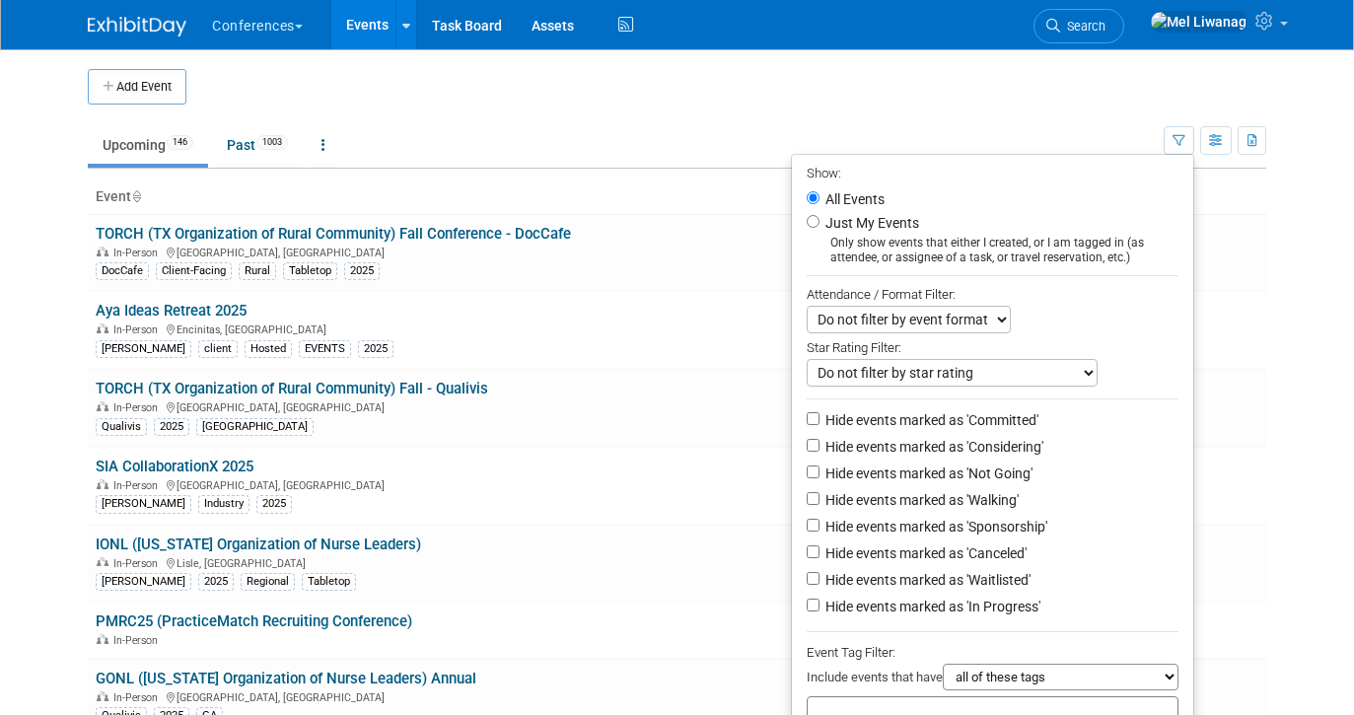
click at [834, 230] on label "Just My Events" at bounding box center [870, 223] width 98 height 20
click at [819, 228] on input "Just My Events" at bounding box center [812, 221] width 13 height 13
radio input "true"
click at [944, 481] on label "Hide events marked as 'Not Going'" at bounding box center [926, 473] width 211 height 20
click at [819, 478] on input "Hide events marked as 'Not Going'" at bounding box center [812, 471] width 13 height 13
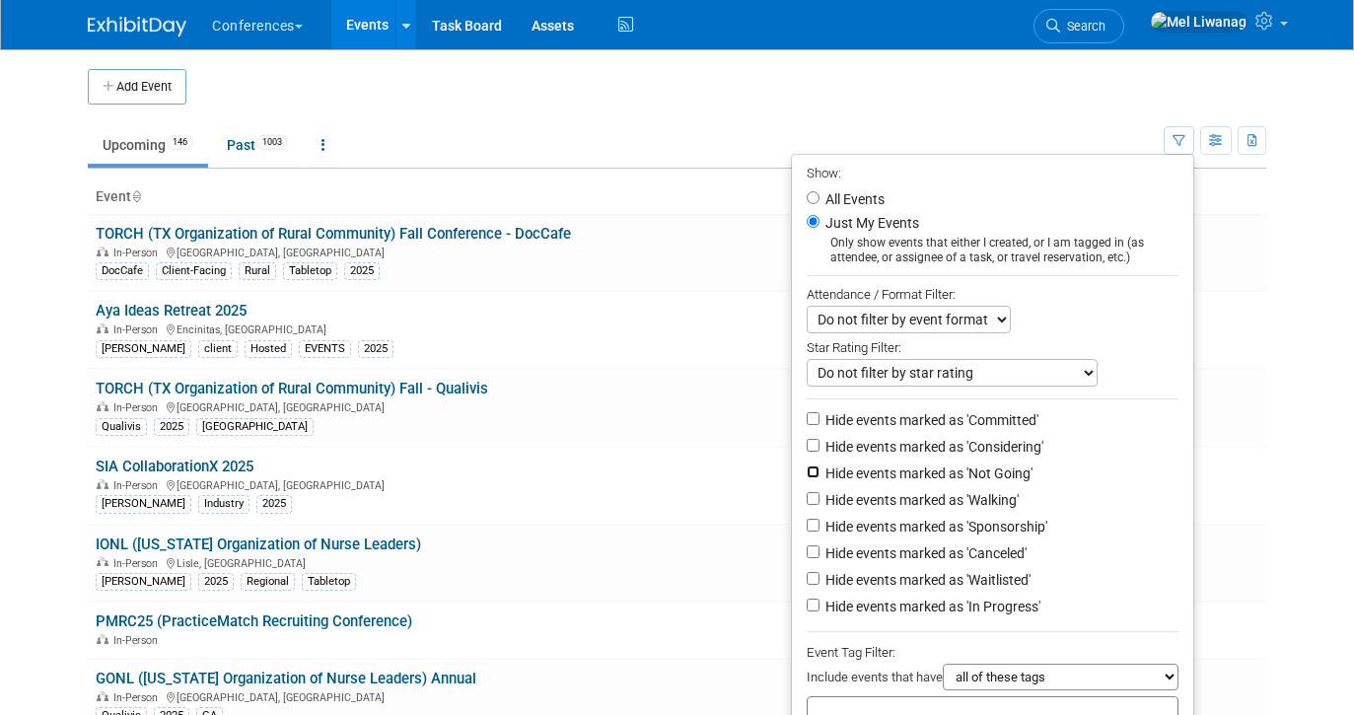
checkbox input "true"
click at [960, 590] on label "Hide events marked as 'Waitlisted'" at bounding box center [925, 580] width 209 height 20
click at [819, 585] on input "Hide events marked as 'Waitlisted'" at bounding box center [812, 578] width 13 height 13
checkbox input "true"
click at [960, 563] on label "Hide events marked as 'Canceled'" at bounding box center [923, 553] width 205 height 20
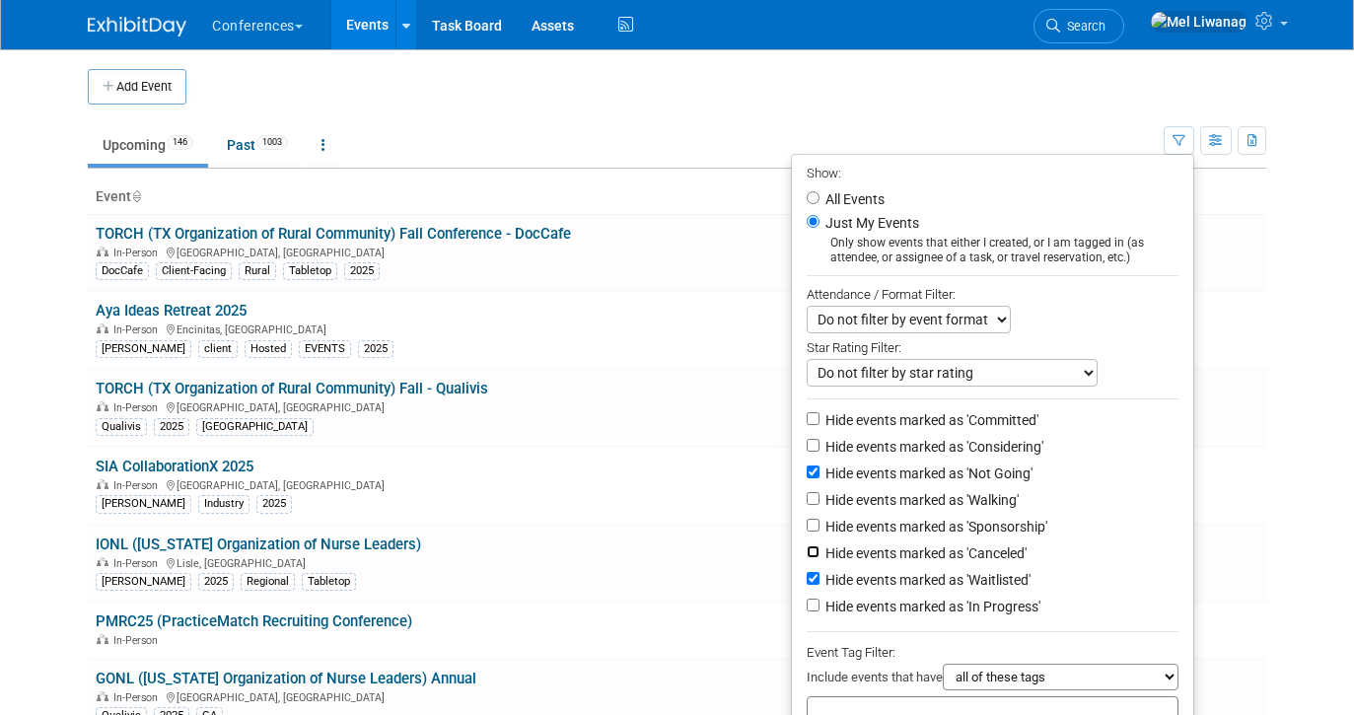
click at [819, 558] on input "Hide events marked as 'Canceled'" at bounding box center [812, 551] width 13 height 13
checkbox input "true"
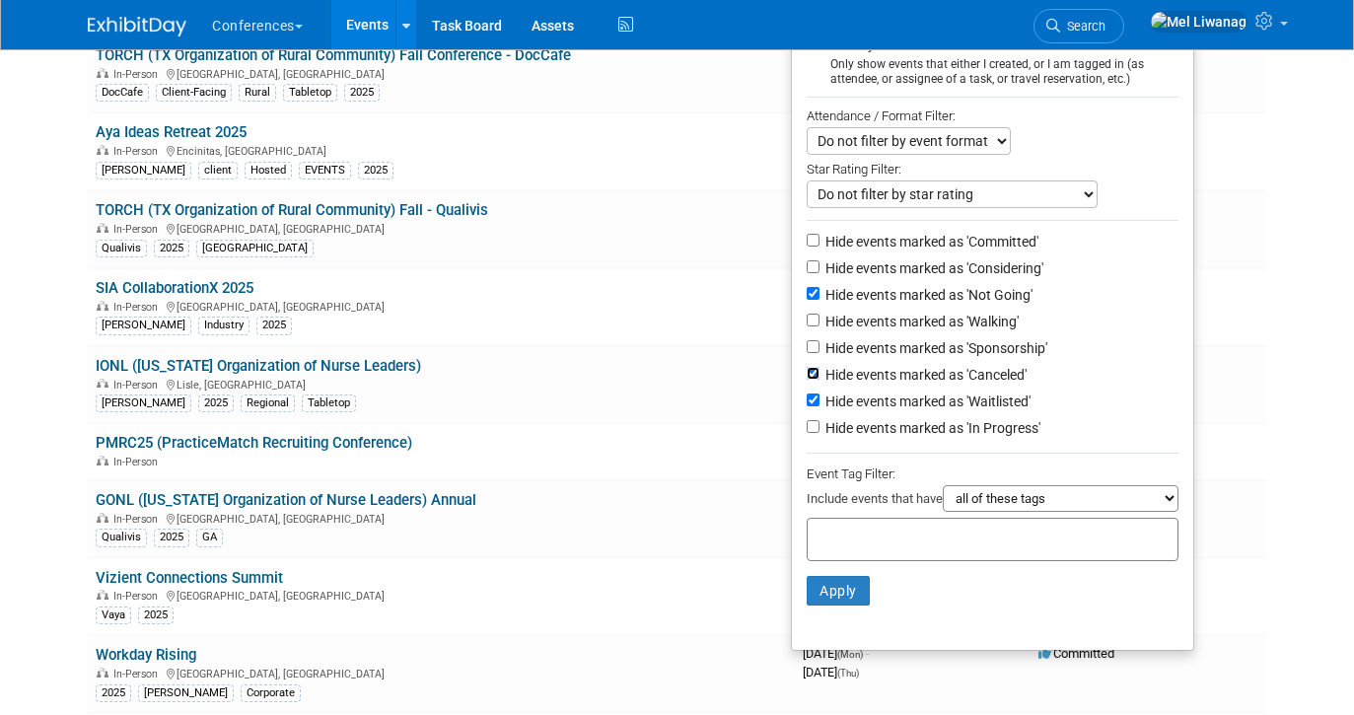
scroll to position [192, 0]
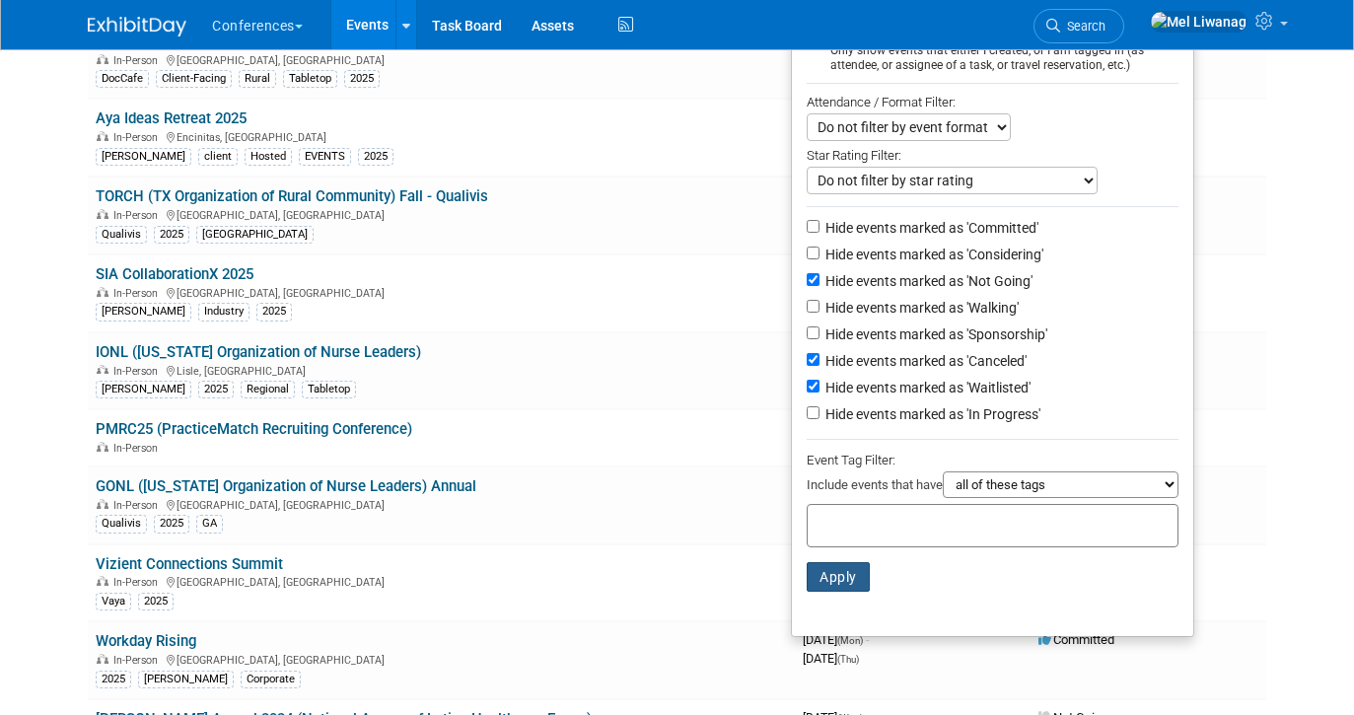
click at [839, 579] on button "Apply" at bounding box center [837, 577] width 63 height 30
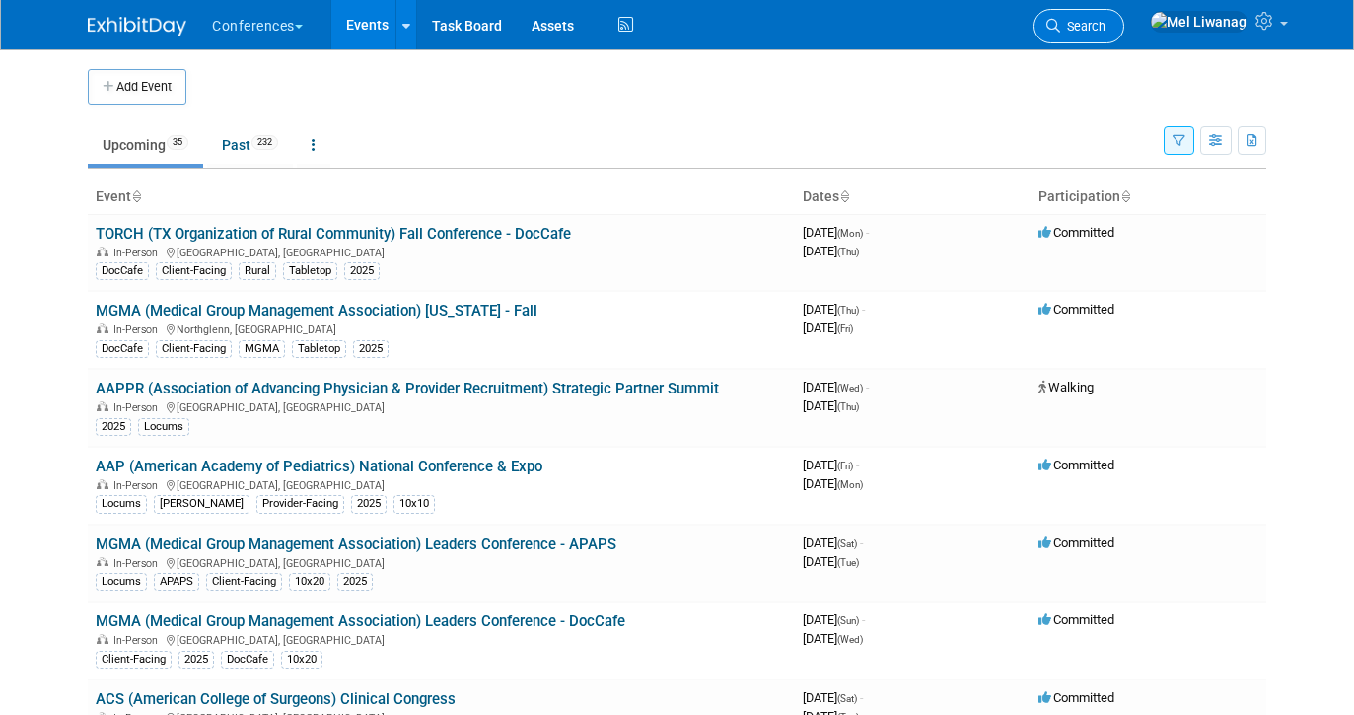
click at [1105, 19] on span "Search" at bounding box center [1082, 26] width 45 height 15
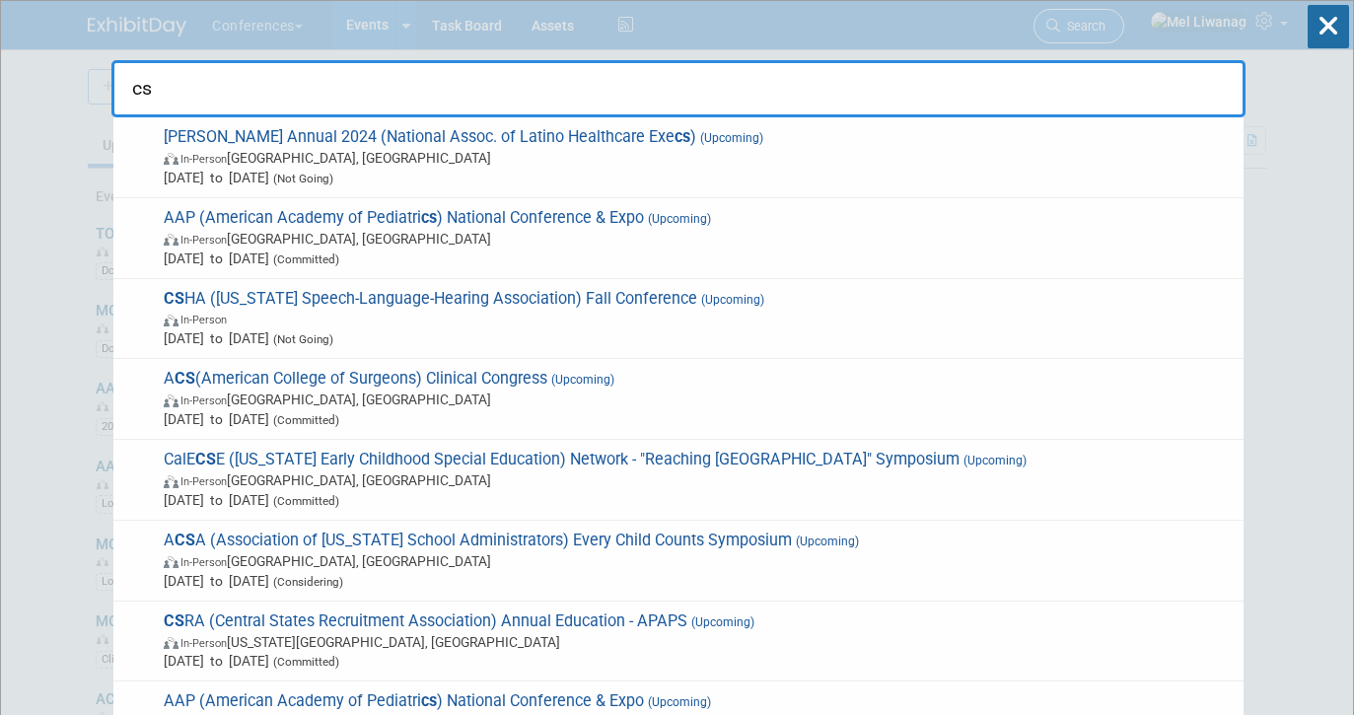
type input "c"
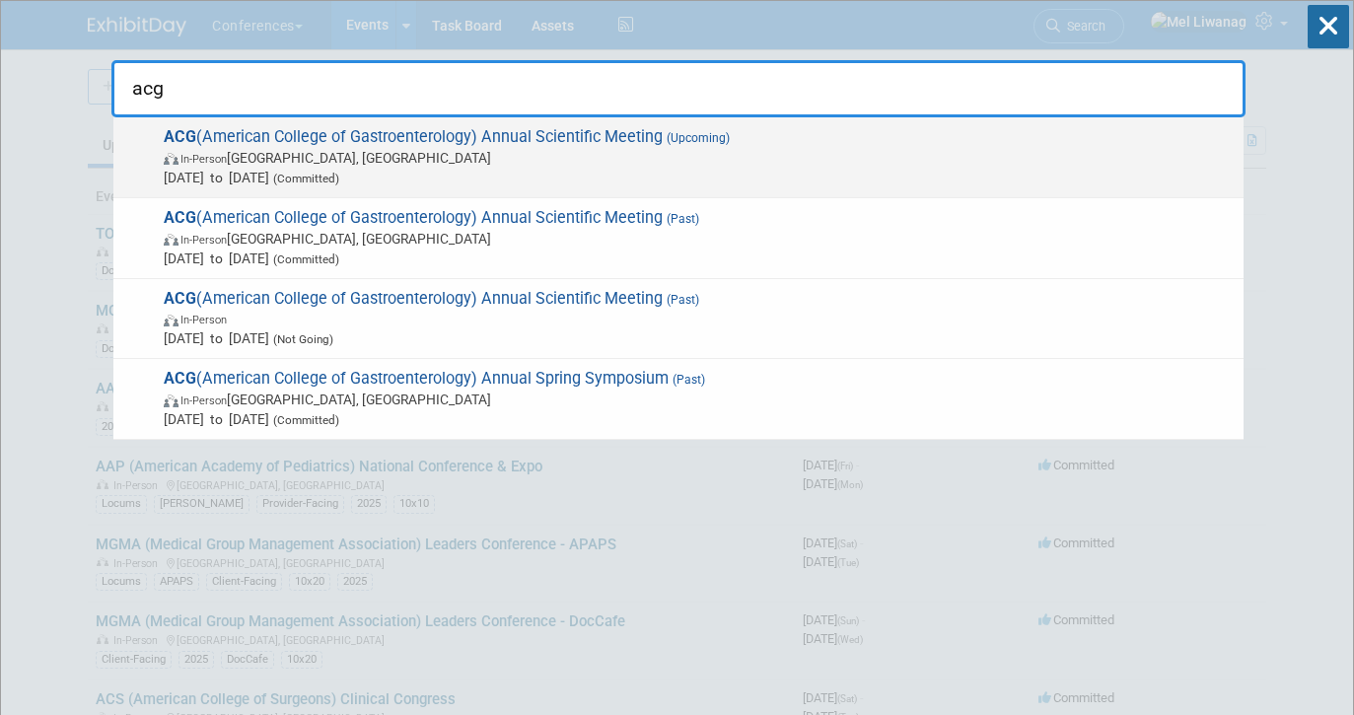
type input "acg"
click at [713, 151] on span "In-Person Phoenix, AZ" at bounding box center [699, 158] width 1070 height 20
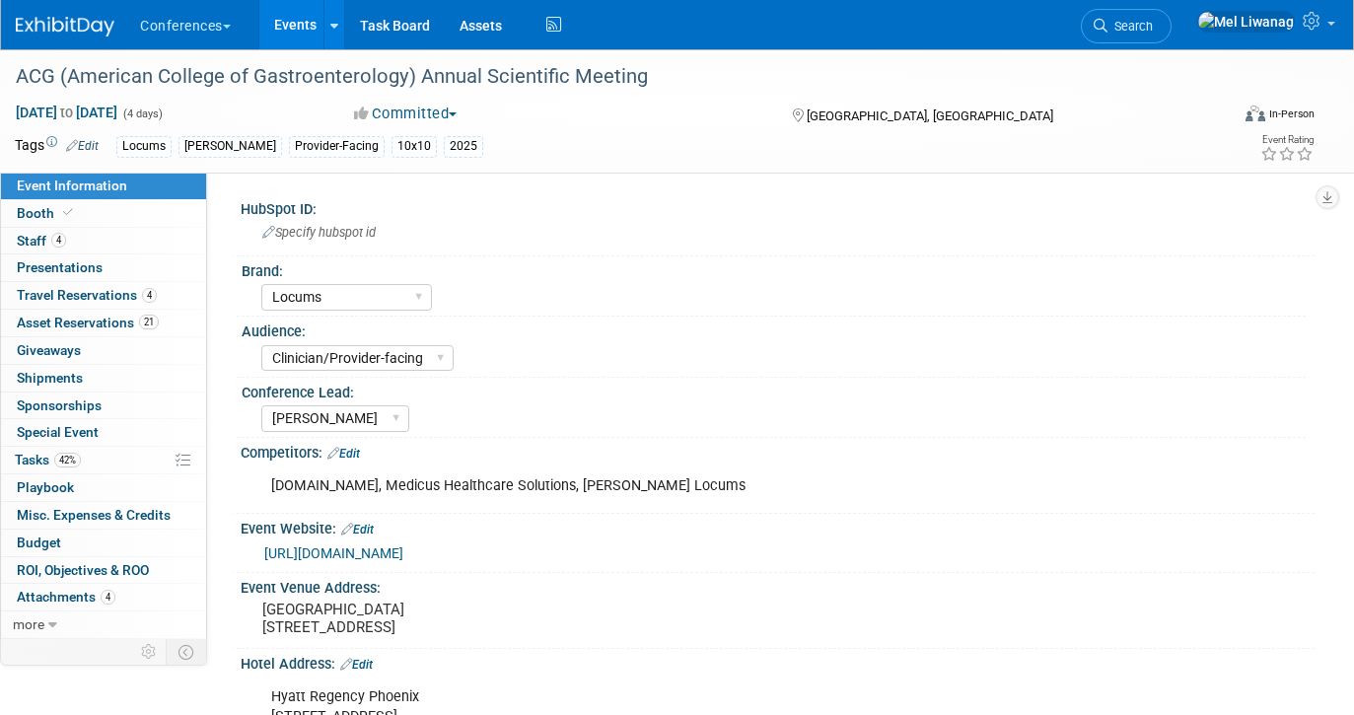
select select "Locums"
select select "Clinician/Provider-facing"
select select "[PERSON_NAME]"
click at [118, 111] on span "[DATE] to [DATE]" at bounding box center [67, 113] width 104 height 18
select select "9"
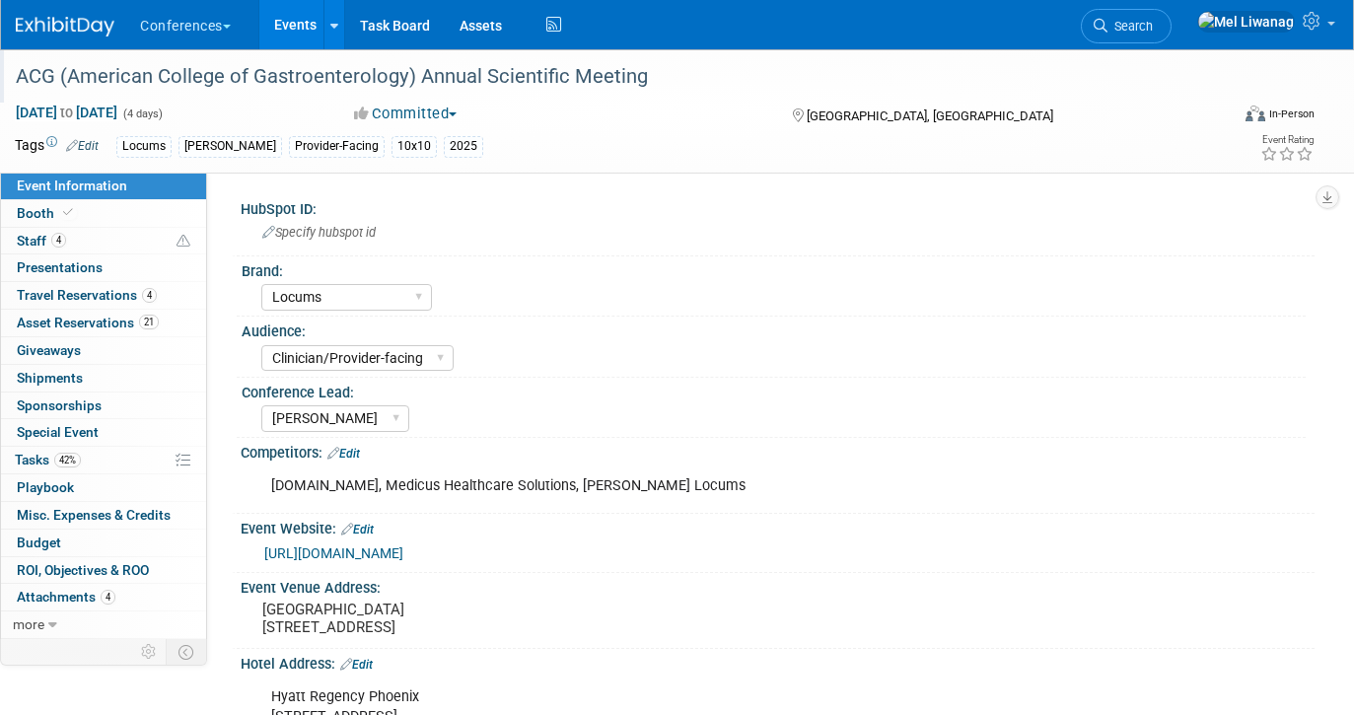
click at [688, 79] on div "ACG (American College of Gastroenterology) Annual Scientific Meeting" at bounding box center [606, 76] width 1195 height 35
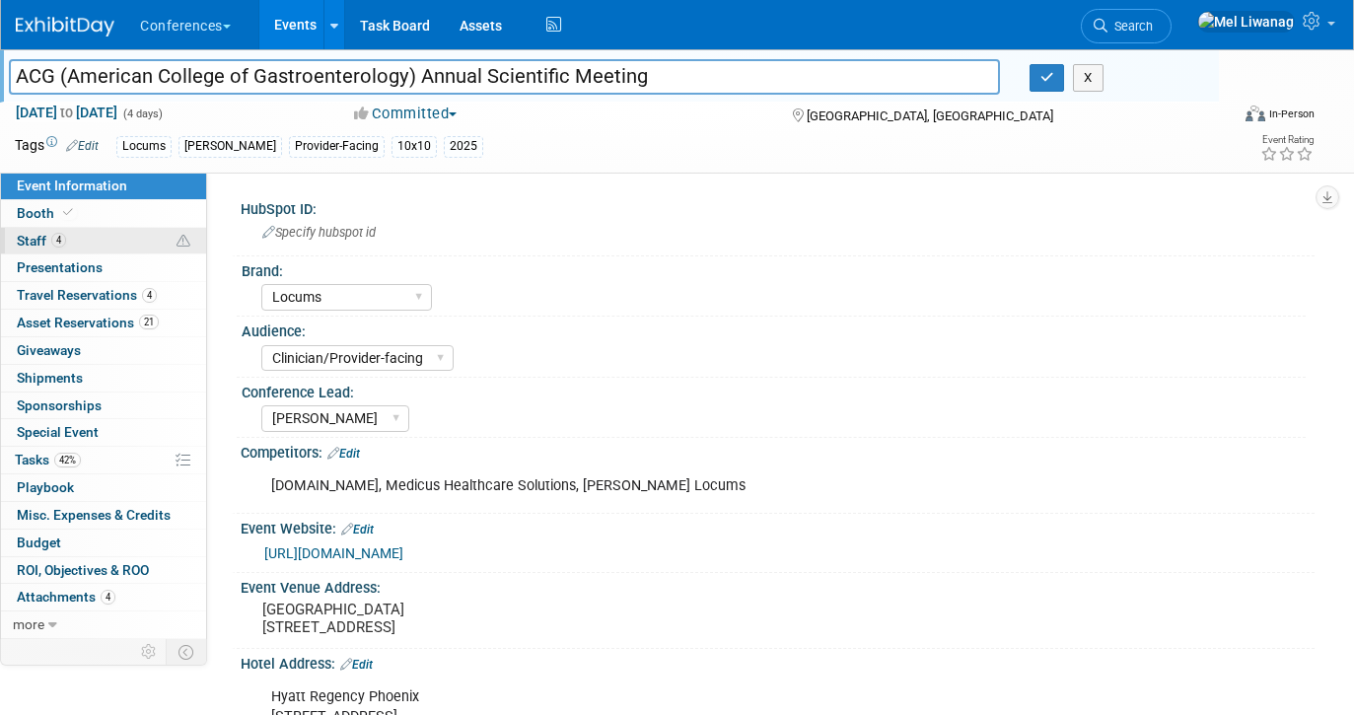
click at [138, 241] on link "4 Staff 4" at bounding box center [103, 241] width 205 height 27
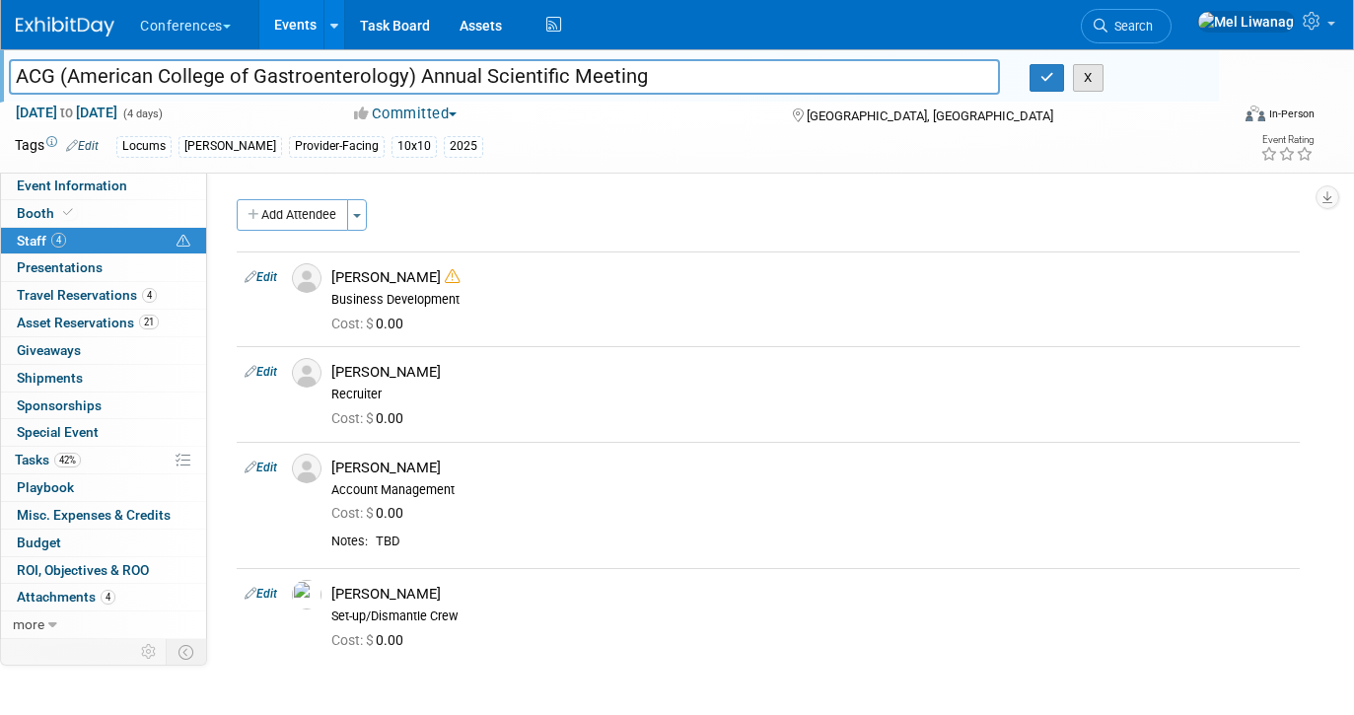
click at [1095, 81] on button "X" at bounding box center [1088, 78] width 31 height 28
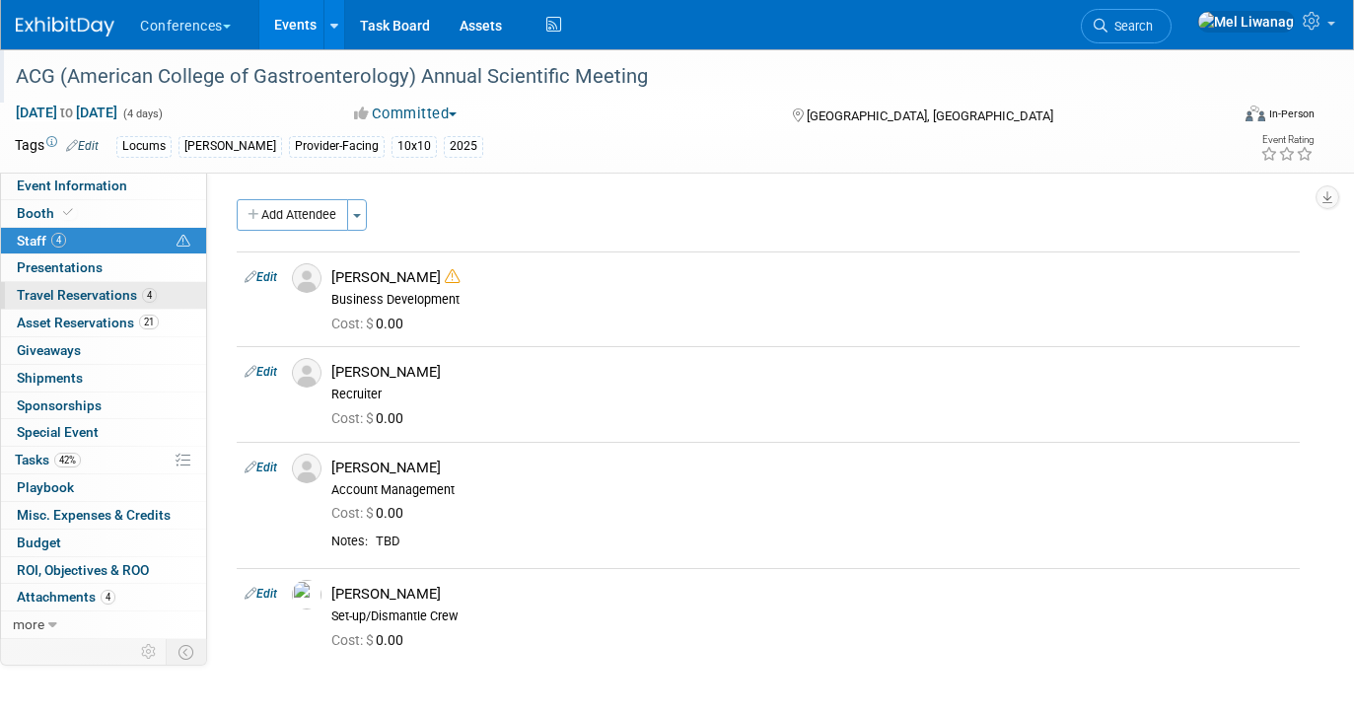
click at [80, 295] on span "Travel Reservations 4" at bounding box center [87, 295] width 140 height 16
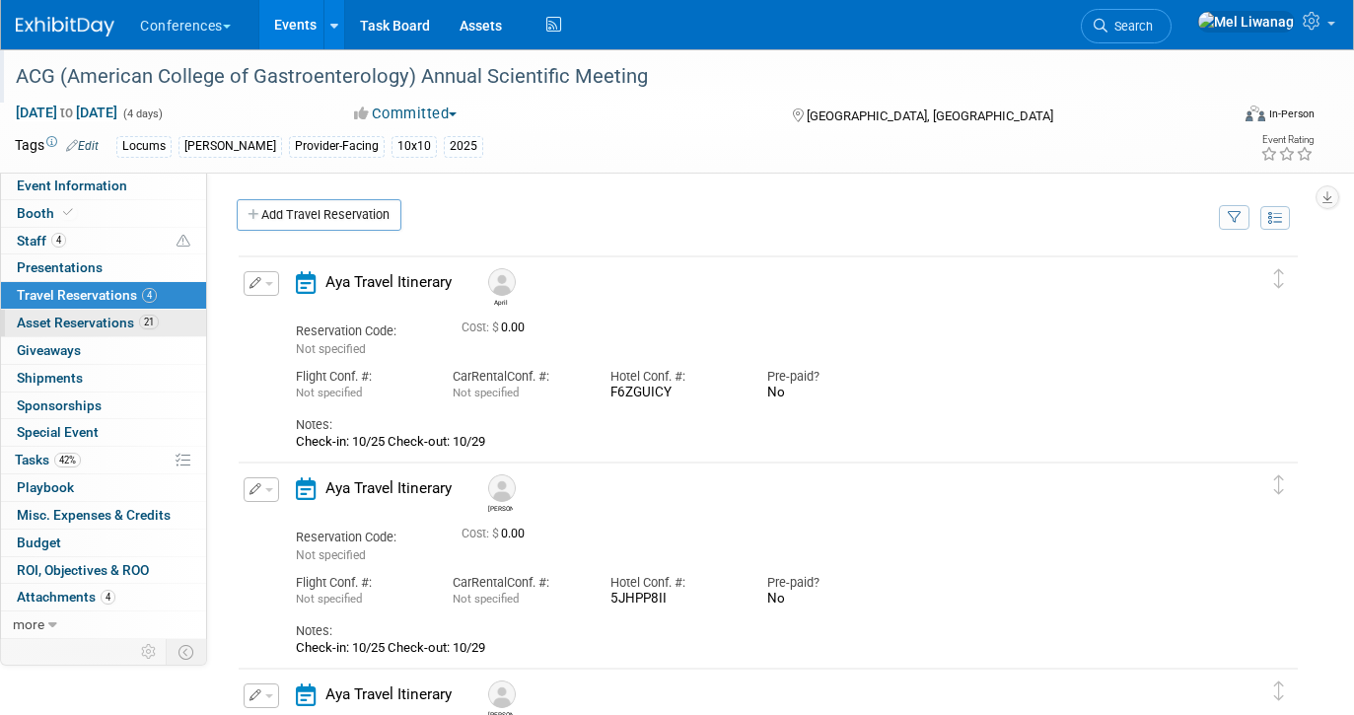
click at [97, 322] on span "Asset Reservations 21" at bounding box center [88, 323] width 142 height 16
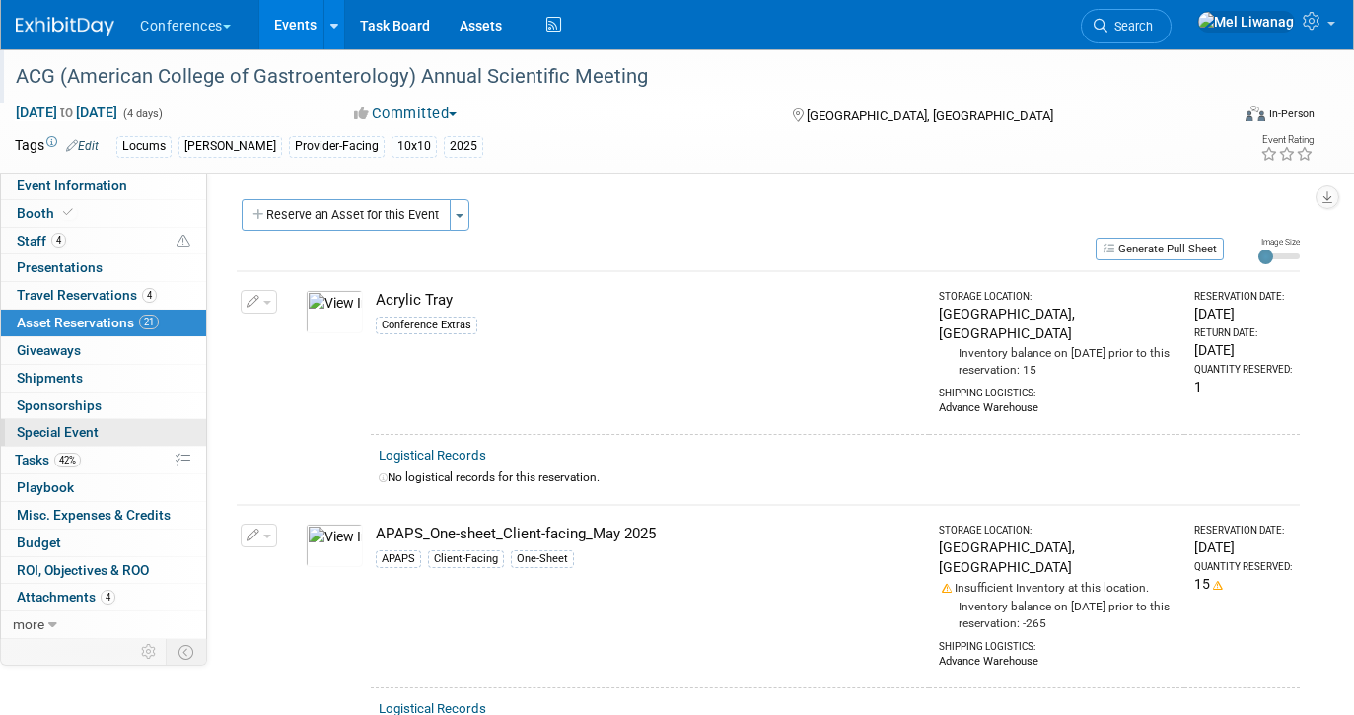
click at [75, 445] on link "Special Event" at bounding box center [103, 432] width 205 height 27
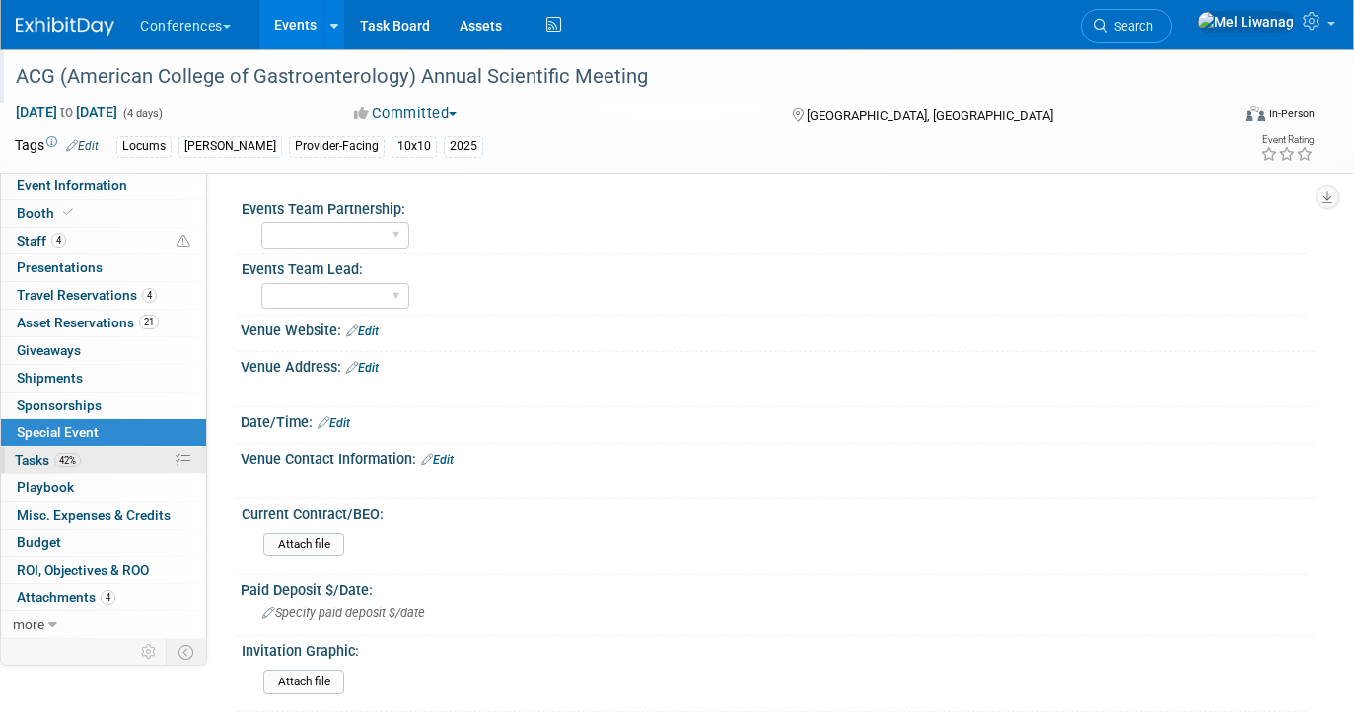
click at [96, 470] on link "42% Tasks 42%" at bounding box center [103, 460] width 205 height 27
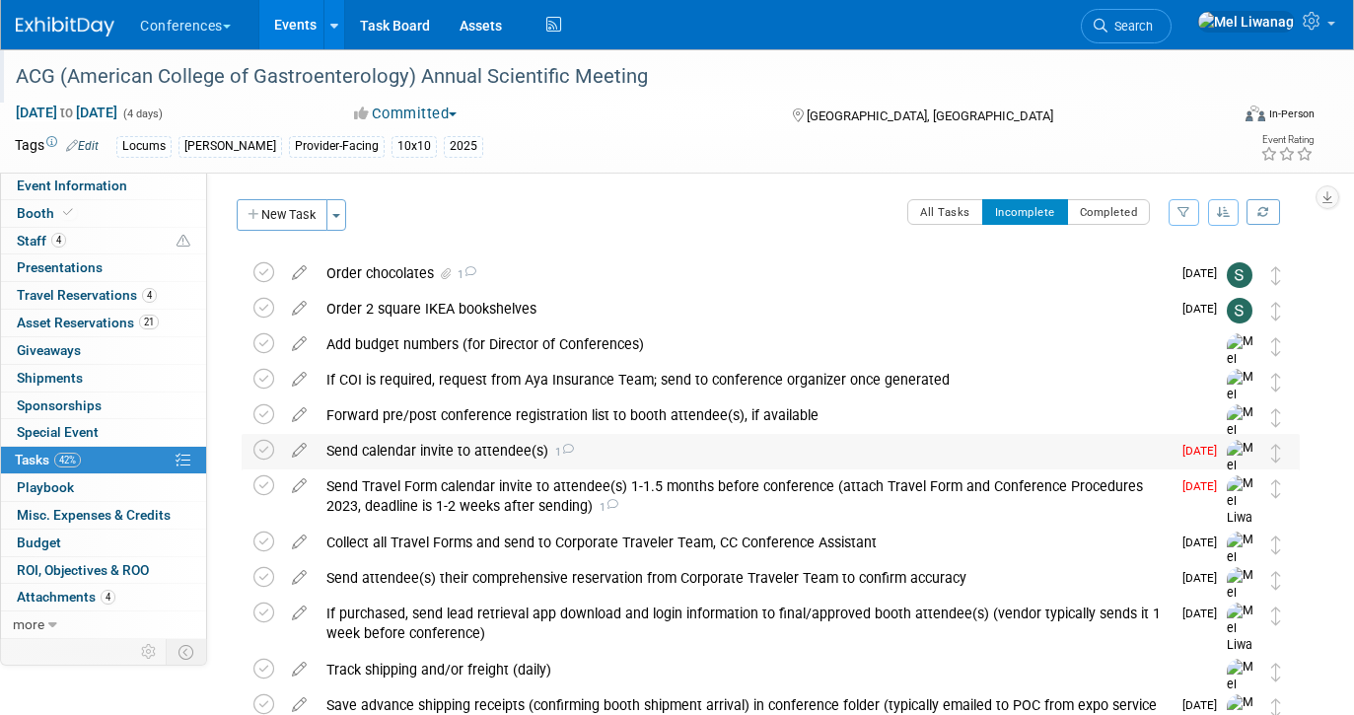
click at [684, 454] on div "Send calendar invite to attendee(s) 1" at bounding box center [743, 451] width 854 height 34
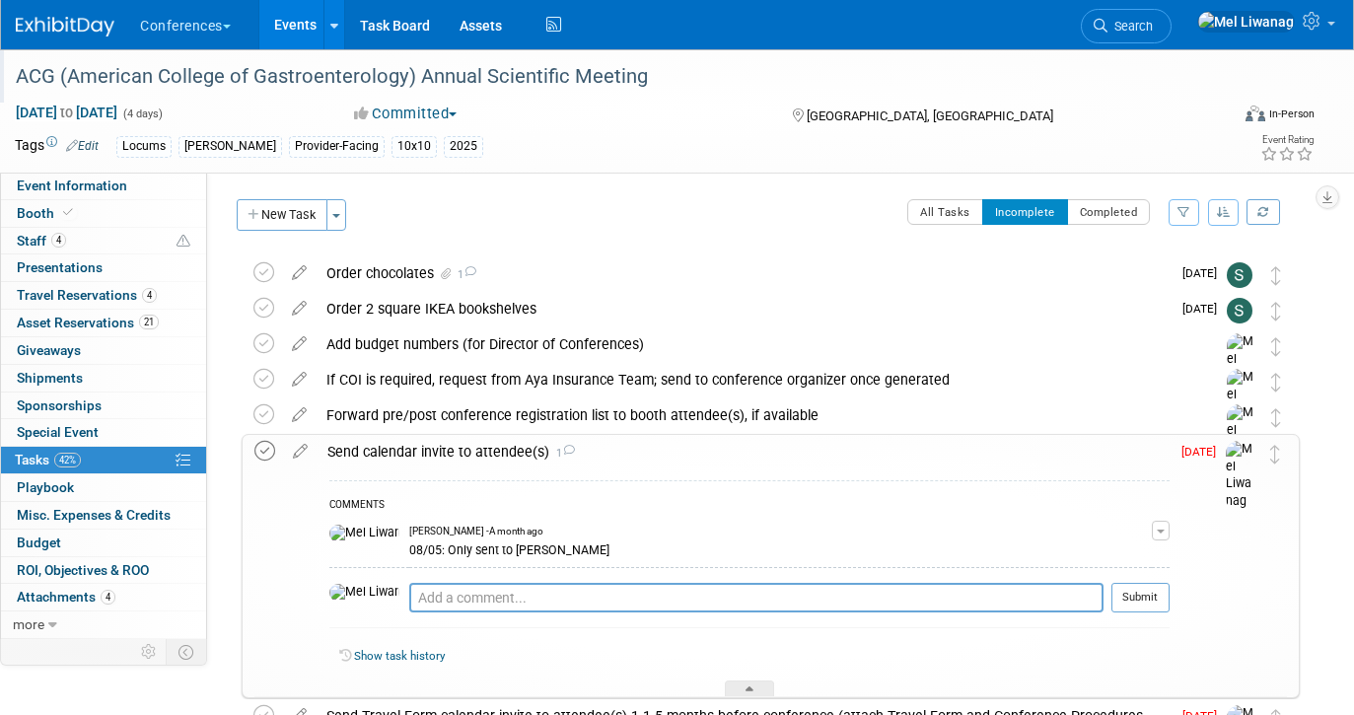
click at [267, 447] on icon at bounding box center [264, 451] width 21 height 21
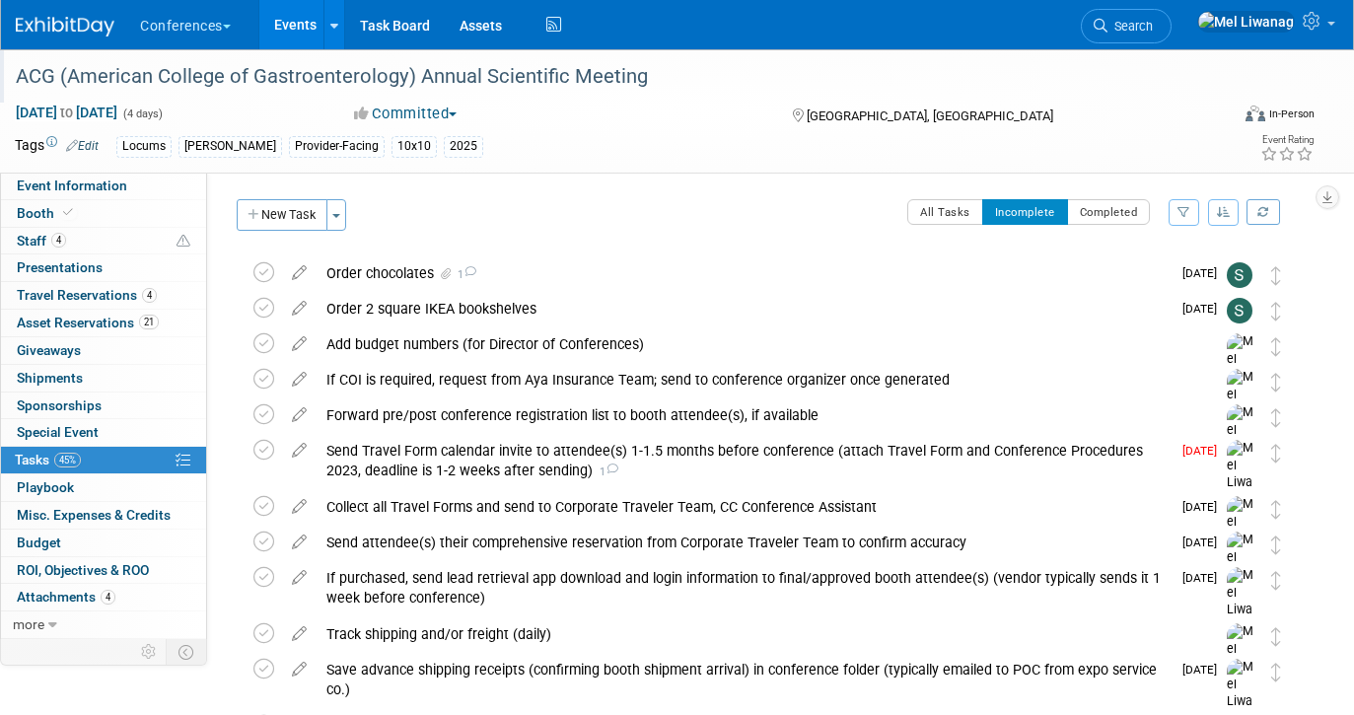
click at [267, 447] on icon at bounding box center [263, 450] width 21 height 21
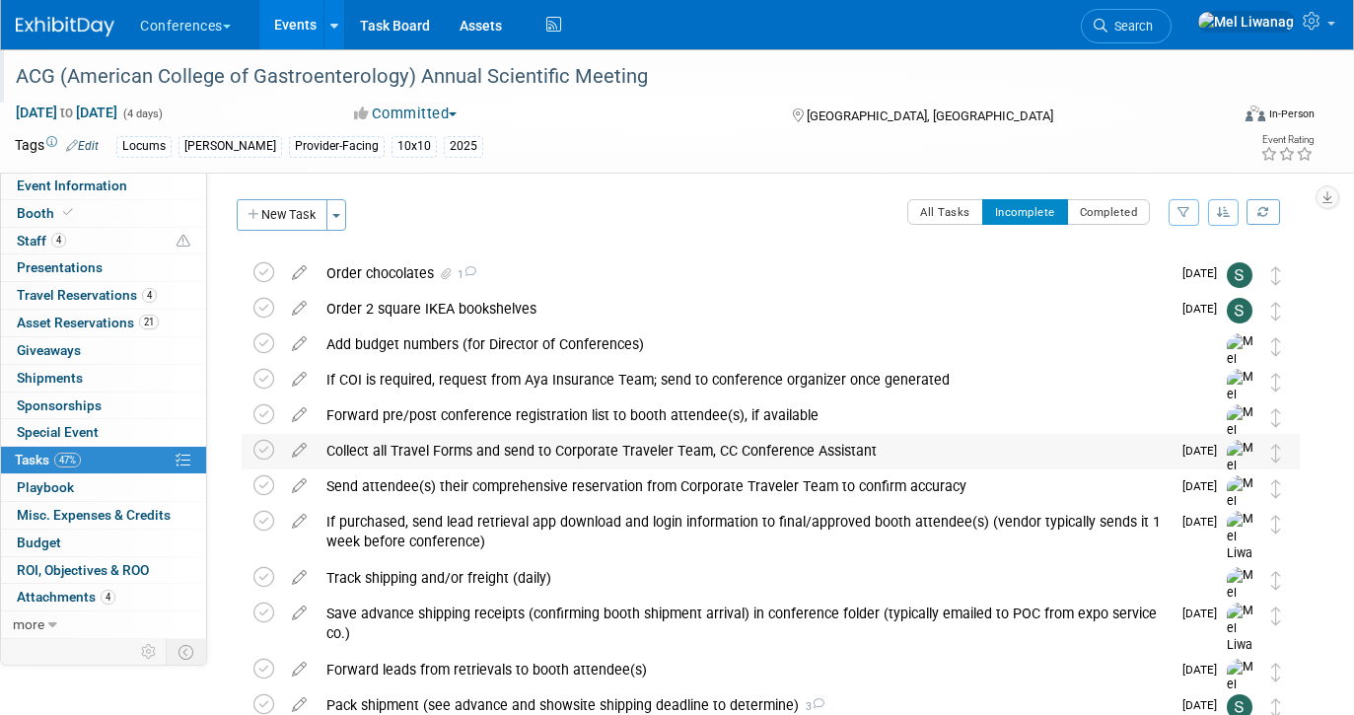
click at [497, 438] on div "Collect all Travel Forms and send to Corporate Traveler Team, CC Conference Ass…" at bounding box center [743, 451] width 854 height 34
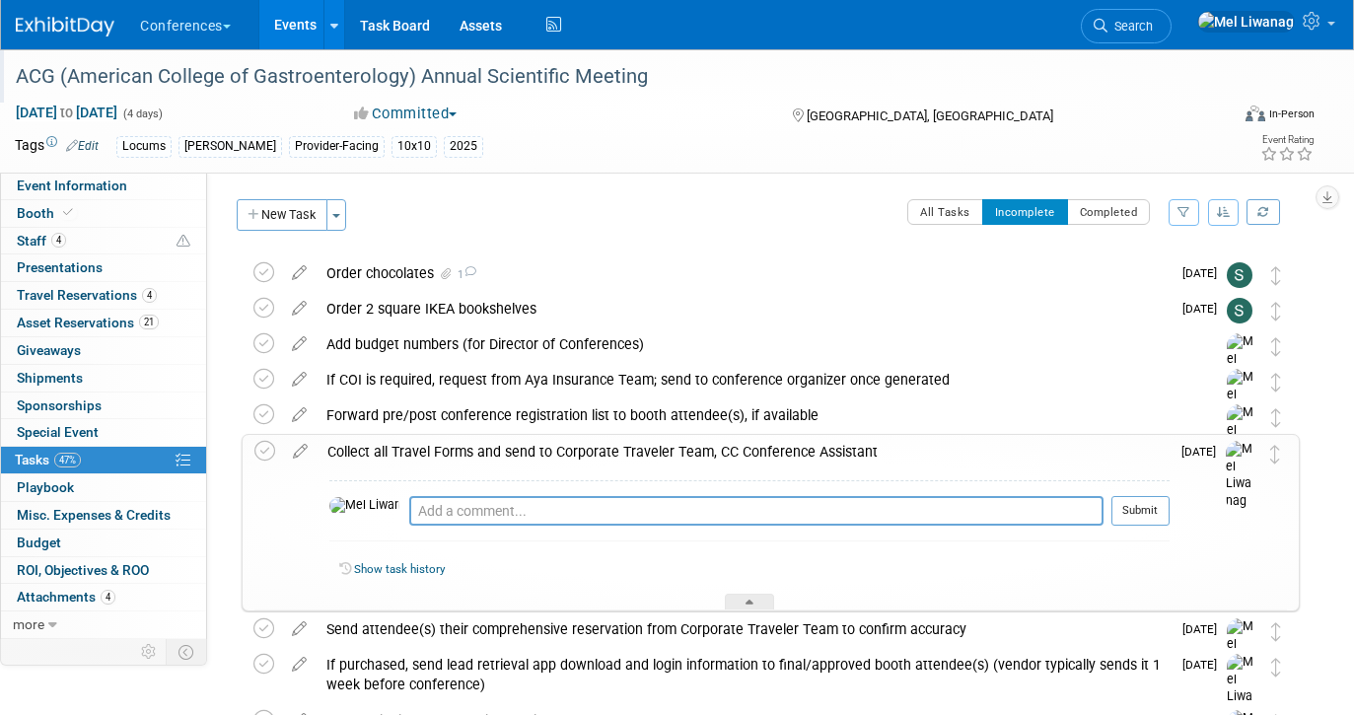
click at [497, 438] on div "Collect all Travel Forms and send to Corporate Traveler Team, CC Conference Ass…" at bounding box center [743, 452] width 852 height 34
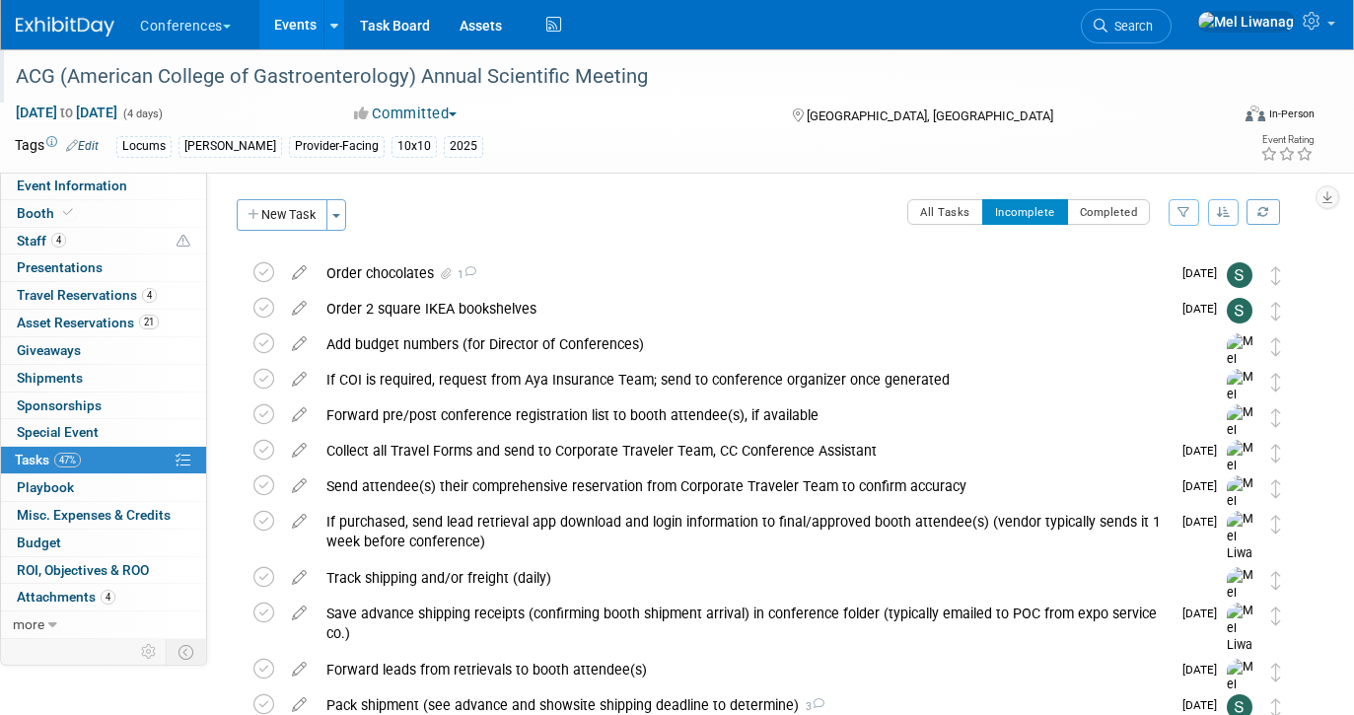
click at [98, 19] on img at bounding box center [65, 27] width 99 height 20
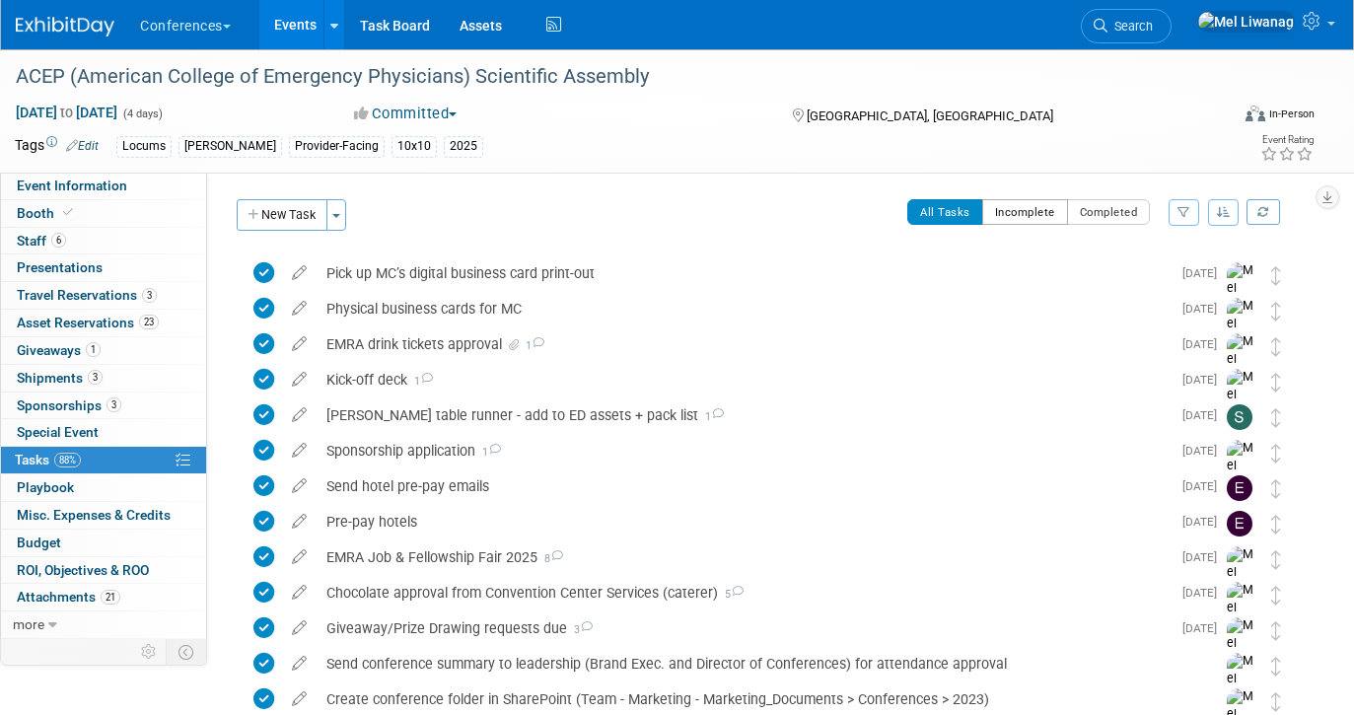
click at [1012, 214] on button "Incomplete" at bounding box center [1025, 212] width 86 height 26
click at [0, 0] on div at bounding box center [0, 0] width 0 height 0
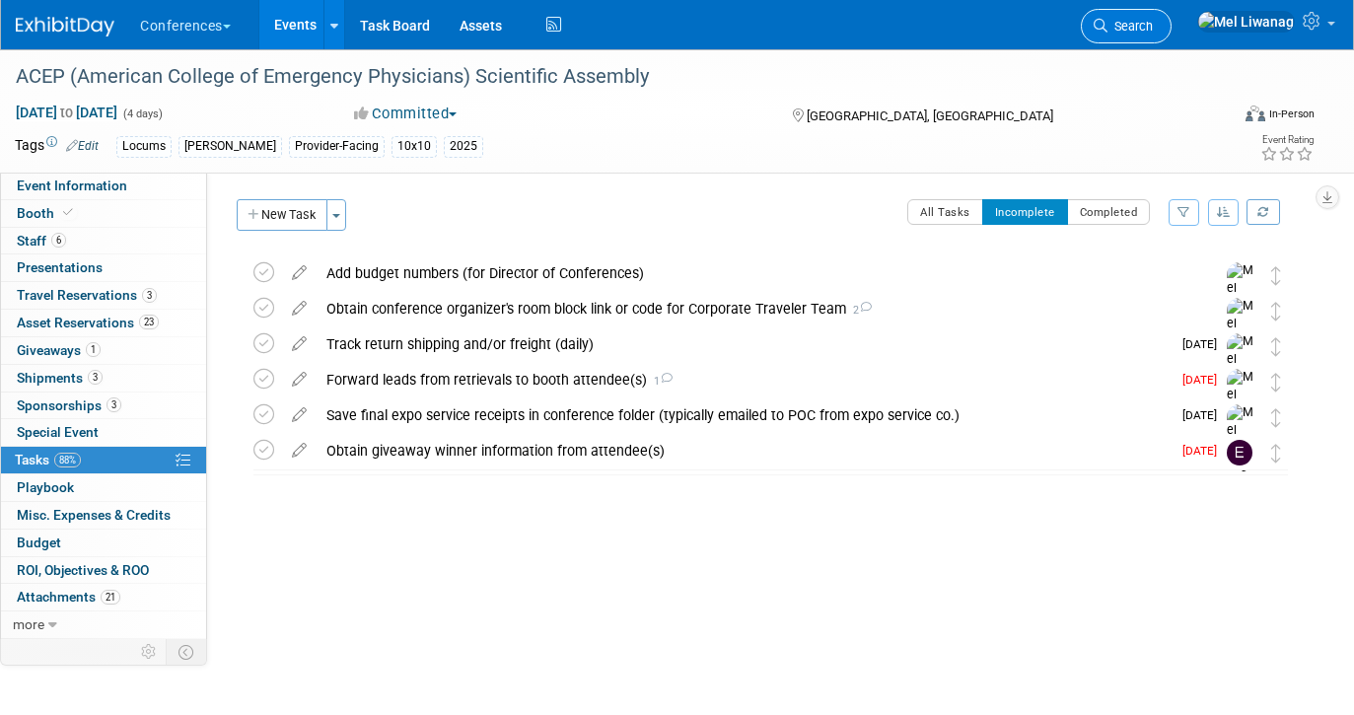
click at [1153, 27] on span "Search" at bounding box center [1129, 26] width 45 height 15
click at [0, 0] on div "Recently Viewed Events: ACEP (American College of Emergency Physicians) Scienti…" at bounding box center [0, 0] width 0 height 0
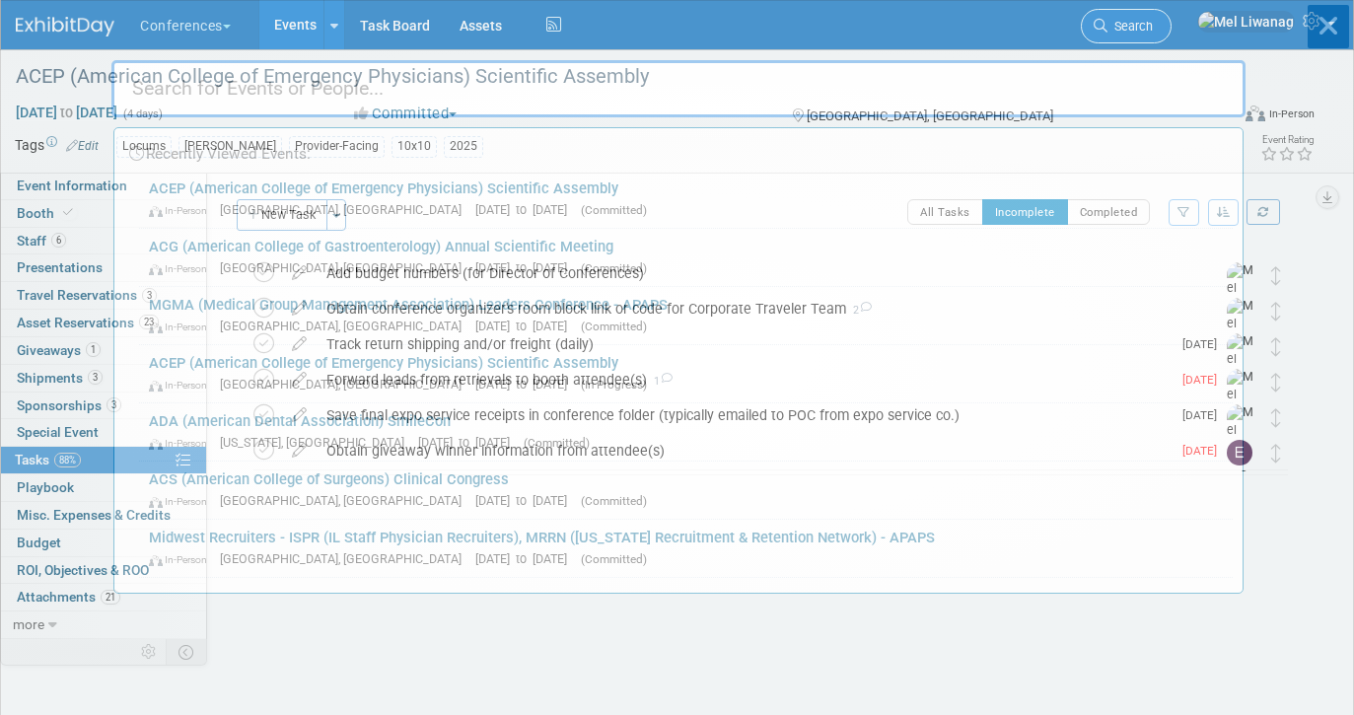
type input "n"
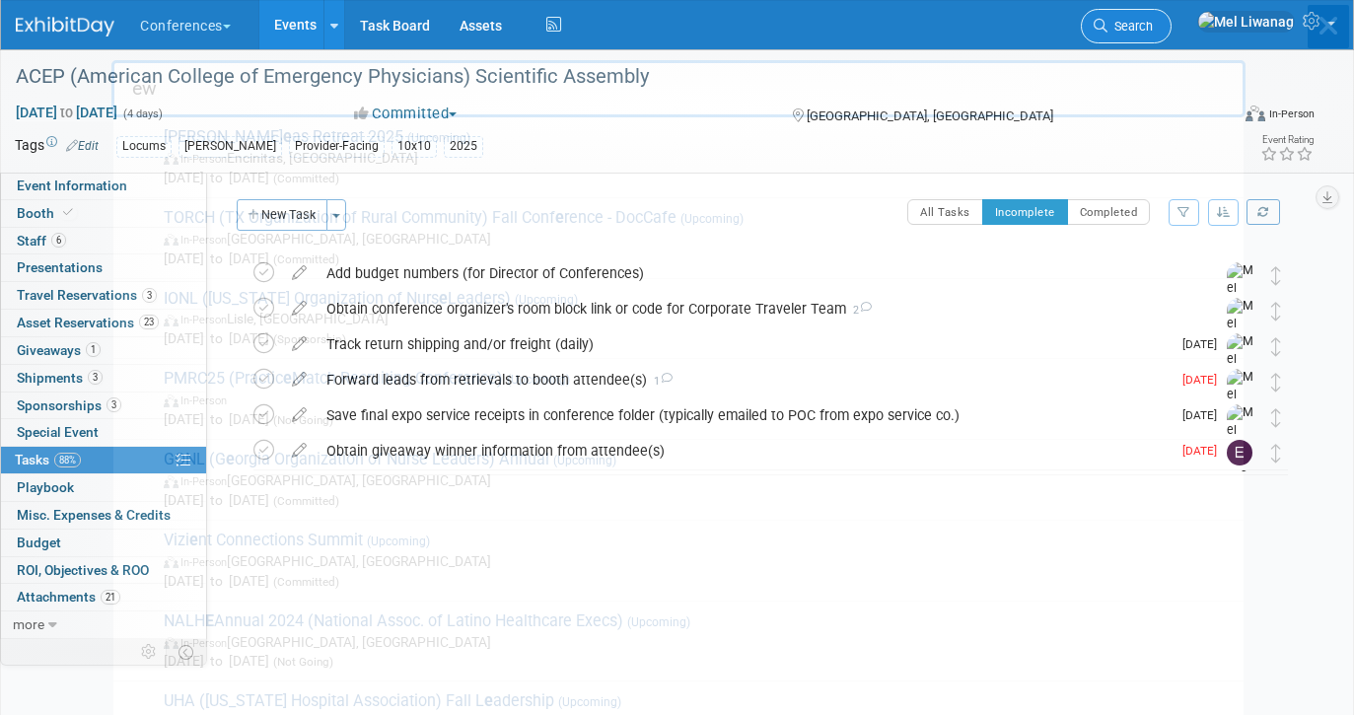
type input "ew"
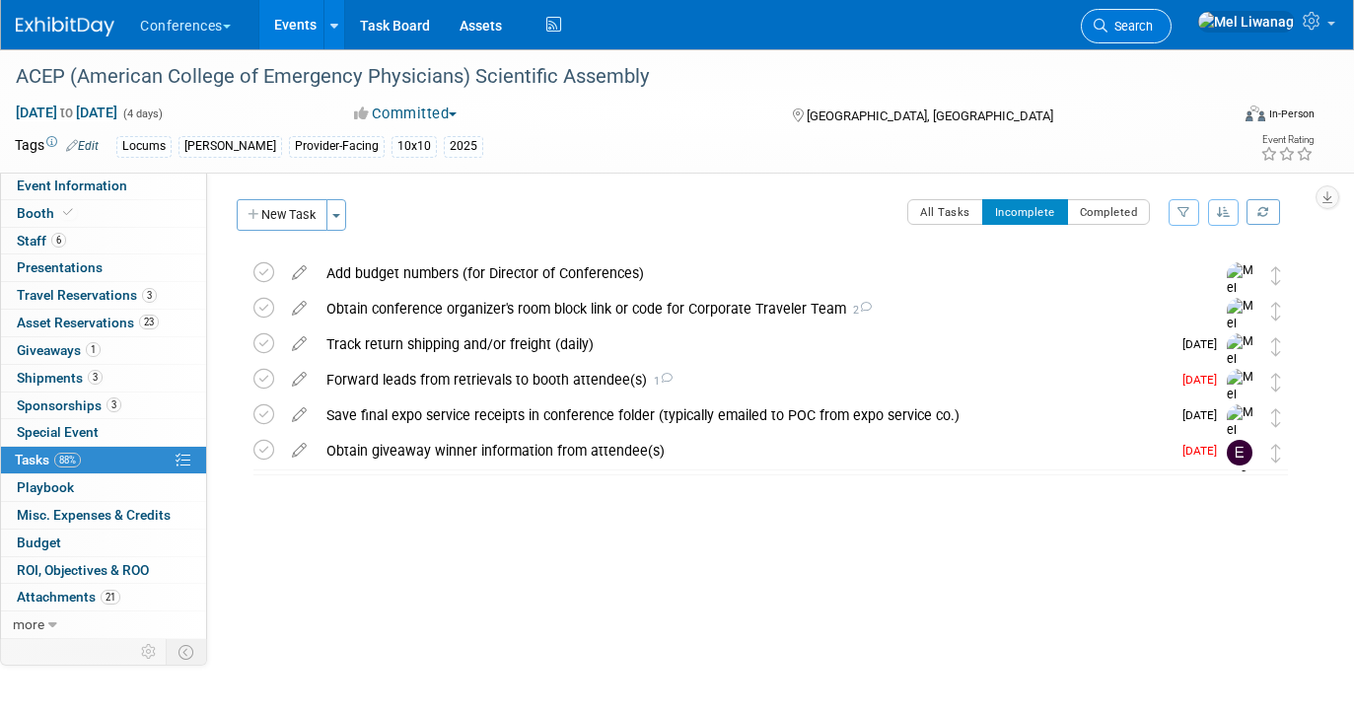
click at [1153, 27] on span "Search" at bounding box center [1129, 26] width 45 height 15
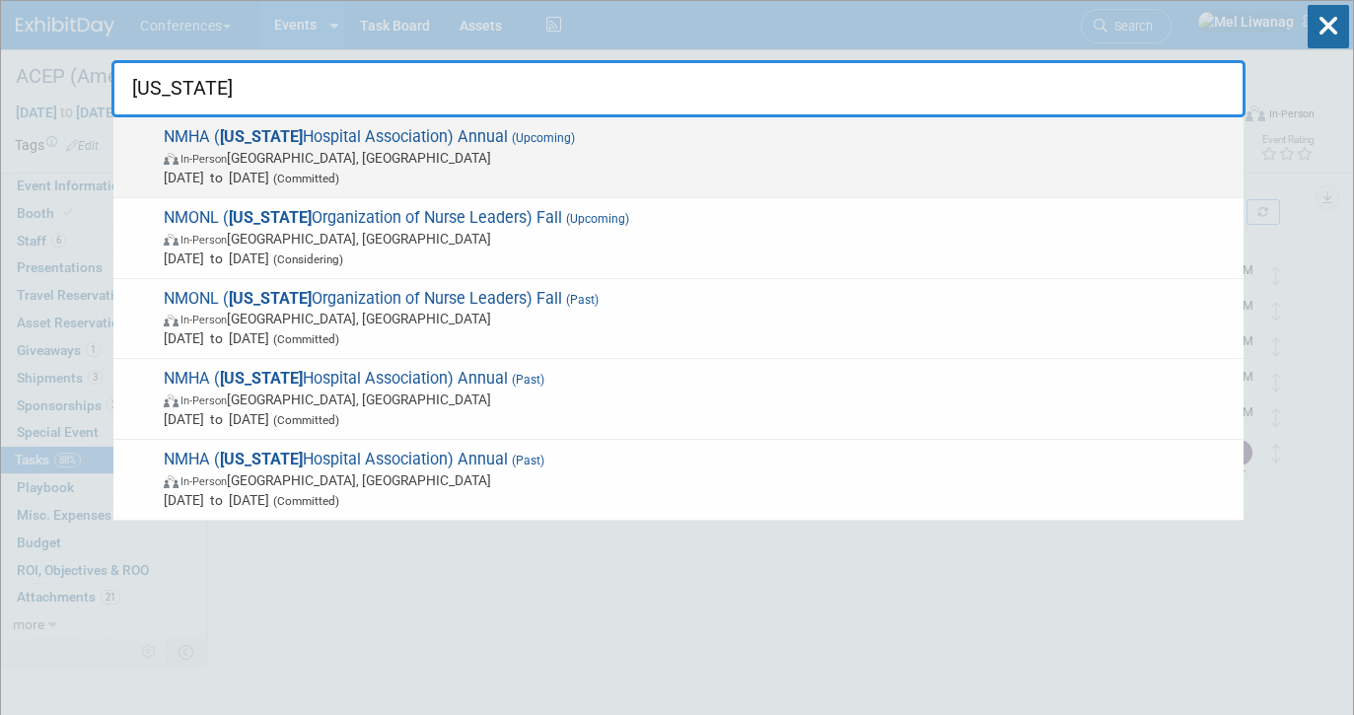
type input "new mexico"
click at [831, 148] on span "In-Person Albuquerque, NM" at bounding box center [699, 158] width 1070 height 20
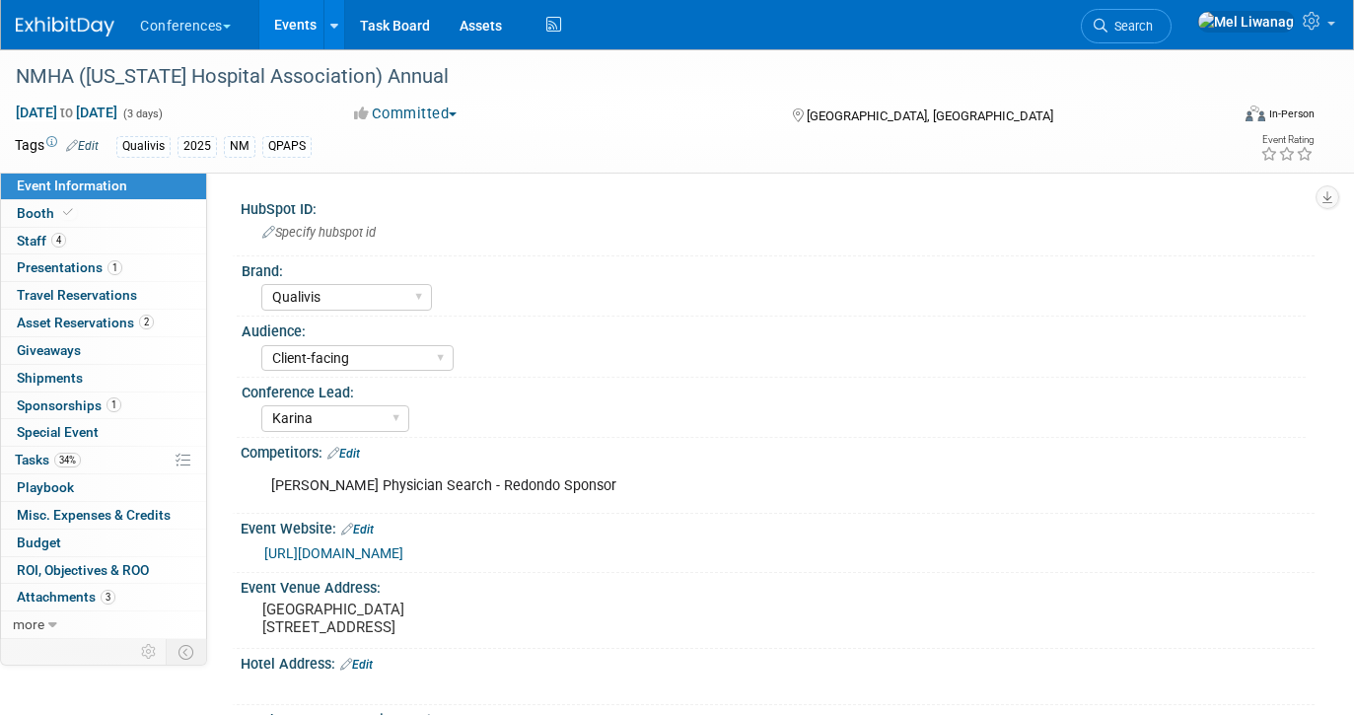
select select "Qualivis"
select select "Client-facing"
select select "Karina"
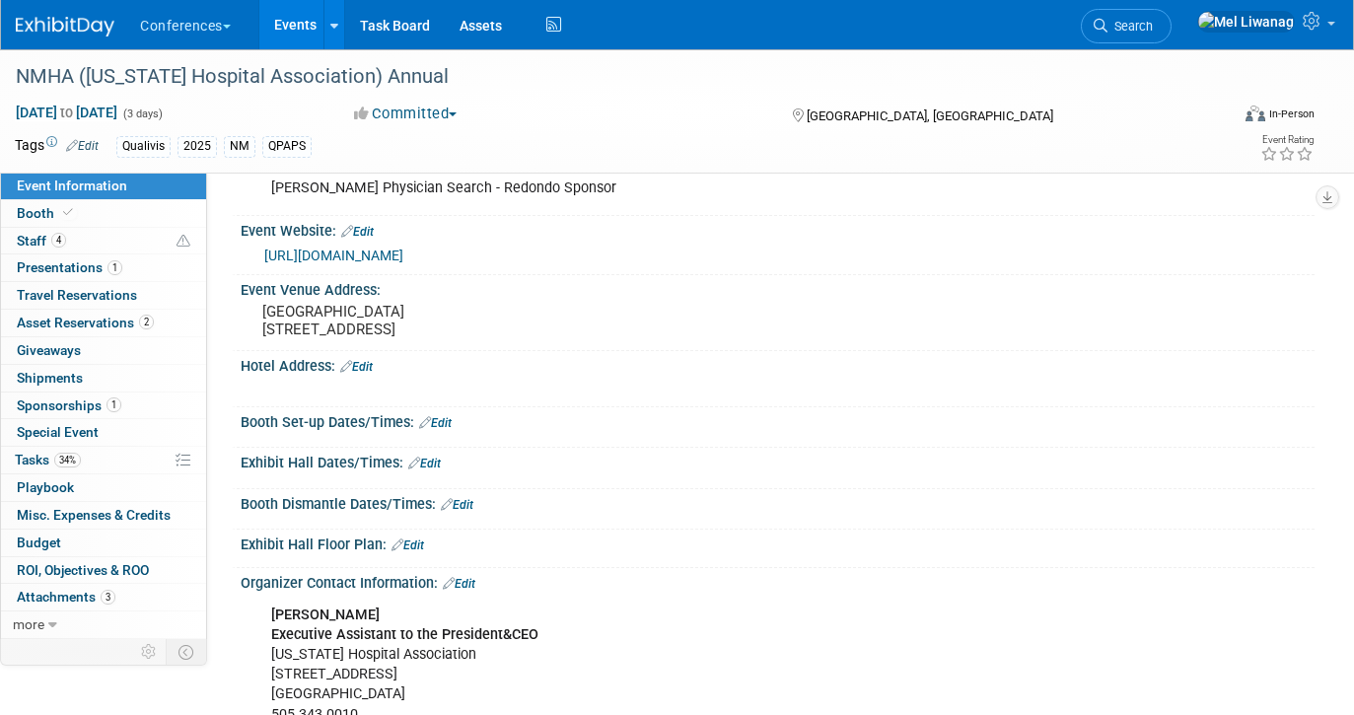
scroll to position [296, 0]
click at [399, 73] on div "NMHA ([US_STATE] Hospital Association) Annual" at bounding box center [606, 76] width 1195 height 35
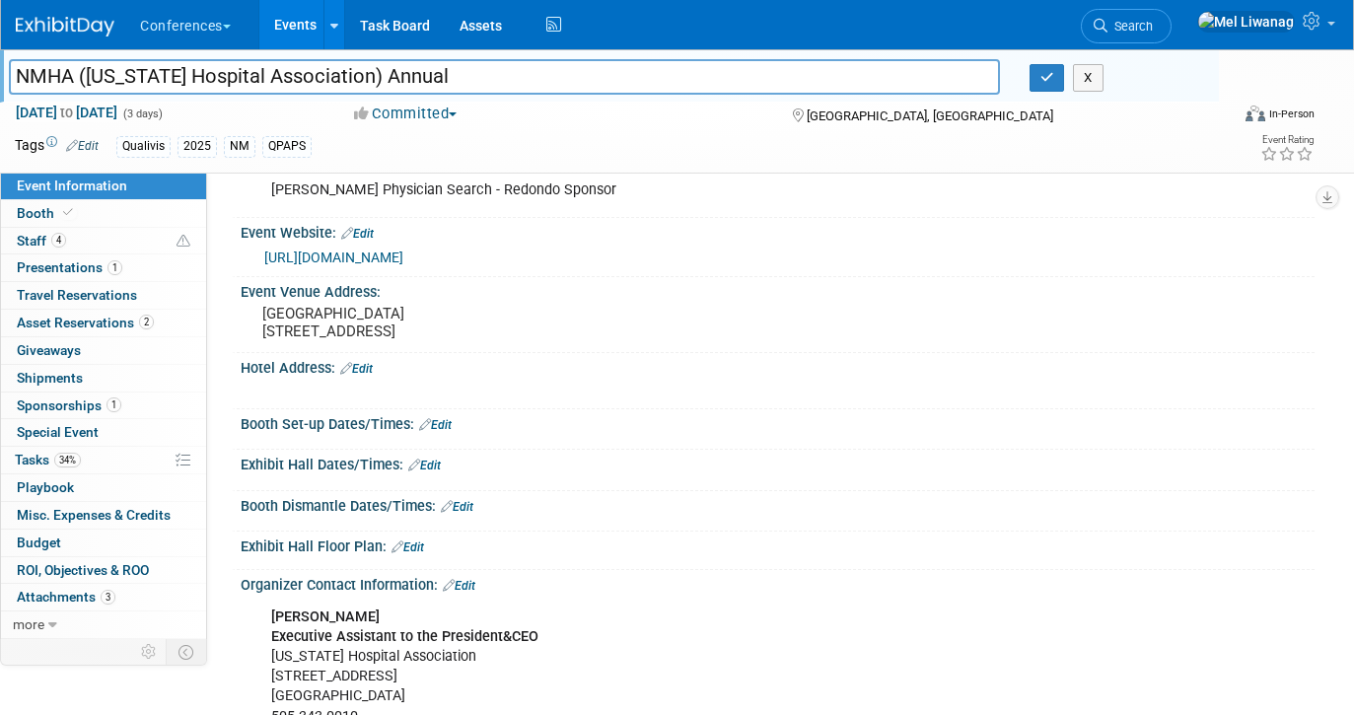
drag, startPoint x: 485, startPoint y: 81, endPoint x: -251, endPoint y: 87, distance: 736.5
click at [0, 87] on html "Conferences Explore: My Workspaces 2 Go to Workspace: Conferences Marketing Req…" at bounding box center [677, 61] width 1354 height 715
click at [1035, 80] on button "button" at bounding box center [1046, 78] width 35 height 28
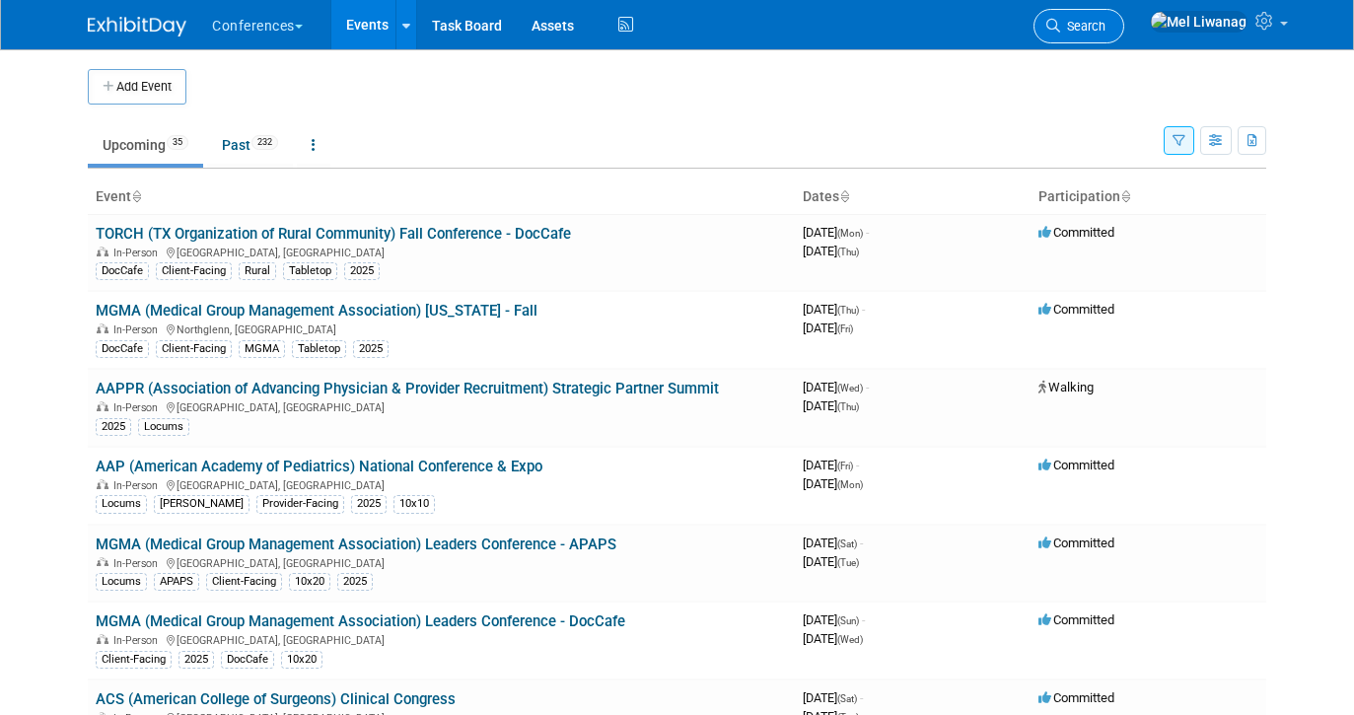
click at [1105, 28] on span "Search" at bounding box center [1082, 26] width 45 height 15
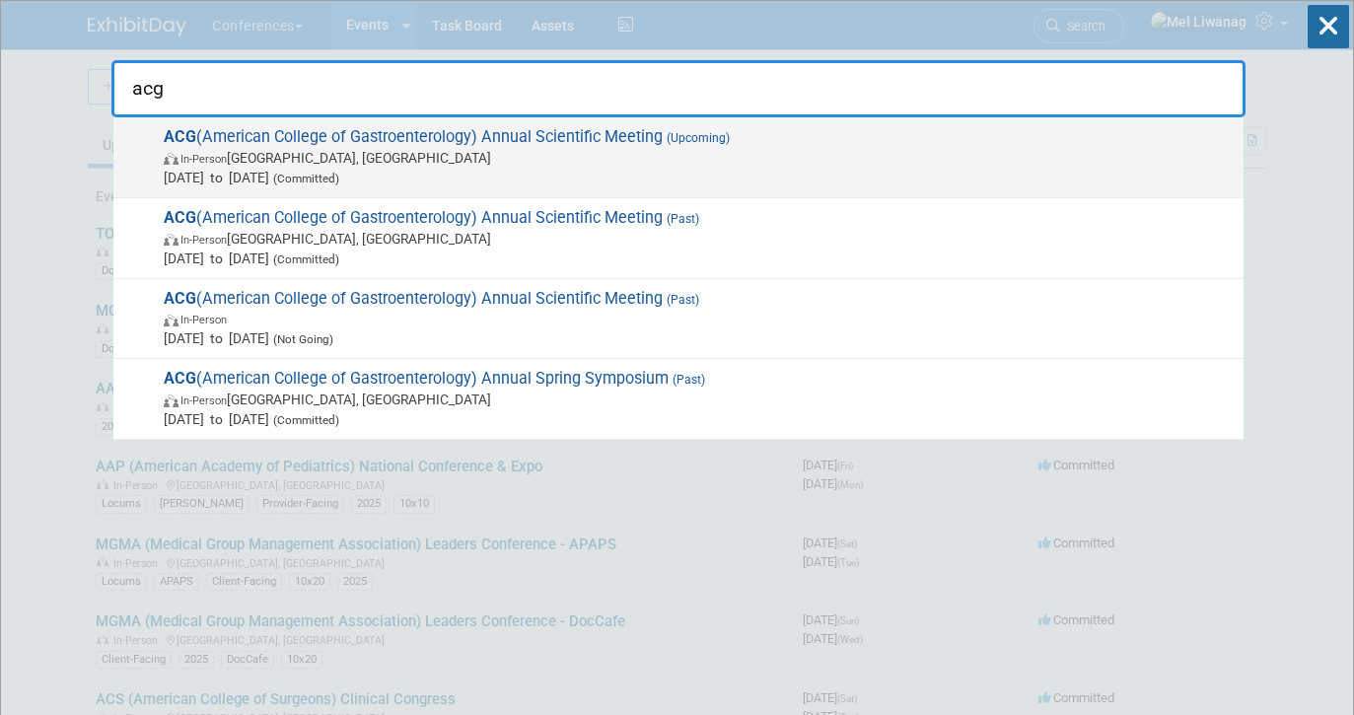
type input "acg"
click at [377, 158] on span "In-Person [GEOGRAPHIC_DATA], [GEOGRAPHIC_DATA]" at bounding box center [699, 158] width 1070 height 20
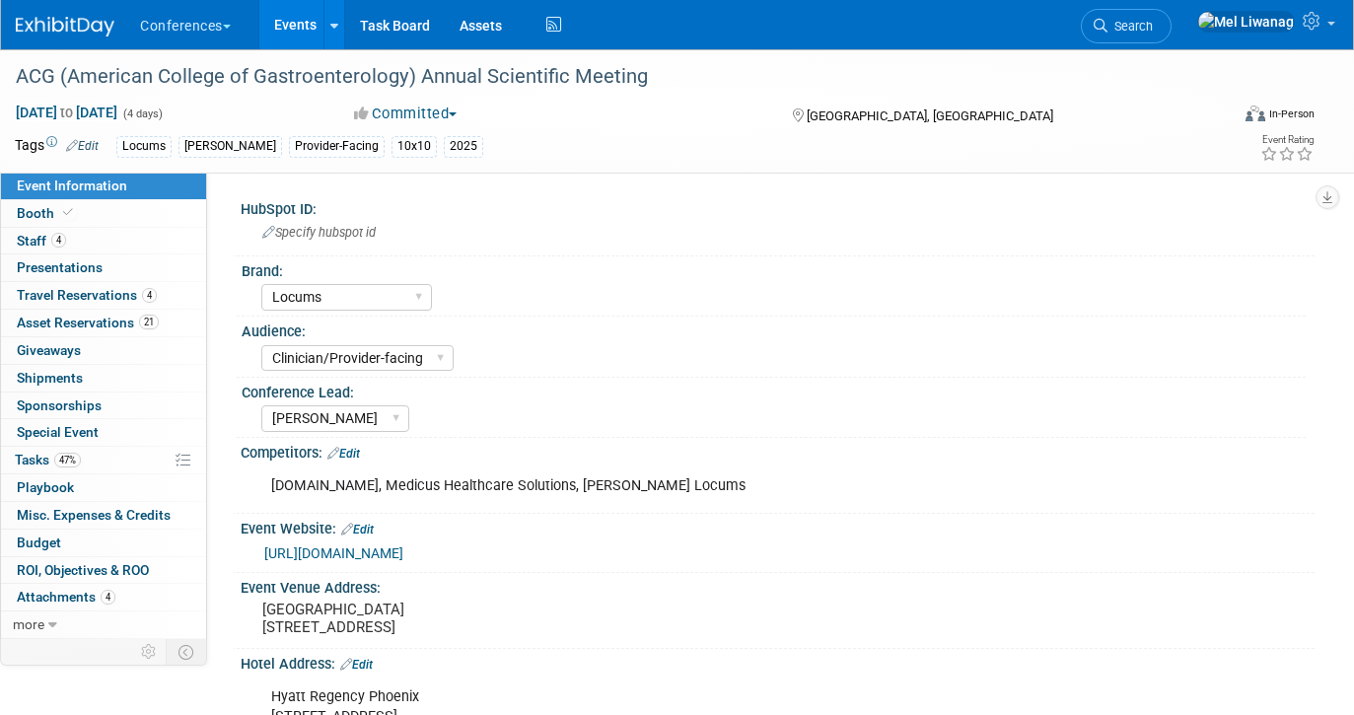
select select "Locums"
select select "Clinician/Provider-facing"
select select "[PERSON_NAME]"
click at [118, 113] on span "[DATE] to [DATE]" at bounding box center [67, 113] width 104 height 18
select select "9"
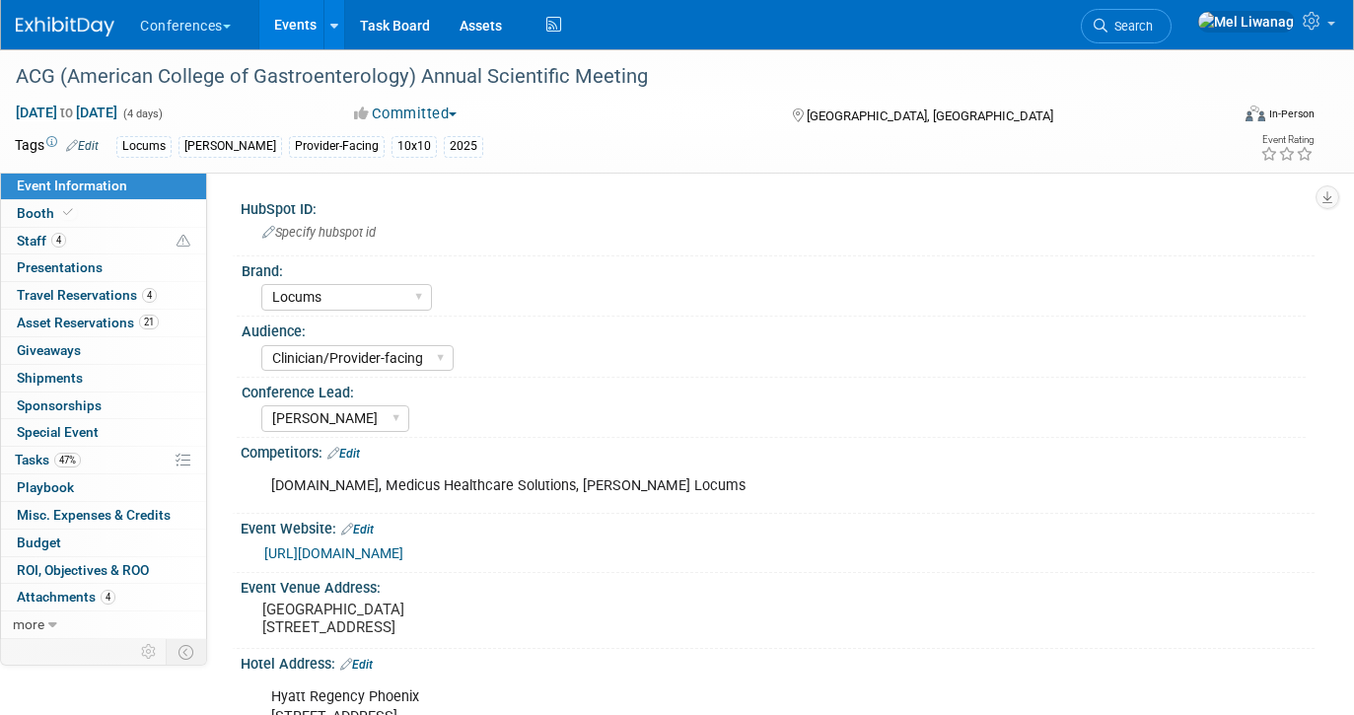
click at [690, 137] on div "Locums [PERSON_NAME] Provider-Facing 10x10 2025" at bounding box center [604, 147] width 976 height 22
click at [90, 146] on link "Edit" at bounding box center [82, 146] width 33 height 14
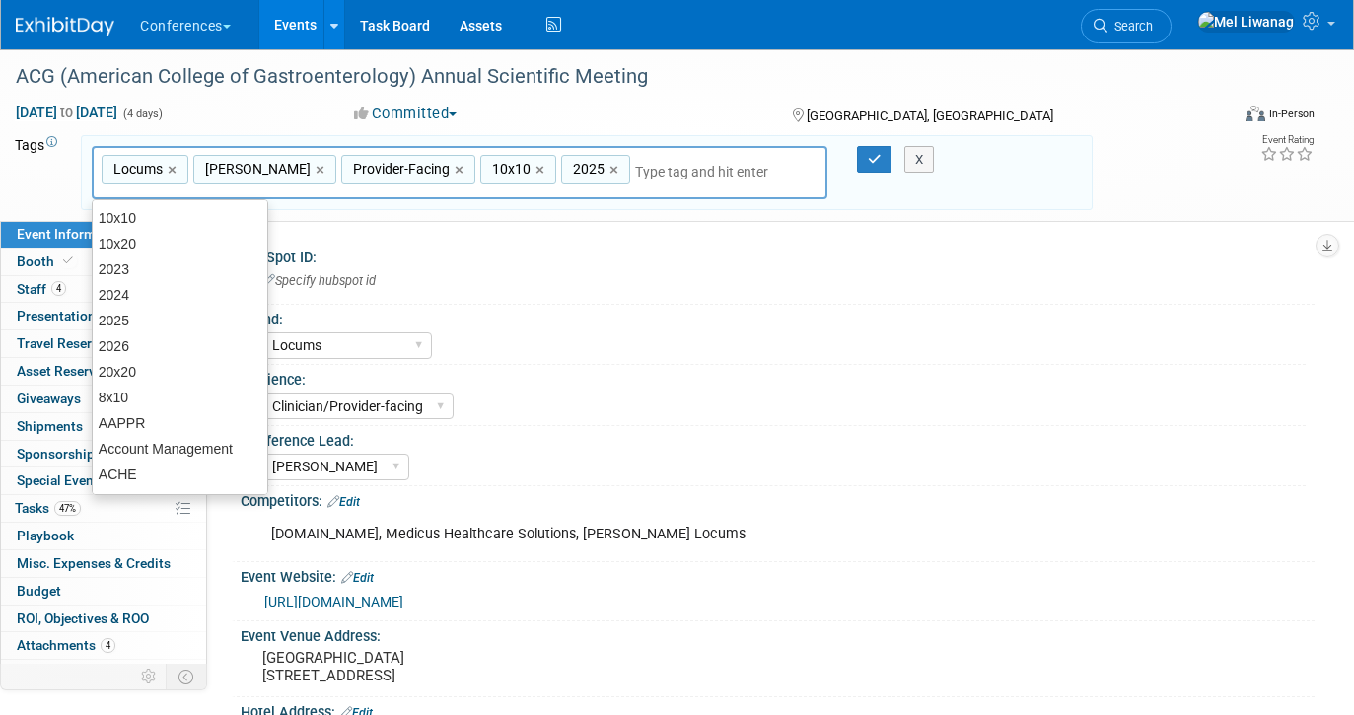
click at [662, 172] on input "text" at bounding box center [714, 172] width 158 height 20
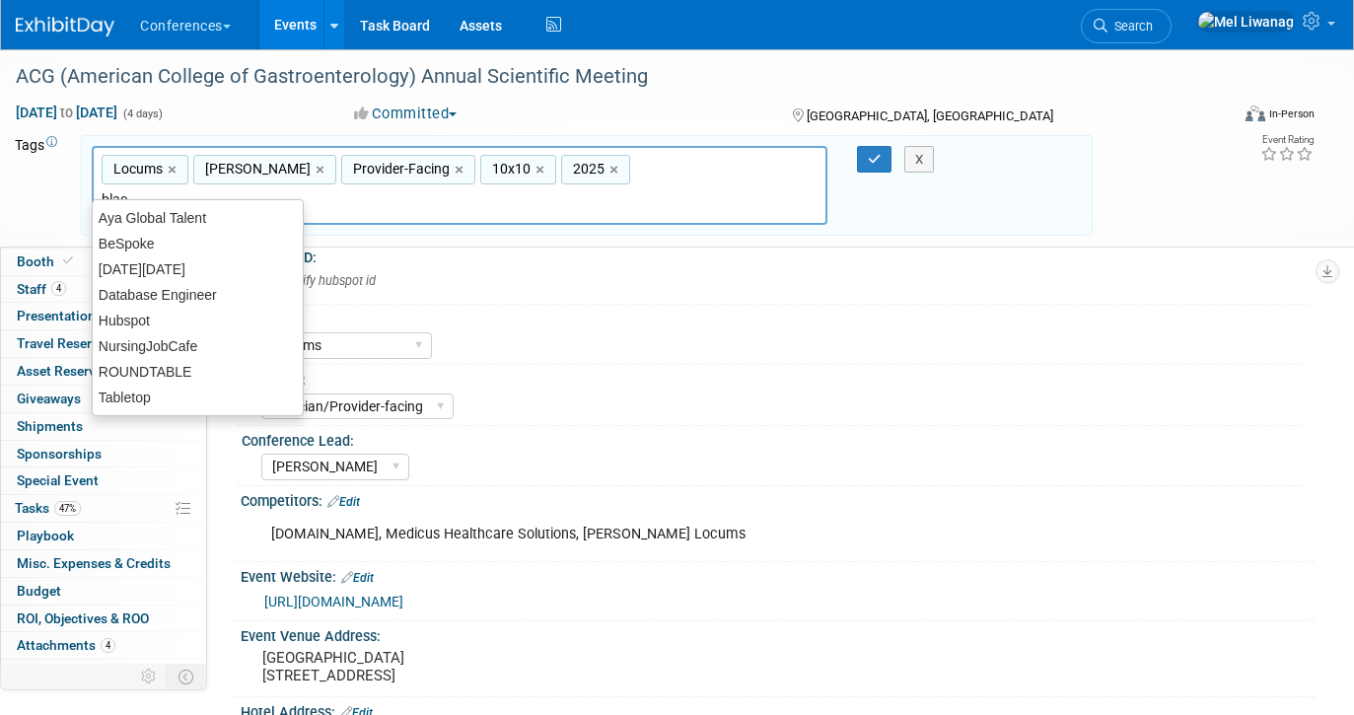
type input "black"
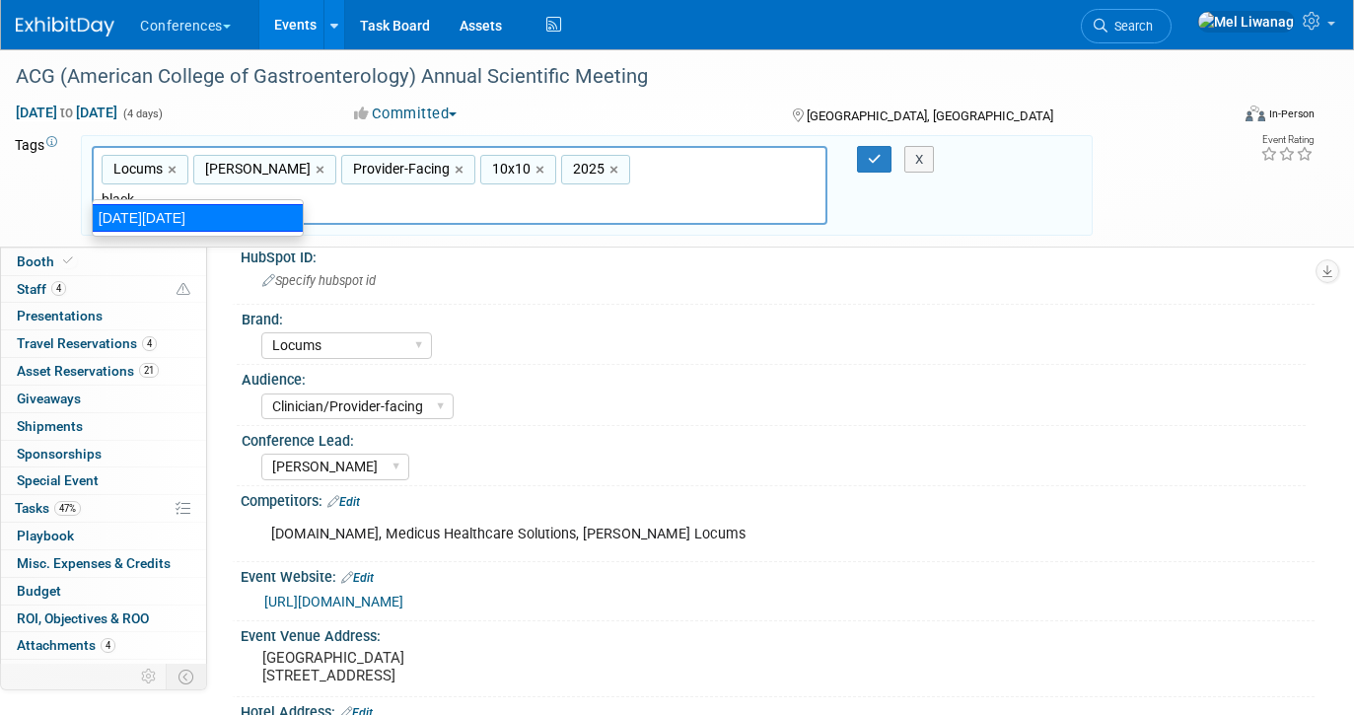
click at [137, 220] on div "[DATE][DATE]" at bounding box center [198, 218] width 212 height 28
type input "Locums, [PERSON_NAME], Provider-Facing, 10x10, [DATE][DATE]"
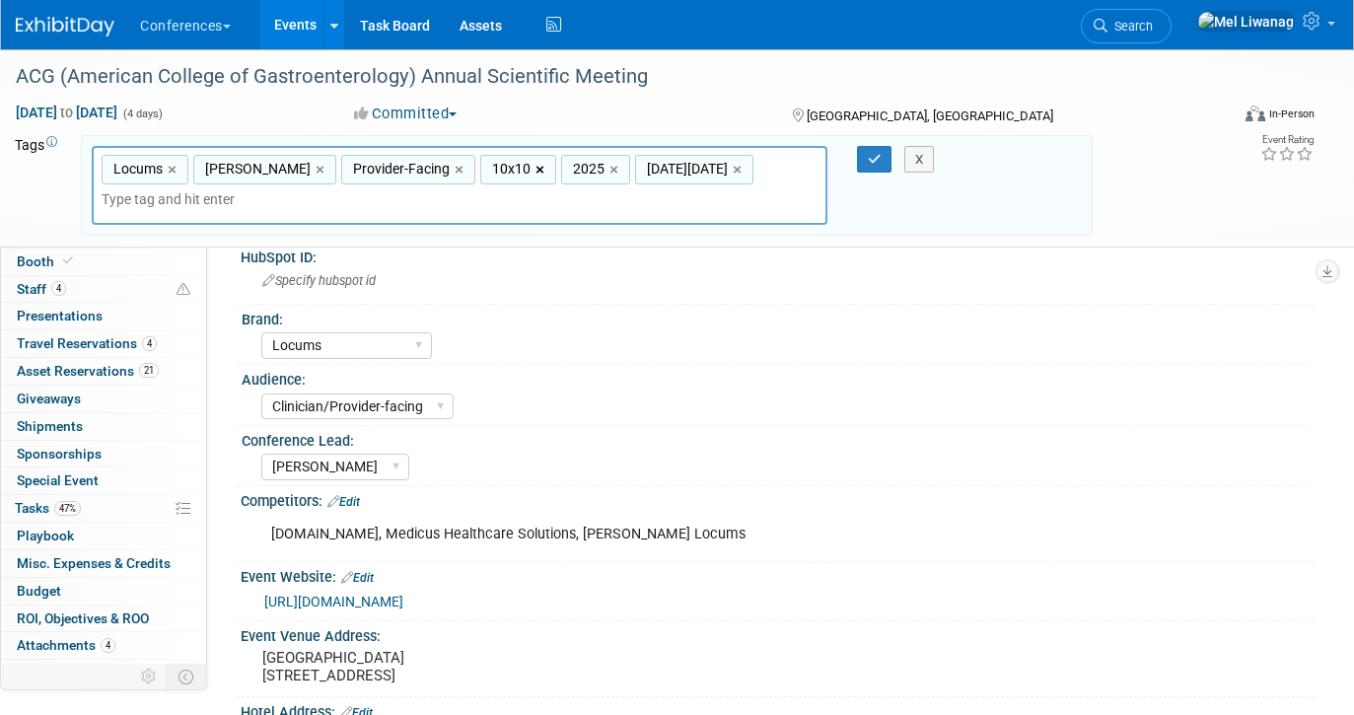
click at [535, 170] on link "×" at bounding box center [541, 170] width 13 height 23
type input "Locums, [PERSON_NAME], Provider-Facing, [DATE][DATE]"
click at [924, 163] on button "X" at bounding box center [919, 160] width 31 height 28
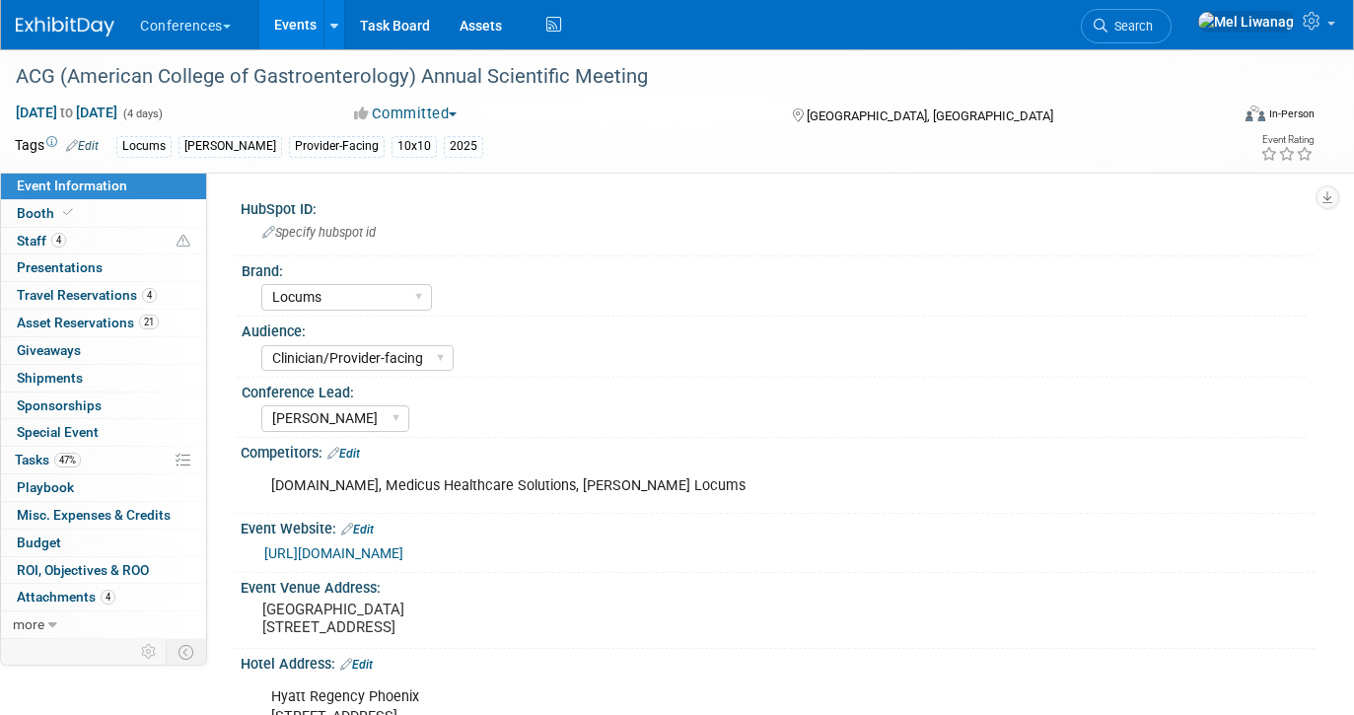
click at [91, 148] on link "Edit" at bounding box center [82, 146] width 33 height 14
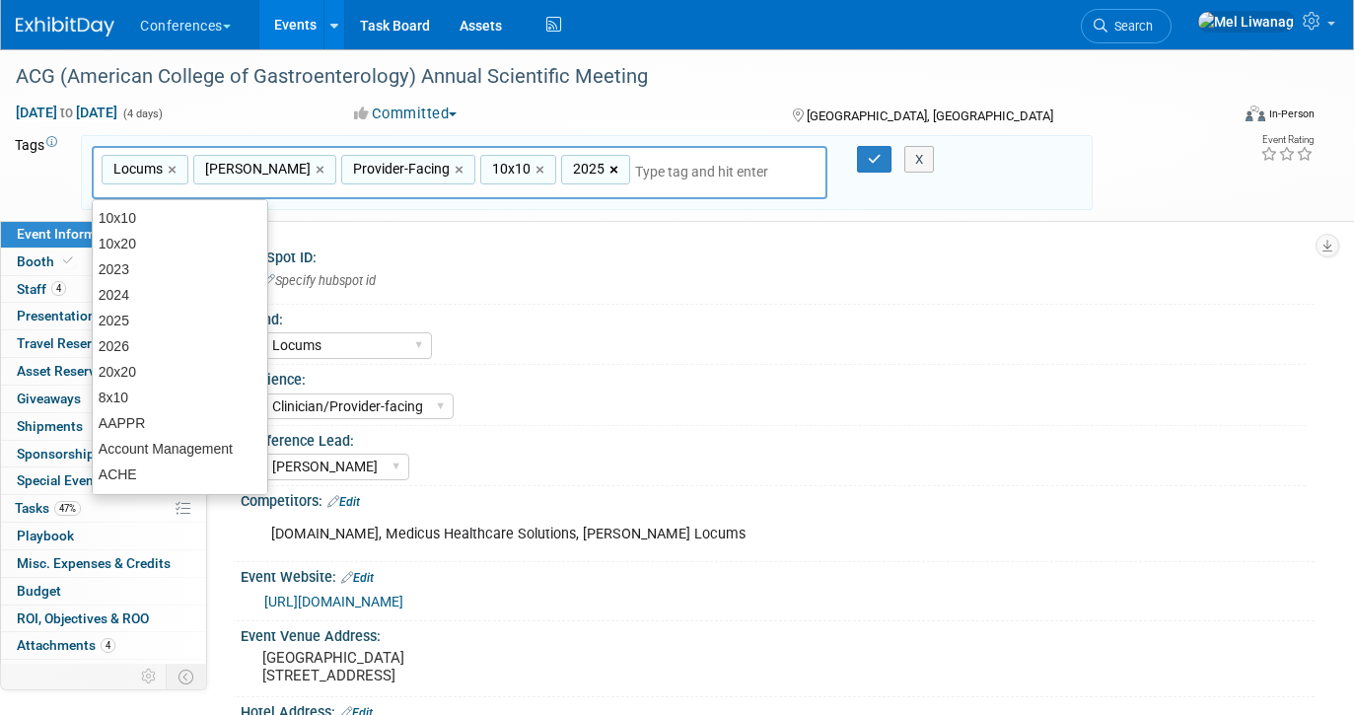
click at [609, 165] on link "×" at bounding box center [615, 170] width 13 height 23
type input "Locums, Aya Locums, Provider-Facing, 10x10"
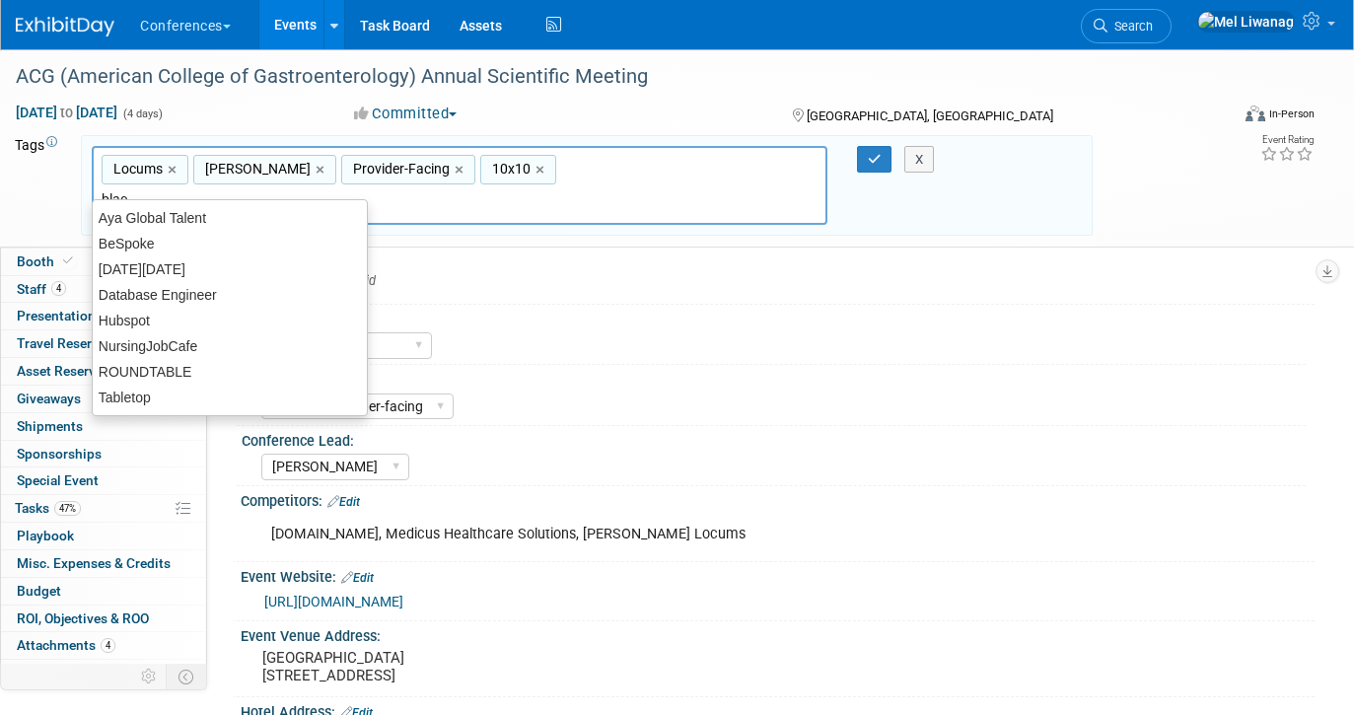
type input "black"
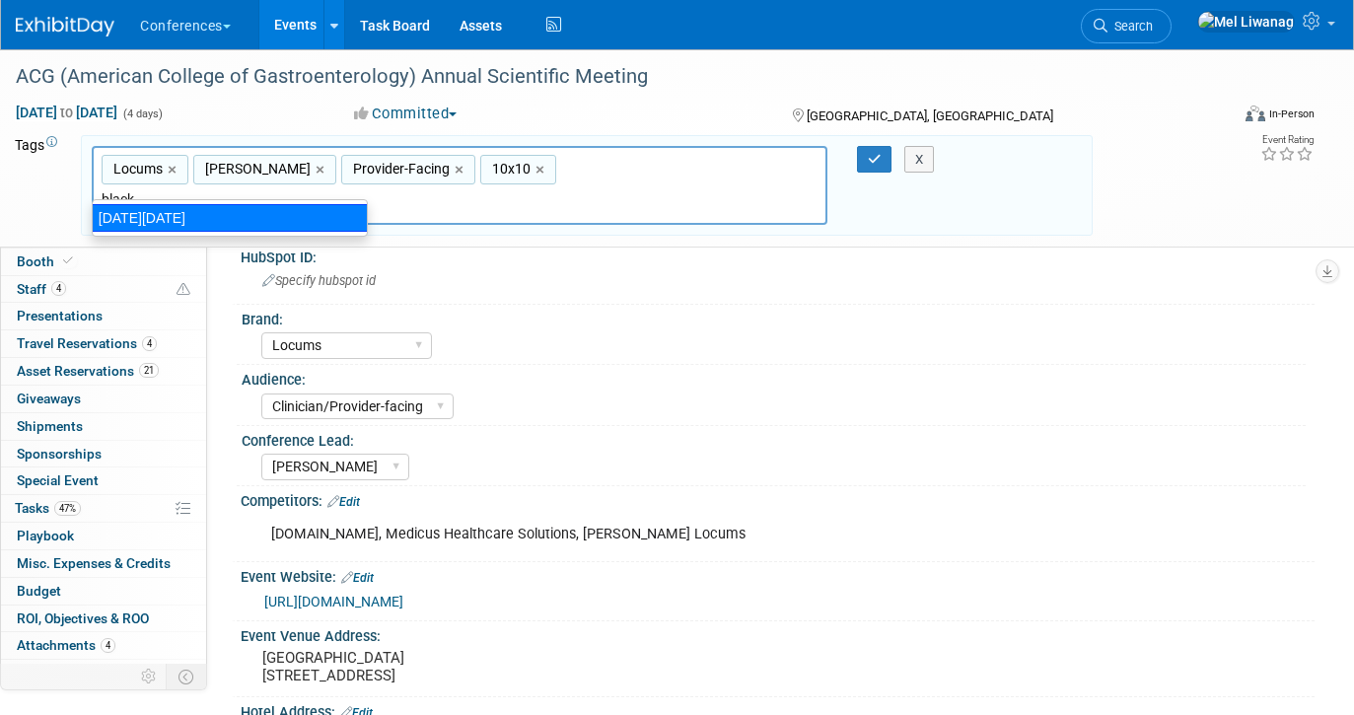
click at [326, 207] on div "Black Friday" at bounding box center [230, 218] width 276 height 28
type input "Locums, Aya Locums, Provider-Facing, 10x10, Black Friday"
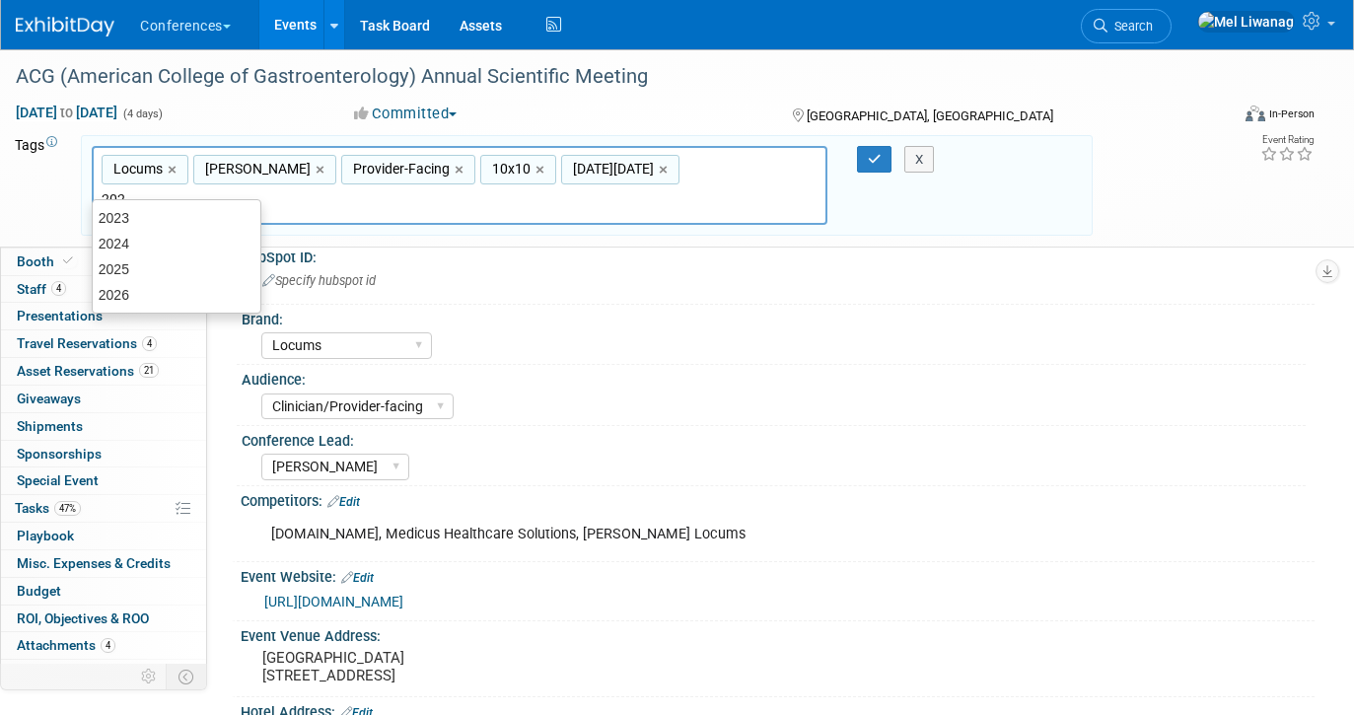
type input "2025"
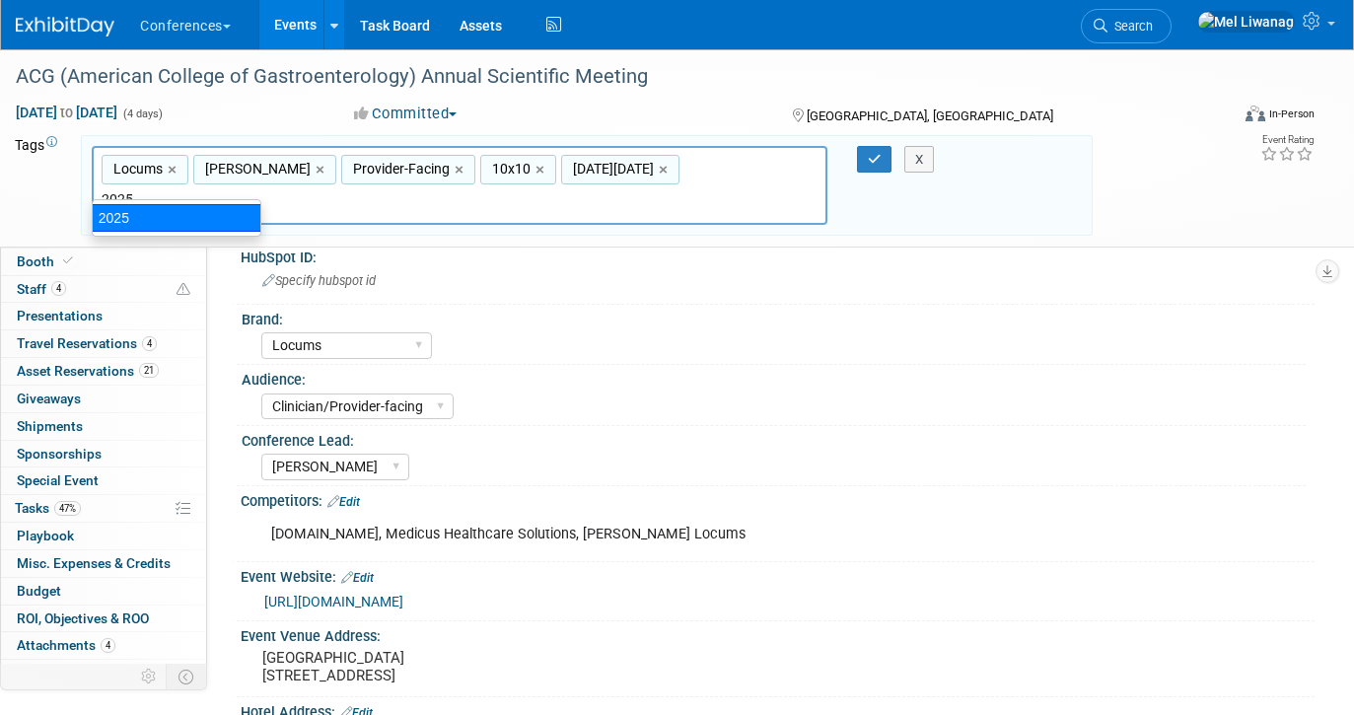
click at [234, 217] on div "2025" at bounding box center [176, 218] width 169 height 28
type input "Locums, Aya Locums, Provider-Facing, 10x10, Black Friday, 2025"
click at [879, 166] on button "button" at bounding box center [874, 160] width 35 height 28
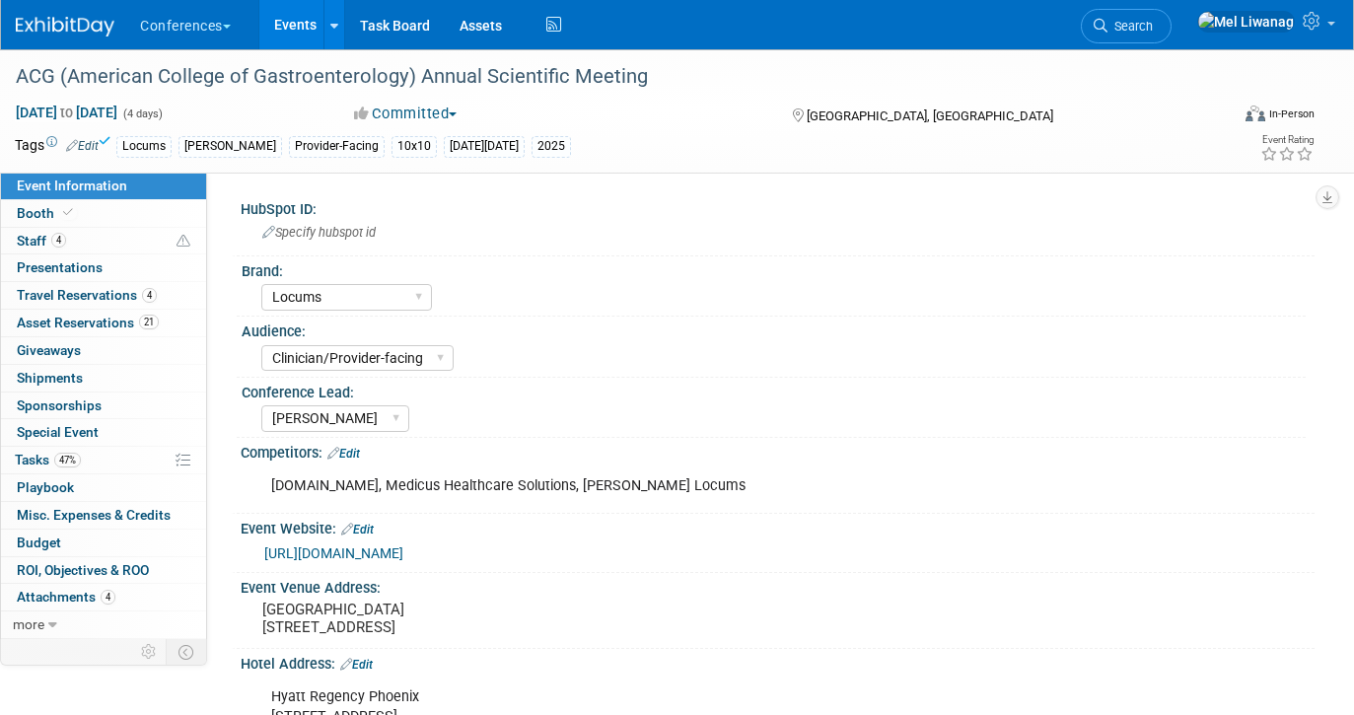
click at [567, 26] on div "Conferences Explore: My Workspaces 2 Go to Workspace: Conferences Marketing Req…" at bounding box center [664, 24] width 1297 height 49
click at [556, 26] on icon at bounding box center [553, 25] width 25 height 31
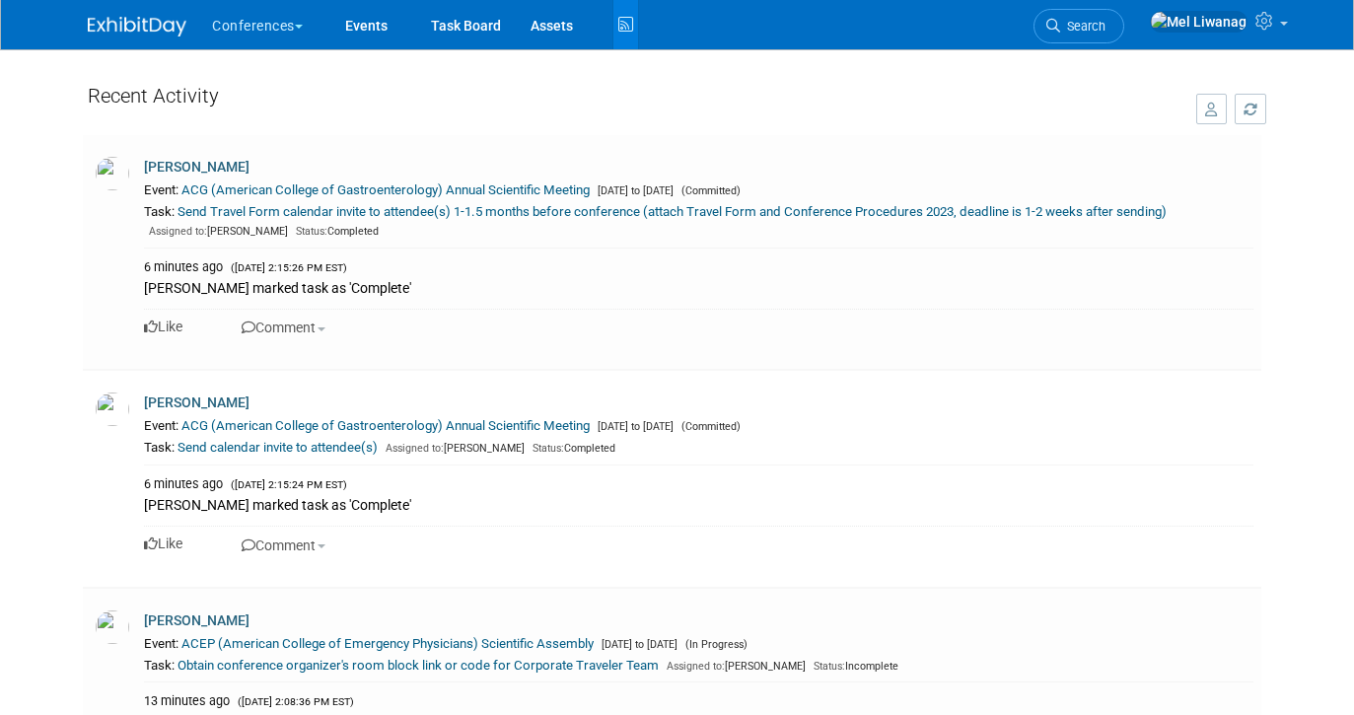
click at [126, 34] on img at bounding box center [137, 27] width 99 height 20
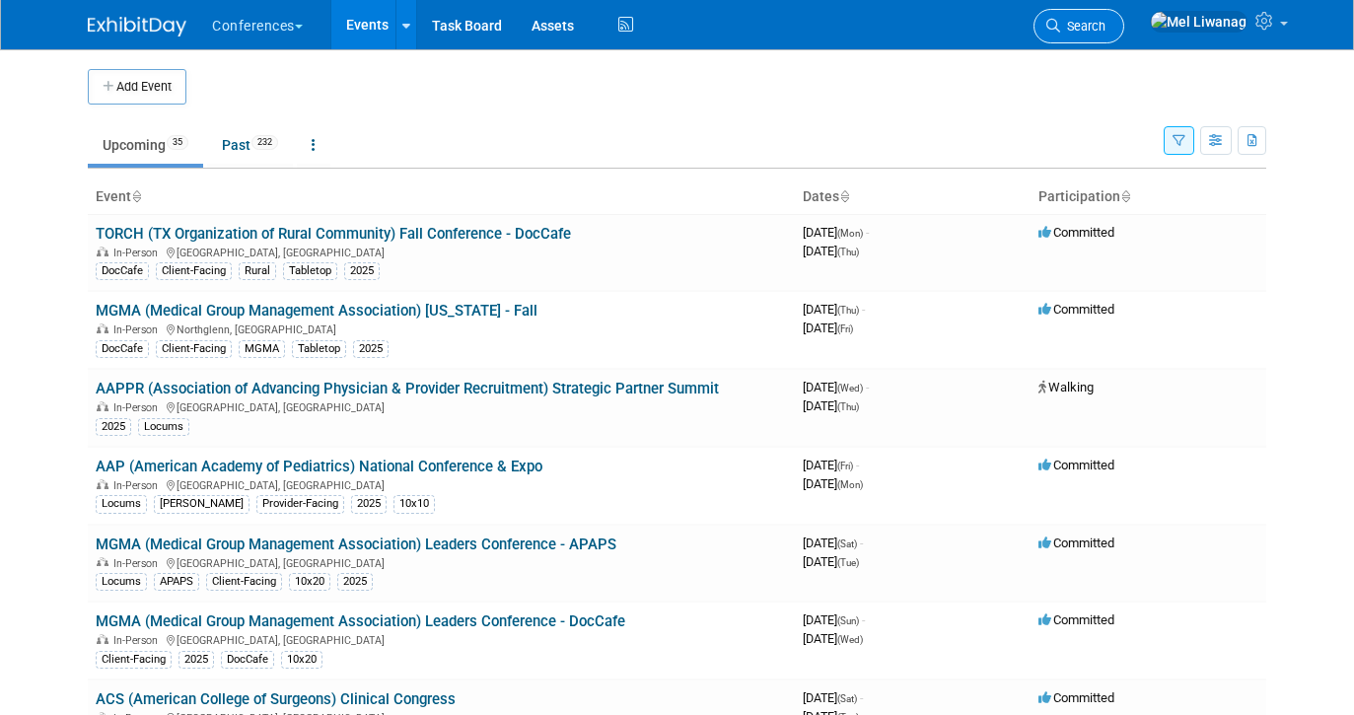
click at [1124, 34] on link "Search" at bounding box center [1078, 26] width 91 height 35
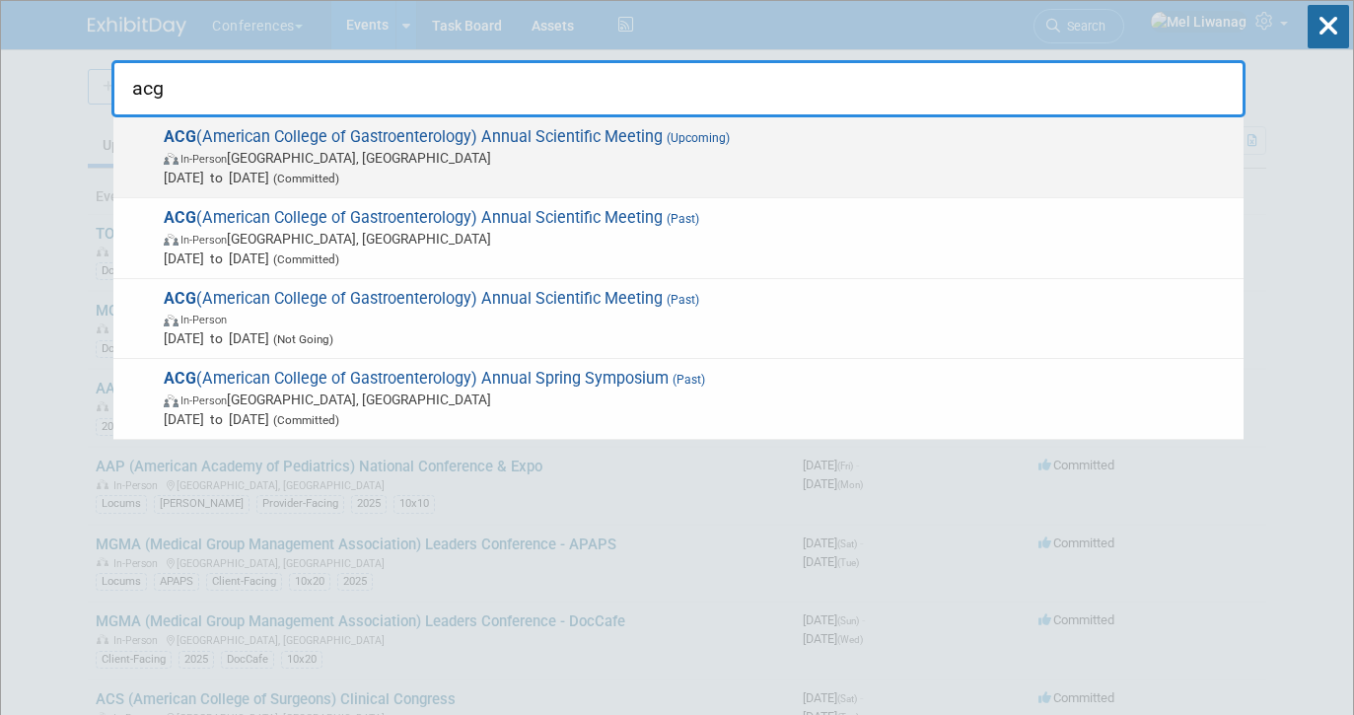
type input "acg"
click at [723, 167] on span "In-Person [GEOGRAPHIC_DATA], [GEOGRAPHIC_DATA]" at bounding box center [699, 158] width 1070 height 20
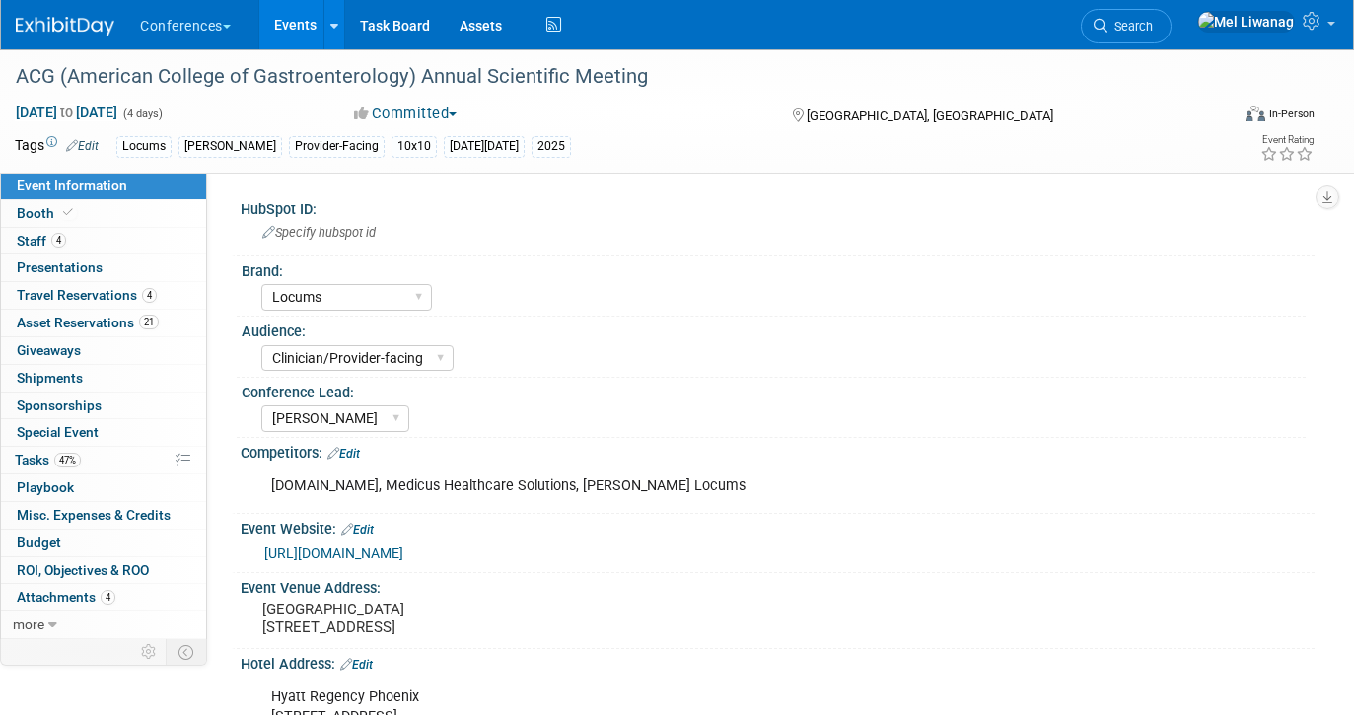
select select "Locums"
select select "Clinician/Provider-facing"
select select "[PERSON_NAME]"
click at [142, 331] on link "21 Asset Reservations 21" at bounding box center [103, 323] width 205 height 27
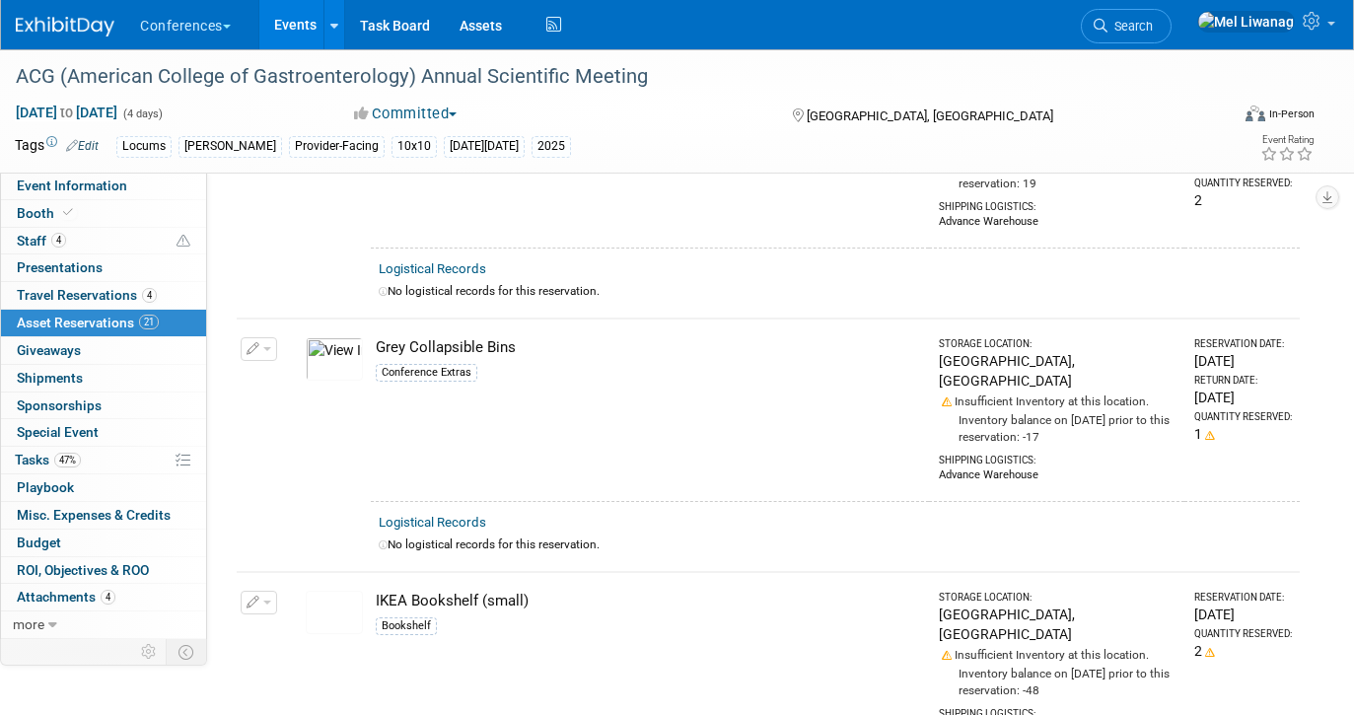
scroll to position [1437, 0]
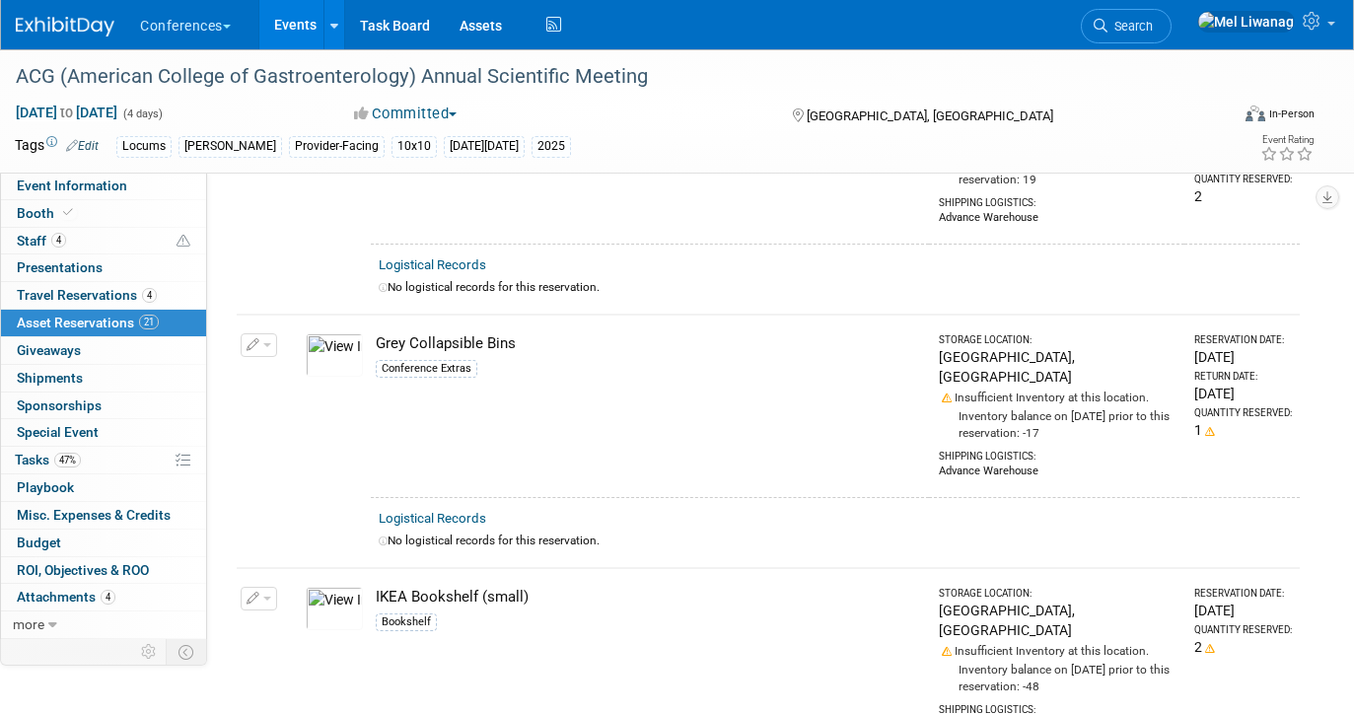
click at [435, 49] on div "Conferences Explore: My Workspaces 2 Go to Workspace: Conferences Marketing Req…" at bounding box center [677, 25] width 1354 height 50
click at [414, 24] on link "Task Board" at bounding box center [395, 24] width 100 height 49
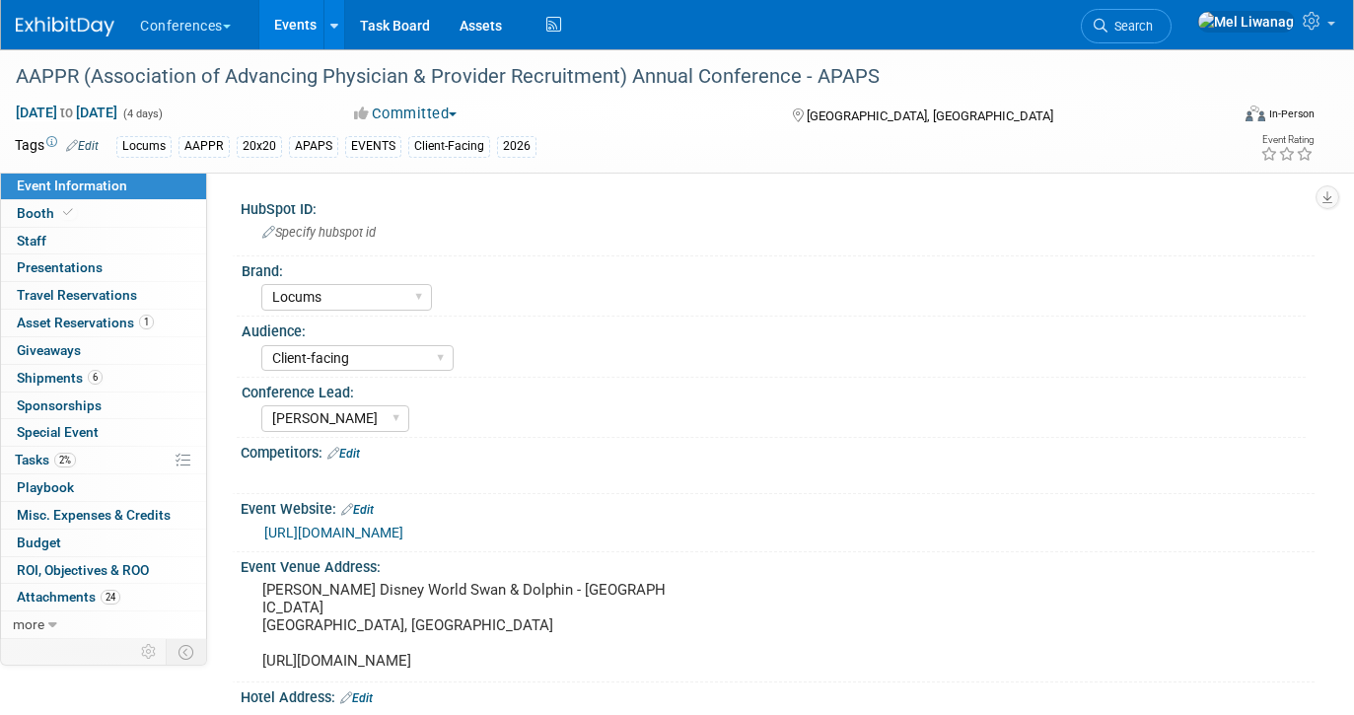
select select "Locums"
select select "Client-facing"
select select "[PERSON_NAME]"
click at [1168, 35] on link "Search" at bounding box center [1126, 26] width 91 height 35
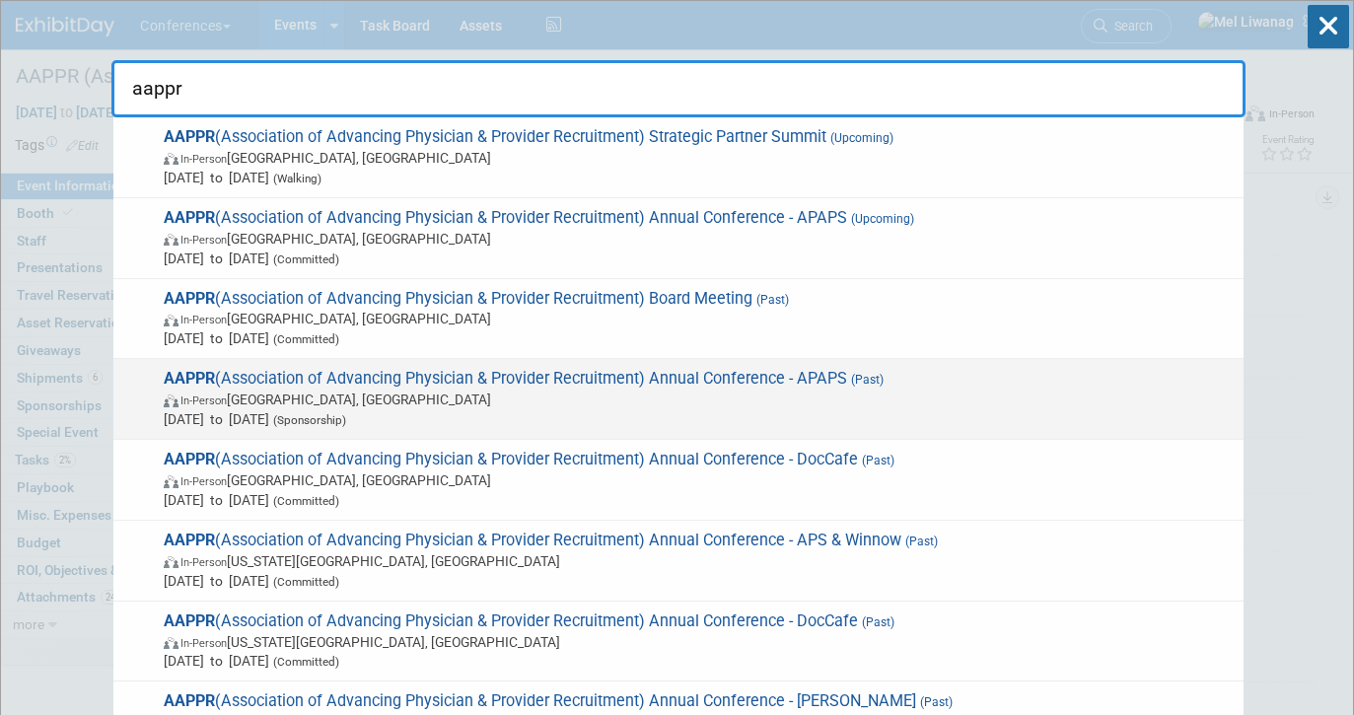
type input "aappr"
click at [841, 376] on span "AAPPR (Association of Advancing Physician & Provider Recruitment) Annual Confer…" at bounding box center [696, 399] width 1076 height 60
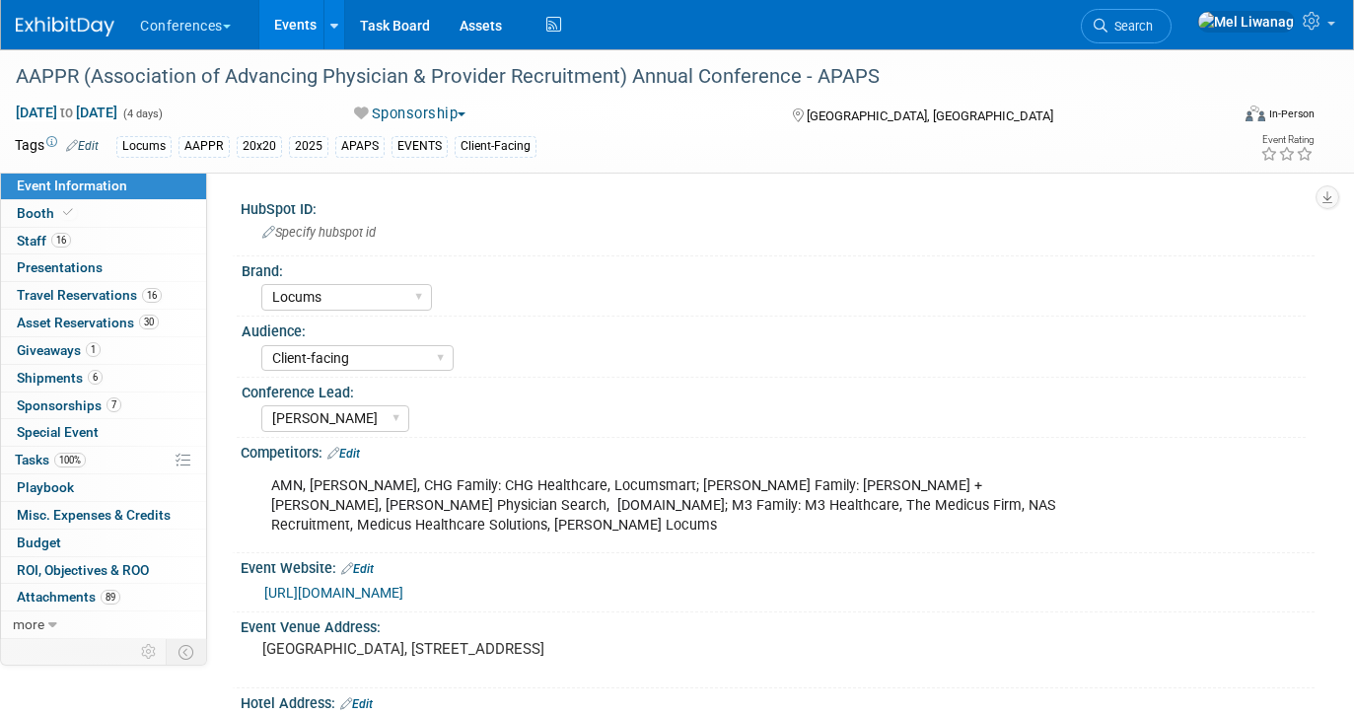
select select "Locums"
select select "Client-facing"
select select "[PERSON_NAME]"
click at [1171, 39] on link "Search" at bounding box center [1126, 26] width 91 height 35
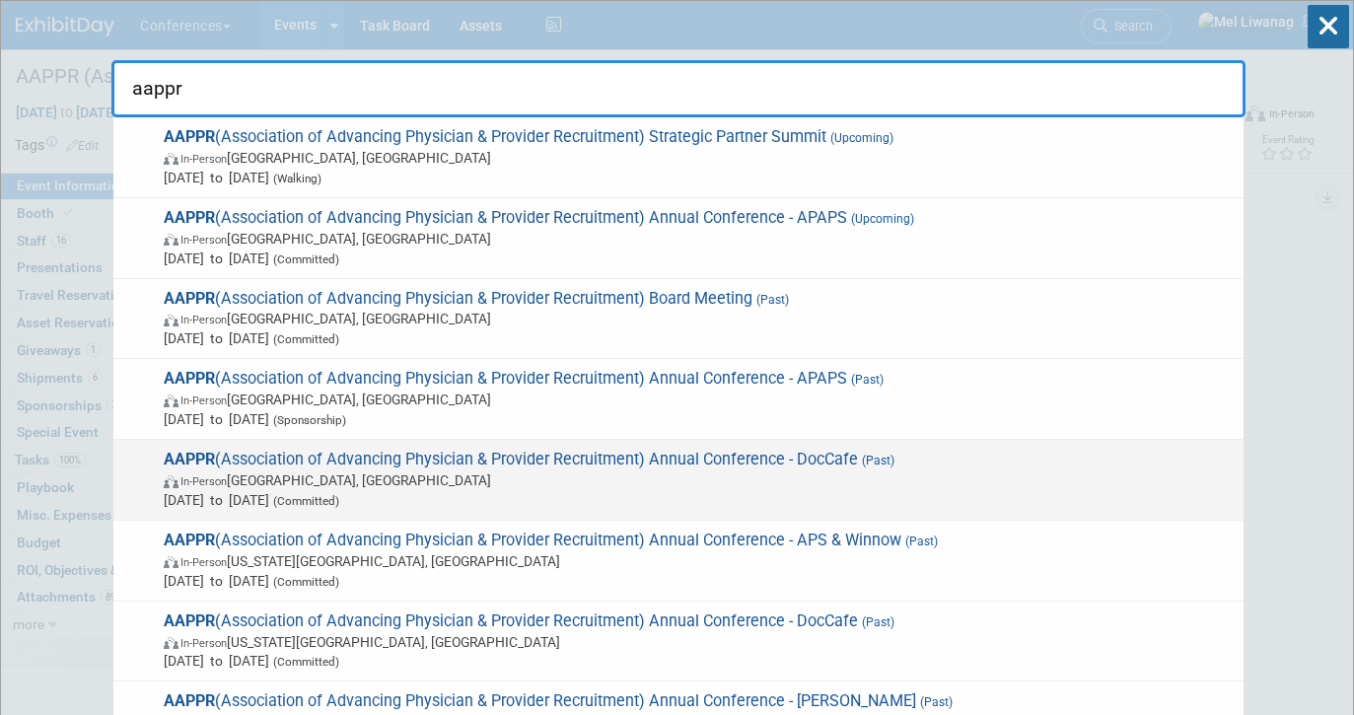
type input "aappr"
click at [854, 462] on span "AAPPR (Association of Advancing Physician & Provider Recruitment) Annual Confer…" at bounding box center [696, 480] width 1076 height 60
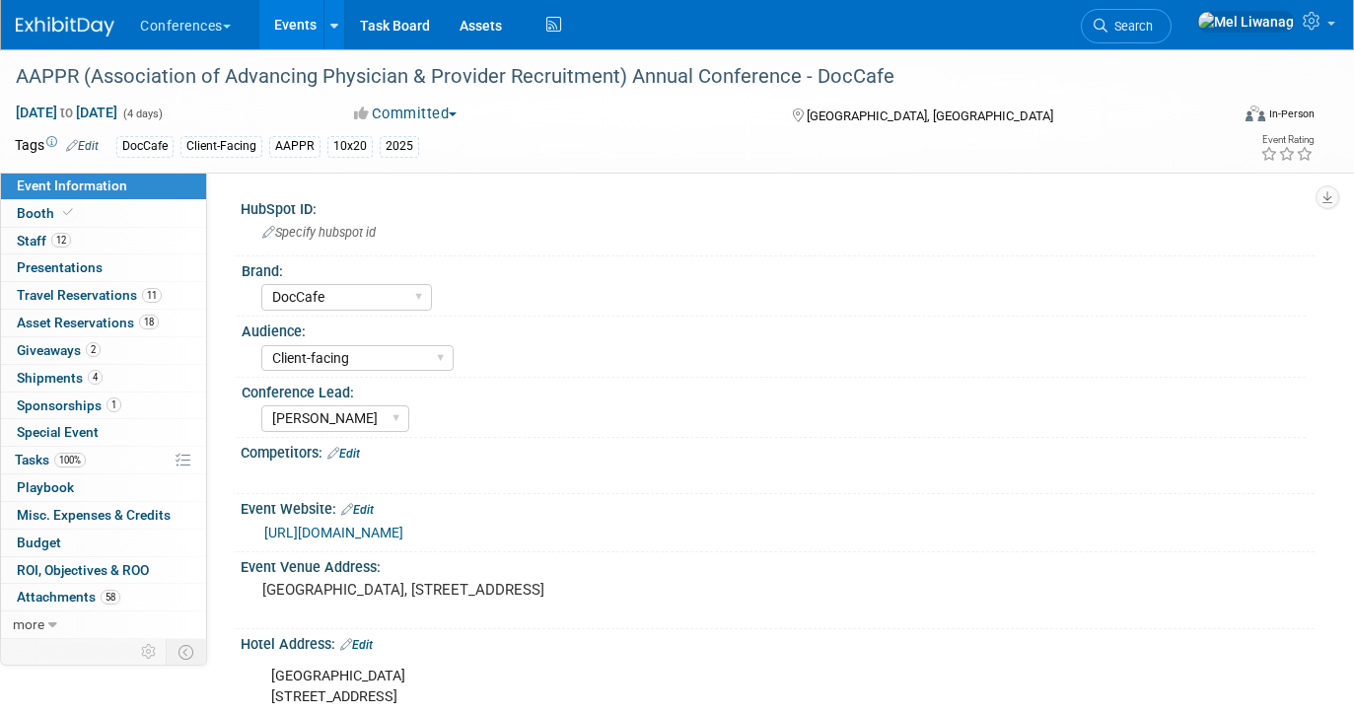
select select "DocCafe"
select select "Client-facing"
select select "[PERSON_NAME]"
click at [1163, 16] on link "Search" at bounding box center [1126, 26] width 91 height 35
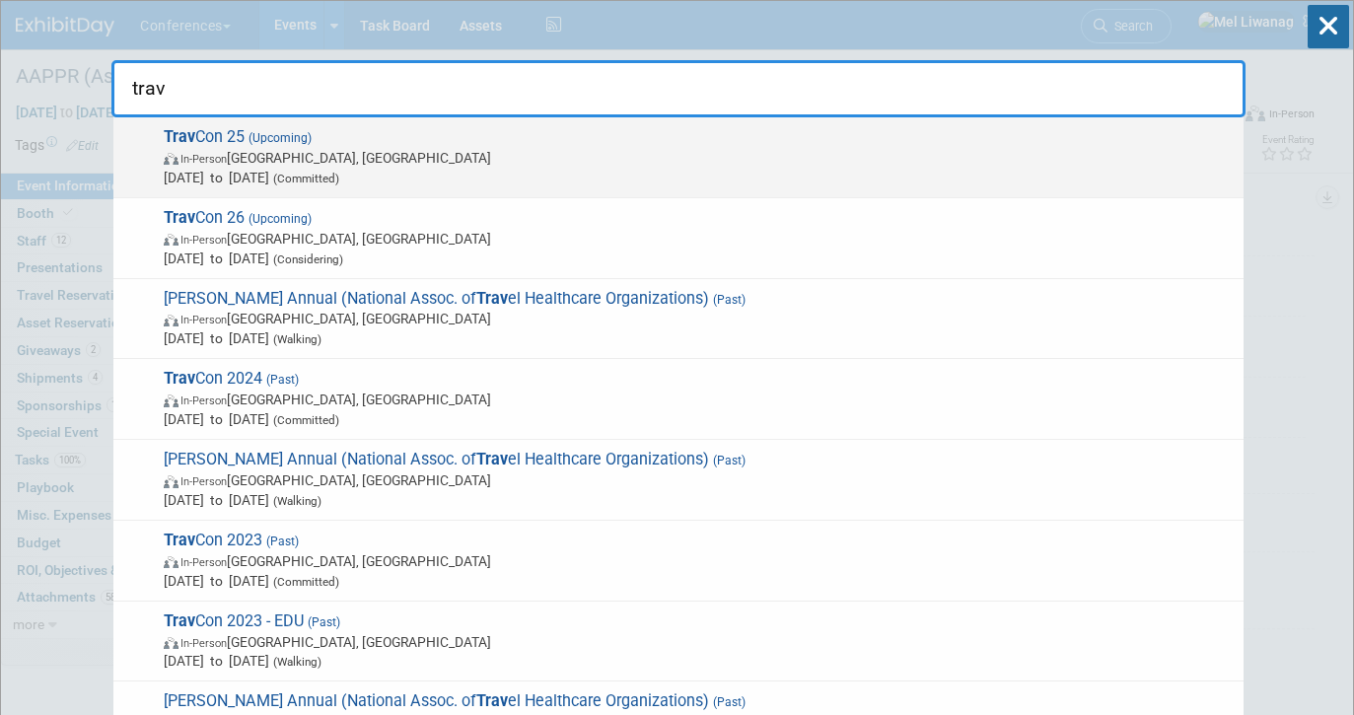
type input "trav"
click at [661, 158] on span "In-Person [GEOGRAPHIC_DATA], [GEOGRAPHIC_DATA]" at bounding box center [699, 158] width 1070 height 20
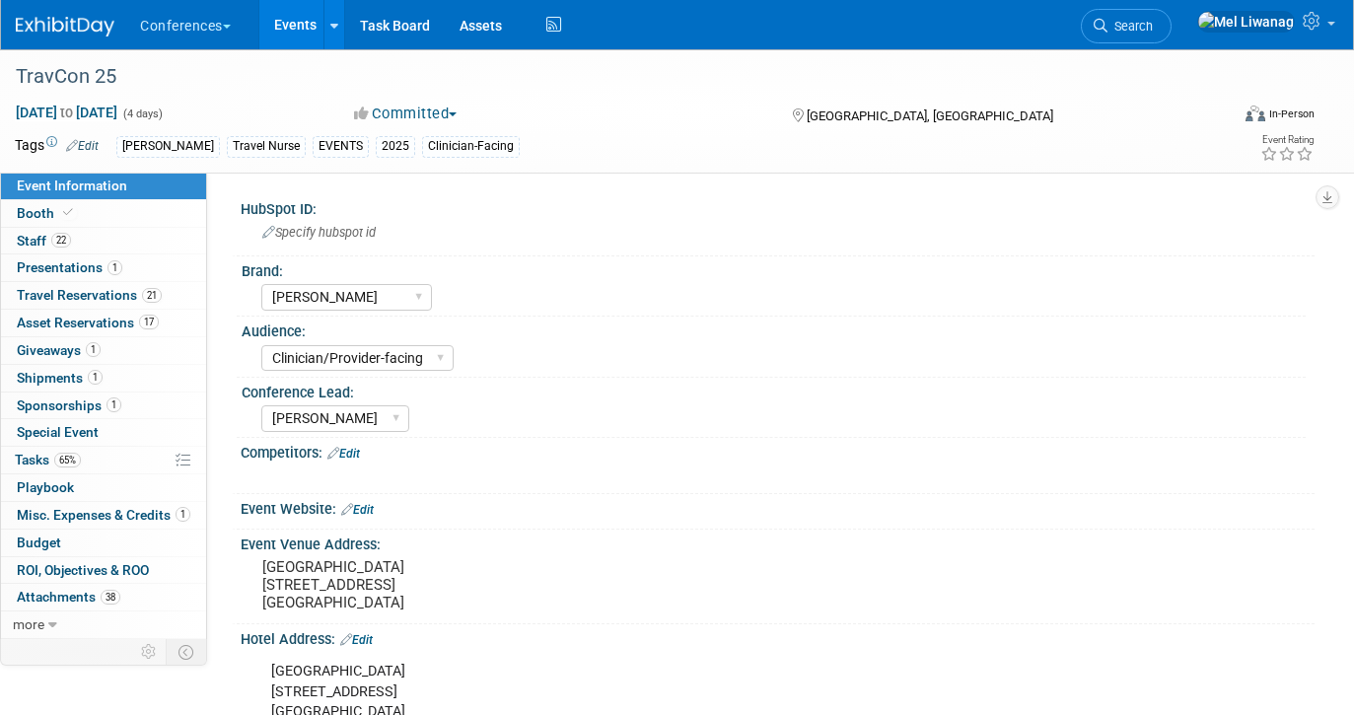
select select "[PERSON_NAME]"
select select "Clinician/Provider-facing"
select select "[PERSON_NAME]"
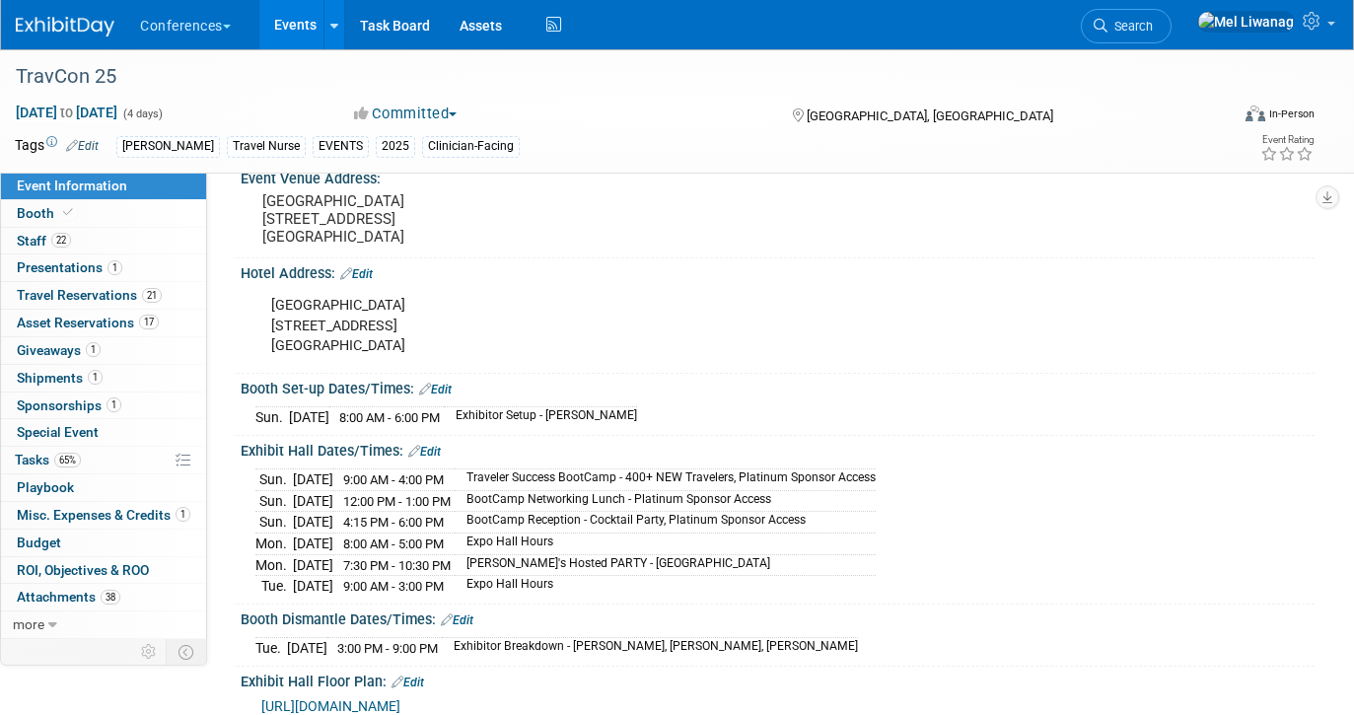
scroll to position [379, 0]
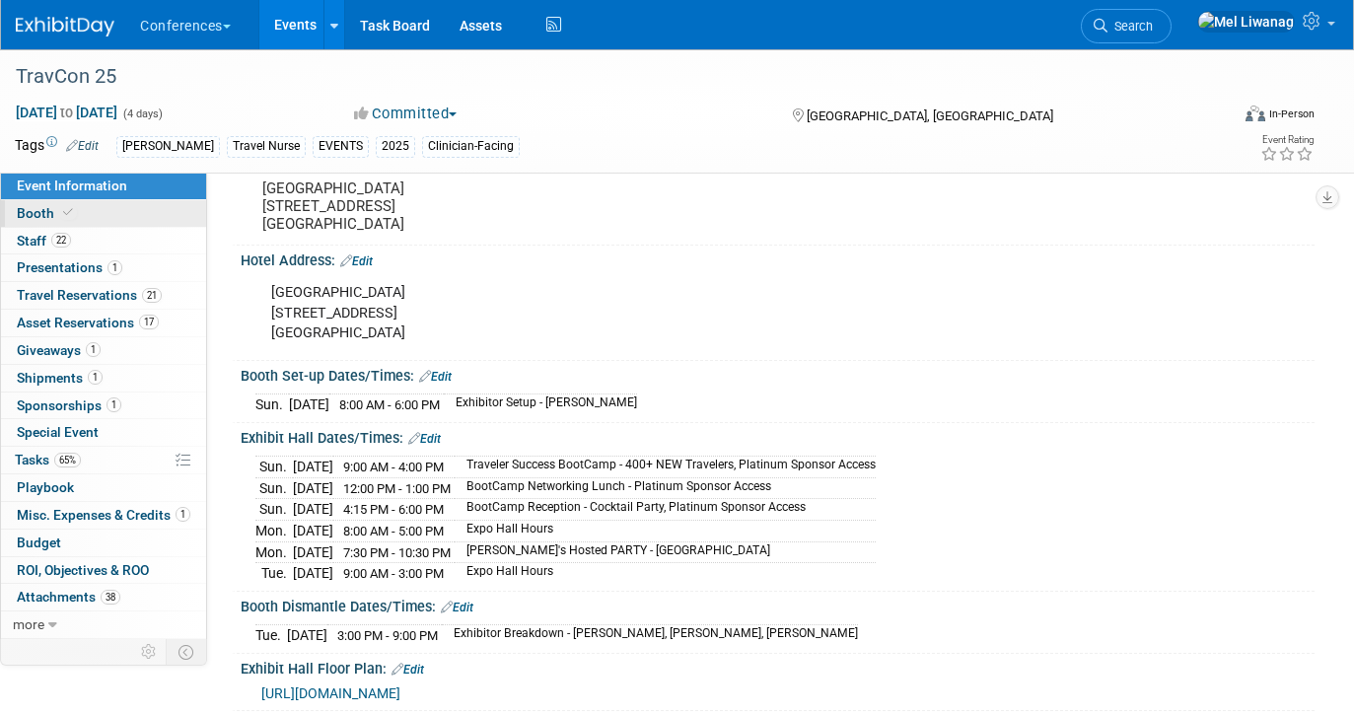
click at [112, 203] on link "Booth" at bounding box center [103, 213] width 205 height 27
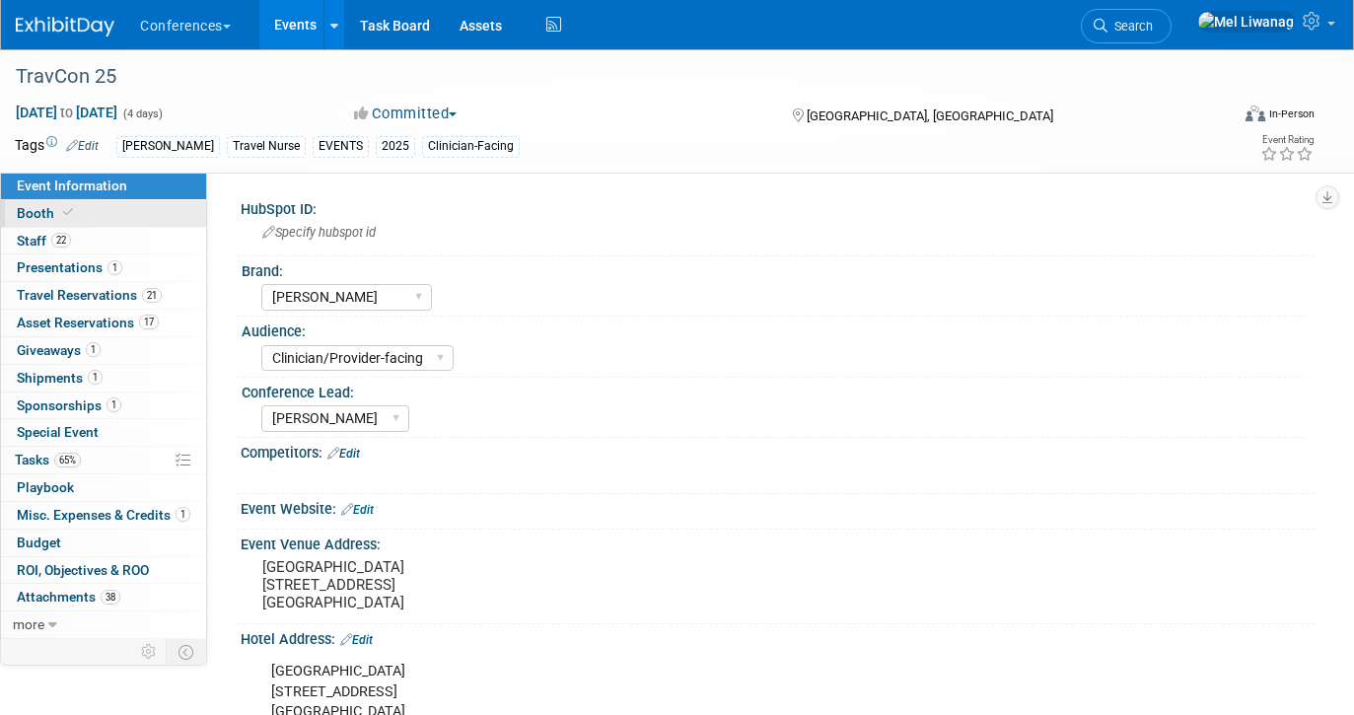
select select "20'x20'"
select select "Yes"
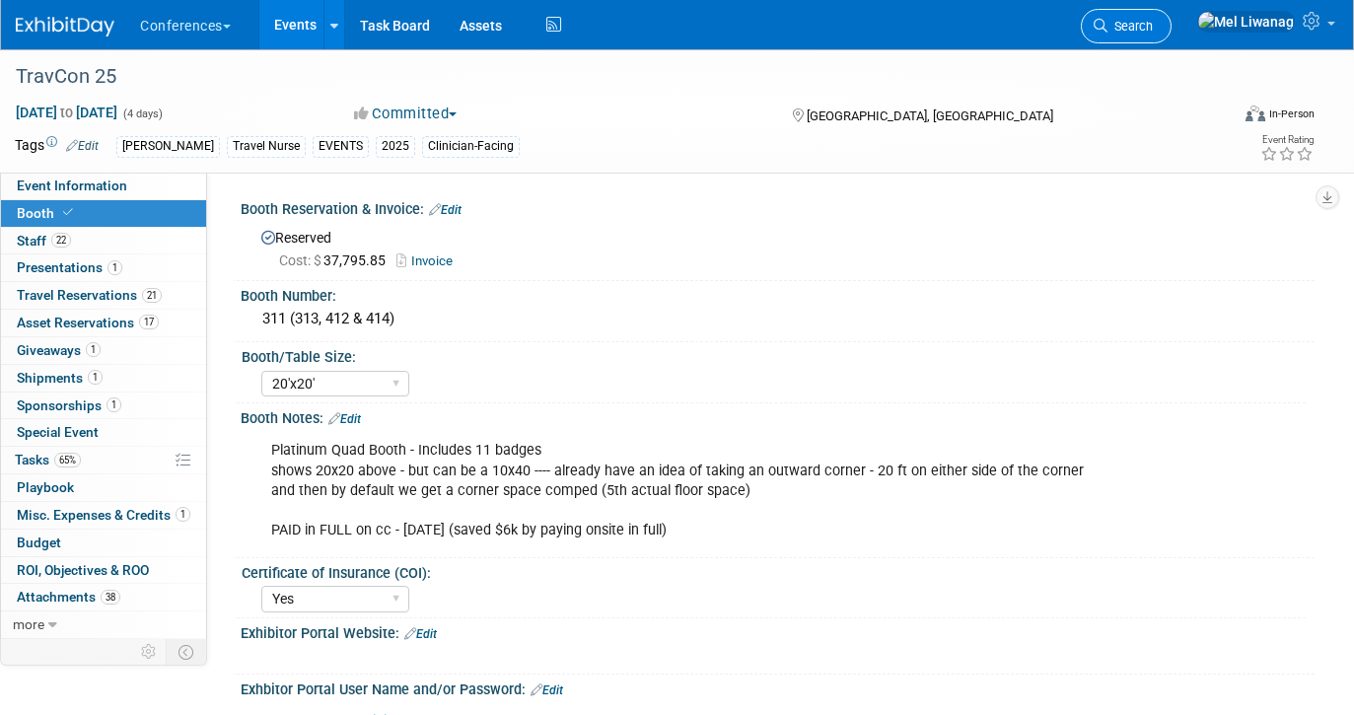
click at [1153, 20] on span "Search" at bounding box center [1129, 26] width 45 height 15
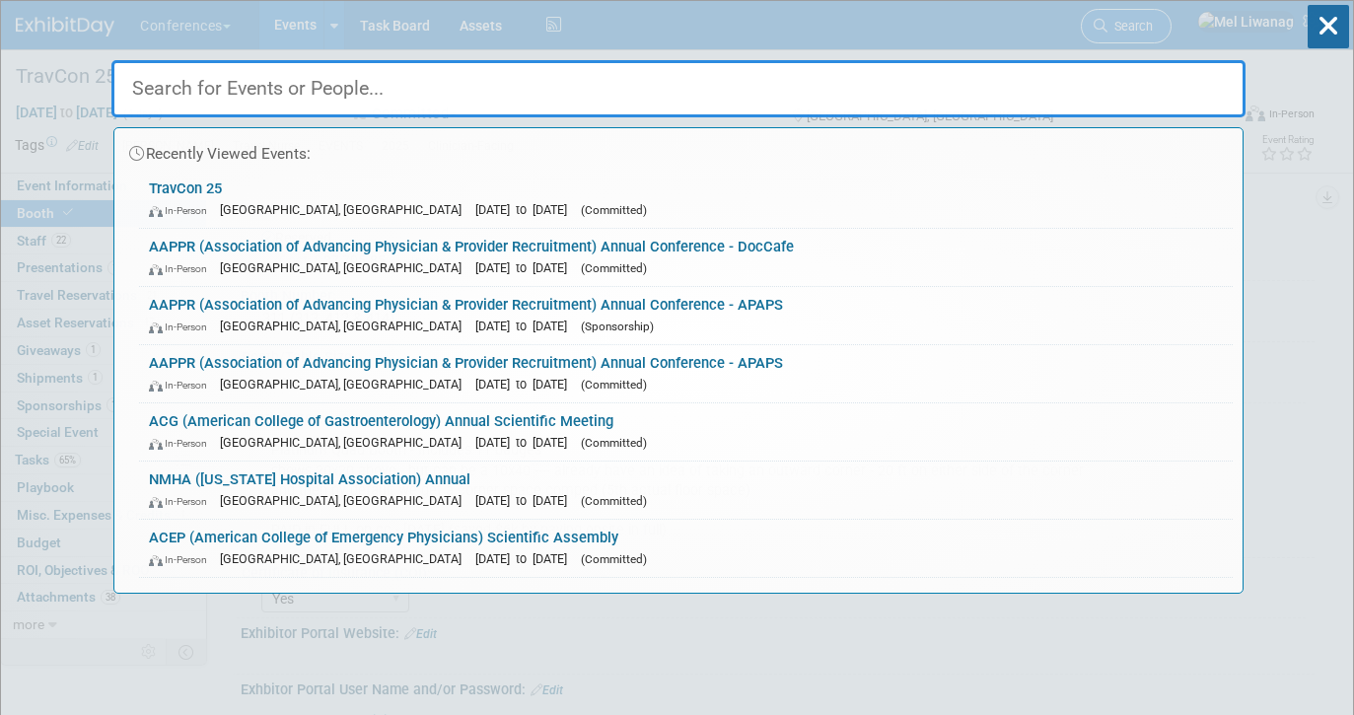
type input "a"
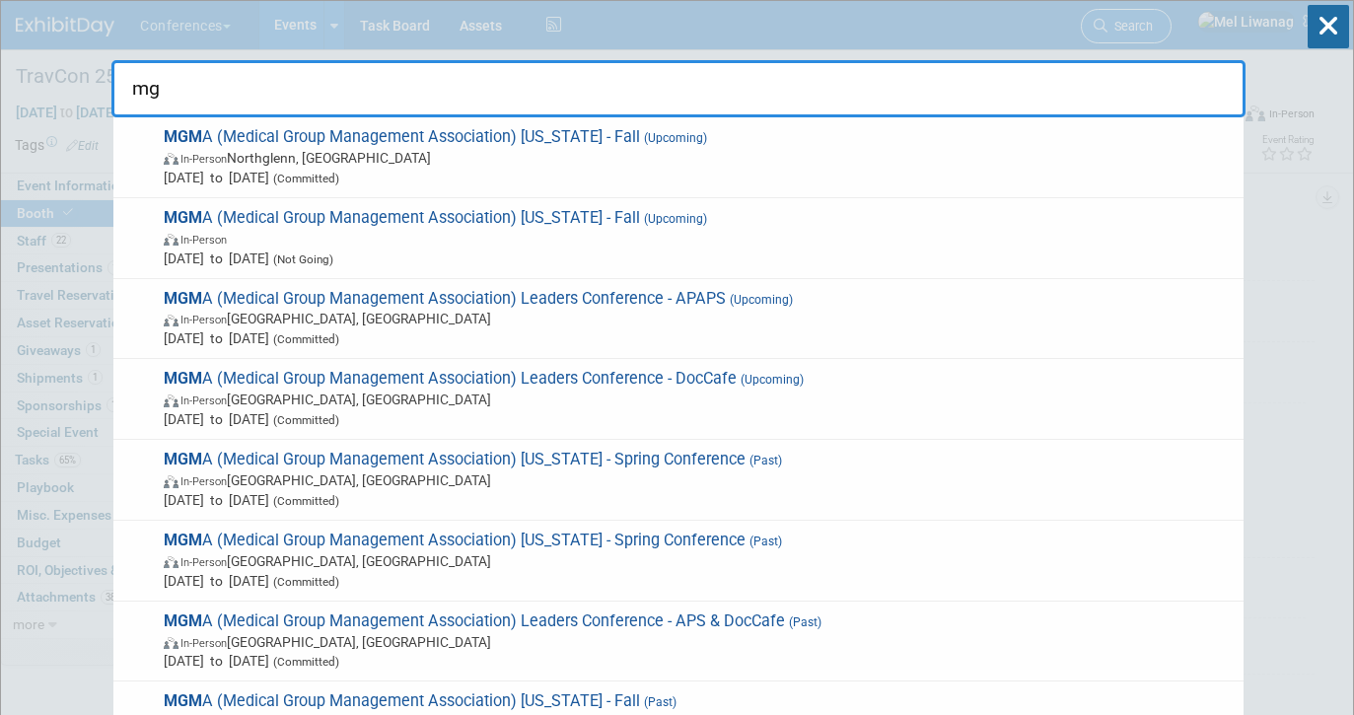
type input "m"
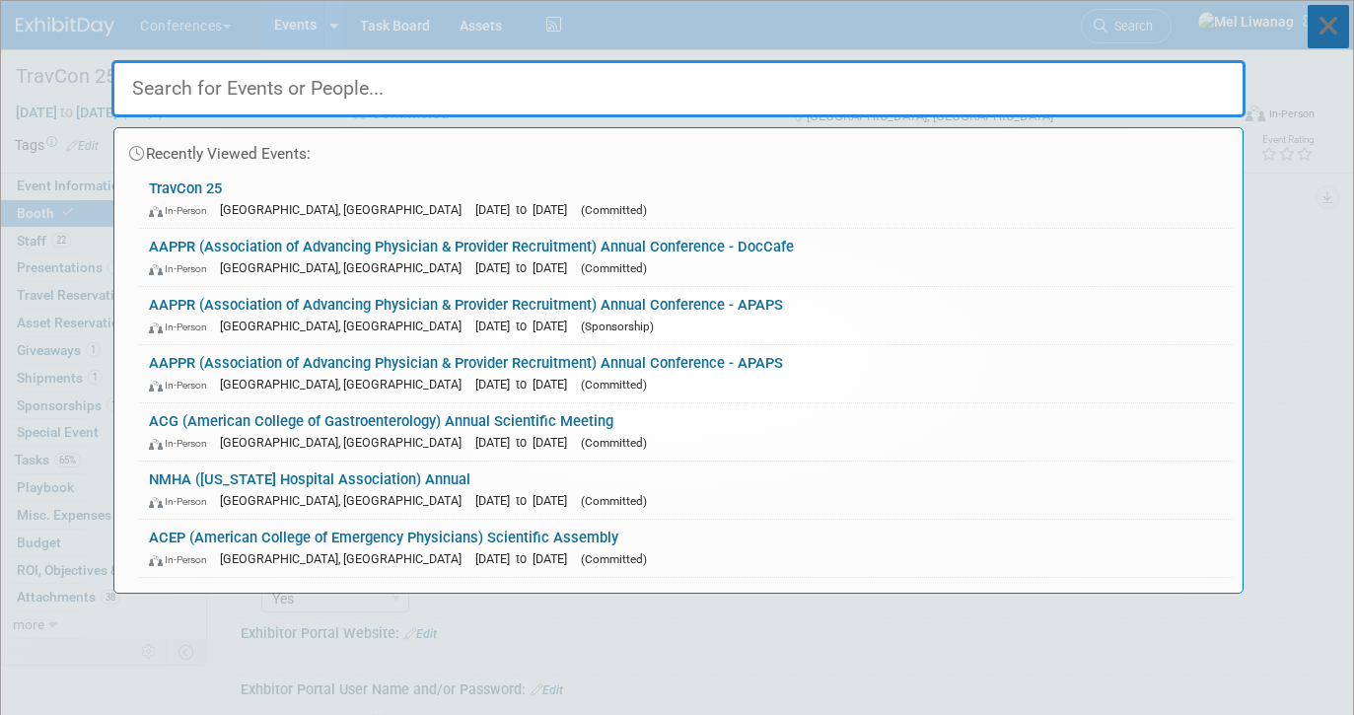
click at [1316, 29] on icon at bounding box center [1327, 26] width 41 height 43
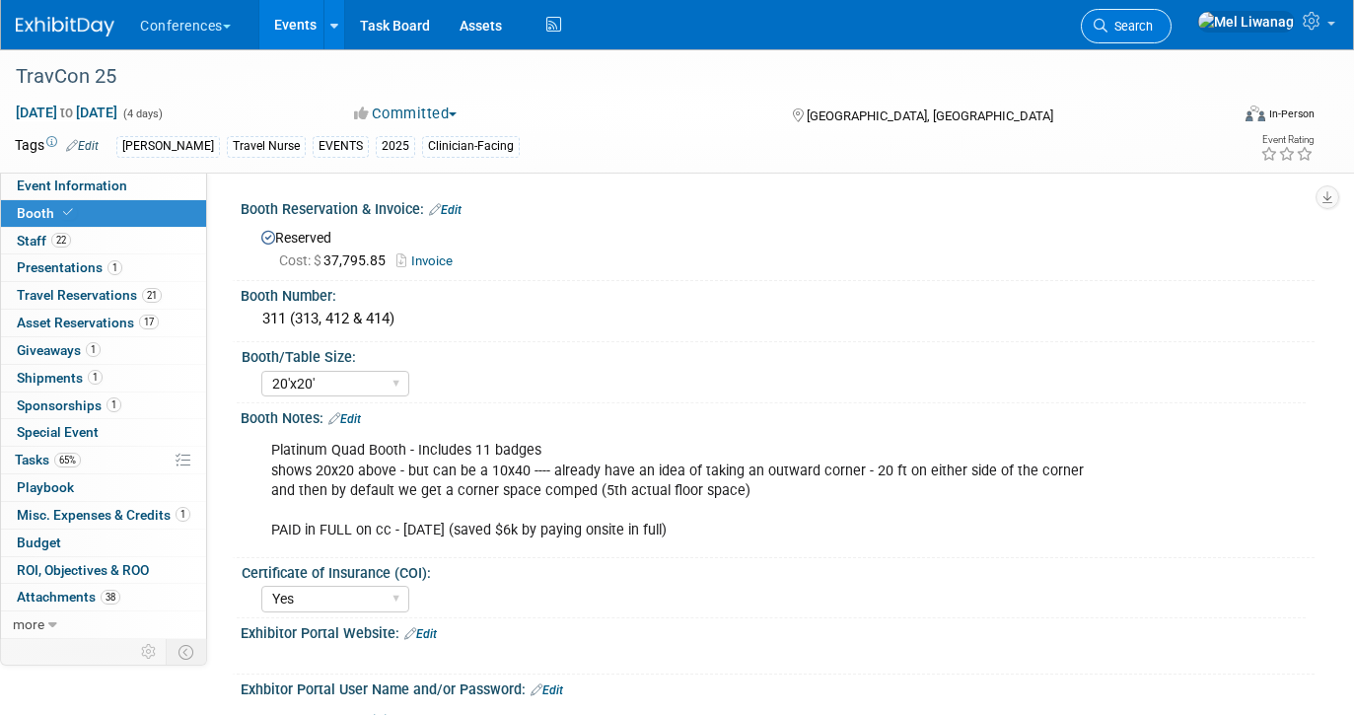
click at [1147, 34] on link "Search" at bounding box center [1126, 26] width 91 height 35
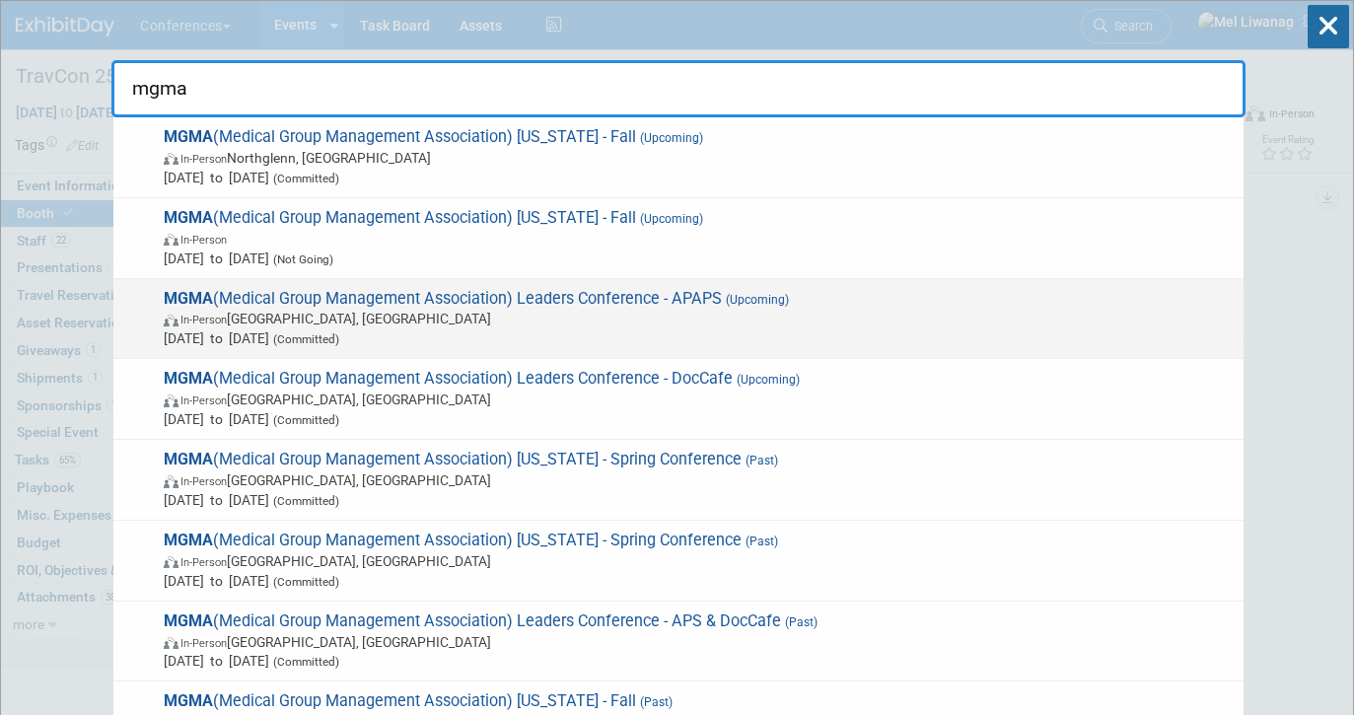
type input "mgma"
click at [776, 328] on span "Sep 27, 2025 to Sep 30, 2025 (Committed)" at bounding box center [699, 338] width 1070 height 20
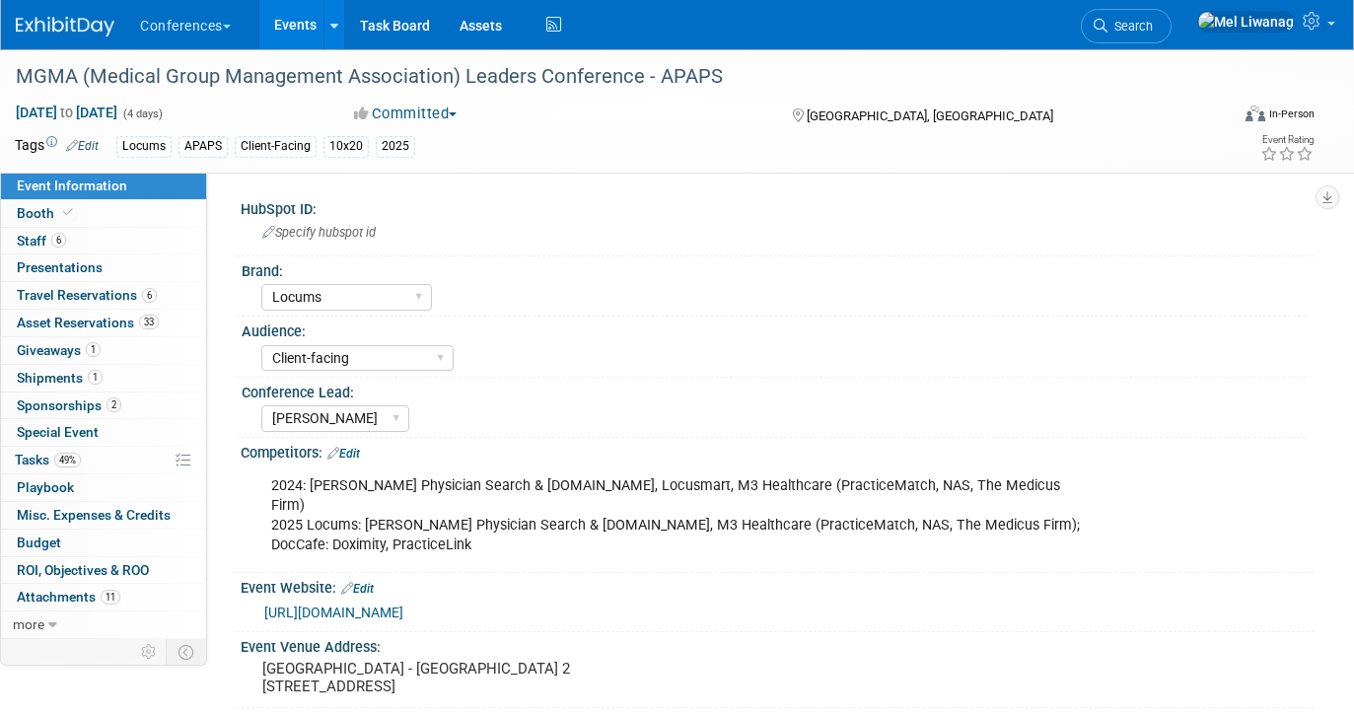
select select "Locums"
select select "Client-facing"
select select "[PERSON_NAME]"
click at [105, 240] on link "6 Staff 6" at bounding box center [103, 241] width 205 height 27
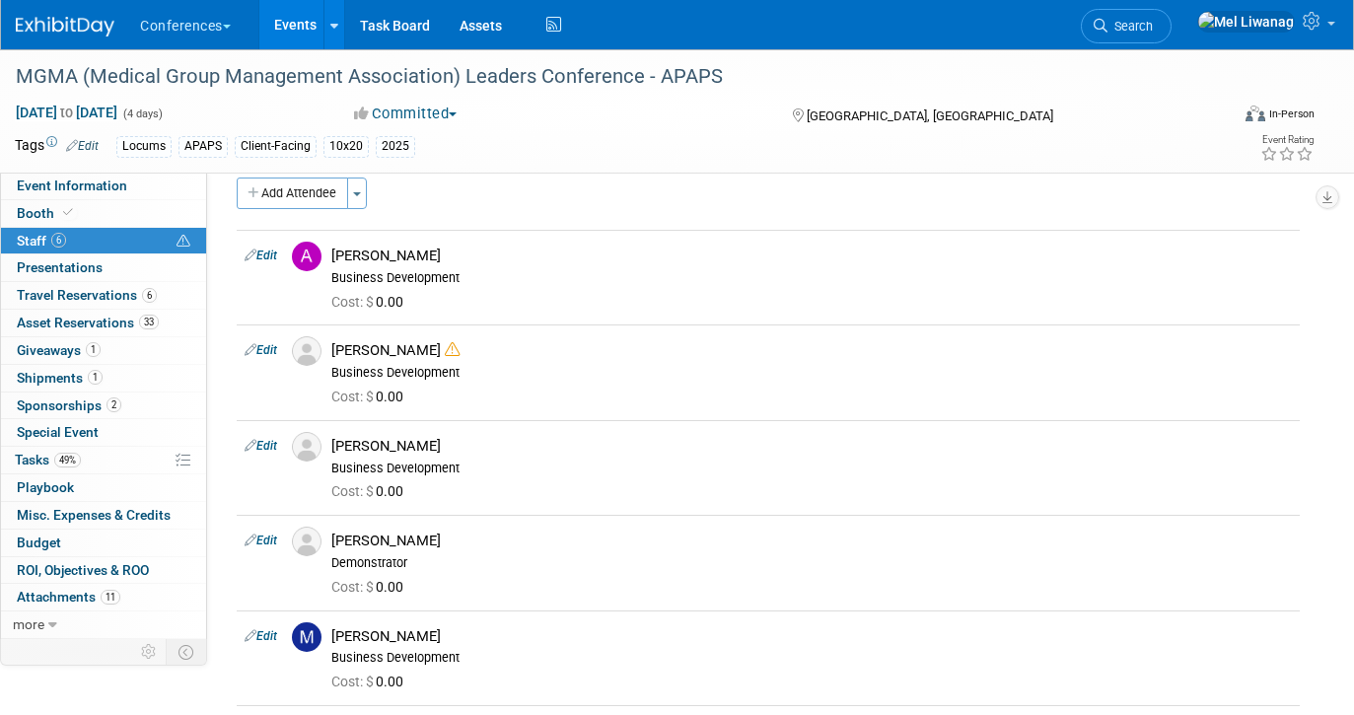
scroll to position [19, 0]
click at [264, 353] on link "Edit" at bounding box center [261, 353] width 33 height 14
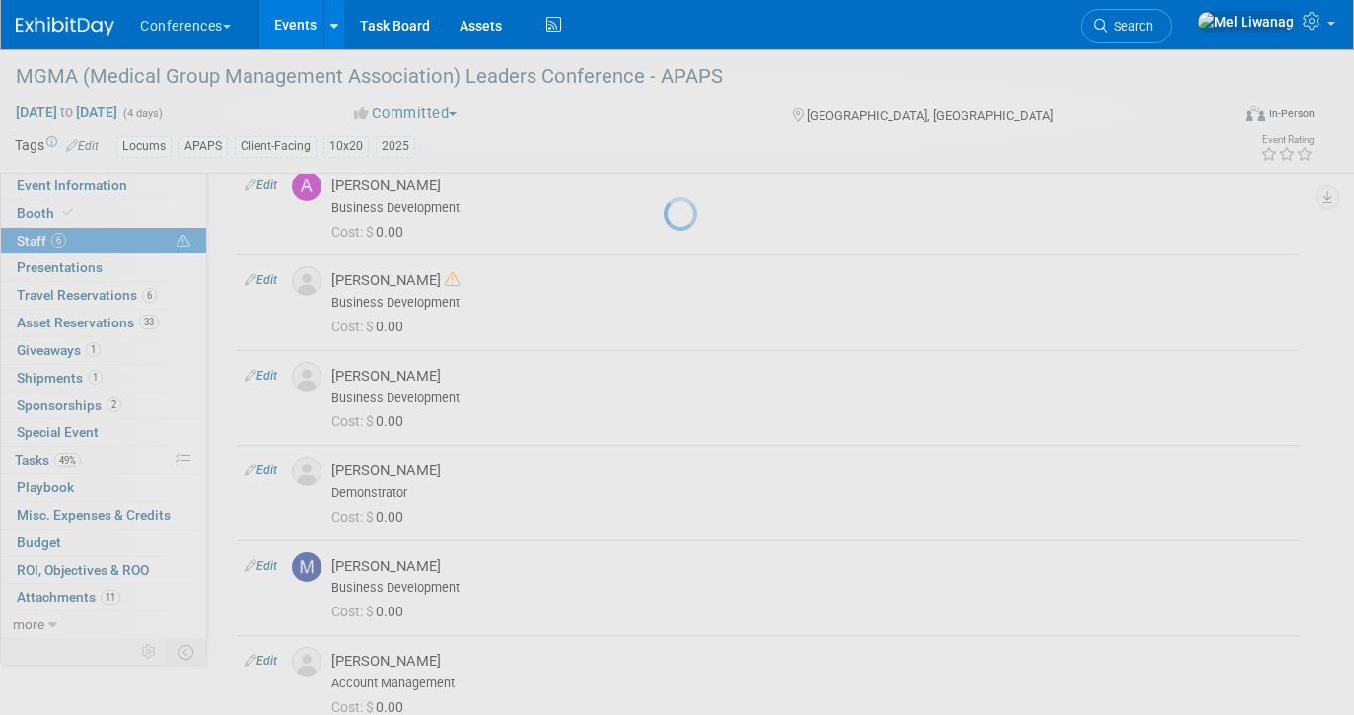
select select "7179790f-c217-4824-9196-cbe9e0ec30f6"
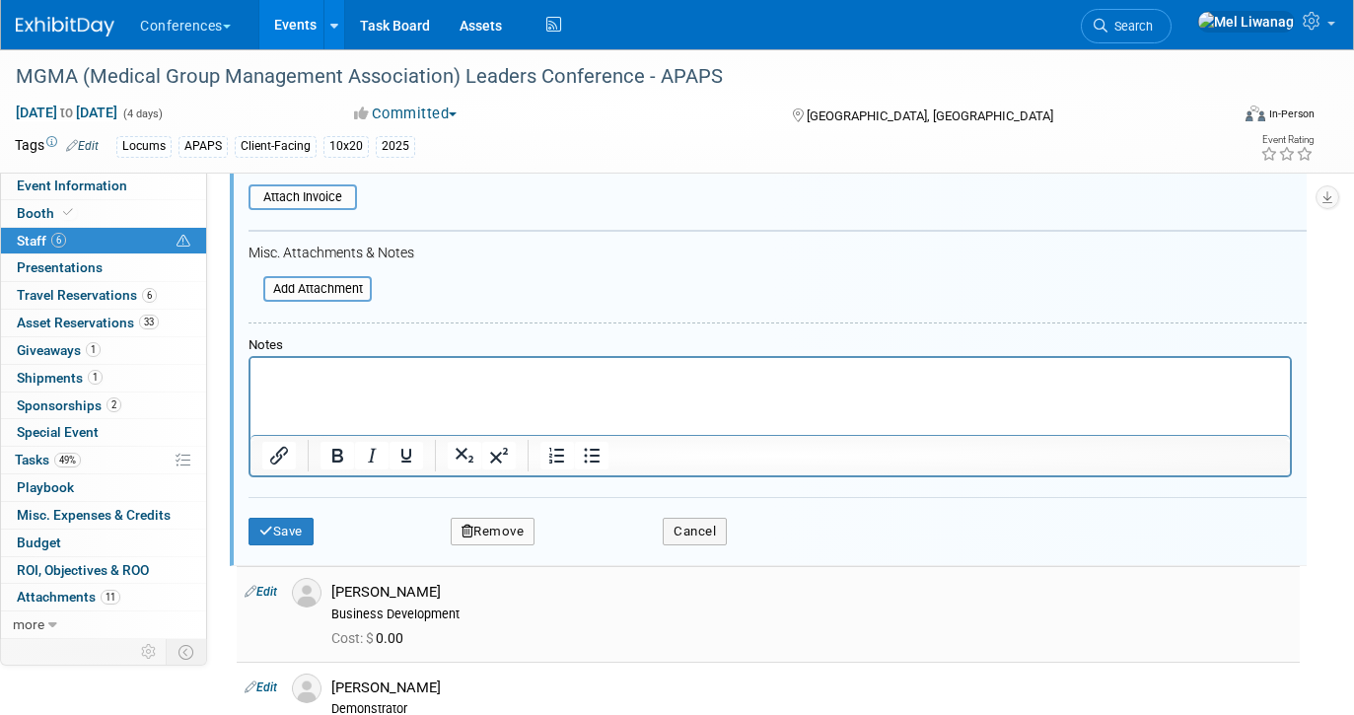
scroll to position [587, 0]
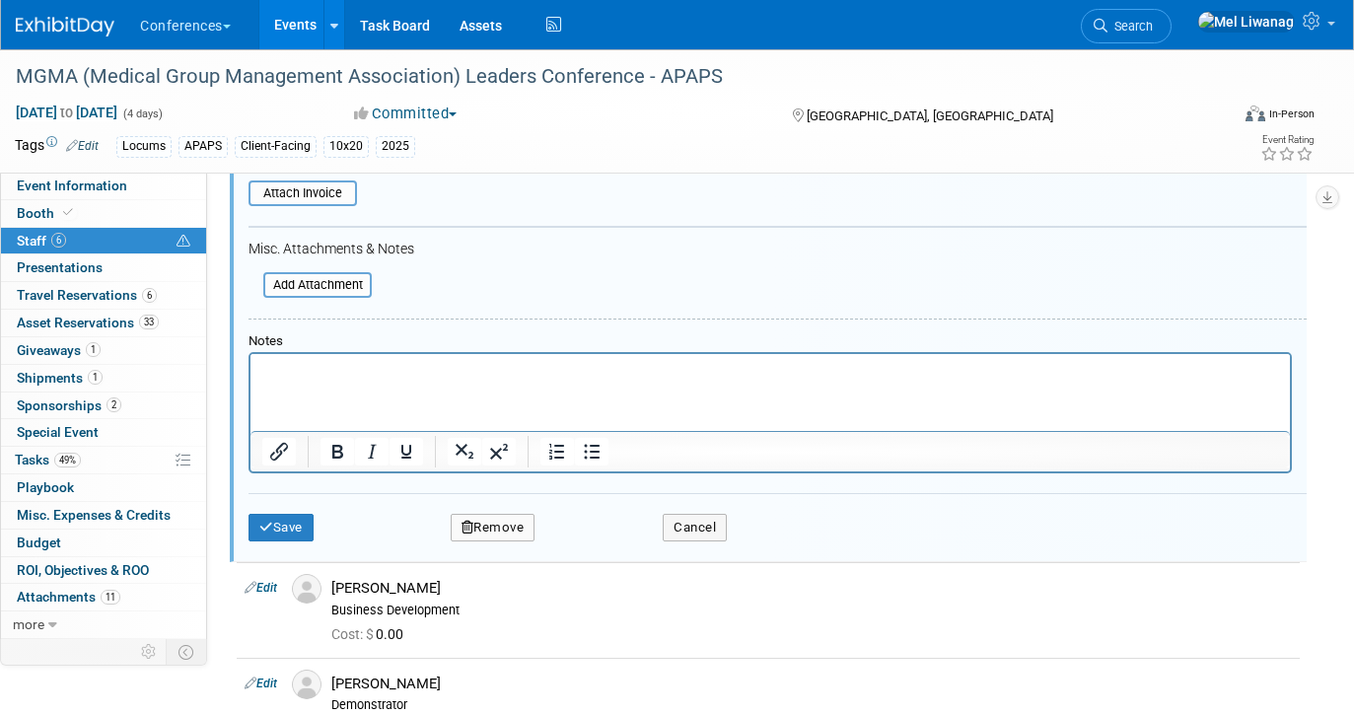
click at [502, 524] on button "Remove" at bounding box center [493, 528] width 85 height 28
click at [594, 543] on link "Yes" at bounding box center [600, 544] width 57 height 32
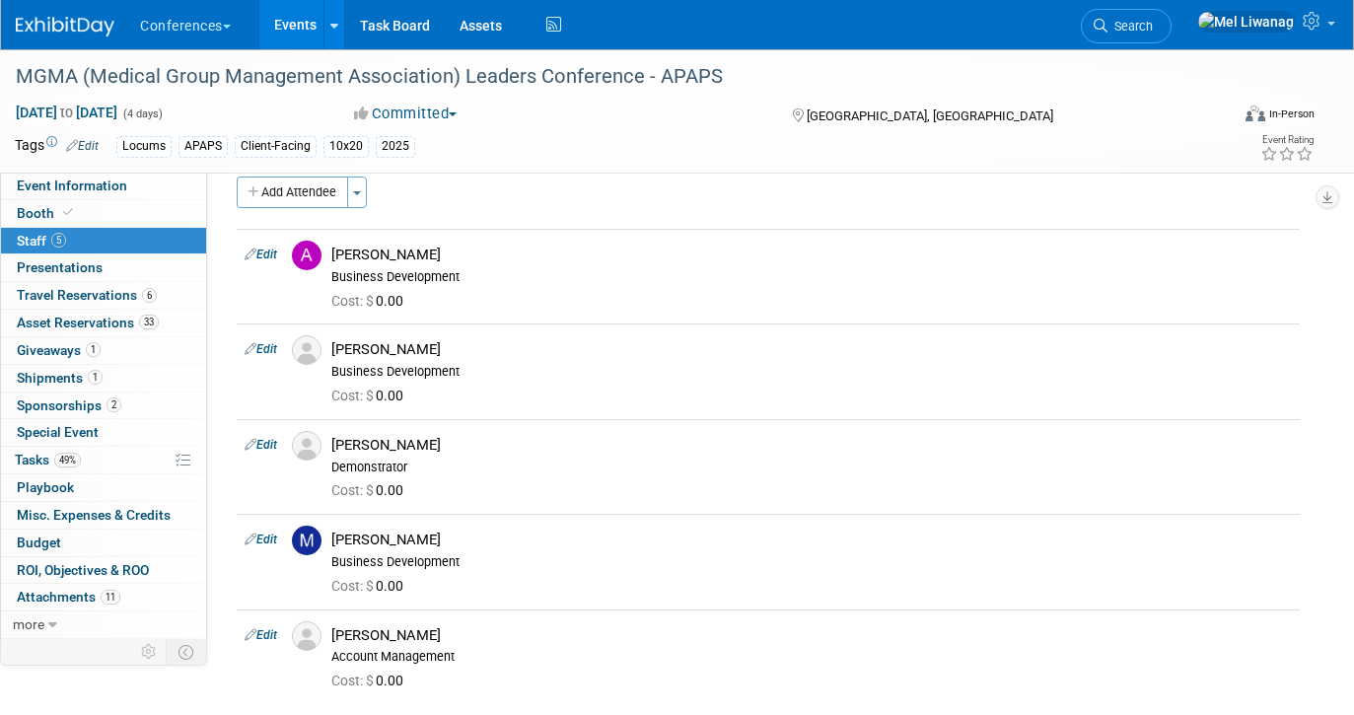
scroll to position [0, 0]
